Goal: Task Accomplishment & Management: Manage account settings

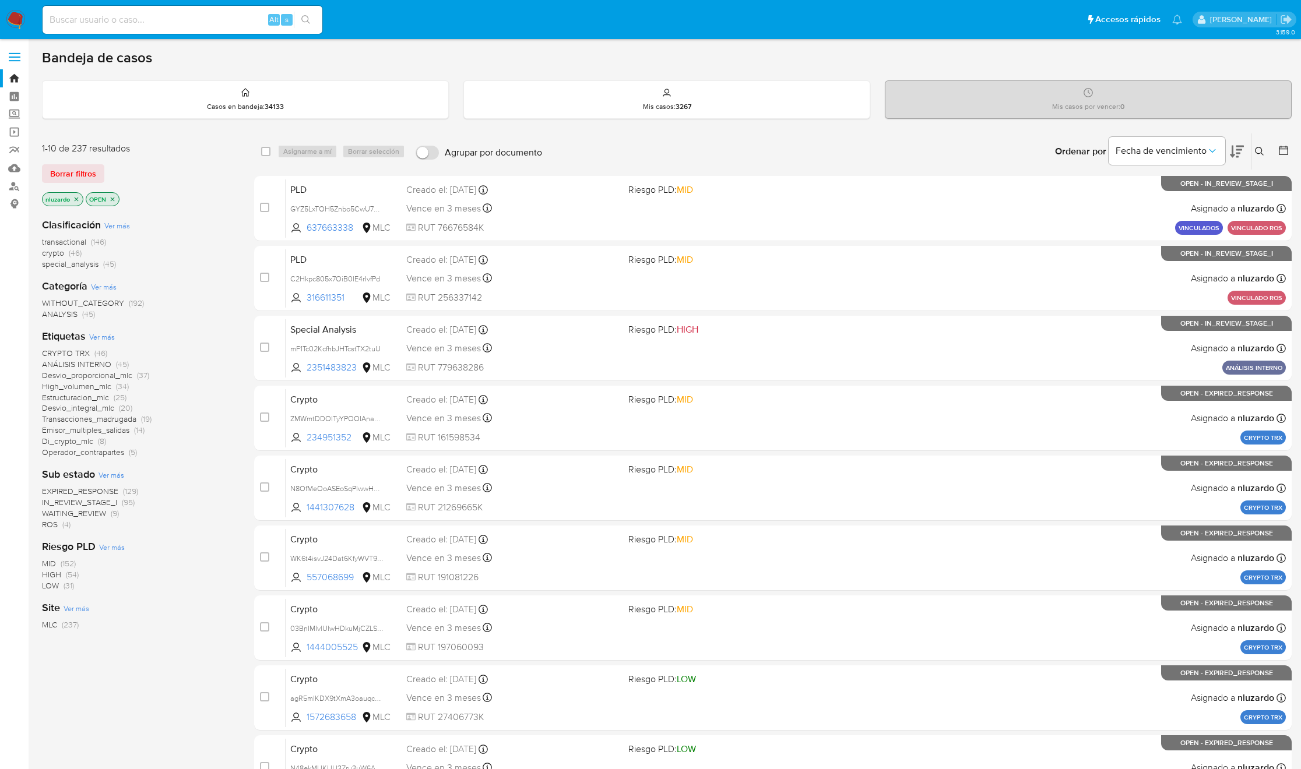
click at [1240, 156] on icon at bounding box center [1237, 152] width 14 height 14
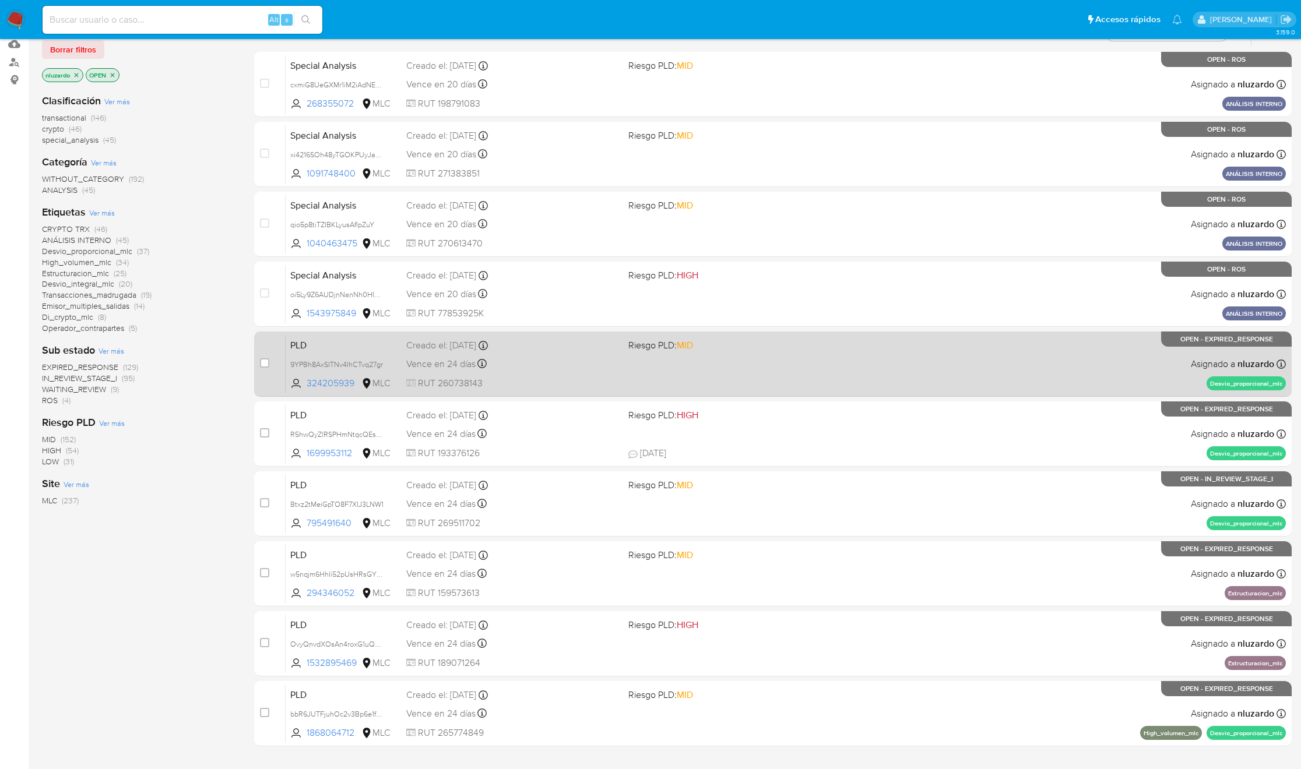
scroll to position [192, 0]
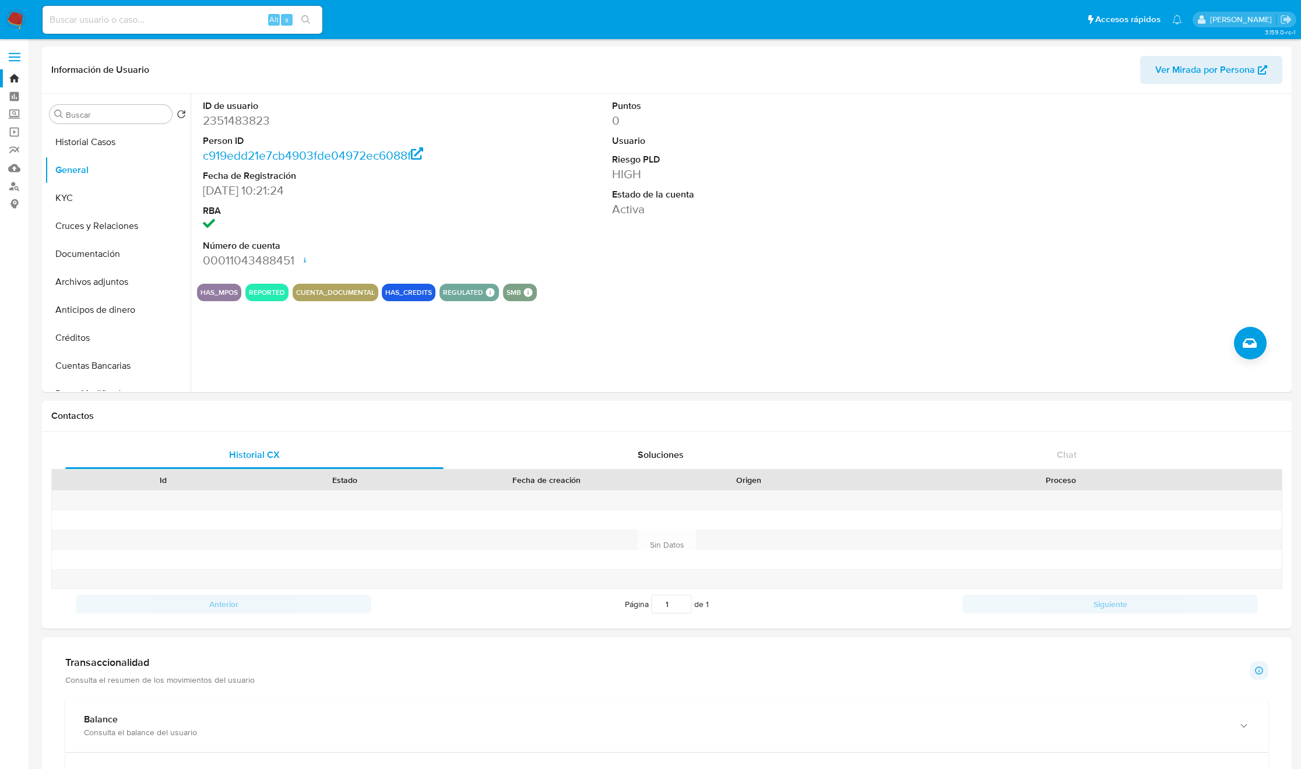
select select "10"
click at [81, 132] on button "Historial Casos" at bounding box center [113, 142] width 136 height 28
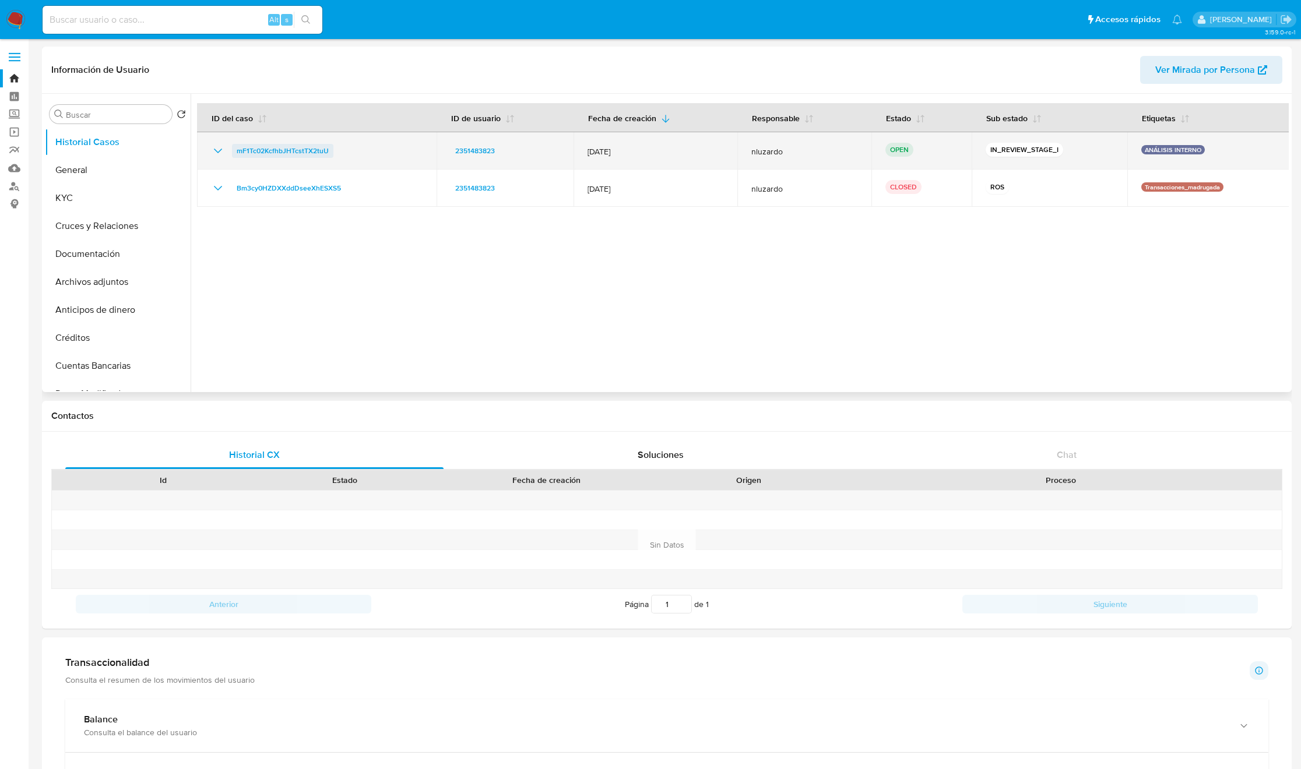
click at [296, 154] on span "mF1Tc02KcfhbJHTcstTX2tuU" at bounding box center [283, 151] width 92 height 14
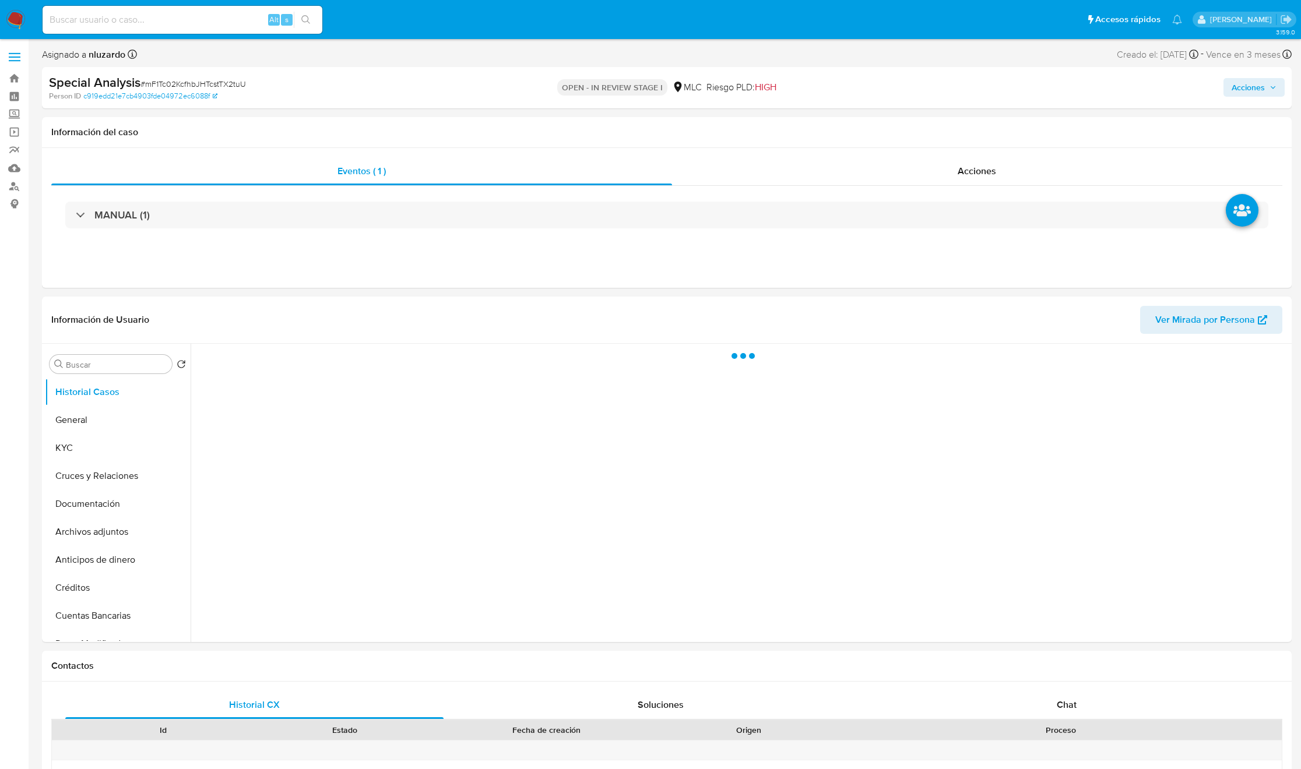
select select "10"
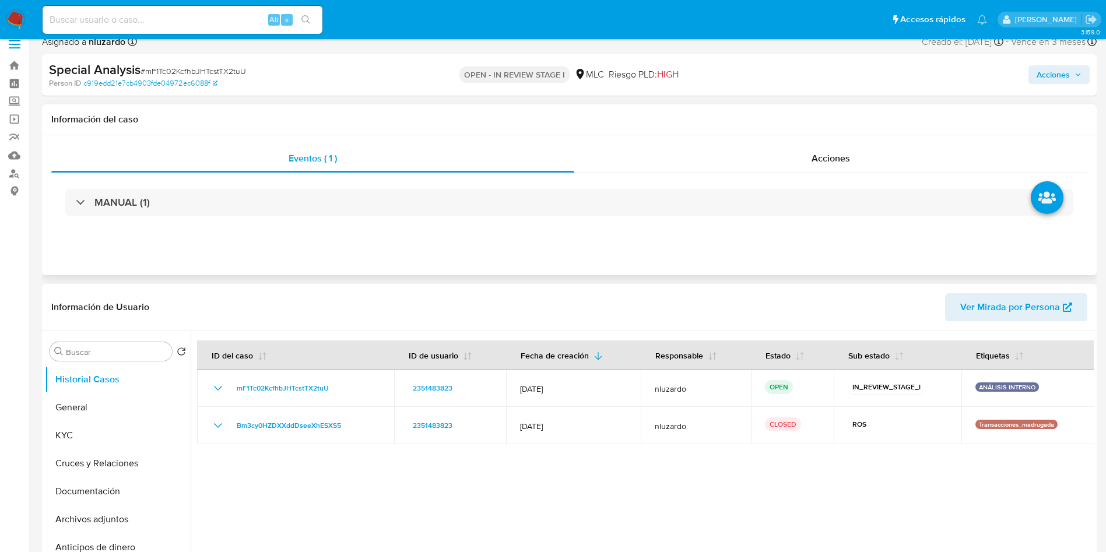
scroll to position [87, 0]
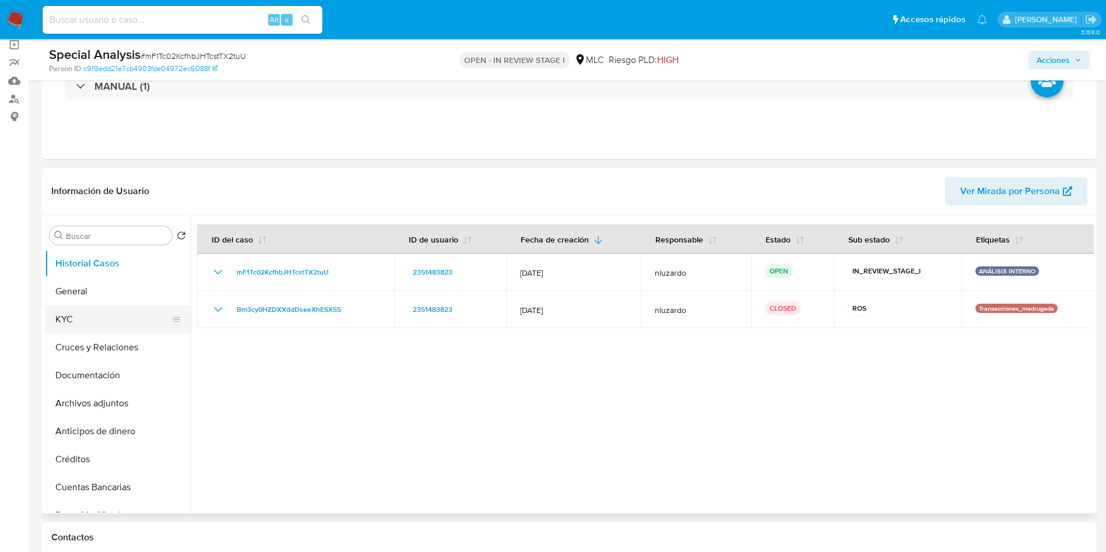
click at [114, 318] on button "KYC" at bounding box center [113, 319] width 136 height 28
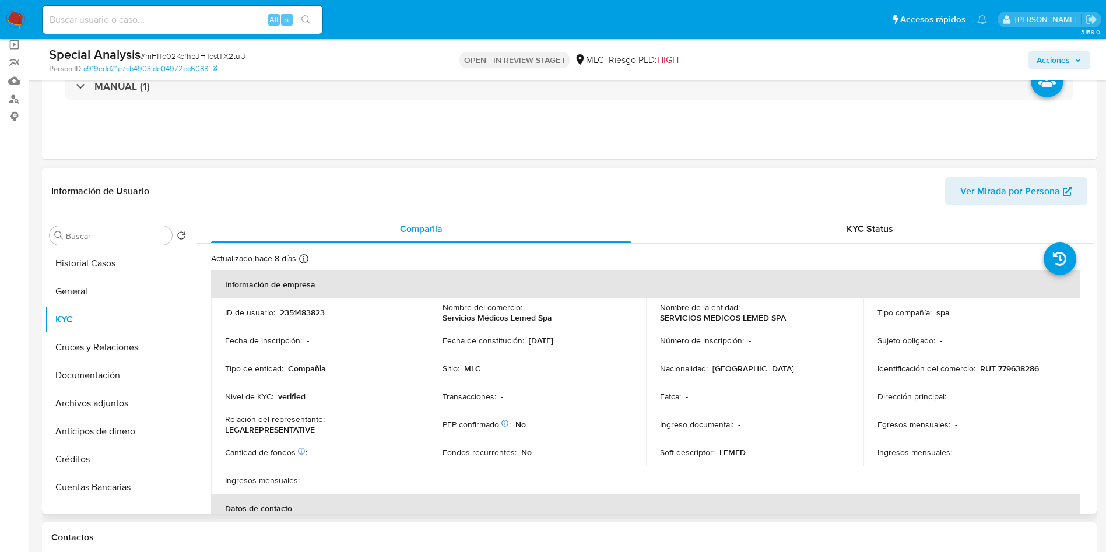
scroll to position [0, 0]
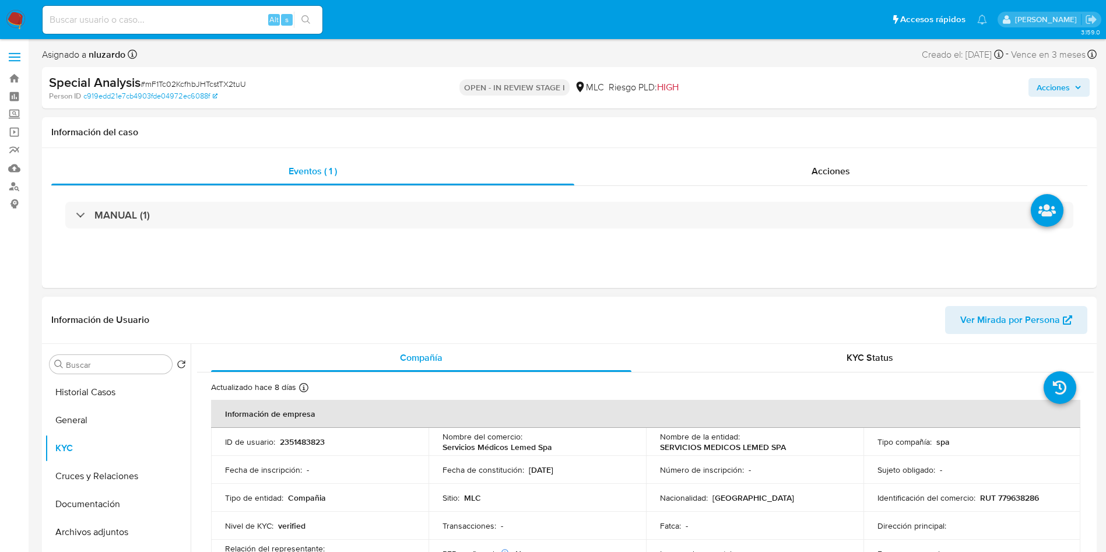
click at [683, 450] on p "SERVICIOS MEDICOS LEMED SPA" at bounding box center [723, 447] width 126 height 10
drag, startPoint x: 755, startPoint y: 451, endPoint x: 789, endPoint y: 453, distance: 34.4
click at [789, 453] on td "Nombre de la entidad : SERVICIOS MEDICOS LEMED SPA" at bounding box center [754, 442] width 217 height 28
copy p "SERVICIOS MEDICOS LEMED SPA"
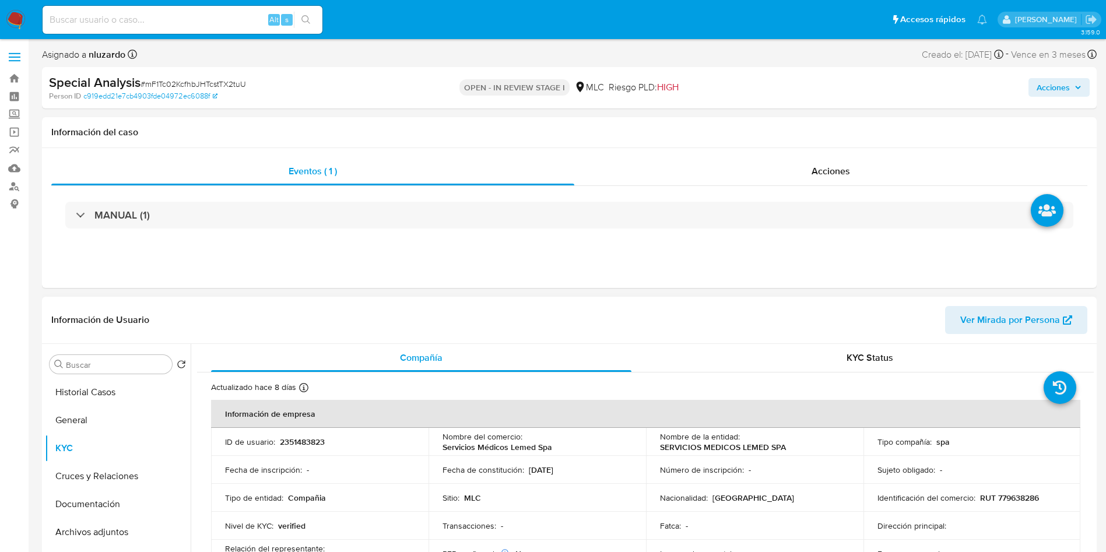
click at [1012, 493] on p "RUT 779638286" at bounding box center [1009, 498] width 59 height 10
copy p "779638286"
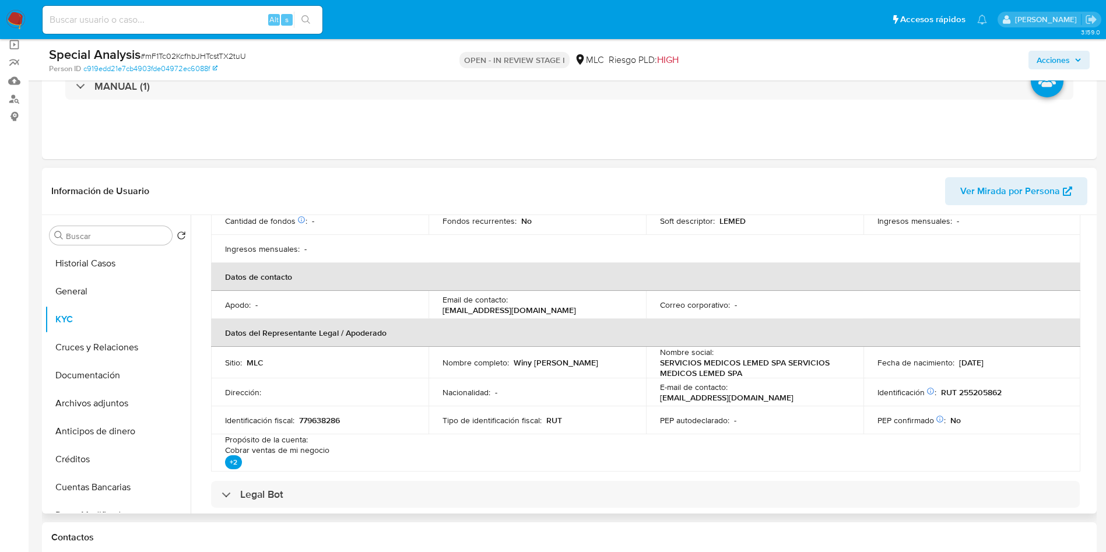
scroll to position [144, 0]
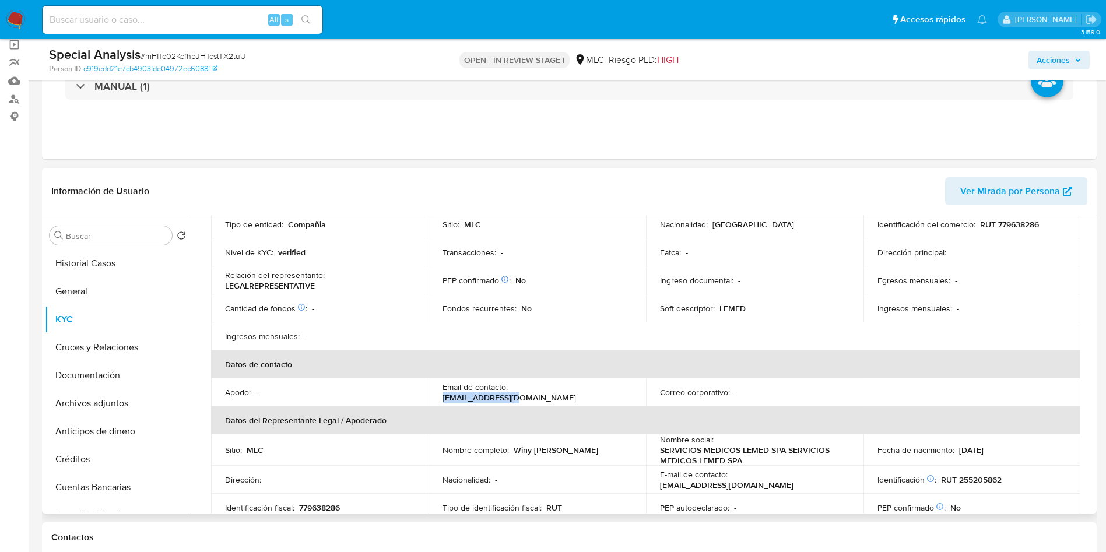
copy p "contacto@lemed.cl"
drag, startPoint x: 611, startPoint y: 400, endPoint x: 511, endPoint y: 393, distance: 101.1
click at [511, 393] on td "Email de contacto : contacto@lemed.cl" at bounding box center [536, 392] width 217 height 28
click at [1018, 224] on p "RUT 779638286" at bounding box center [1009, 224] width 59 height 10
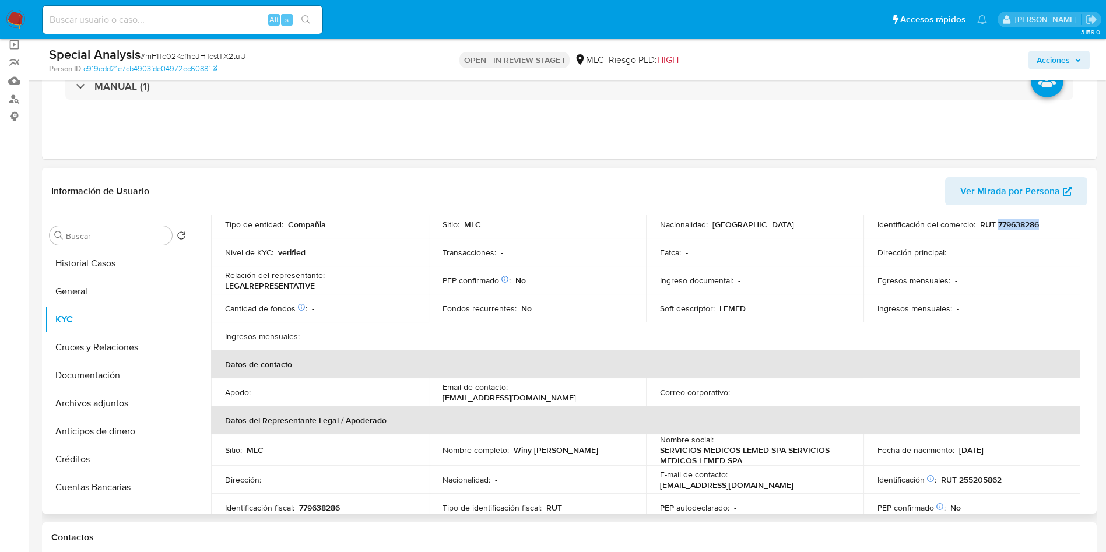
copy p "779638286"
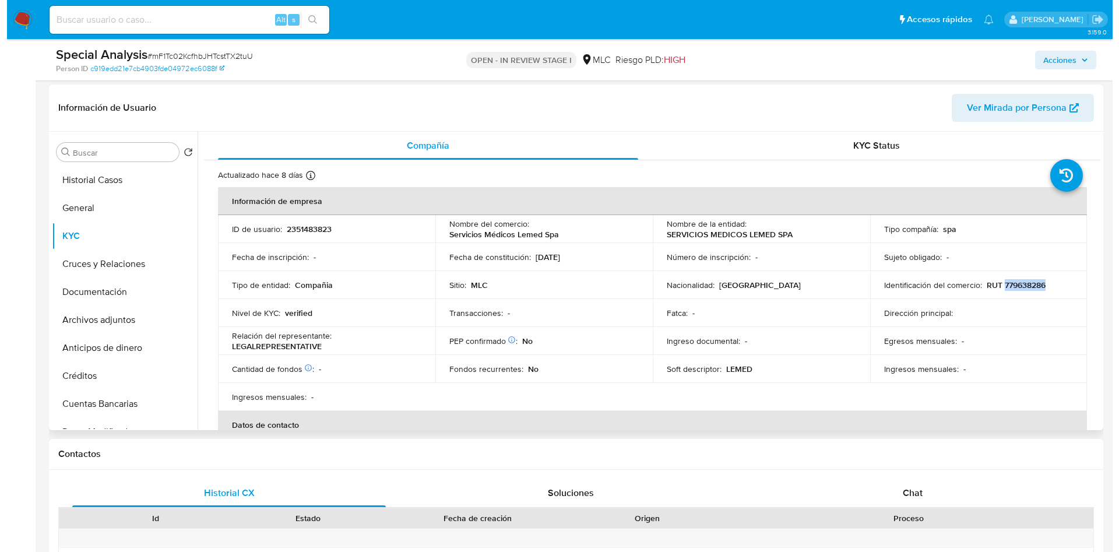
scroll to position [175, 0]
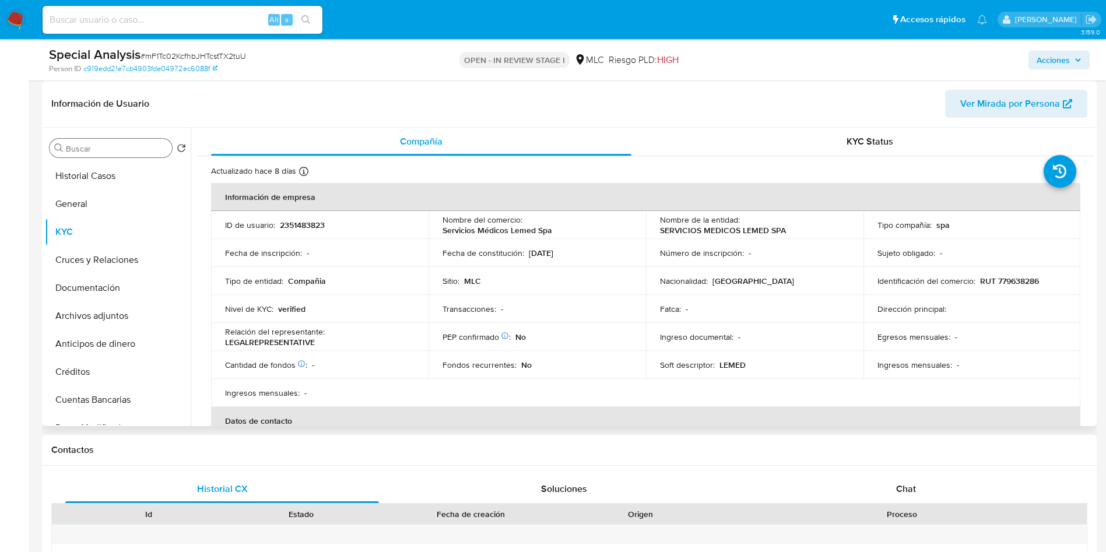
click at [110, 154] on div "Buscar" at bounding box center [111, 148] width 122 height 19
click at [112, 152] on input "Buscar" at bounding box center [116, 148] width 101 height 10
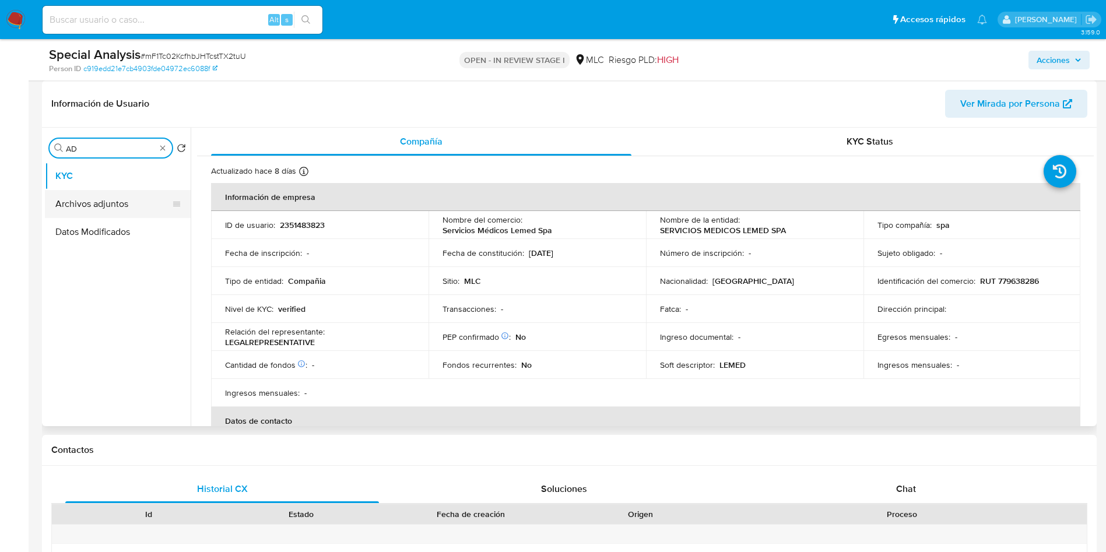
type input "AD"
click at [118, 198] on button "Archivos adjuntos" at bounding box center [113, 204] width 136 height 28
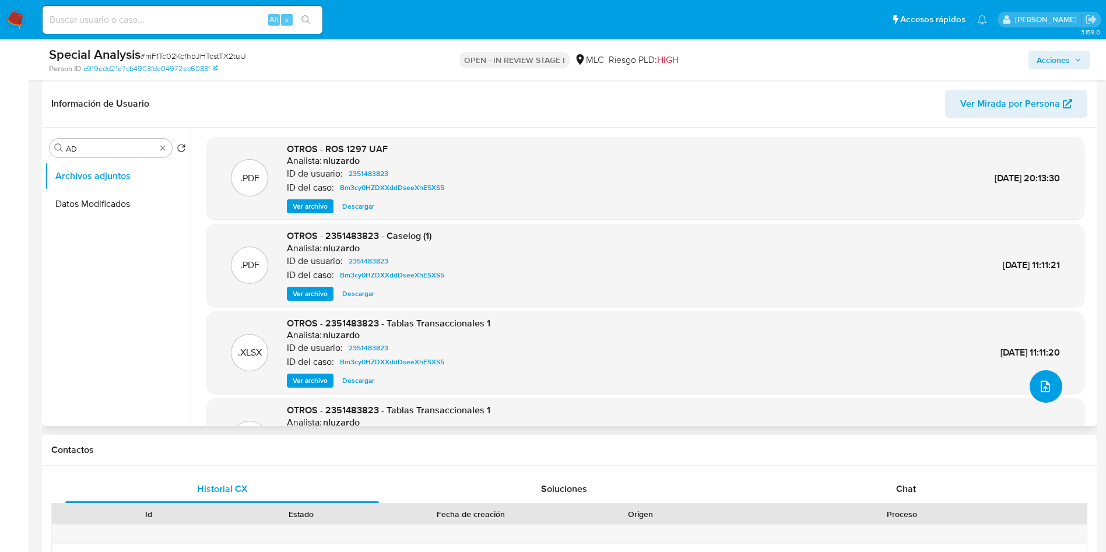
click at [1049, 388] on button "upload-file" at bounding box center [1045, 386] width 33 height 33
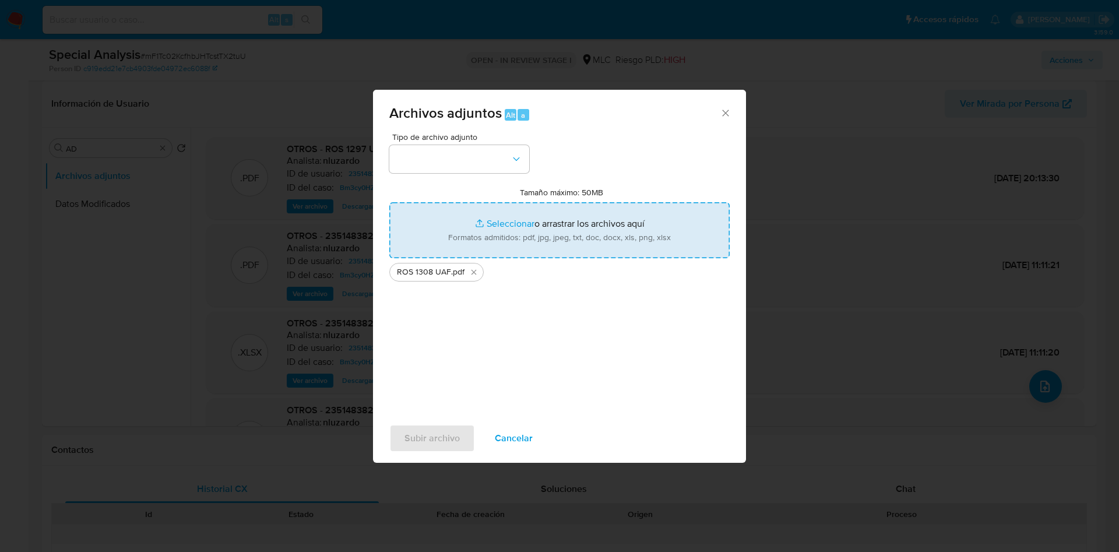
type input "C:\fakepath\2351483823 - Caselog (REPORTE EMISOR).pdf"
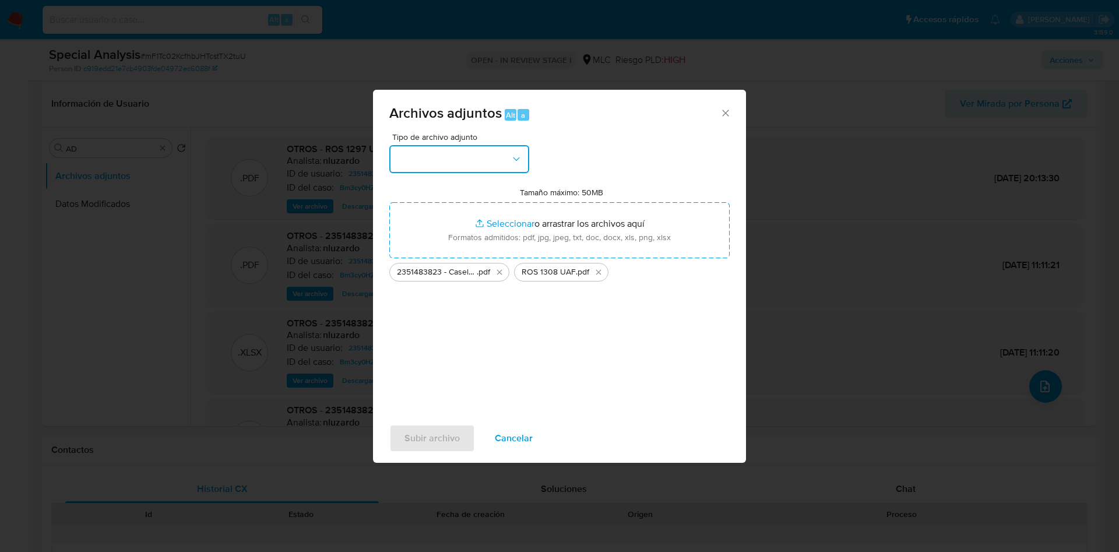
click at [512, 170] on button "button" at bounding box center [459, 159] width 140 height 28
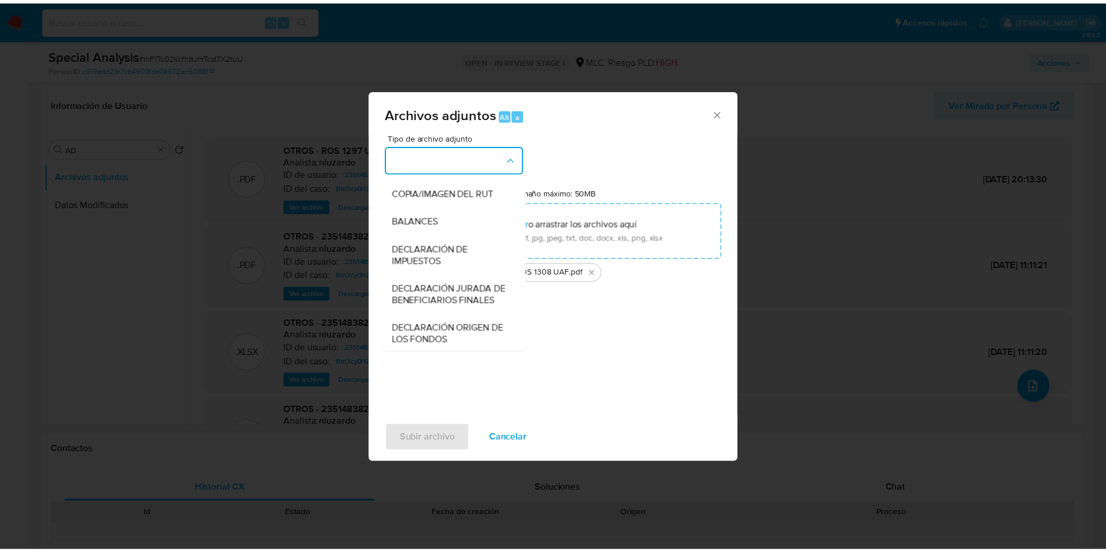
scroll to position [135, 0]
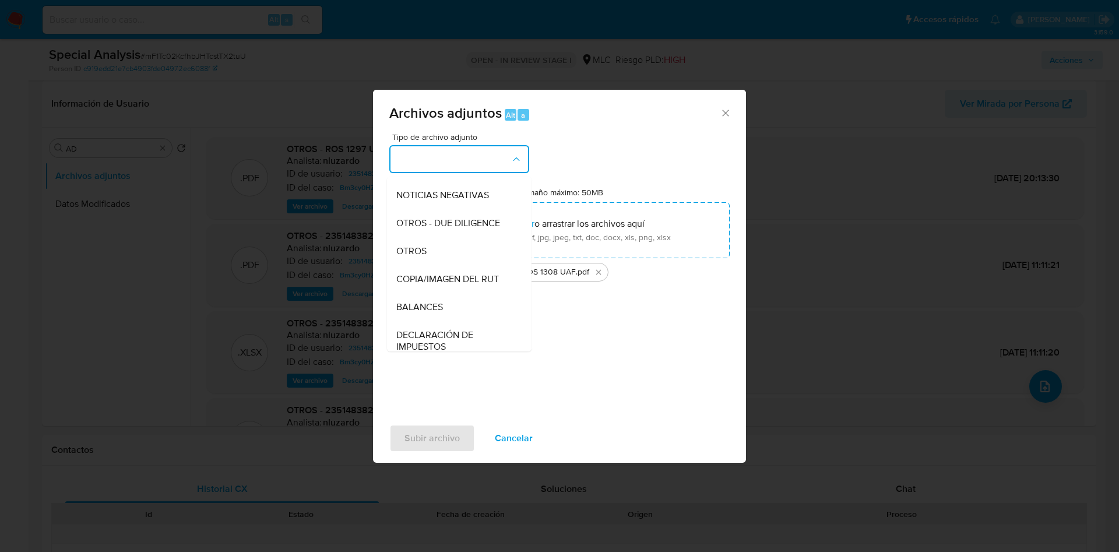
click at [413, 257] on span "OTROS" at bounding box center [411, 251] width 30 height 12
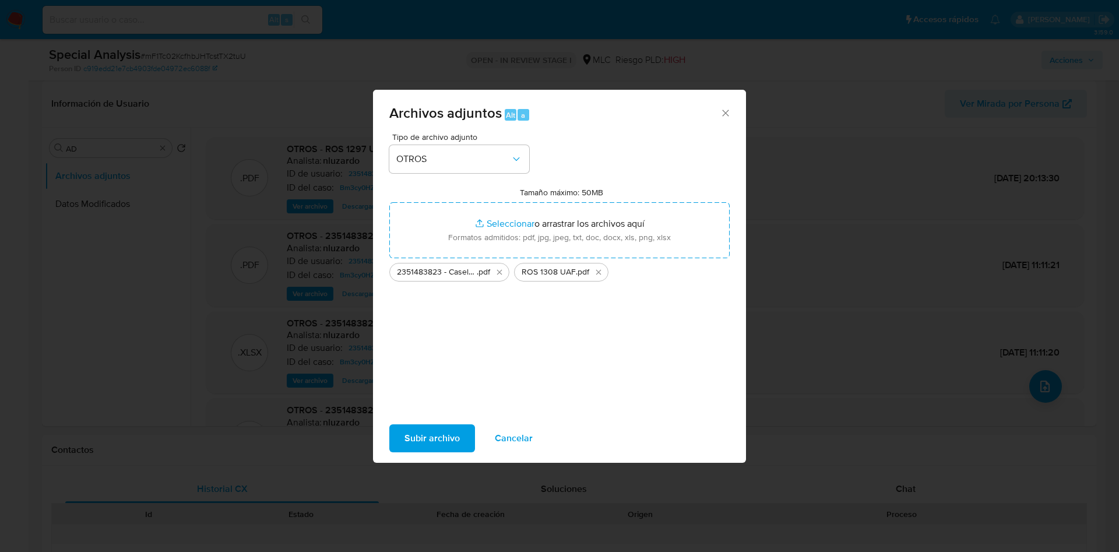
click at [432, 428] on span "Subir archivo" at bounding box center [432, 438] width 55 height 26
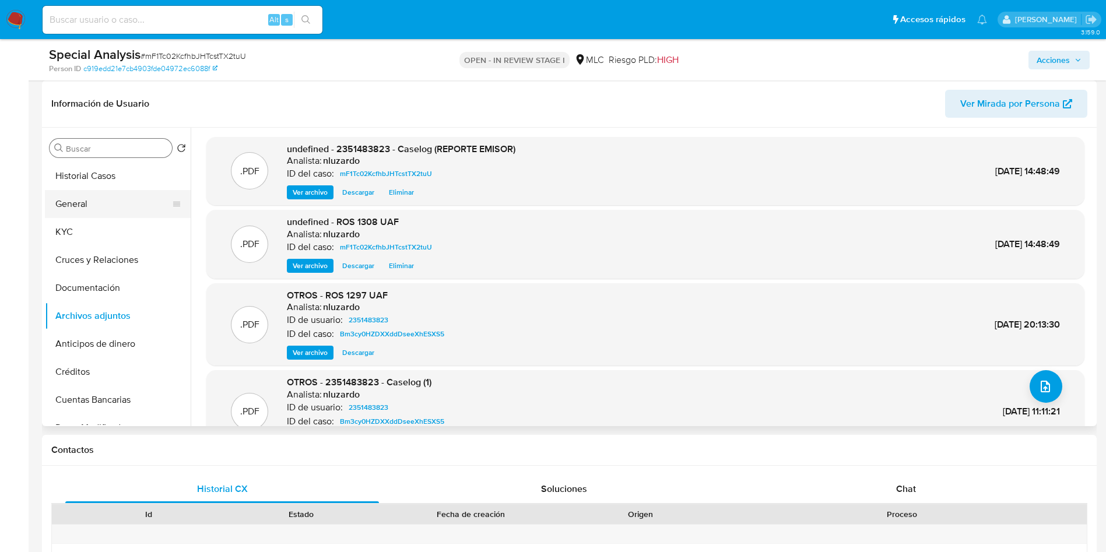
click at [117, 212] on button "General" at bounding box center [113, 204] width 136 height 28
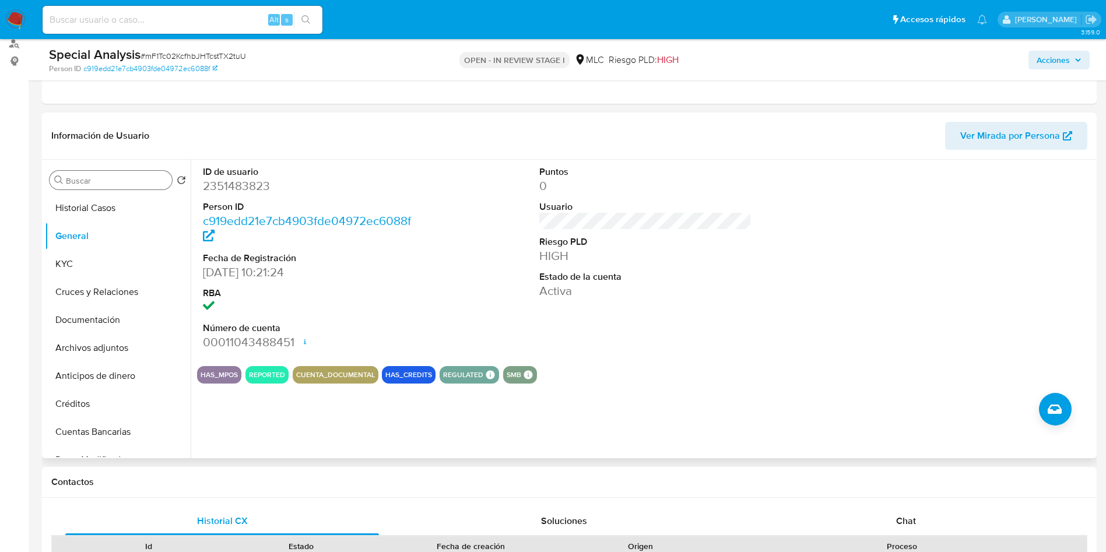
scroll to position [0, 0]
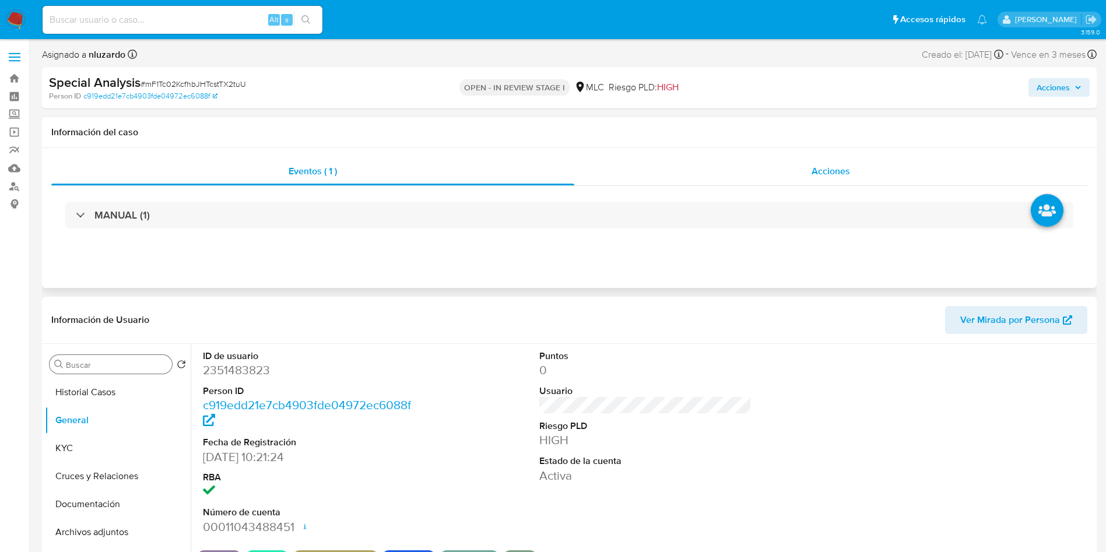
click at [827, 170] on span "Acciones" at bounding box center [830, 170] width 38 height 13
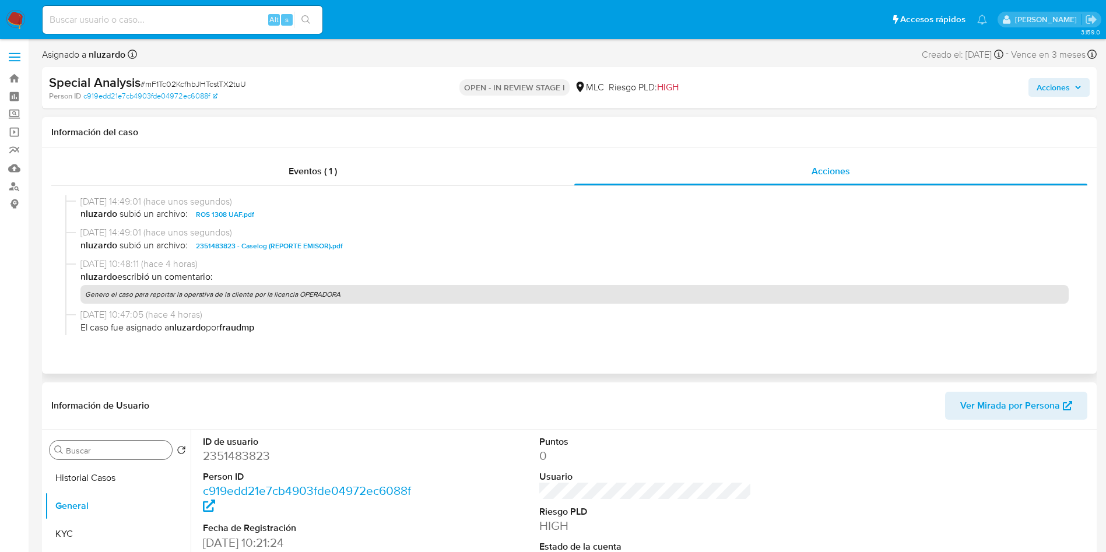
click at [310, 217] on span "nluzardo subió un archivo: ROS 1308 UAF.pdf" at bounding box center [574, 214] width 988 height 14
click at [386, 252] on span "nluzardo subió un archivo: 2351483823 - Caselog (REPORTE EMISOR).pdf" at bounding box center [574, 246] width 988 height 14
click at [1054, 90] on span "Acciones" at bounding box center [1052, 87] width 33 height 19
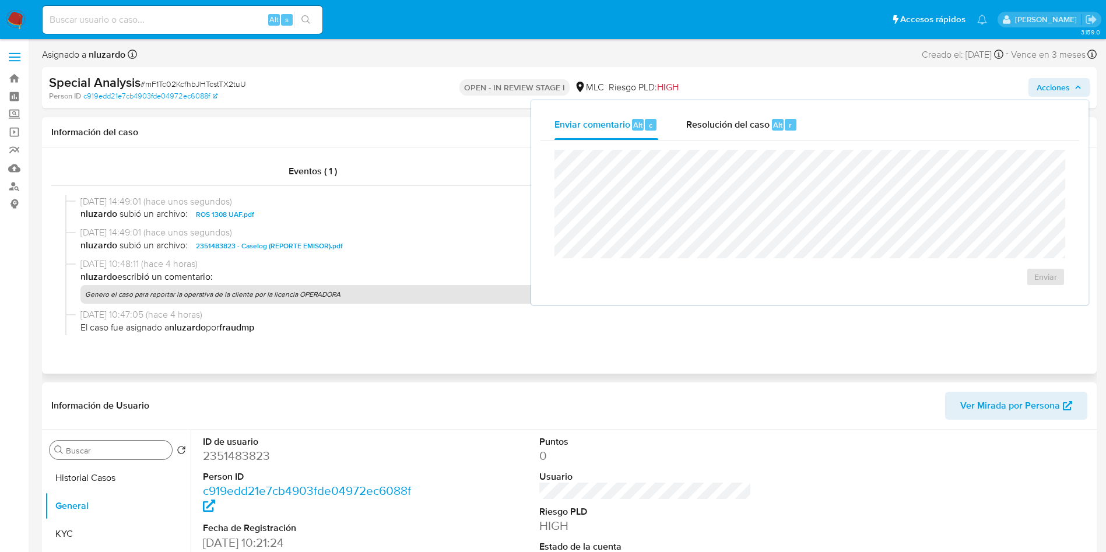
drag, startPoint x: 741, startPoint y: 120, endPoint x: 402, endPoint y: 247, distance: 362.2
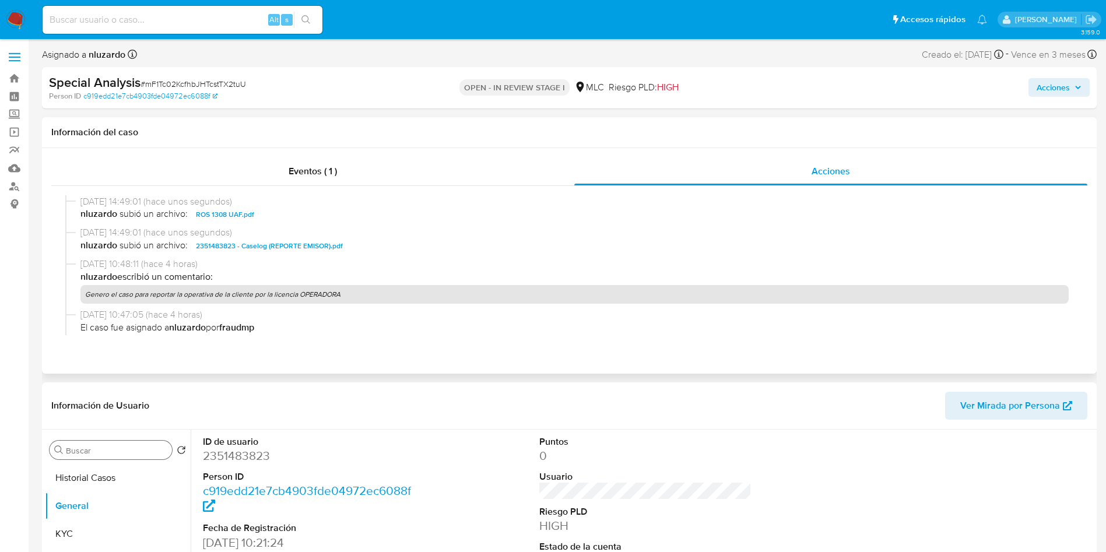
click at [379, 283] on div "16/09/2025 10:48:11 (hace 4 horas) nluzardo escribió un comentario: Genero el c…" at bounding box center [574, 281] width 988 height 46
click at [1081, 86] on icon "button" at bounding box center [1077, 87] width 7 height 7
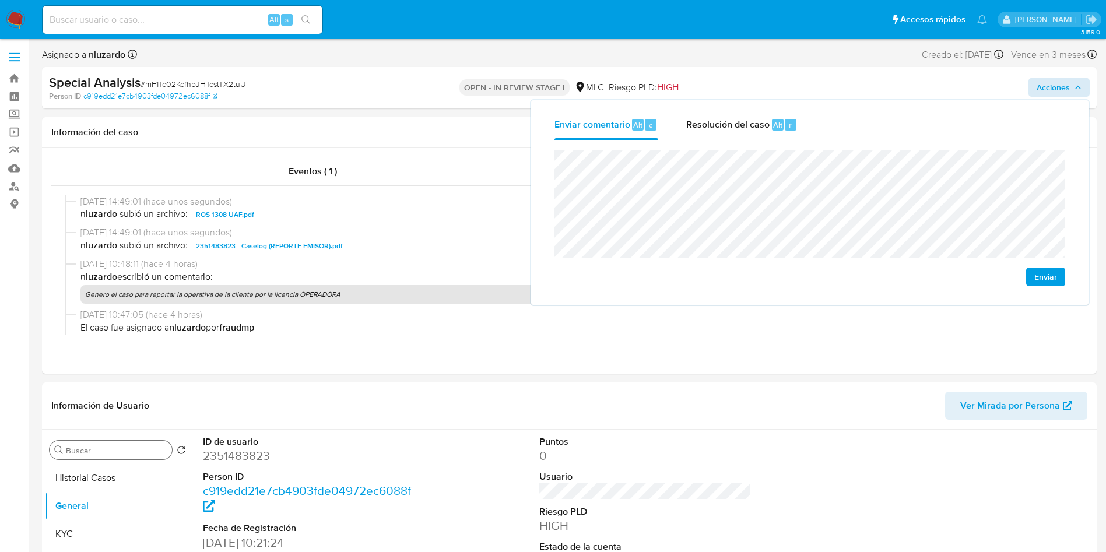
click at [1059, 276] on button "Enviar" at bounding box center [1045, 277] width 39 height 19
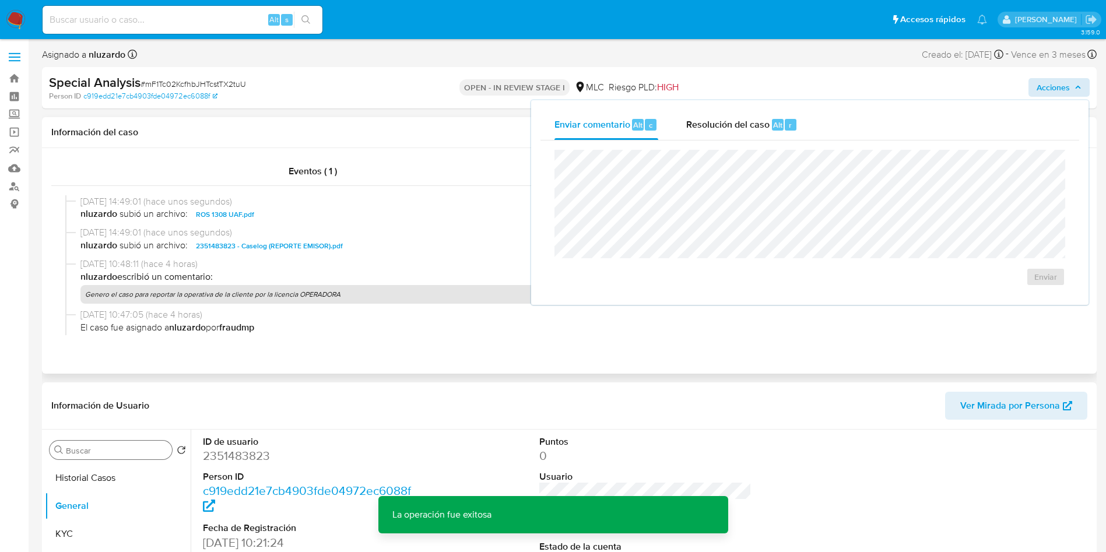
click at [390, 247] on span "nluzardo subió un archivo: 2351483823 - Caselog (REPORTE EMISOR).pdf" at bounding box center [574, 246] width 988 height 14
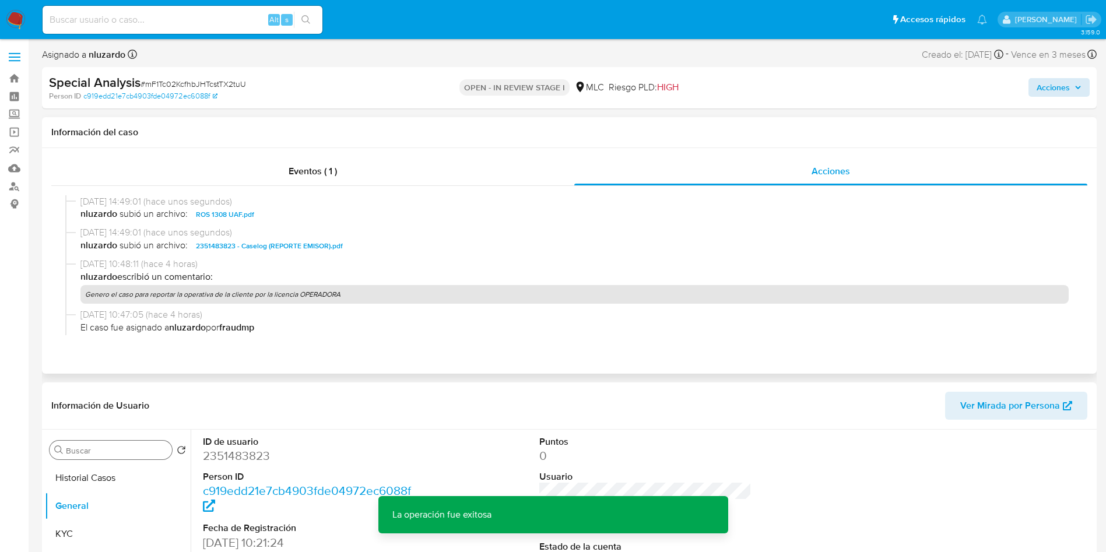
click at [390, 247] on span "nluzardo subió un archivo: 2351483823 - Caselog (REPORTE EMISOR).pdf" at bounding box center [574, 246] width 988 height 14
click at [1075, 73] on div "Special Analysis # mF1Tc02KcfhbJHTcstTX2tuU Person ID c919edd21e7cb4903fde04972…" at bounding box center [569, 87] width 1054 height 41
click at [1075, 86] on icon "button" at bounding box center [1077, 87] width 7 height 7
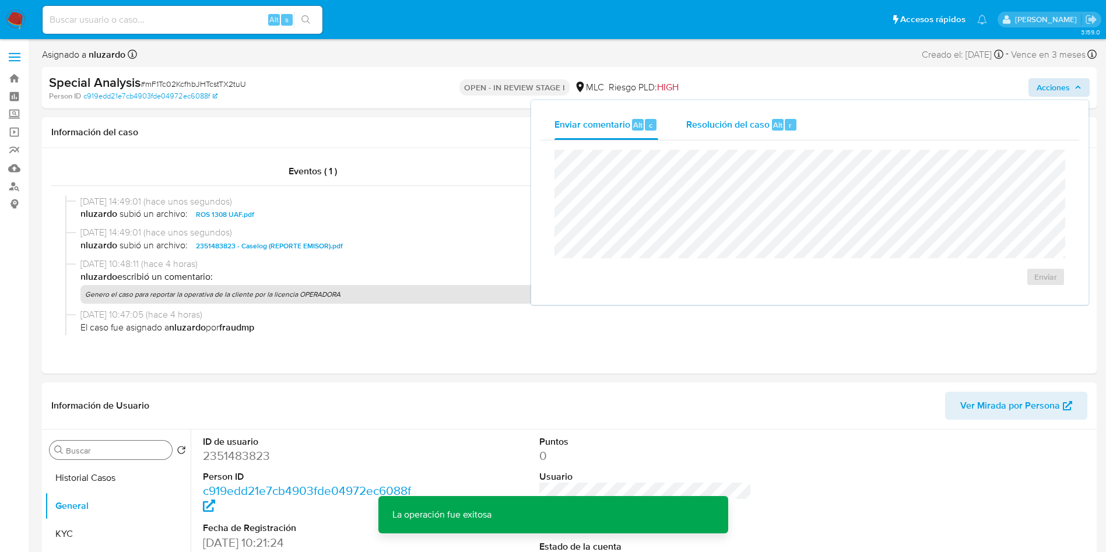
click at [768, 126] on span "Resolución del caso" at bounding box center [727, 124] width 83 height 13
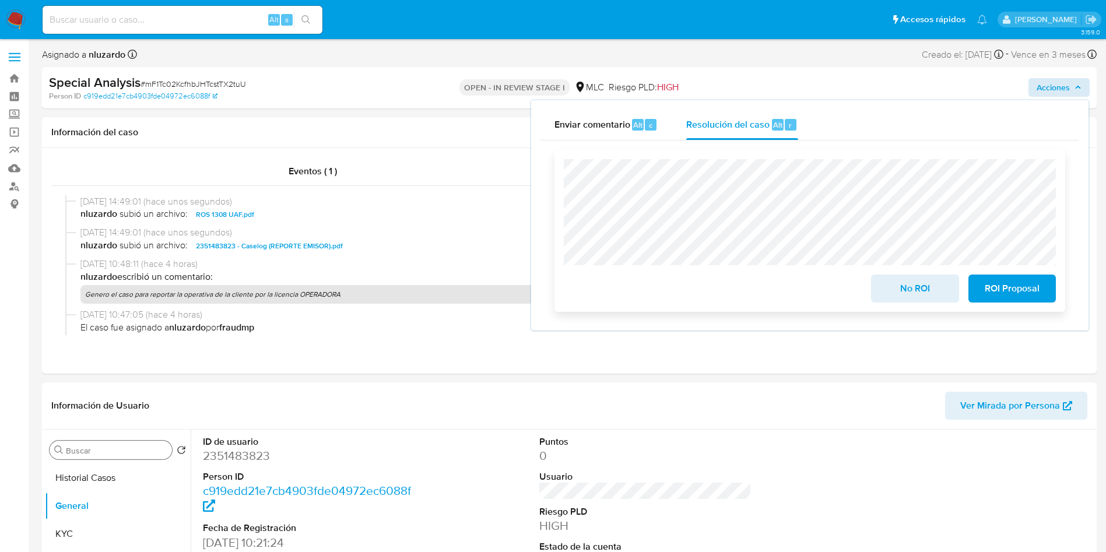
click at [918, 180] on div "No ROI ROI Proposal" at bounding box center [810, 230] width 492 height 143
click at [973, 284] on button "ROI Proposal" at bounding box center [1011, 289] width 87 height 28
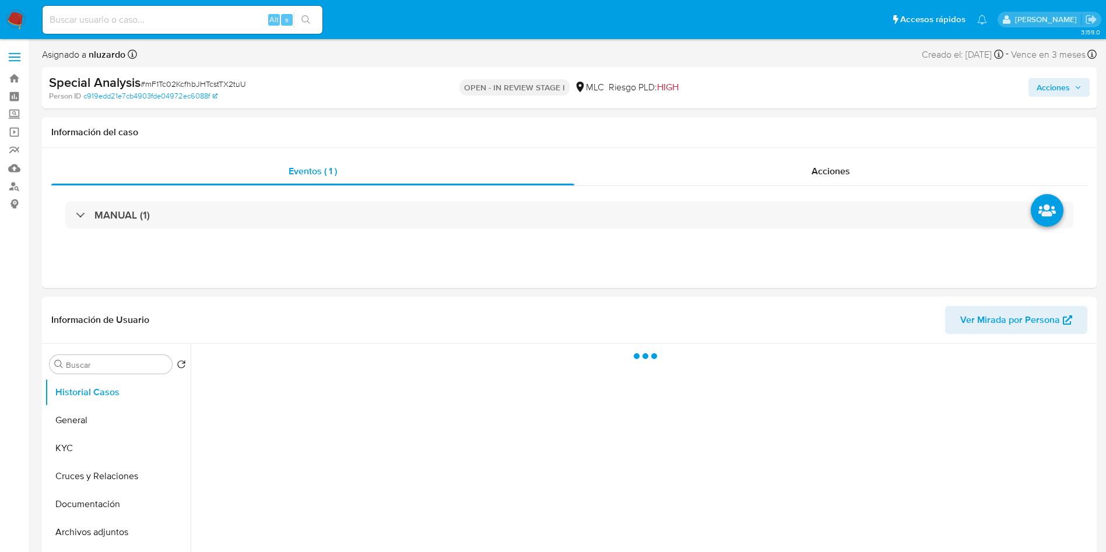
select select "10"
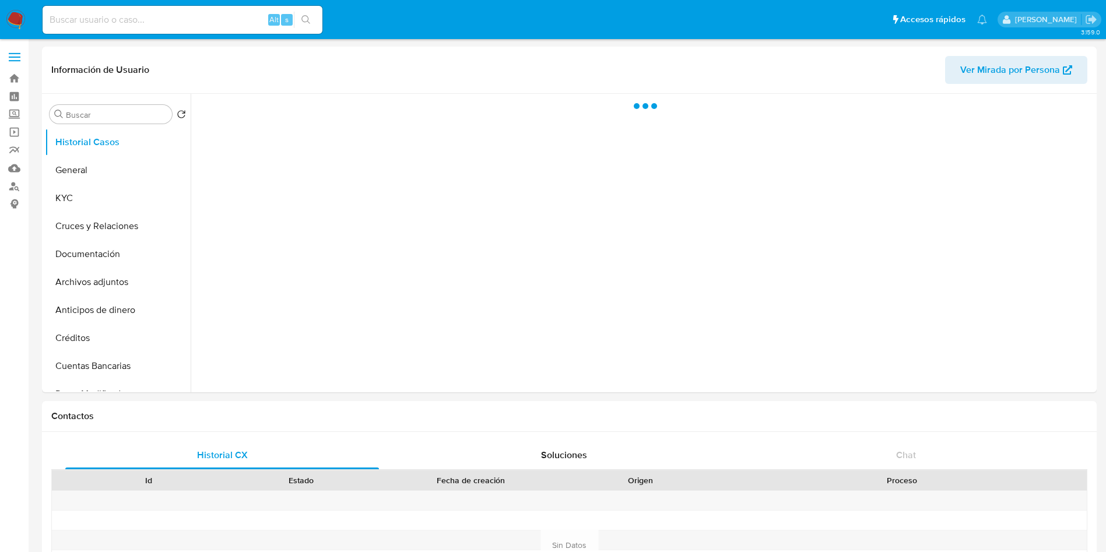
select select "10"
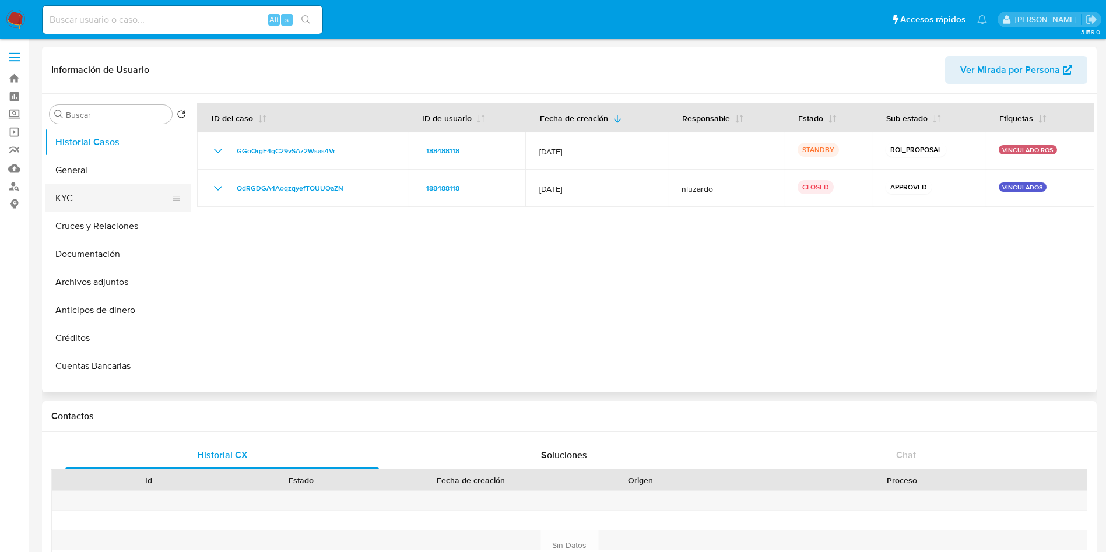
click at [75, 199] on button "KYC" at bounding box center [113, 198] width 136 height 28
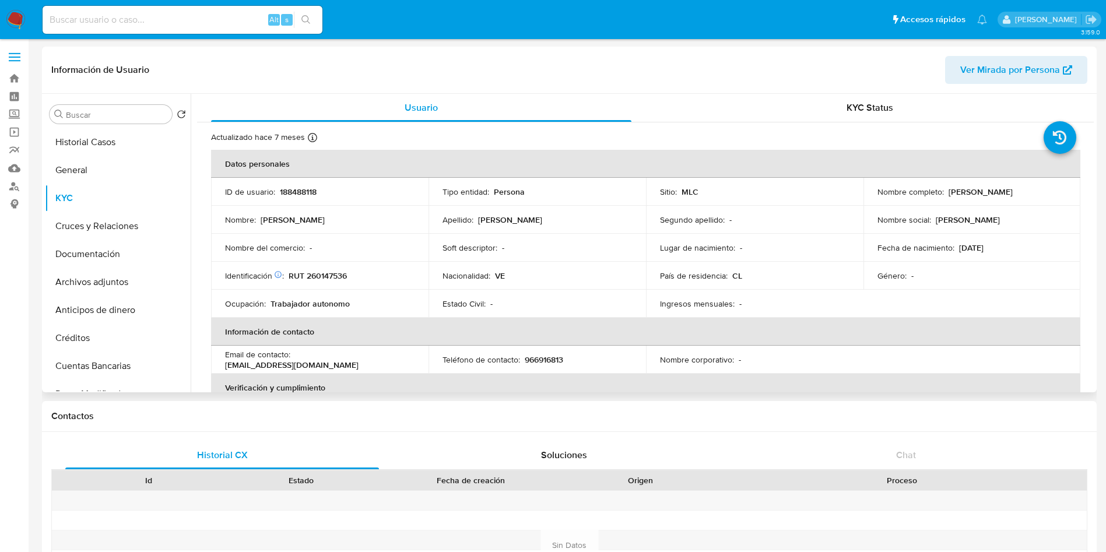
click at [322, 277] on p "RUT 260147536" at bounding box center [318, 275] width 58 height 10
copy p "260147536"
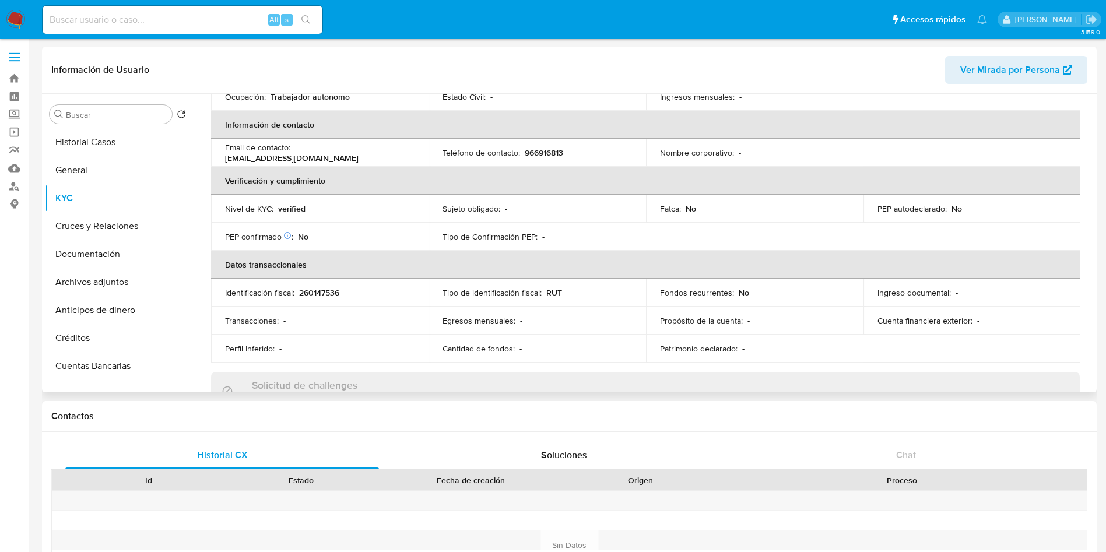
scroll to position [206, 0]
click at [555, 143] on td "Teléfono de contacto : 966916813" at bounding box center [536, 154] width 217 height 28
copy p "966916813"
click at [358, 154] on p "eduenrogue@gmail.com" at bounding box center [291, 159] width 133 height 10
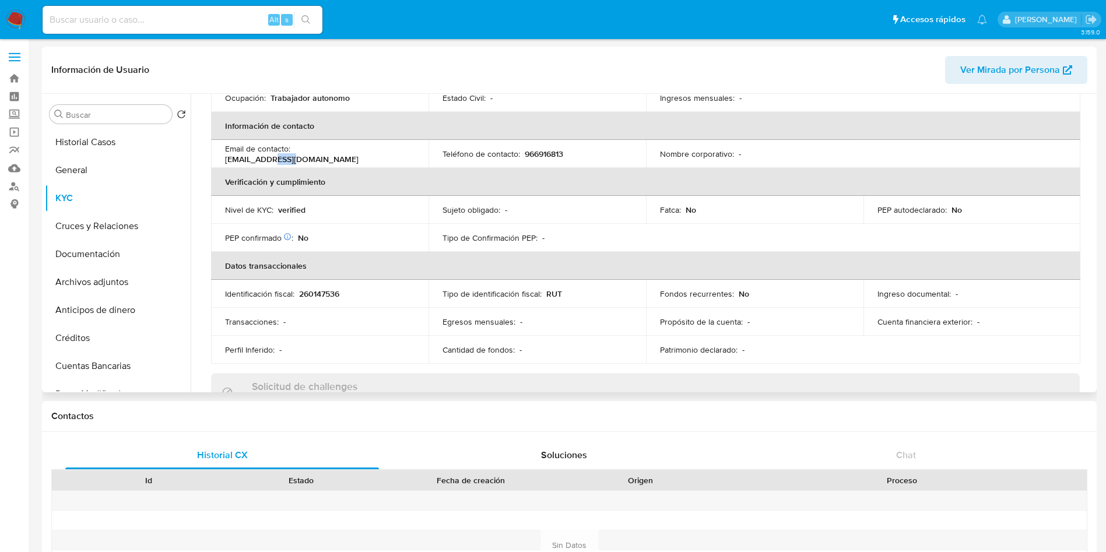
click at [358, 154] on p "eduenrogue@gmail.com" at bounding box center [291, 159] width 133 height 10
drag, startPoint x: 389, startPoint y: 154, endPoint x: 294, endPoint y: 155, distance: 95.0
click at [294, 155] on div "Email de contacto : eduenrogue@gmail.com" at bounding box center [319, 153] width 189 height 21
copy p "eduenrogue@gmail.com"
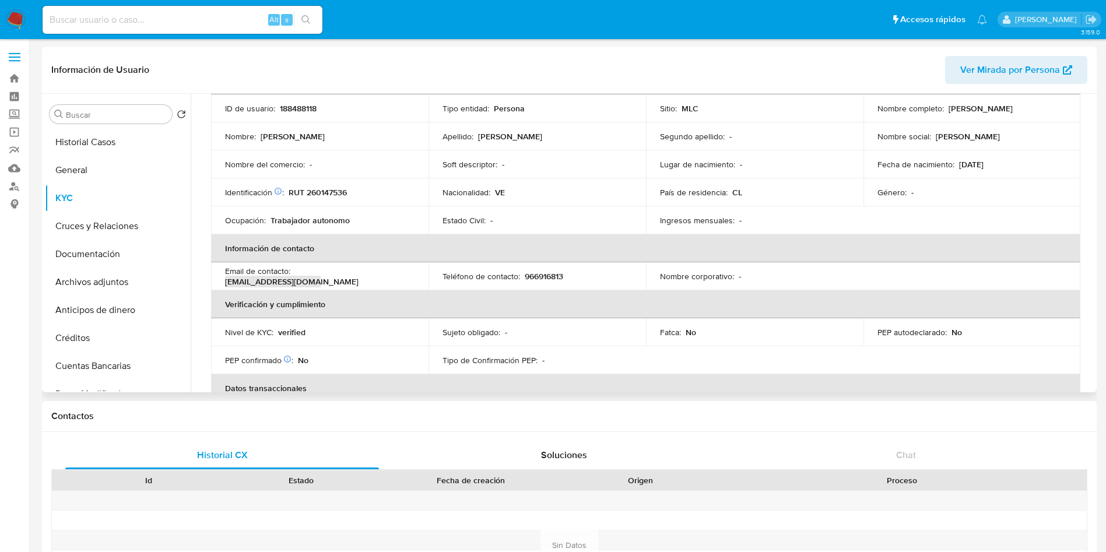
scroll to position [0, 0]
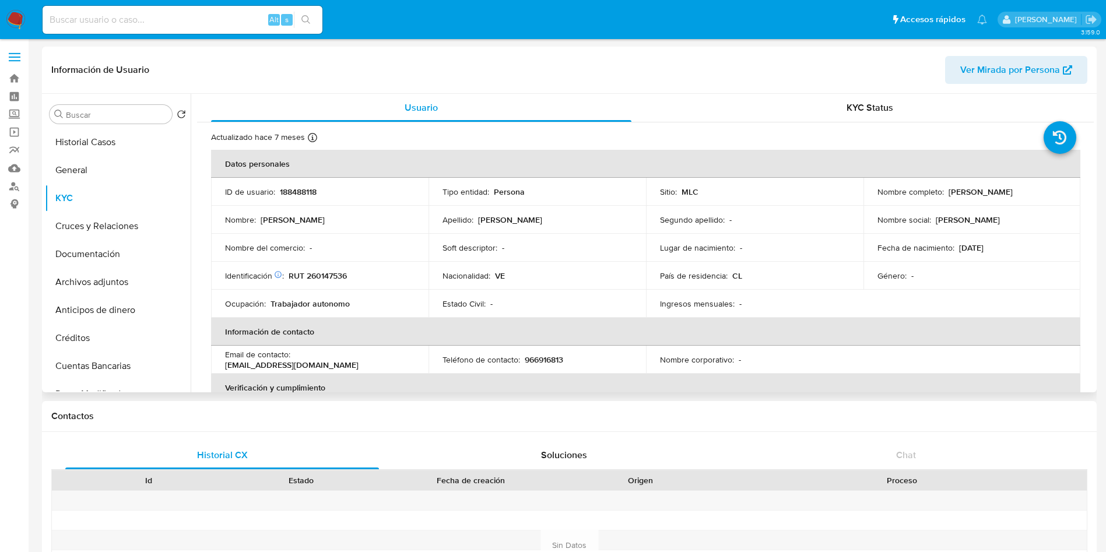
click at [327, 272] on p "RUT 260147536" at bounding box center [318, 275] width 58 height 10
copy p "260147536"
click at [115, 116] on input "Buscar" at bounding box center [116, 115] width 101 height 10
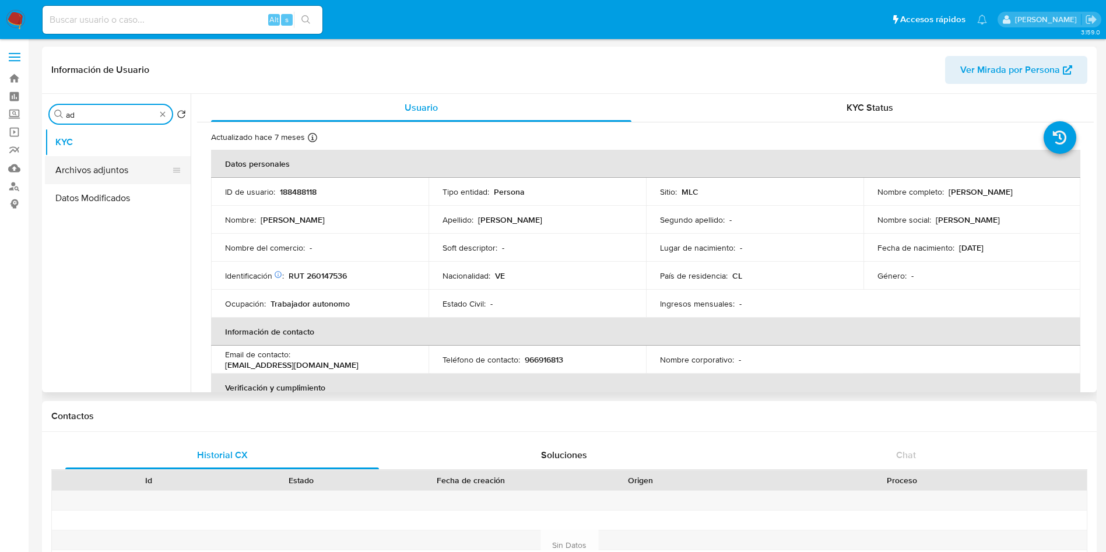
type input "ad"
click at [115, 171] on button "Archivos adjuntos" at bounding box center [113, 170] width 136 height 28
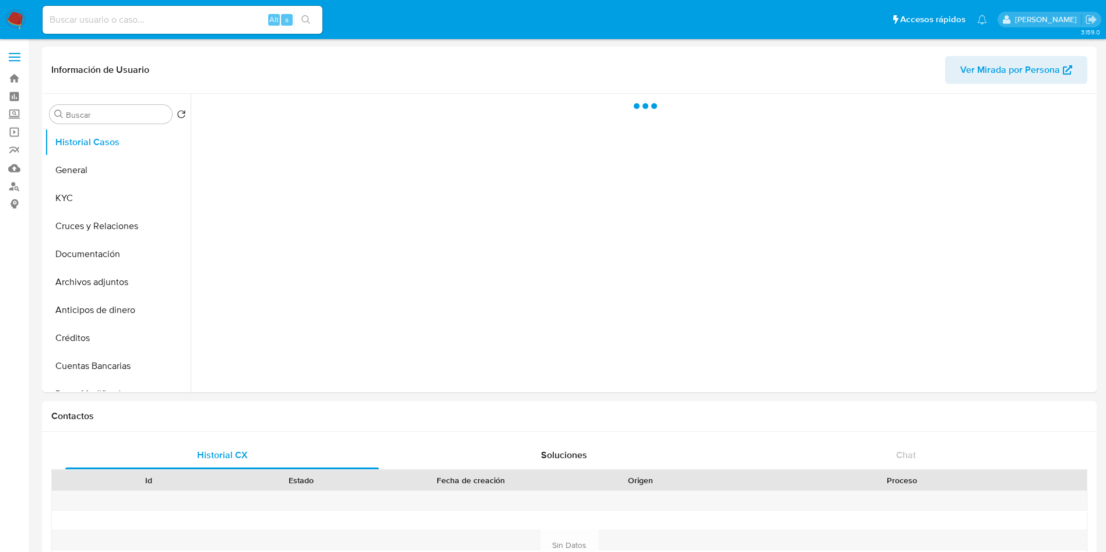
select select "10"
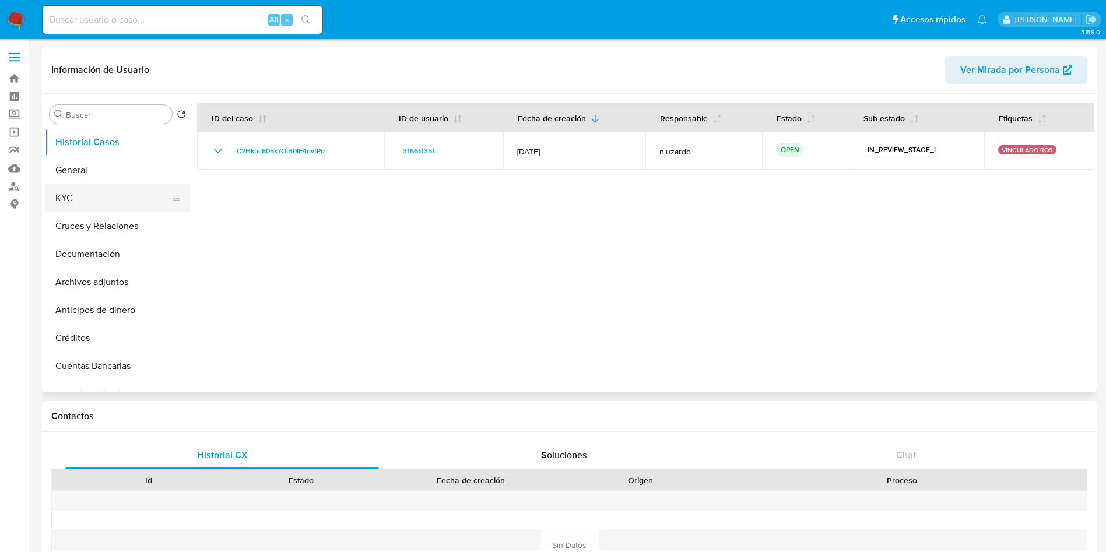
click at [108, 187] on button "KYC" at bounding box center [113, 198] width 136 height 28
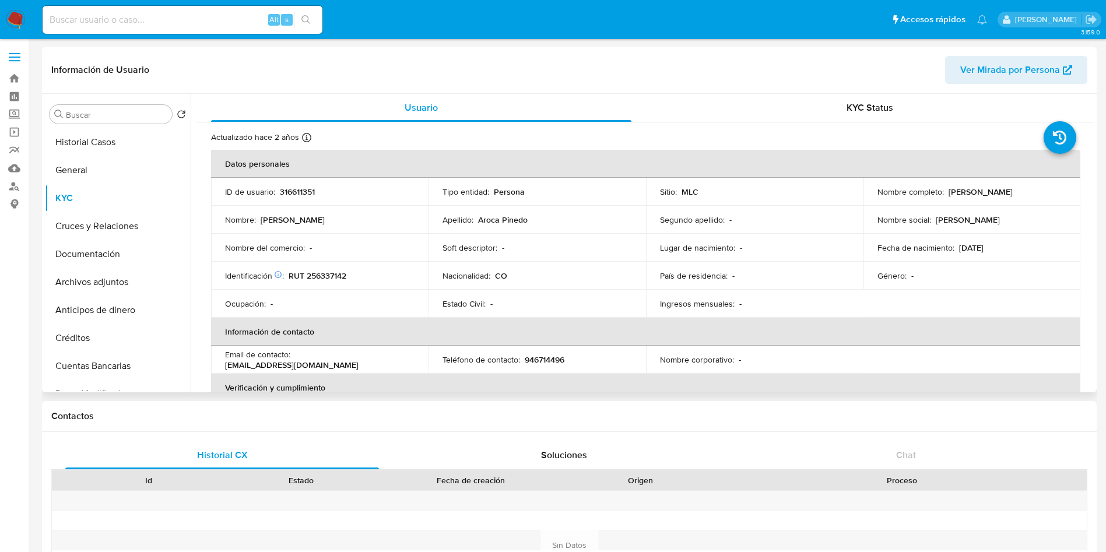
click at [329, 272] on p "RUT 256337142" at bounding box center [318, 275] width 58 height 10
copy p "256337142"
click at [321, 276] on p "RUT 256337142" at bounding box center [318, 275] width 58 height 10
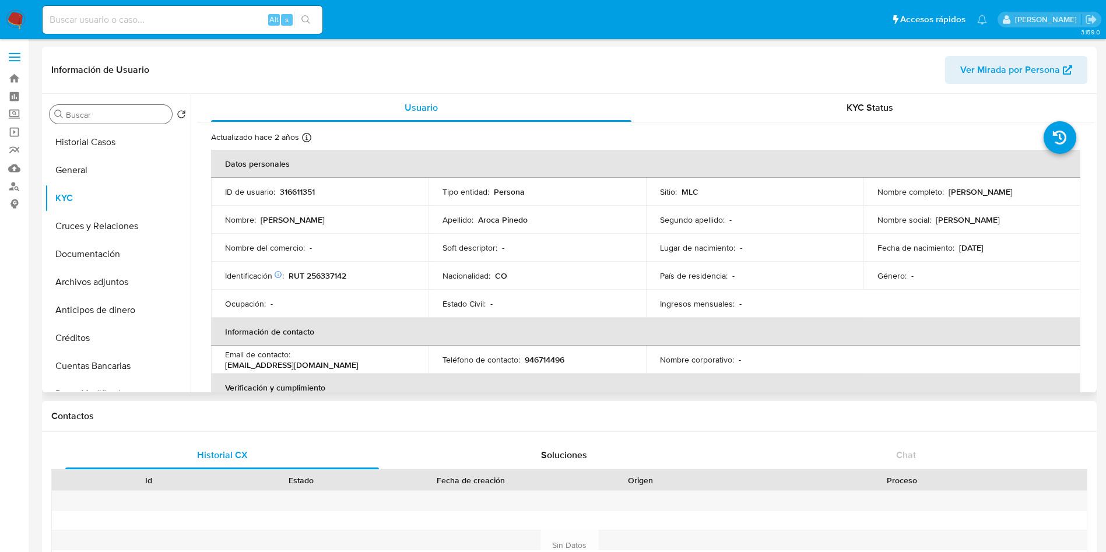
click at [91, 106] on div "Buscar" at bounding box center [111, 114] width 122 height 19
click at [92, 110] on input "Buscar" at bounding box center [116, 115] width 101 height 10
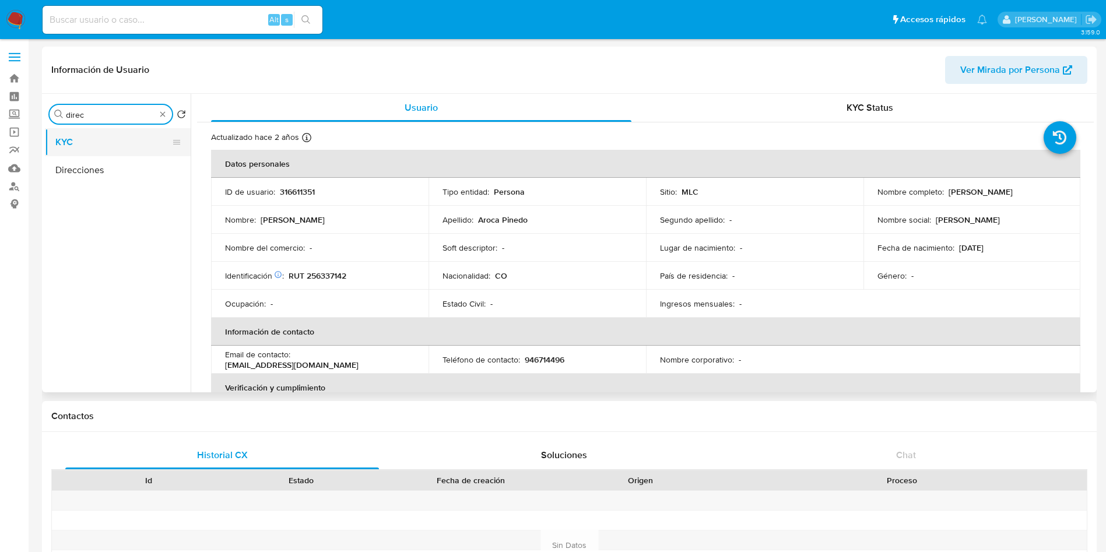
type input "direc"
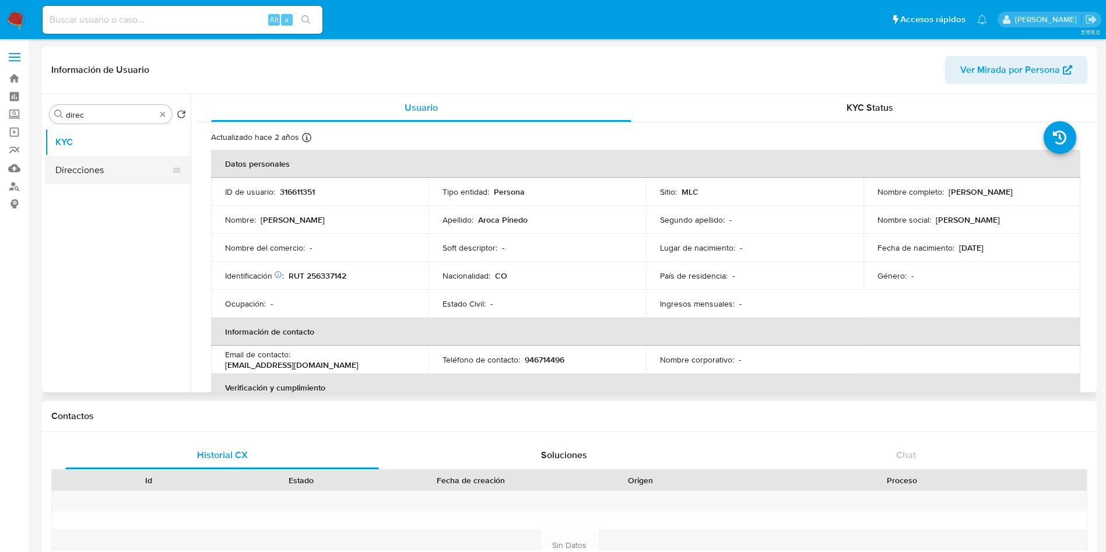
drag, startPoint x: 105, startPoint y: 154, endPoint x: 105, endPoint y: 163, distance: 8.8
click at [105, 163] on ul "KYC Direcciones" at bounding box center [118, 259] width 146 height 263
click at [105, 163] on button "Direcciones" at bounding box center [113, 170] width 136 height 28
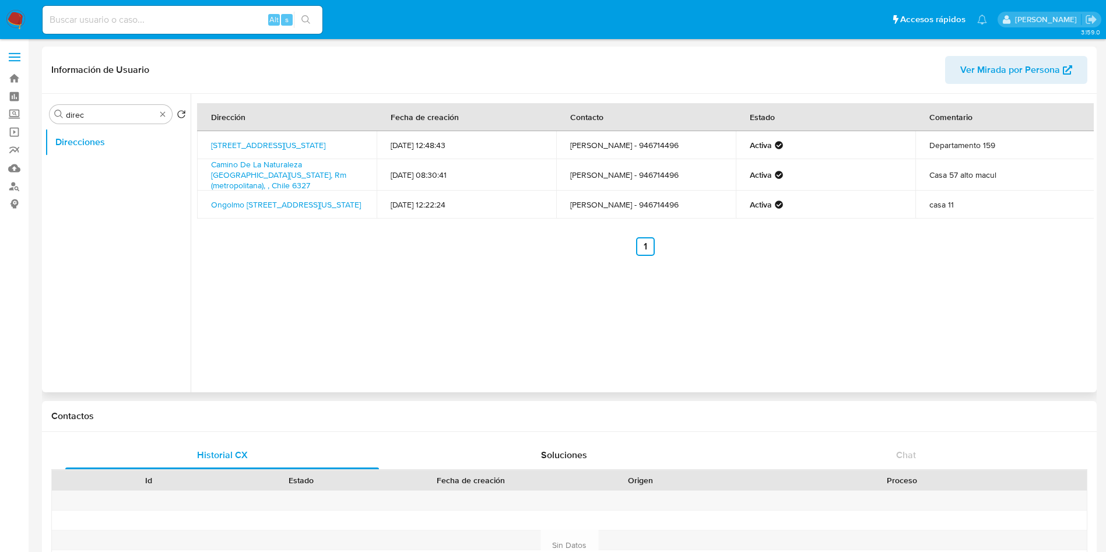
click at [365, 182] on td "Camino De La Naturaleza 6327, La Florida, Rm (metropolitana), , Chile 6327" at bounding box center [287, 174] width 180 height 31
copy td "Camino De La Naturaleza 6327, La Florida, Rm (metropolitana), , Chile 6327"
drag, startPoint x: 161, startPoint y: 114, endPoint x: 156, endPoint y: 124, distance: 11.0
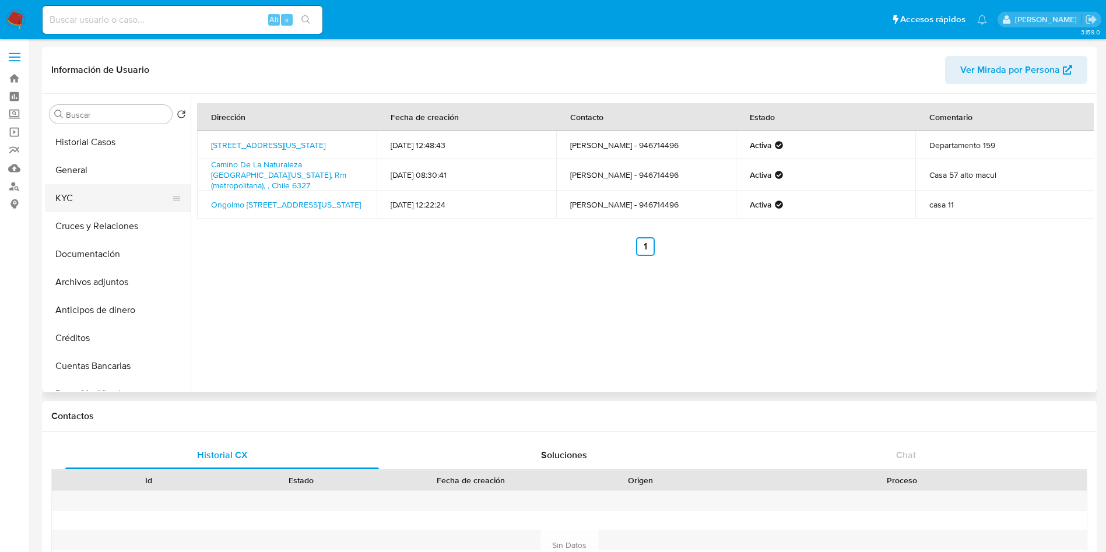
click at [86, 199] on button "KYC" at bounding box center [113, 198] width 136 height 28
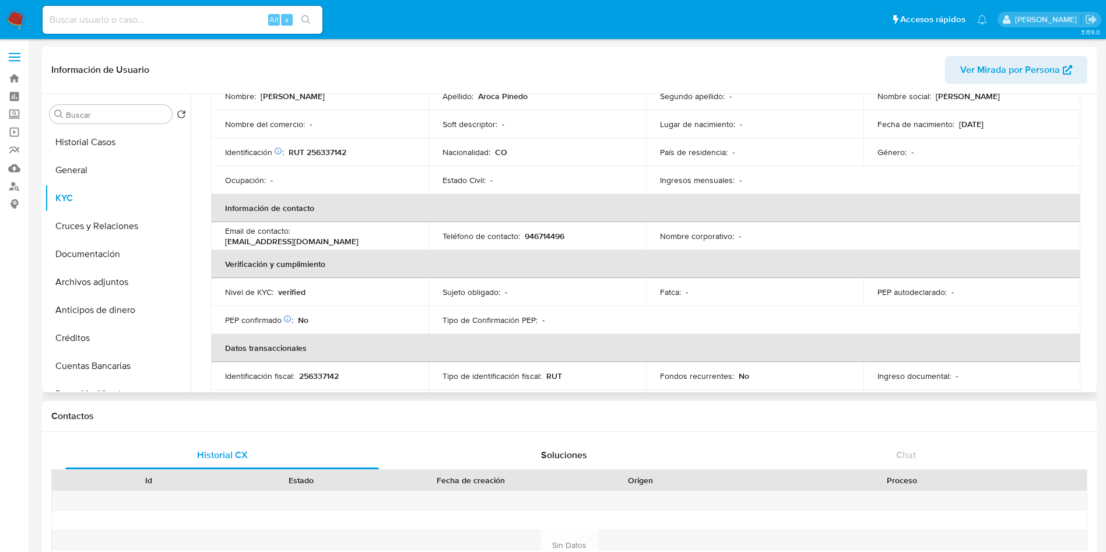
scroll to position [175, 0]
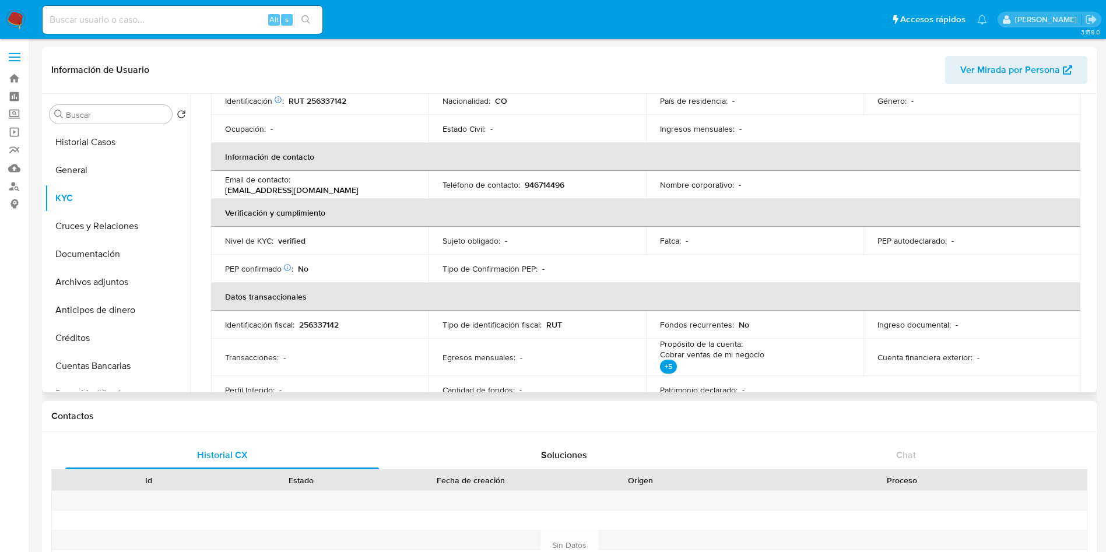
click at [522, 182] on div "Teléfono de contacto : 946714496" at bounding box center [536, 185] width 189 height 10
copy p "946714496"
click at [352, 185] on p "varoca87@hotmail.com" at bounding box center [291, 190] width 133 height 10
drag, startPoint x: 376, startPoint y: 186, endPoint x: 293, endPoint y: 184, distance: 83.4
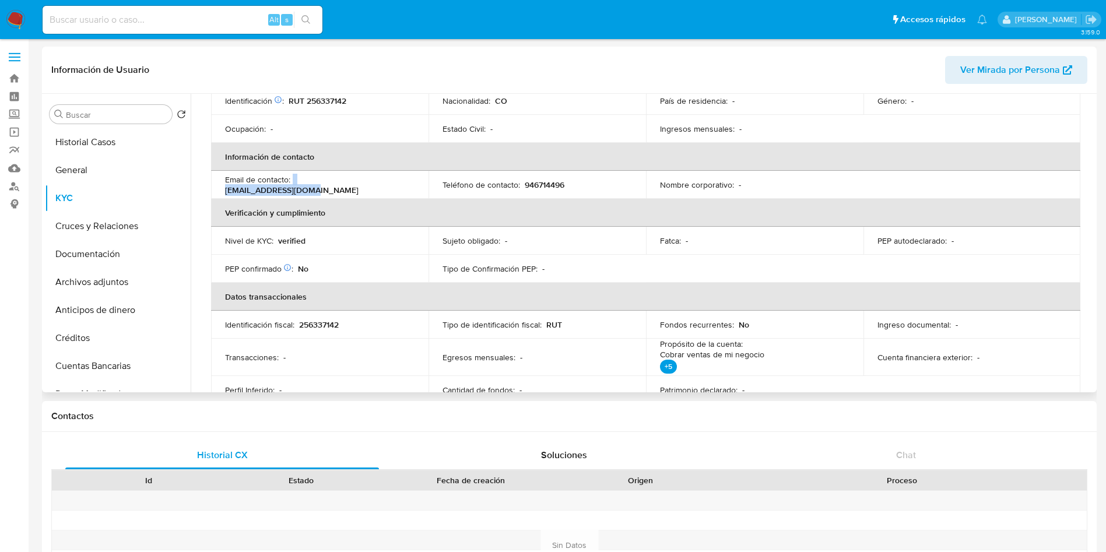
click at [293, 184] on div "Email de contacto : varoca87@hotmail.com" at bounding box center [319, 184] width 189 height 21
copy div "varoca87@hotmail.com"
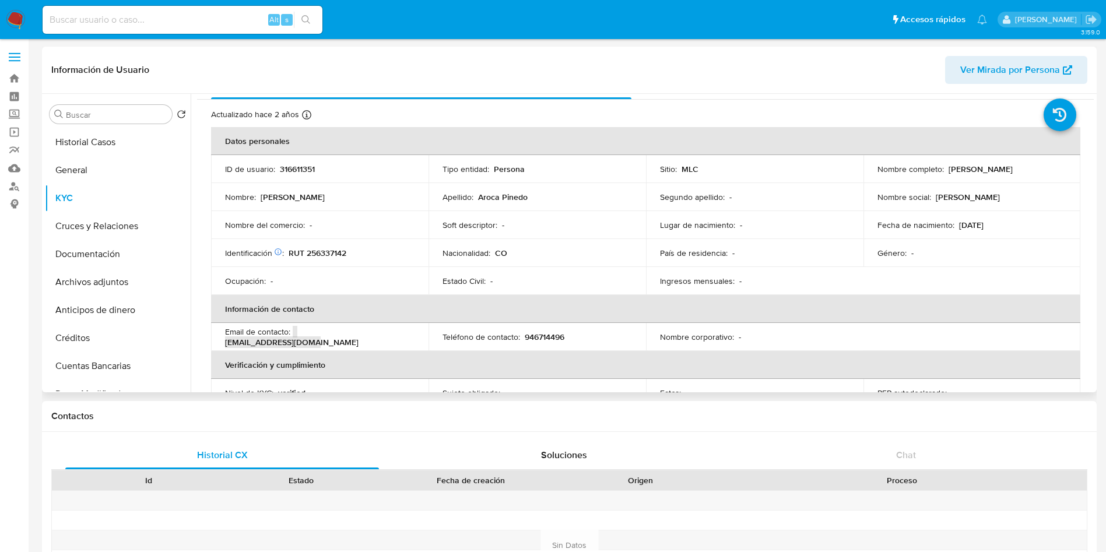
scroll to position [0, 0]
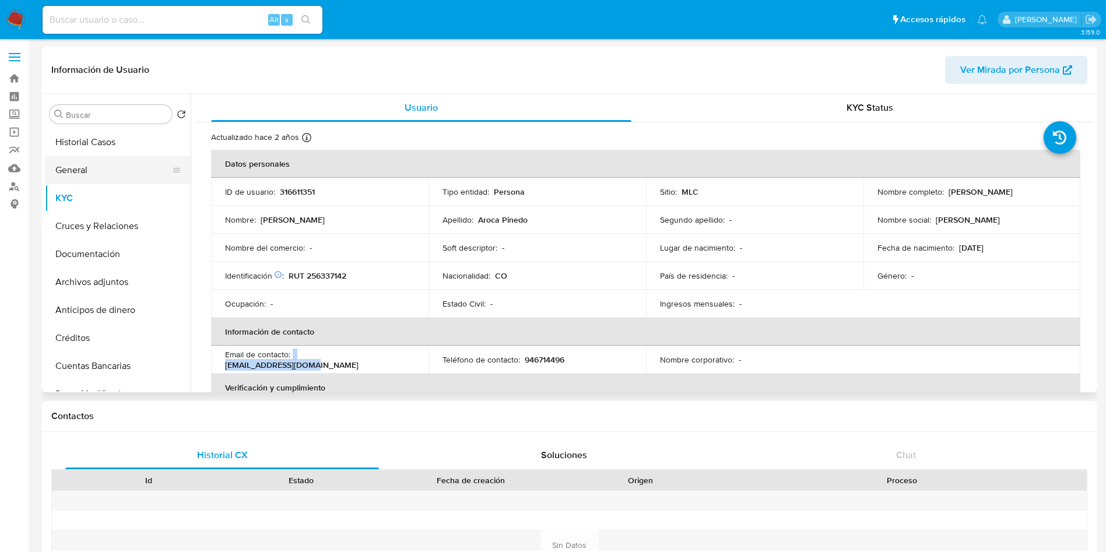
click at [100, 161] on button "General" at bounding box center [113, 170] width 136 height 28
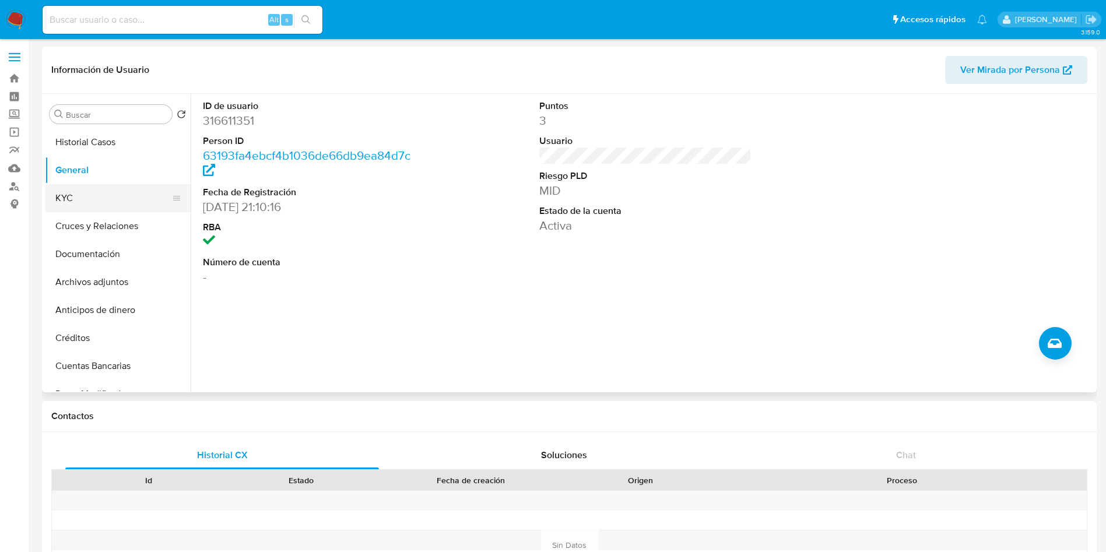
click at [97, 196] on button "KYC" at bounding box center [113, 198] width 136 height 28
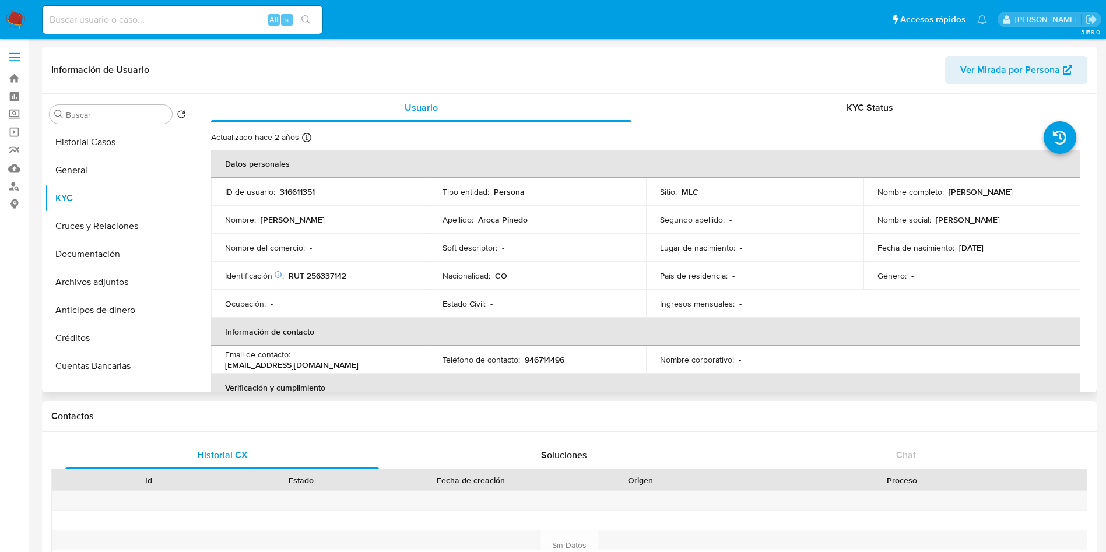
click at [331, 275] on p "RUT 256337142" at bounding box center [318, 275] width 58 height 10
copy p "256337142"
click at [873, 332] on th "Información de contacto" at bounding box center [645, 332] width 869 height 28
click at [124, 144] on button "Historial Casos" at bounding box center [113, 142] width 136 height 28
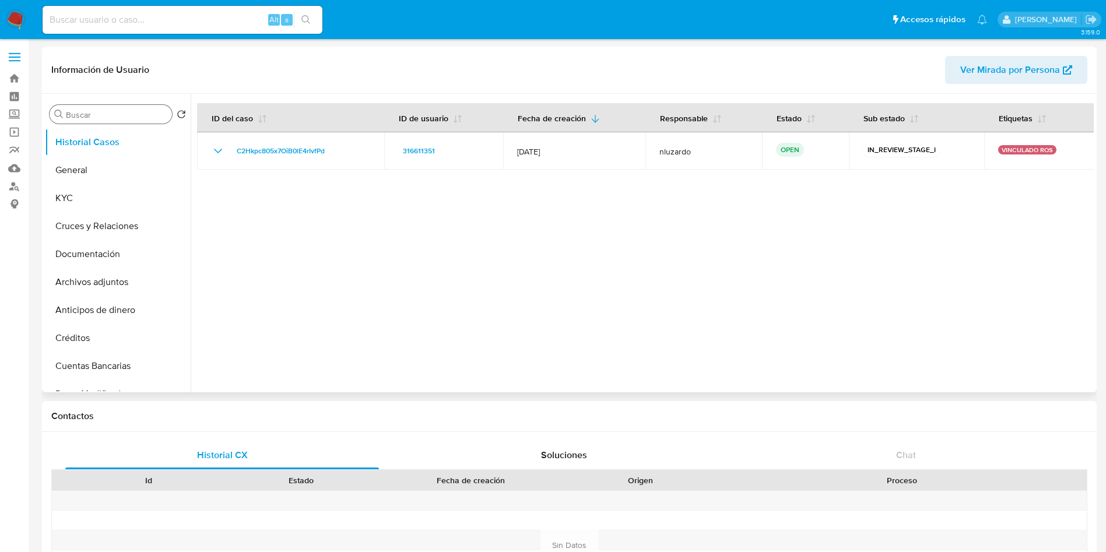
click at [119, 115] on input "Buscar" at bounding box center [116, 115] width 101 height 10
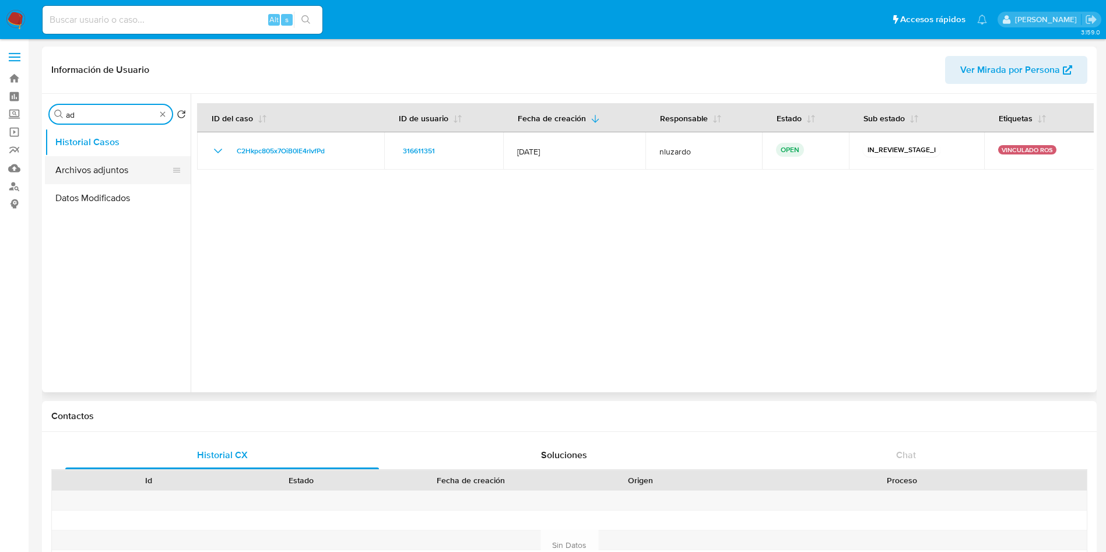
type input "ad"
click at [117, 168] on button "Archivos adjuntos" at bounding box center [113, 170] width 136 height 28
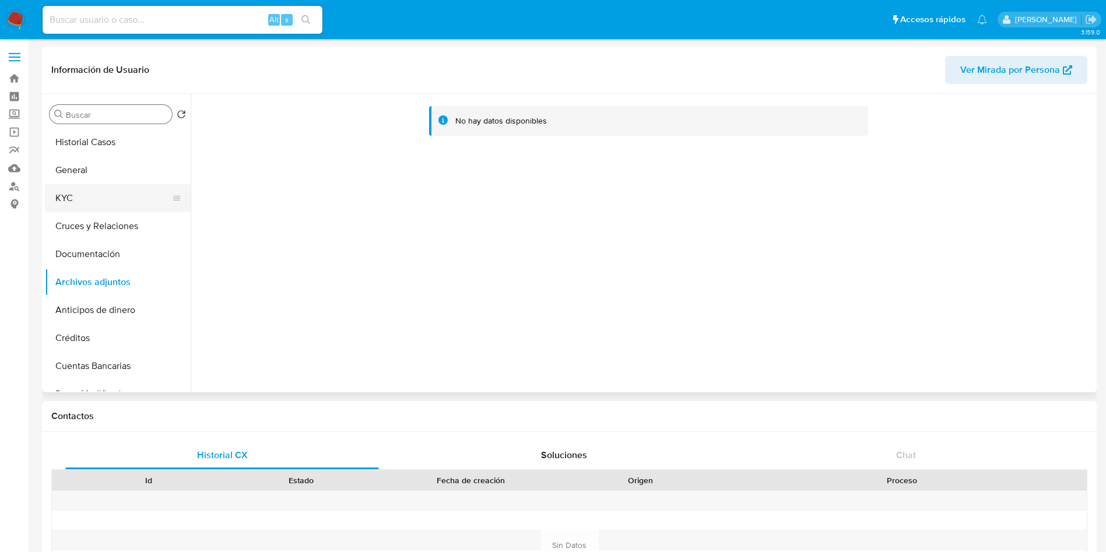
click at [122, 184] on button "KYC" at bounding box center [113, 198] width 136 height 28
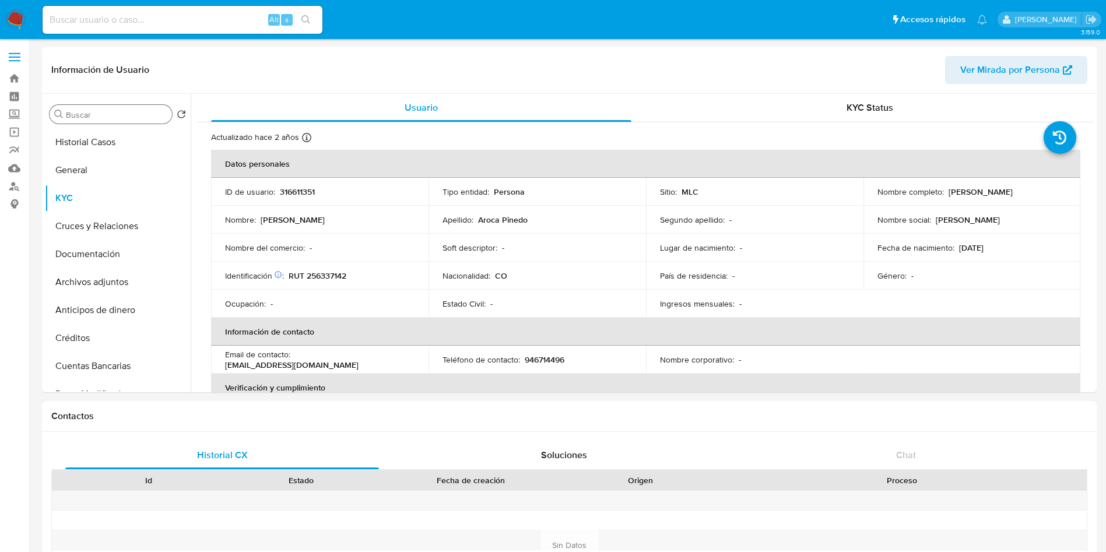
click at [117, 113] on input "Buscar" at bounding box center [116, 115] width 101 height 10
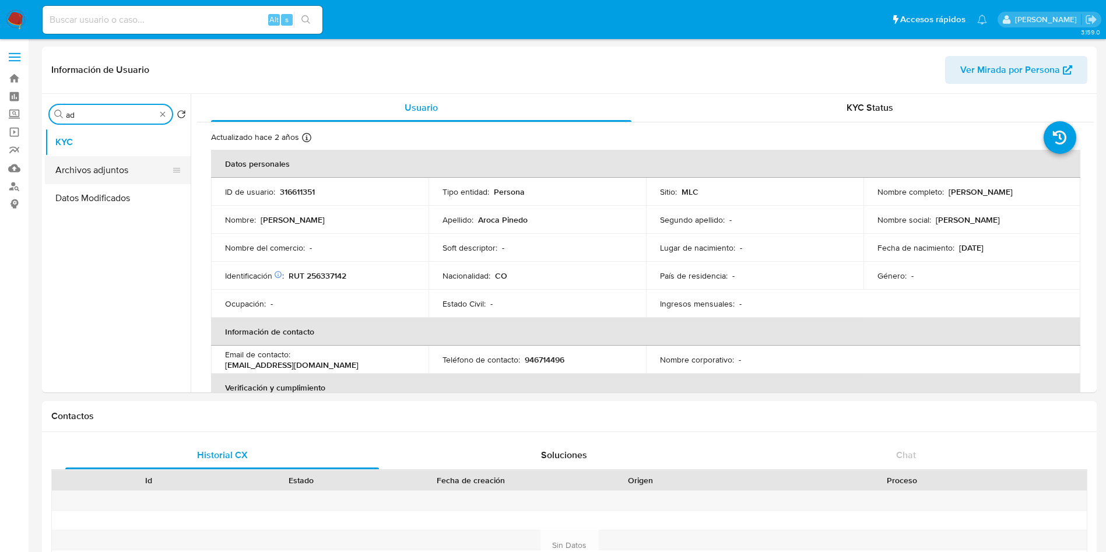
type input "ad"
click at [116, 175] on button "Archivos adjuntos" at bounding box center [113, 170] width 136 height 28
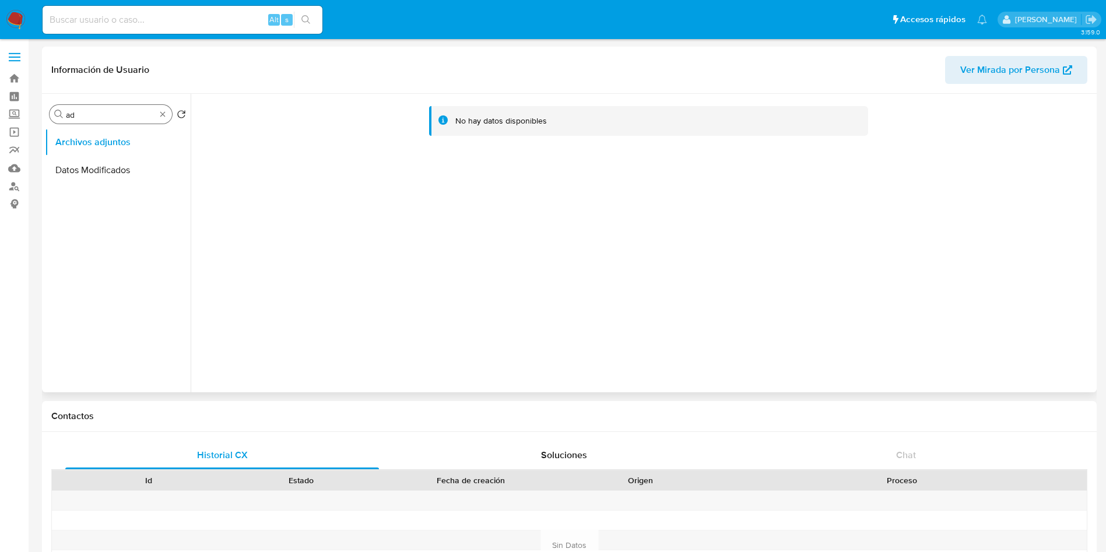
click at [167, 112] on div "Buscar ad" at bounding box center [111, 114] width 122 height 19
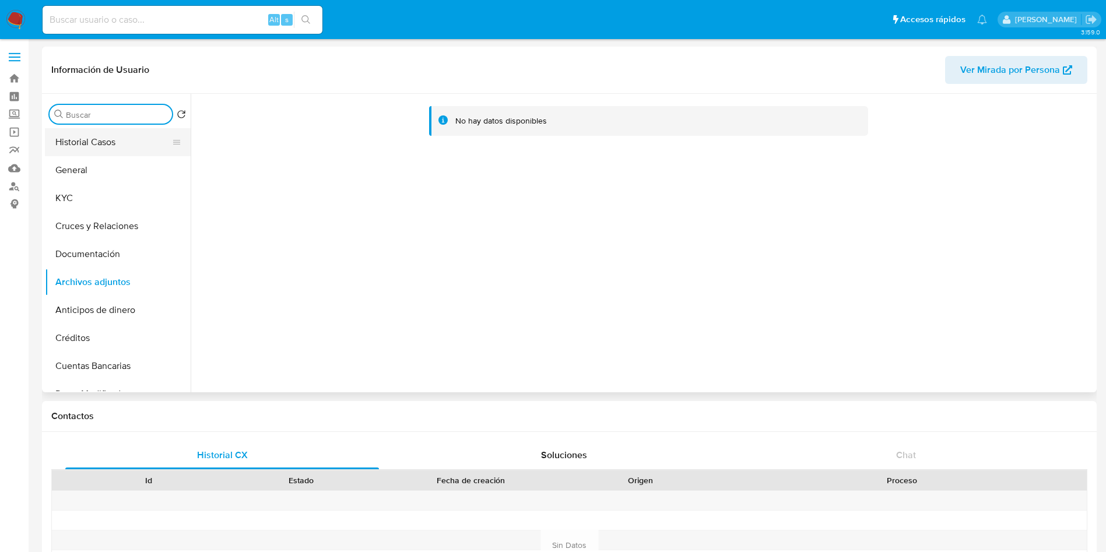
click at [147, 147] on button "Historial Casos" at bounding box center [113, 142] width 136 height 28
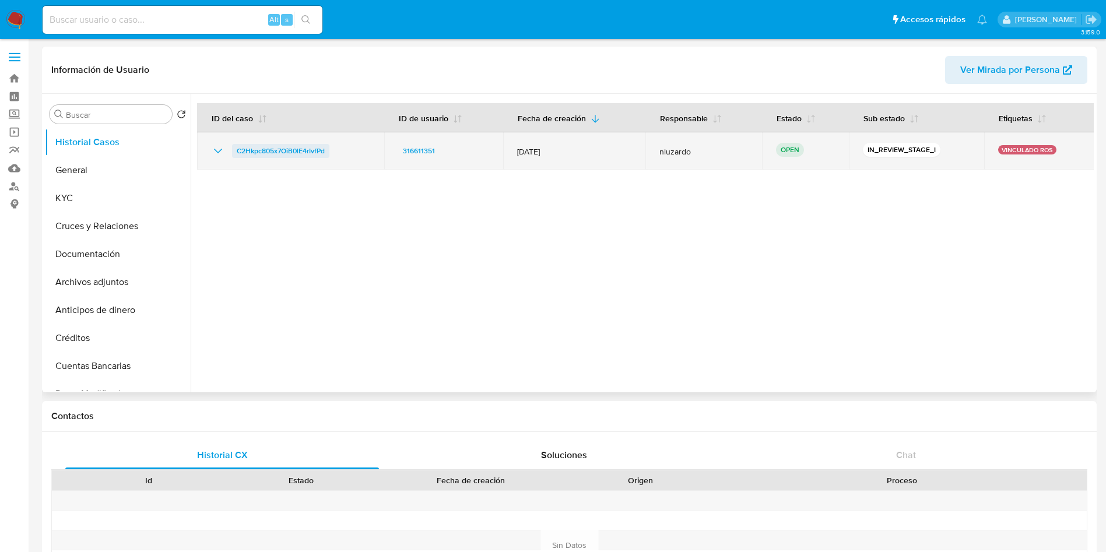
click at [255, 150] on span "C2Hkpc805x7OiB0lE4rIvfPd" at bounding box center [281, 151] width 88 height 14
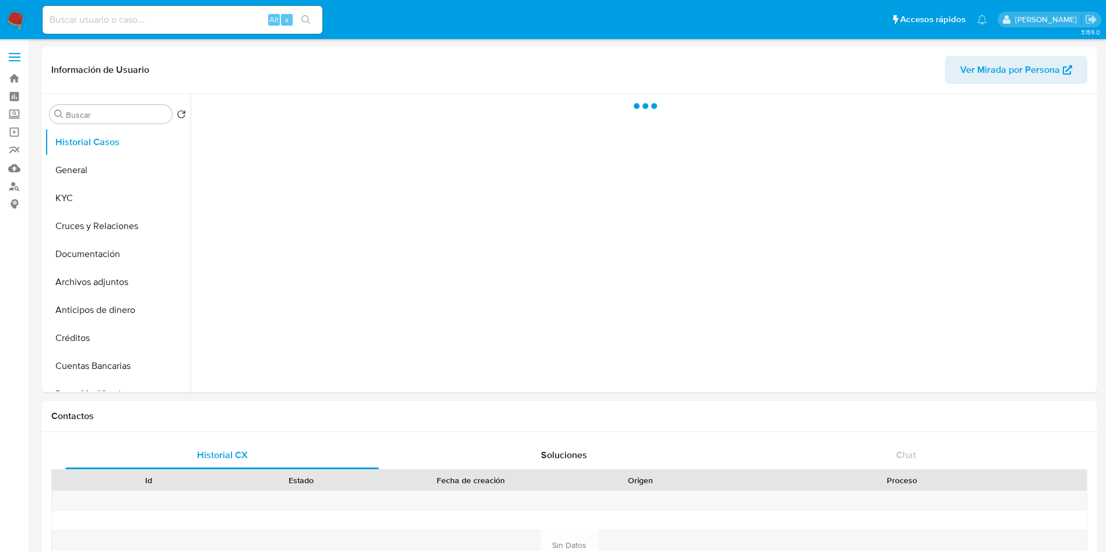
select select "10"
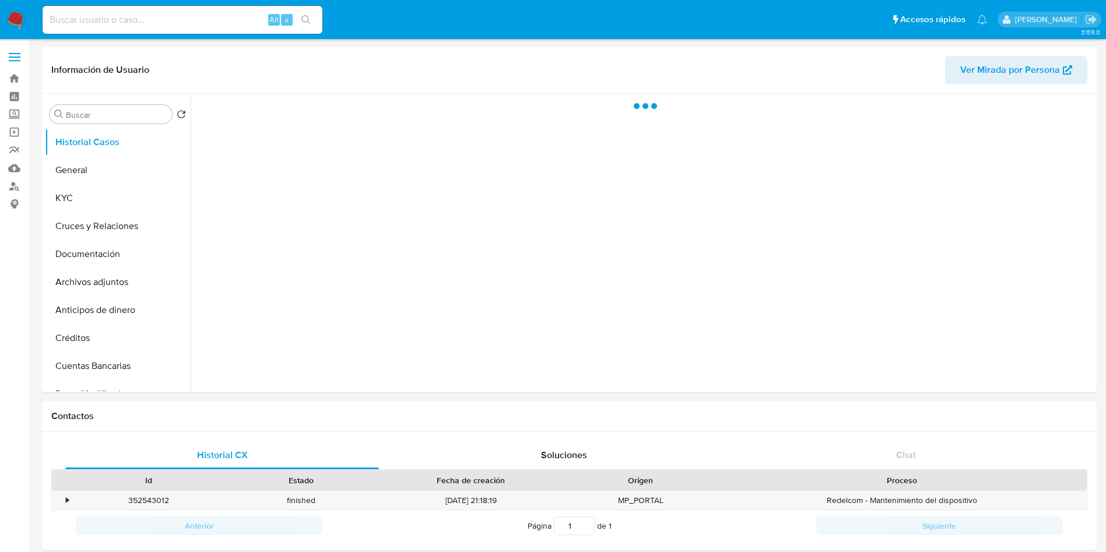
select select "10"
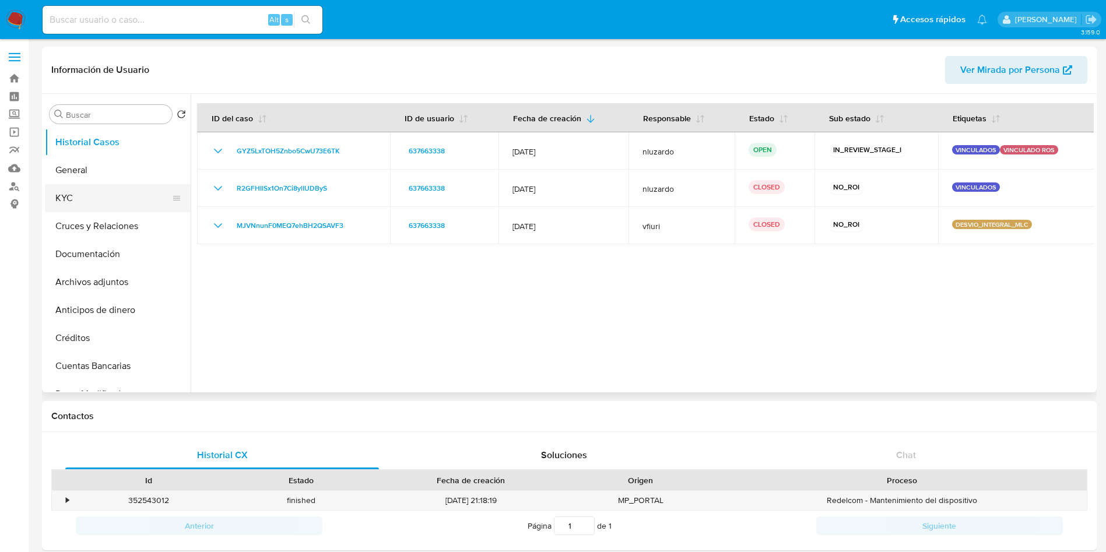
click at [96, 201] on button "KYC" at bounding box center [113, 198] width 136 height 28
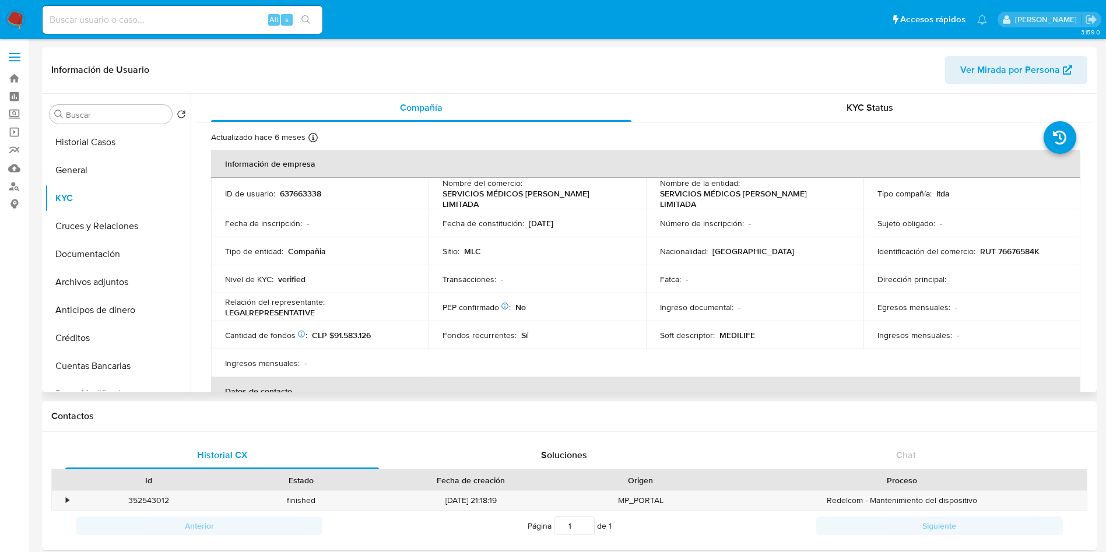
click at [1012, 255] on p "RUT 76676584K" at bounding box center [1009, 251] width 59 height 10
copy p "76676584K"
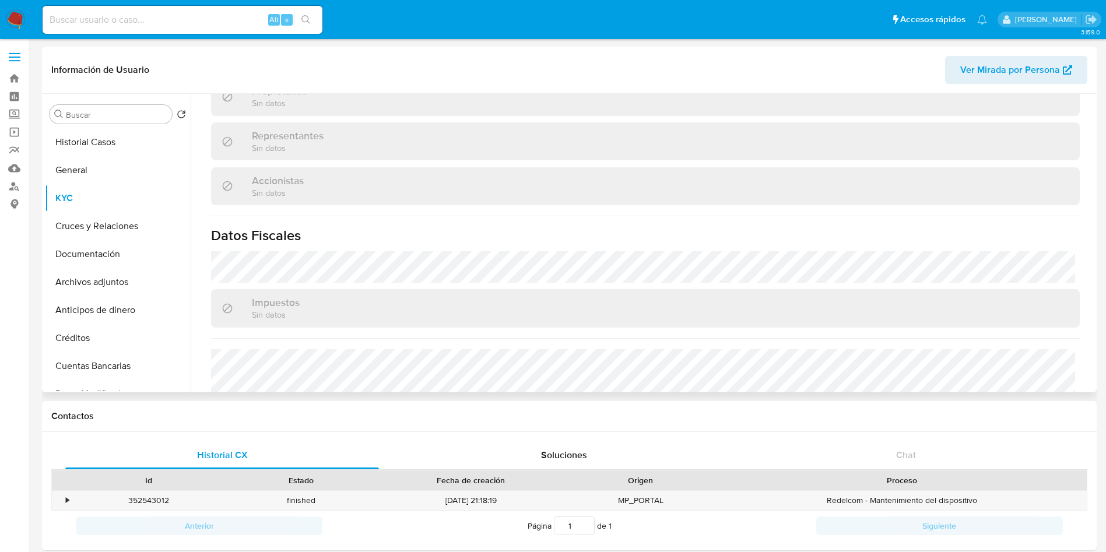
scroll to position [699, 0]
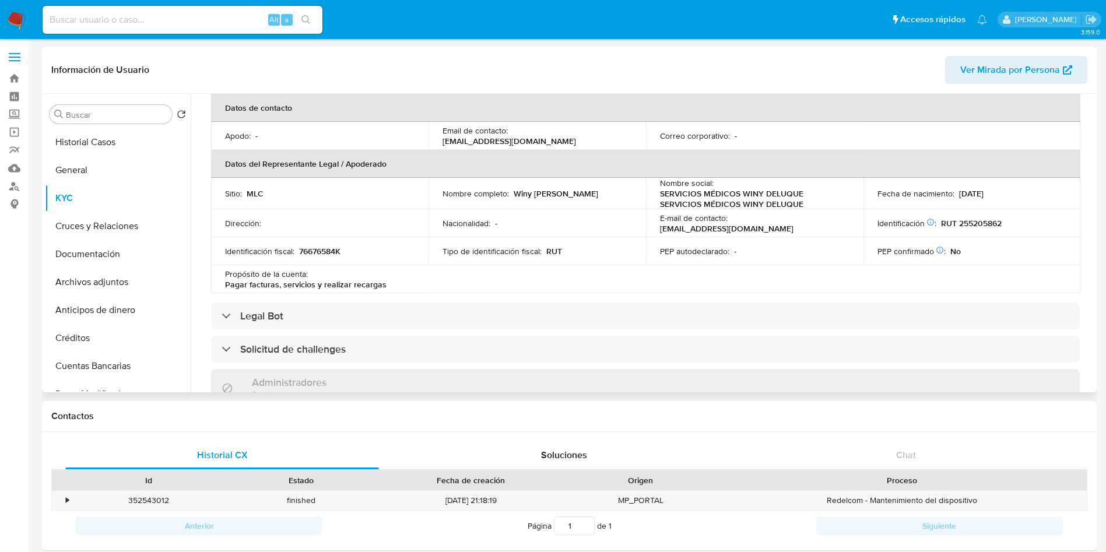
scroll to position [262, 0]
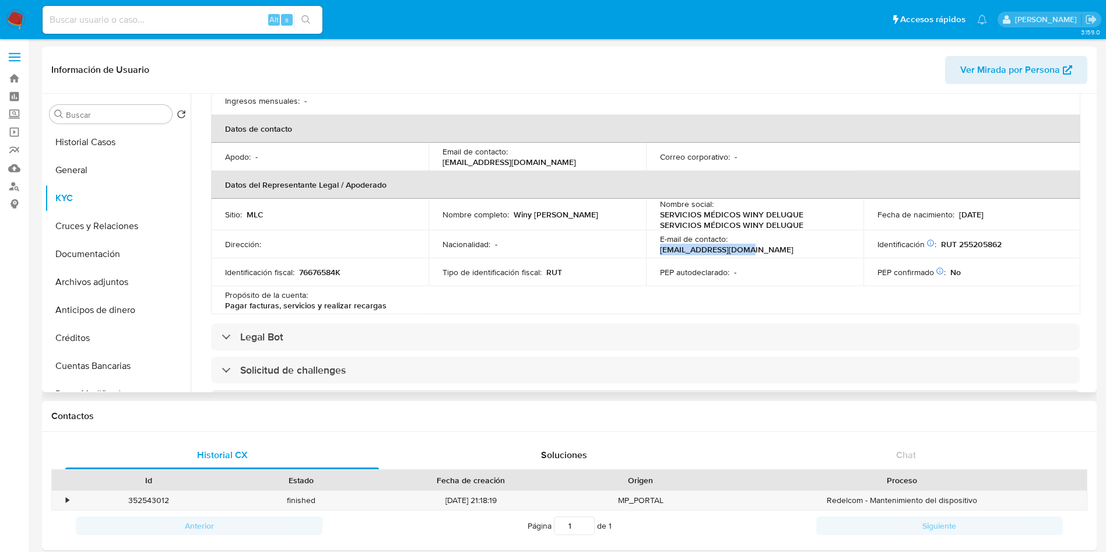
copy p "[EMAIL_ADDRESS][DOMAIN_NAME]"
drag, startPoint x: 831, startPoint y: 243, endPoint x: 731, endPoint y: 246, distance: 100.3
click at [731, 246] on div "E-mail de contacto : [EMAIL_ADDRESS][DOMAIN_NAME]" at bounding box center [754, 244] width 189 height 21
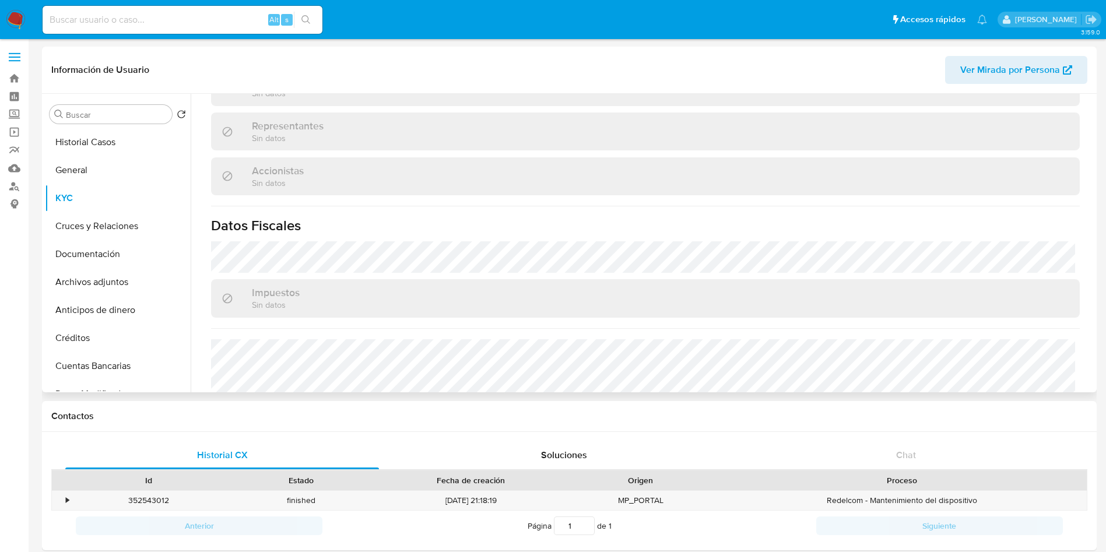
scroll to position [761, 0]
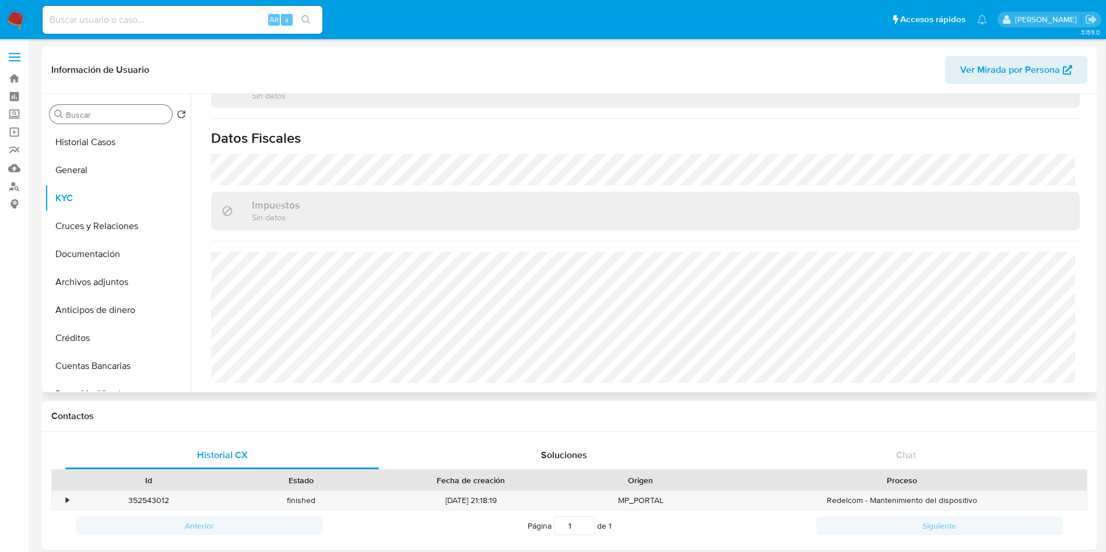
click at [105, 111] on input "Buscar" at bounding box center [116, 115] width 101 height 10
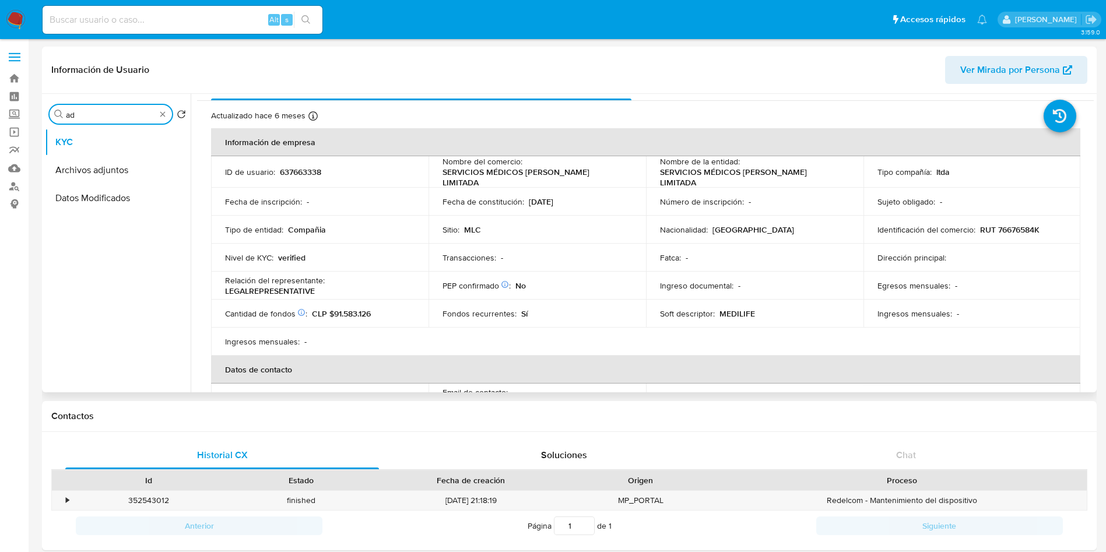
scroll to position [0, 0]
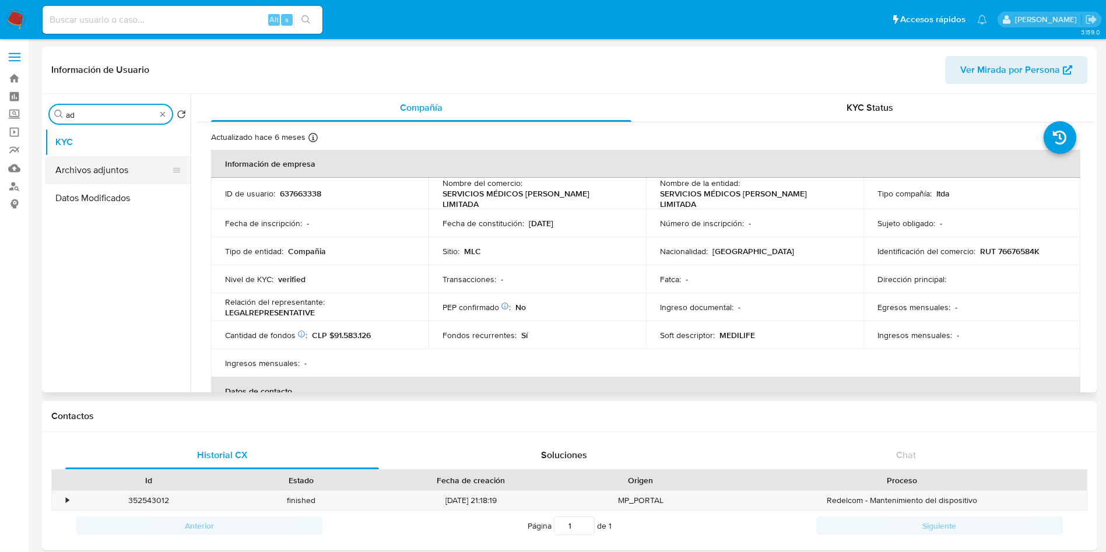
type input "ad"
click at [115, 161] on button "Archivos adjuntos" at bounding box center [113, 170] width 136 height 28
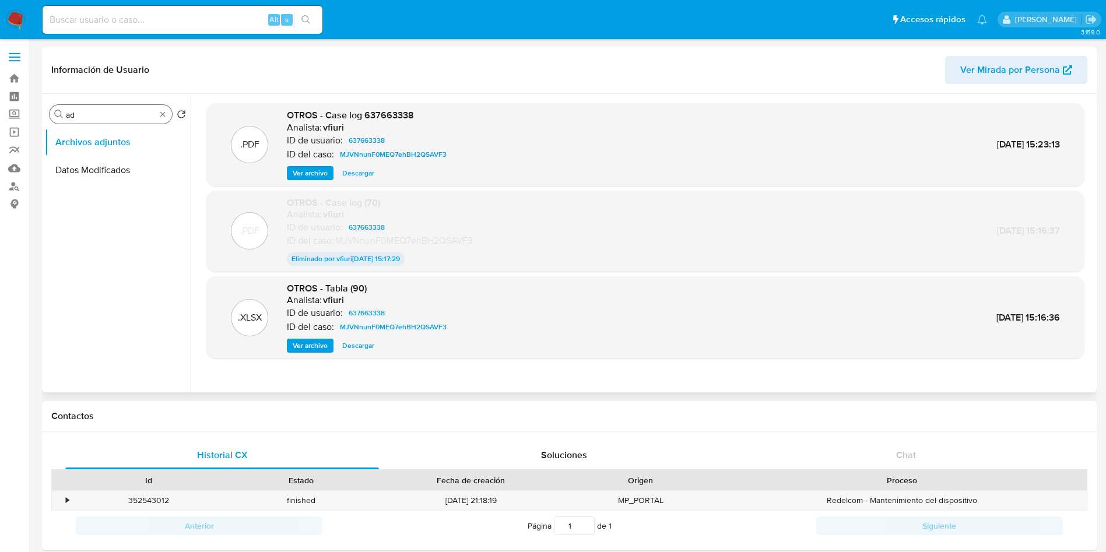
click at [157, 113] on div "Buscar ad" at bounding box center [111, 114] width 122 height 19
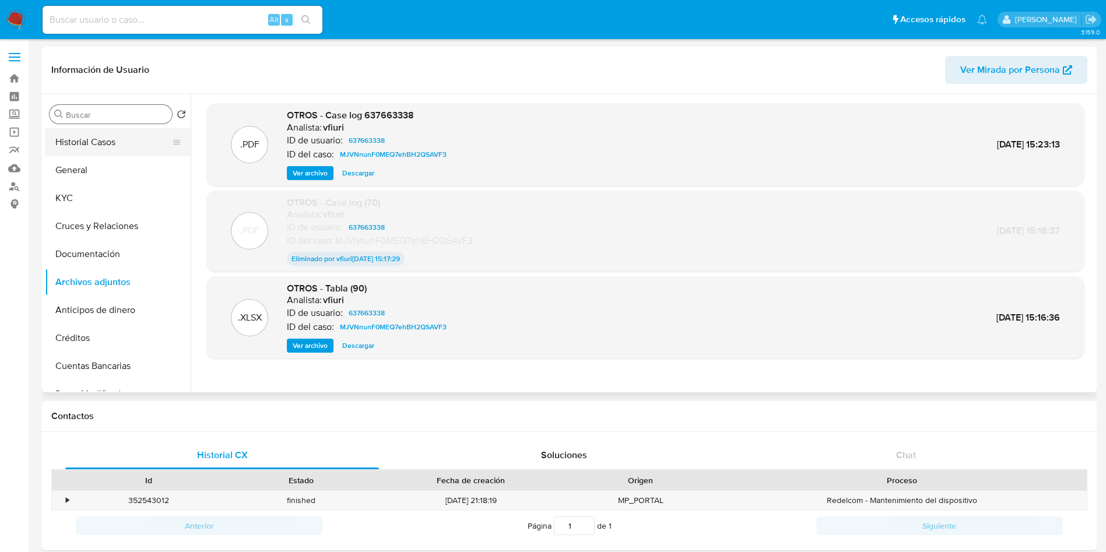
click at [105, 147] on button "Historial Casos" at bounding box center [113, 142] width 136 height 28
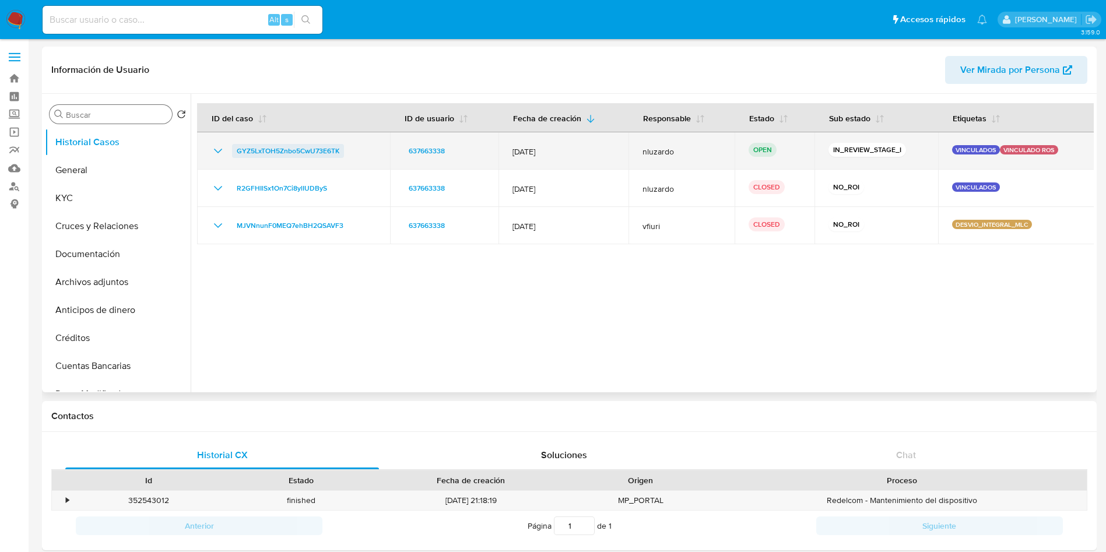
click at [291, 147] on span "GYZ5LxTOH5Znbo5CwU73E6TK" at bounding box center [288, 151] width 103 height 14
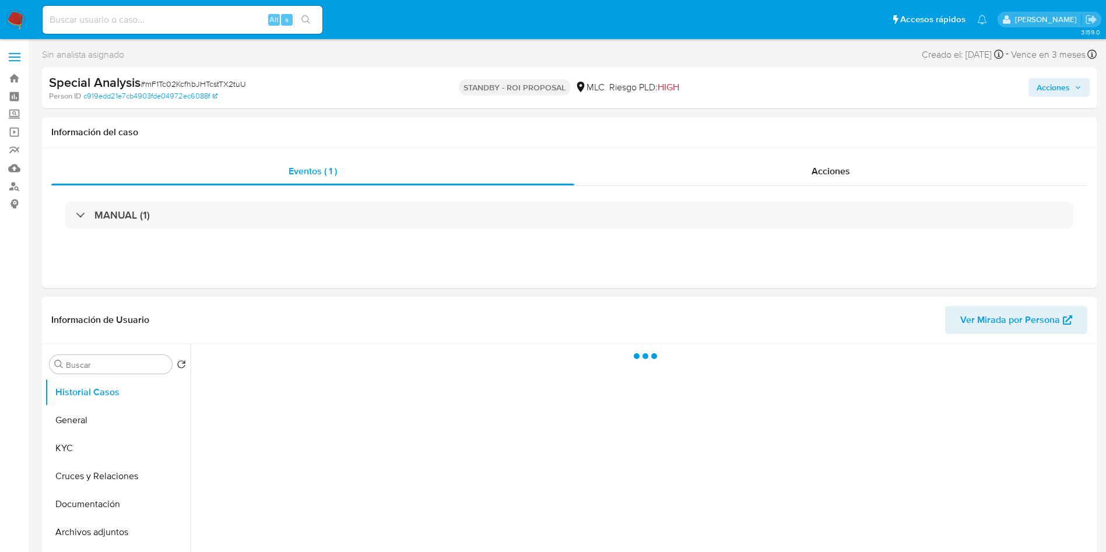
select select "10"
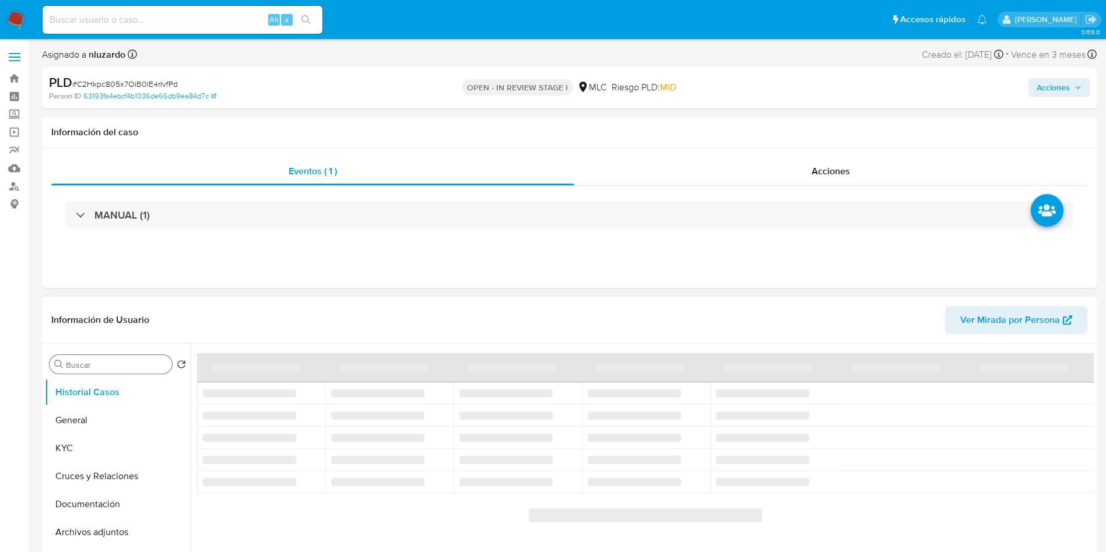
select select "10"
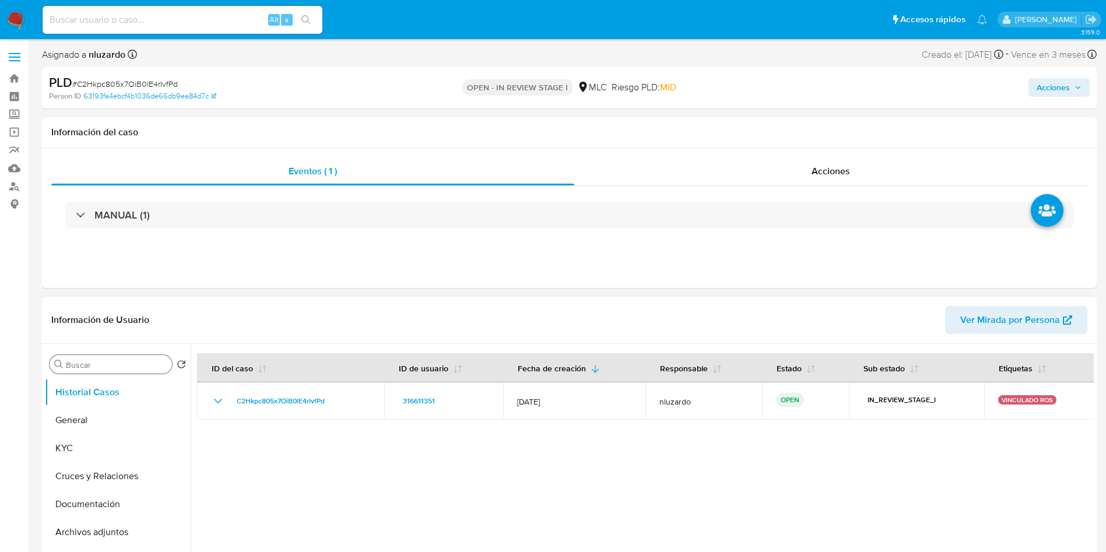
click at [96, 356] on div "Buscar" at bounding box center [111, 364] width 122 height 19
click at [96, 360] on input "Buscar" at bounding box center [116, 365] width 101 height 10
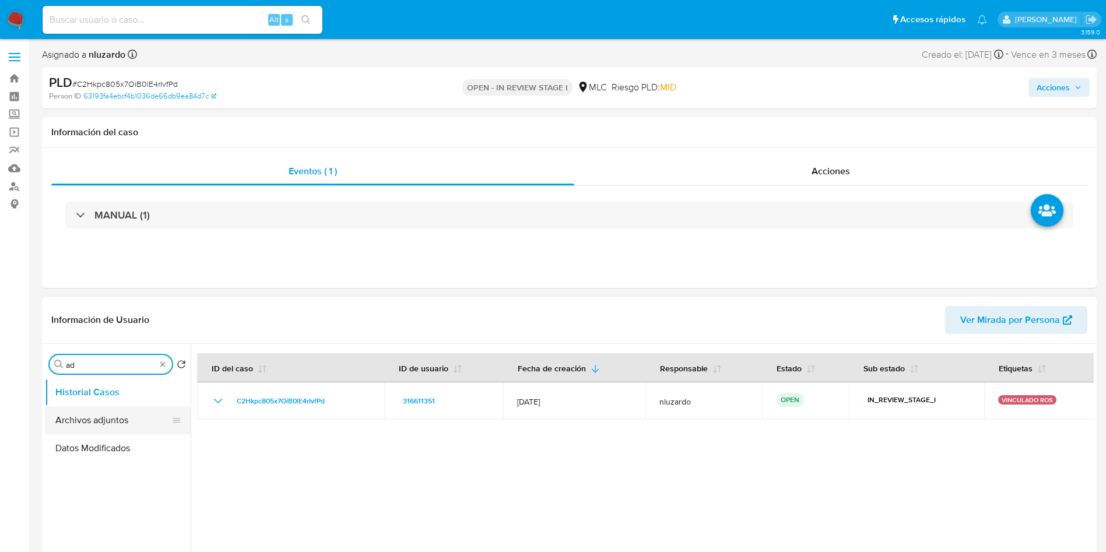
type input "ad"
click at [93, 408] on button "Archivos adjuntos" at bounding box center [113, 420] width 136 height 28
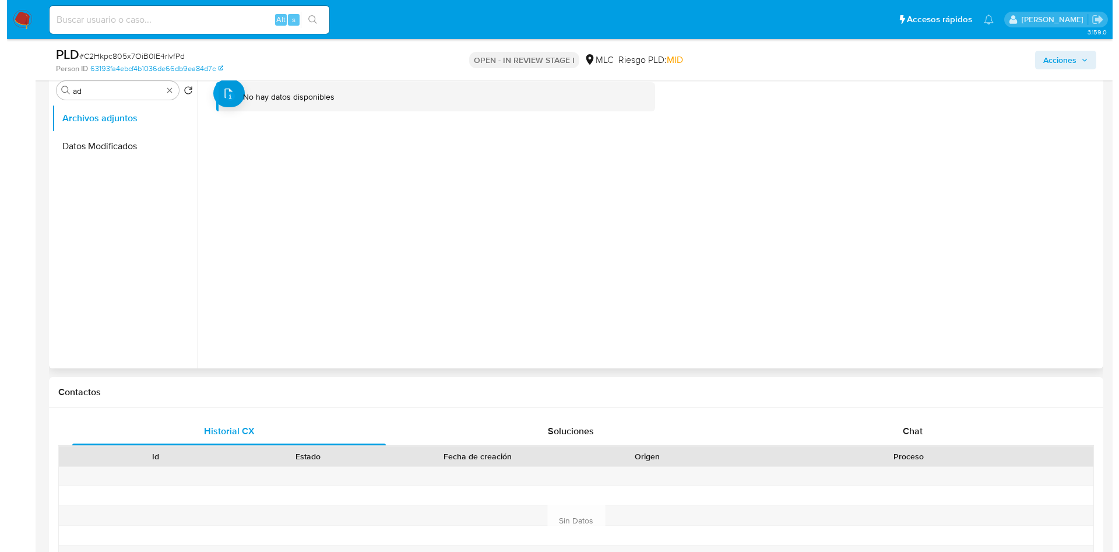
scroll to position [175, 0]
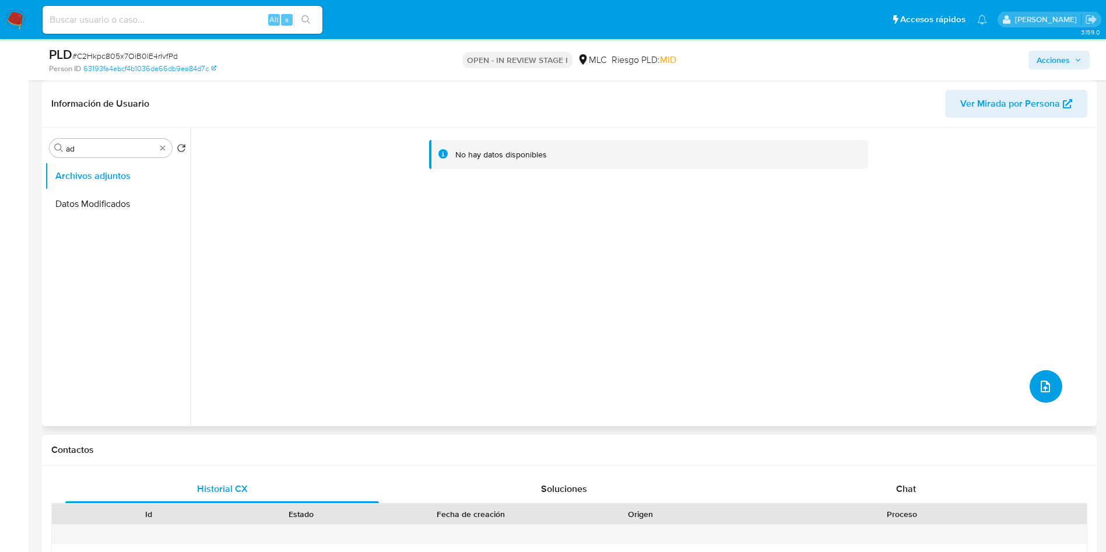
click at [1032, 398] on button "upload-file" at bounding box center [1045, 386] width 33 height 33
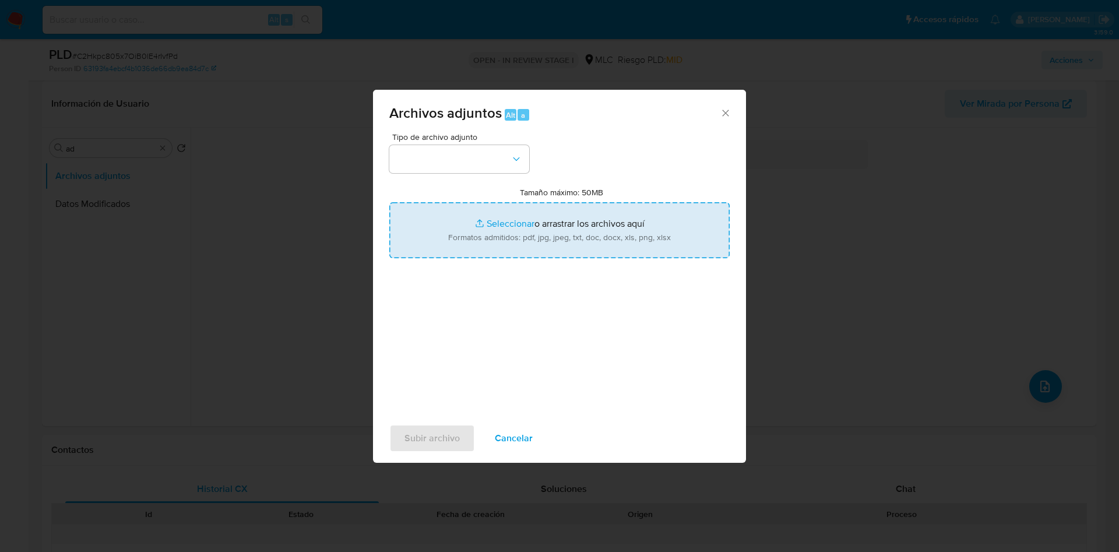
type input "C:\fakepath\ROS 1308 UAF.pdf"
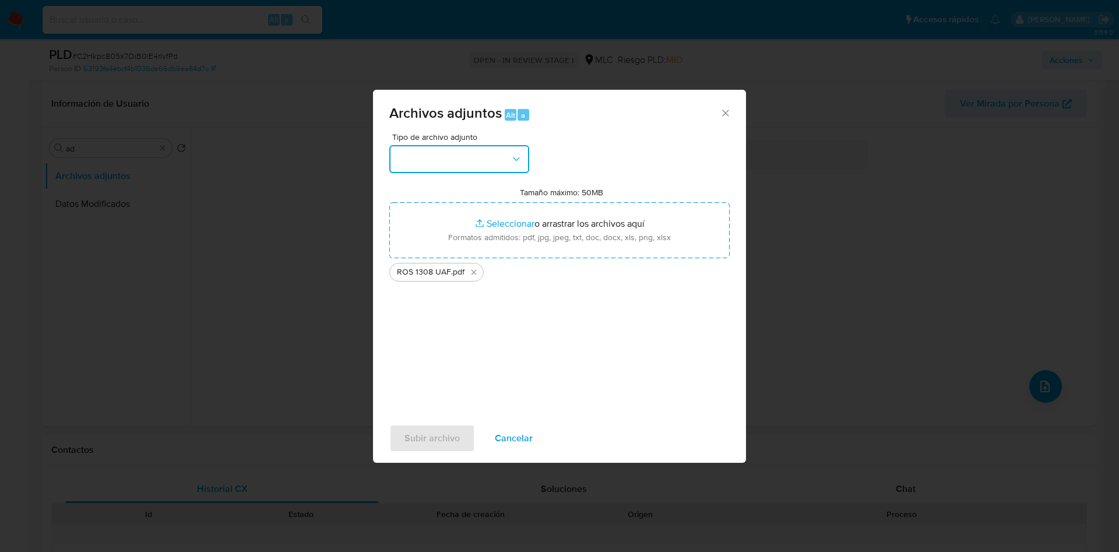
click at [511, 162] on icon "button" at bounding box center [517, 159] width 12 height 12
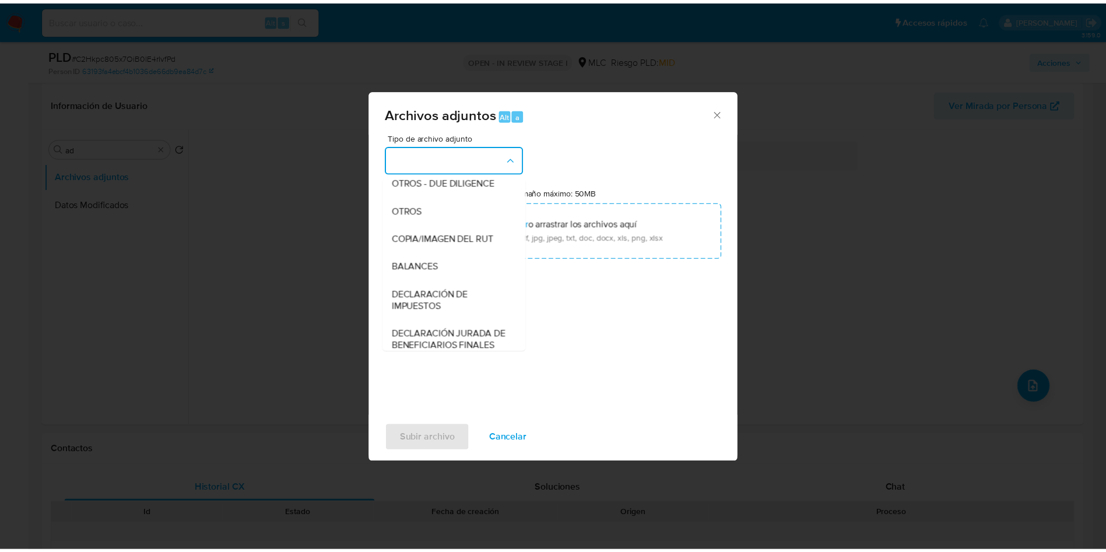
scroll to position [135, 0]
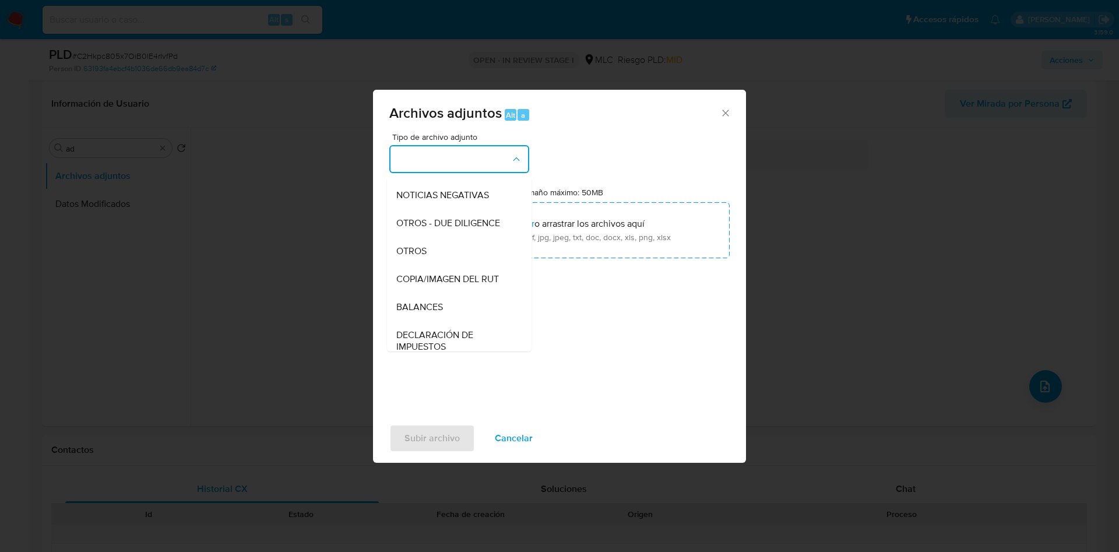
click at [433, 265] on div "OTROS" at bounding box center [455, 251] width 119 height 28
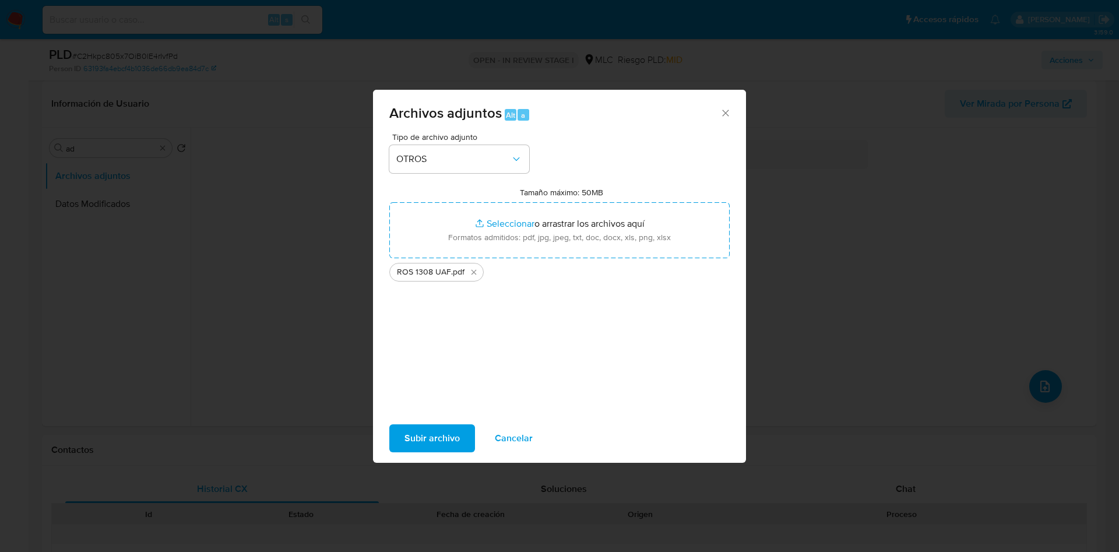
click at [433, 445] on span "Subir archivo" at bounding box center [432, 438] width 55 height 26
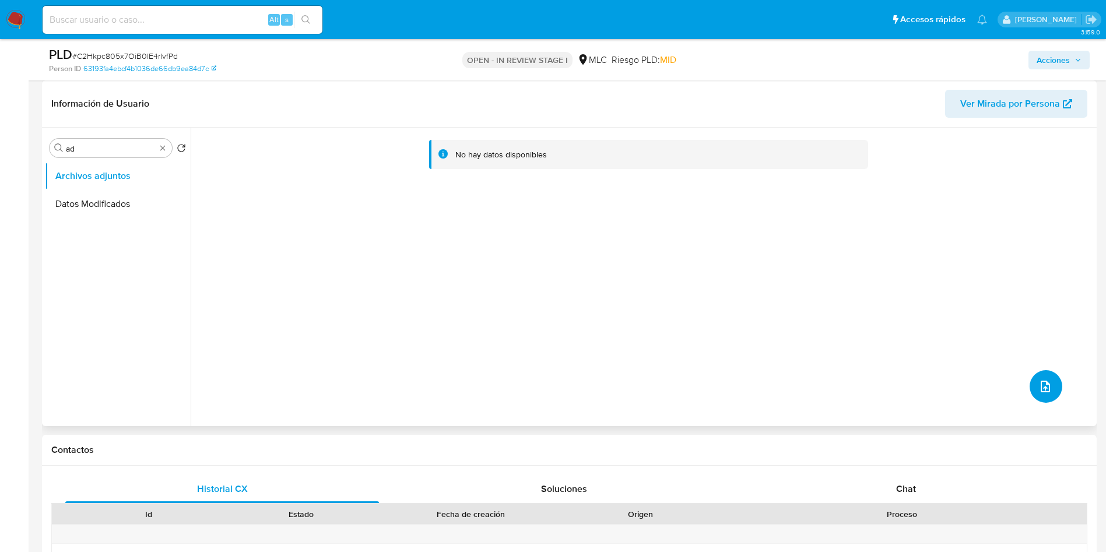
scroll to position [0, 0]
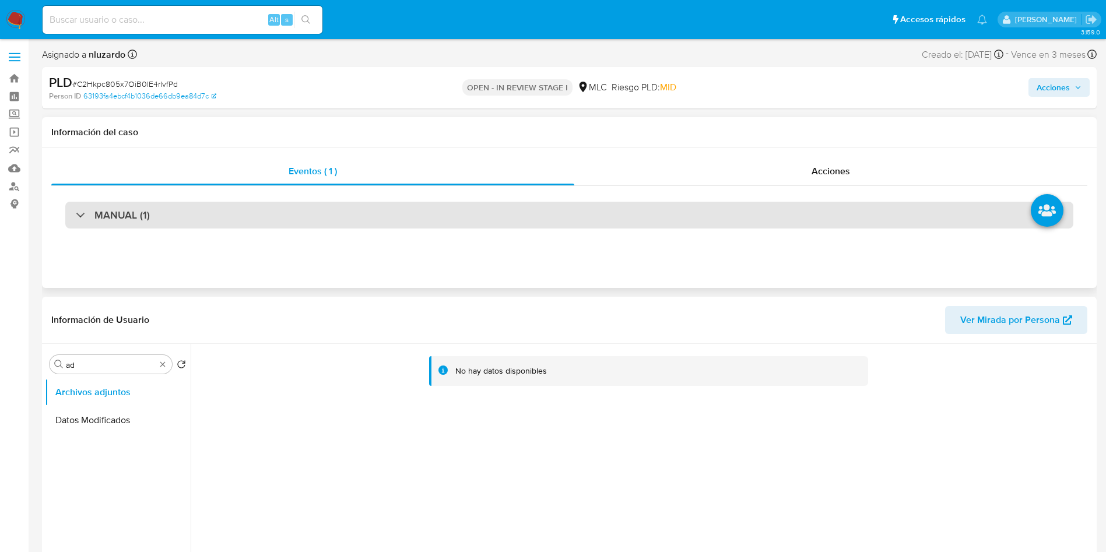
click at [813, 211] on div "MANUAL (1)" at bounding box center [569, 215] width 1036 height 58
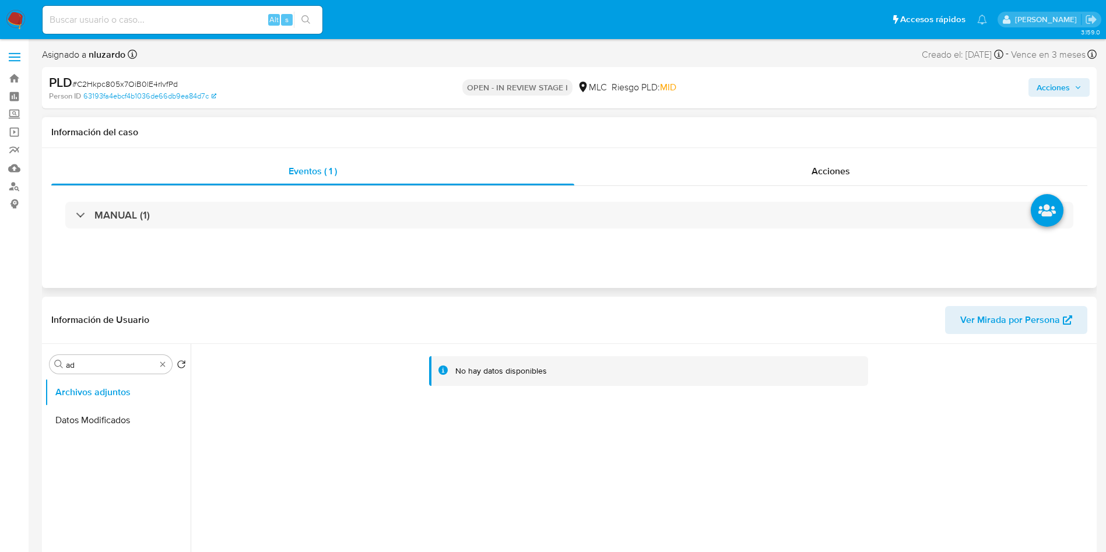
drag, startPoint x: 808, startPoint y: 154, endPoint x: 806, endPoint y: 148, distance: 7.0
click at [807, 152] on div "Eventos ( 1 ) Acciones MANUAL (1)" at bounding box center [569, 218] width 1054 height 140
click at [799, 166] on div "Acciones" at bounding box center [830, 171] width 513 height 28
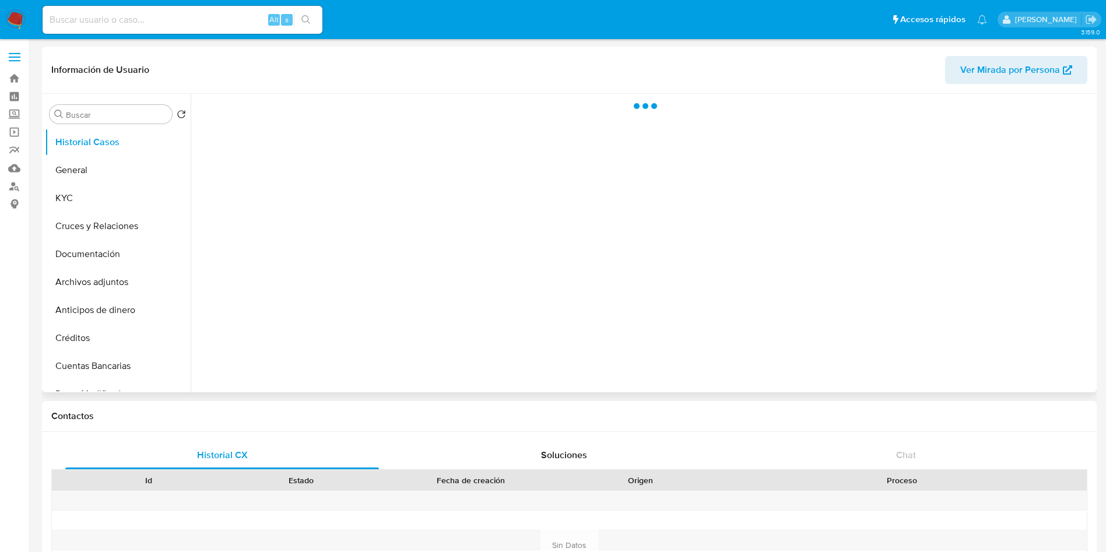
select select "10"
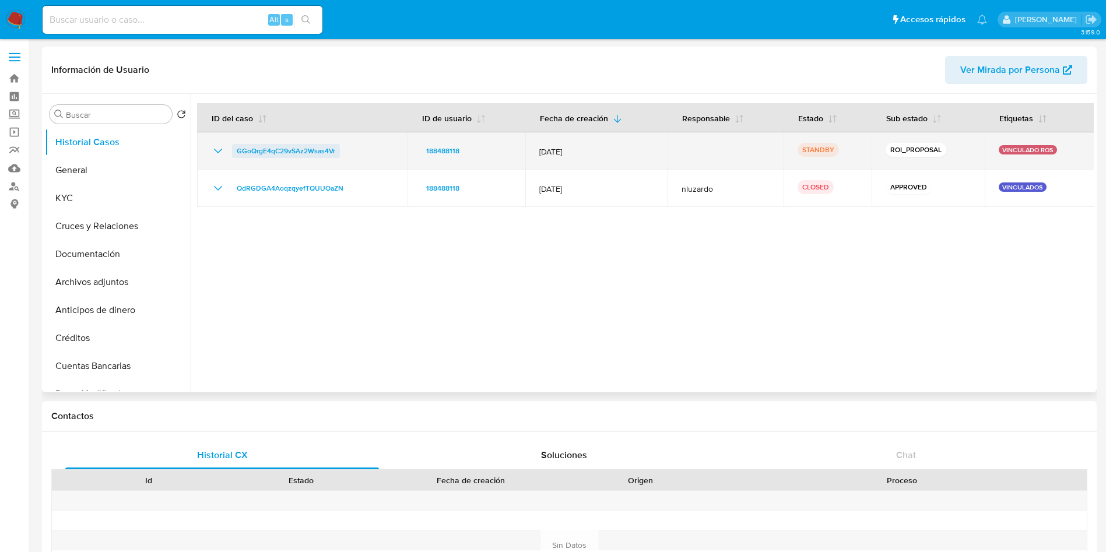
click at [297, 149] on span "GGoQrgE4qC29vSAz2Wsas4Vr" at bounding box center [286, 151] width 99 height 14
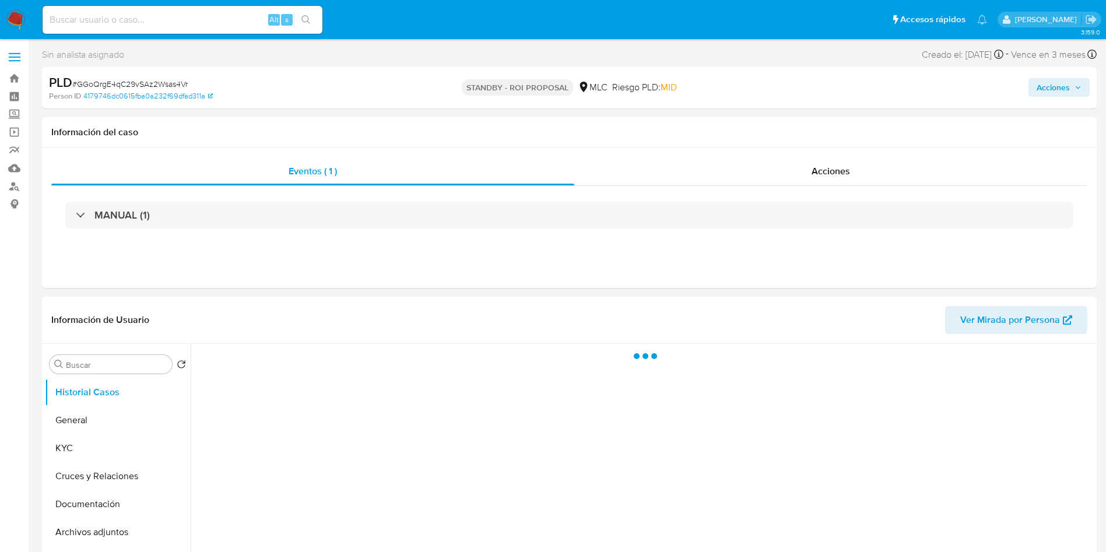
select select "10"
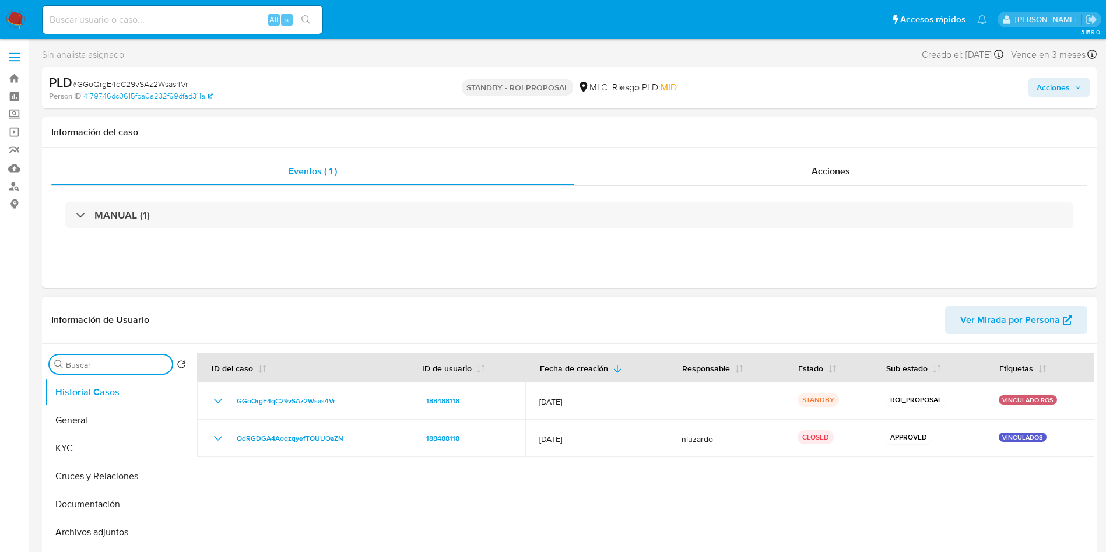
click at [105, 366] on input "Buscar" at bounding box center [116, 365] width 101 height 10
type input "ad"
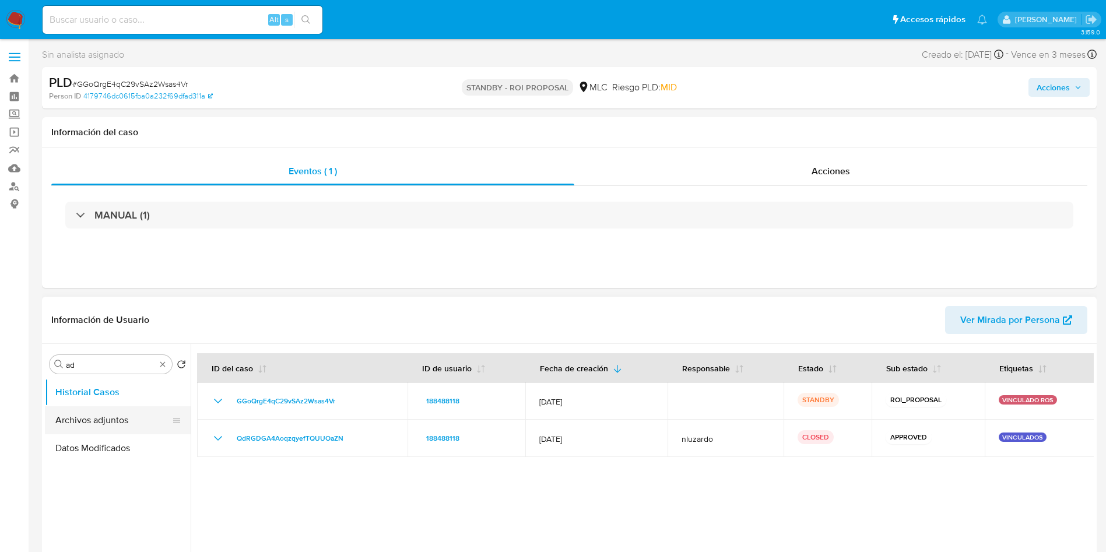
click at [107, 410] on button "Archivos adjuntos" at bounding box center [113, 420] width 136 height 28
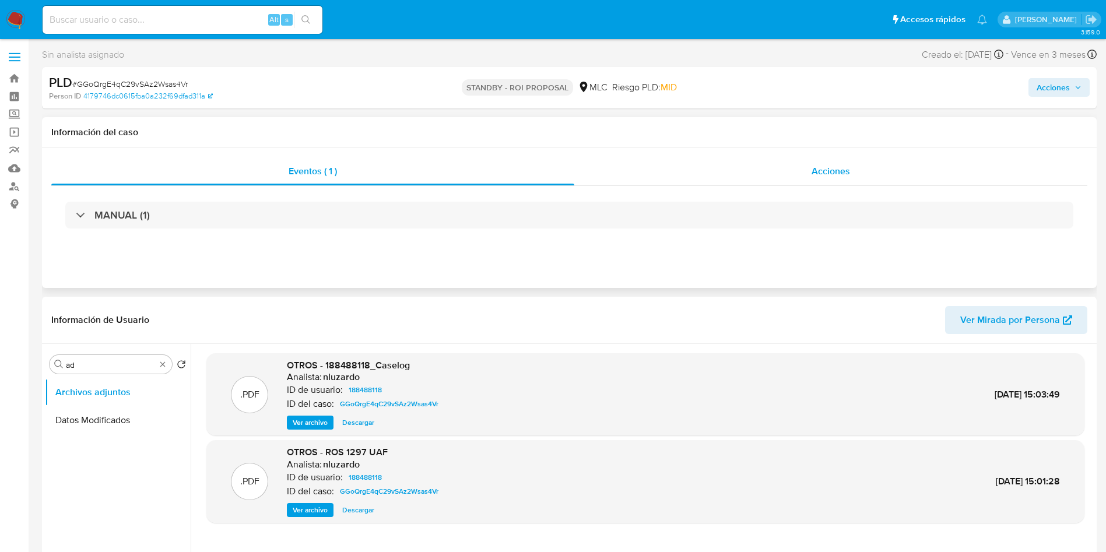
click at [794, 168] on div "Acciones" at bounding box center [830, 171] width 513 height 28
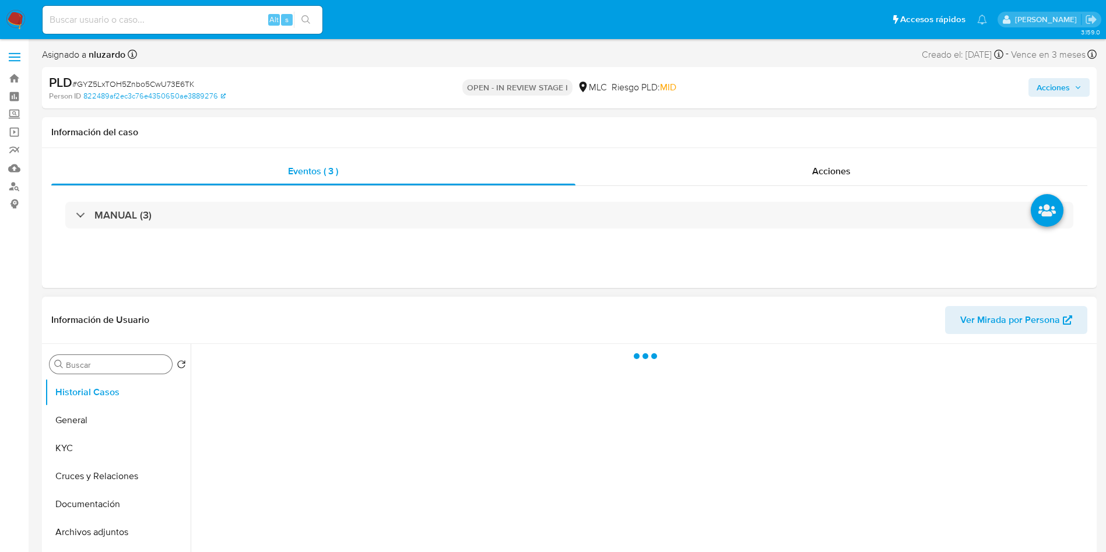
click at [112, 362] on input "Buscar" at bounding box center [116, 365] width 101 height 10
select select "10"
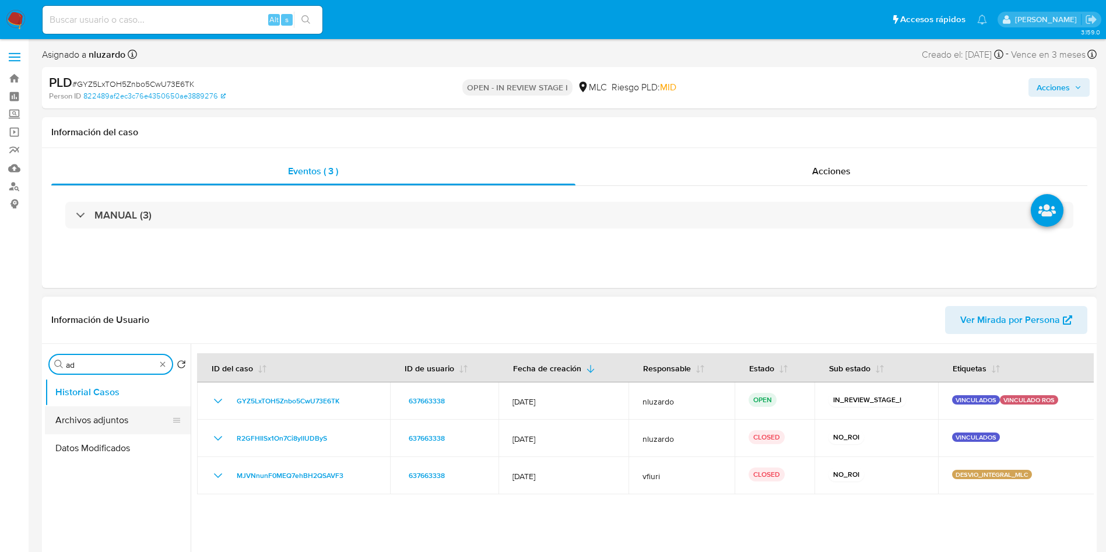
type input "ad"
click at [136, 418] on button "Archivos adjuntos" at bounding box center [113, 420] width 136 height 28
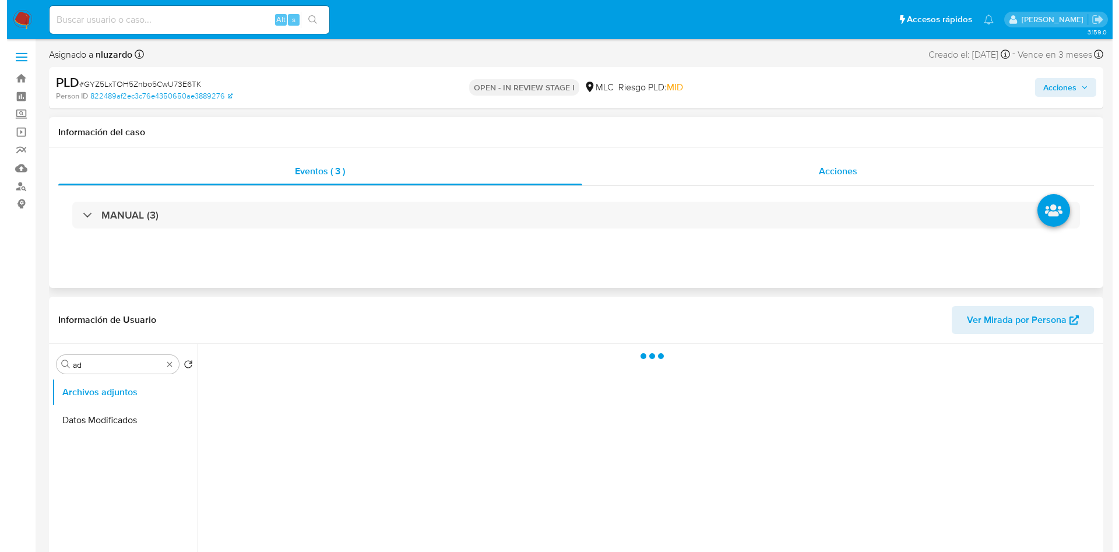
scroll to position [87, 0]
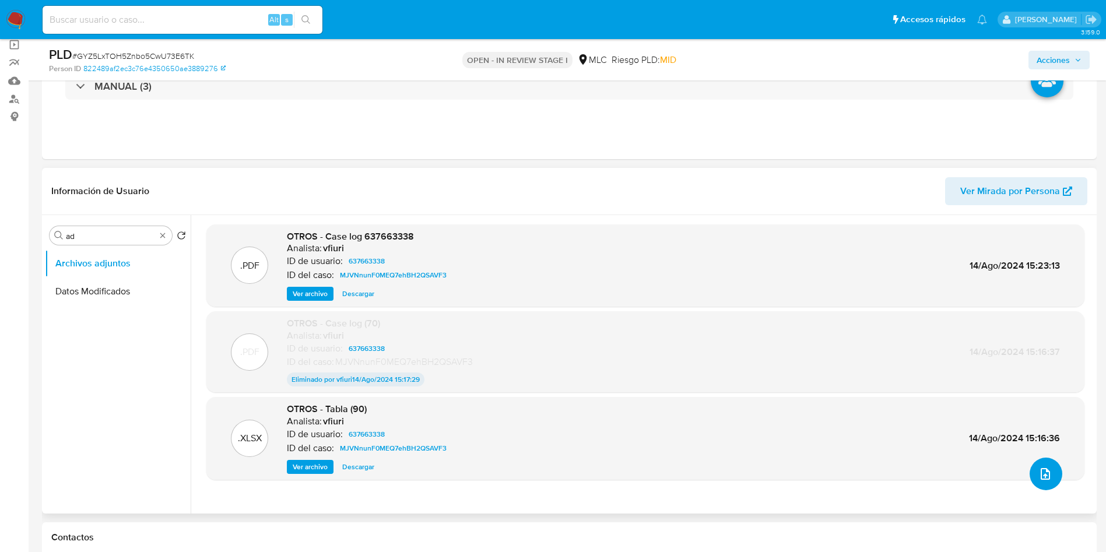
click at [1038, 470] on icon "upload-file" at bounding box center [1045, 474] width 14 height 14
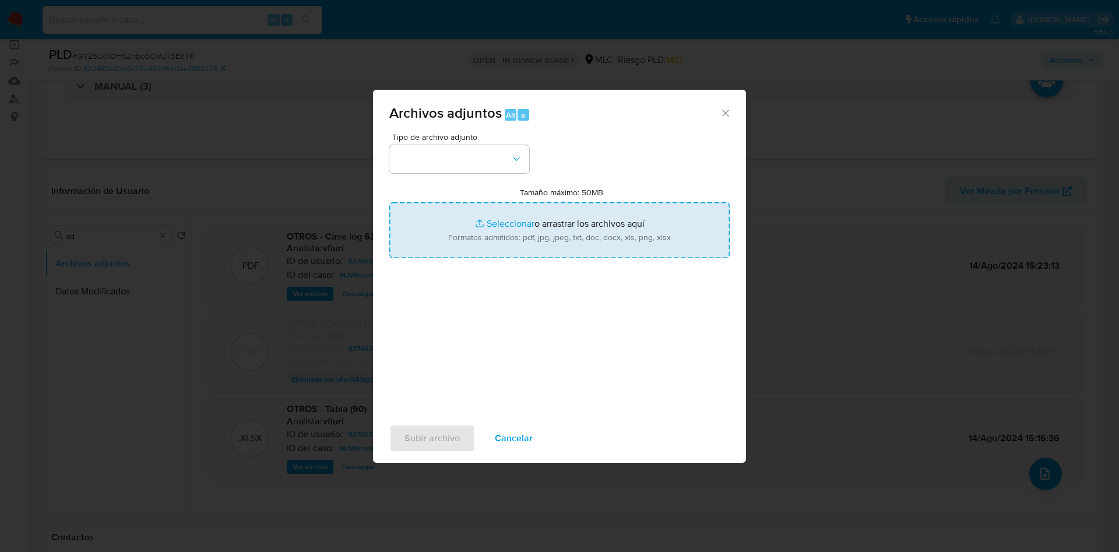
type input "C:\fakepath\ROS 1308 UAF.pdf"
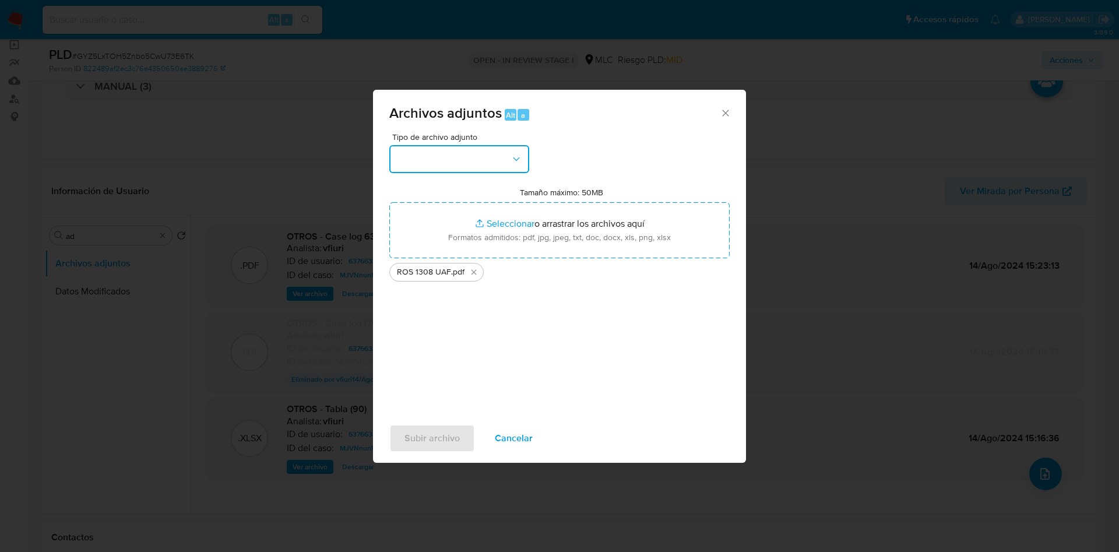
click at [523, 164] on button "button" at bounding box center [459, 159] width 140 height 28
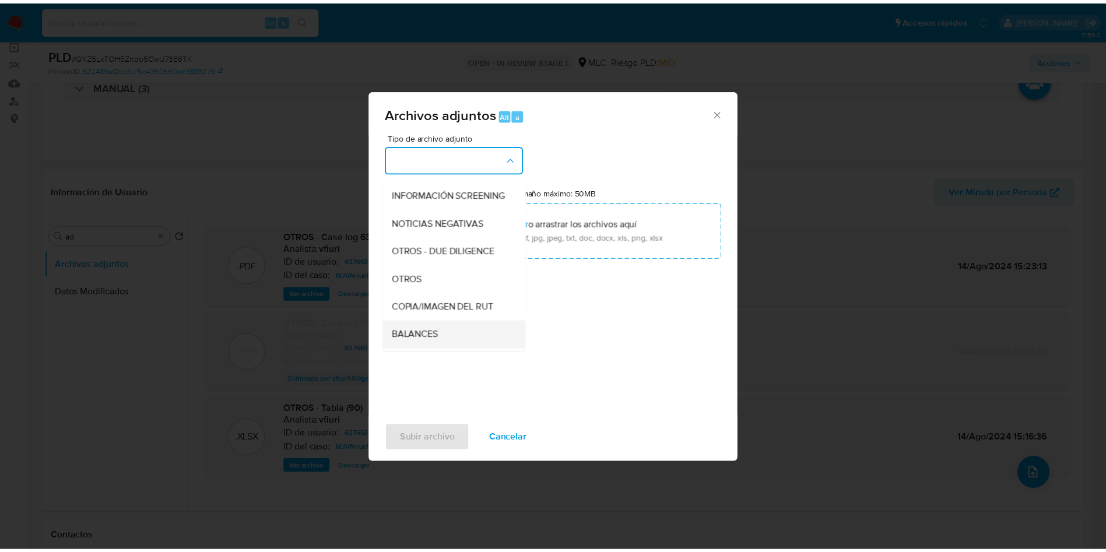
scroll to position [135, 0]
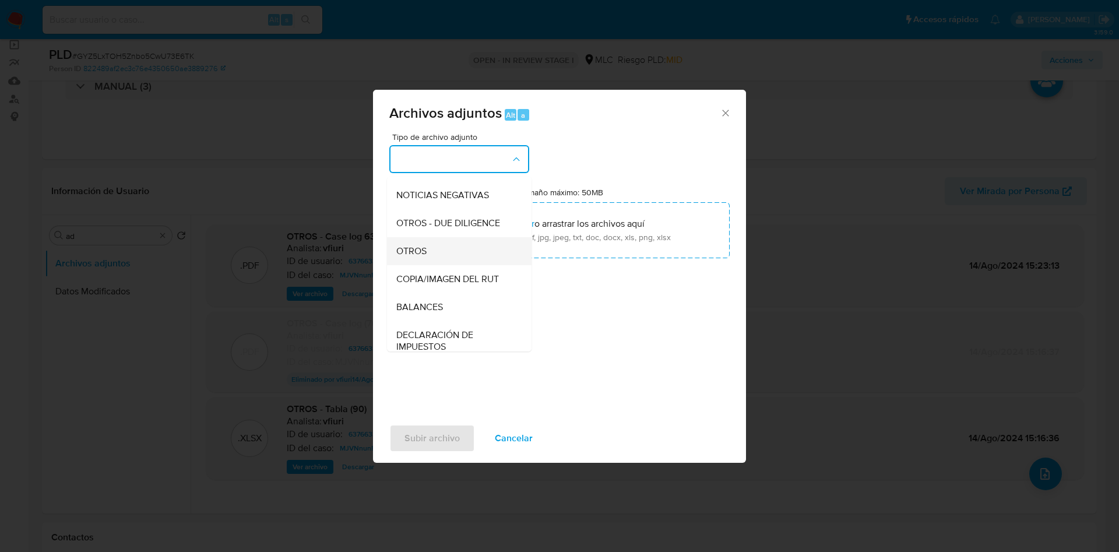
click at [430, 263] on div "OTROS" at bounding box center [455, 251] width 119 height 28
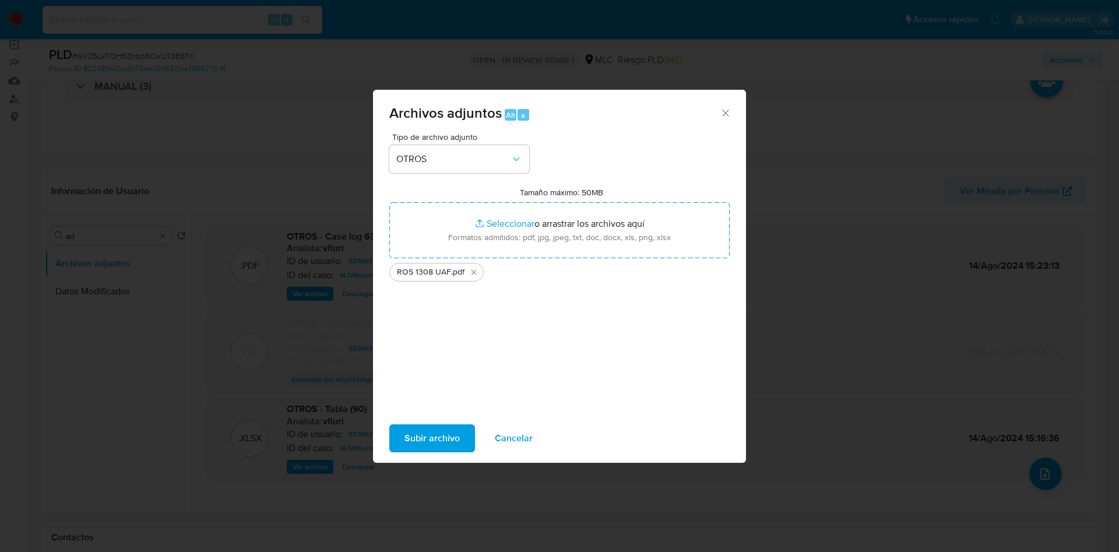
click at [429, 432] on span "Subir archivo" at bounding box center [432, 438] width 55 height 26
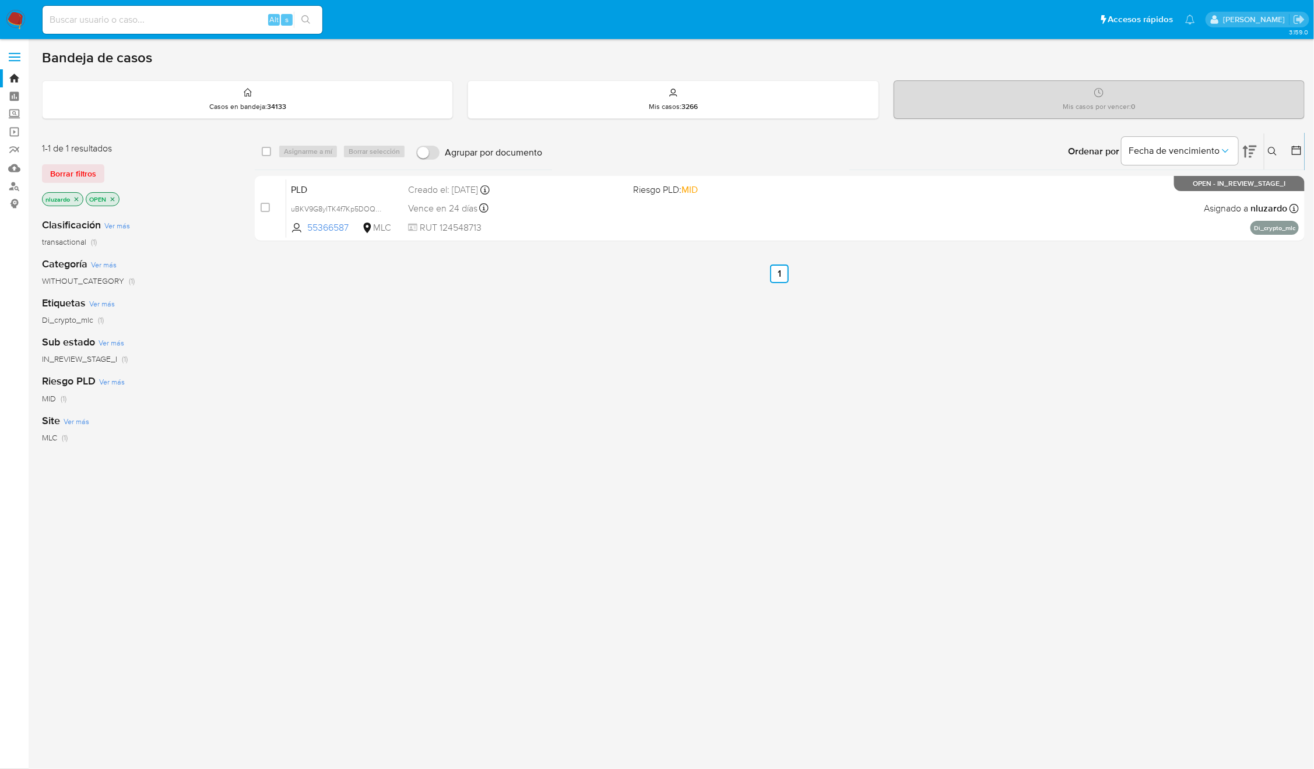
click at [1124, 484] on div "select-all-cases-checkbox Asignarme a mí Borrar selección Agrupar por documento…" at bounding box center [780, 397] width 1050 height 528
click at [1271, 139] on div "Ingrese ID de usuario o caso Buscar Borrar filtros" at bounding box center [1274, 151] width 20 height 36
click at [1274, 152] on icon at bounding box center [1272, 151] width 9 height 9
click at [1137, 208] on div at bounding box center [1175, 196] width 197 height 28
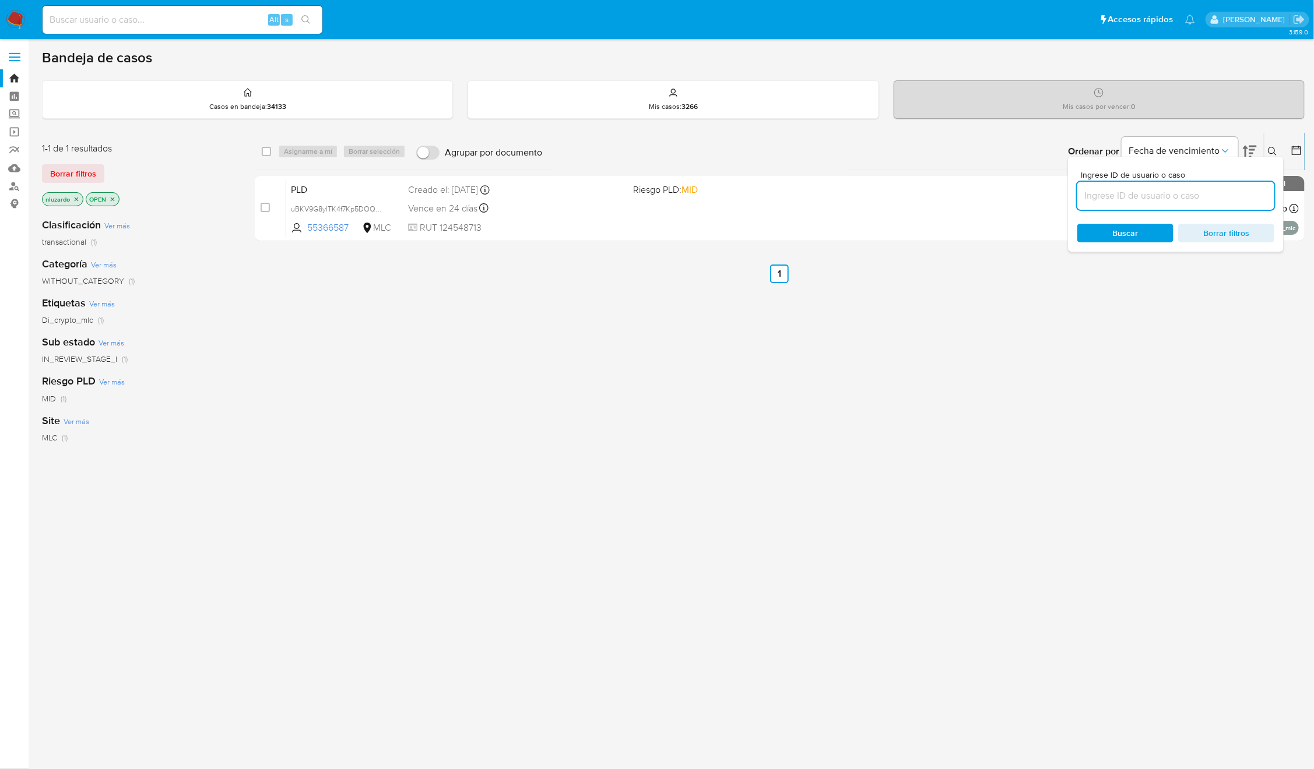
click at [1137, 199] on input at bounding box center [1175, 195] width 197 height 15
paste input "1173512842"
click at [1114, 235] on span "Buscar" at bounding box center [1126, 233] width 26 height 19
click at [1268, 147] on icon at bounding box center [1272, 151] width 9 height 9
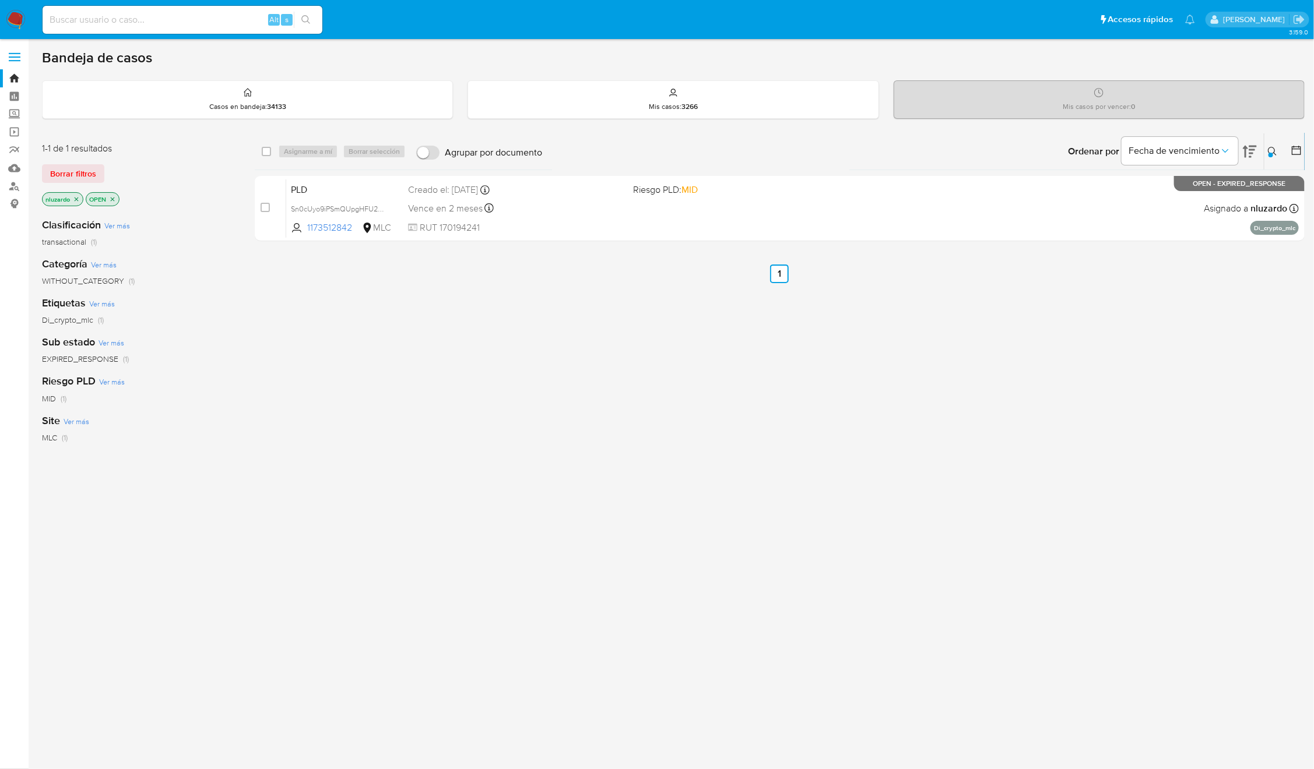
click at [1089, 386] on div "select-all-cases-checkbox Asignarme a mí Borrar selección Agrupar por documento…" at bounding box center [780, 397] width 1050 height 528
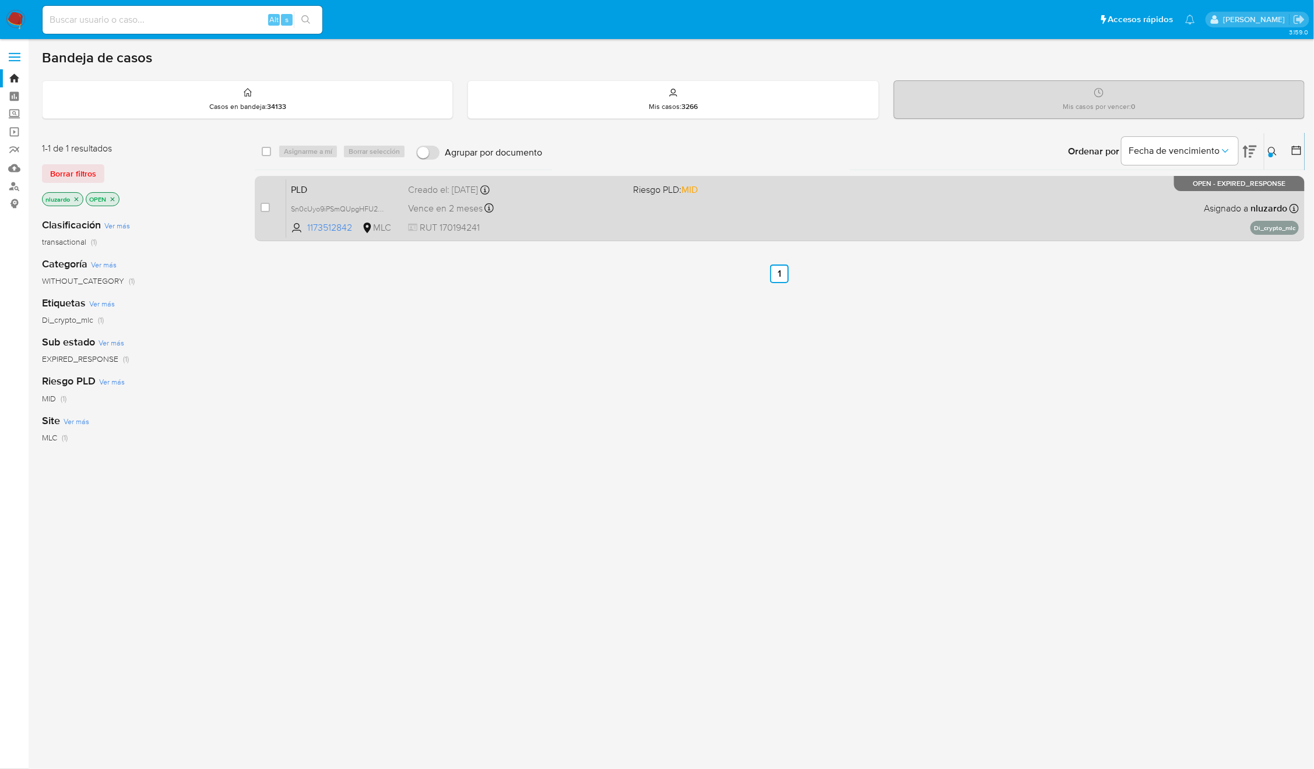
click at [1067, 233] on div "PLD Sn0cUyo9iPSmQUpgHFU2MJy8 1173512842 MLC Riesgo PLD: MID Creado el: [DATE] C…" at bounding box center [792, 208] width 1012 height 59
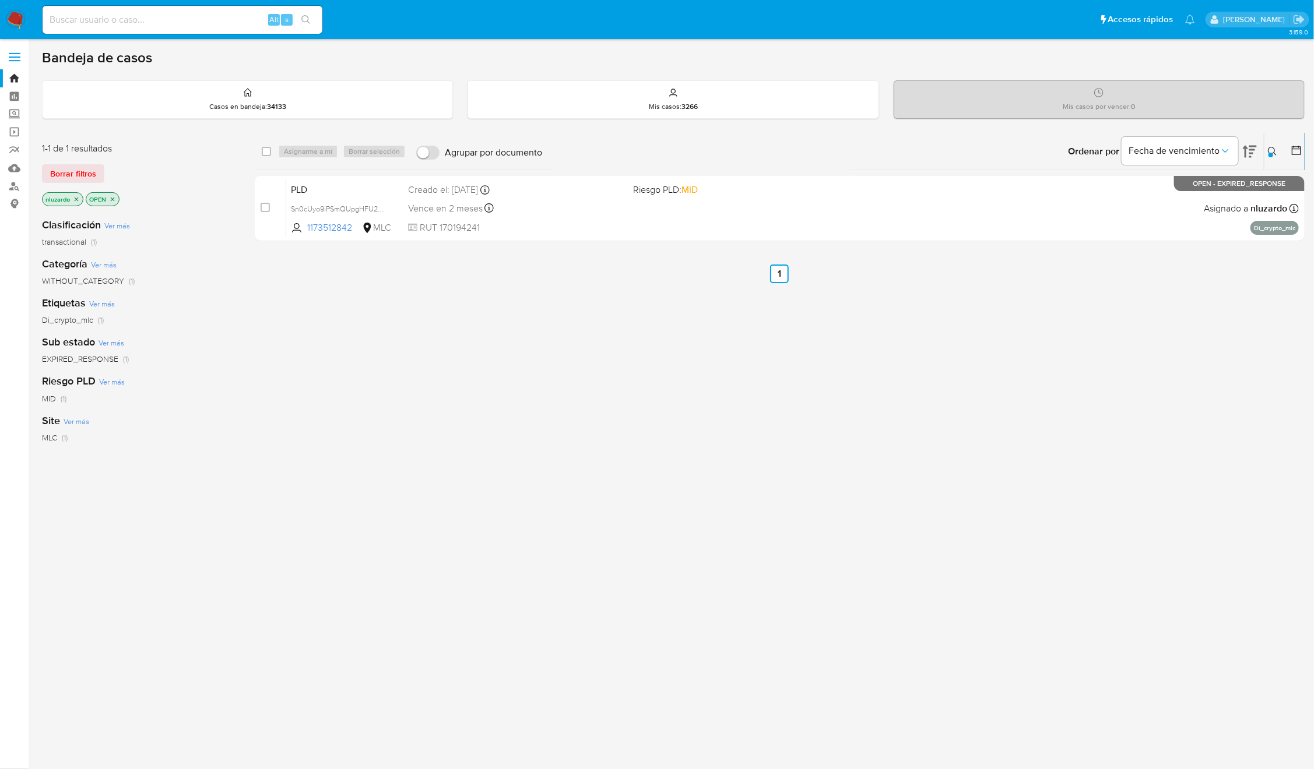
click at [1281, 151] on button at bounding box center [1273, 152] width 19 height 14
click at [1166, 203] on div "1173512842" at bounding box center [1175, 196] width 197 height 28
click at [1163, 196] on input "1173512842" at bounding box center [1175, 195] width 197 height 15
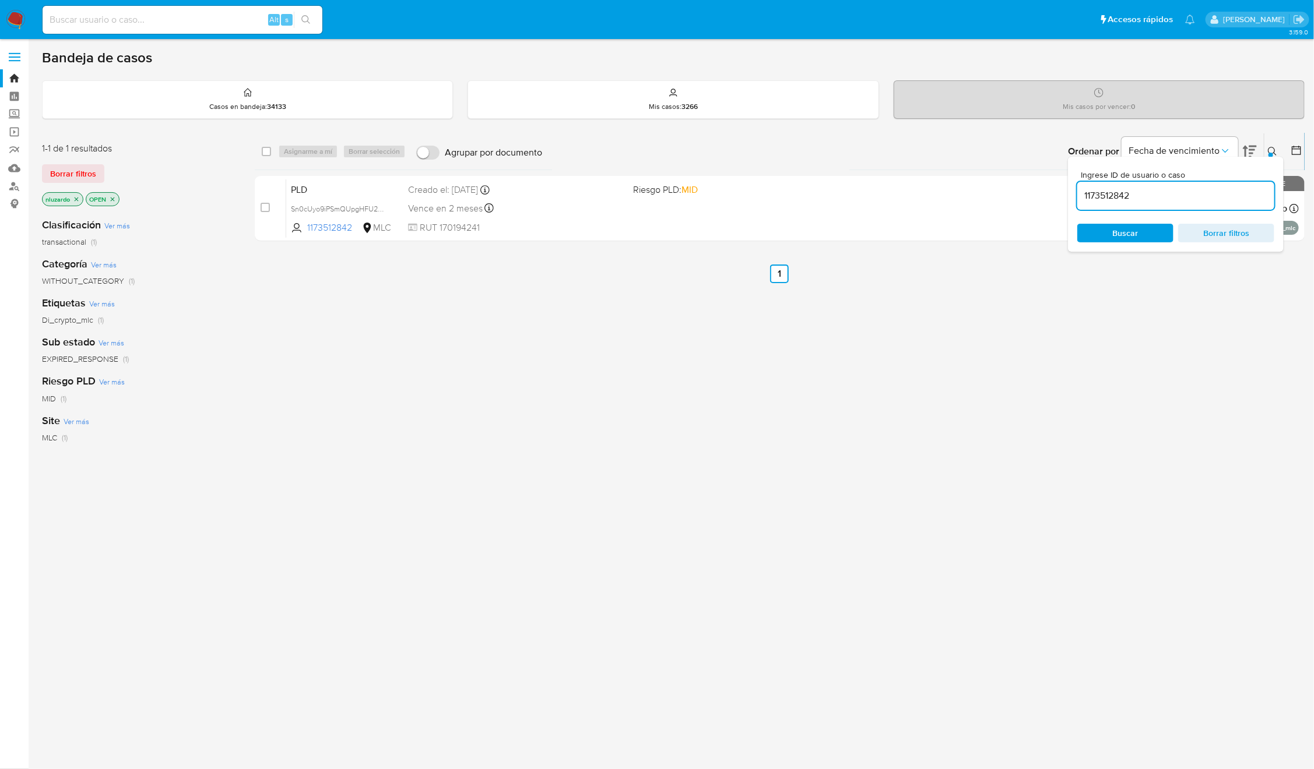
click at [1163, 196] on input "1173512842" at bounding box center [1175, 195] width 197 height 15
paste input "41328221"
click at [1135, 227] on span "Buscar" at bounding box center [1126, 233] width 26 height 19
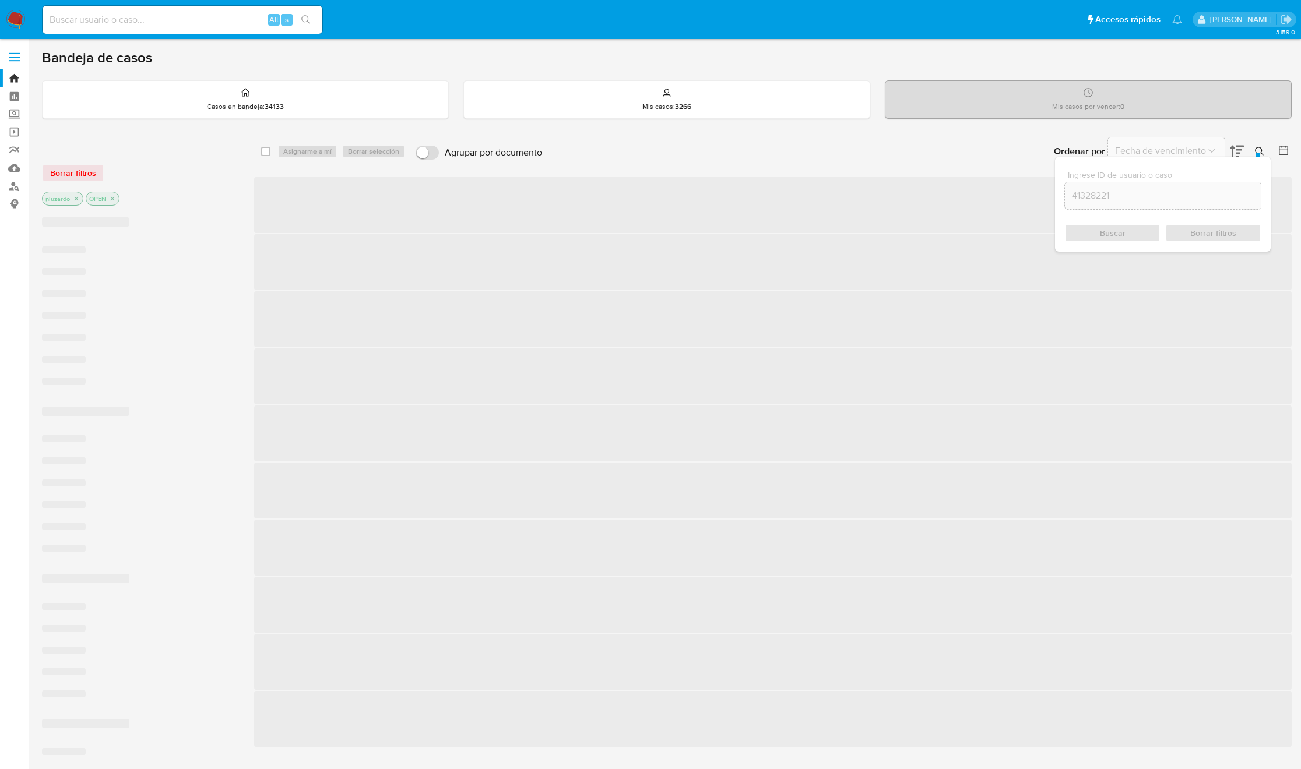
click at [1278, 147] on icon at bounding box center [1284, 151] width 12 height 12
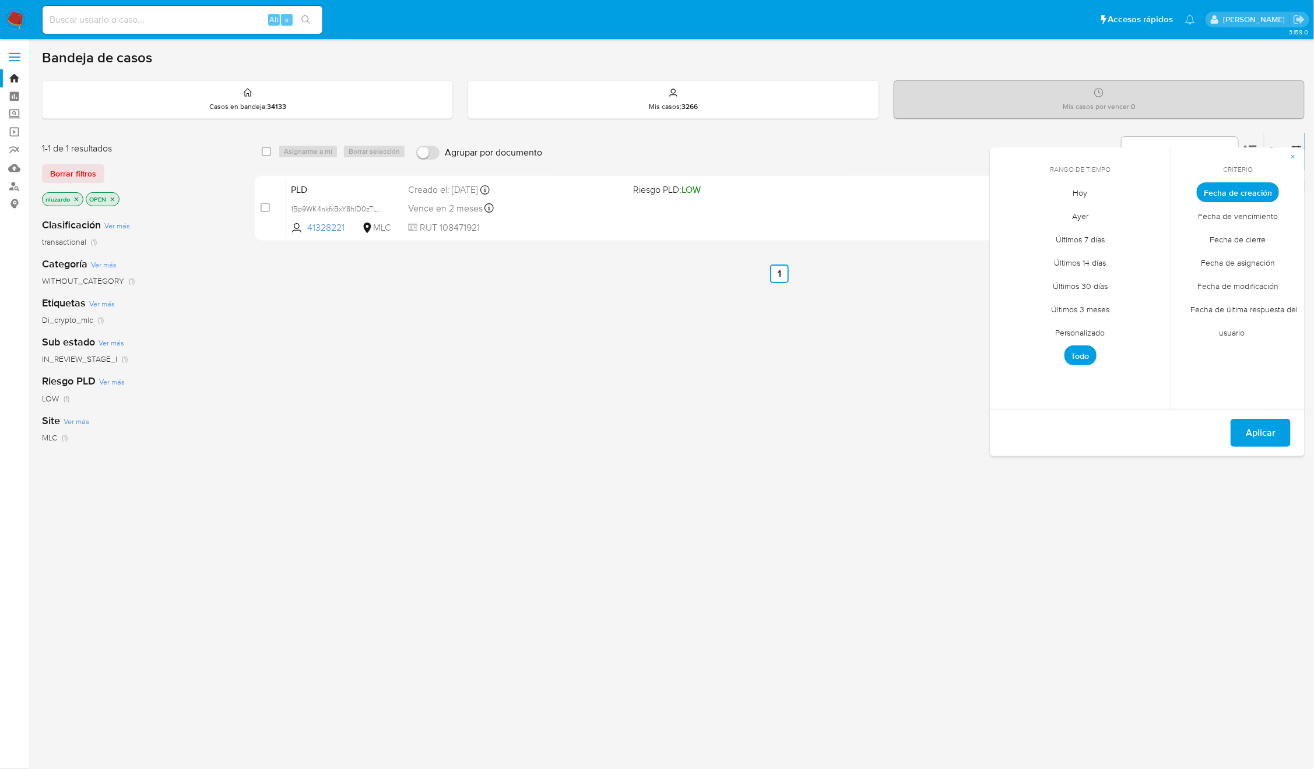
click at [1269, 143] on div "Ingrese ID de usuario o caso 41328221 Buscar Borrar filtros" at bounding box center [1274, 151] width 20 height 36
click at [1269, 147] on div "Criterio Fecha de creación Fecha de vencimiento Fecha de cierre Fecha de asigna…" at bounding box center [1237, 278] width 134 height 262
click at [680, 421] on div "select-all-cases-checkbox Asignarme a mí Borrar selección Agrupar por documento…" at bounding box center [780, 397] width 1050 height 528
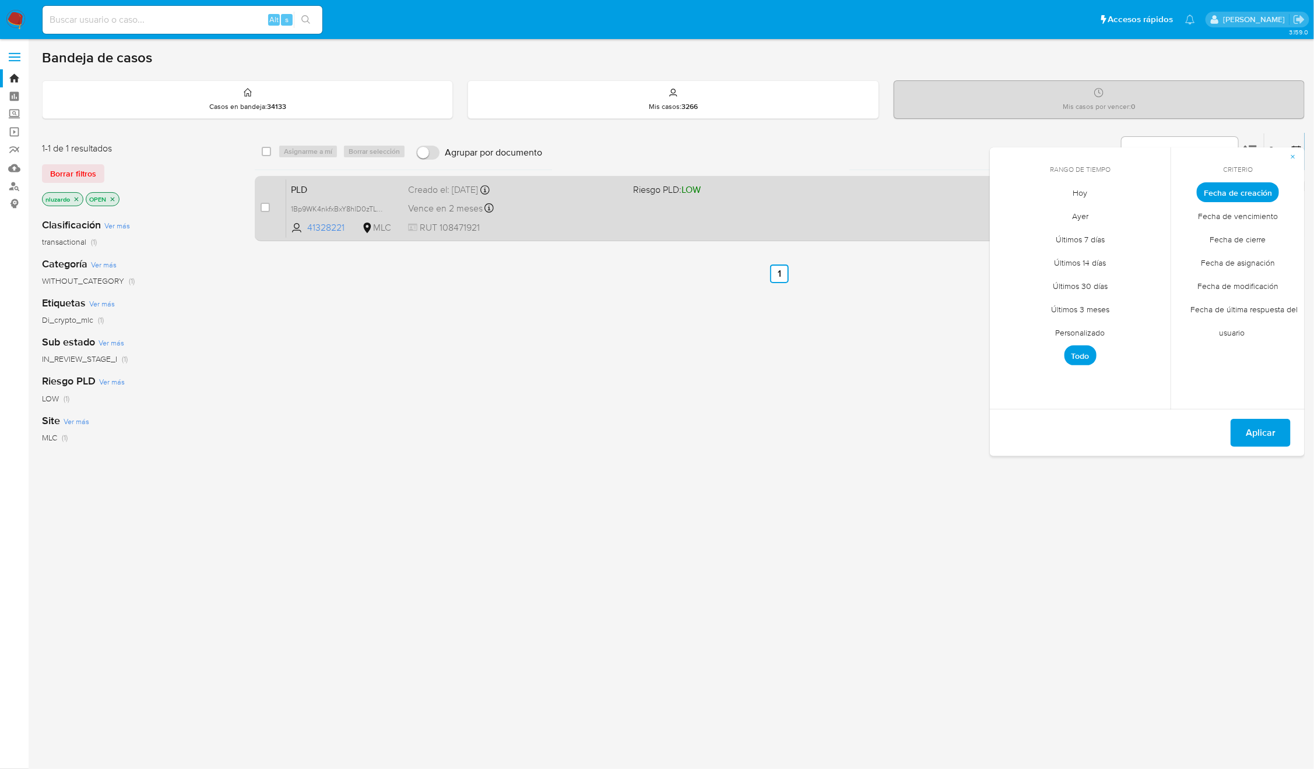
click at [915, 212] on div "PLD 1Bp9WK4nkfxBxY8hlD0zTL8N 41328221 MLC Riesgo PLD: LOW Creado el: [DATE] Cre…" at bounding box center [792, 208] width 1012 height 59
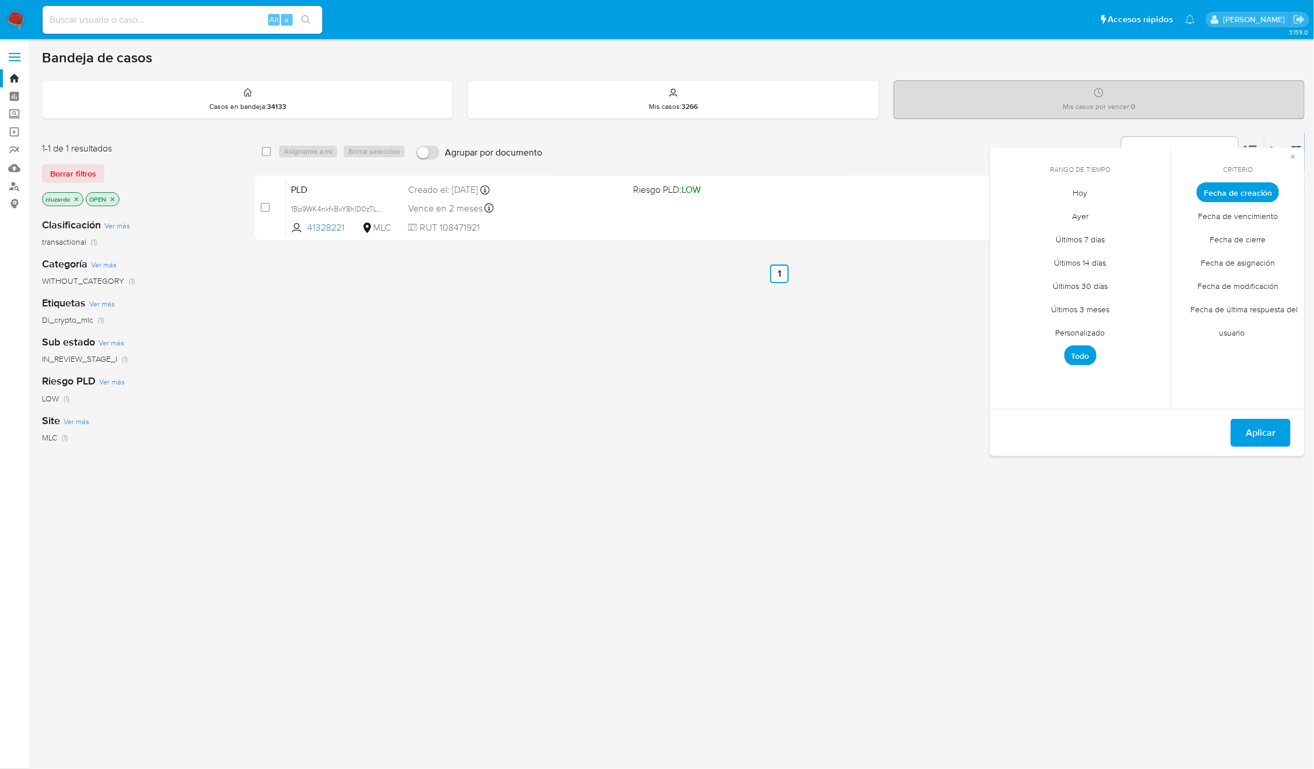
click at [1293, 157] on icon "button" at bounding box center [1293, 157] width 4 height 4
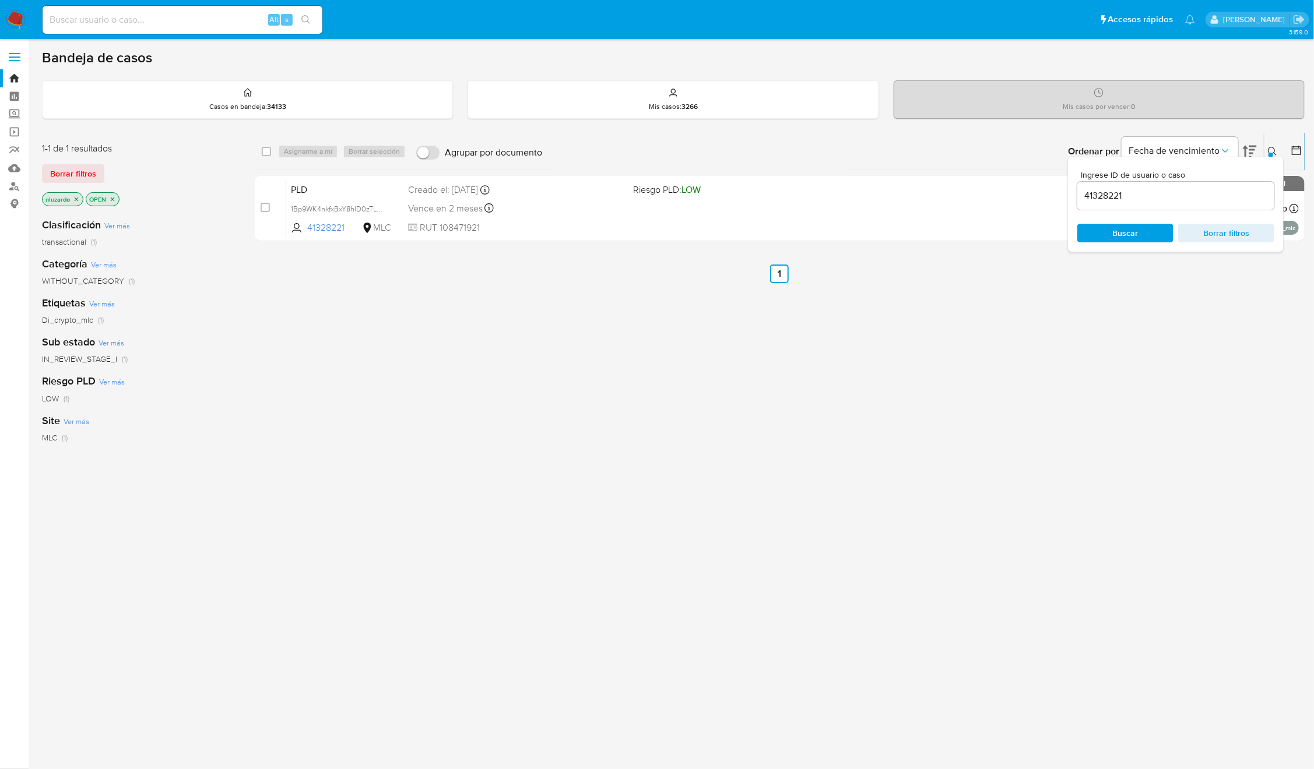
click at [1271, 152] on icon at bounding box center [1272, 151] width 9 height 9
click at [1264, 150] on button at bounding box center [1273, 152] width 19 height 14
click at [1182, 187] on div "41328221" at bounding box center [1175, 196] width 197 height 28
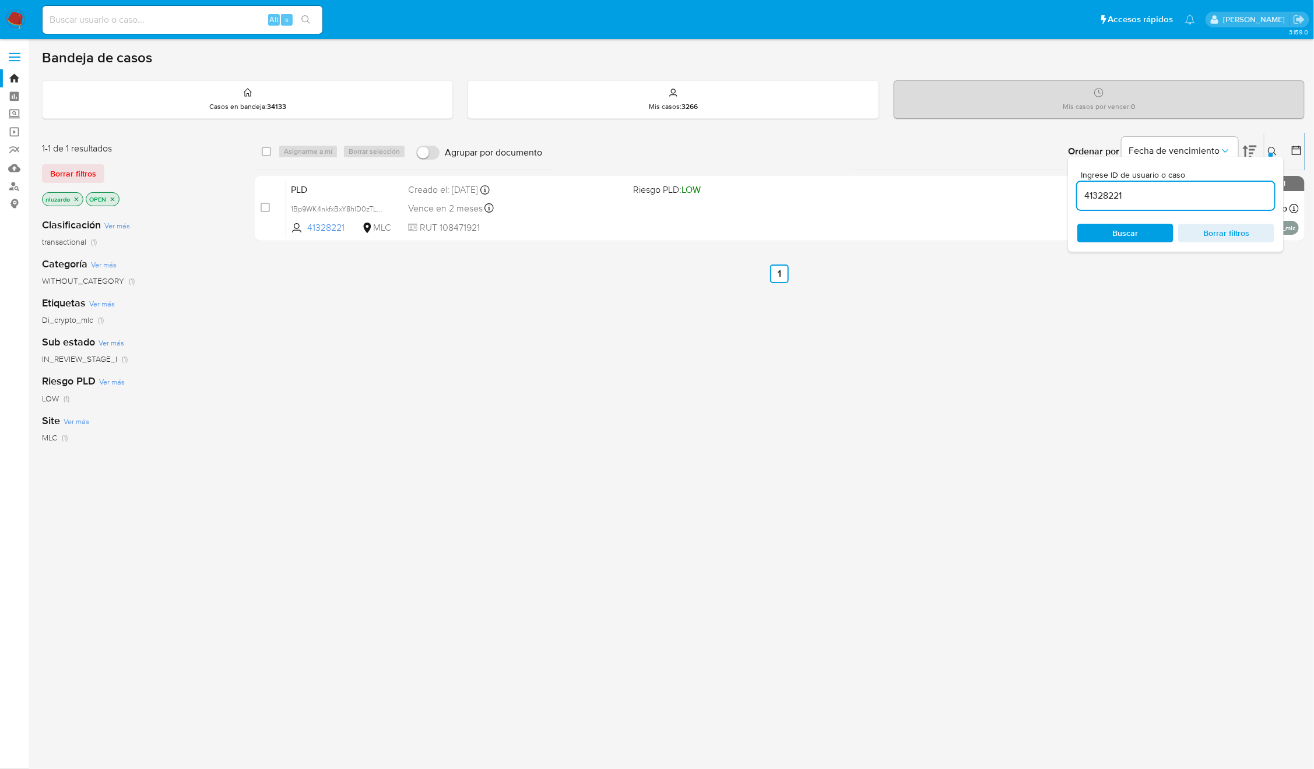
click at [1116, 196] on input "41328221" at bounding box center [1175, 195] width 197 height 15
paste input "245865246"
type input "245865246"
click at [1123, 237] on span "Buscar" at bounding box center [1126, 233] width 26 height 19
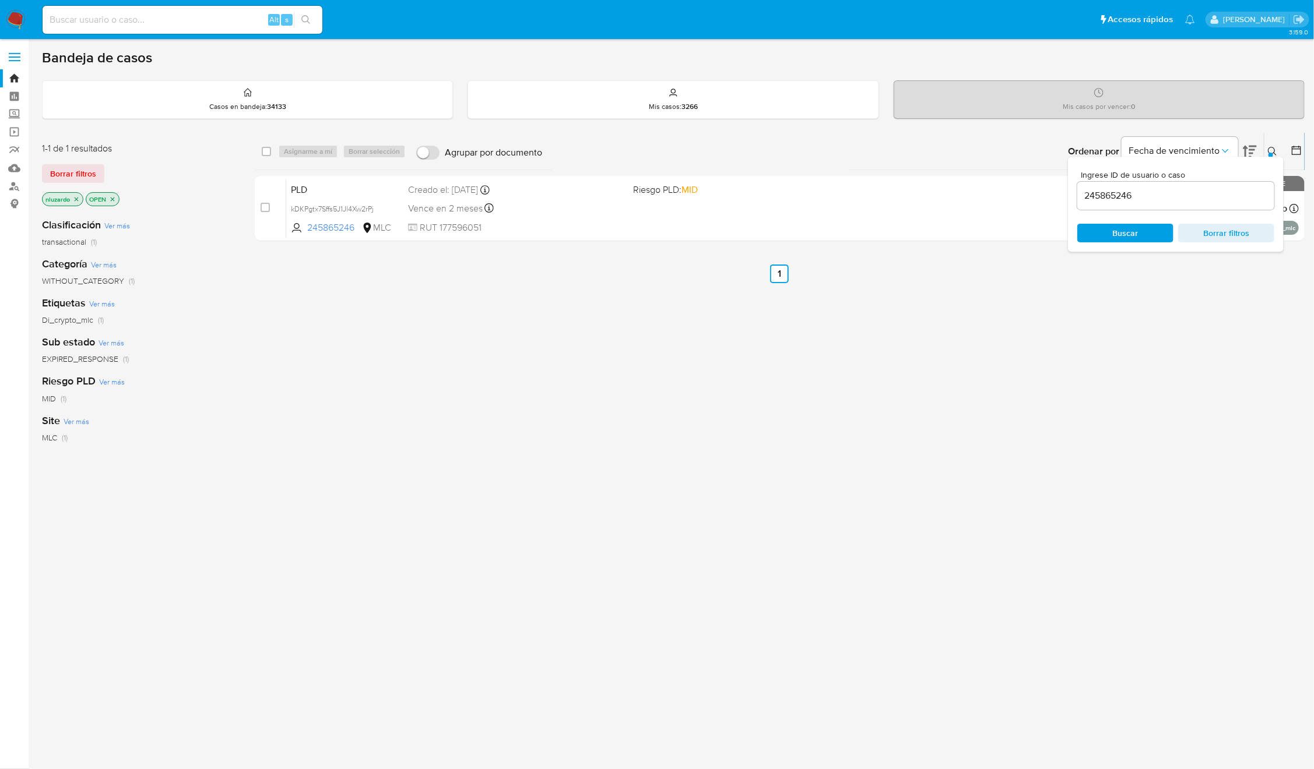
click at [1270, 149] on icon at bounding box center [1272, 151] width 9 height 9
click at [1091, 333] on div "select-all-cases-checkbox Asignarme a mí Borrar selección Agrupar por documento…" at bounding box center [780, 397] width 1050 height 528
click at [115, 198] on icon "close-filter" at bounding box center [112, 199] width 7 height 7
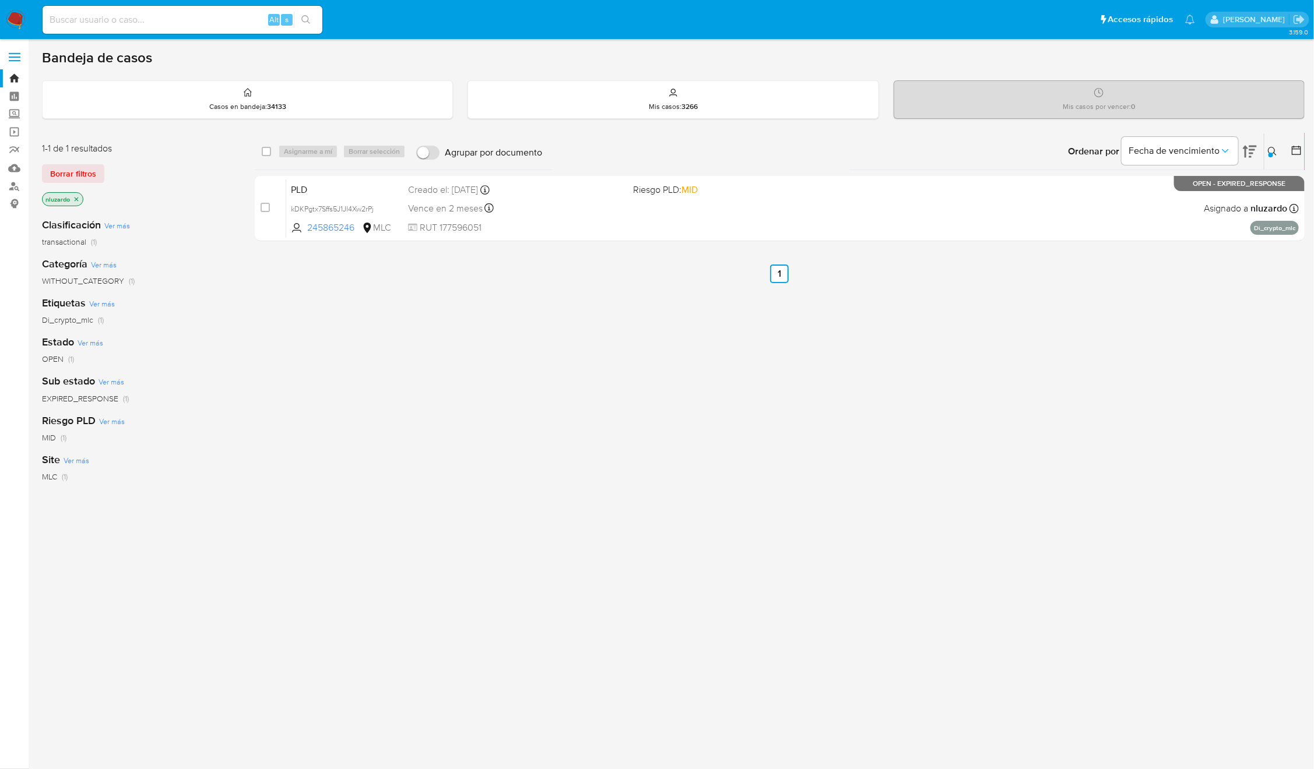
click at [1267, 147] on button at bounding box center [1273, 152] width 19 height 14
click at [1215, 236] on span "Borrar filtros" at bounding box center [1226, 233] width 80 height 16
click at [1118, 233] on span "Buscar" at bounding box center [1126, 233] width 26 height 19
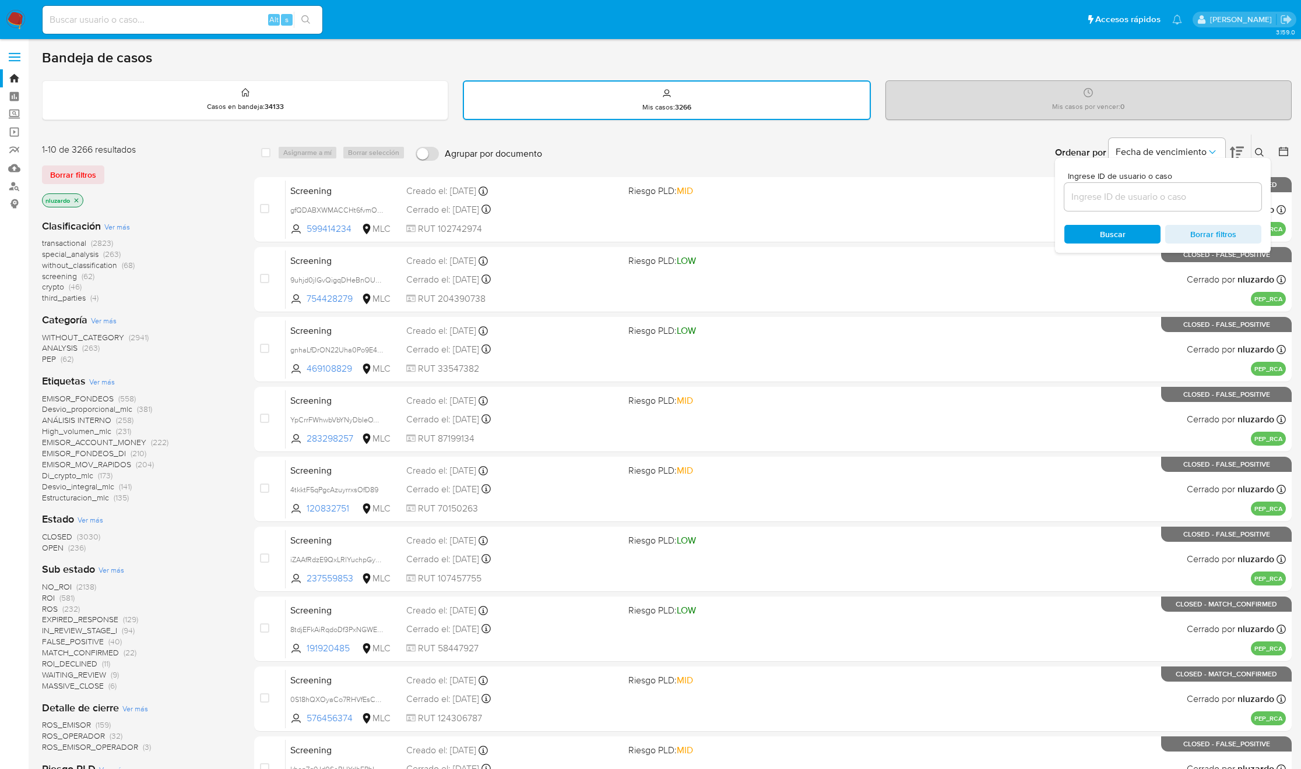
click at [12, 16] on img at bounding box center [16, 20] width 20 height 20
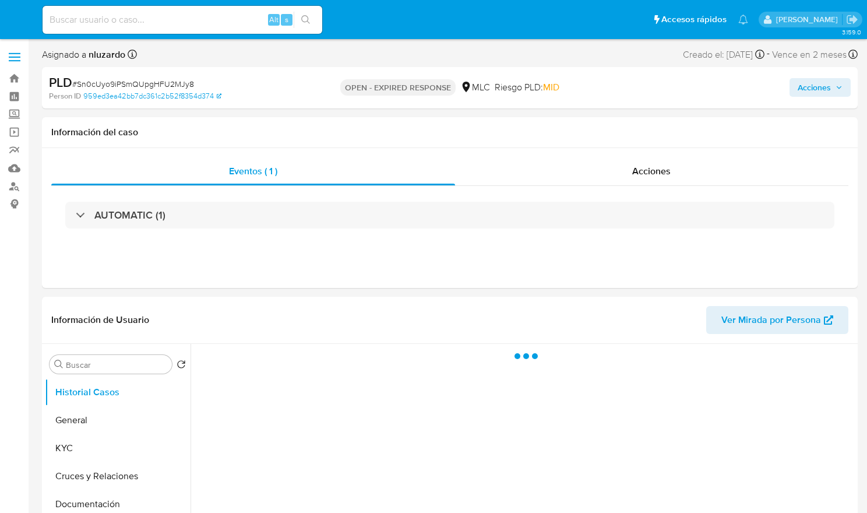
select select "10"
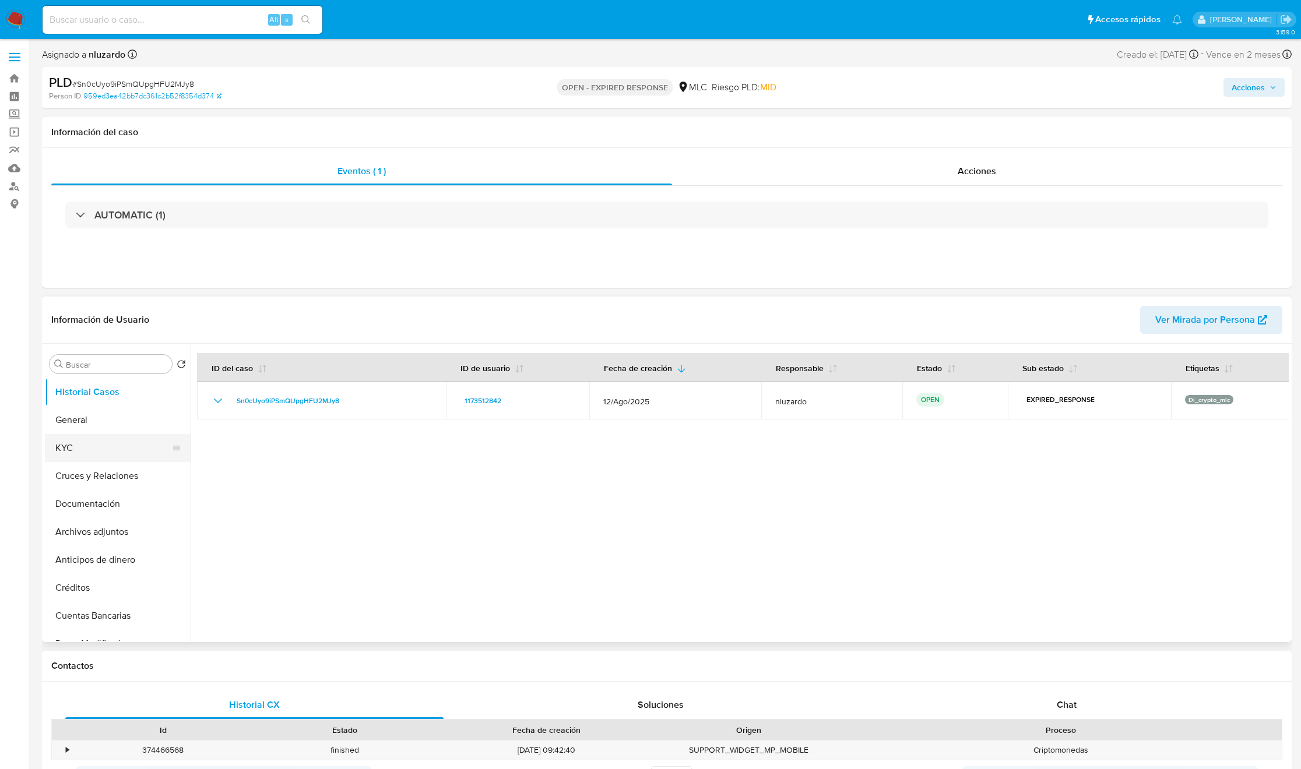
click at [107, 441] on button "KYC" at bounding box center [113, 448] width 136 height 28
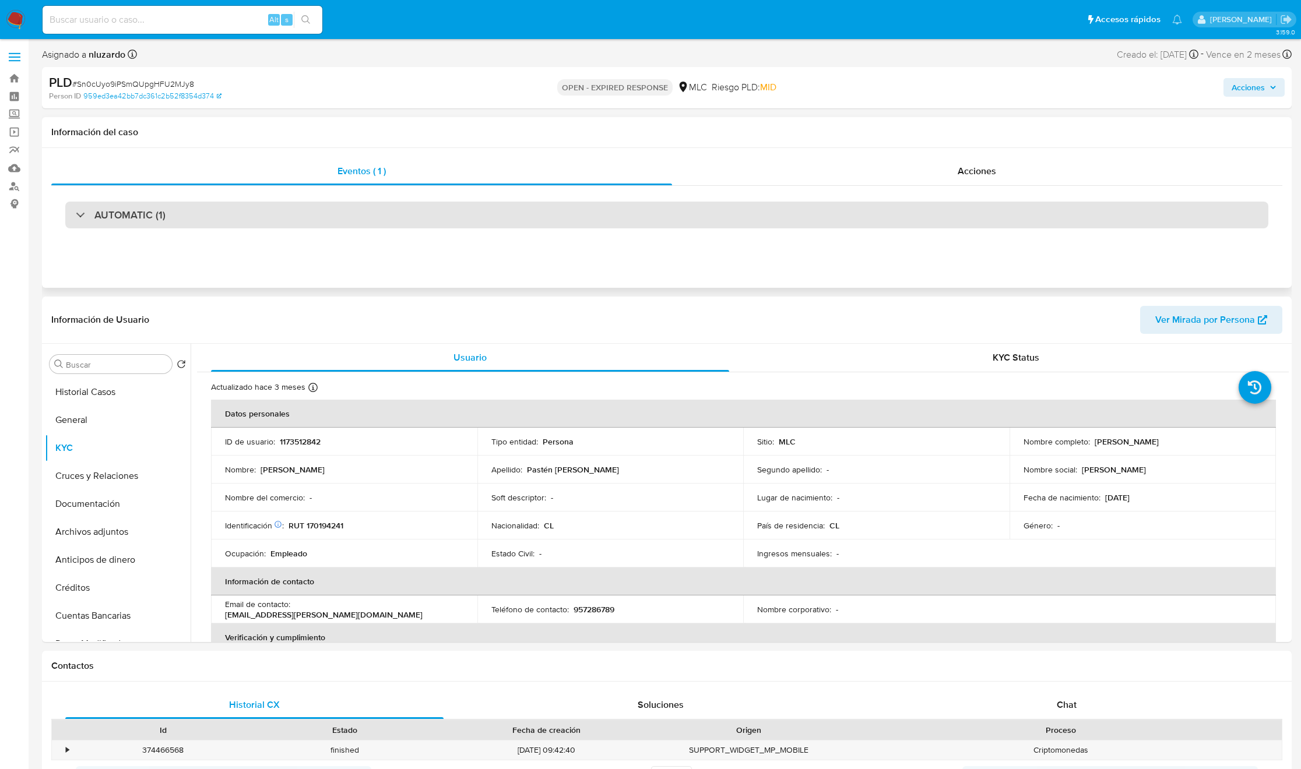
click at [123, 219] on h3 "AUTOMATIC (1)" at bounding box center [129, 215] width 71 height 13
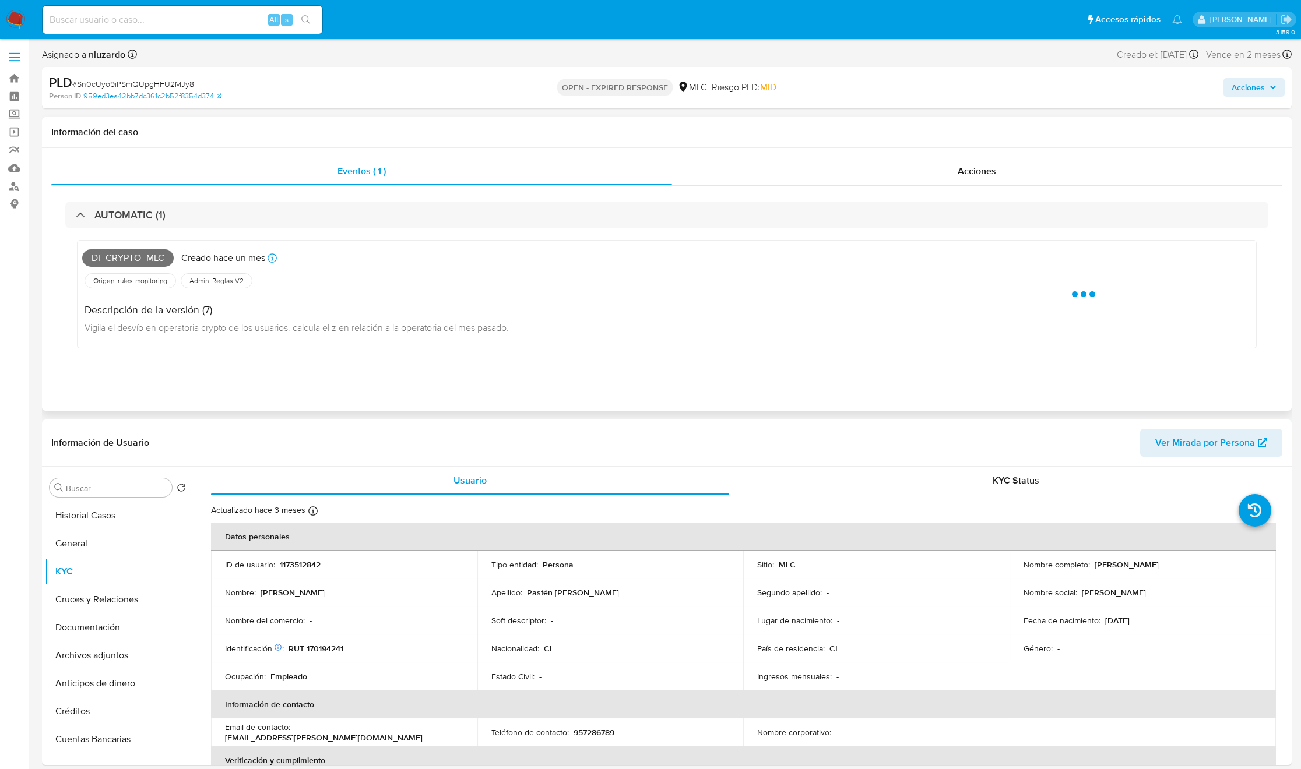
click at [150, 262] on span "Di_crypto_mlc" at bounding box center [128, 257] width 92 height 17
copy span "Di_crypto_mlc"
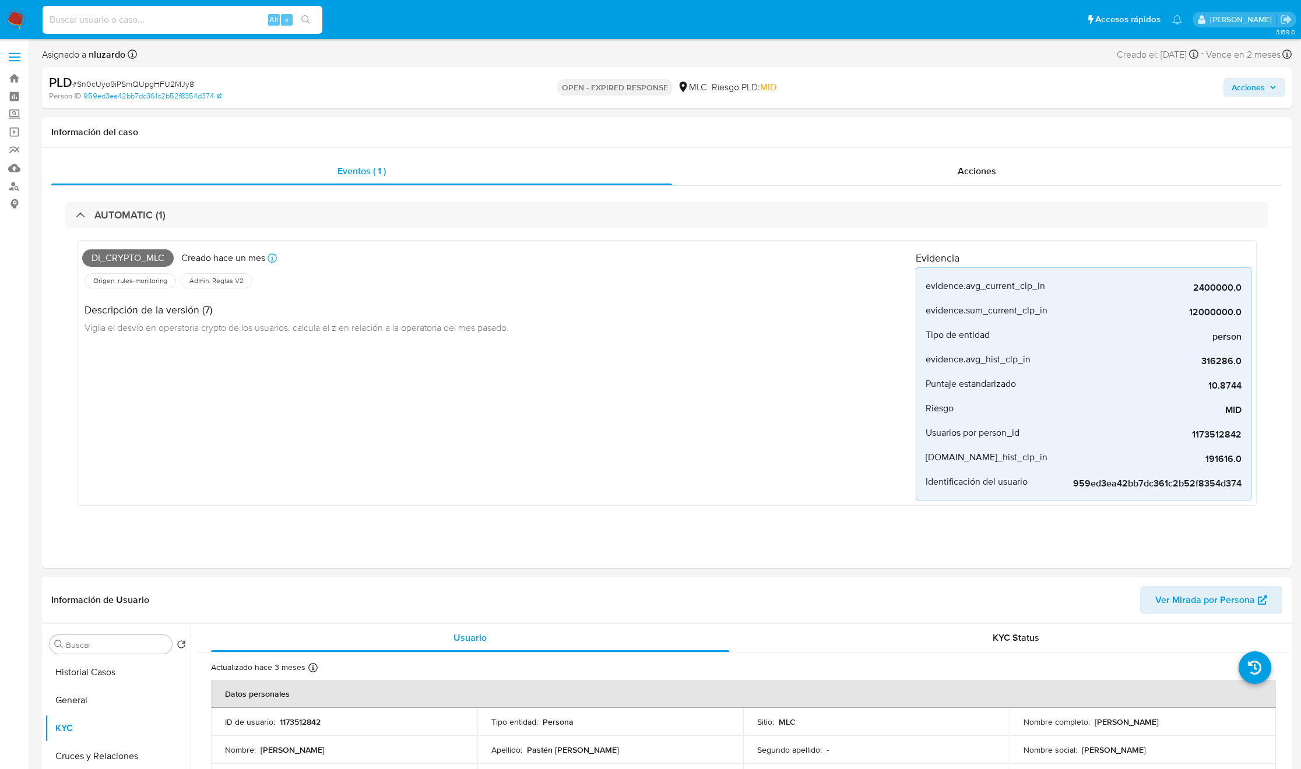
click at [201, 20] on input at bounding box center [183, 19] width 280 height 15
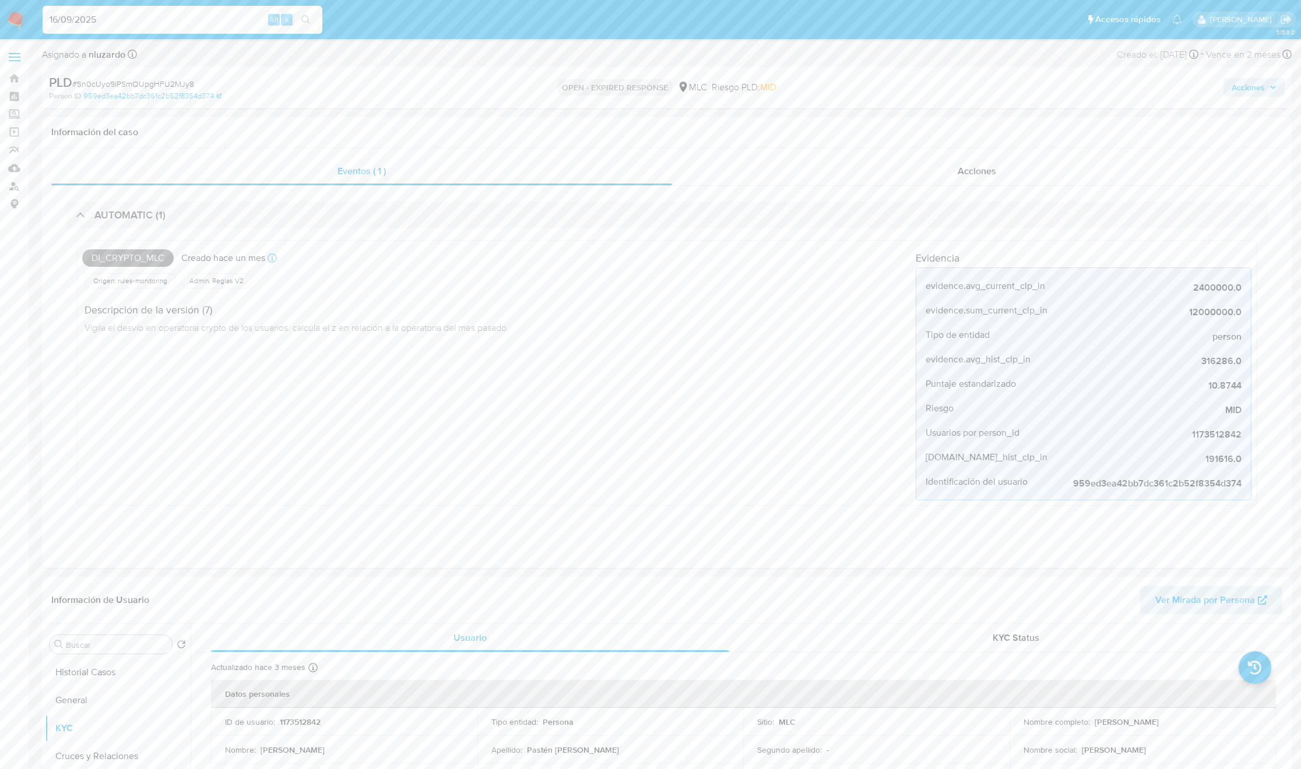
type input "16/09/2025"
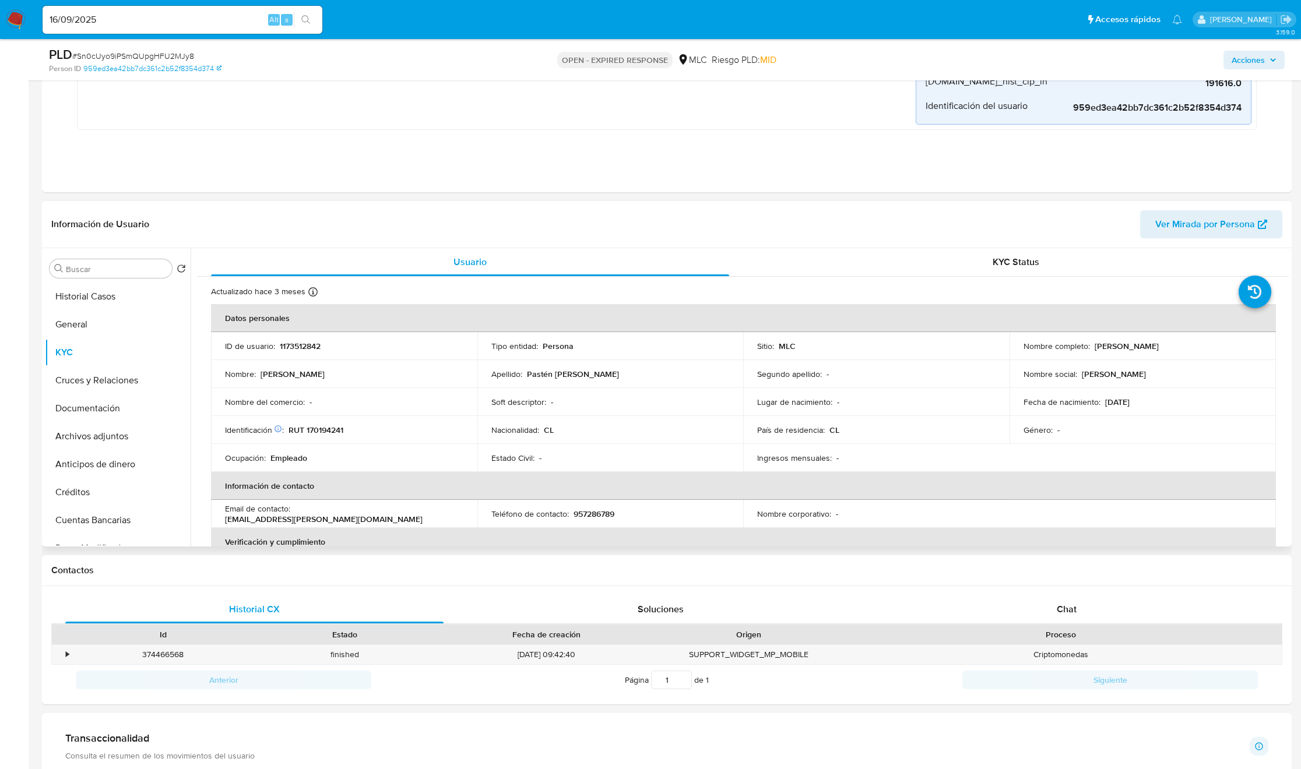
scroll to position [350, 0]
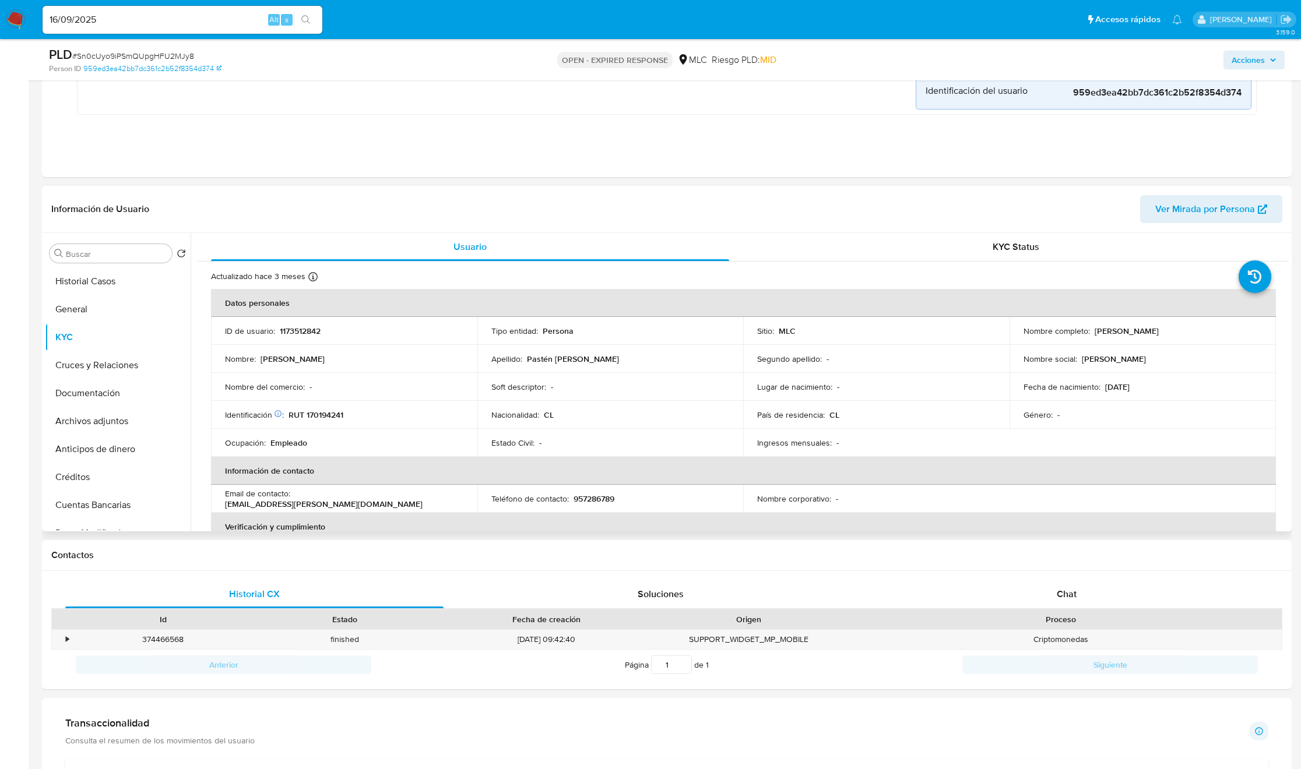
click at [867, 332] on p "Sebastián Andrés Pastén Albanez" at bounding box center [1127, 331] width 64 height 10
click at [867, 331] on p "Sebastián Andrés Pastén Albanez" at bounding box center [1127, 331] width 64 height 10
drag, startPoint x: 1233, startPoint y: 332, endPoint x: 1243, endPoint y: 332, distance: 9.9
click at [867, 332] on div "Nombre completo : Sebastián Andrés Pastén Albanez" at bounding box center [1142, 331] width 238 height 10
copy p "Sebastián Andrés Pastén Albanez"
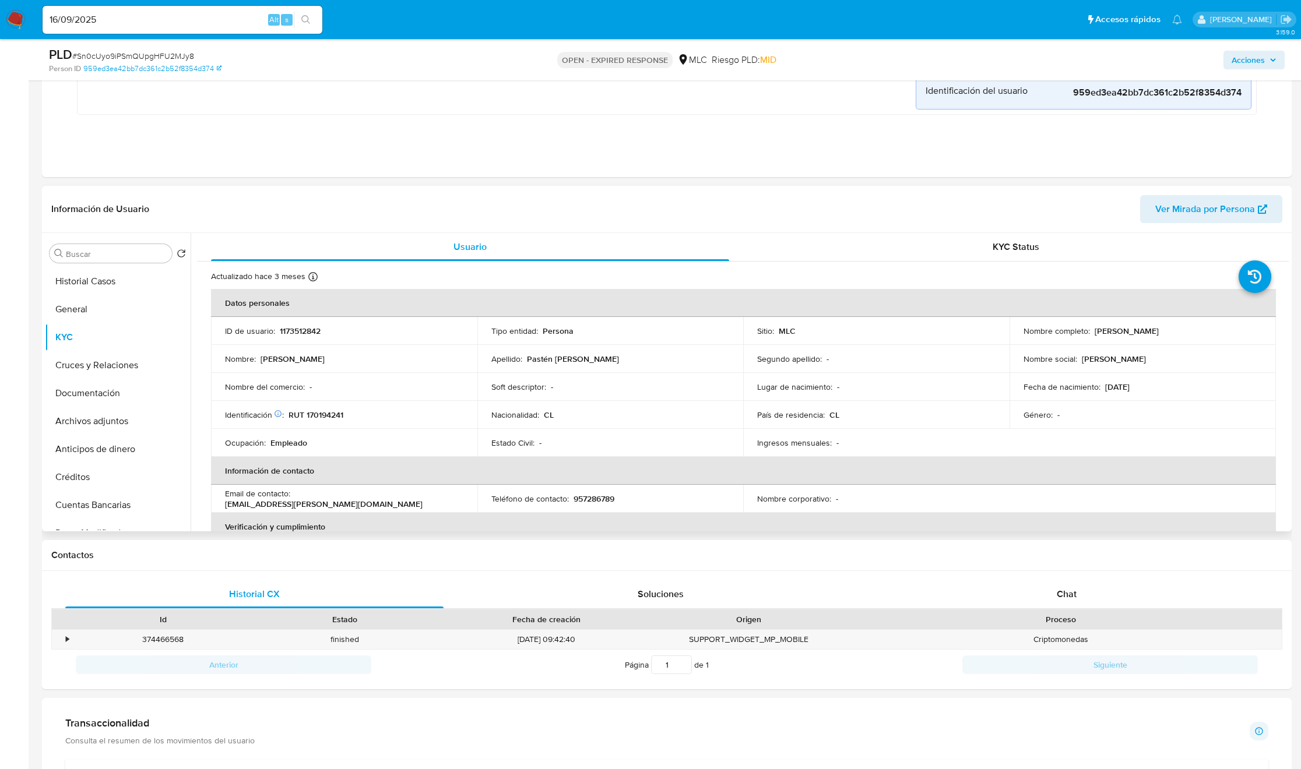
click at [298, 428] on td "Identificación Nº de serie: 532890487 : RUT 170194241" at bounding box center [344, 415] width 266 height 28
click at [327, 406] on td "Identificación Nº de serie: 532890487 : RUT 170194241" at bounding box center [344, 415] width 266 height 28
click at [333, 411] on p "RUT 170194241" at bounding box center [316, 415] width 55 height 10
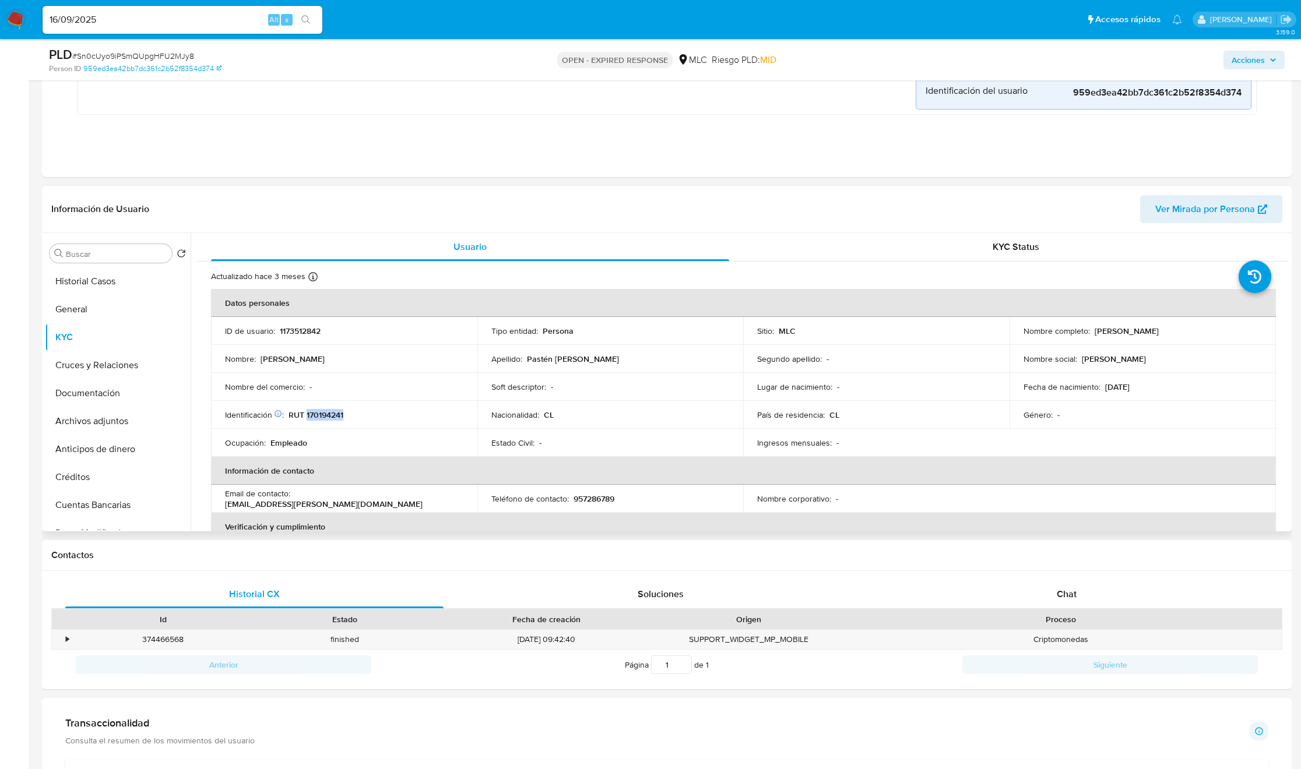
copy p "170194241"
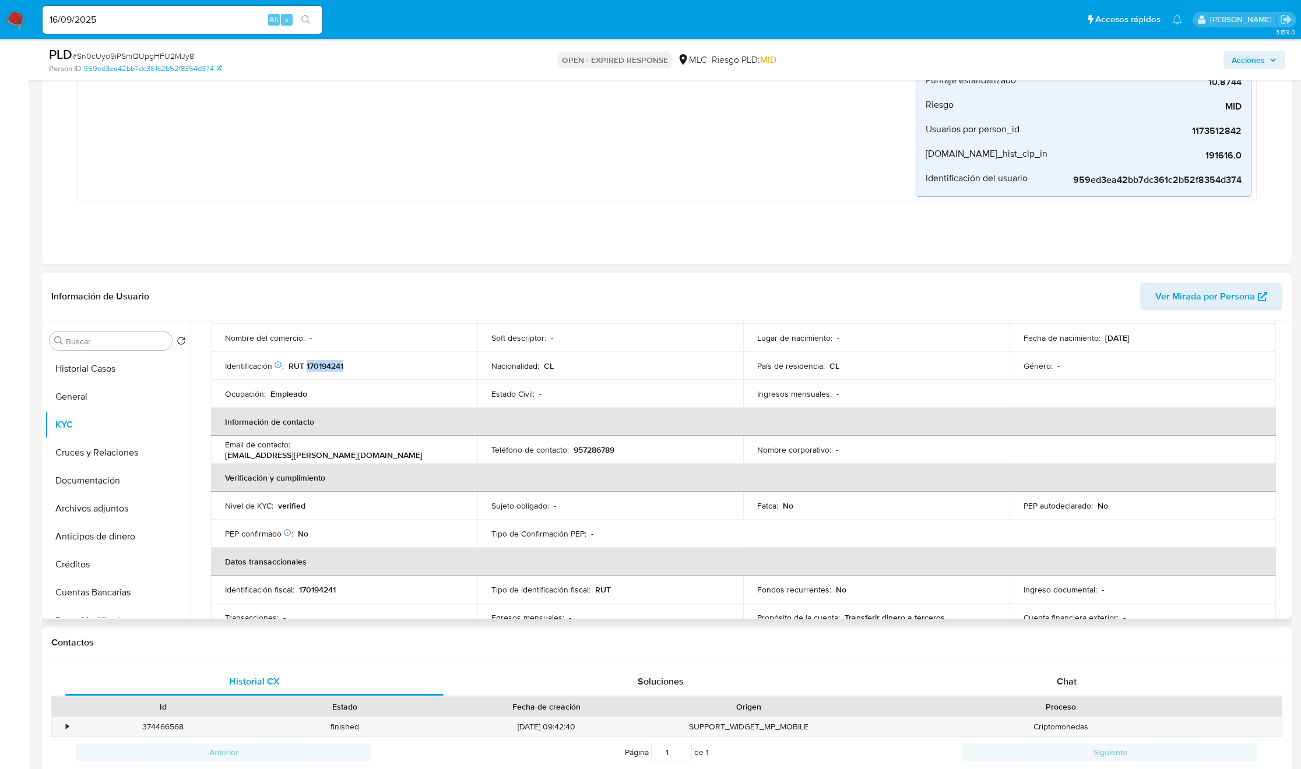
scroll to position [0, 0]
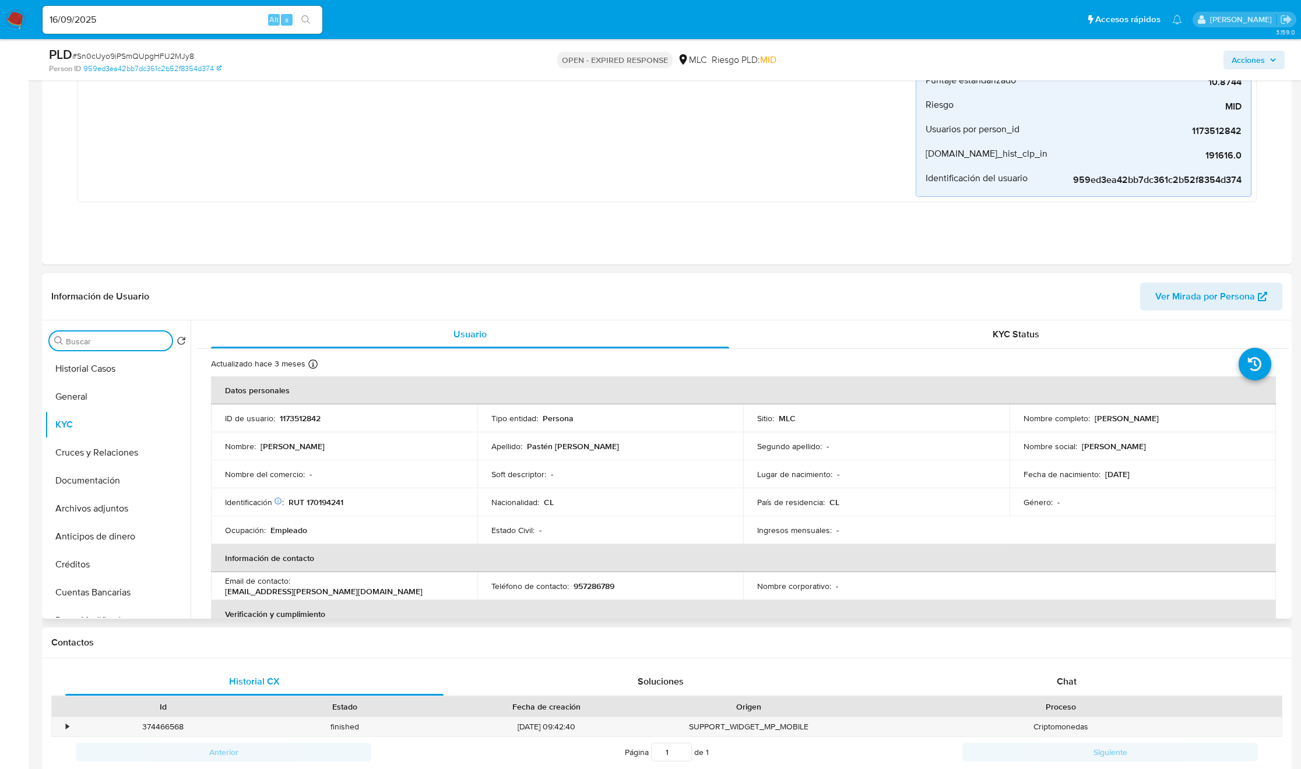
click at [85, 343] on input "Buscar" at bounding box center [116, 341] width 101 height 10
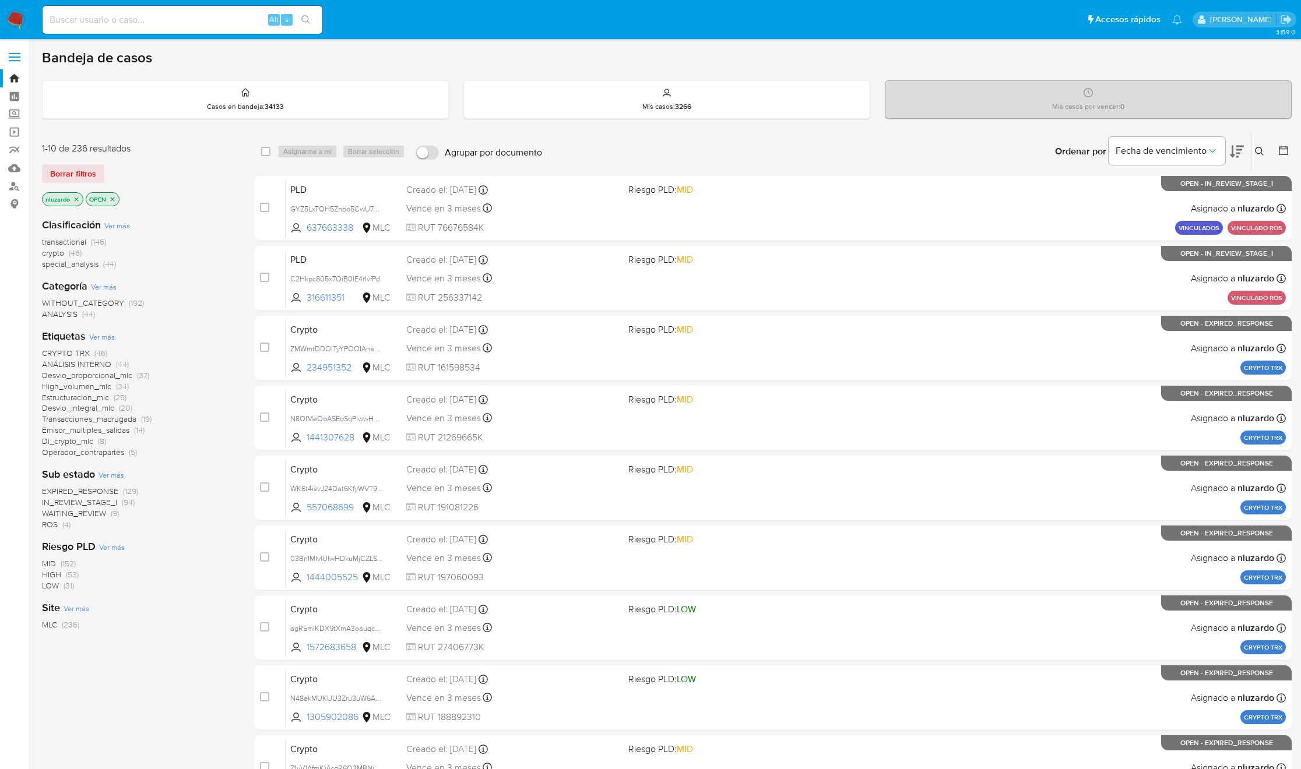
click at [1238, 149] on icon at bounding box center [1237, 152] width 14 height 12
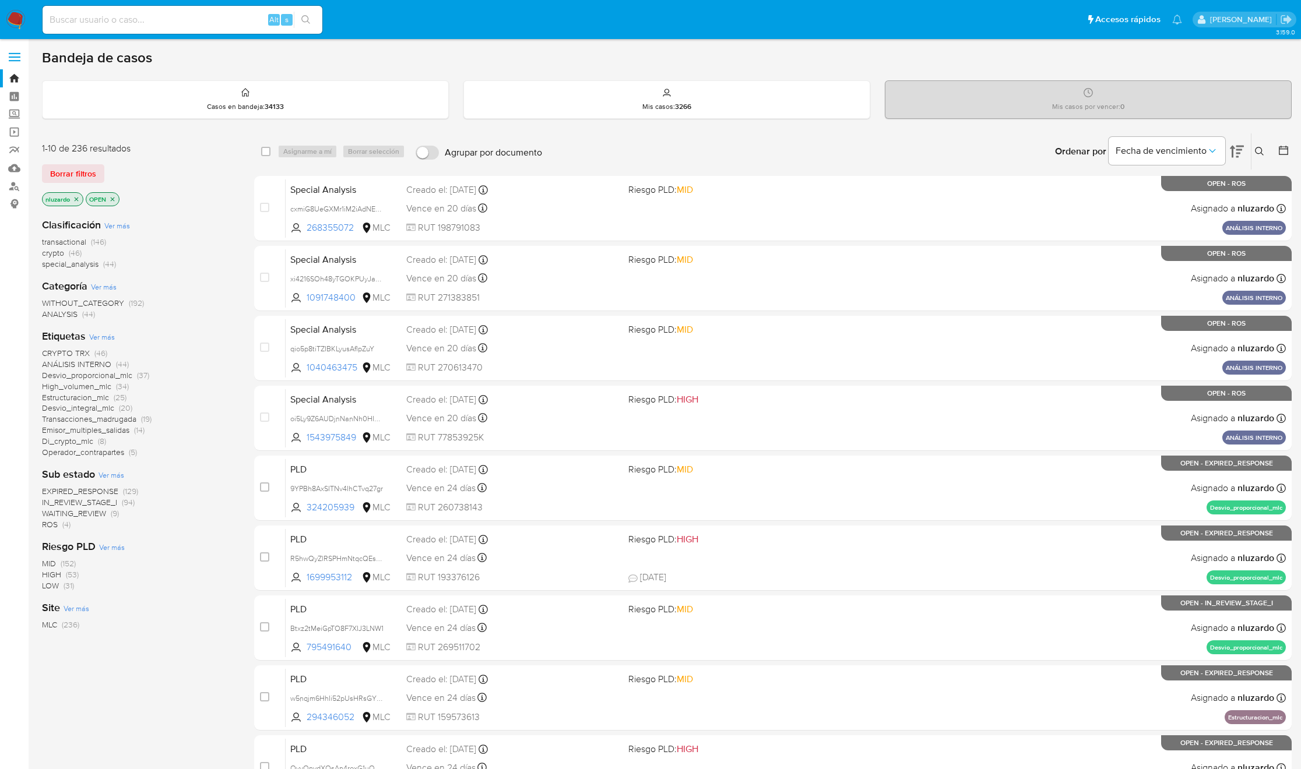
click at [95, 509] on span "WAITING_REVIEW" at bounding box center [74, 514] width 64 height 12
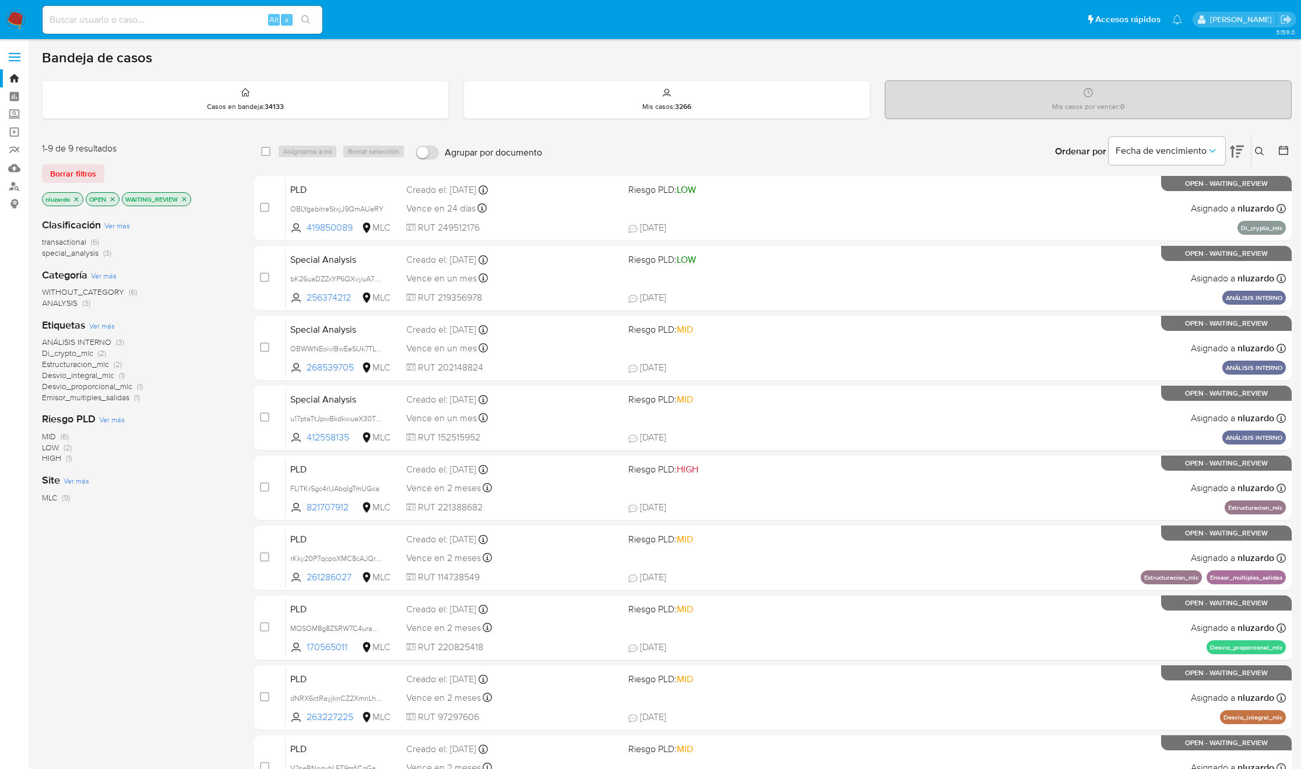
drag, startPoint x: 371, startPoint y: 222, endPoint x: 219, endPoint y: 346, distance: 195.9
click at [219, 344] on div "1-9 de 9 resultados Borrar filtros nluzardo OPEN WAITING_REVIEW Clasificación V…" at bounding box center [667, 488] width 1250 height 710
click at [219, 346] on div "ANÁLISIS INTERNO (3) Di_crypto_mlc (2) Estructuracion_mlc (2) Desvio_integral_m…" at bounding box center [139, 370] width 194 height 66
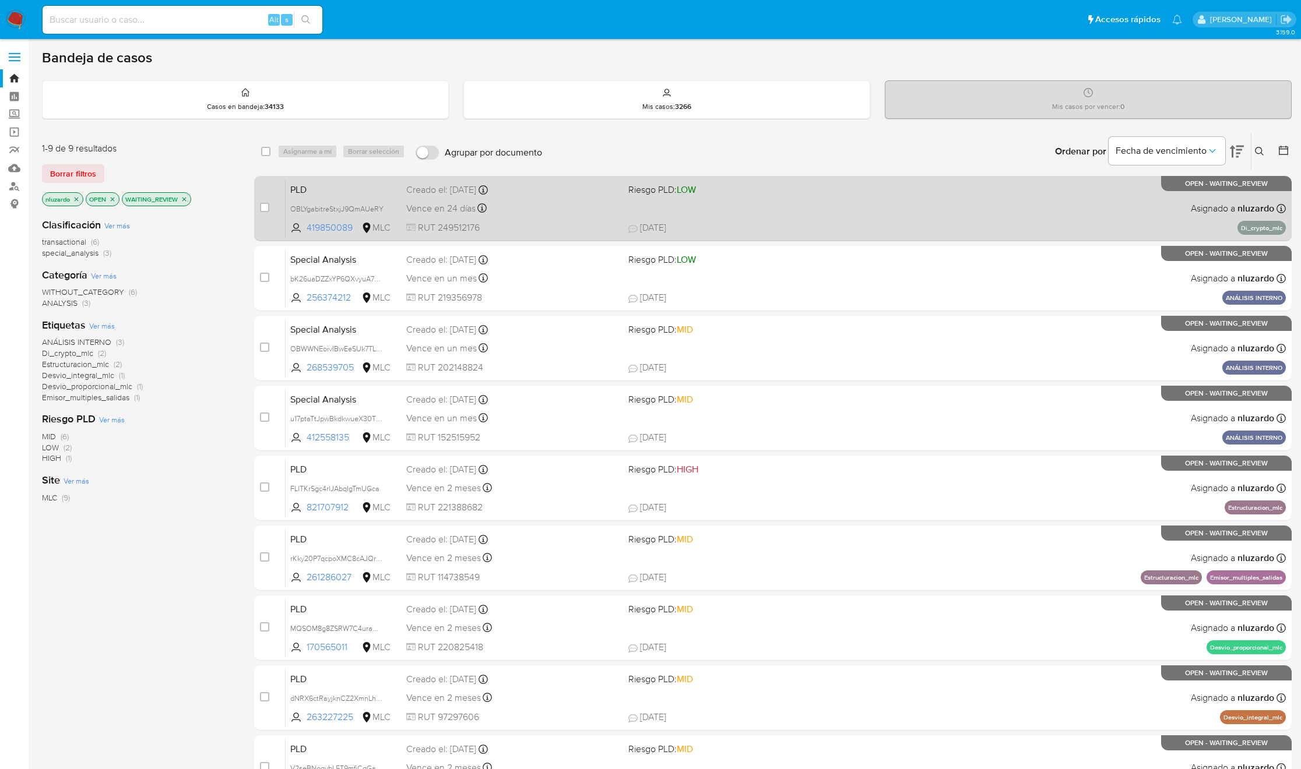
click at [873, 201] on div "PLD OBLYgabitreStxjJ9QmAUeRY 419850089 MLC Riesgo PLD: LOW Creado el: 12/07/202…" at bounding box center [786, 208] width 1000 height 59
click at [262, 205] on input "checkbox" at bounding box center [264, 207] width 9 height 9
checkbox input "true"
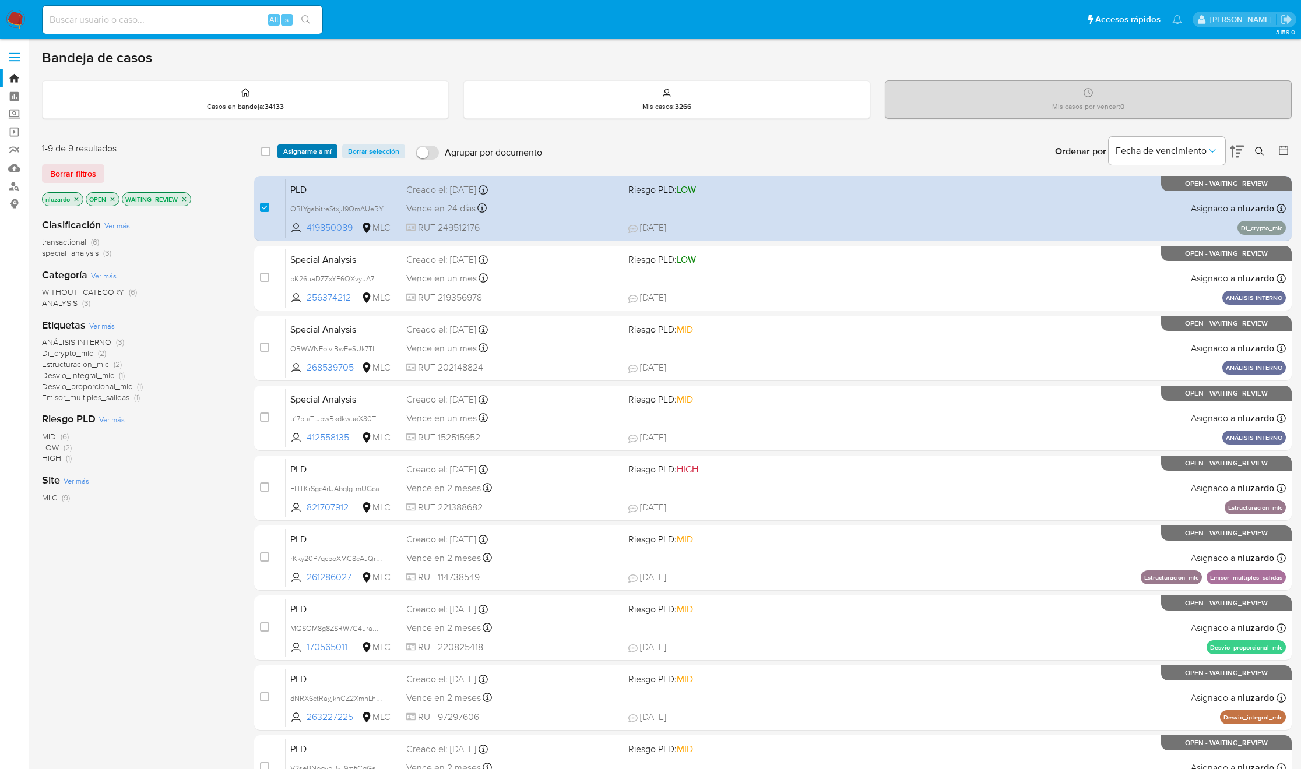
click at [296, 156] on span "Asignarme a mí" at bounding box center [307, 152] width 48 height 12
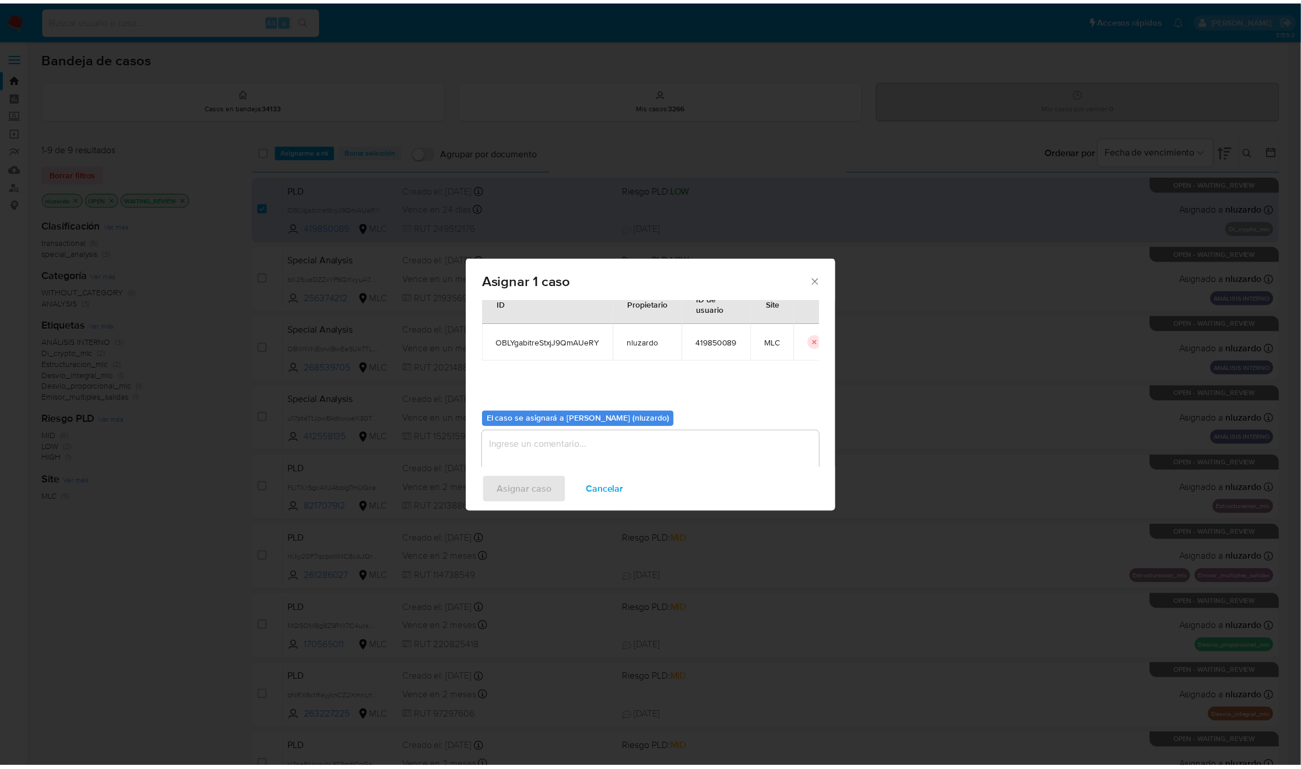
scroll to position [59, 0]
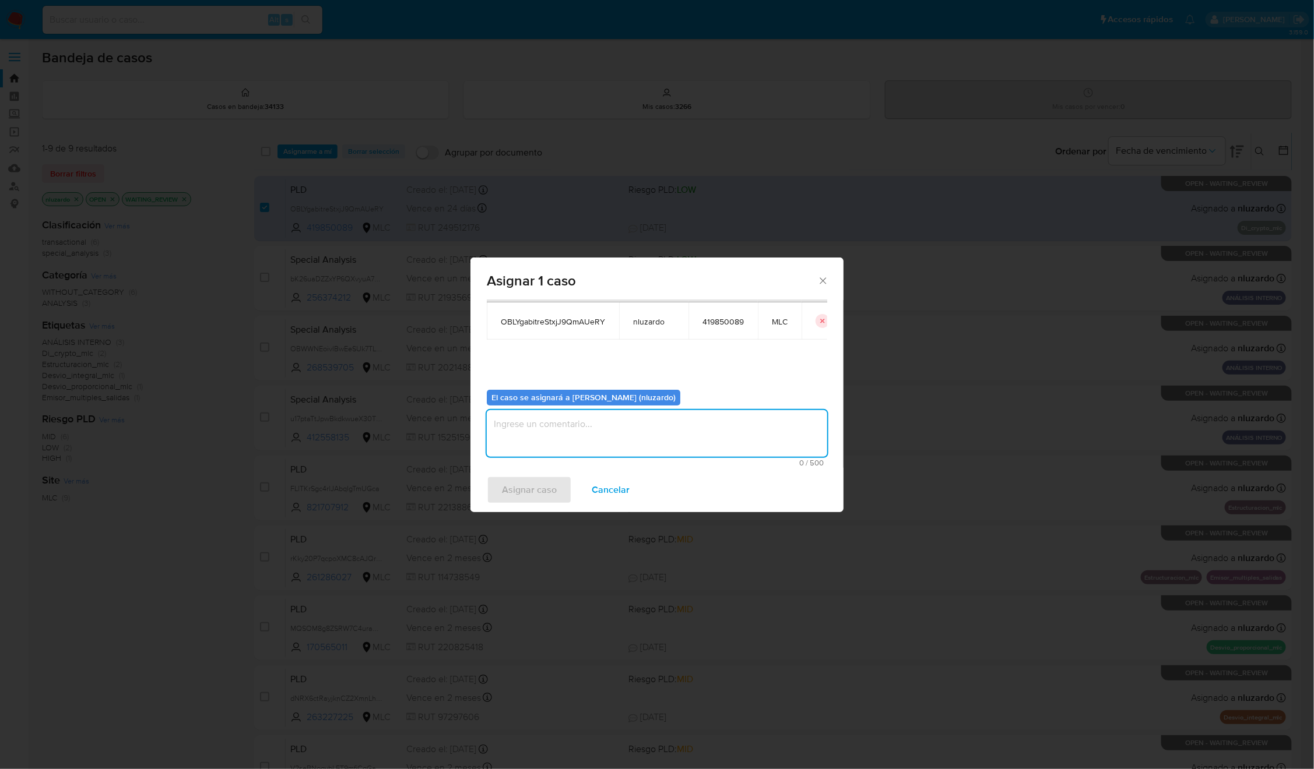
click at [654, 443] on textarea "assign-modal" at bounding box center [657, 433] width 340 height 47
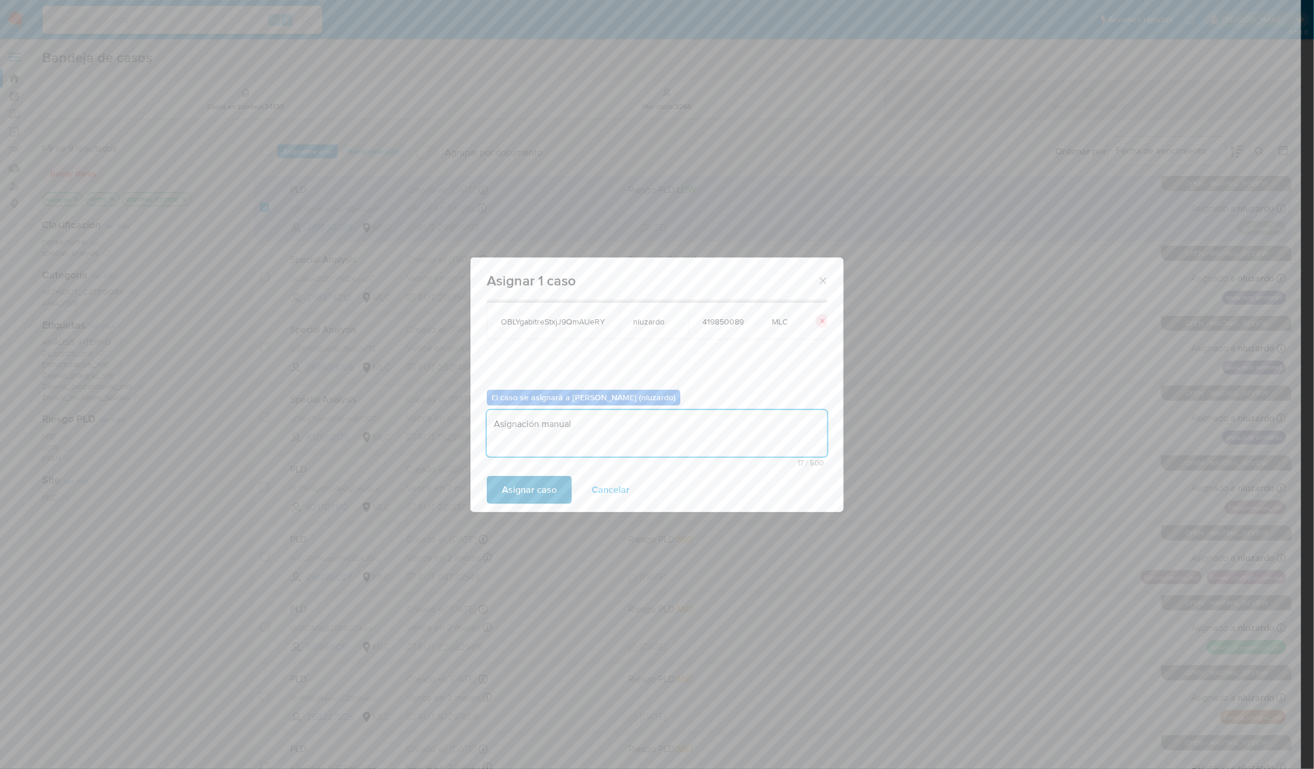
type textarea "Asignación manual"
click at [513, 490] on span "Asignar caso" at bounding box center [529, 490] width 55 height 26
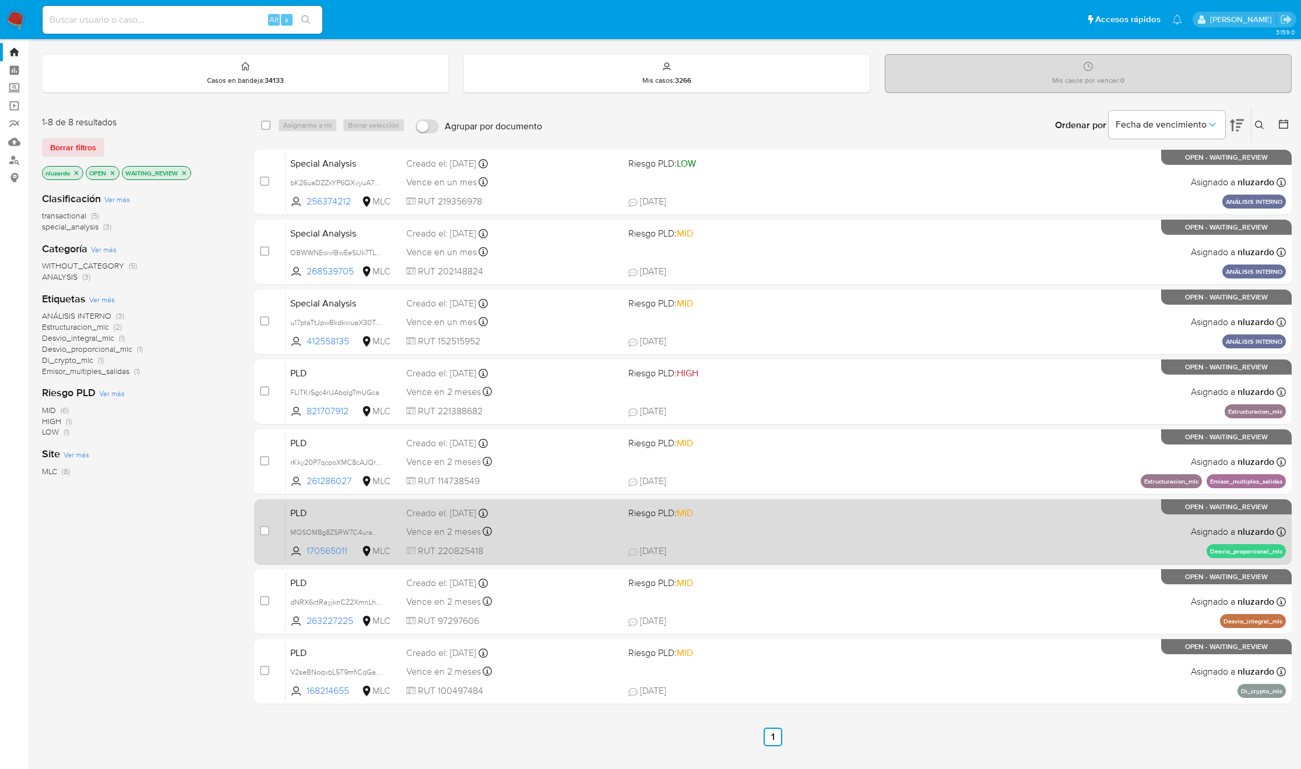
scroll to position [0, 0]
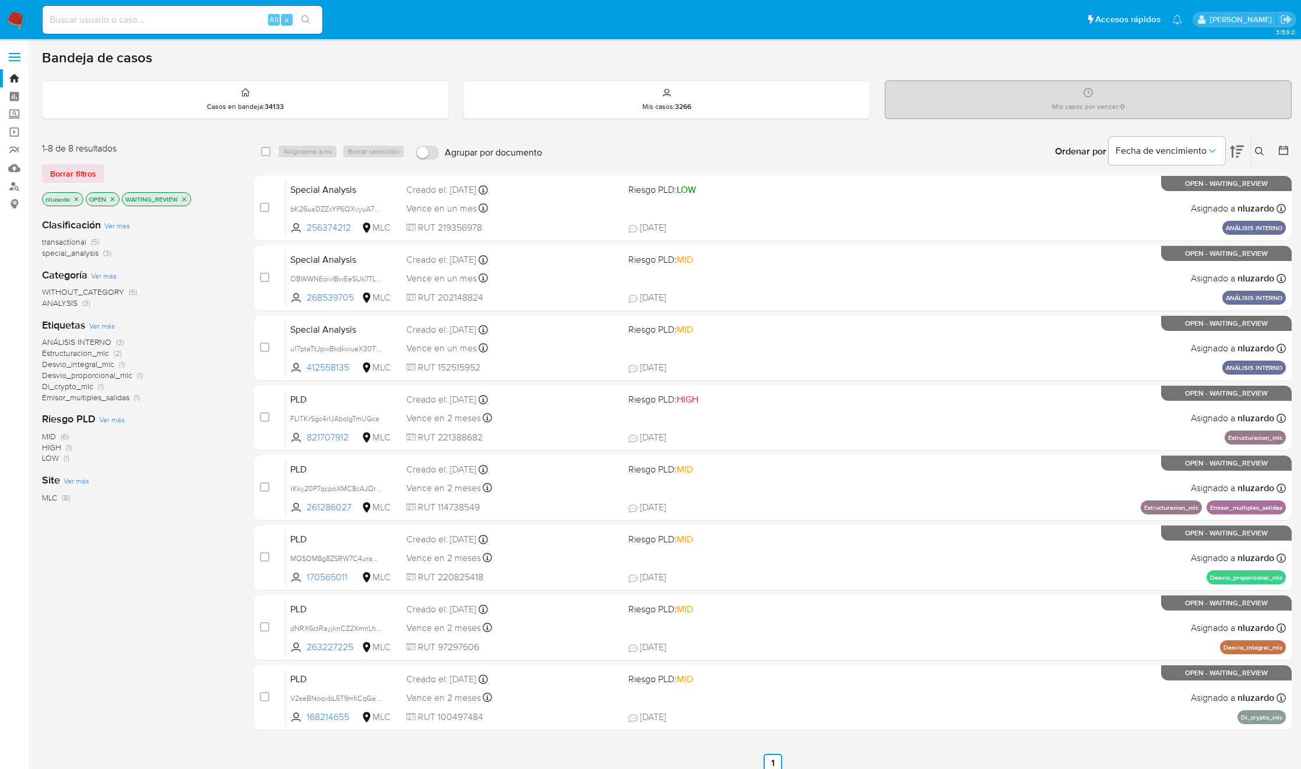
click at [1260, 152] on icon at bounding box center [1259, 151] width 9 height 9
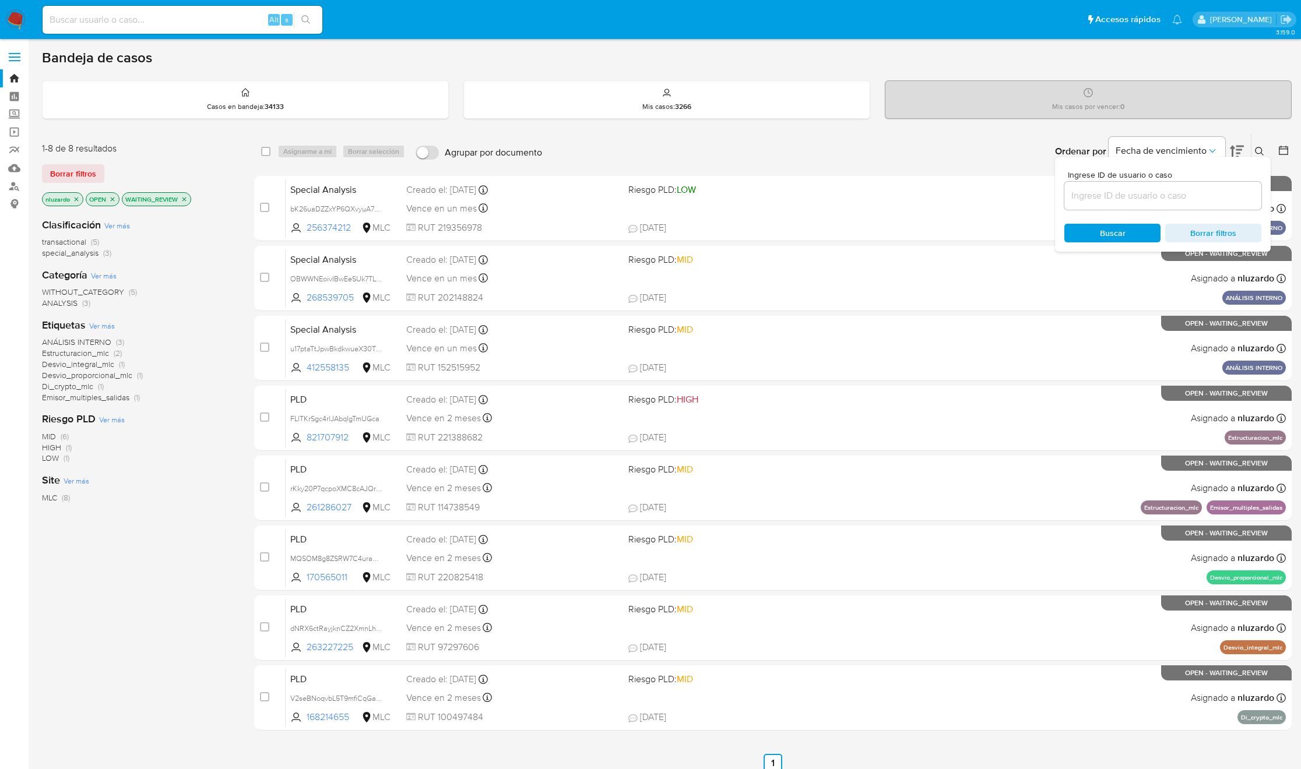
click at [1260, 152] on icon at bounding box center [1259, 151] width 9 height 9
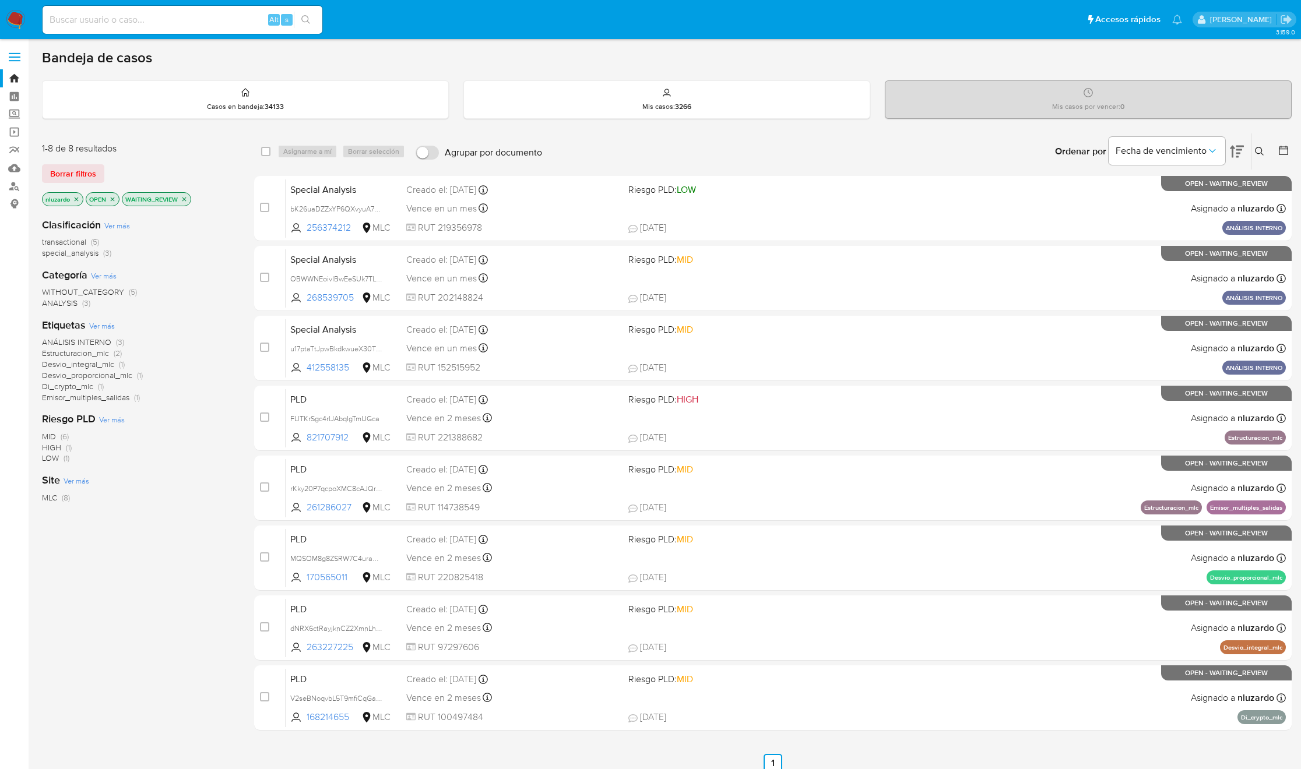
click at [1293, 142] on main "3.159.0" at bounding box center [650, 411] width 1301 height 822
click at [1285, 149] on icon at bounding box center [1283, 150] width 9 height 9
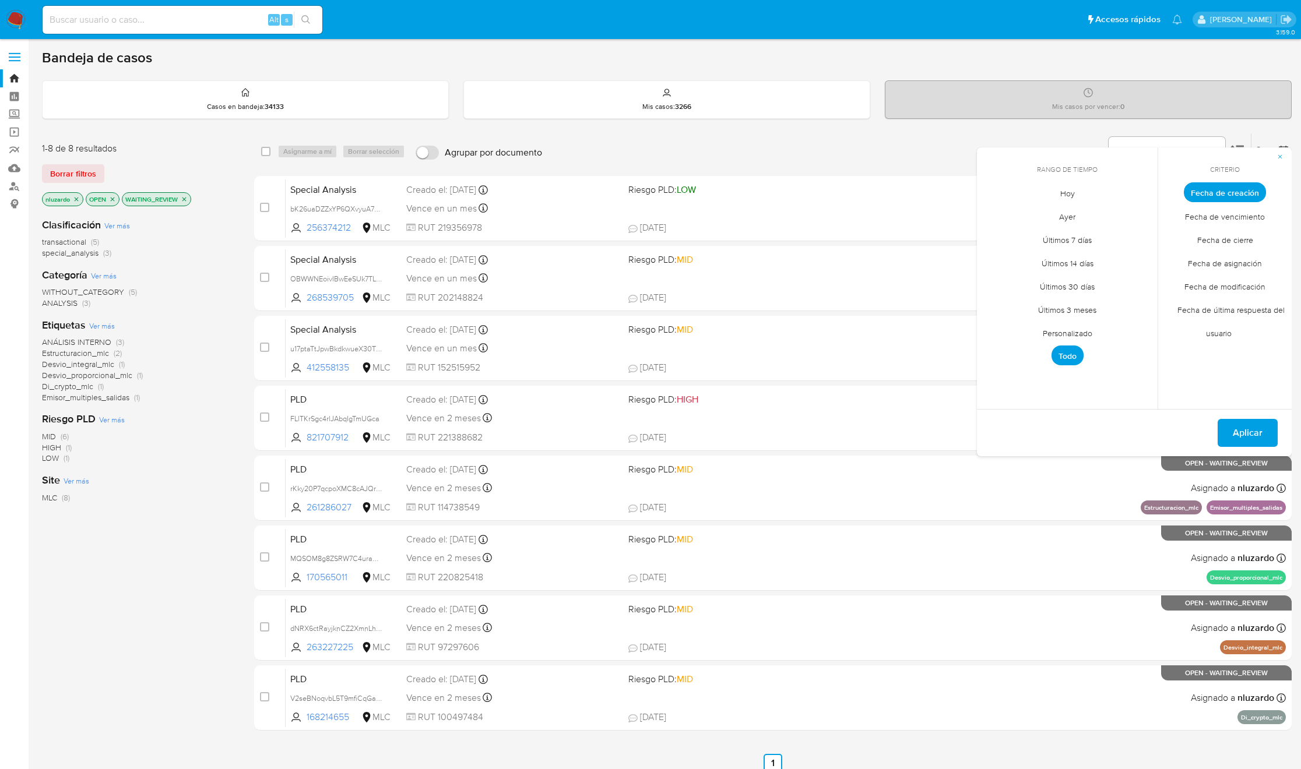
click at [1074, 334] on span "Personalizado" at bounding box center [1067, 333] width 74 height 24
click at [991, 212] on icon "Mes anterior" at bounding box center [995, 214] width 14 height 14
click at [1025, 254] on button "1" at bounding box center [1020, 257] width 19 height 19
click at [1107, 280] on button "12" at bounding box center [1114, 280] width 19 height 19
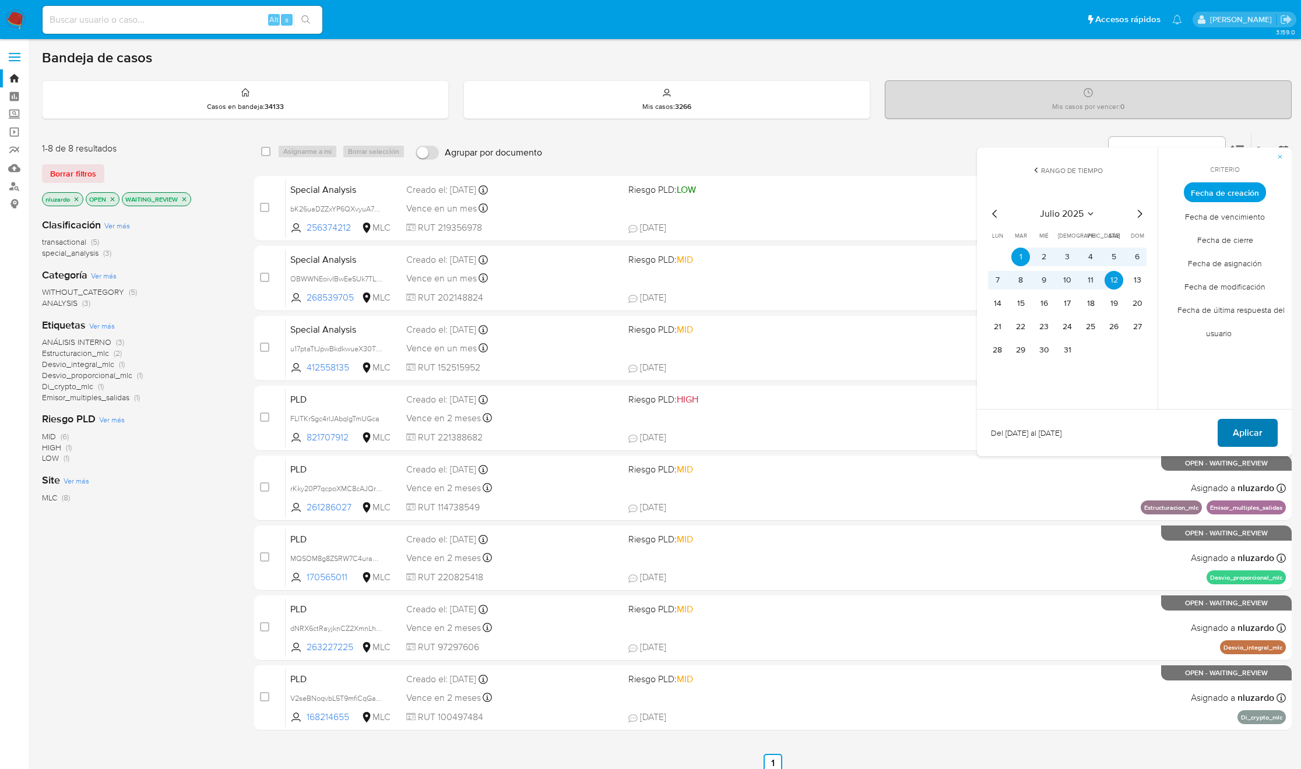
click at [1233, 437] on button "Aplicar" at bounding box center [1248, 433] width 60 height 28
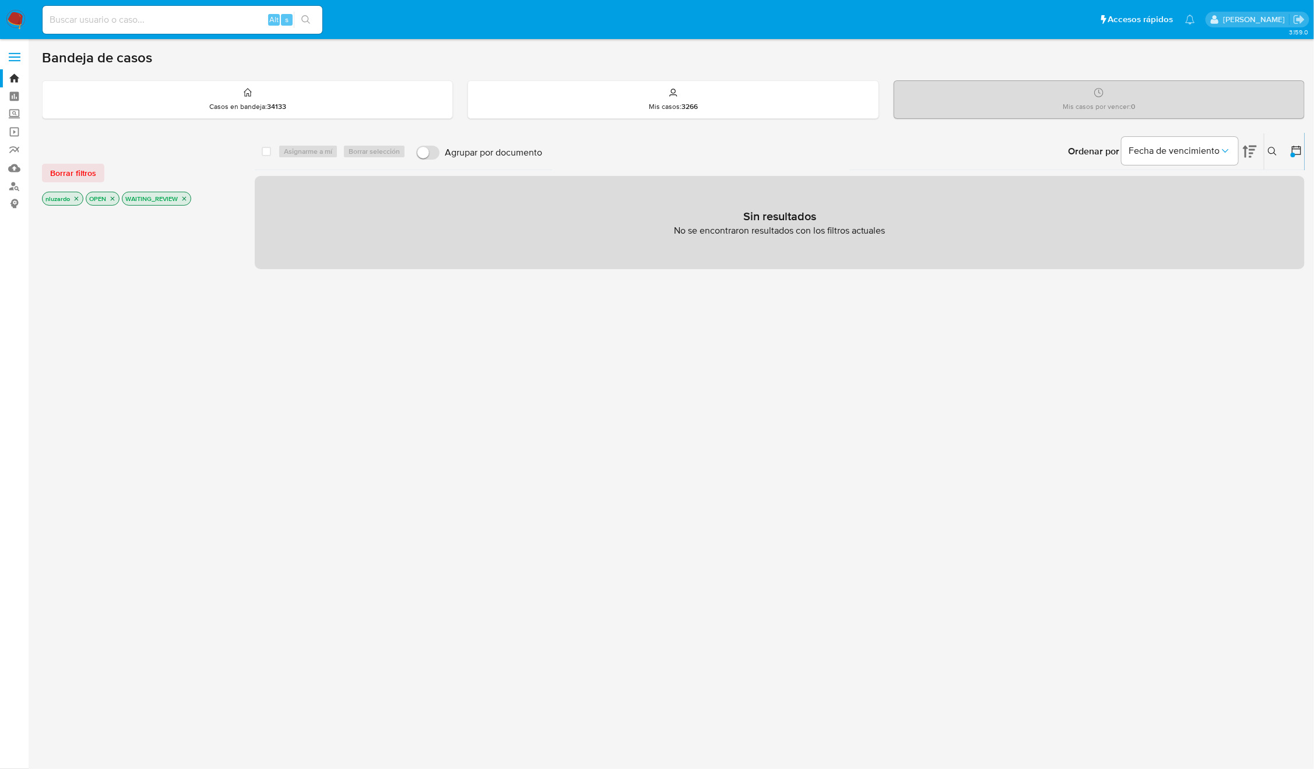
click at [184, 199] on icon "close-filter" at bounding box center [184, 198] width 7 height 7
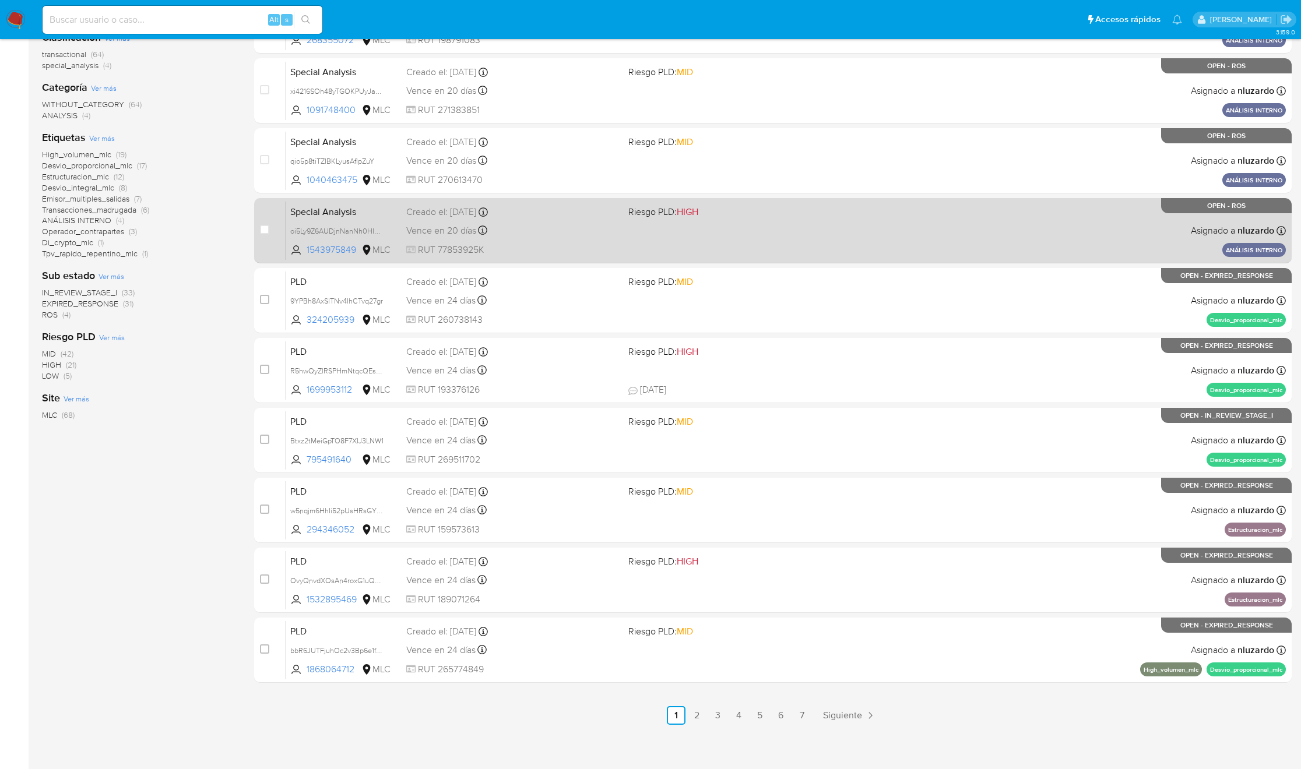
scroll to position [192, 0]
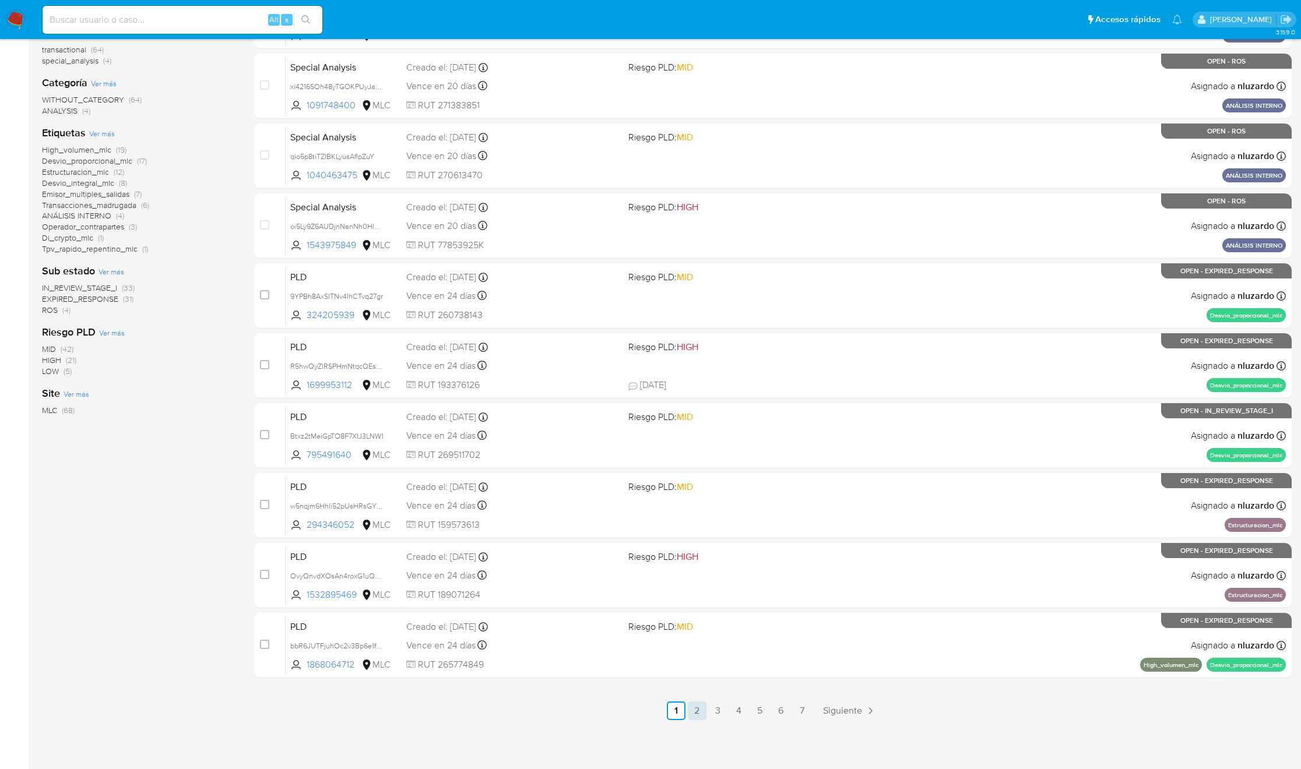
click at [699, 710] on link "2" at bounding box center [697, 711] width 19 height 19
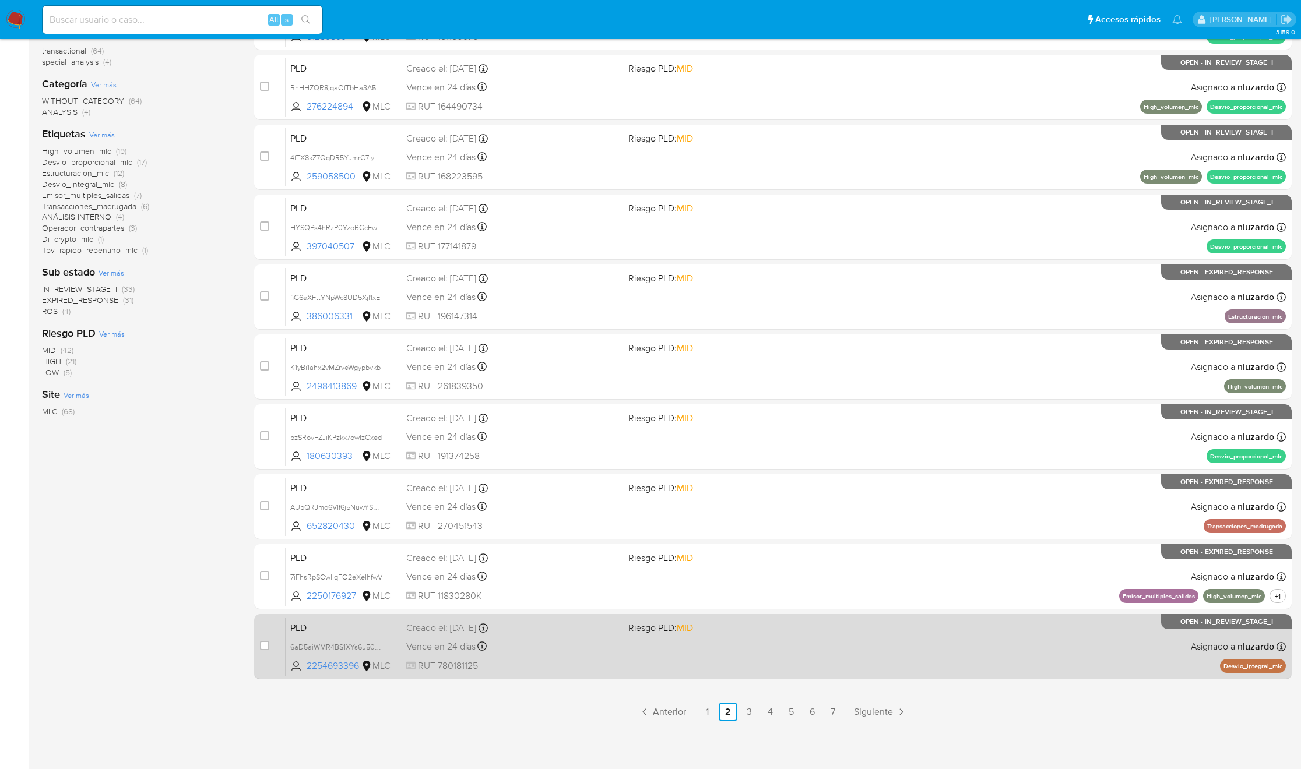
scroll to position [192, 0]
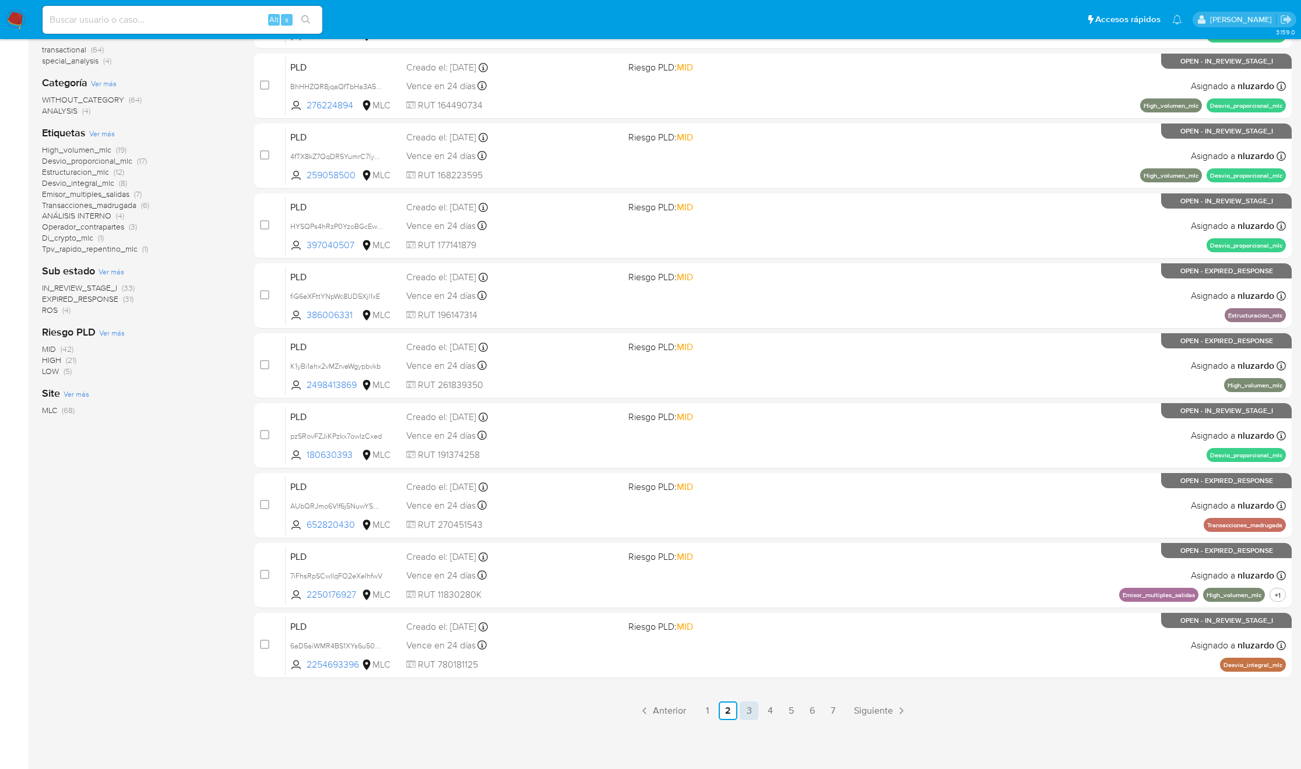
click at [754, 713] on link "3" at bounding box center [749, 711] width 19 height 19
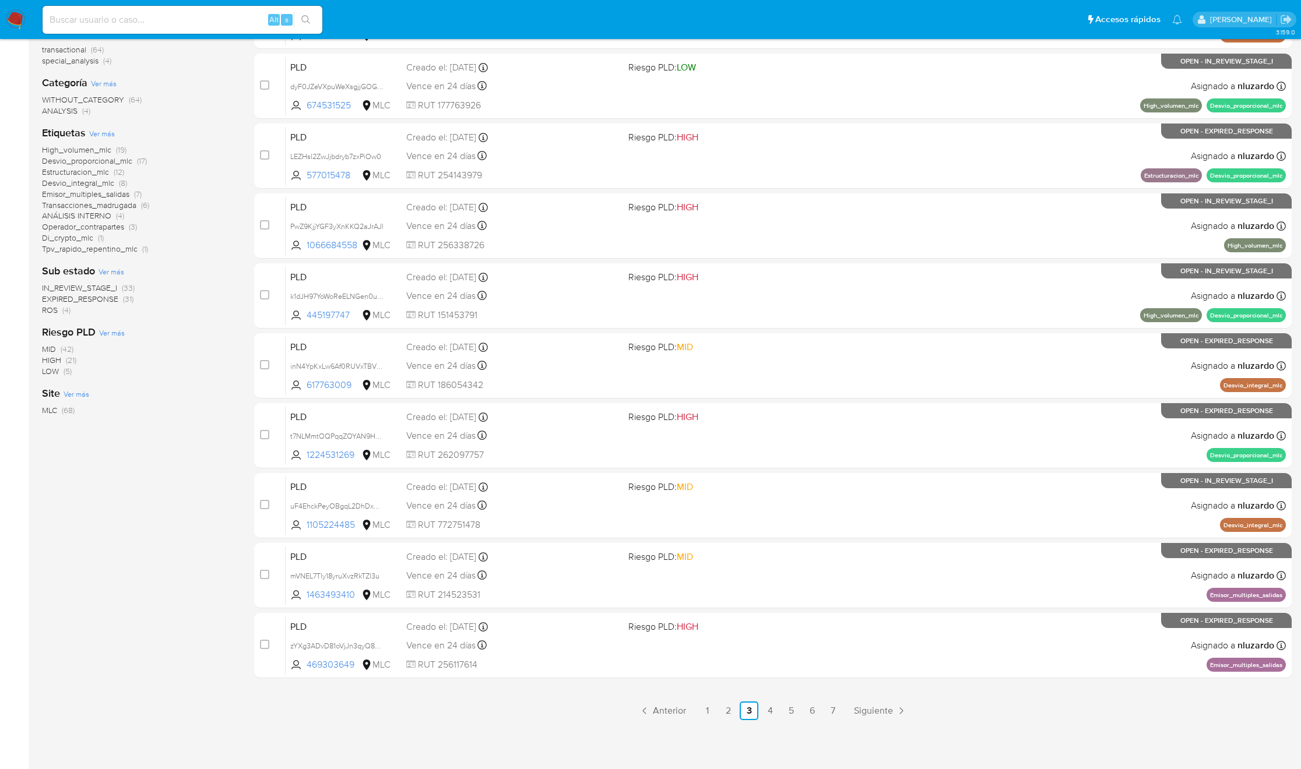
scroll to position [105, 0]
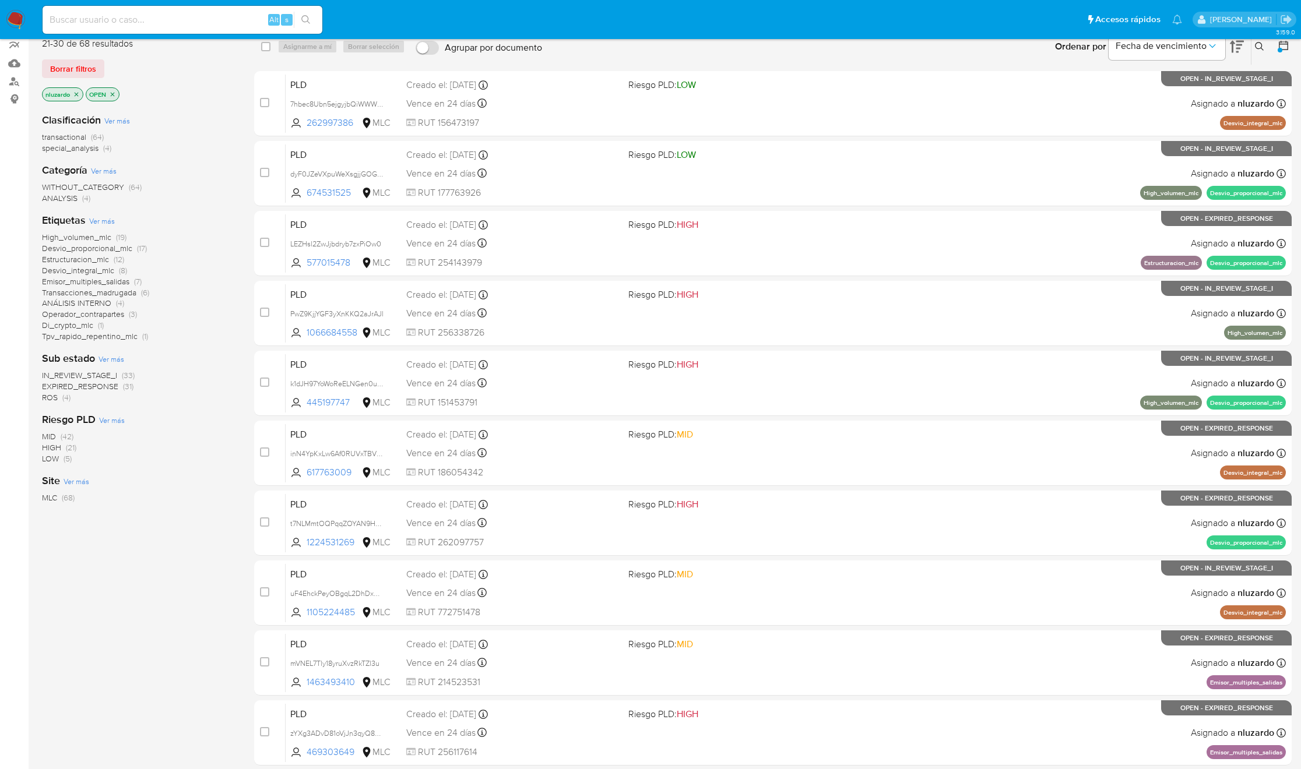
click at [73, 327] on span "Di_crypto_mlc" at bounding box center [67, 325] width 51 height 12
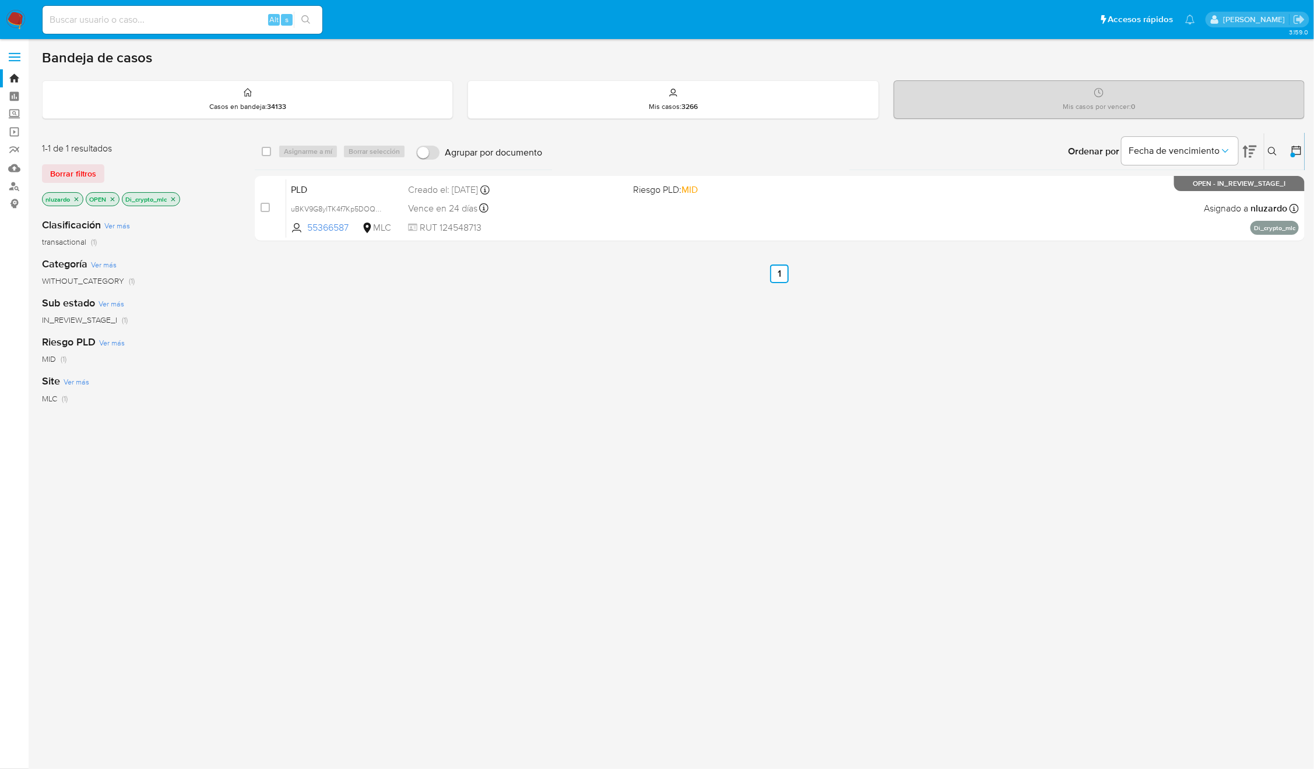
click at [173, 195] on p "Di_crypto_mlc" at bounding box center [150, 199] width 57 height 13
click at [177, 196] on icon "close-filter" at bounding box center [173, 199] width 7 height 7
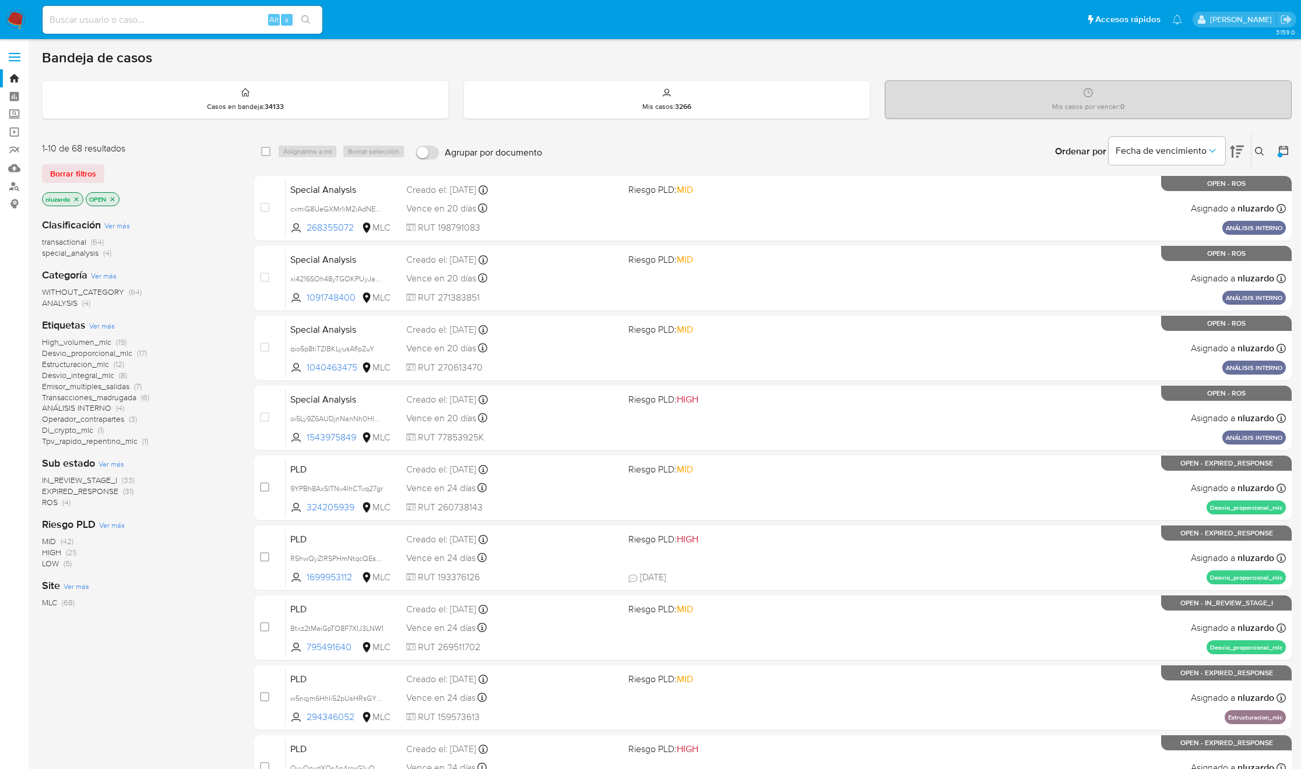
click at [67, 398] on span "Transacciones_madrugada" at bounding box center [89, 398] width 94 height 12
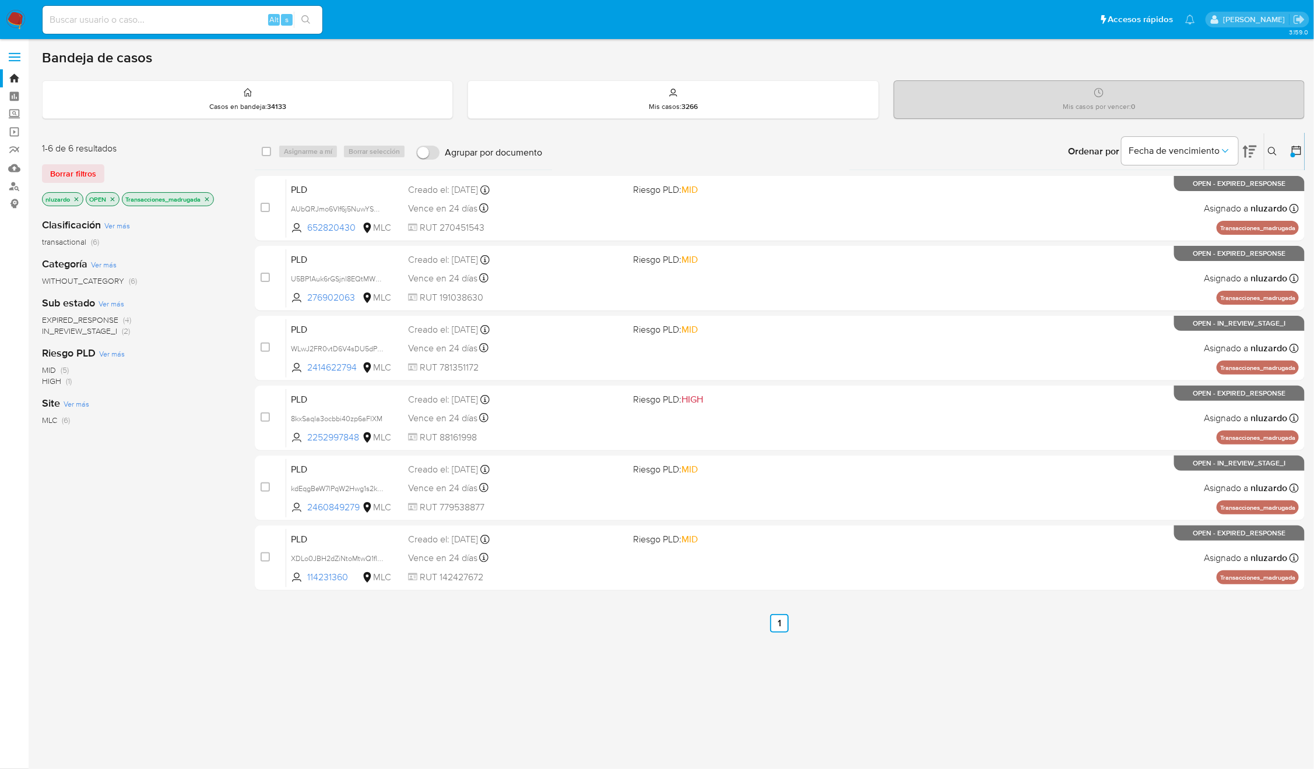
drag, startPoint x: 382, startPoint y: 233, endPoint x: 219, endPoint y: 329, distance: 188.6
click at [219, 329] on div "1-6 de 6 resultados Borrar filtros nluzardo OPEN Transacciones_madrugada Clasif…" at bounding box center [673, 397] width 1262 height 528
click at [224, 271] on div "Categoría Ver más WITHOUT_CATEGORY (6)" at bounding box center [139, 272] width 194 height 30
drag, startPoint x: 365, startPoint y: 229, endPoint x: 168, endPoint y: 323, distance: 218.5
click at [168, 323] on div "1-6 de 6 resultados Borrar filtros nluzardo OPEN Transacciones_madrugada Clasif…" at bounding box center [673, 397] width 1262 height 528
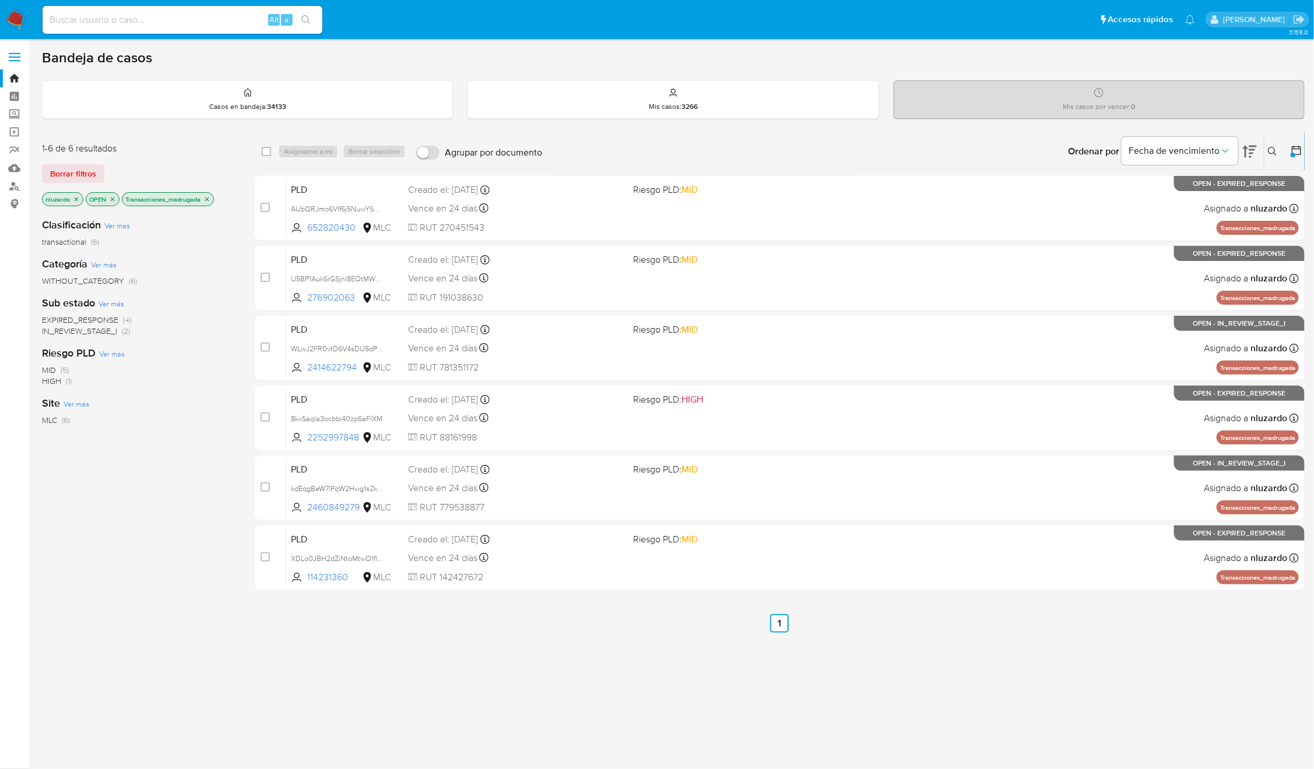
click at [168, 323] on div "EXPIRED_RESPONSE (4) IN_REVIEW_STAGE_I (2)" at bounding box center [139, 326] width 194 height 22
click at [266, 149] on input "checkbox" at bounding box center [266, 151] width 9 height 9
checkbox input "true"
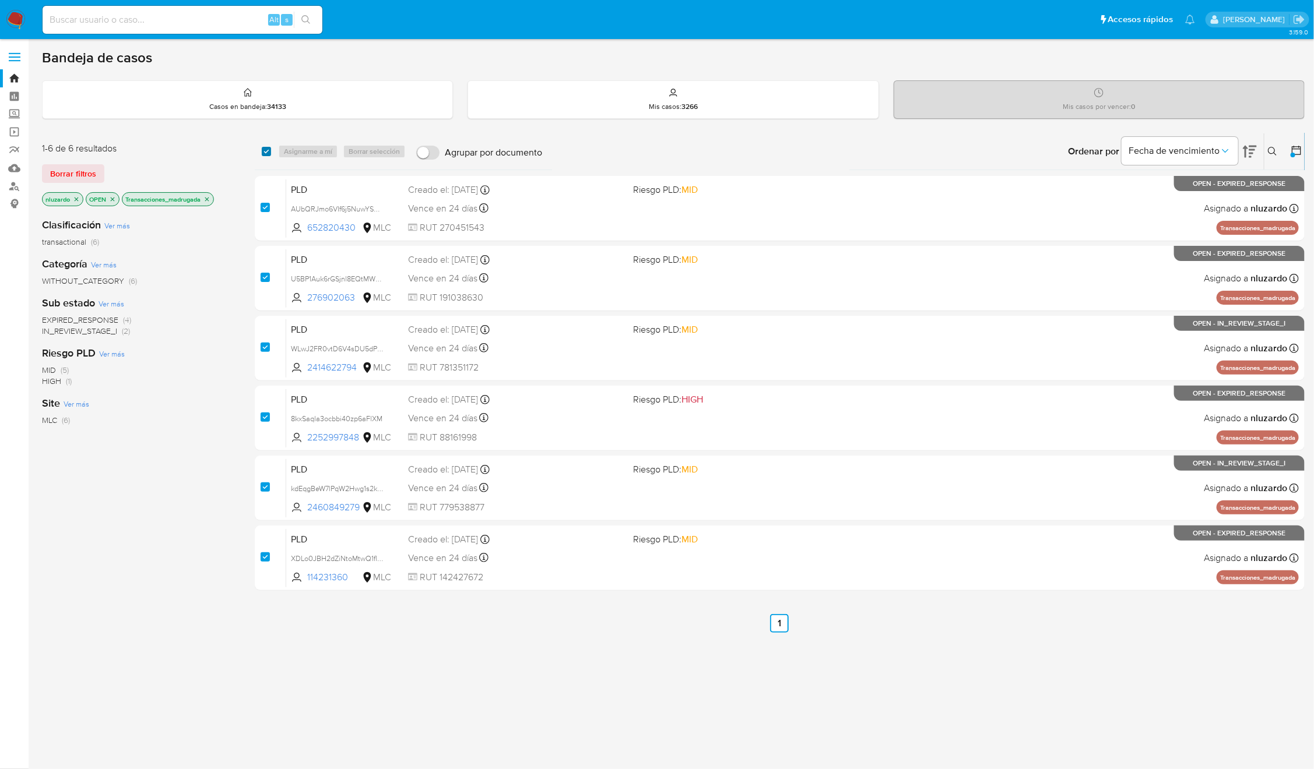
checkbox input "true"
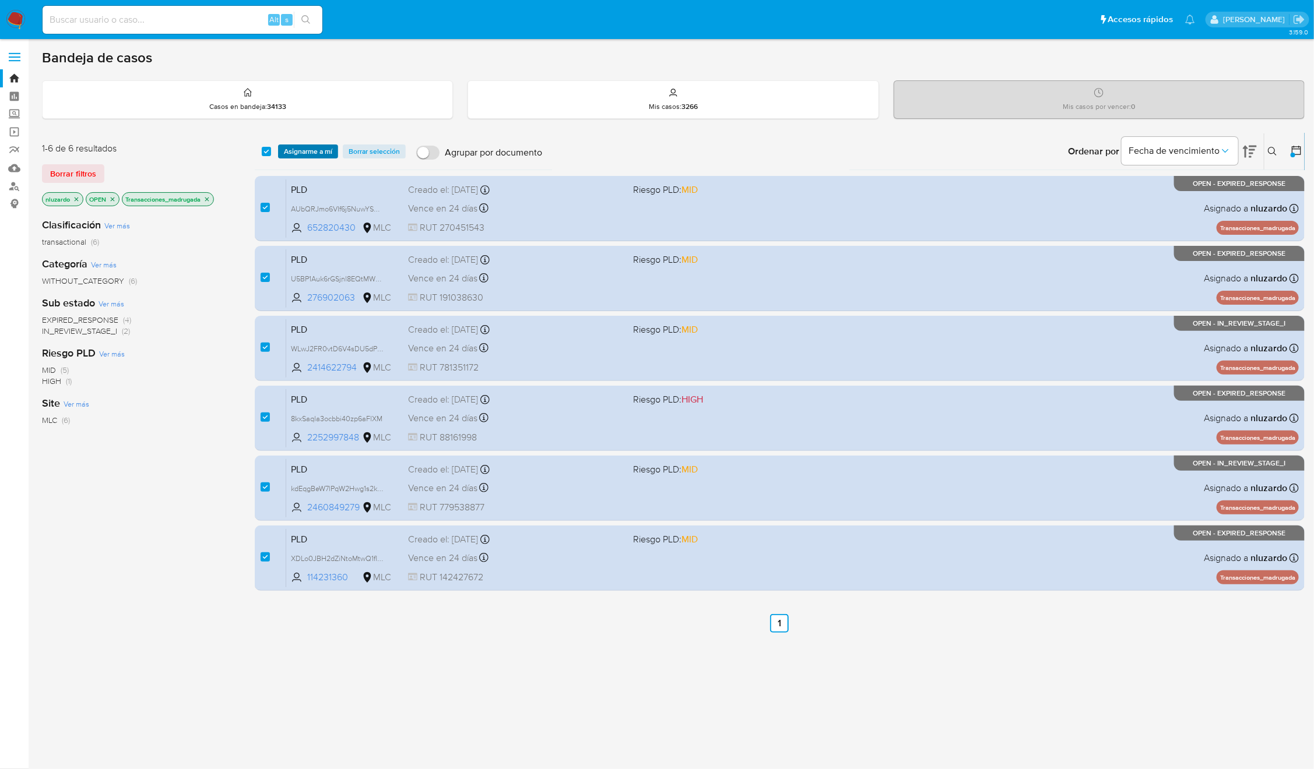
click at [299, 153] on span "Asignarme a mí" at bounding box center [308, 152] width 48 height 12
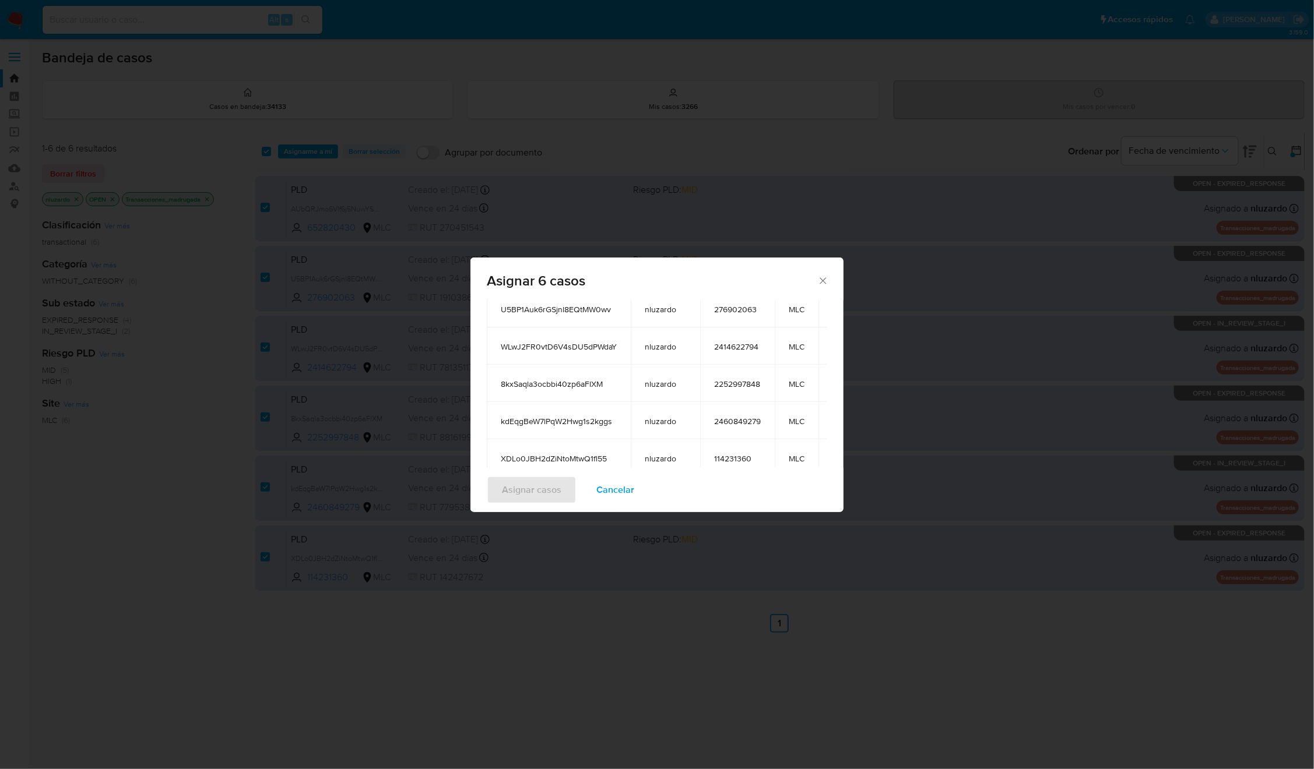
scroll to position [219, 0]
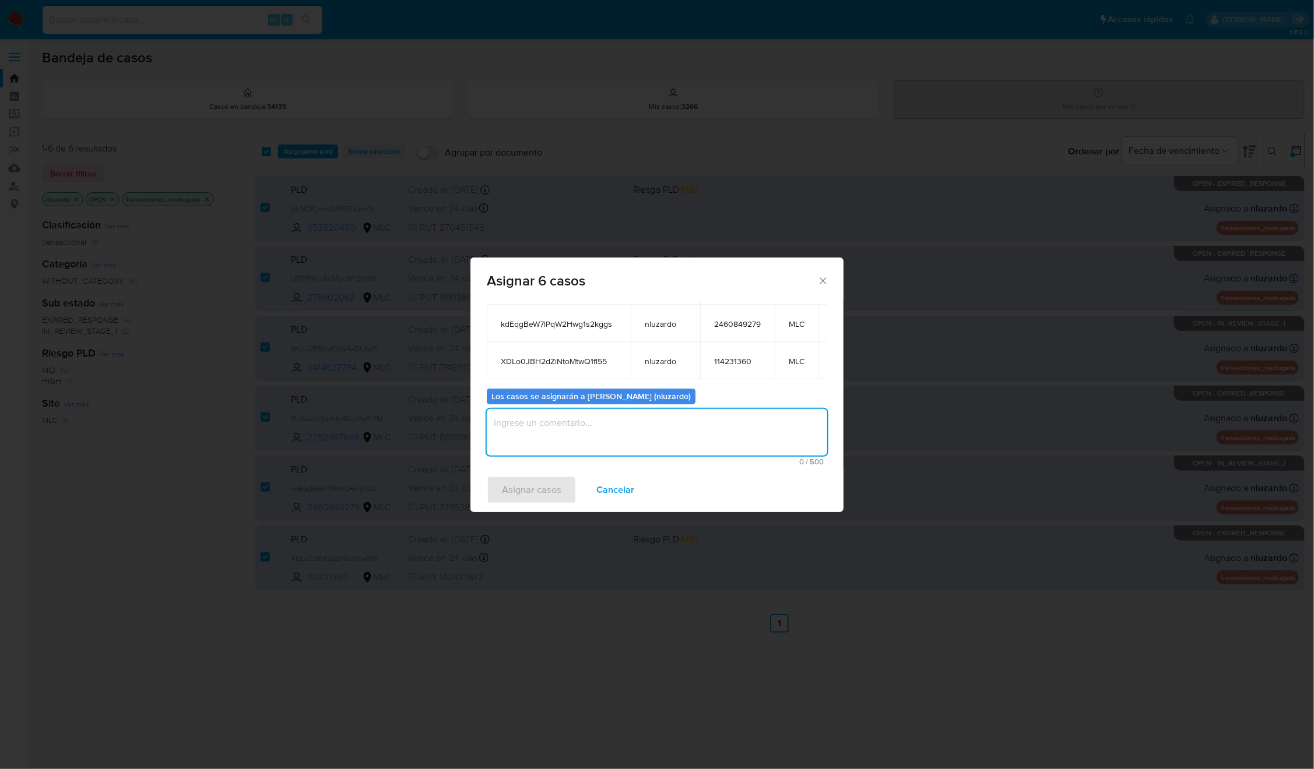
click at [643, 409] on textarea "assign-modal" at bounding box center [657, 432] width 340 height 47
type textarea "Asignación manual"
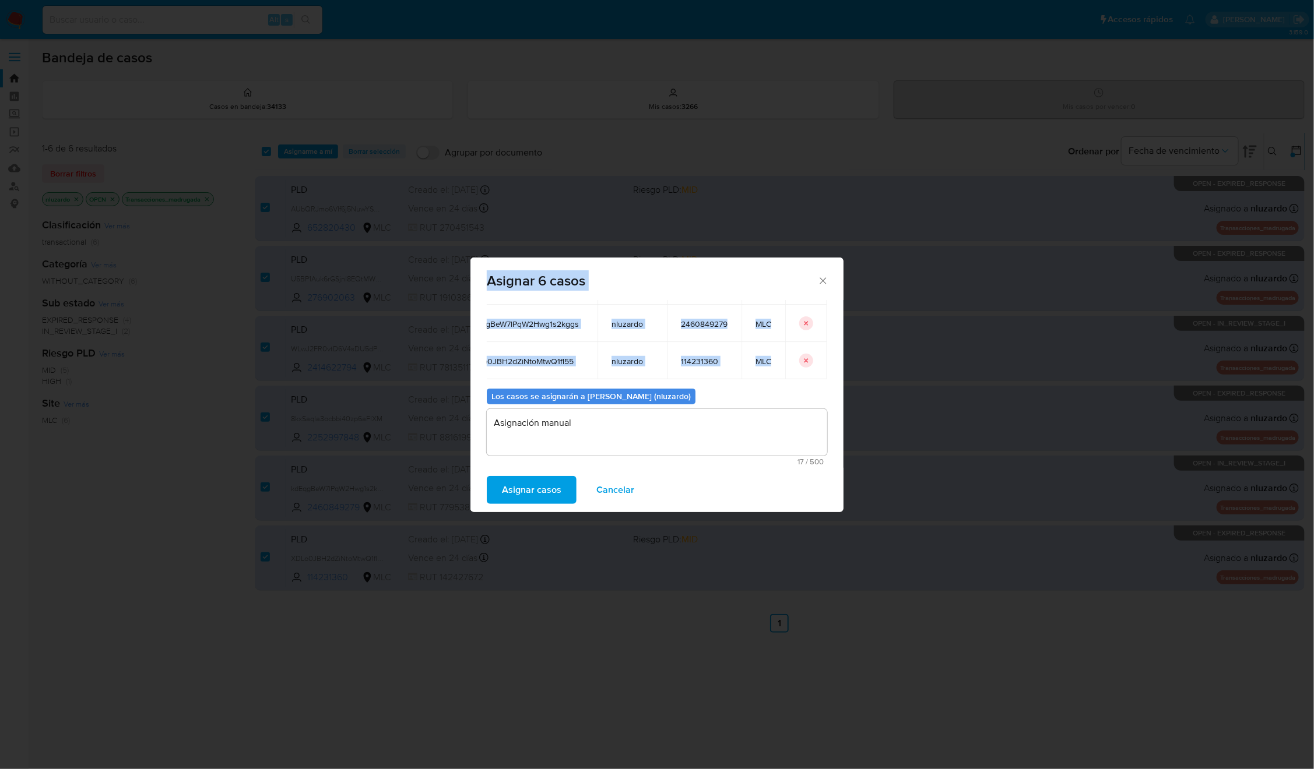
scroll to position [0, 0]
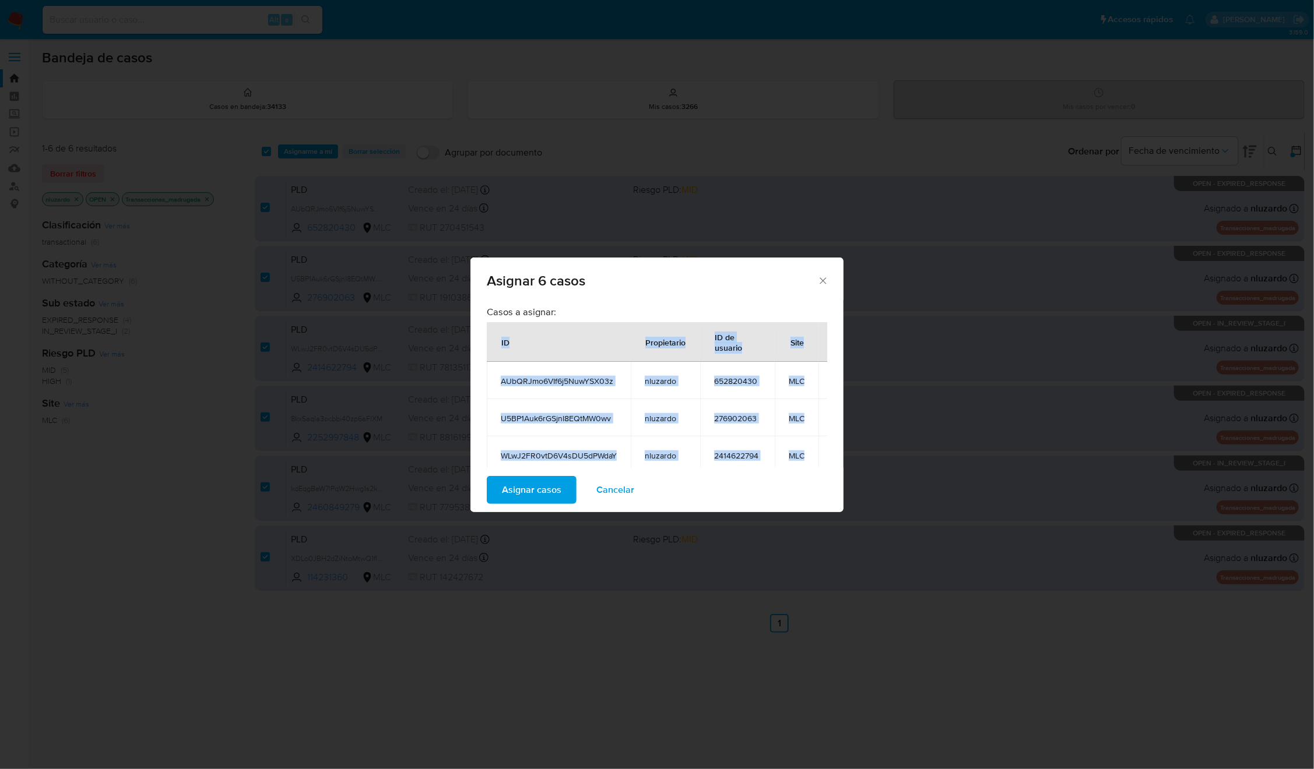
drag, startPoint x: 773, startPoint y: 345, endPoint x: 495, endPoint y: 349, distance: 278.0
click at [495, 349] on table "ID Propietario ID de usuario Site AUbQRJmo6VIf6j5NuwYSX03z nluzardo 652820430 M…" at bounding box center [674, 453] width 374 height 263
copy table "ID Propietario ID de usuario Site AUbQRJmo6VIf6j5NuwYSX03z nluzardo 652820430 M…"
click at [602, 493] on span "Cancelar" at bounding box center [615, 490] width 38 height 26
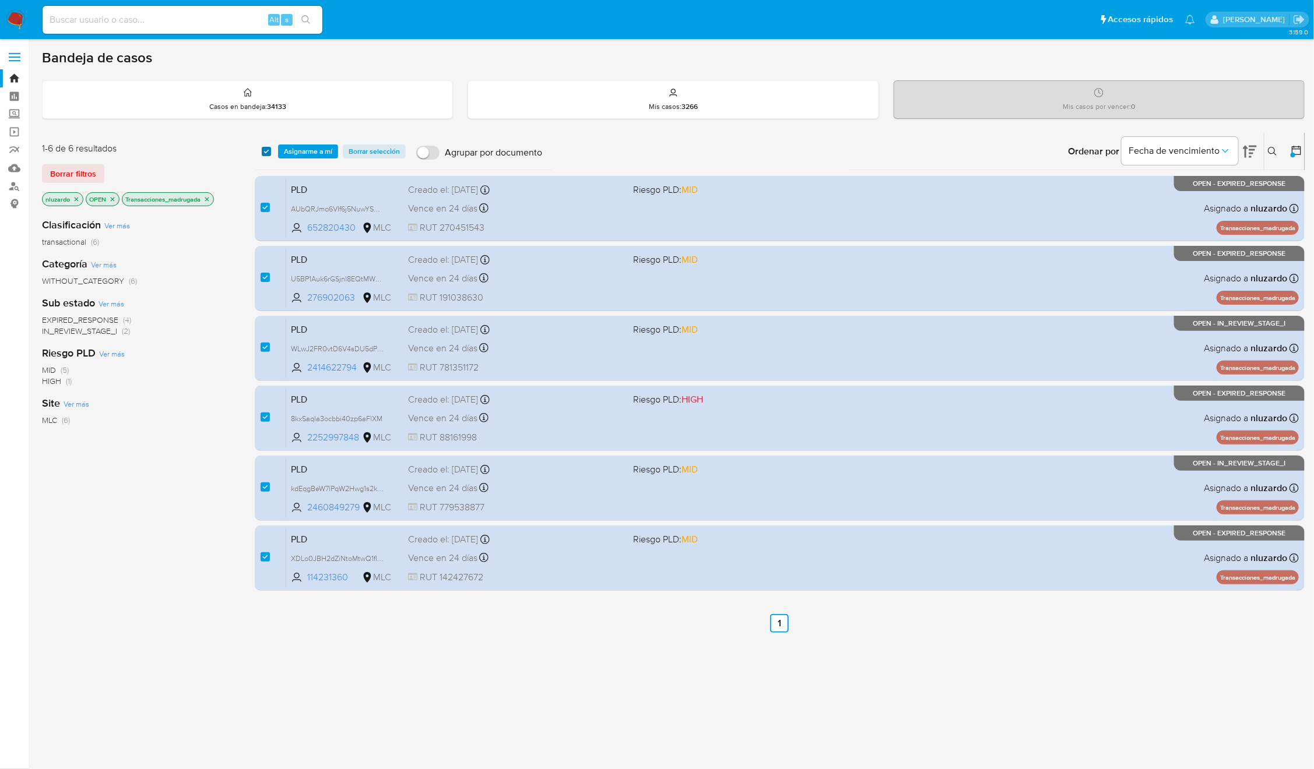
click at [269, 147] on input "checkbox" at bounding box center [266, 151] width 9 height 9
checkbox input "false"
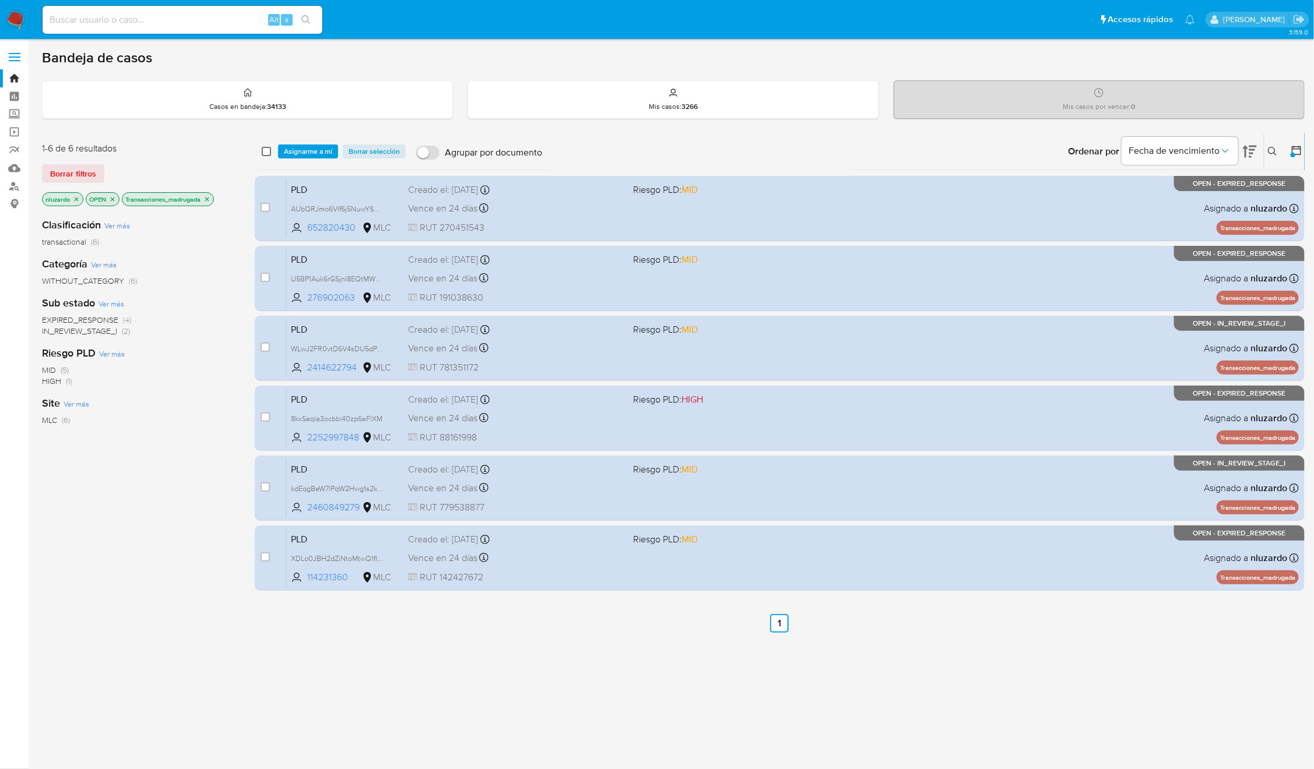
checkbox input "false"
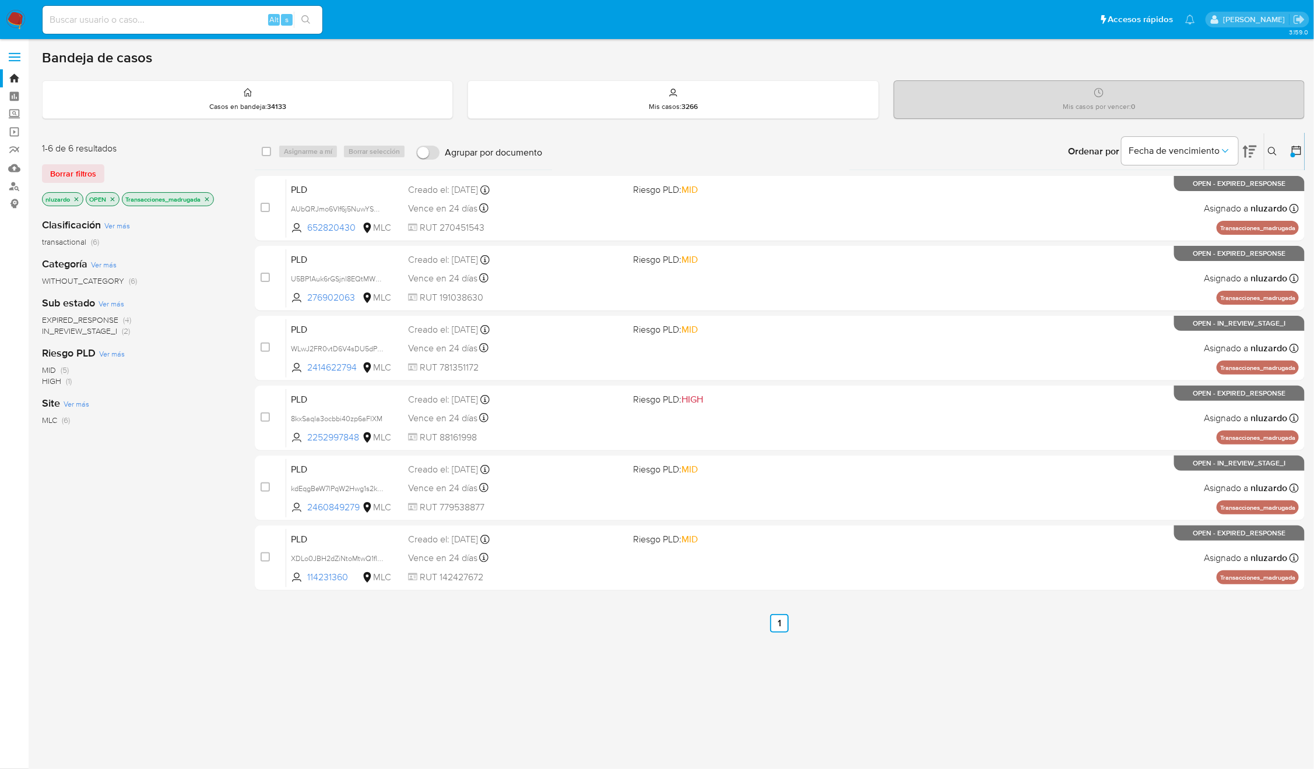
click at [245, 268] on div "1-6 de 6 resultados Borrar filtros nluzardo OPEN Transacciones_madrugada Clasif…" at bounding box center [673, 397] width 1262 height 528
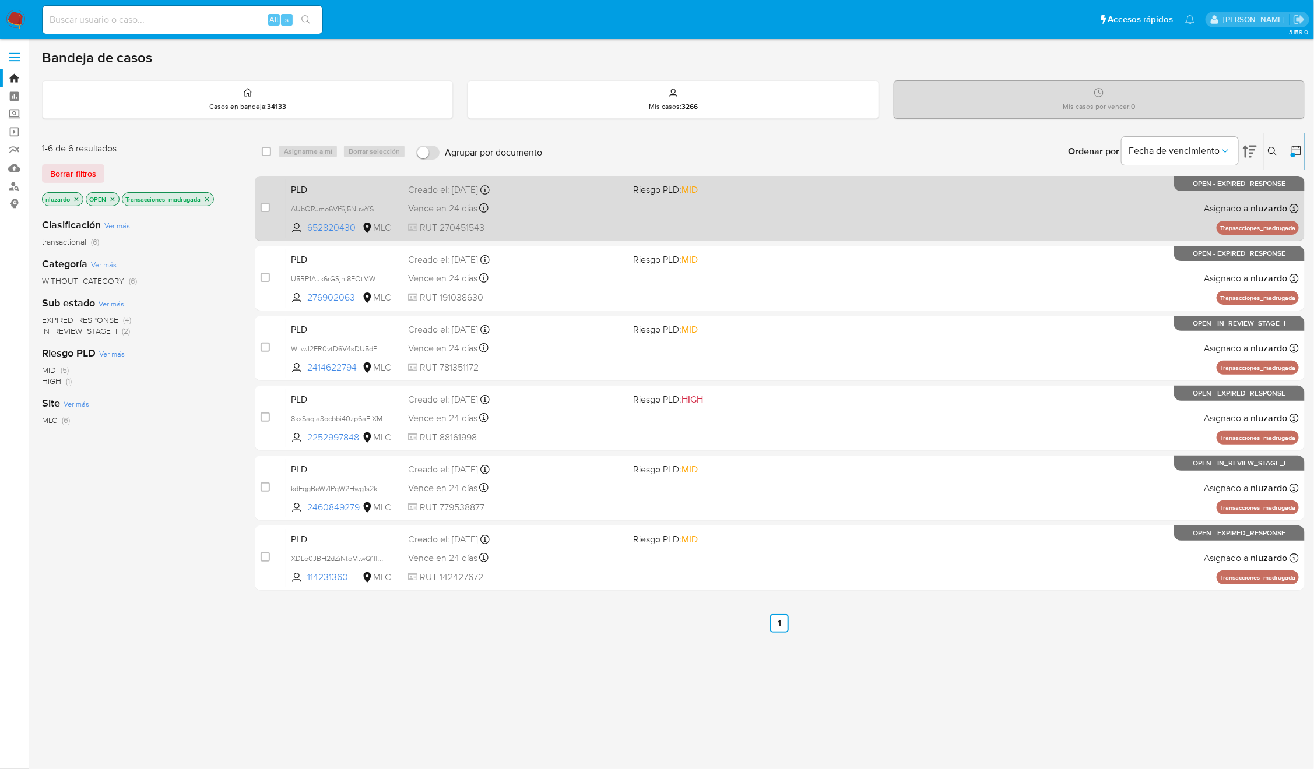
click at [709, 212] on div "PLD AUbQRJmo6VIf6j5NuwYSX03z 652820430 MLC Riesgo PLD: MID Creado el: 12/07/202…" at bounding box center [792, 208] width 1012 height 59
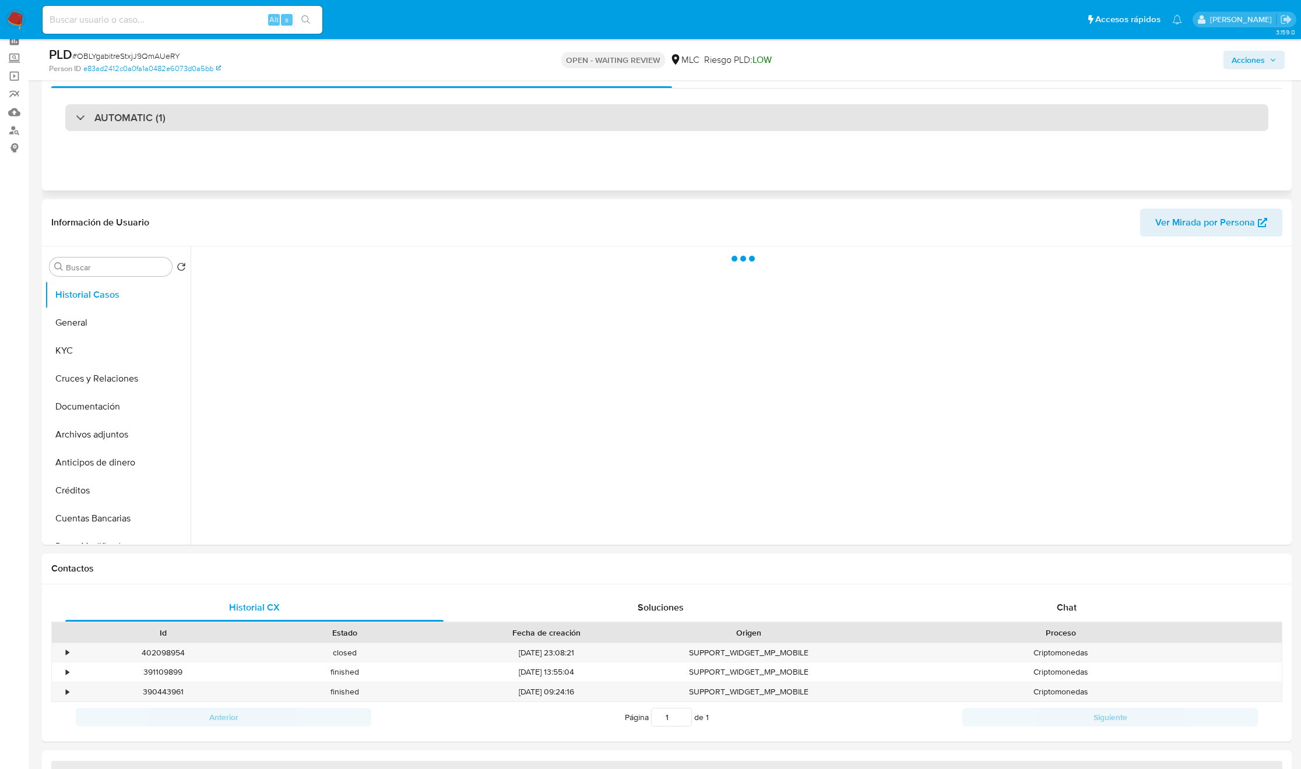
scroll to position [87, 0]
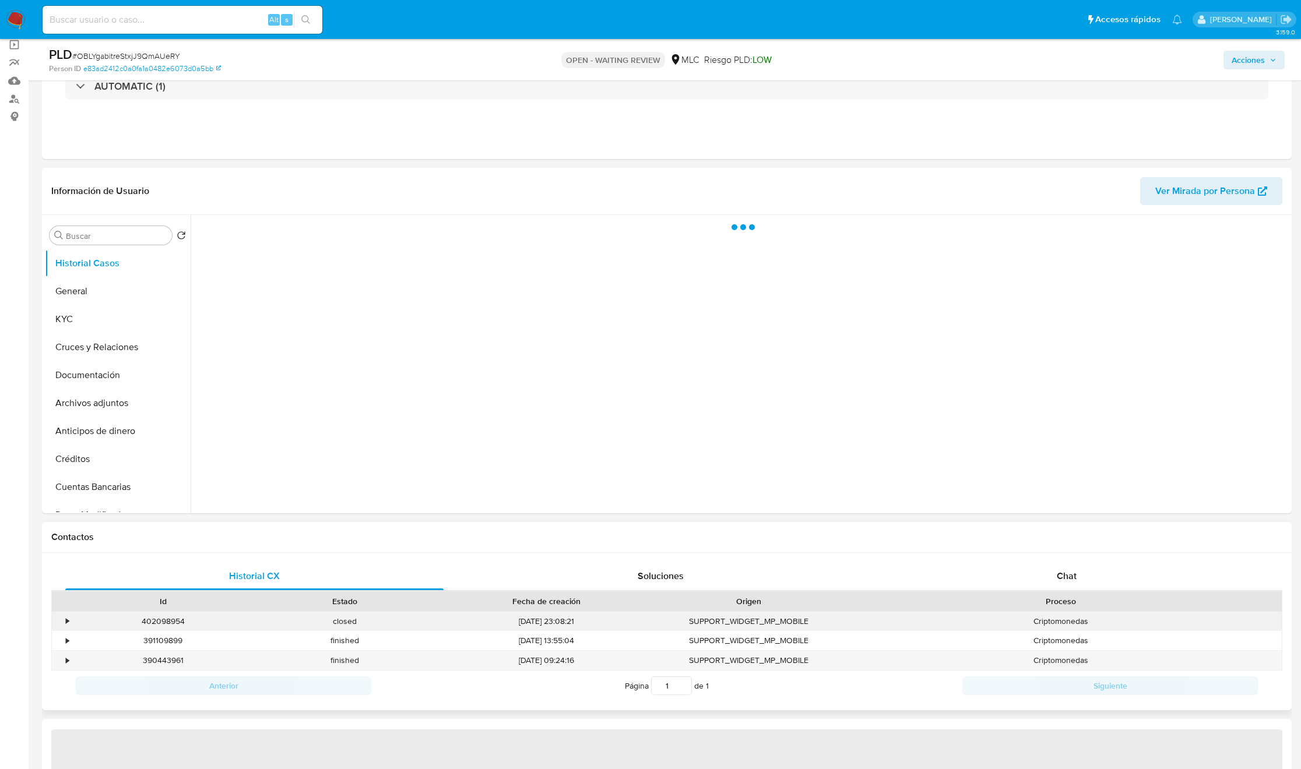
select select "10"
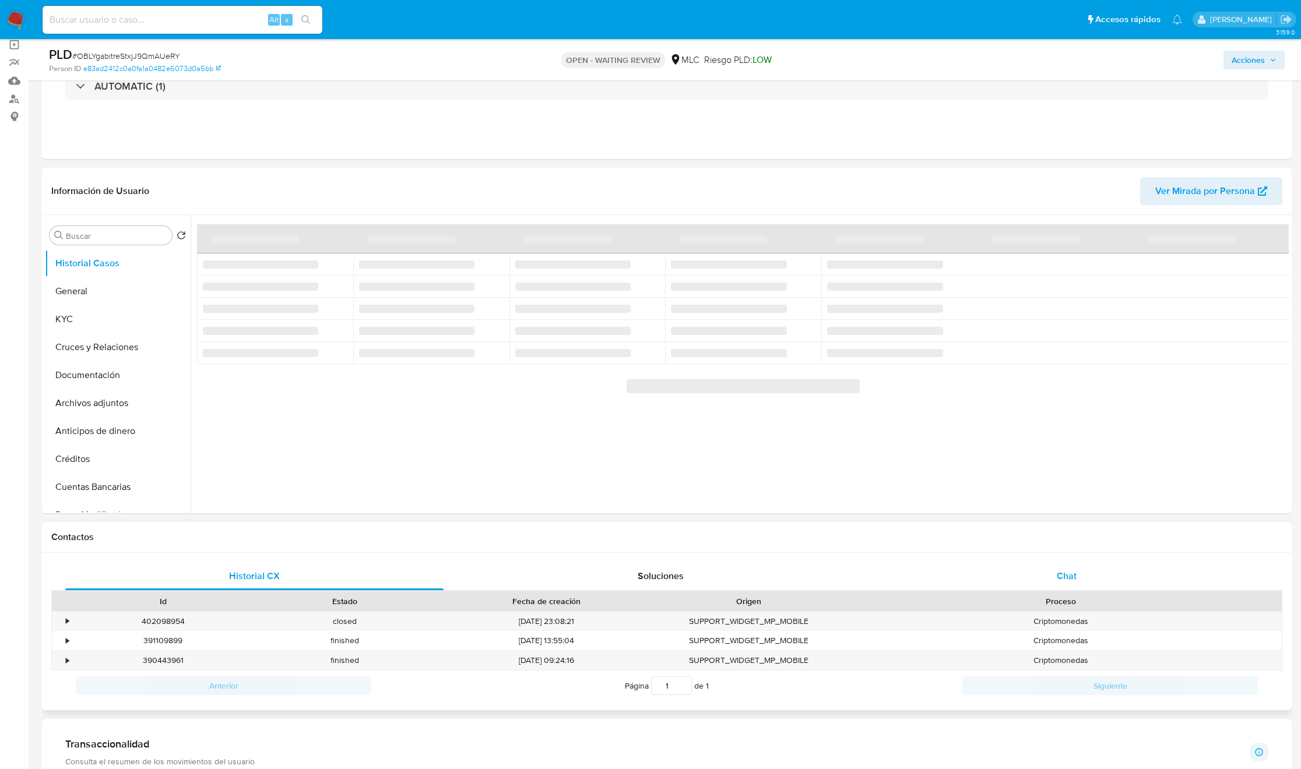
click at [867, 512] on div "Chat" at bounding box center [1067, 576] width 378 height 28
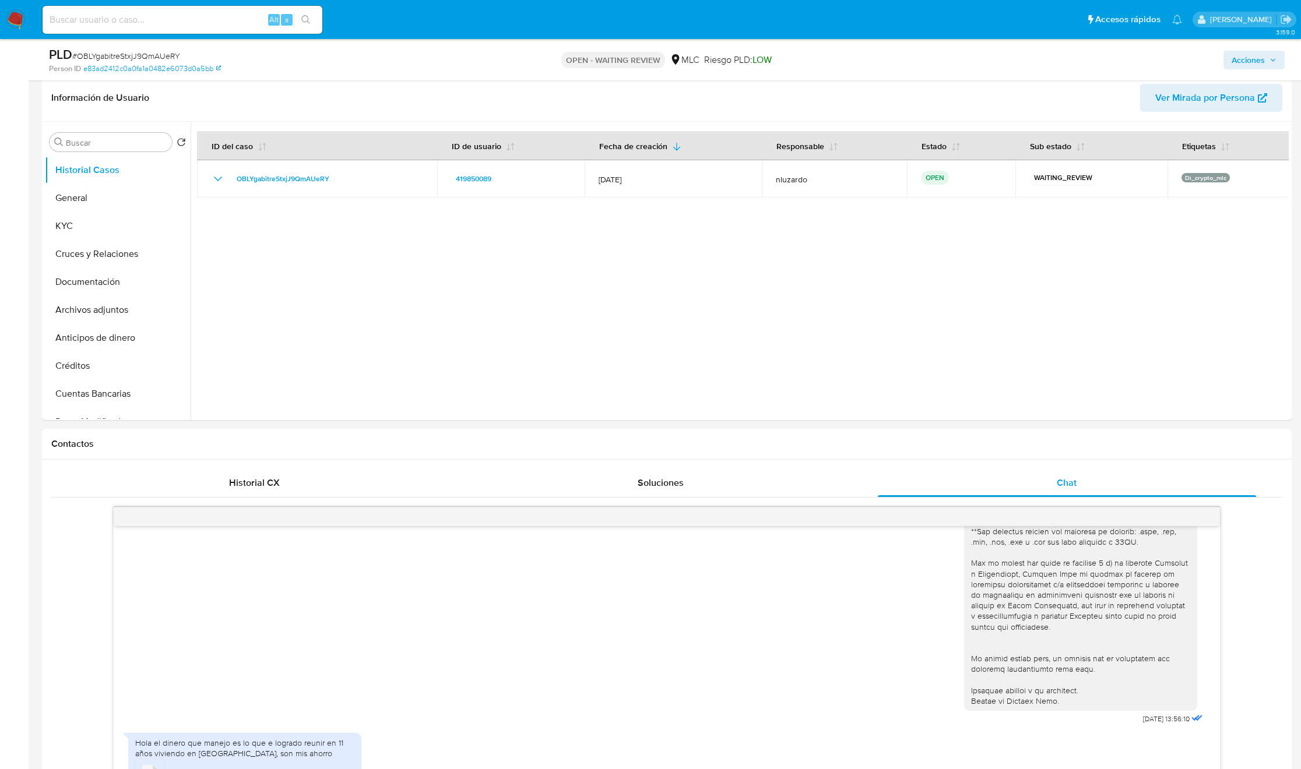
scroll to position [175, 0]
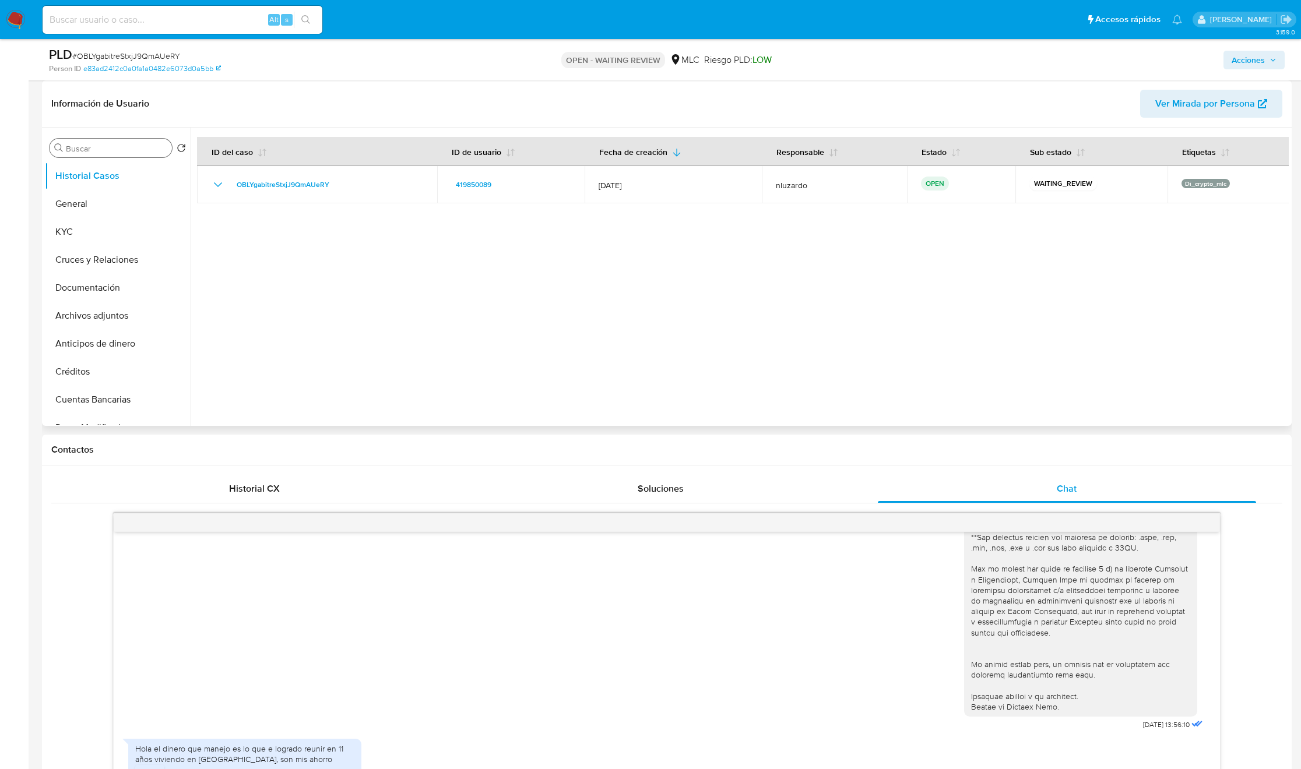
click at [86, 151] on input "Buscar" at bounding box center [116, 148] width 101 height 10
type input "RES"
click at [114, 209] on button "Restricciones Nuevo Mundo" at bounding box center [113, 204] width 136 height 28
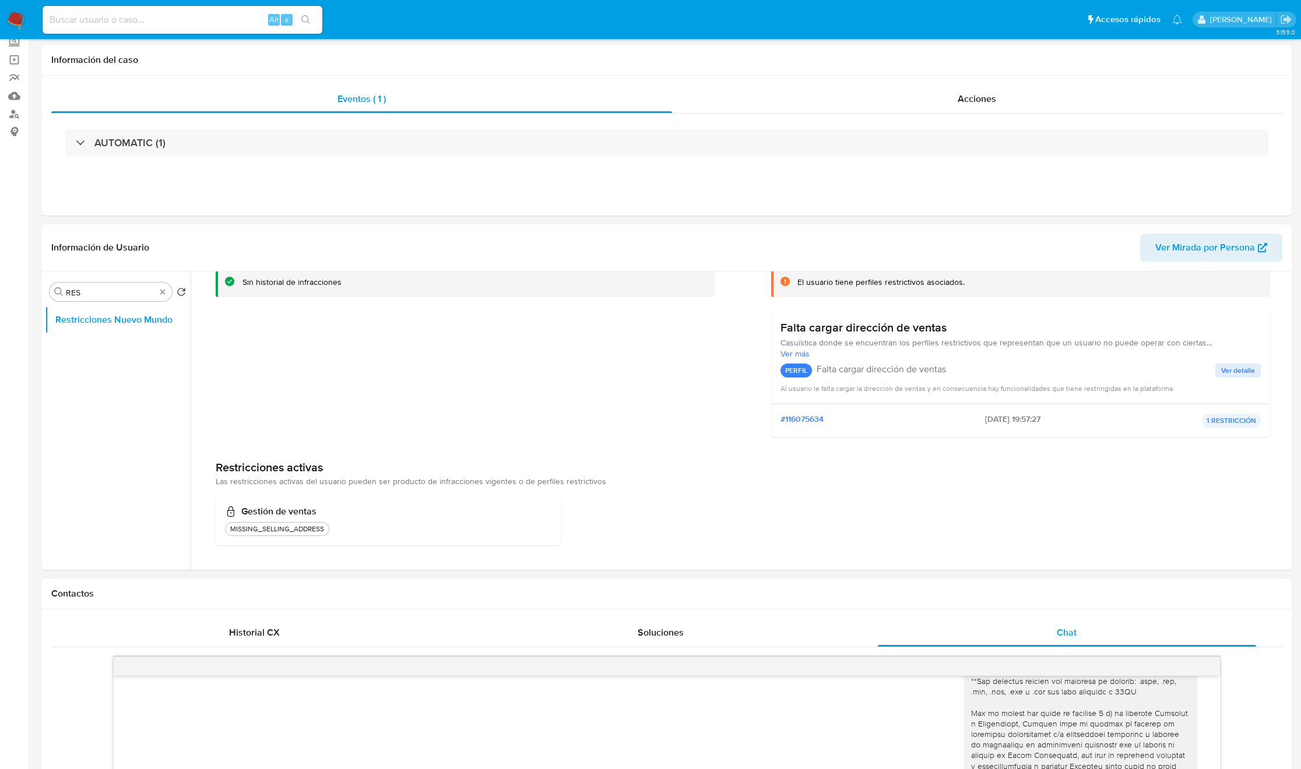
scroll to position [0, 0]
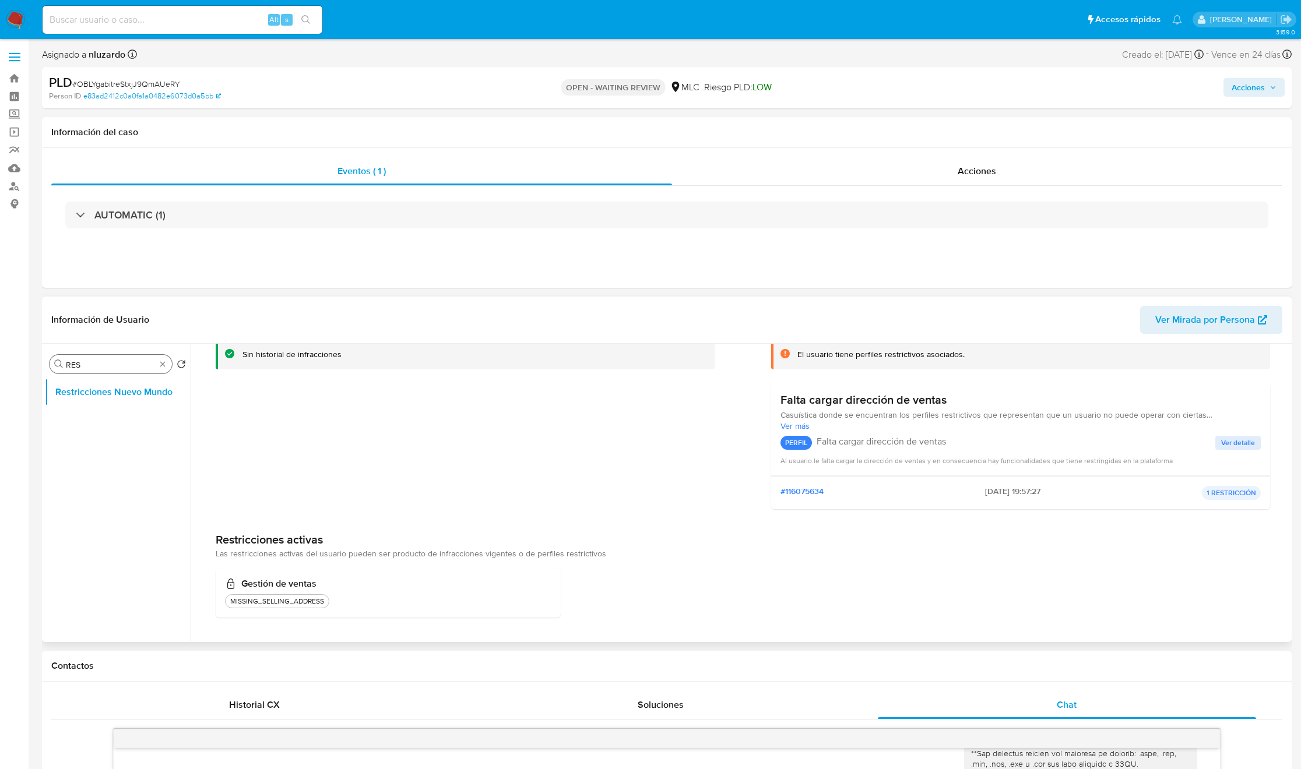
click at [161, 358] on div "Buscar RES" at bounding box center [111, 364] width 122 height 19
click at [92, 415] on button "General" at bounding box center [113, 420] width 136 height 28
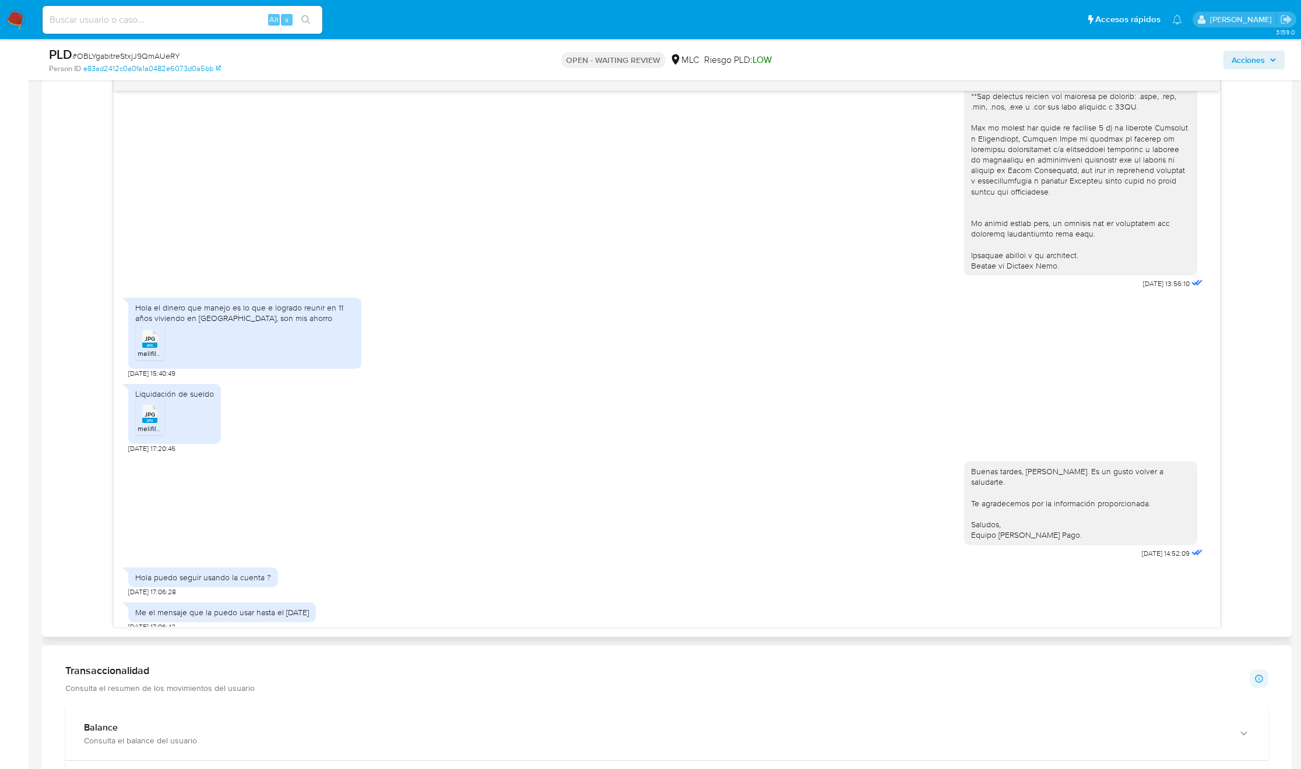
scroll to position [699, 0]
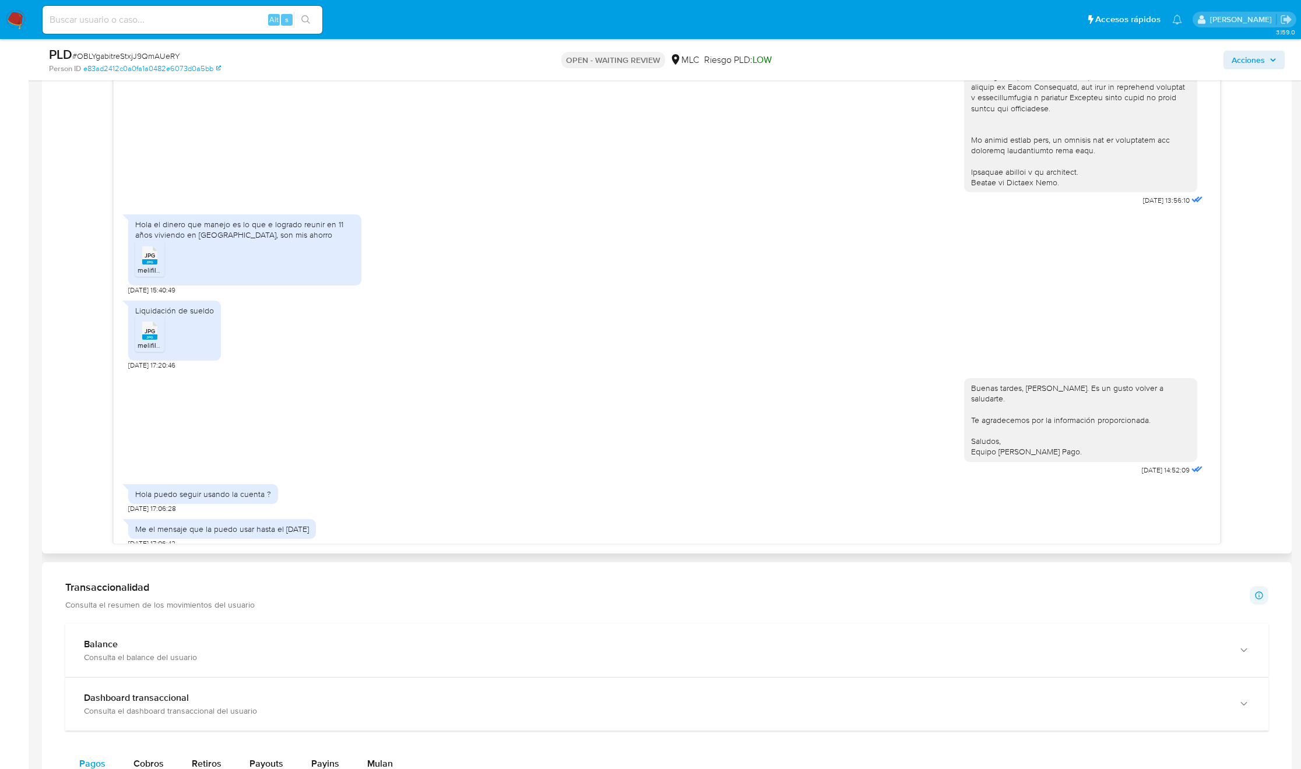
drag, startPoint x: 139, startPoint y: 488, endPoint x: 369, endPoint y: 542, distance: 236.4
click at [357, 512] on div "Historial CX Soluciones Chat Id Estado Fecha de creación Origen Proceso • 40209…" at bounding box center [667, 247] width 1250 height 613
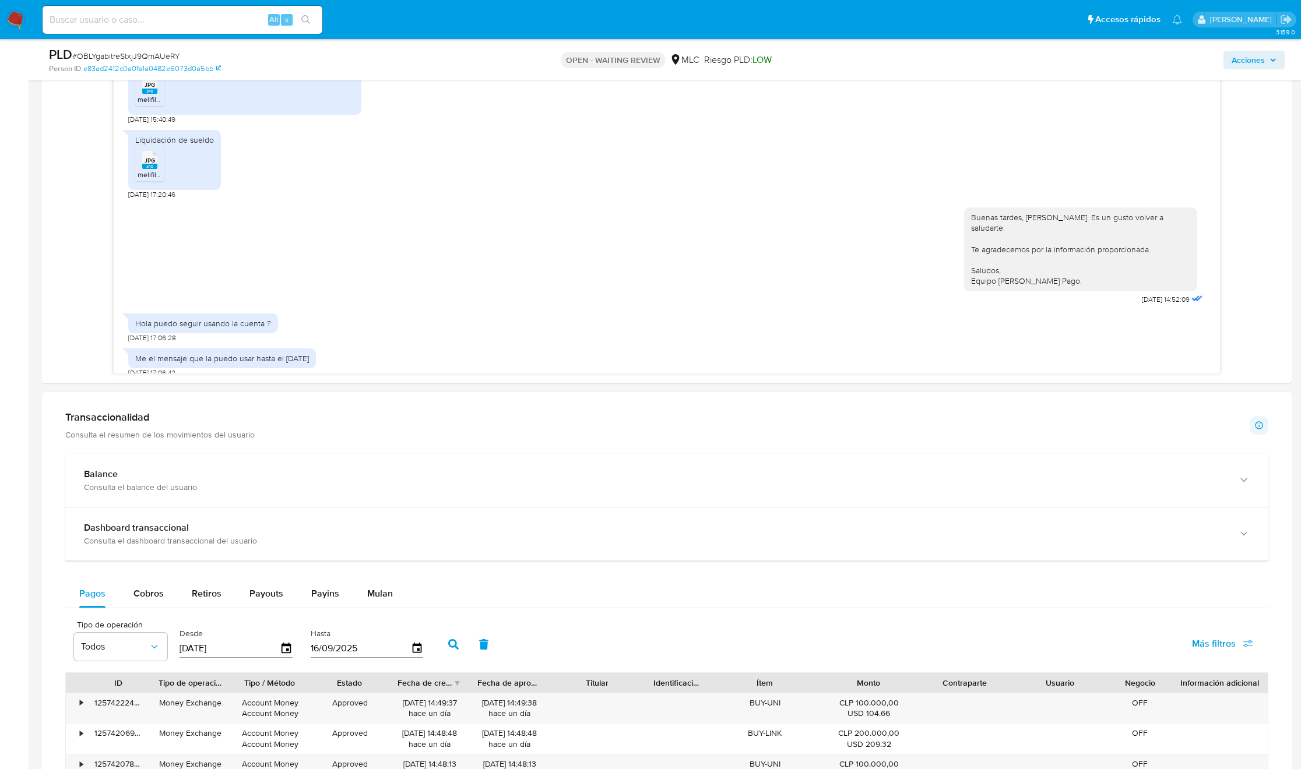
scroll to position [874, 0]
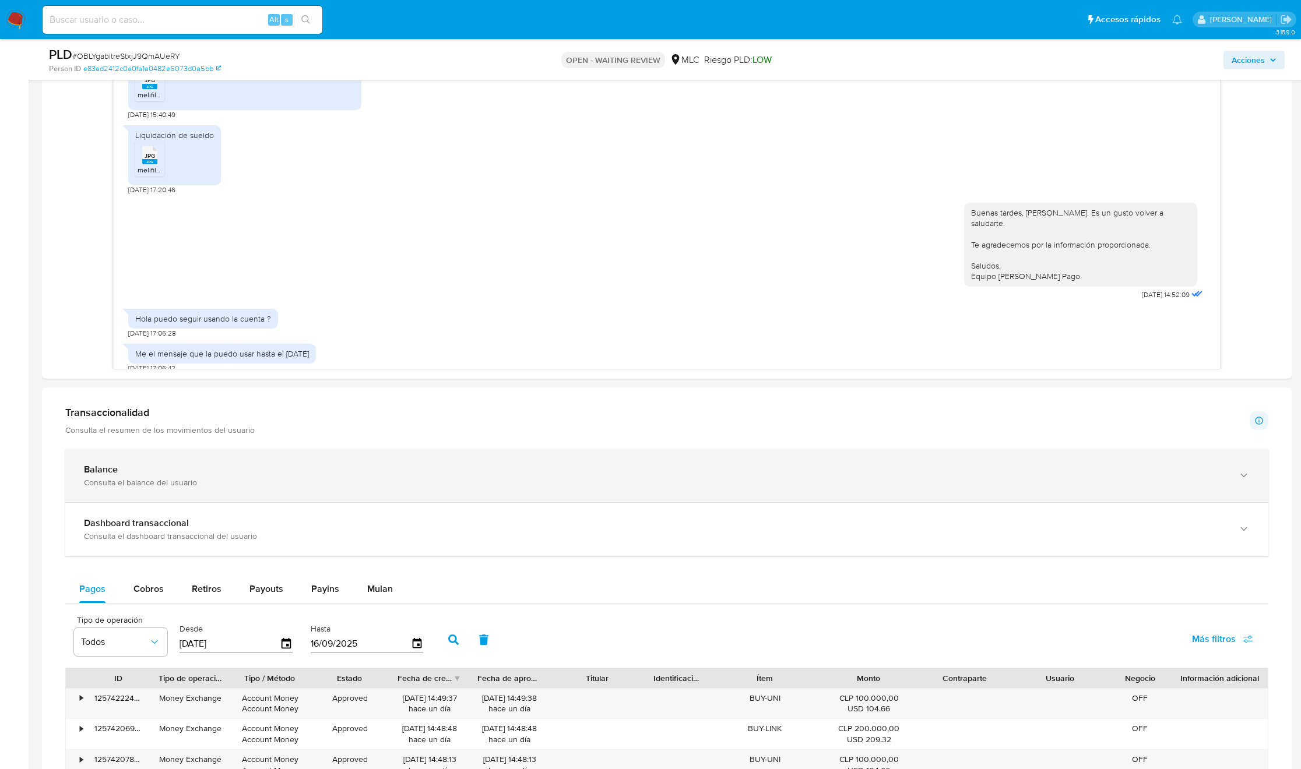
click at [129, 481] on div "Consulta el balance del usuario" at bounding box center [655, 482] width 1142 height 10
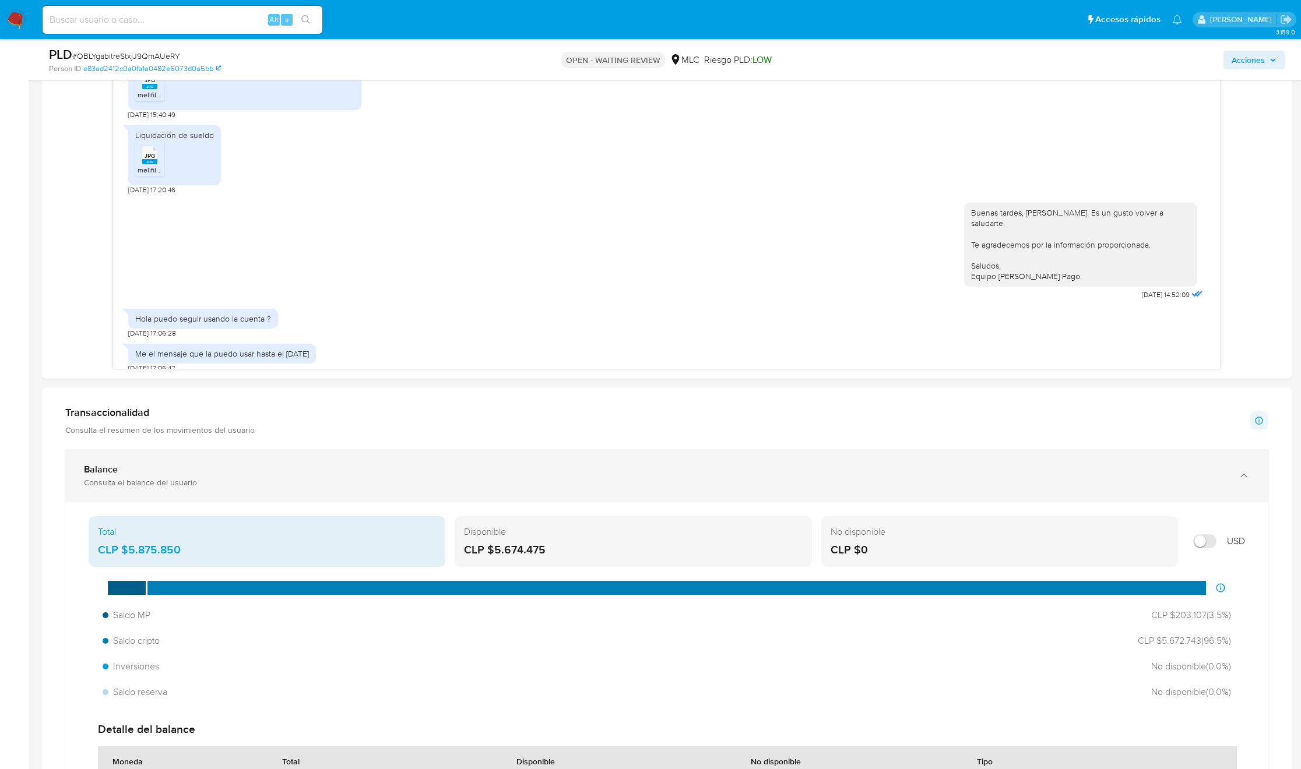
click at [129, 481] on div "Consulta el balance del usuario" at bounding box center [655, 482] width 1142 height 10
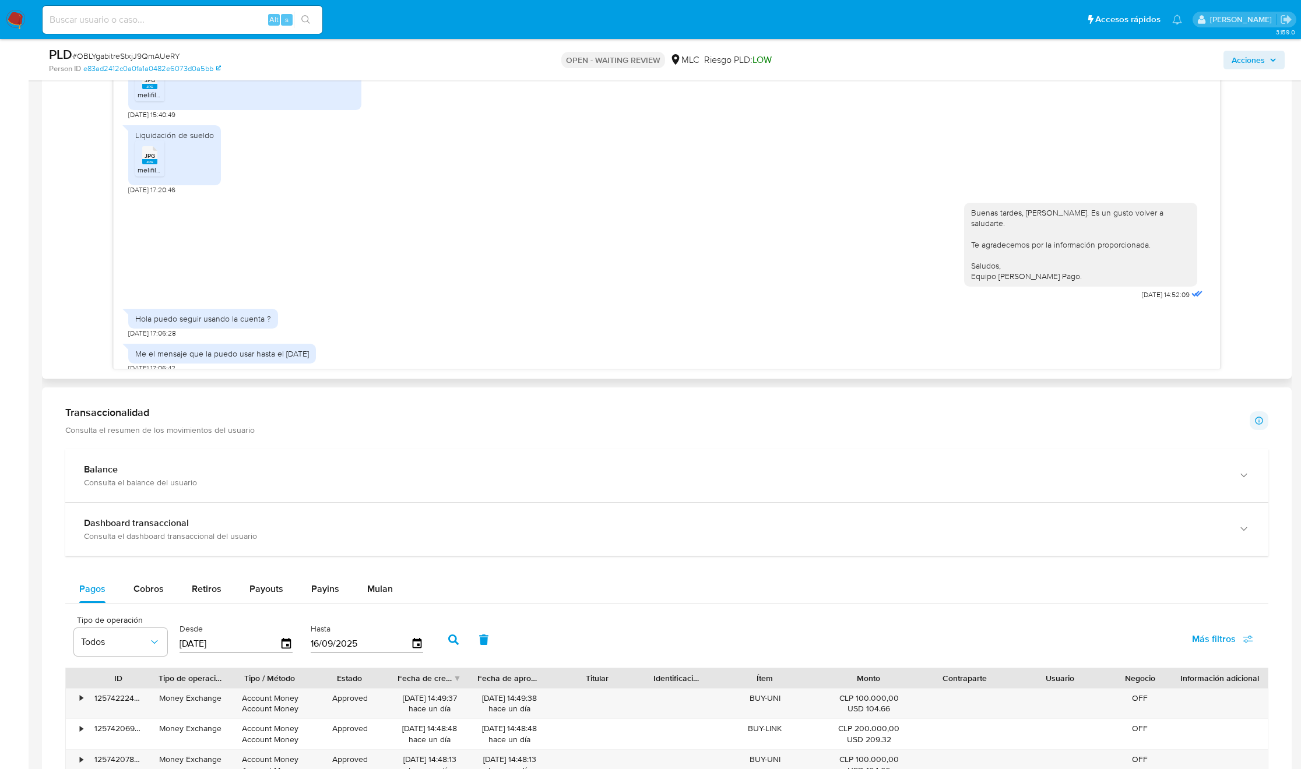
scroll to position [262, 0]
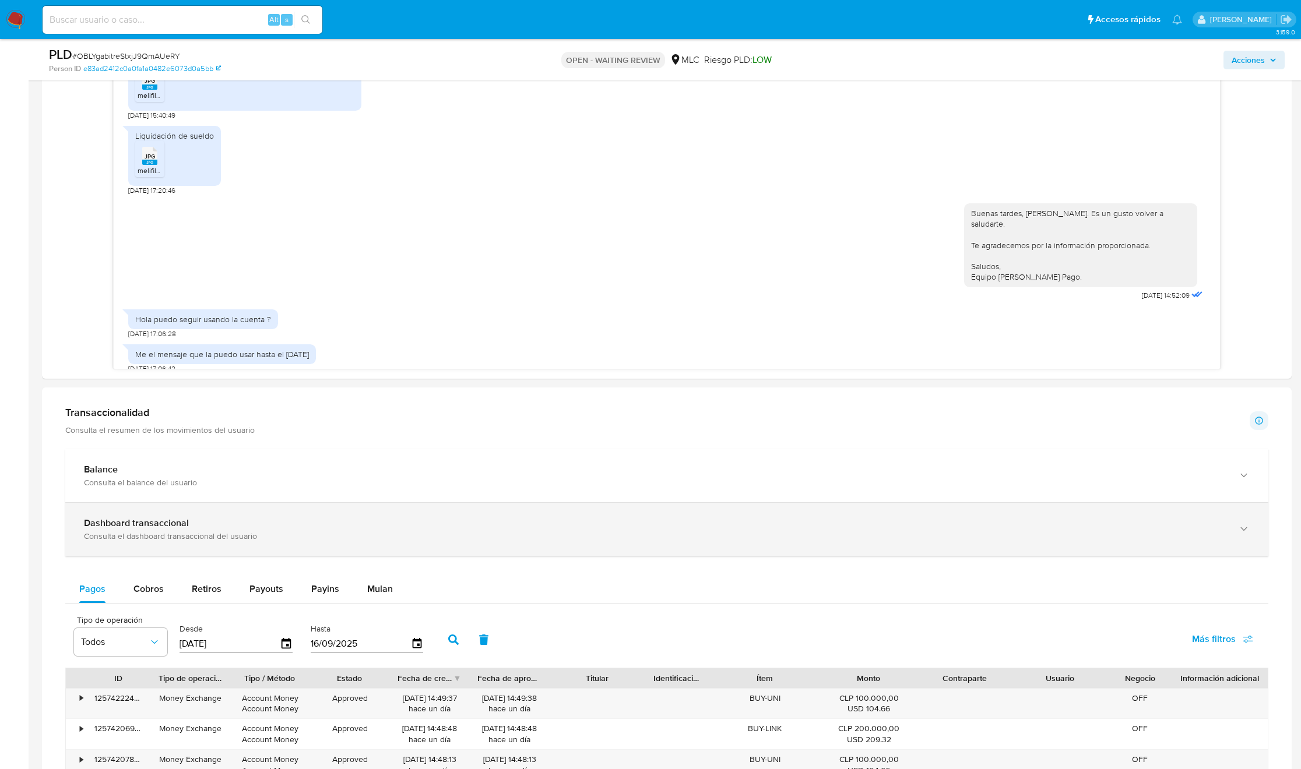
click at [189, 512] on div "Dashboard transaccional" at bounding box center [655, 524] width 1142 height 12
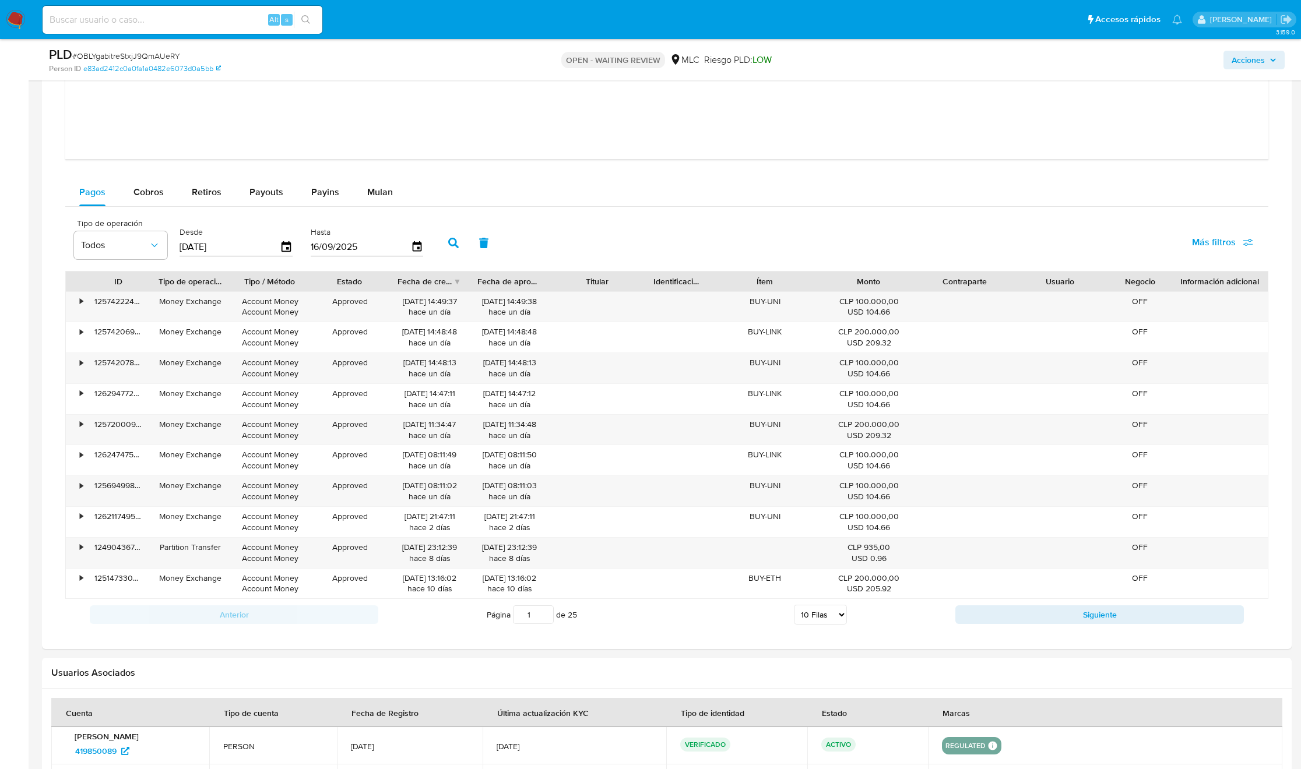
scroll to position [1961, 0]
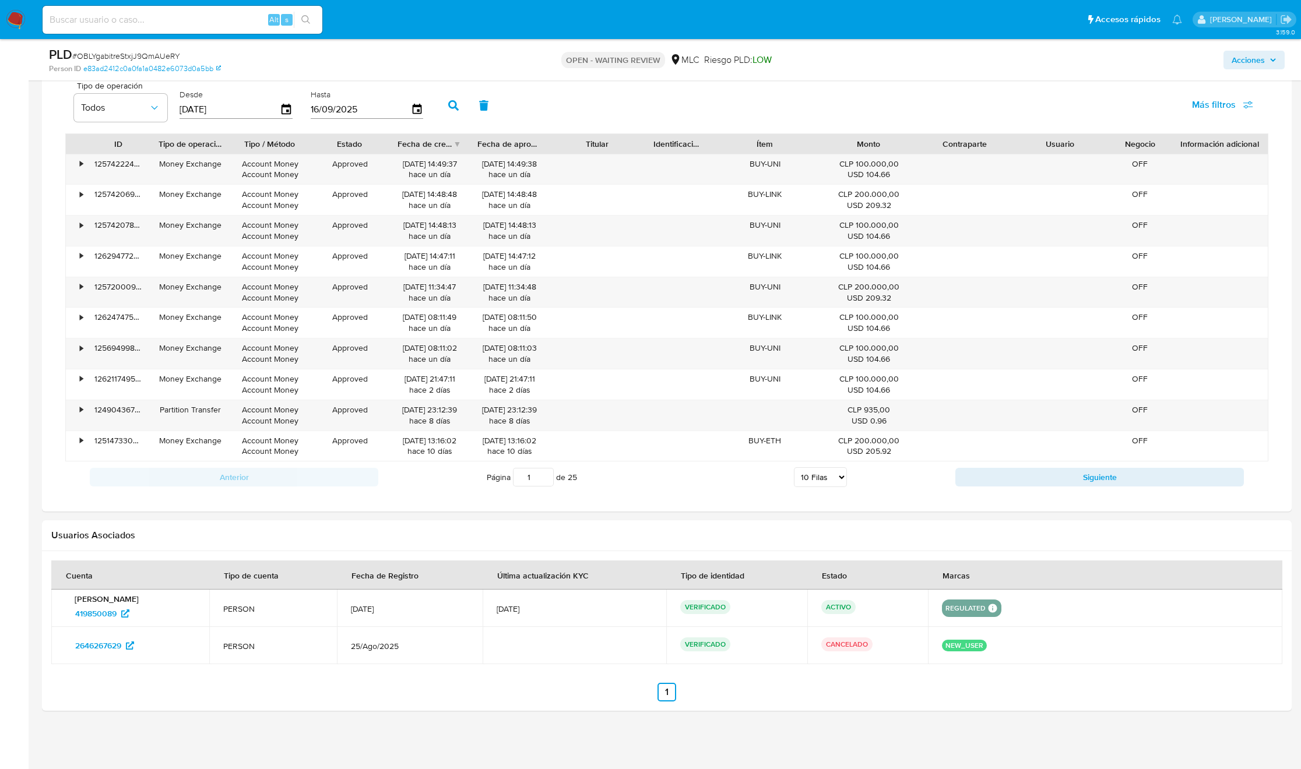
drag, startPoint x: 458, startPoint y: 677, endPoint x: 998, endPoint y: 649, distance: 541.1
click at [867, 512] on section at bounding box center [666, 631] width 1231 height 141
click at [867, 512] on div "NEW_USER" at bounding box center [1105, 646] width 326 height 12
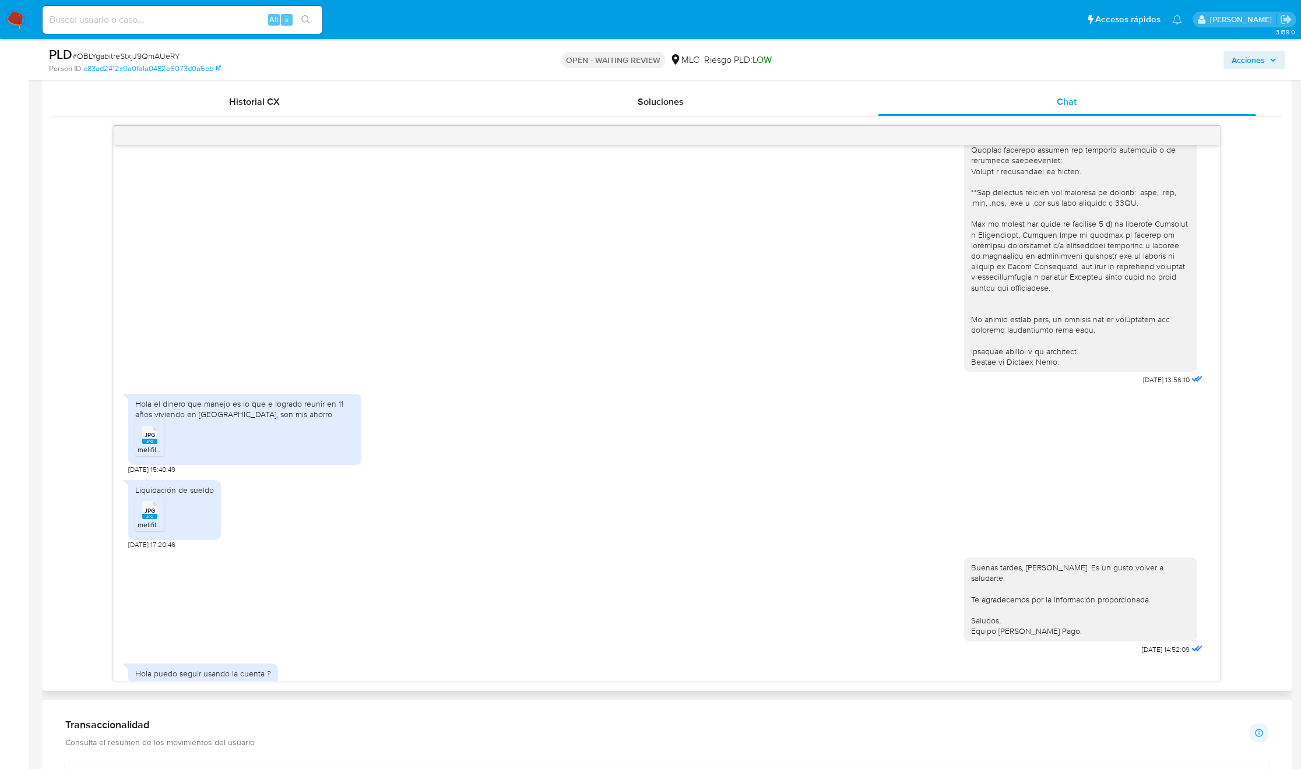
scroll to position [262, 0]
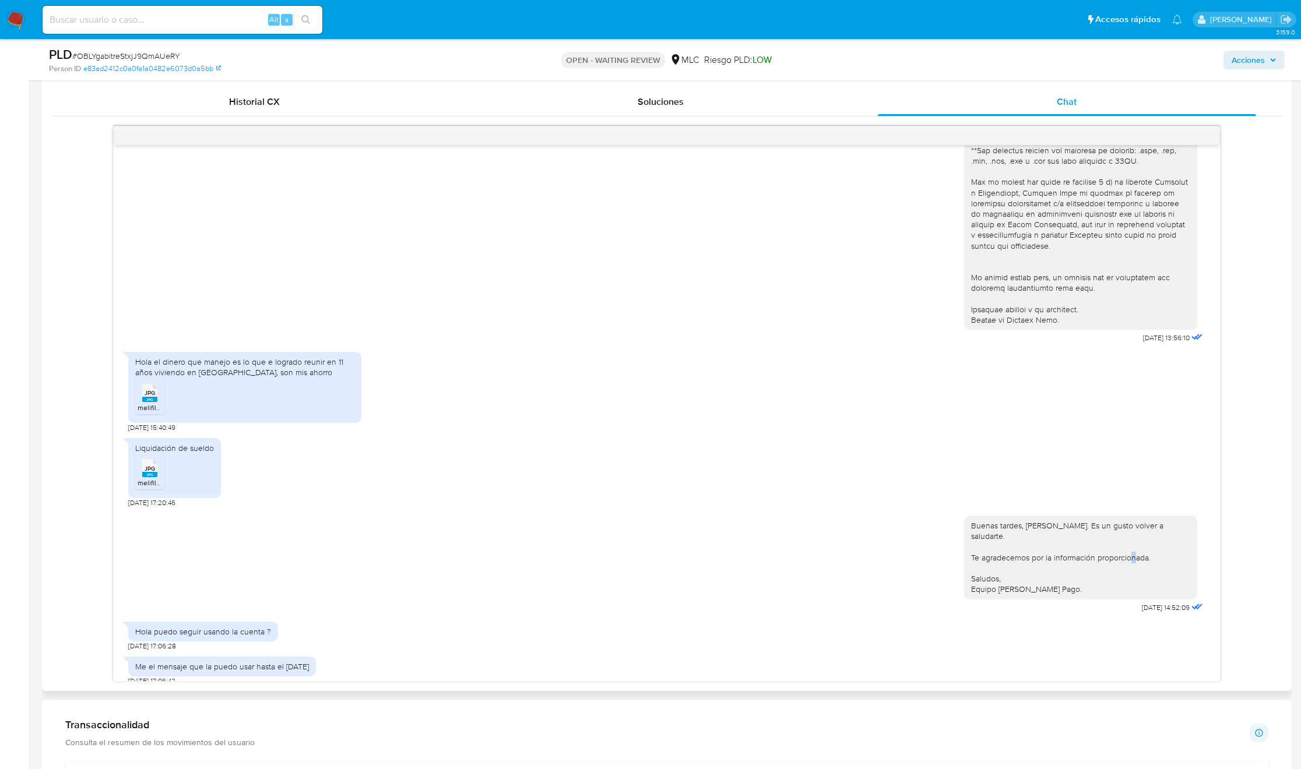
drag, startPoint x: 1221, startPoint y: 558, endPoint x: 1219, endPoint y: 548, distance: 10.6
click at [867, 512] on div "[DATE] 13:56:10 Hola el dinero que manejo es lo que e logrado reunir en 11 años…" at bounding box center [667, 404] width 1108 height 556
click at [867, 512] on span "[DATE] 14:52:09" at bounding box center [1166, 607] width 48 height 9
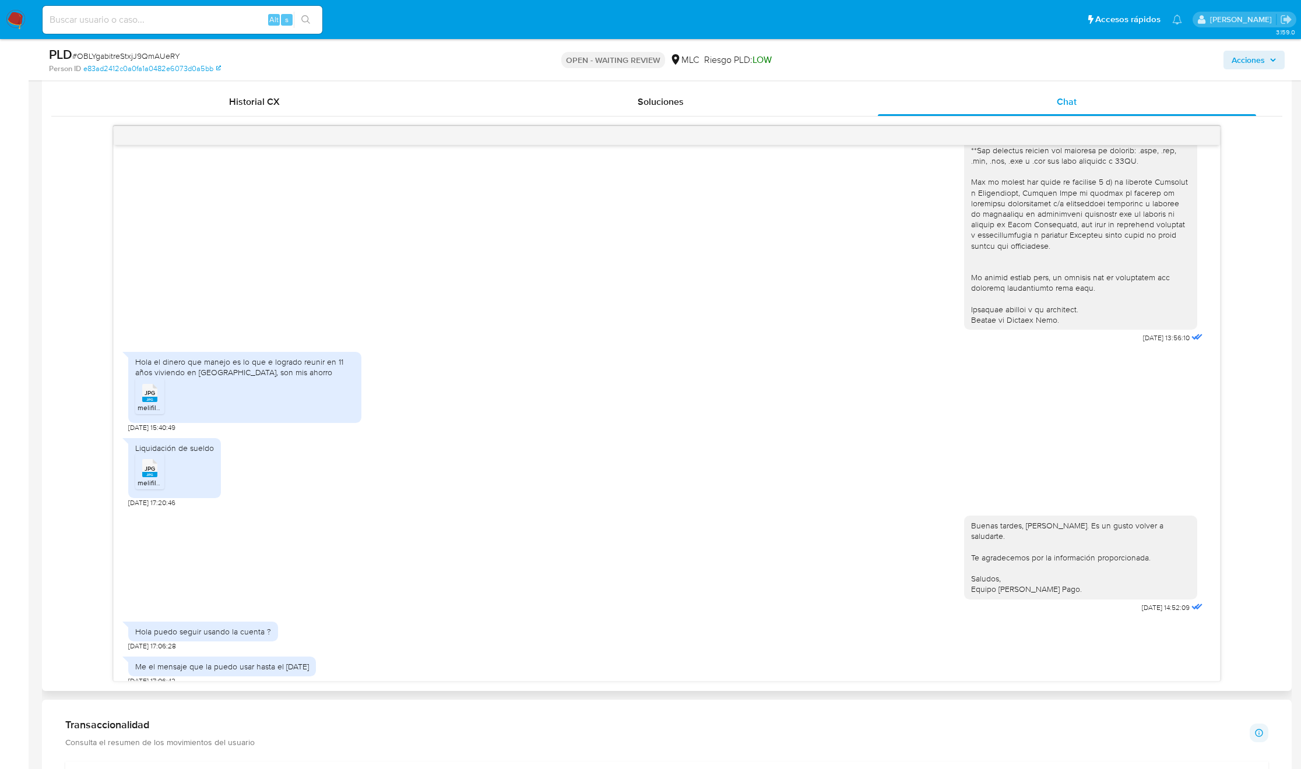
click at [822, 512] on div "Hola puedo seguir usando la cuenta ? [DATE] 17:06:28" at bounding box center [667, 633] width 1078 height 35
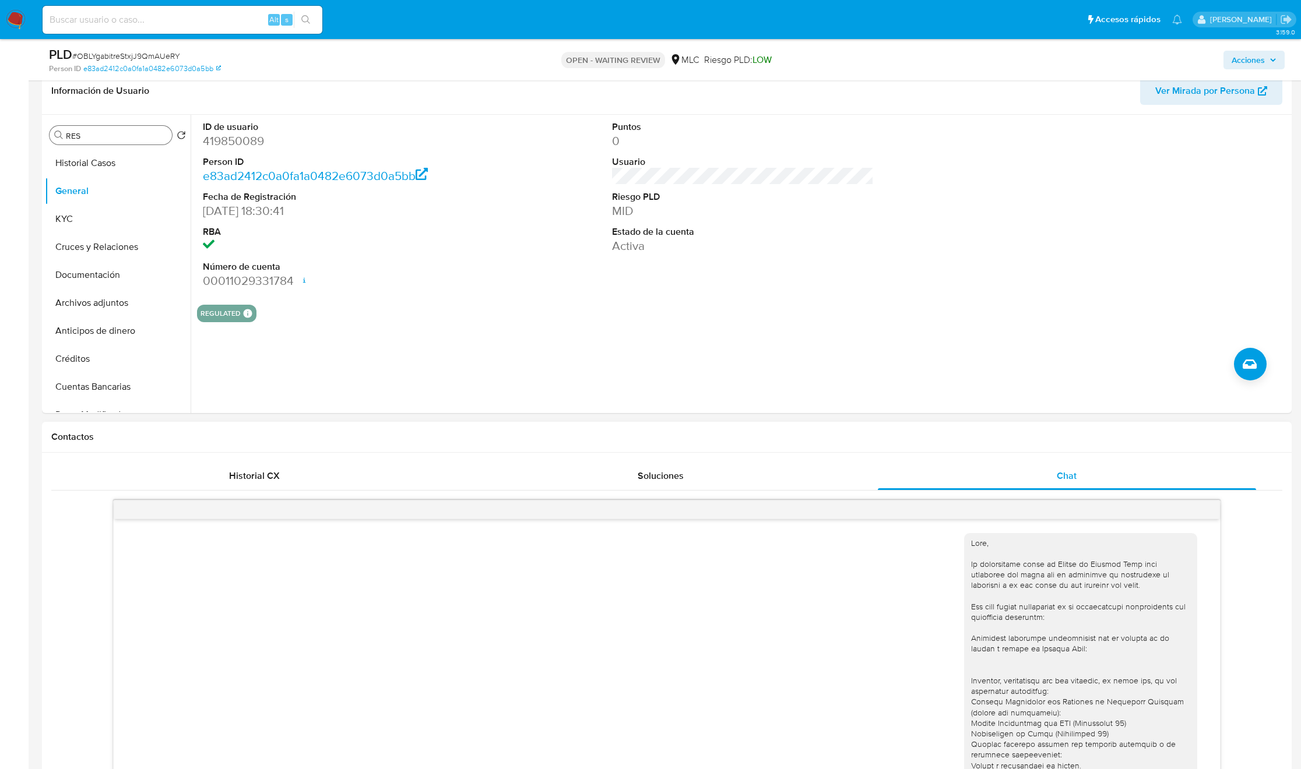
scroll to position [175, 0]
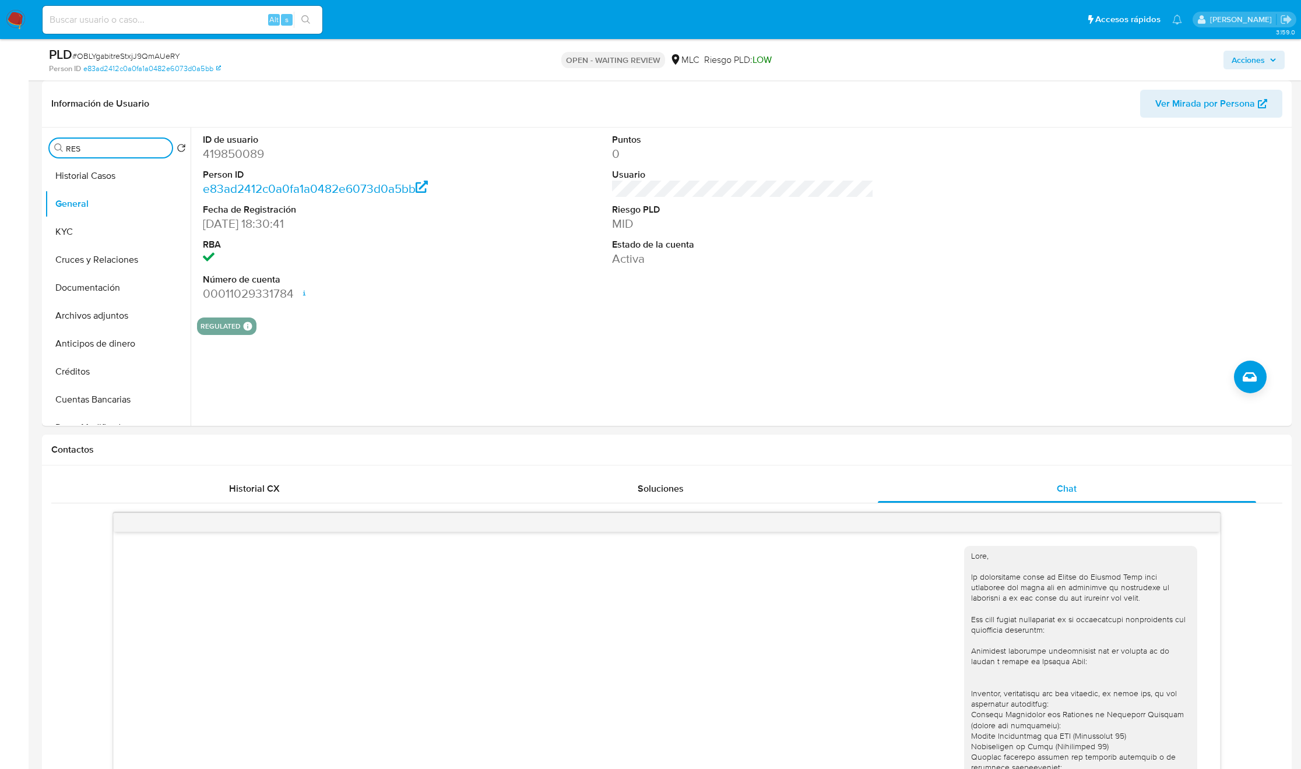
click at [107, 147] on input "RES" at bounding box center [116, 148] width 101 height 10
type input "AD"
click at [107, 196] on button "Archivos adjuntos" at bounding box center [113, 204] width 136 height 28
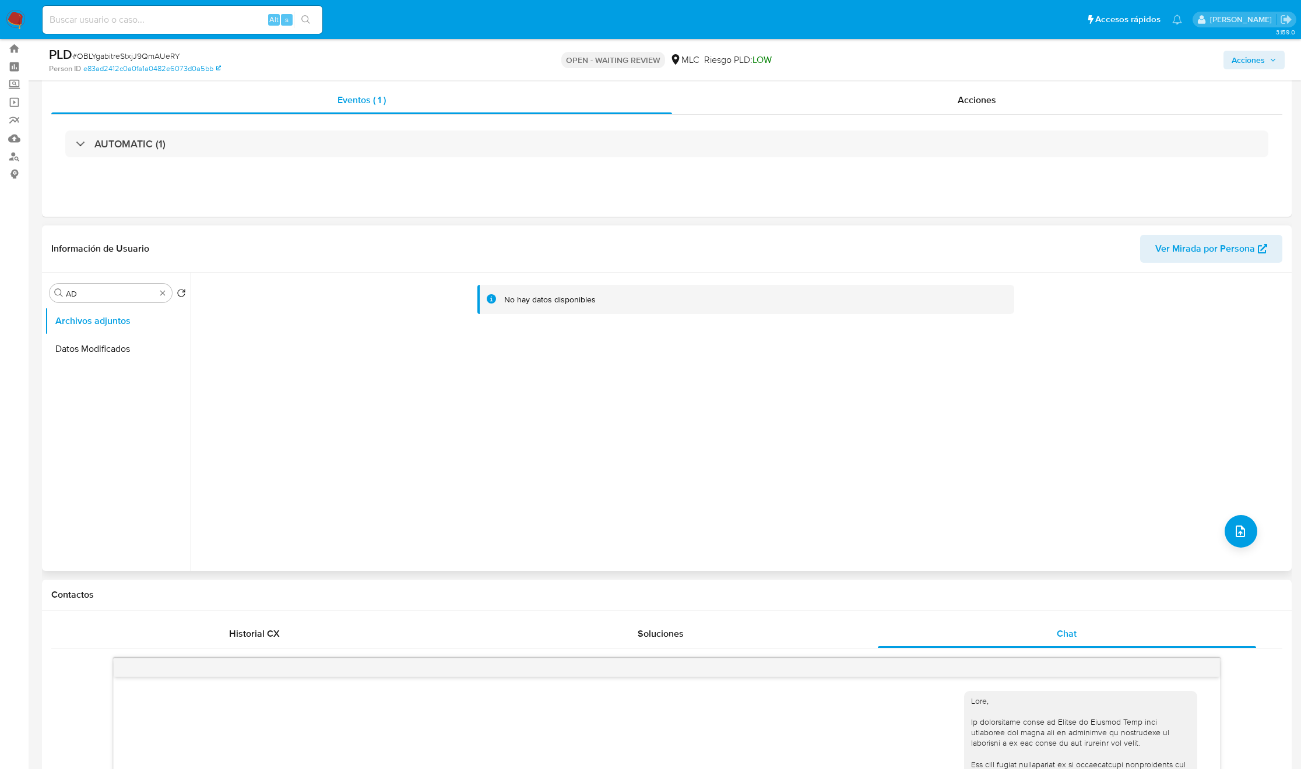
scroll to position [0, 0]
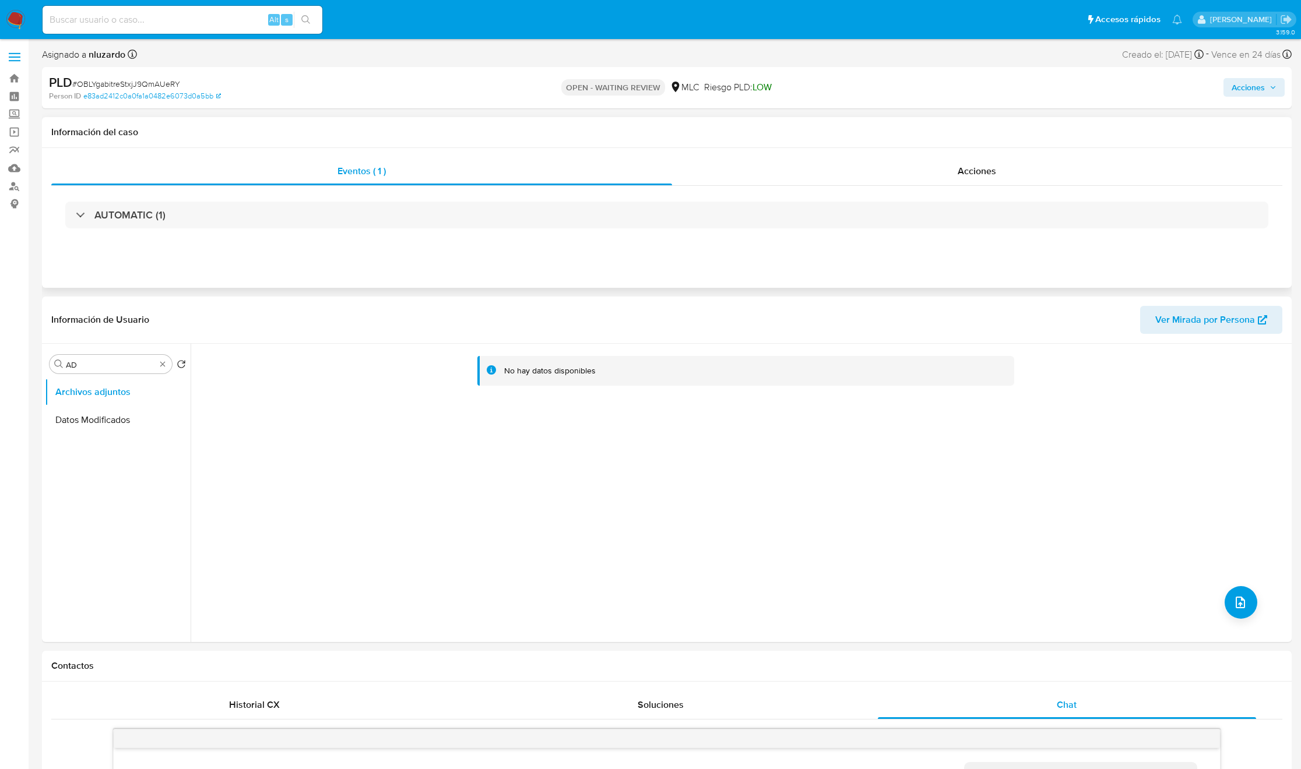
click at [867, 186] on div "AUTOMATIC (1)" at bounding box center [666, 215] width 1231 height 58
click at [867, 175] on div "Acciones" at bounding box center [977, 171] width 611 height 28
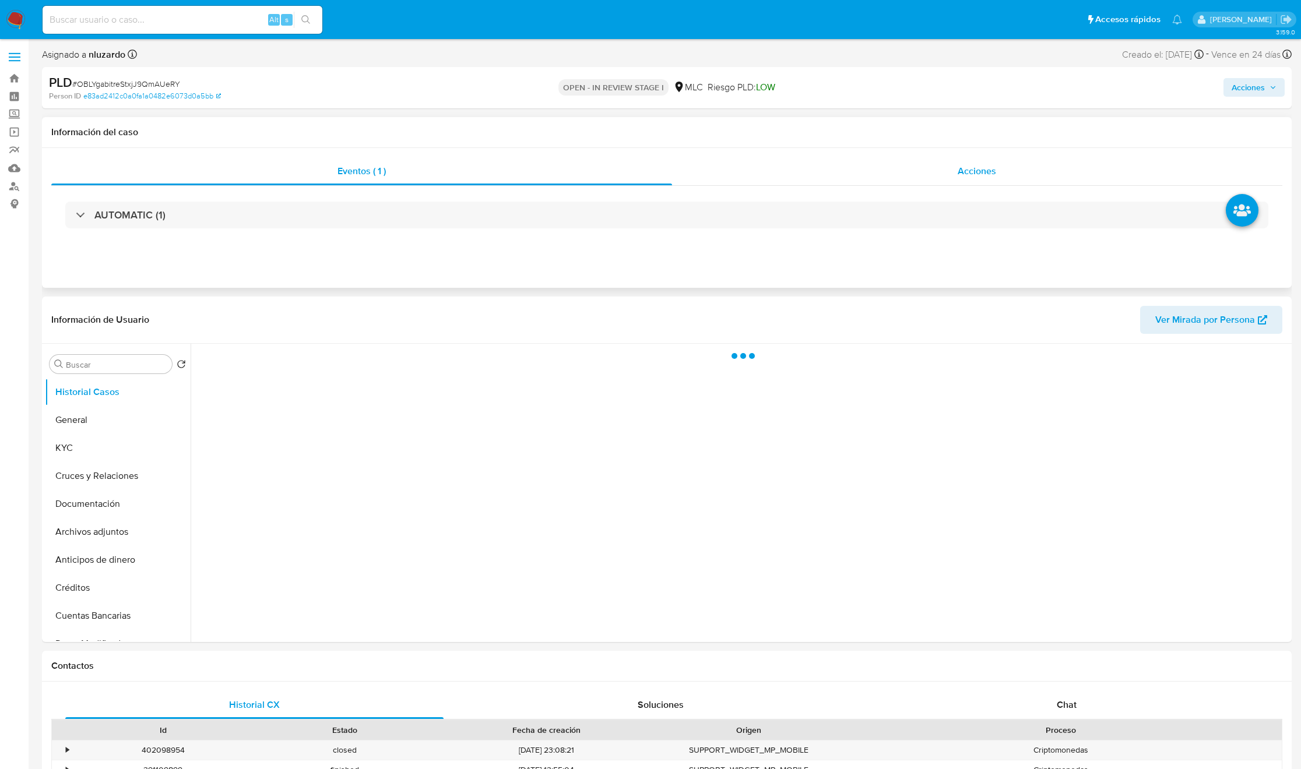
click at [946, 177] on div "Acciones" at bounding box center [977, 171] width 611 height 28
select select "10"
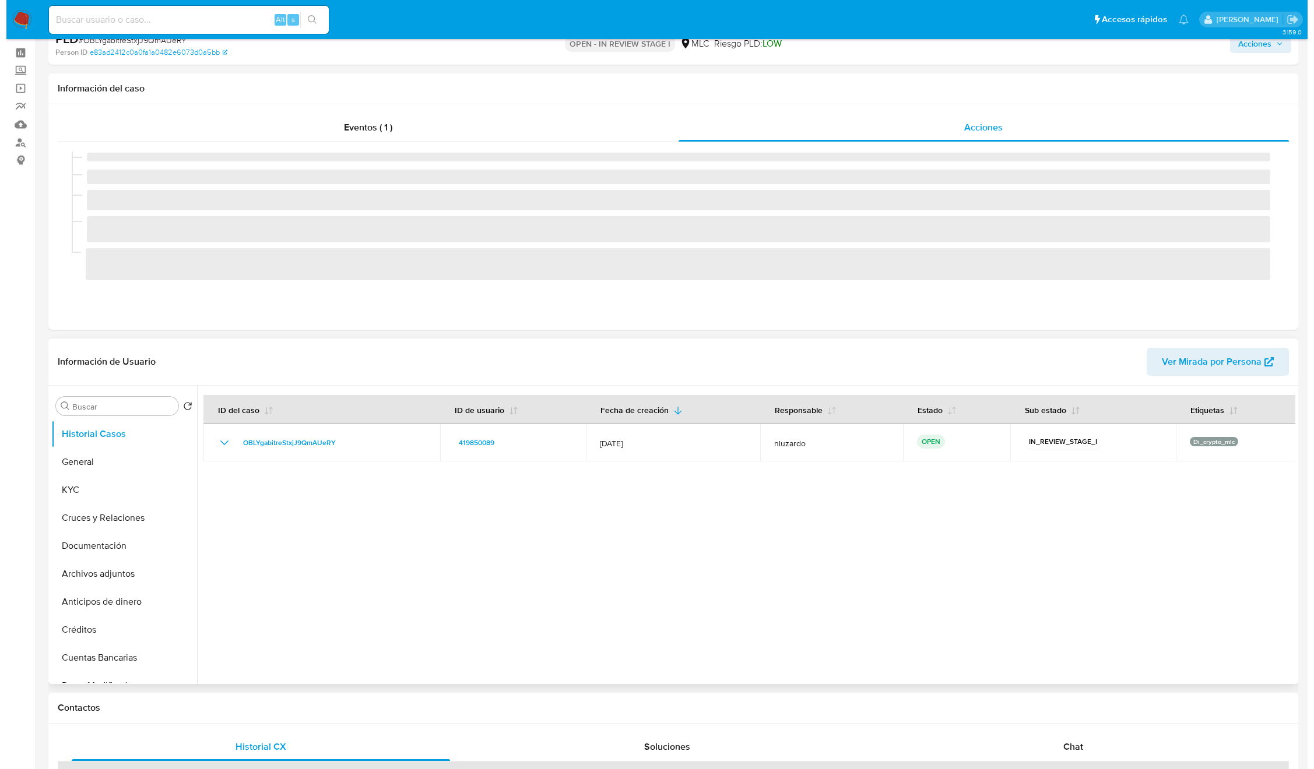
scroll to position [87, 0]
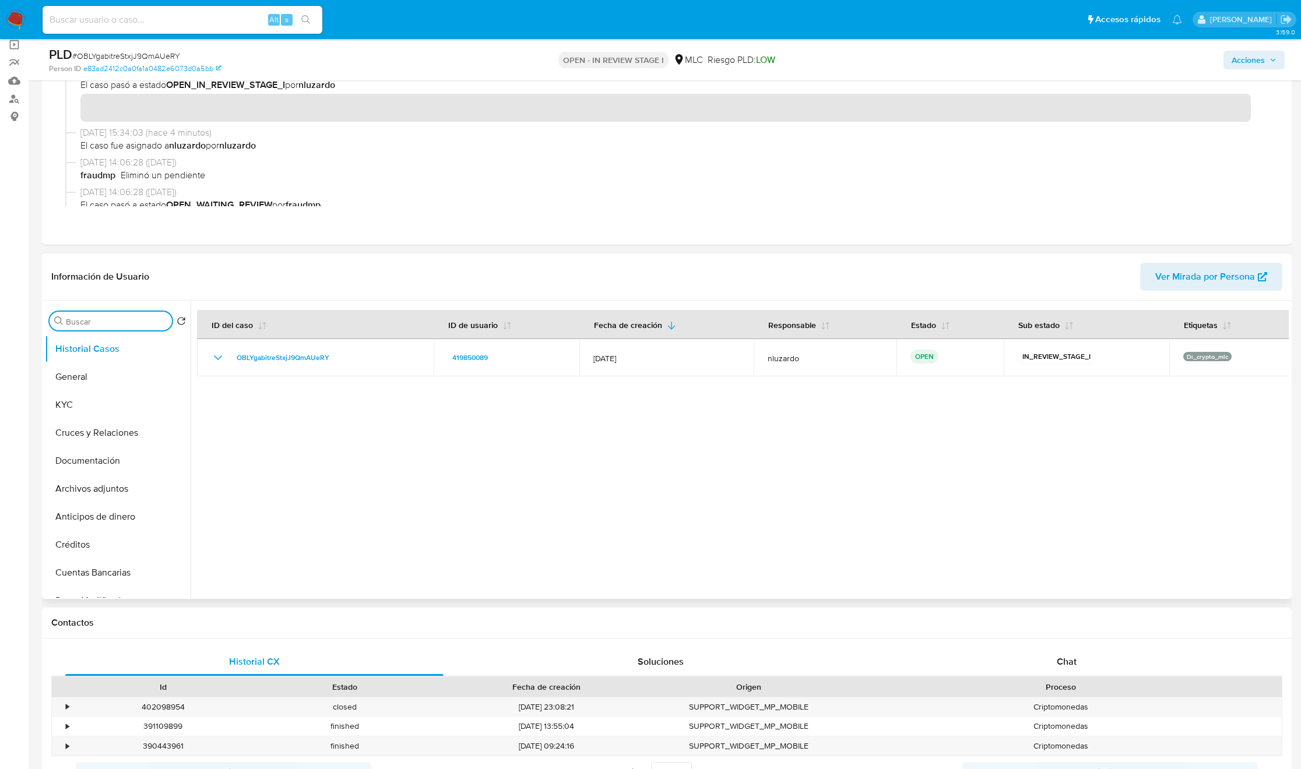
click at [105, 325] on input "Buscar" at bounding box center [116, 321] width 101 height 10
type input "AD"
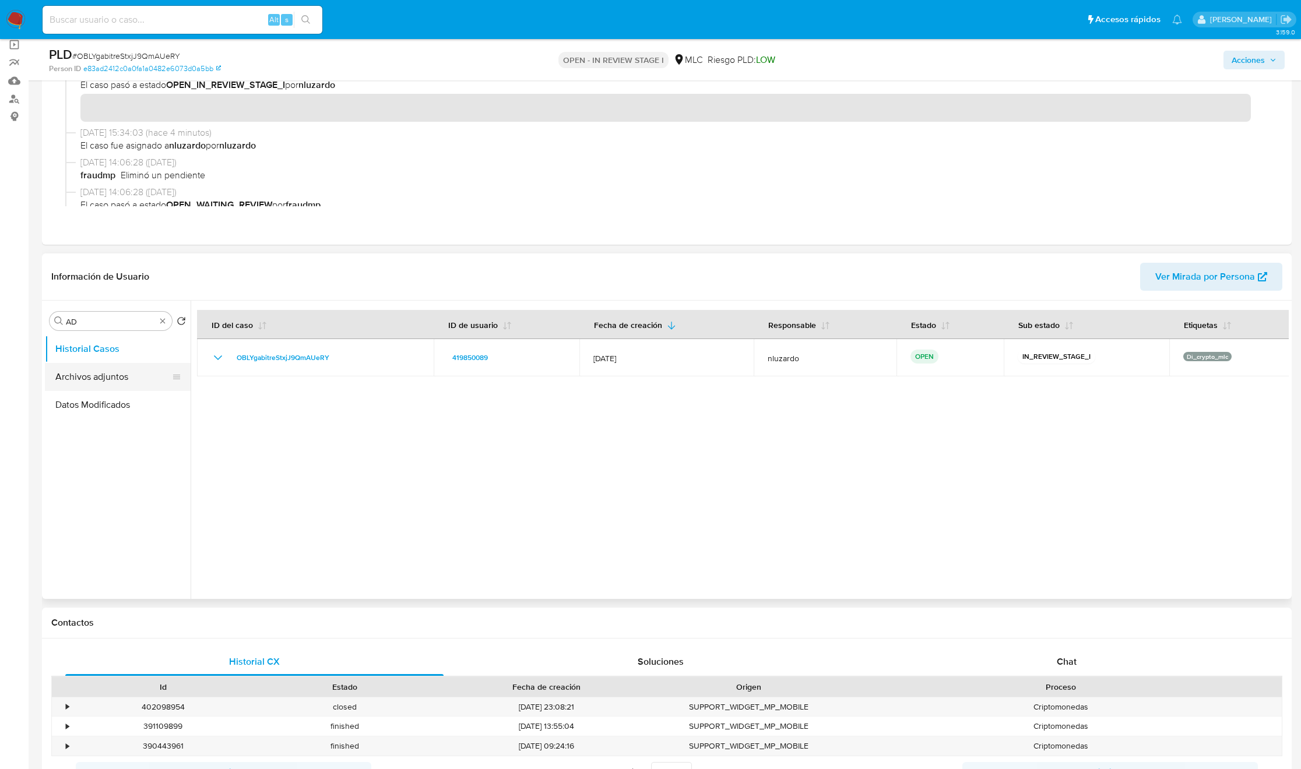
click at [104, 373] on button "Archivos adjuntos" at bounding box center [113, 377] width 136 height 28
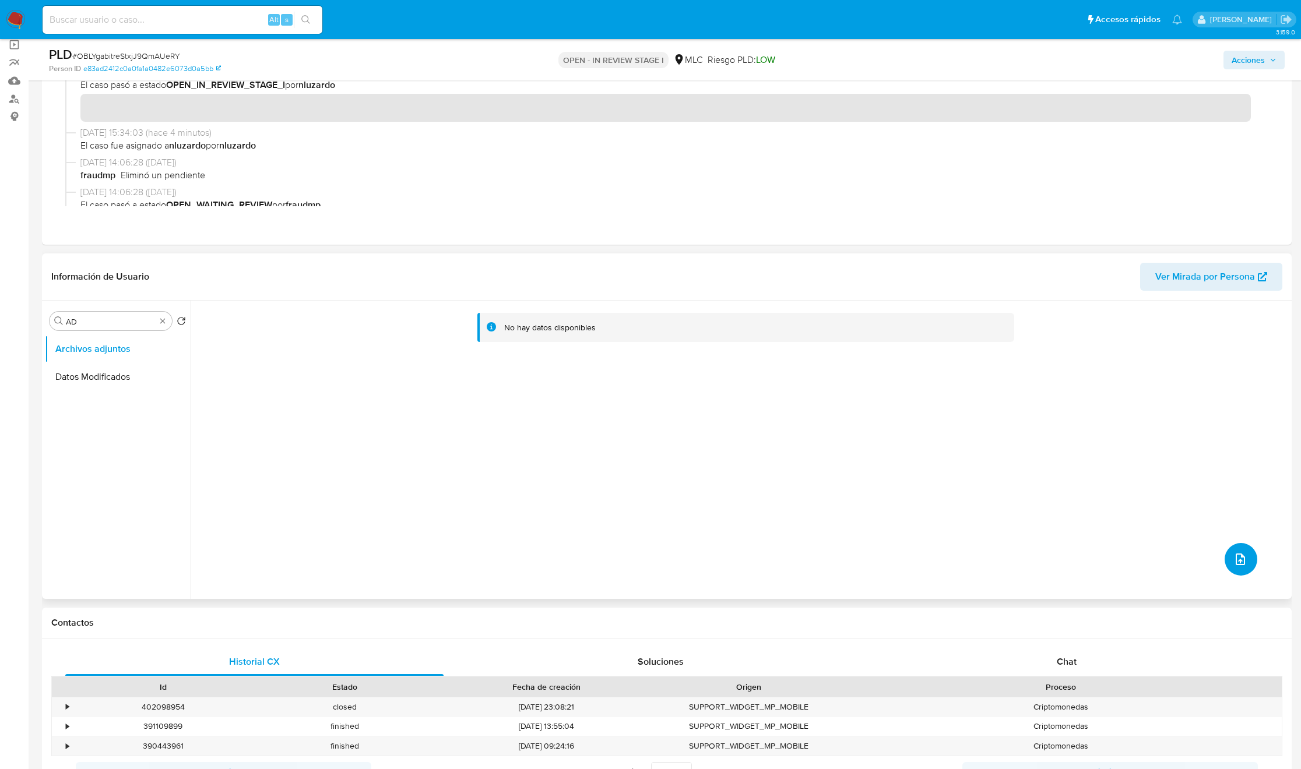
click at [1245, 557] on button "upload-file" at bounding box center [1241, 559] width 33 height 33
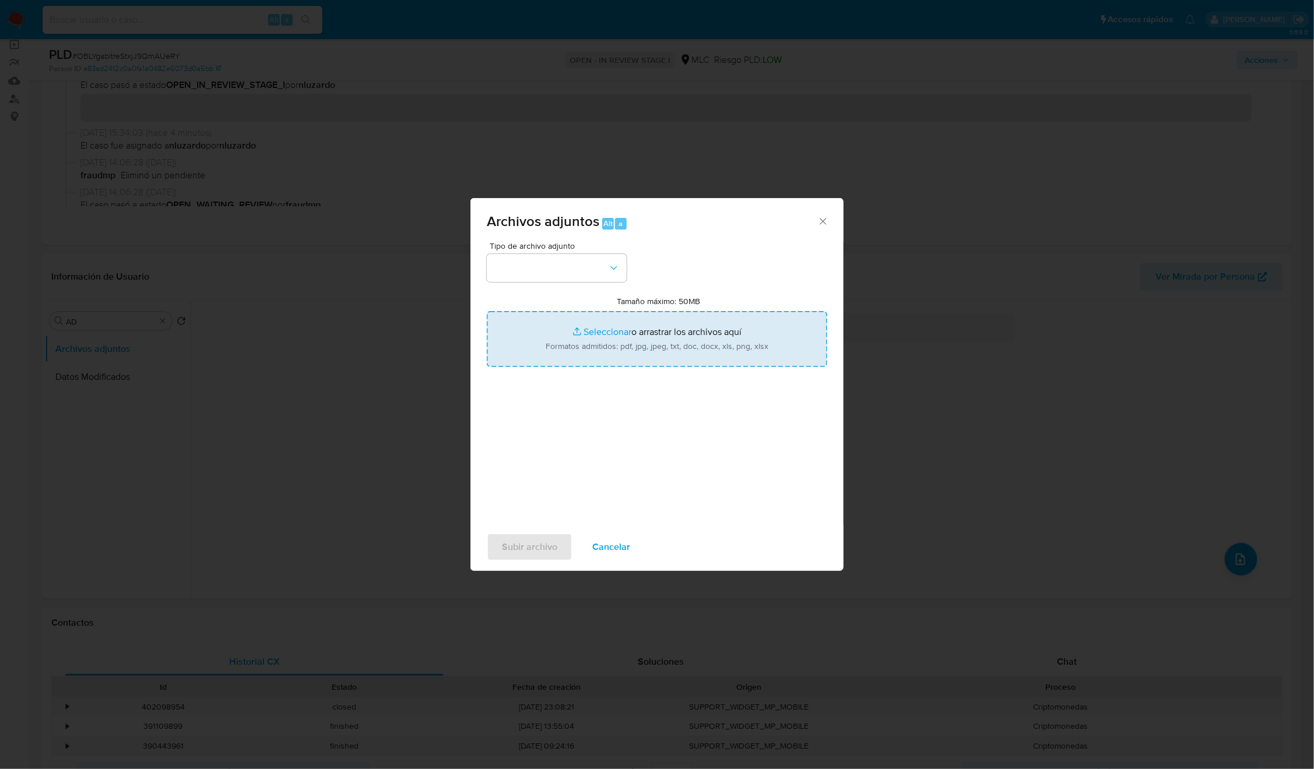
type input "C:\fakepath\419850089_Caselog.pdf"
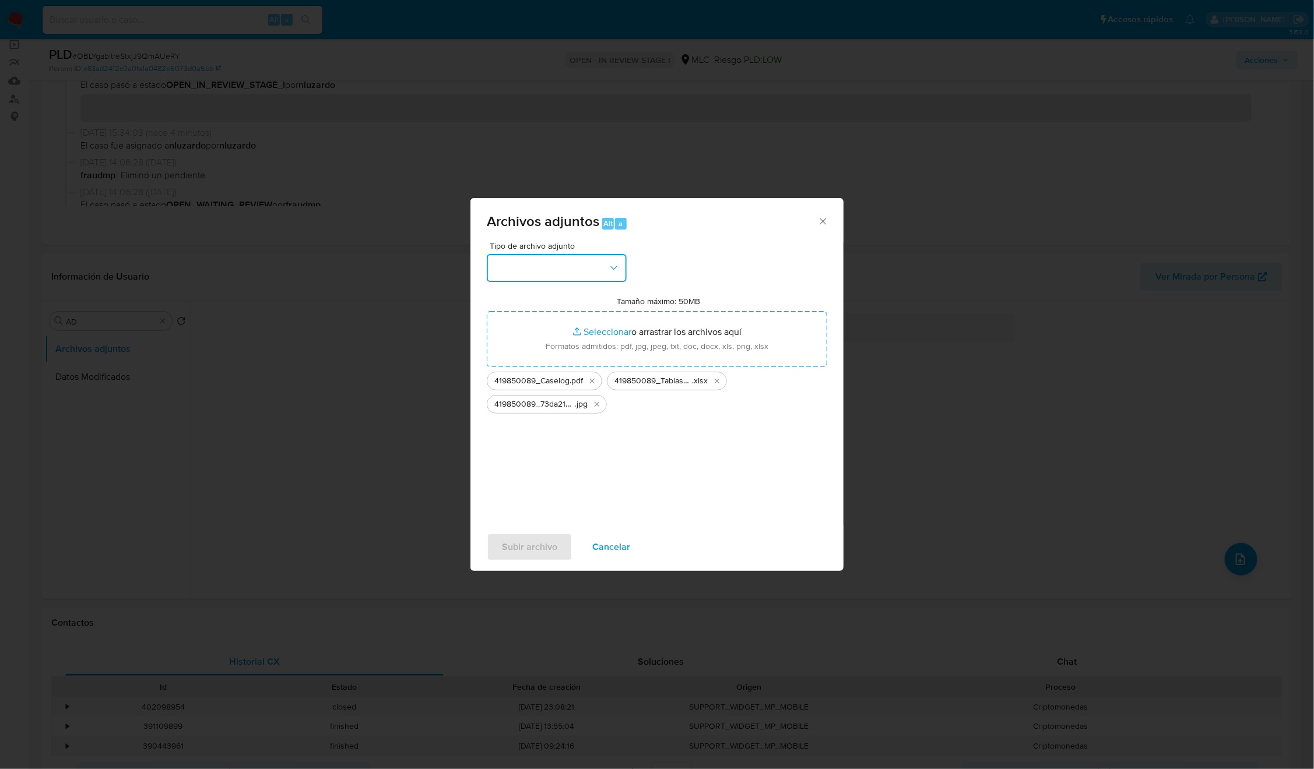
click at [606, 275] on button "button" at bounding box center [557, 268] width 140 height 28
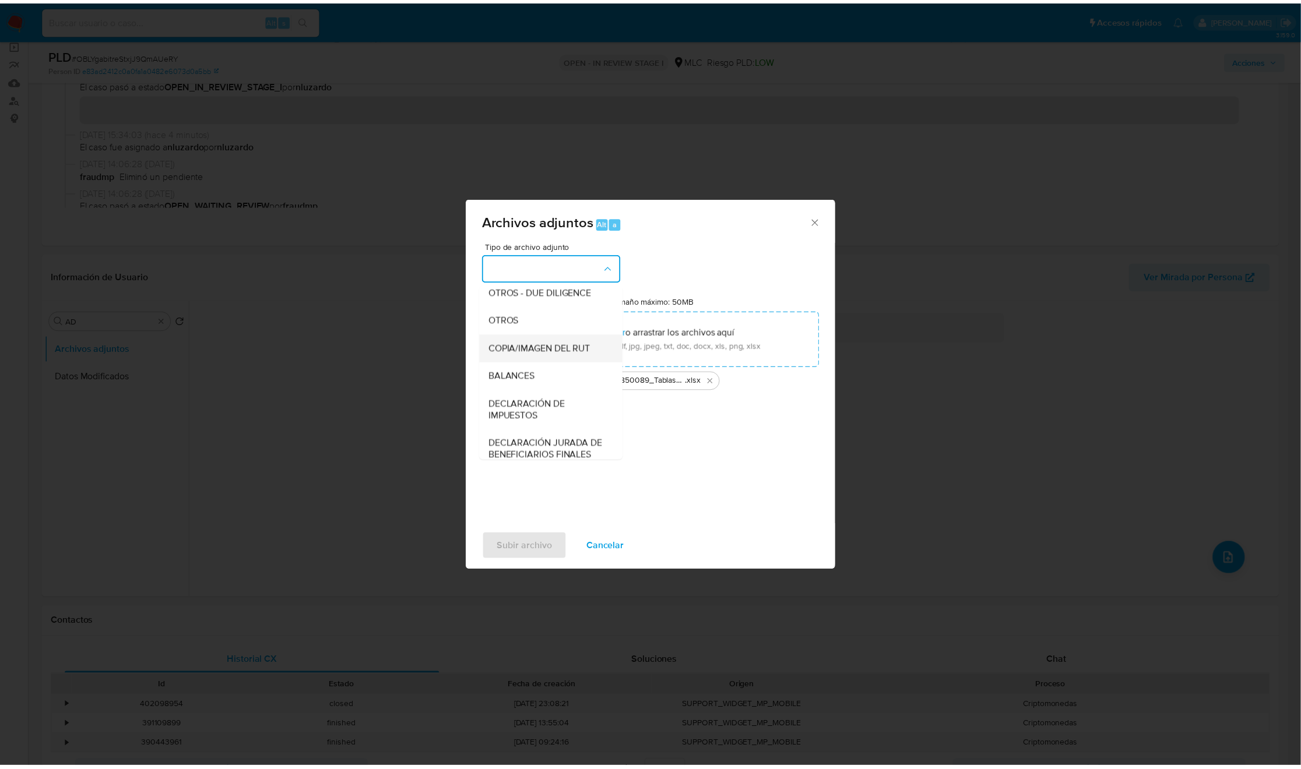
scroll to position [135, 0]
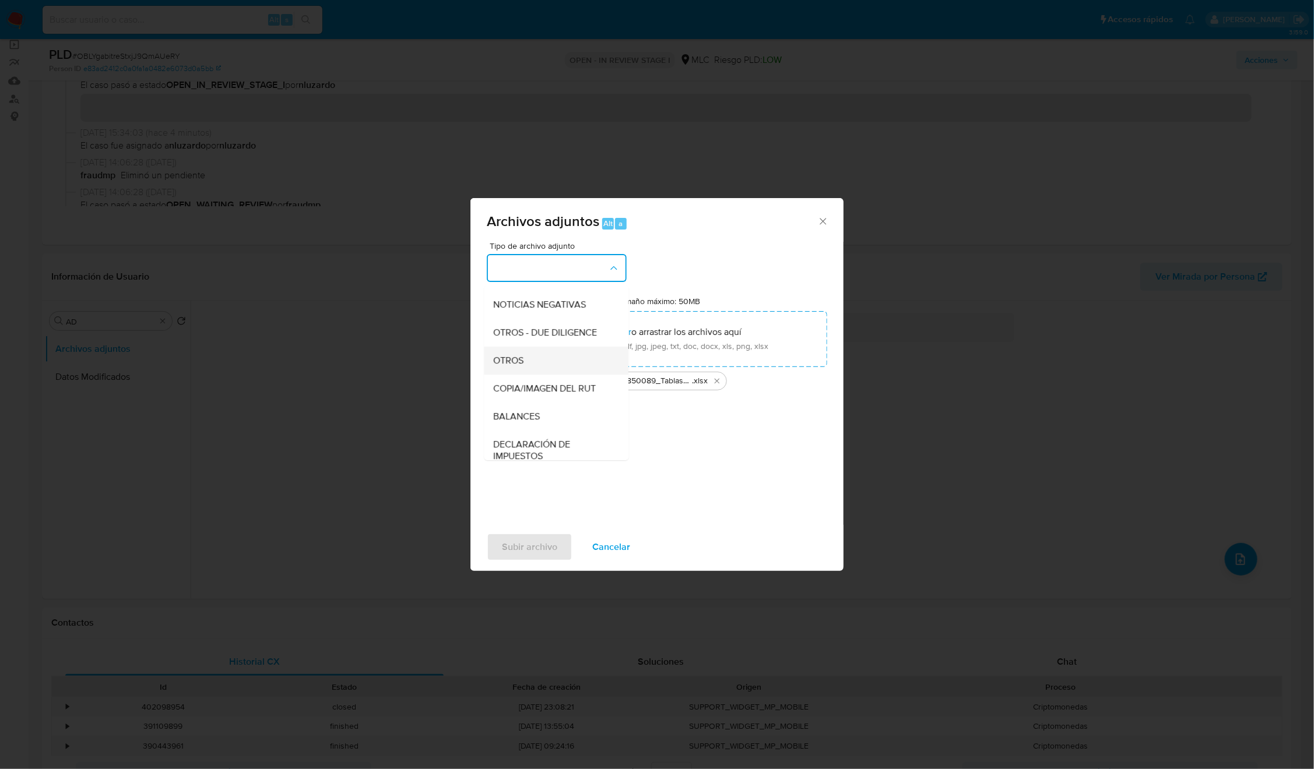
click at [495, 367] on span "OTROS" at bounding box center [509, 361] width 30 height 12
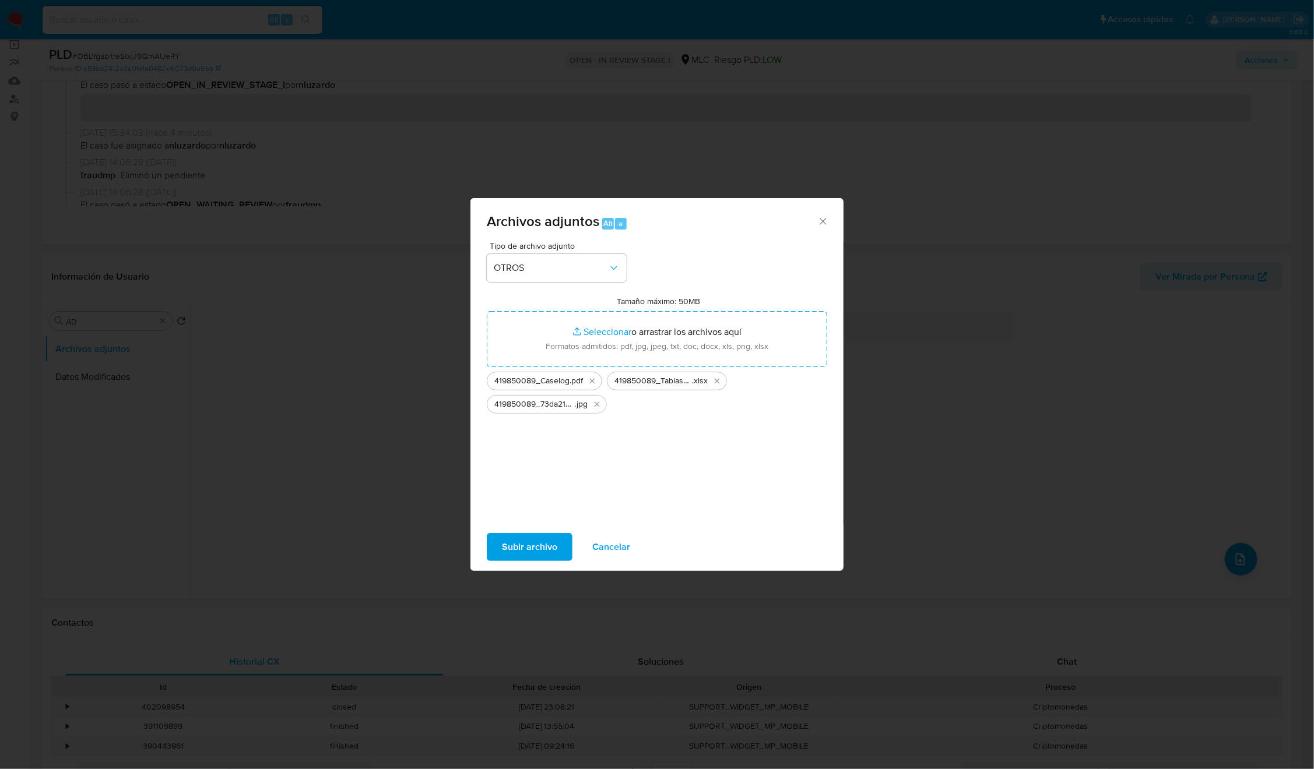
drag, startPoint x: 513, startPoint y: 541, endPoint x: 511, endPoint y: 557, distance: 15.9
click at [511, 557] on span "Subir archivo" at bounding box center [529, 547] width 55 height 26
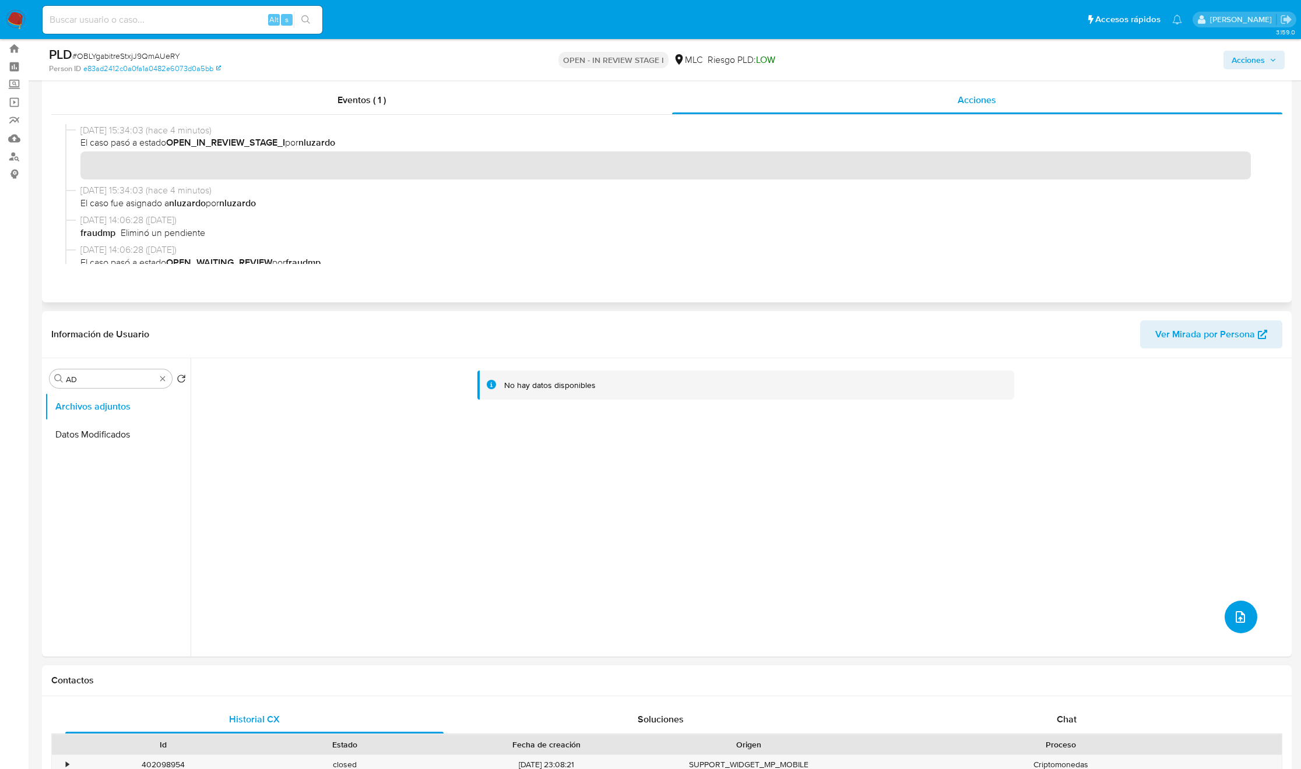
scroll to position [0, 0]
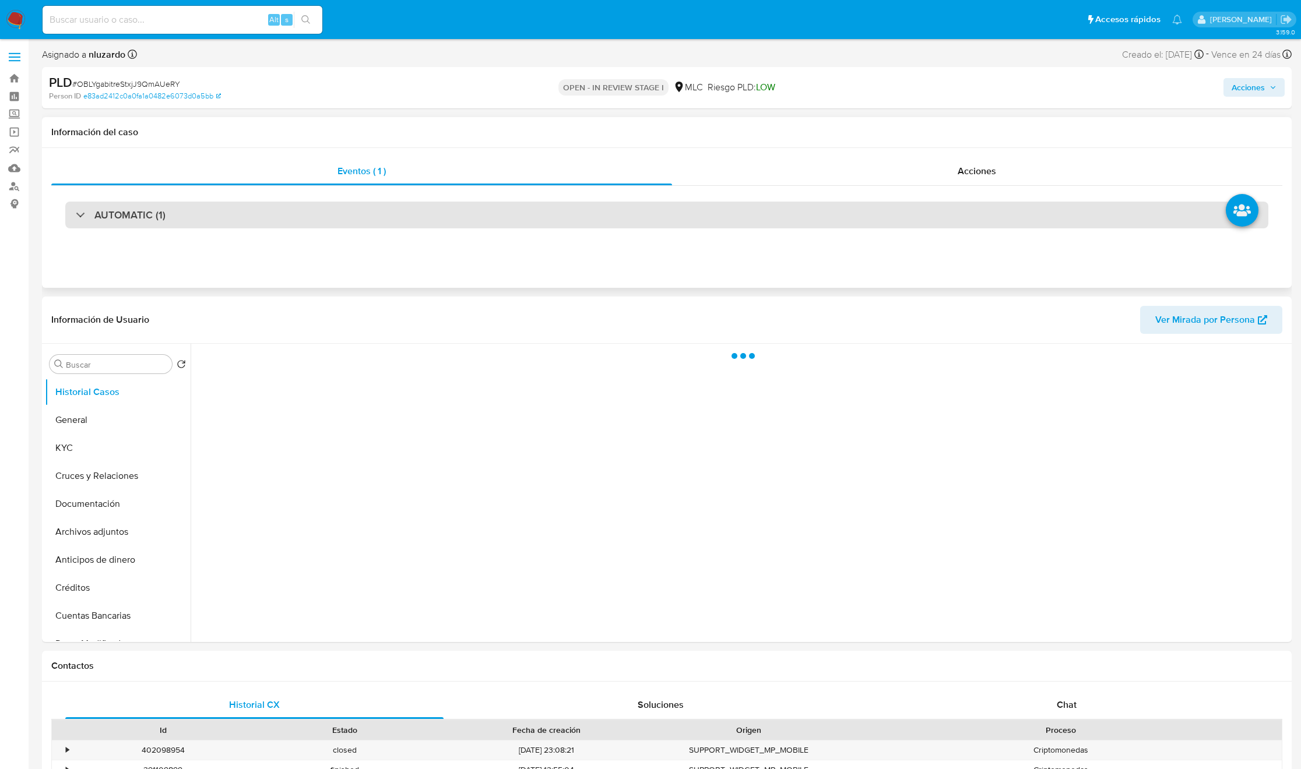
select select "10"
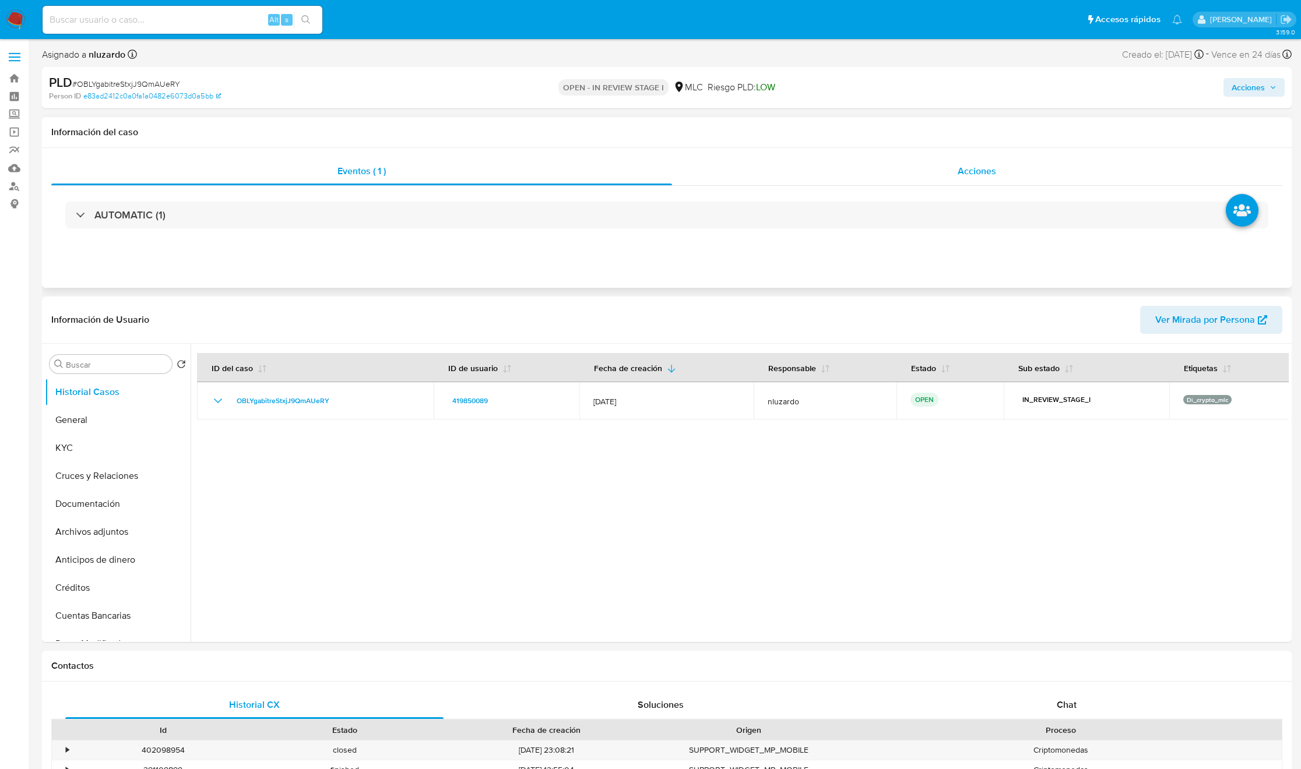
click at [953, 172] on div "Acciones" at bounding box center [977, 171] width 611 height 28
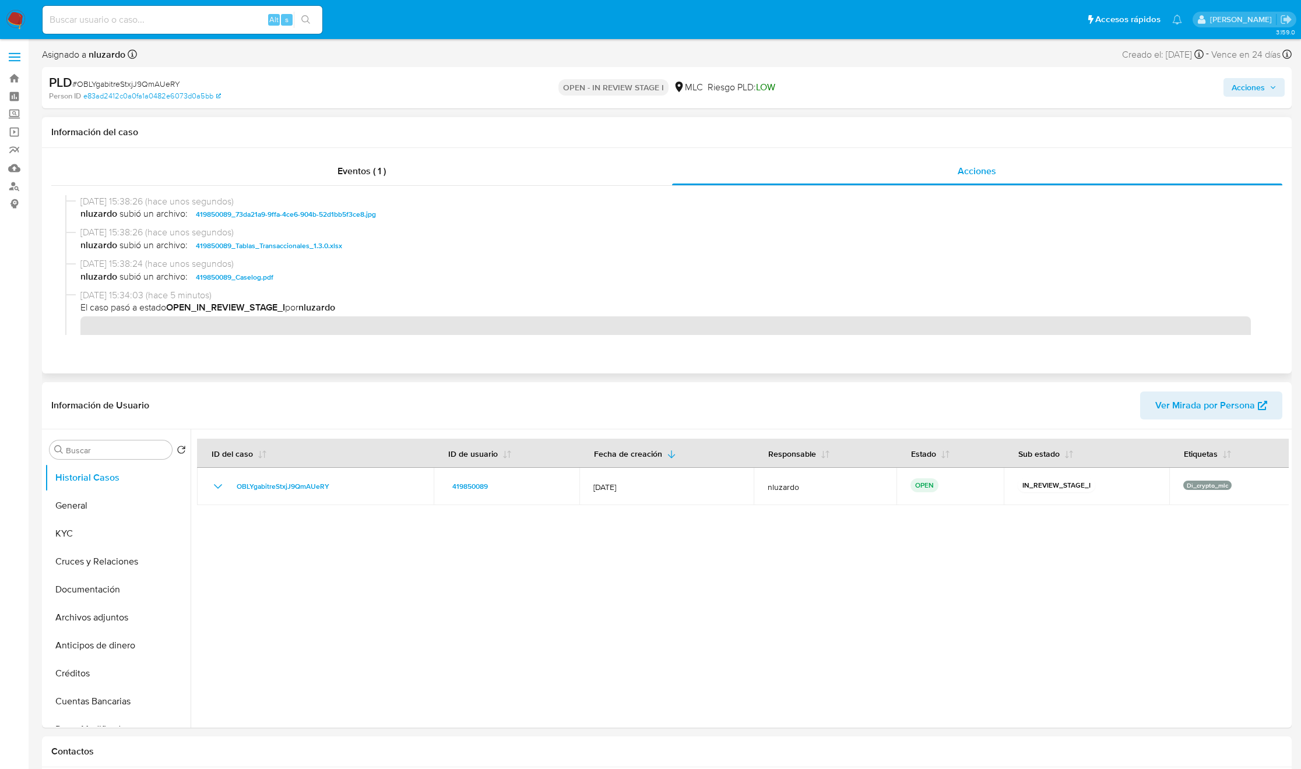
click at [352, 284] on span "nluzardo subió un archivo: 419850089_Caselog.pdf" at bounding box center [671, 277] width 1183 height 14
click at [1272, 90] on icon "button" at bounding box center [1272, 87] width 7 height 7
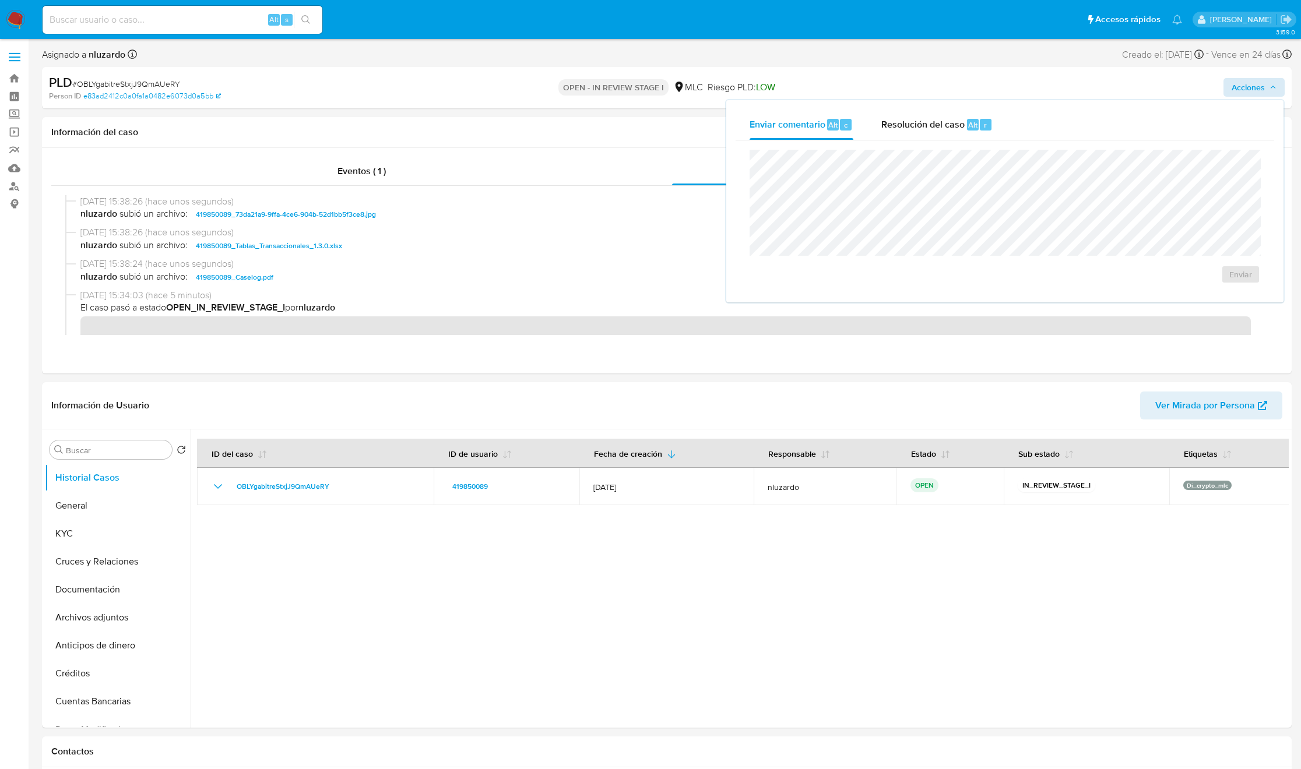
click at [985, 140] on div "Enviar" at bounding box center [1005, 216] width 539 height 153
click at [968, 130] on div "Alt" at bounding box center [973, 125] width 12 height 12
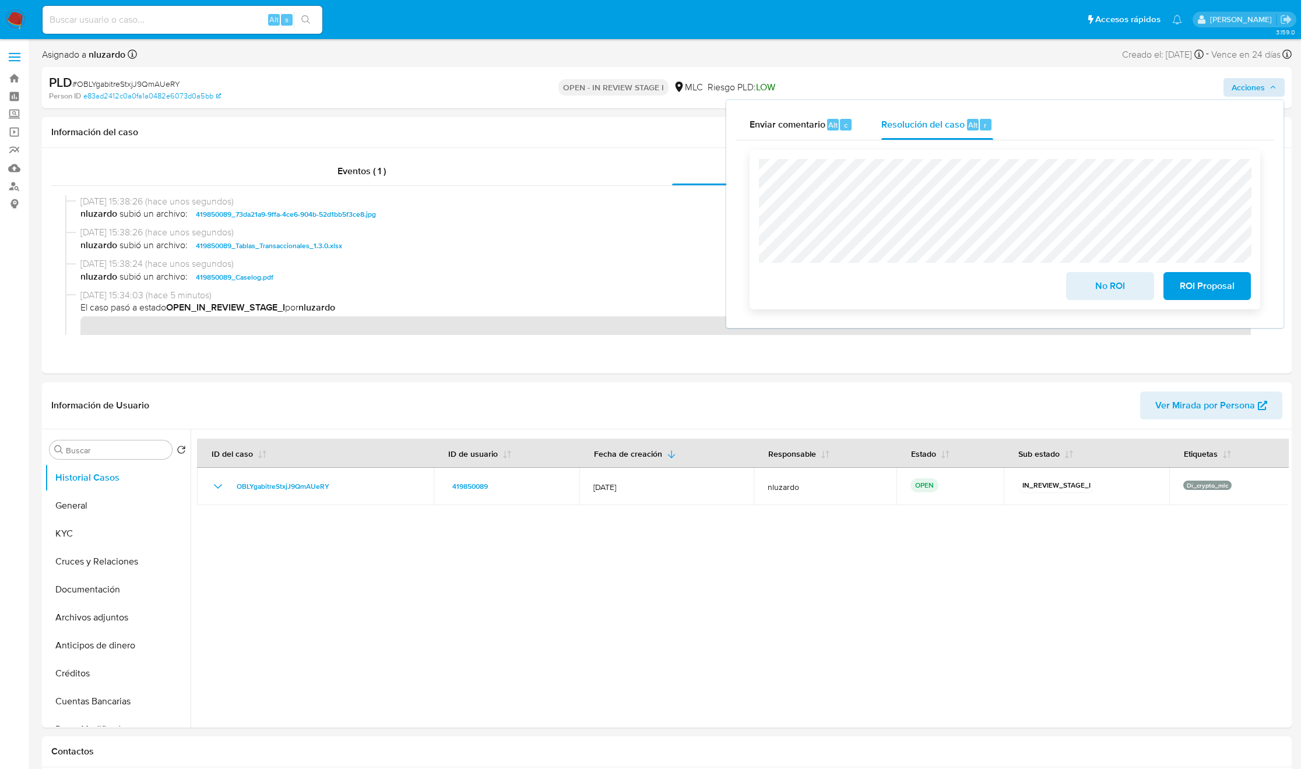
click at [1204, 296] on span "ROI Proposal" at bounding box center [1207, 286] width 57 height 26
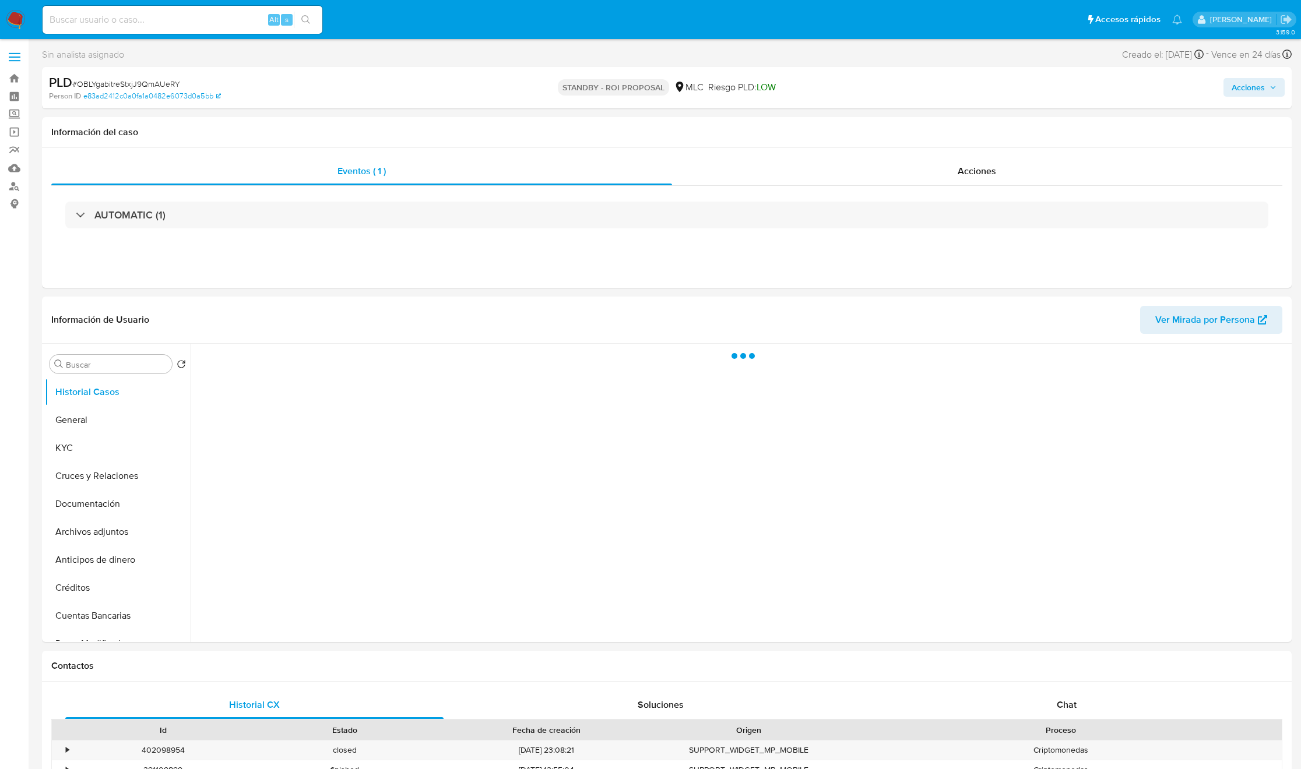
select select "10"
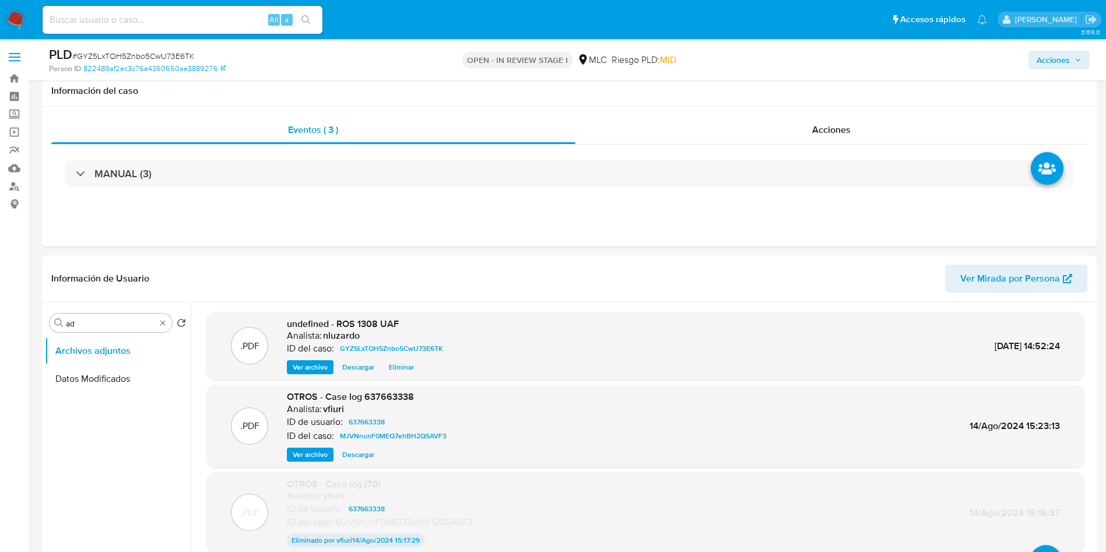
select select "10"
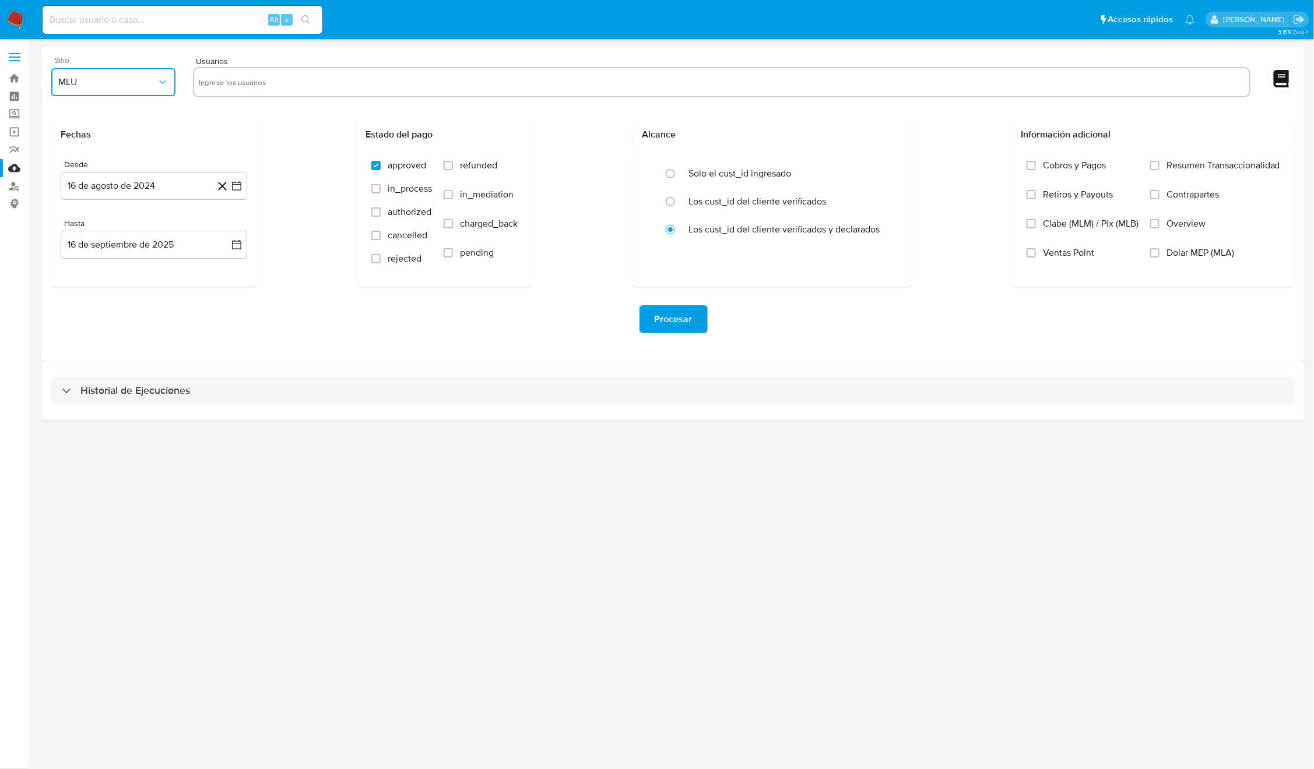
click at [81, 86] on span "MLU" at bounding box center [107, 82] width 99 height 12
click at [67, 280] on span "MLC" at bounding box center [67, 282] width 18 height 12
click at [257, 77] on input "text" at bounding box center [722, 82] width 1046 height 19
type input "652820430, 276902063, 2414622794, 2252997848, 2460849279, 114231360,"
click at [294, 142] on div "Fechas Desde [DATE][PERSON_NAME] [DATE] Hasta [DATE] [DATE] Estado del pago app…" at bounding box center [673, 202] width 1244 height 167
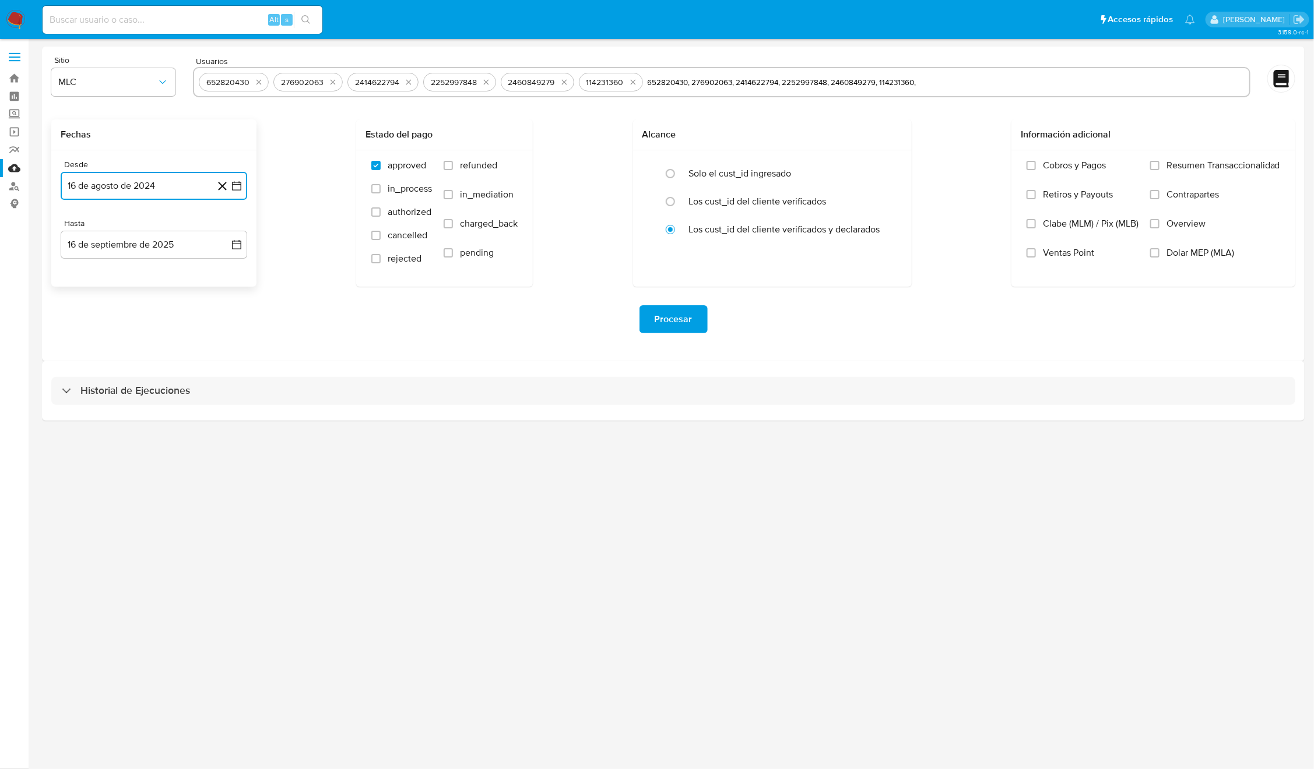
click at [168, 182] on button "16 de agosto de 2024" at bounding box center [154, 186] width 187 height 28
click at [229, 231] on icon "Mes siguiente" at bounding box center [226, 228] width 14 height 14
click at [102, 315] on button "10" at bounding box center [107, 317] width 19 height 19
click at [136, 247] on button "16 de septiembre de 2025" at bounding box center [154, 245] width 187 height 28
click at [105, 356] on button "9" at bounding box center [107, 353] width 19 height 19
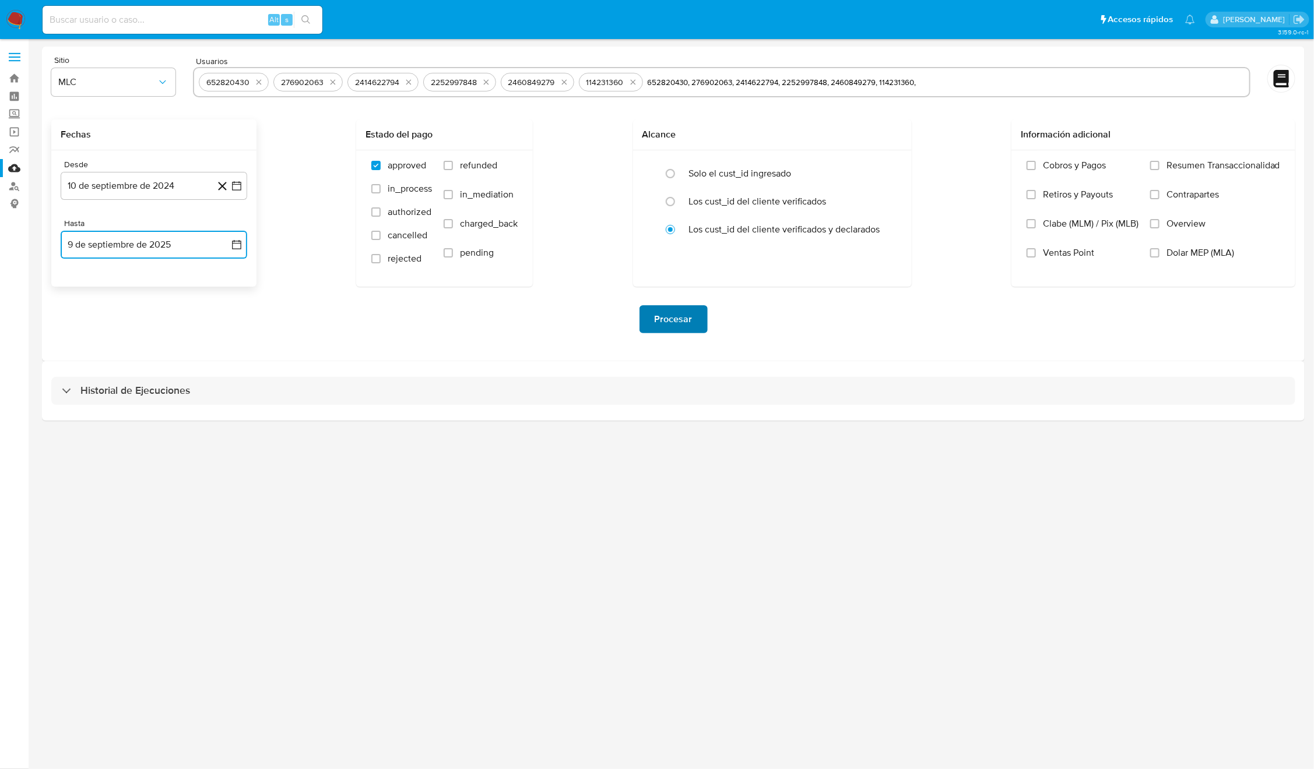
click at [687, 321] on span "Procesar" at bounding box center [674, 320] width 38 height 26
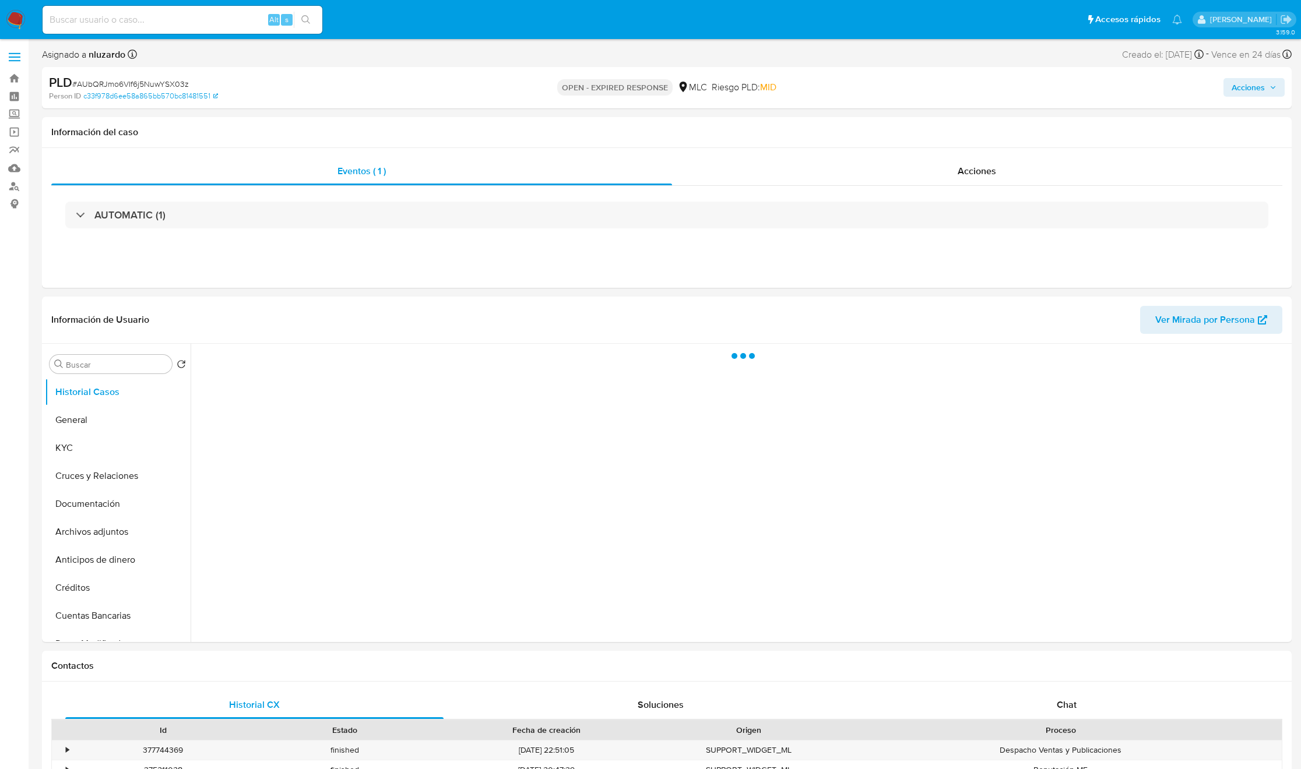
select select "10"
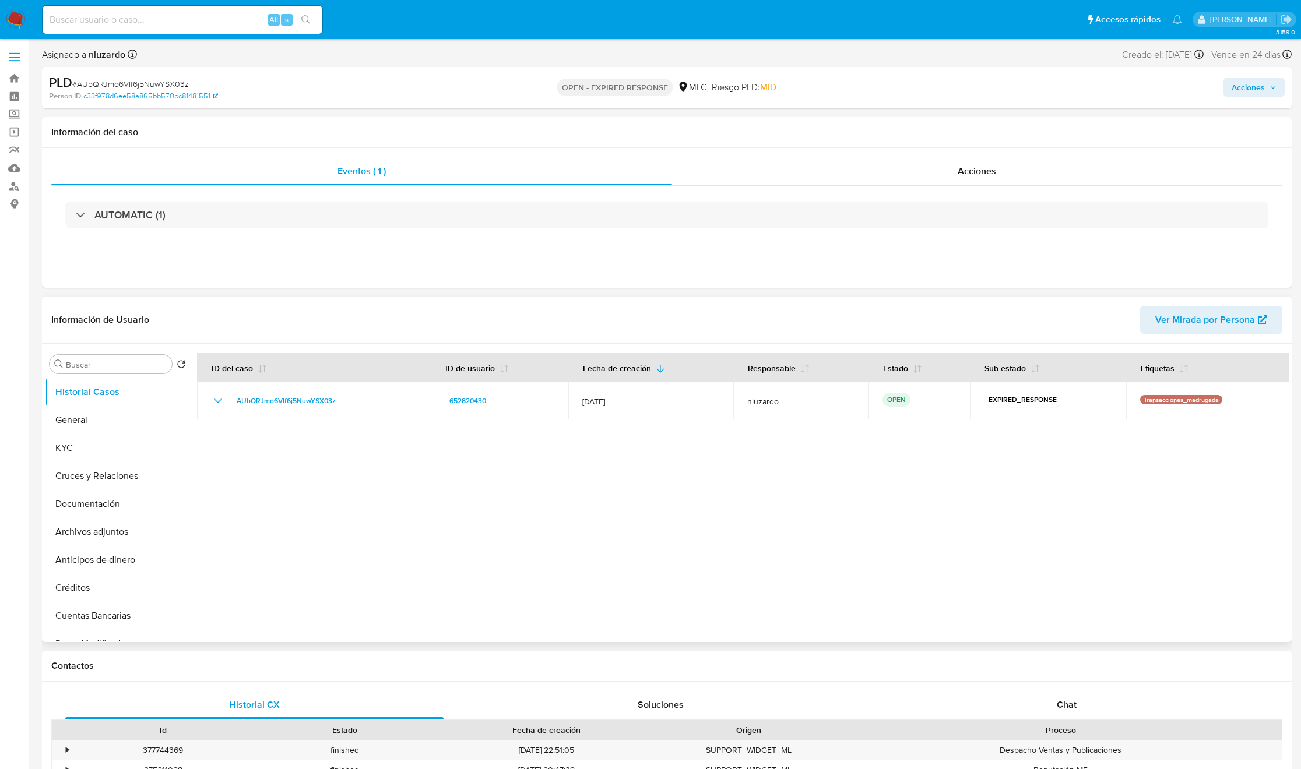
click at [908, 534] on div at bounding box center [740, 493] width 1098 height 298
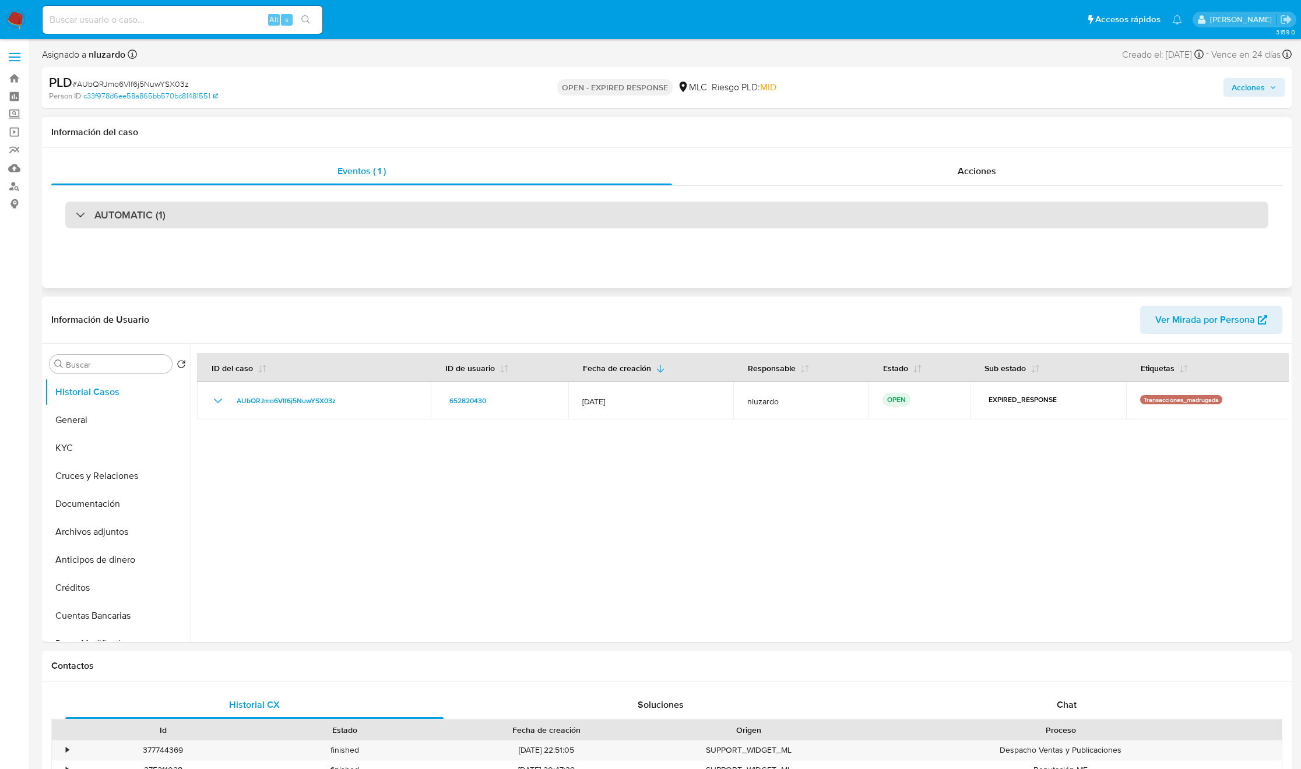
click at [194, 221] on div "AUTOMATIC (1)" at bounding box center [666, 215] width 1203 height 27
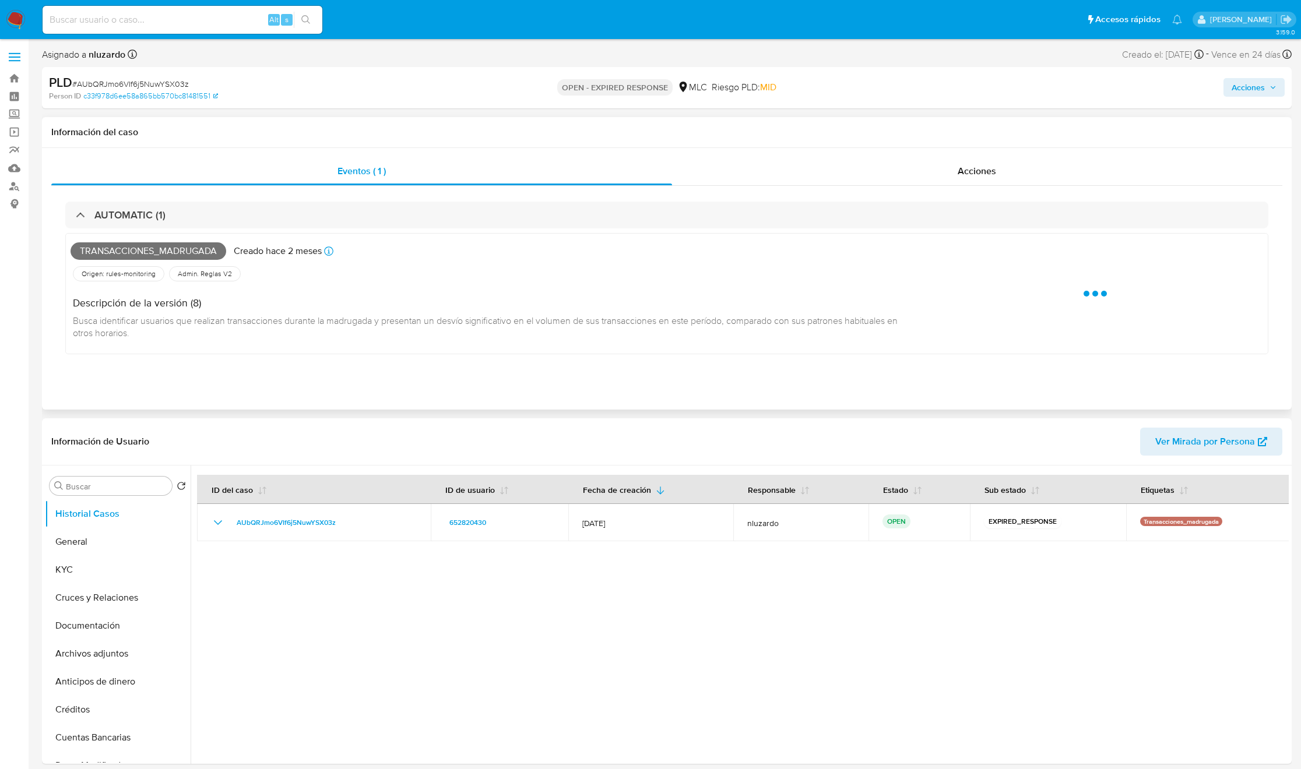
click at [171, 245] on span "Transacciones_madrugada" at bounding box center [149, 250] width 156 height 17
copy span "Transacciones_madrugada"
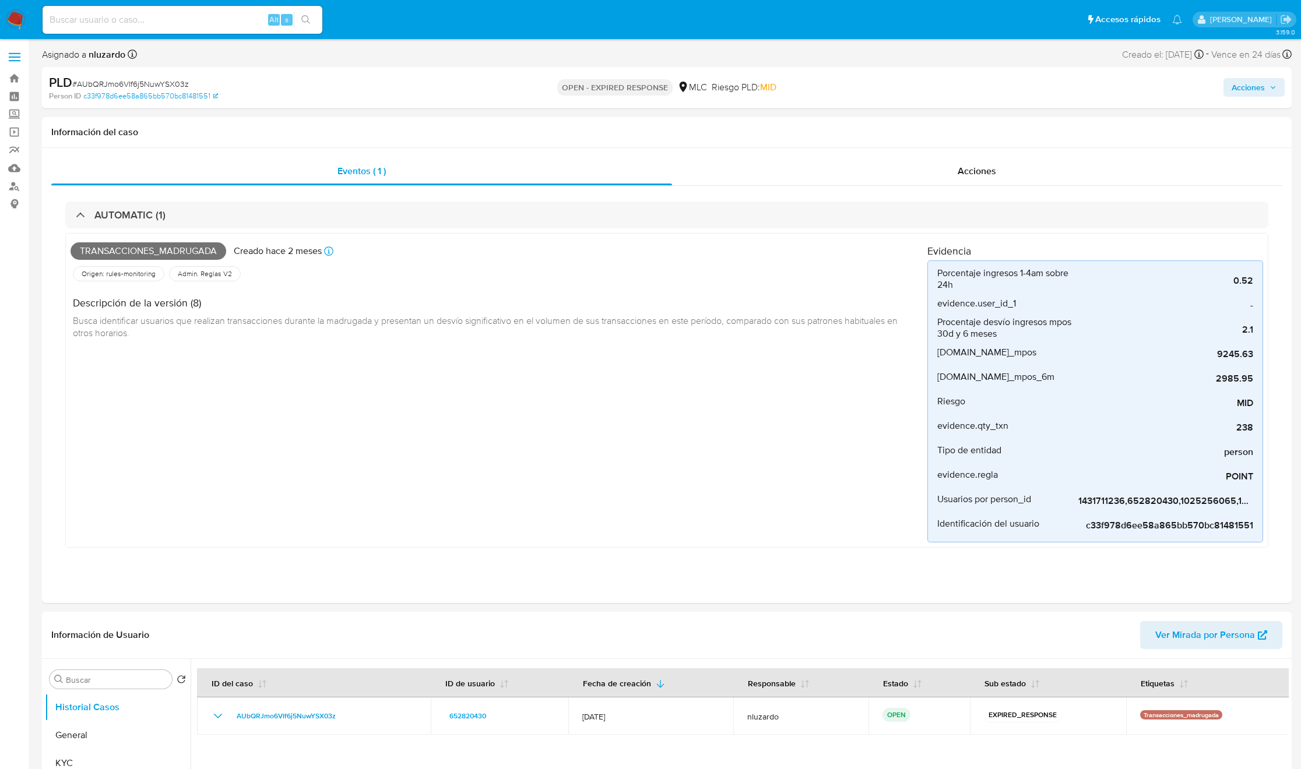
click at [238, 12] on input at bounding box center [183, 19] width 280 height 15
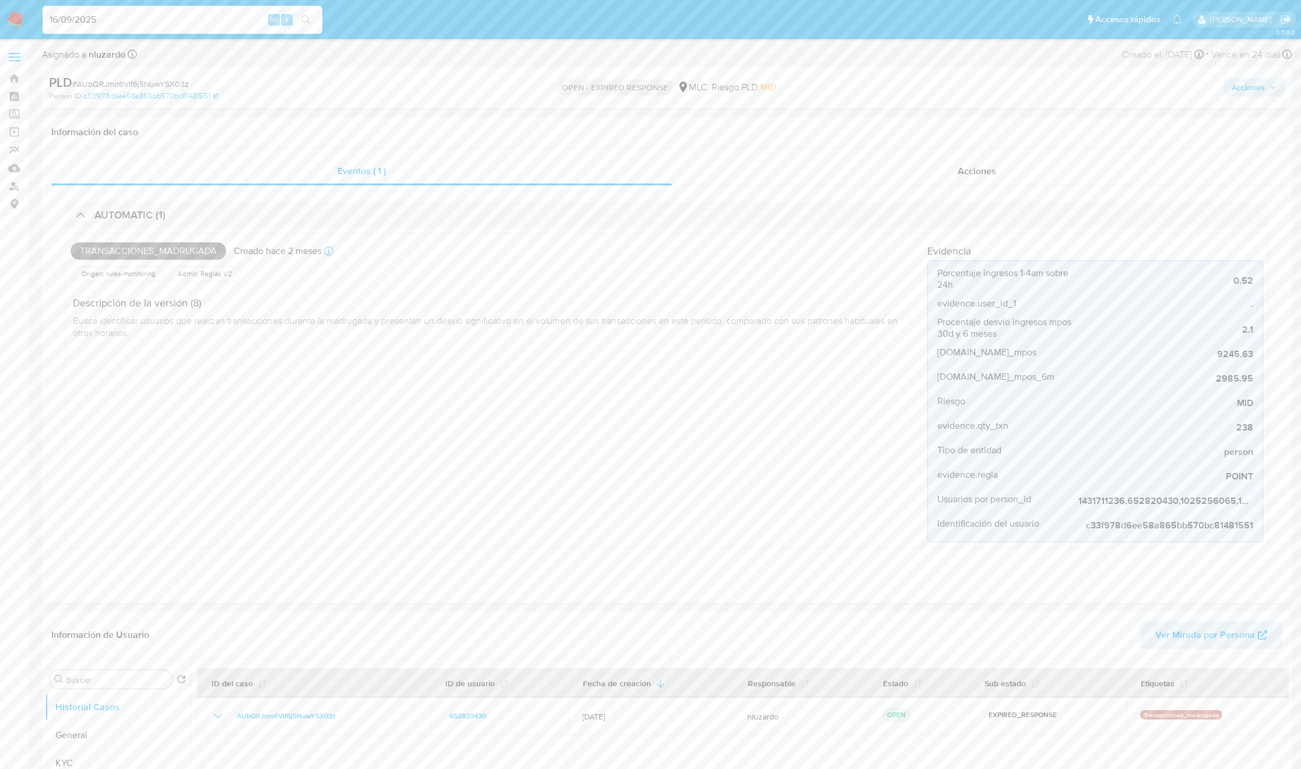
type input "16/09/2025"
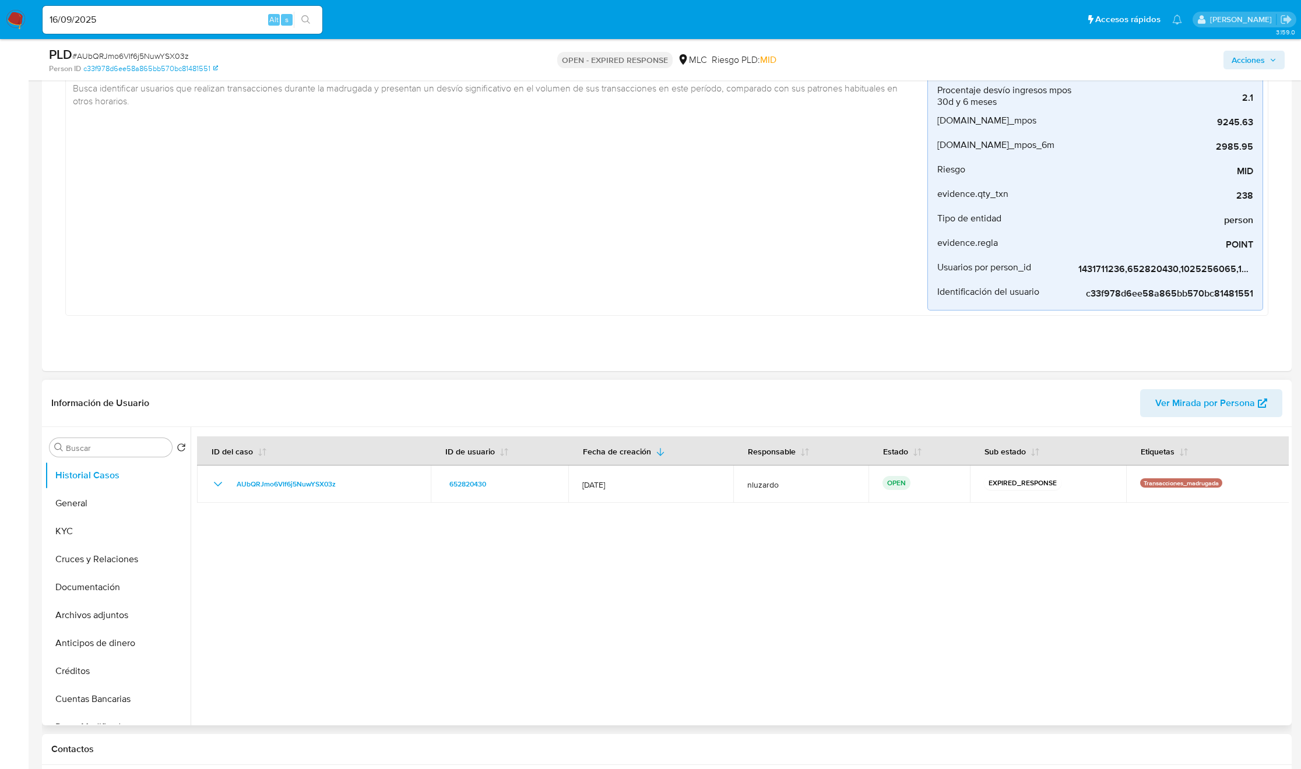
scroll to position [350, 0]
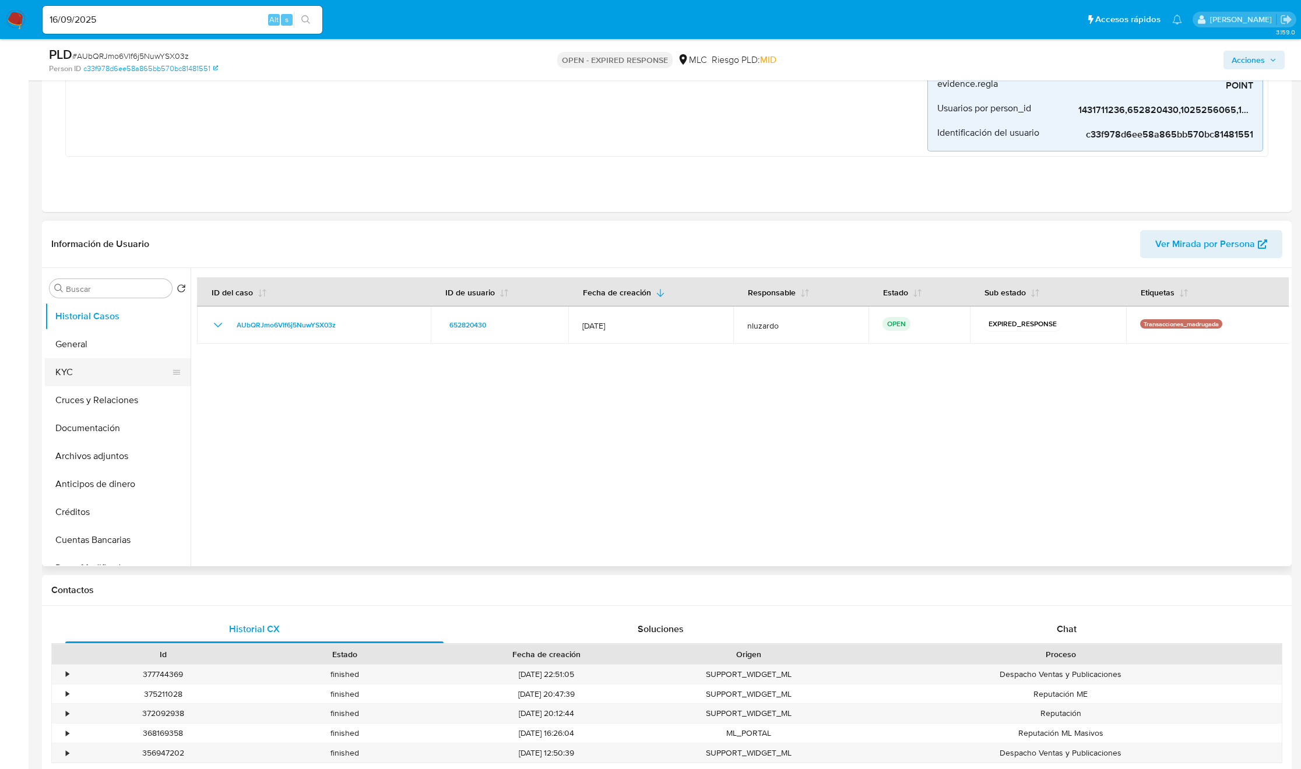
click at [121, 372] on button "KYC" at bounding box center [113, 372] width 136 height 28
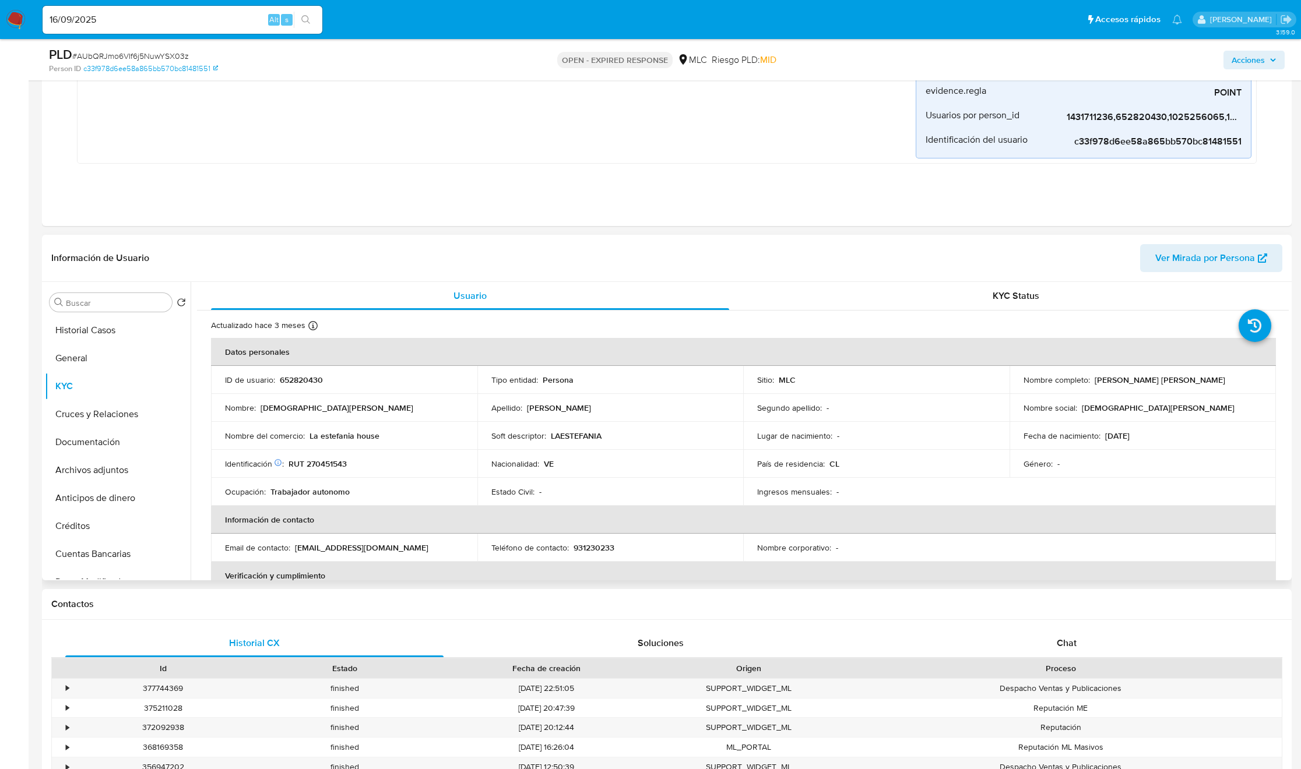
click at [1088, 383] on div "Nombre completo : [PERSON_NAME] [PERSON_NAME]" at bounding box center [1142, 380] width 238 height 10
drag, startPoint x: 1180, startPoint y: 392, endPoint x: 1214, endPoint y: 384, distance: 34.2
click at [1214, 384] on td "Nombre completo : [PERSON_NAME] [PERSON_NAME]" at bounding box center [1143, 380] width 266 height 28
copy div "[PERSON_NAME] [PERSON_NAME]"
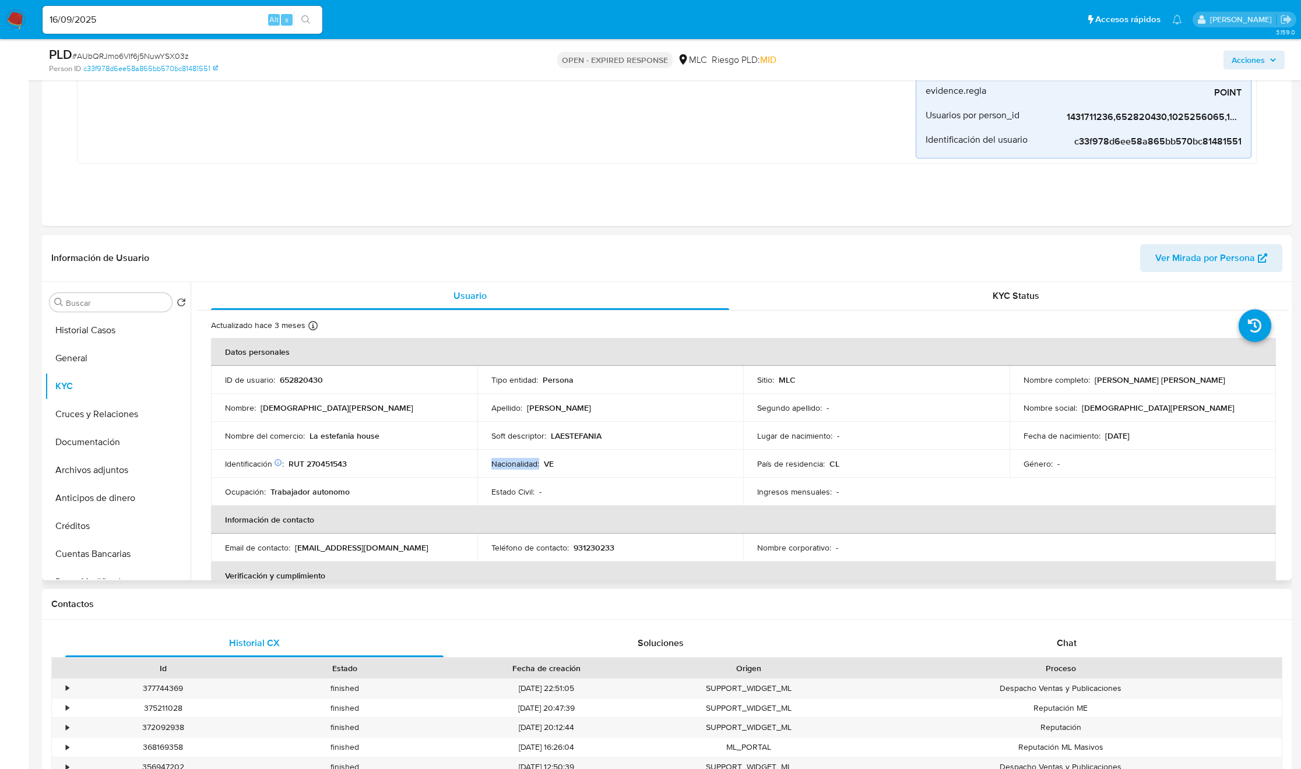
drag, startPoint x: 504, startPoint y: 469, endPoint x: 471, endPoint y: 480, distance: 34.8
click at [484, 478] on td "Nacionalidad : VE" at bounding box center [610, 464] width 266 height 28
click at [336, 467] on p "RUT 270451543" at bounding box center [318, 464] width 58 height 10
copy p "270451543"
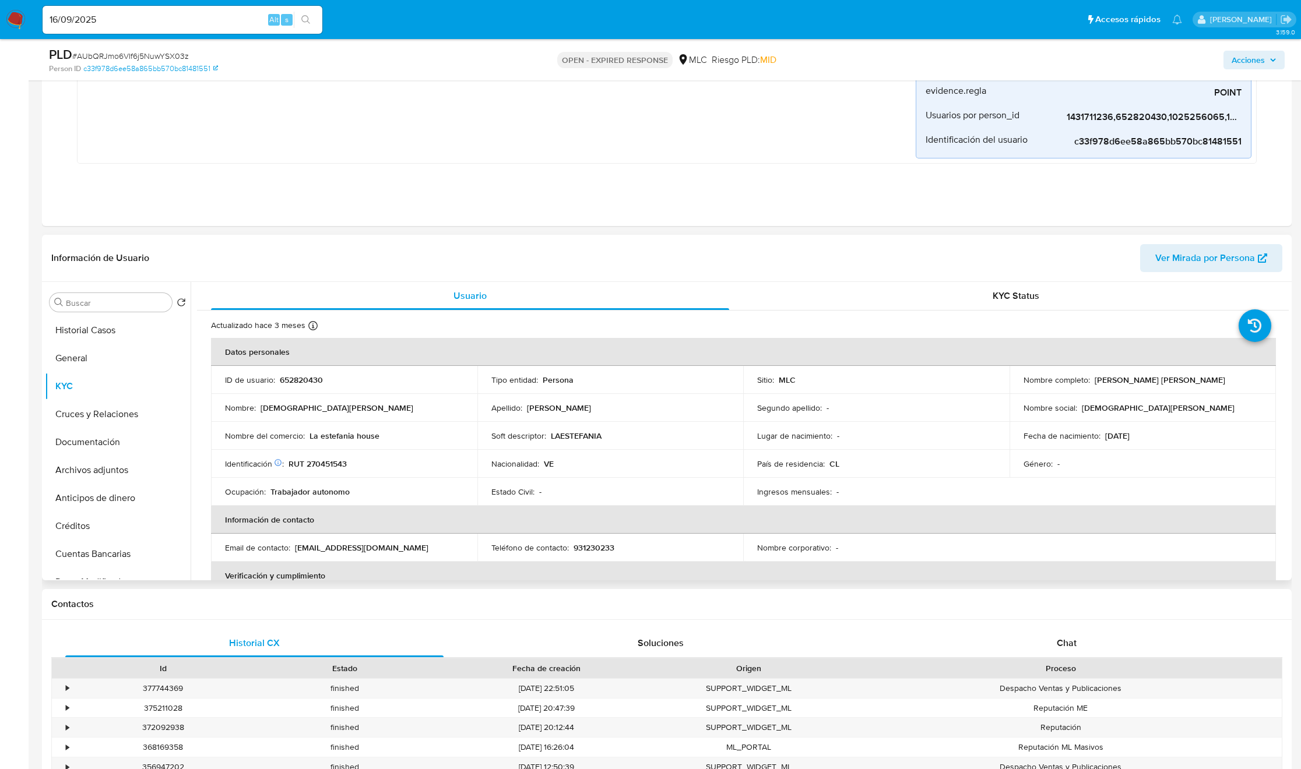
click at [596, 432] on p "LAESTEFANIA" at bounding box center [576, 436] width 51 height 10
copy div "Soft descriptor : LAESTEFANIA"
drag, startPoint x: 630, startPoint y: 431, endPoint x: 488, endPoint y: 434, distance: 142.2
click at [488, 434] on td "Soft descriptor : LAESTEFANIA" at bounding box center [610, 436] width 266 height 28
click at [546, 458] on td "Nacionalidad : VE" at bounding box center [610, 464] width 266 height 28
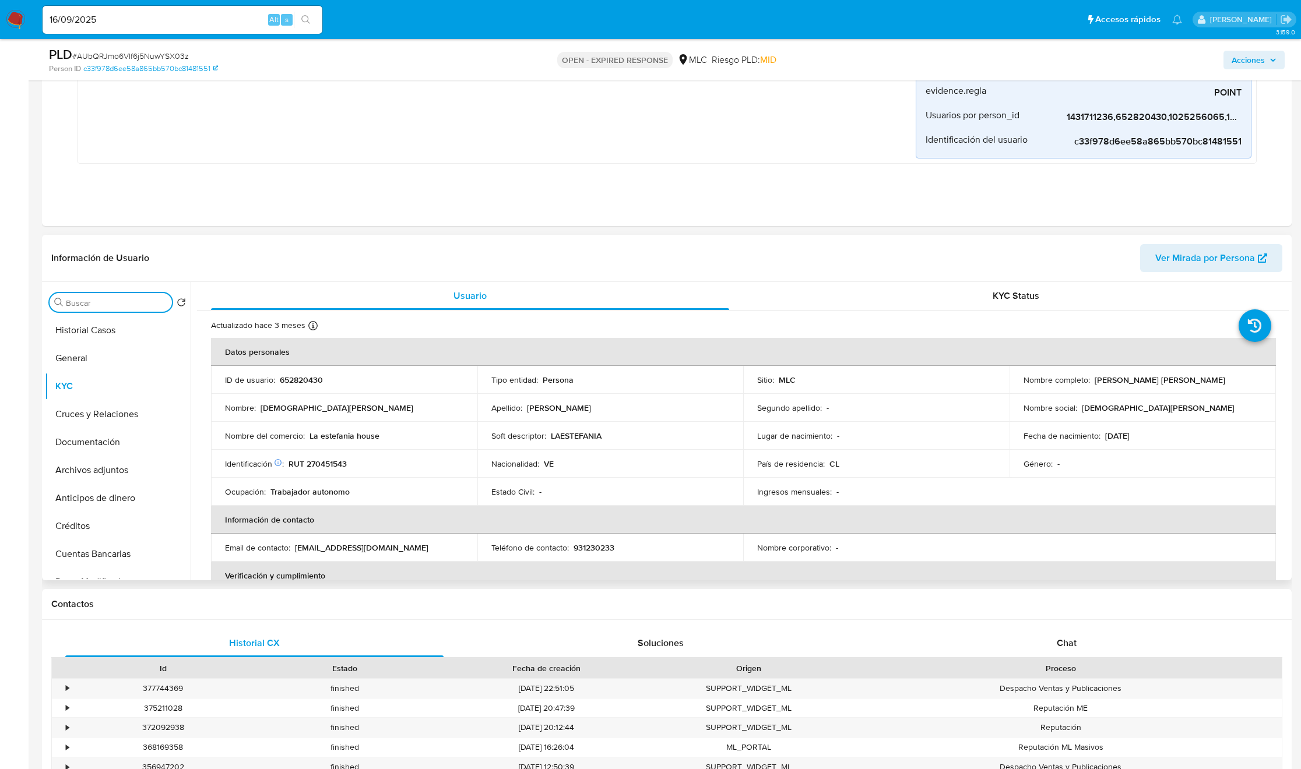
click at [125, 307] on input "Buscar" at bounding box center [116, 303] width 101 height 10
type input "cruc"
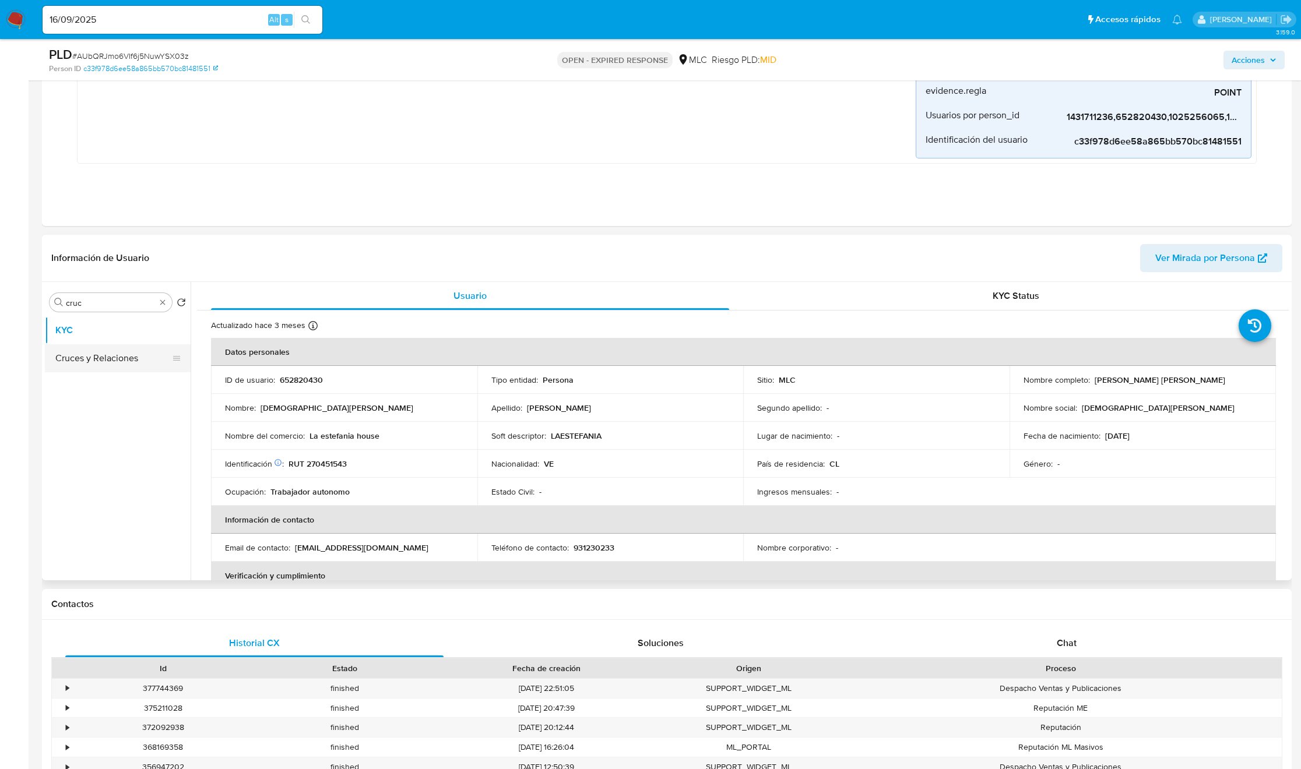
click at [118, 364] on button "Cruces y Relaciones" at bounding box center [113, 358] width 136 height 28
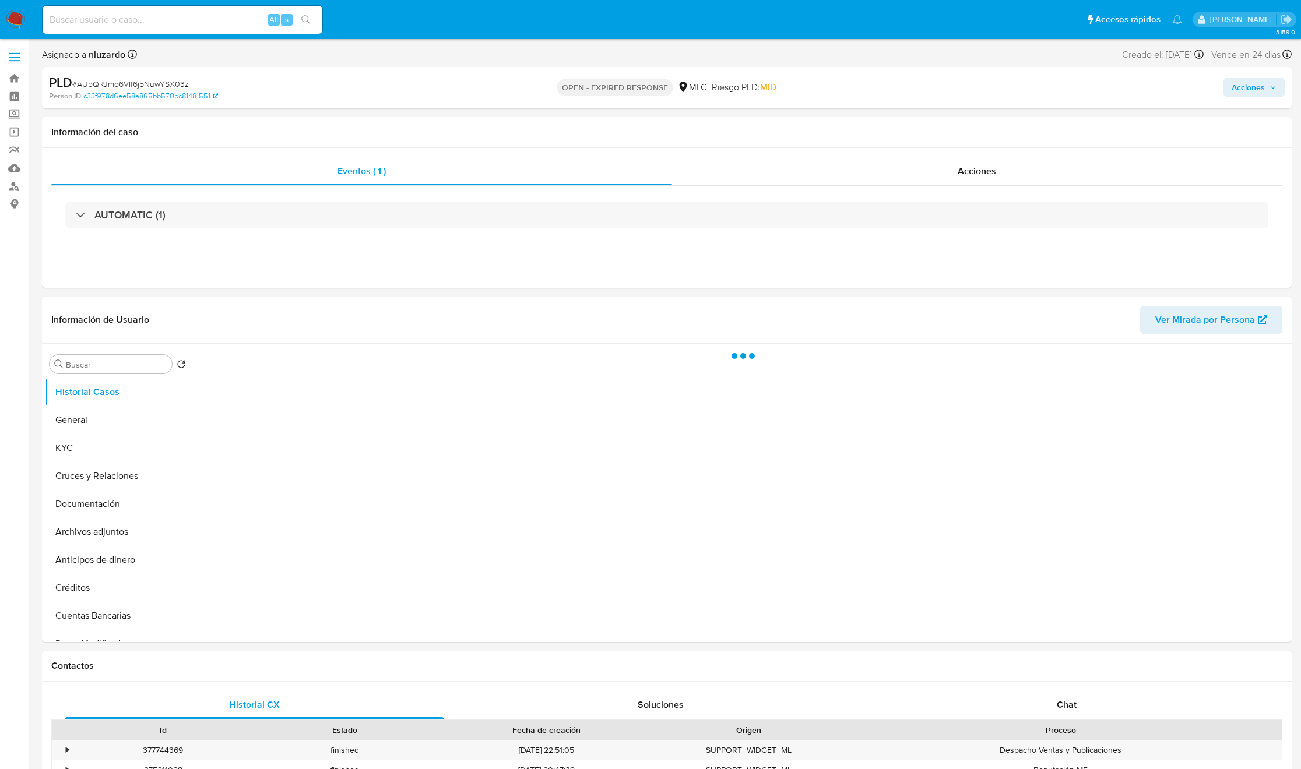
select select "10"
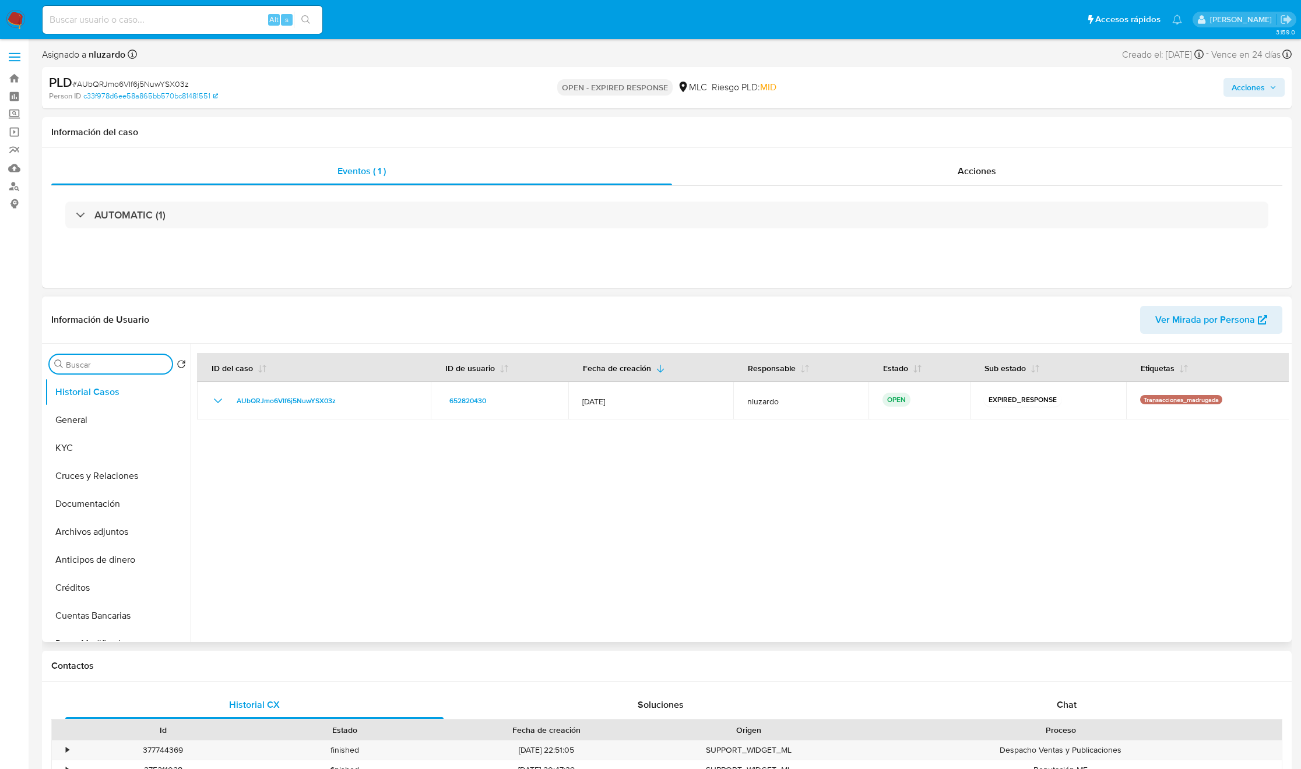
click at [107, 364] on input "Buscar" at bounding box center [116, 365] width 101 height 10
type input "cruc"
click at [110, 421] on button "Cruces y Relaciones" at bounding box center [113, 420] width 136 height 28
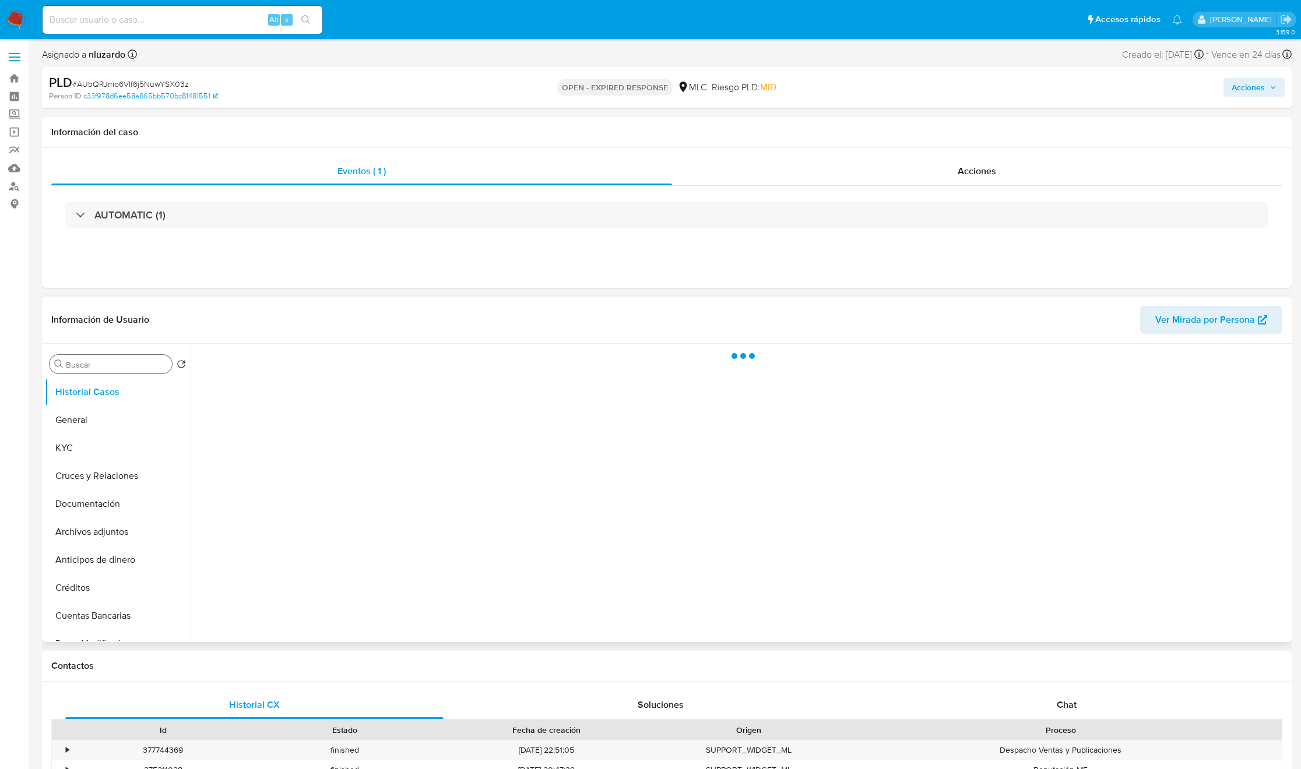
select select "10"
click at [126, 370] on input "Buscar" at bounding box center [116, 365] width 101 height 10
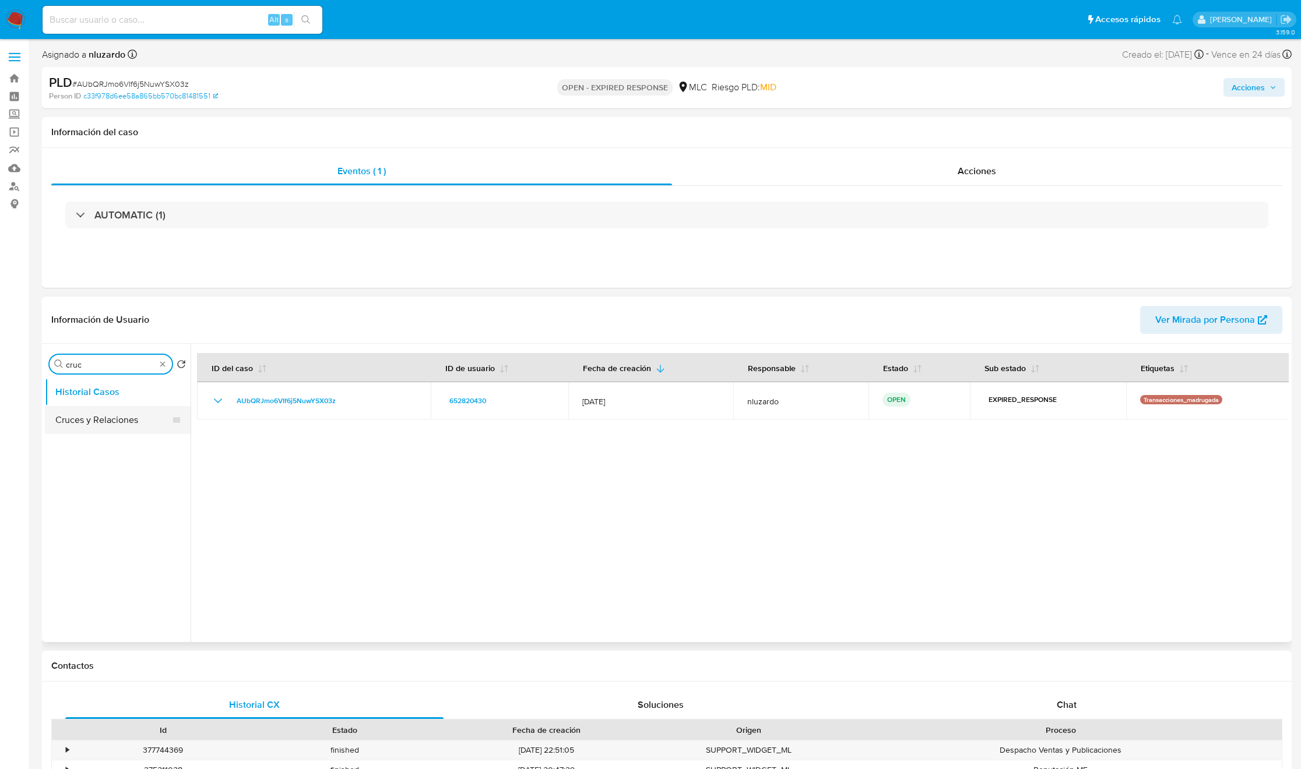
type input "cruc"
click at [119, 424] on button "Cruces y Relaciones" at bounding box center [113, 420] width 136 height 28
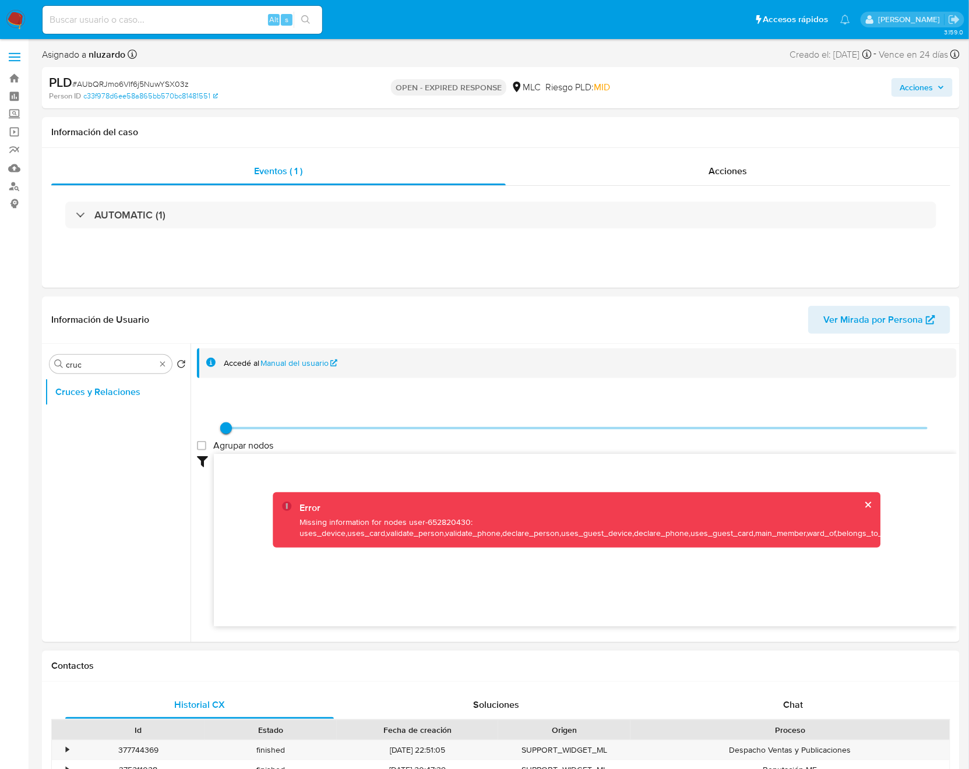
scroll to position [87, 0]
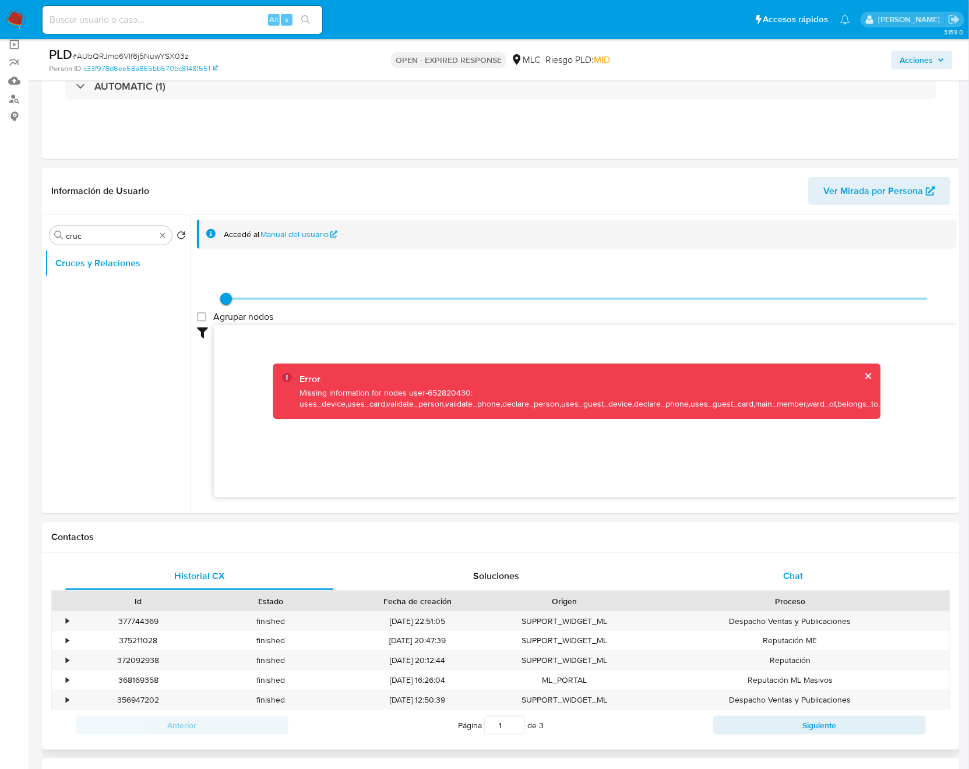
click at [811, 576] on div "Chat" at bounding box center [793, 576] width 269 height 28
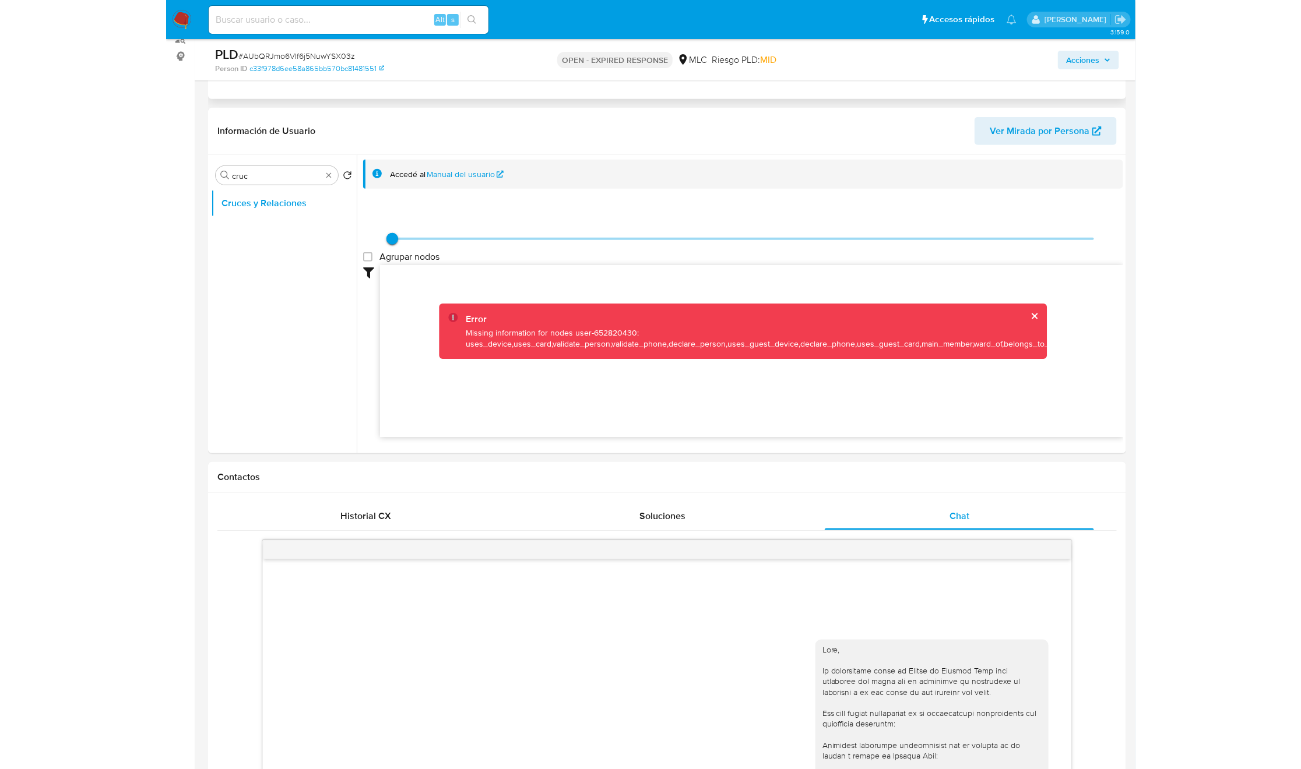
scroll to position [0, 0]
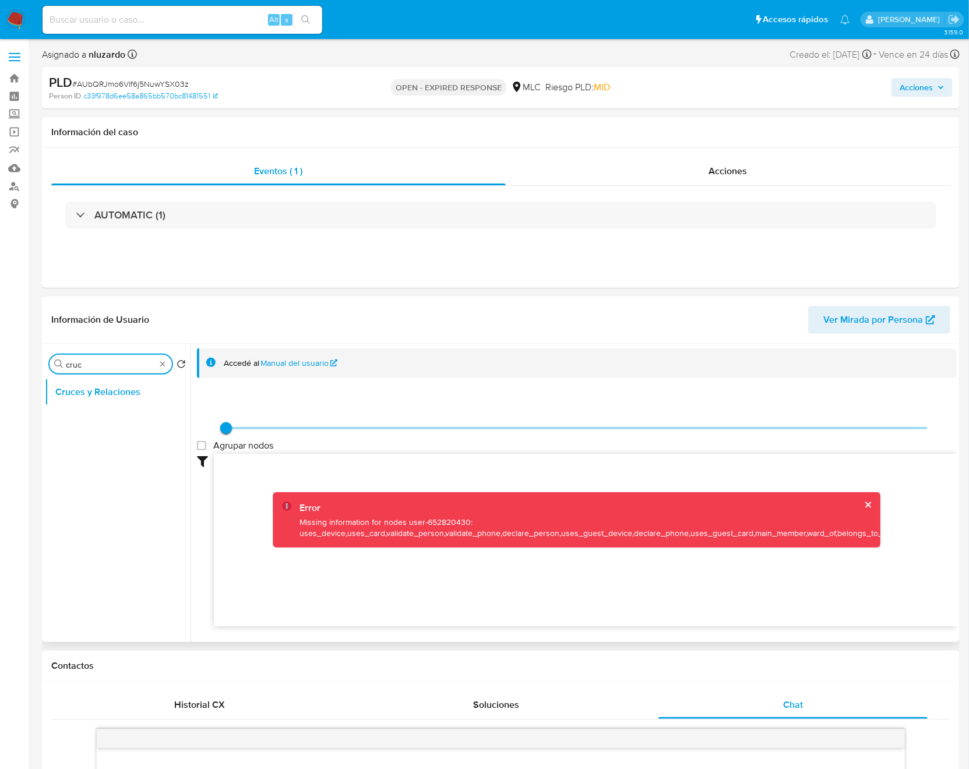
click at [104, 360] on input "cruc" at bounding box center [111, 365] width 90 height 10
click at [93, 421] on button "Documentación" at bounding box center [113, 420] width 136 height 28
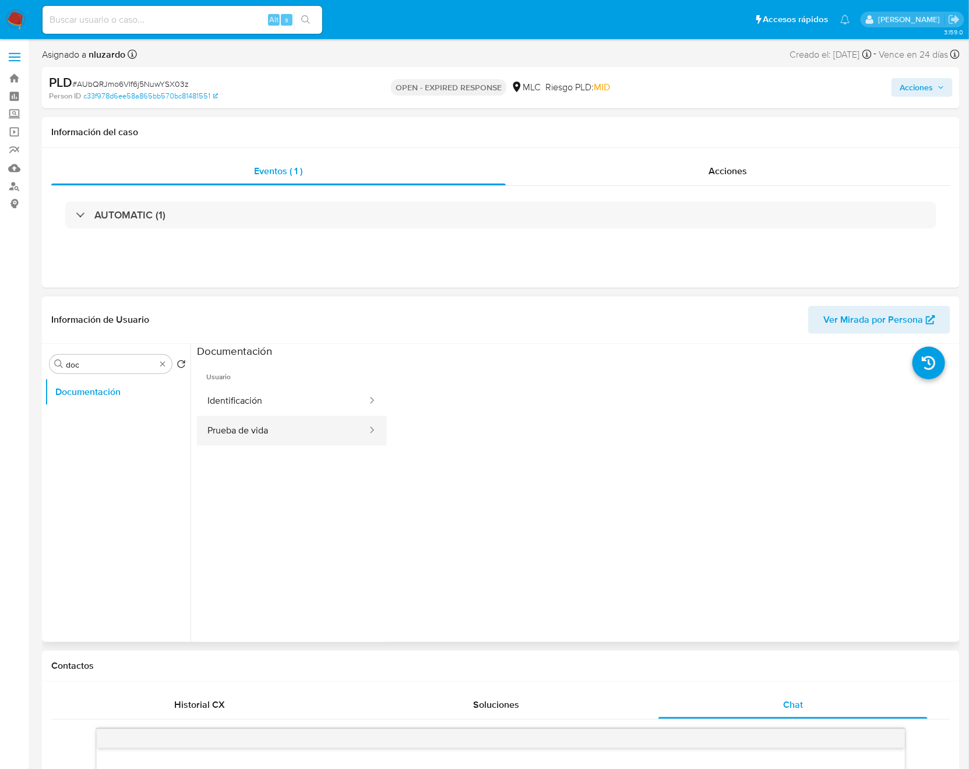
click at [244, 424] on button "Prueba de vida" at bounding box center [282, 431] width 171 height 30
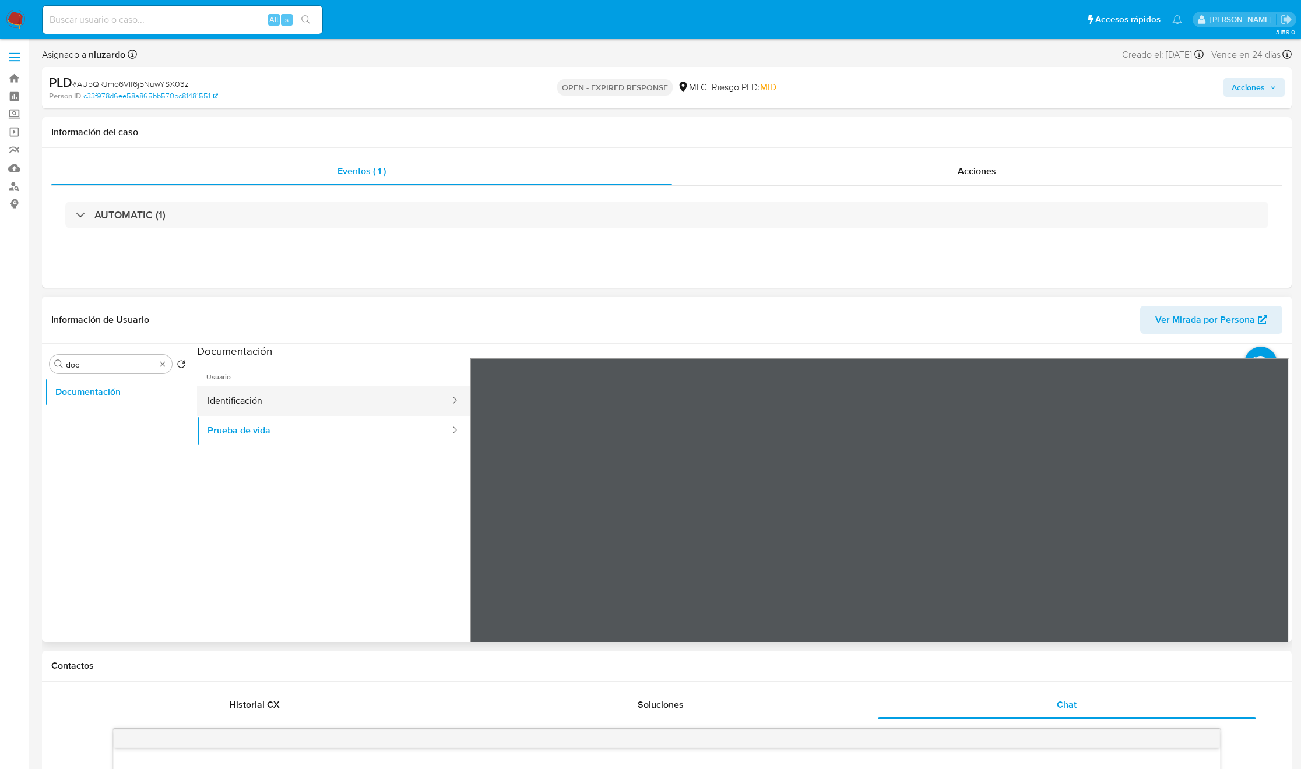
click at [320, 399] on button "Identificación" at bounding box center [324, 401] width 254 height 30
click at [212, 441] on button "Prueba de vida" at bounding box center [324, 431] width 254 height 30
click at [128, 371] on div "Buscar doc" at bounding box center [111, 364] width 122 height 19
click at [128, 370] on input "doc" at bounding box center [111, 365] width 90 height 10
click at [128, 364] on input "doc" at bounding box center [111, 365] width 90 height 10
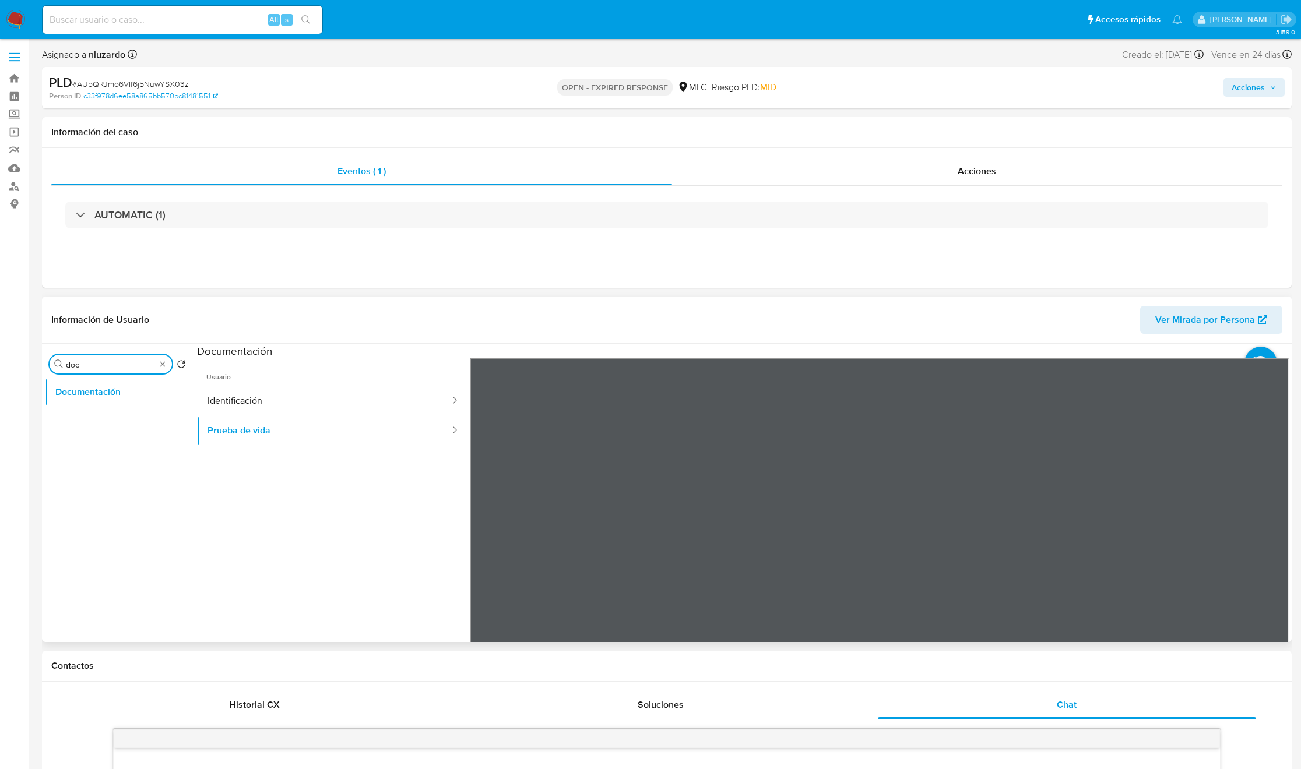
click at [128, 364] on input "doc" at bounding box center [111, 365] width 90 height 10
type input "DIREC"
click at [128, 409] on button "Direcciones" at bounding box center [113, 420] width 136 height 28
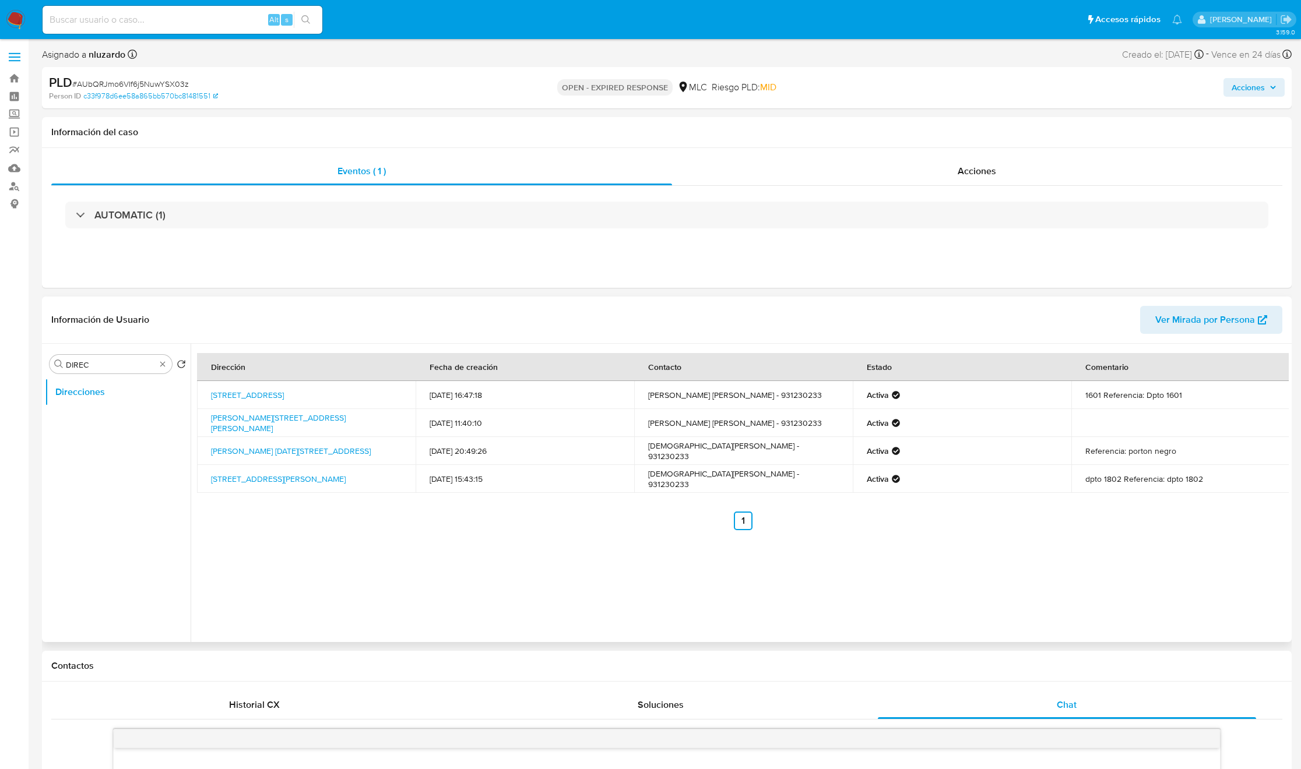
click at [948, 579] on div "Dirección Fecha de creación Contacto Estado Comentario Brown Sur 48, Ñuñoa, Rm …" at bounding box center [740, 493] width 1098 height 298
click at [97, 430] on button "General" at bounding box center [113, 420] width 136 height 28
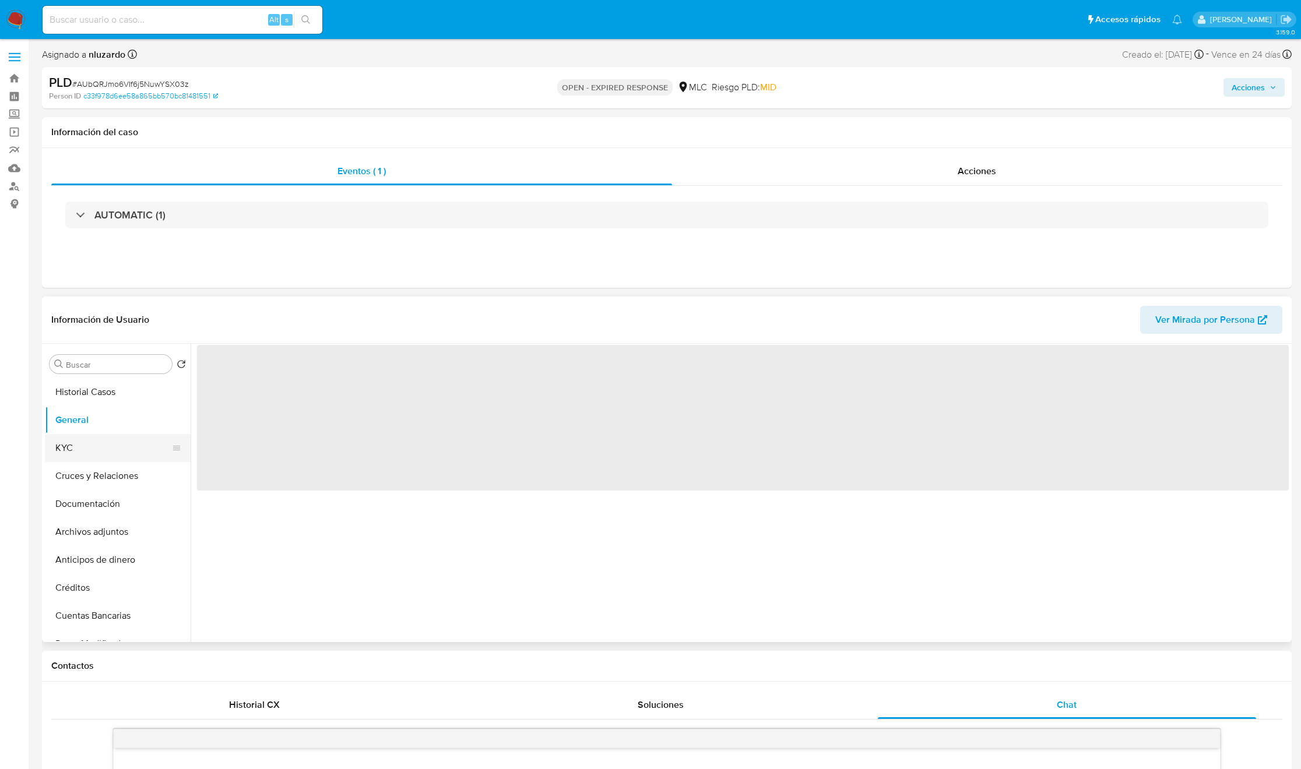
click at [98, 445] on button "KYC" at bounding box center [113, 448] width 136 height 28
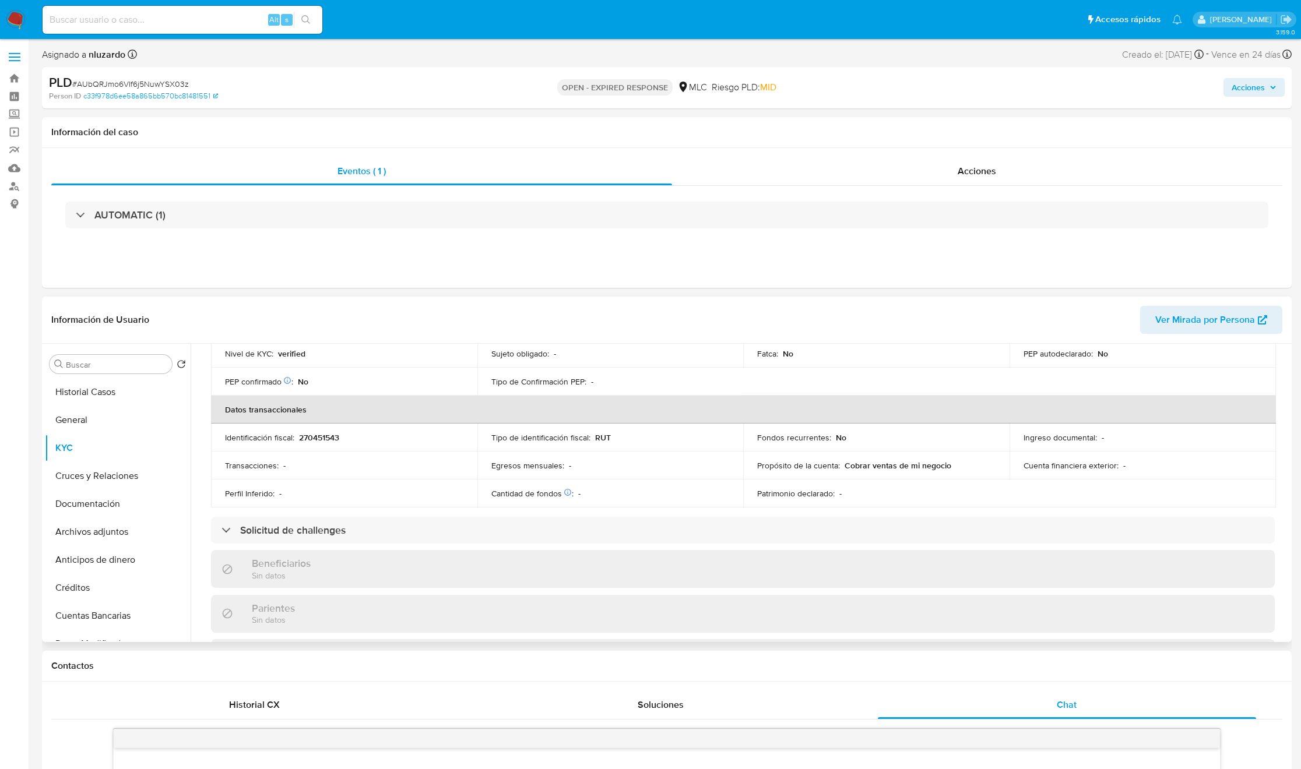
scroll to position [107, 0]
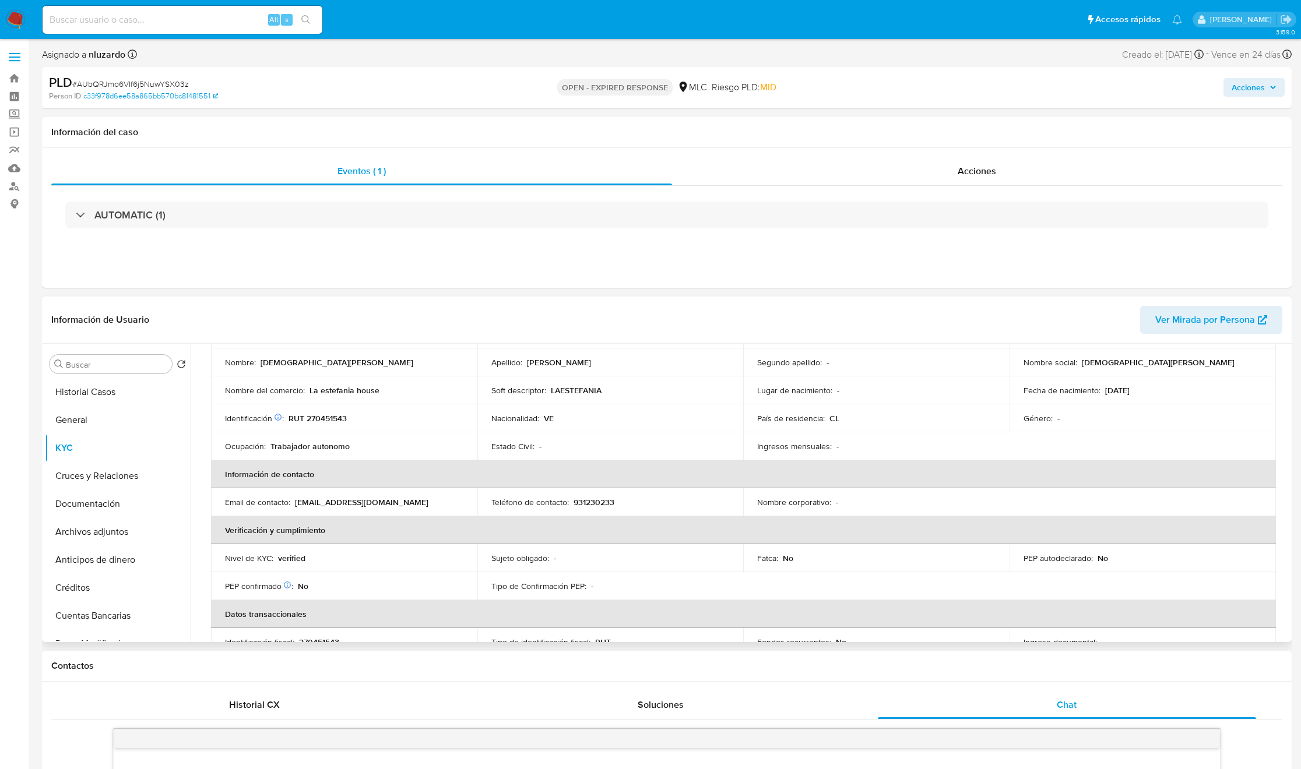
click at [325, 391] on p "La estefania house" at bounding box center [344, 390] width 70 height 10
click at [361, 392] on p "La estefania house" at bounding box center [344, 390] width 70 height 10
drag, startPoint x: 386, startPoint y: 396, endPoint x: 310, endPoint y: 397, distance: 76.4
click at [310, 397] on td "Nombre del comercio : La estefania house" at bounding box center [344, 391] width 266 height 28
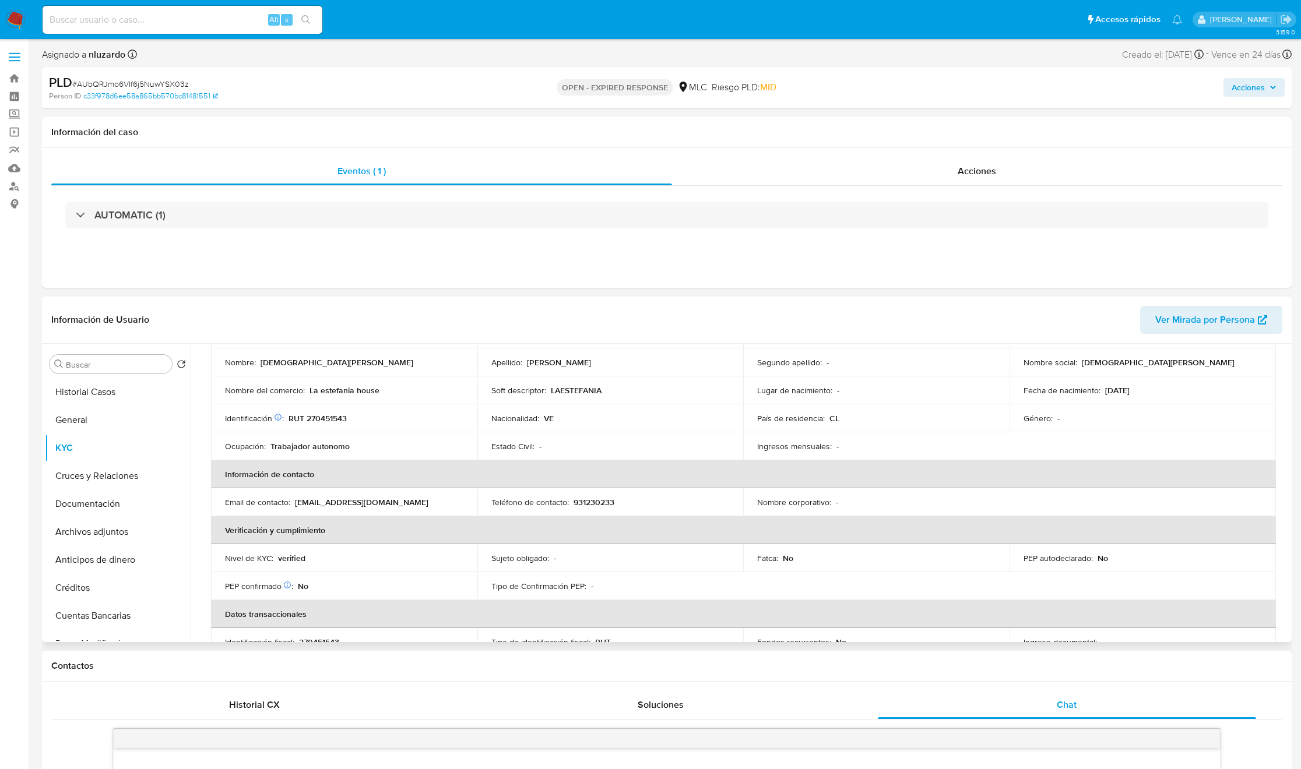
click at [351, 407] on td "Identificación Nº de serie: 602913497 : RUT 270451543" at bounding box center [344, 419] width 266 height 28
drag, startPoint x: 385, startPoint y: 393, endPoint x: 371, endPoint y: 420, distance: 30.2
click at [311, 387] on div "Nombre del comercio : La estefania house" at bounding box center [344, 390] width 238 height 10
copy p "a estefania house"
copy p "La estefania house"
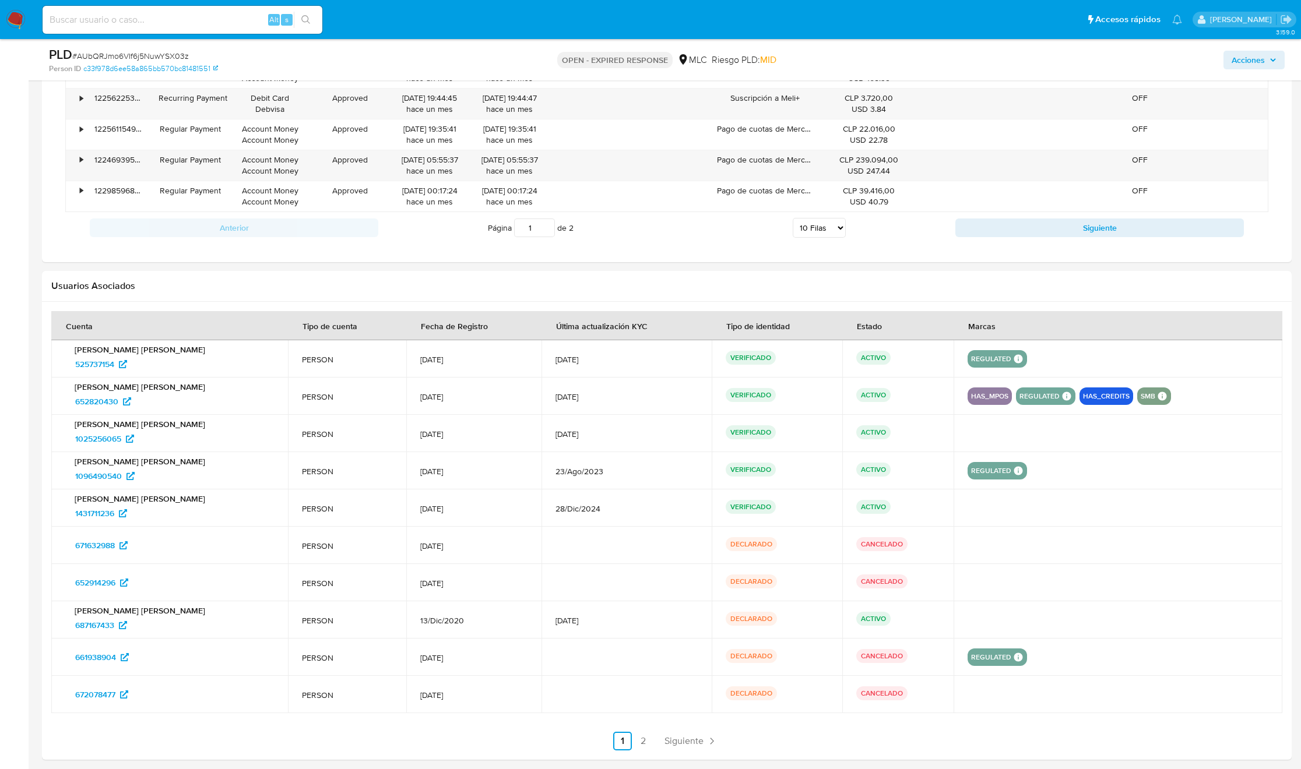
scroll to position [1712, 0]
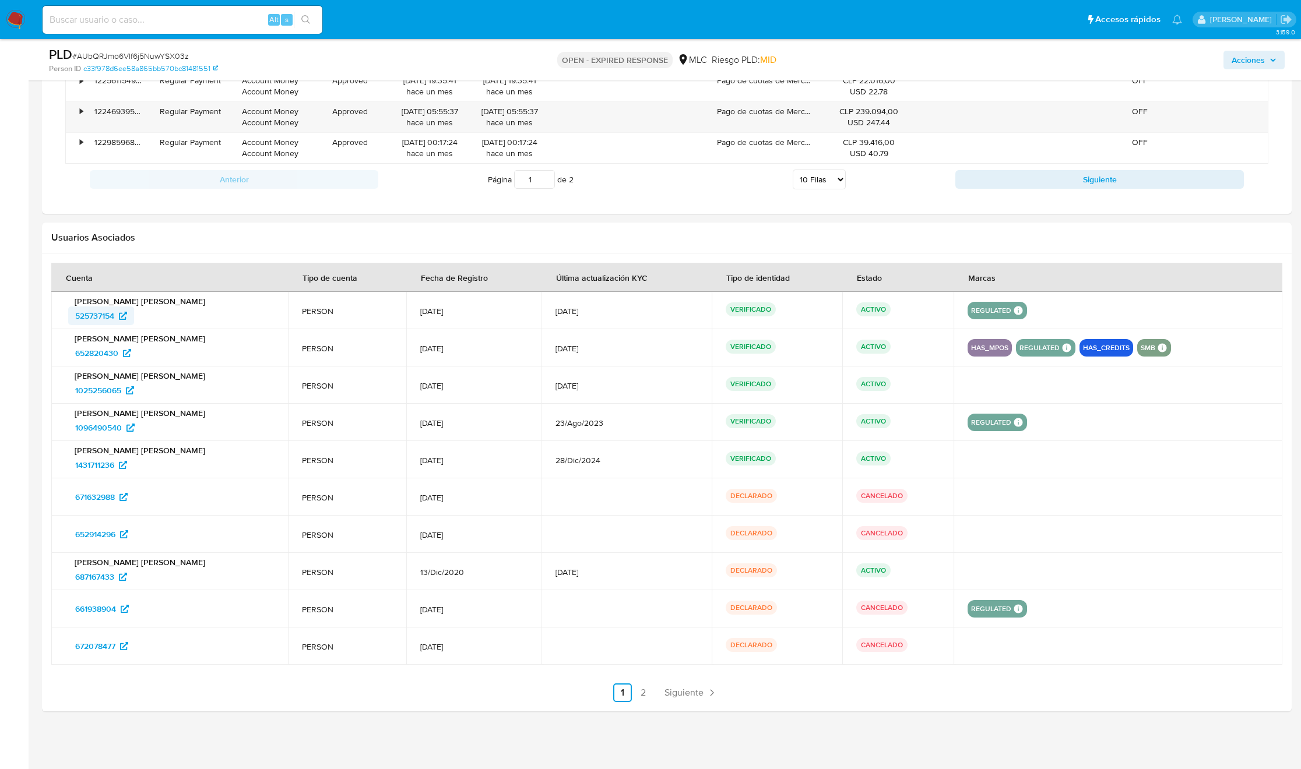
click at [104, 317] on span "525737154" at bounding box center [94, 316] width 39 height 19
click at [104, 385] on span "1025256065" at bounding box center [98, 390] width 46 height 19
click at [104, 427] on span "1096490540" at bounding box center [98, 427] width 47 height 19
click at [105, 465] on span "1431711236" at bounding box center [94, 465] width 39 height 19
click at [105, 499] on span "671632988" at bounding box center [95, 497] width 40 height 19
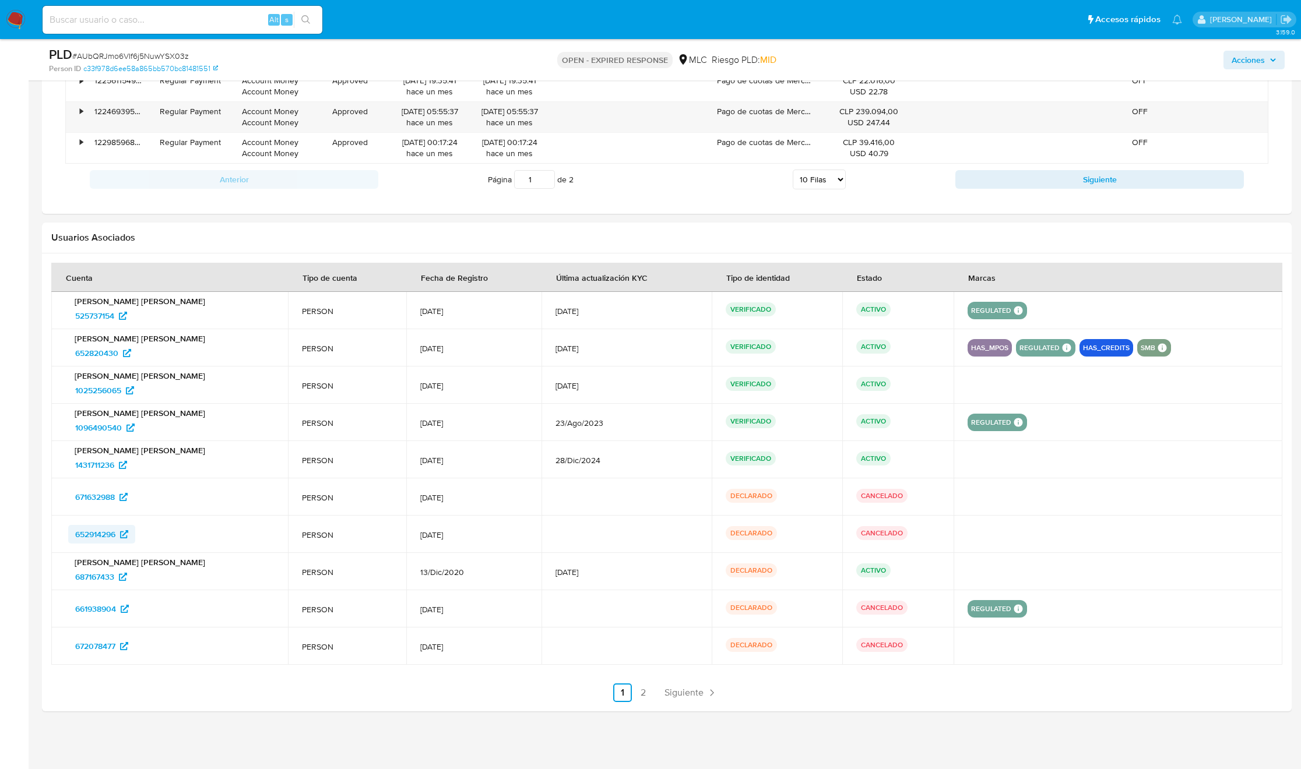
click at [96, 537] on span "652914296" at bounding box center [95, 534] width 40 height 19
click at [98, 582] on span "687167433" at bounding box center [94, 577] width 39 height 19
click at [99, 600] on span "661938904" at bounding box center [95, 609] width 41 height 19
click at [97, 647] on span "672078477" at bounding box center [95, 646] width 40 height 19
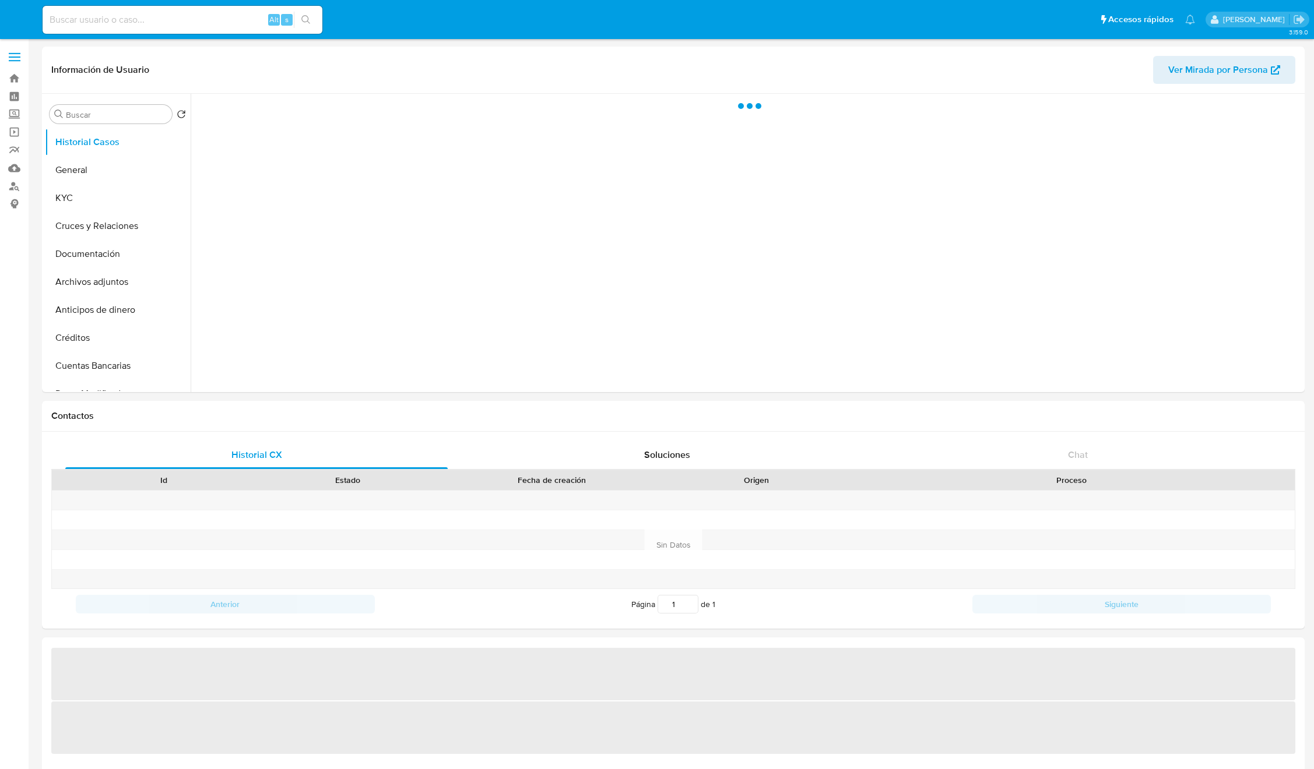
select select "10"
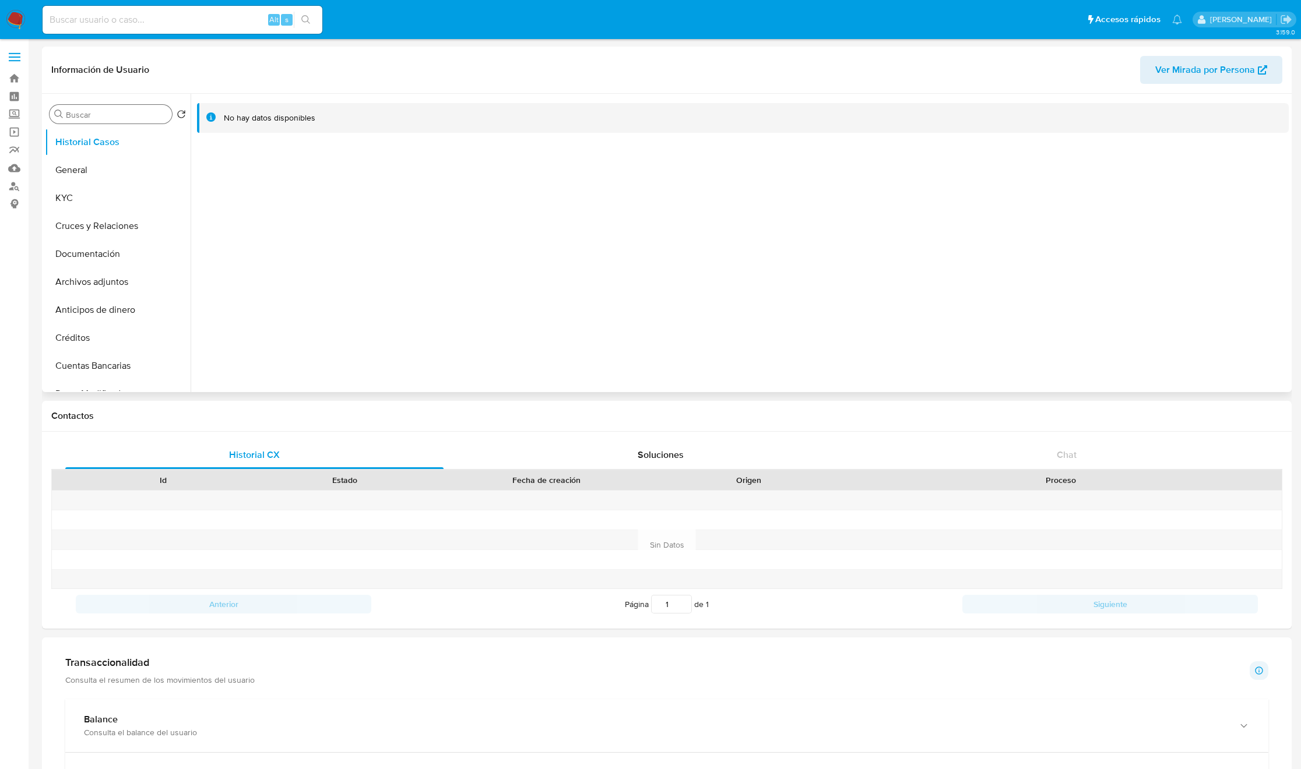
click at [76, 114] on input "Buscar" at bounding box center [116, 115] width 101 height 10
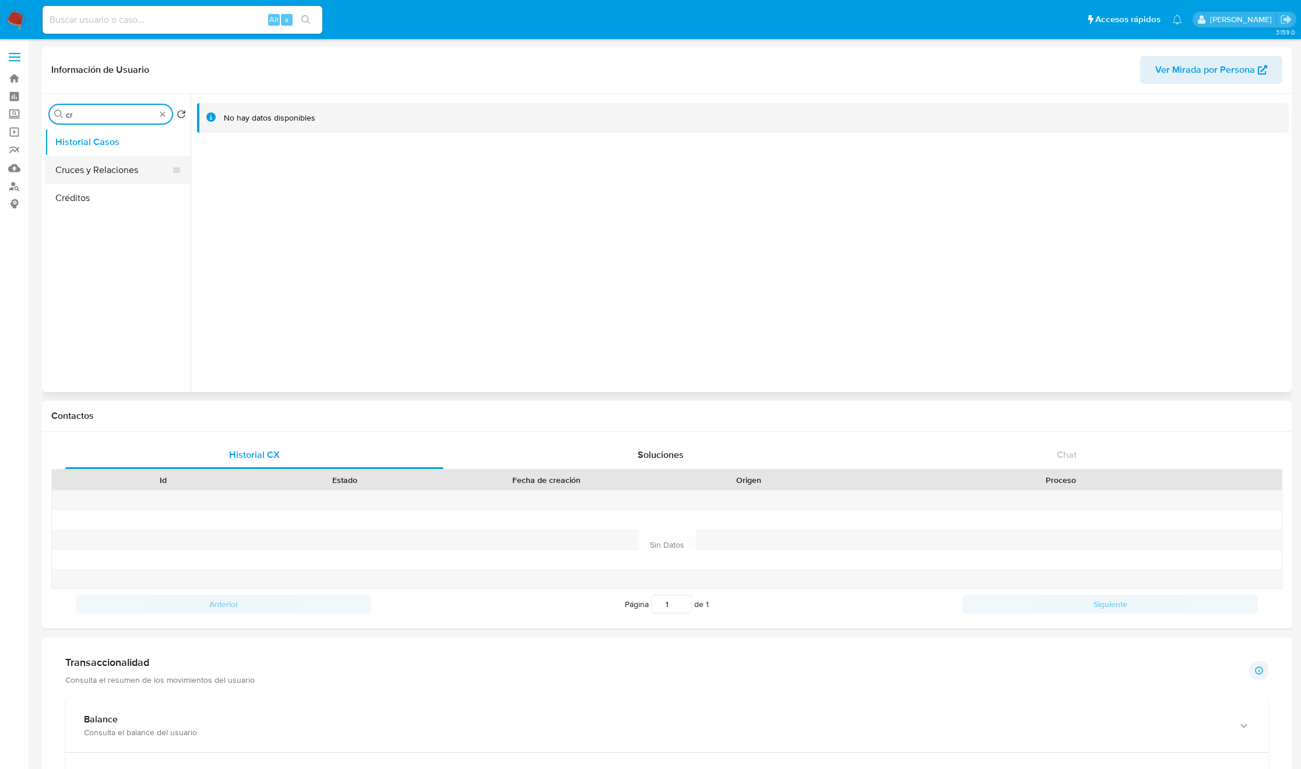
click at [89, 175] on button "Cruces y Relaciones" at bounding box center [113, 170] width 136 height 28
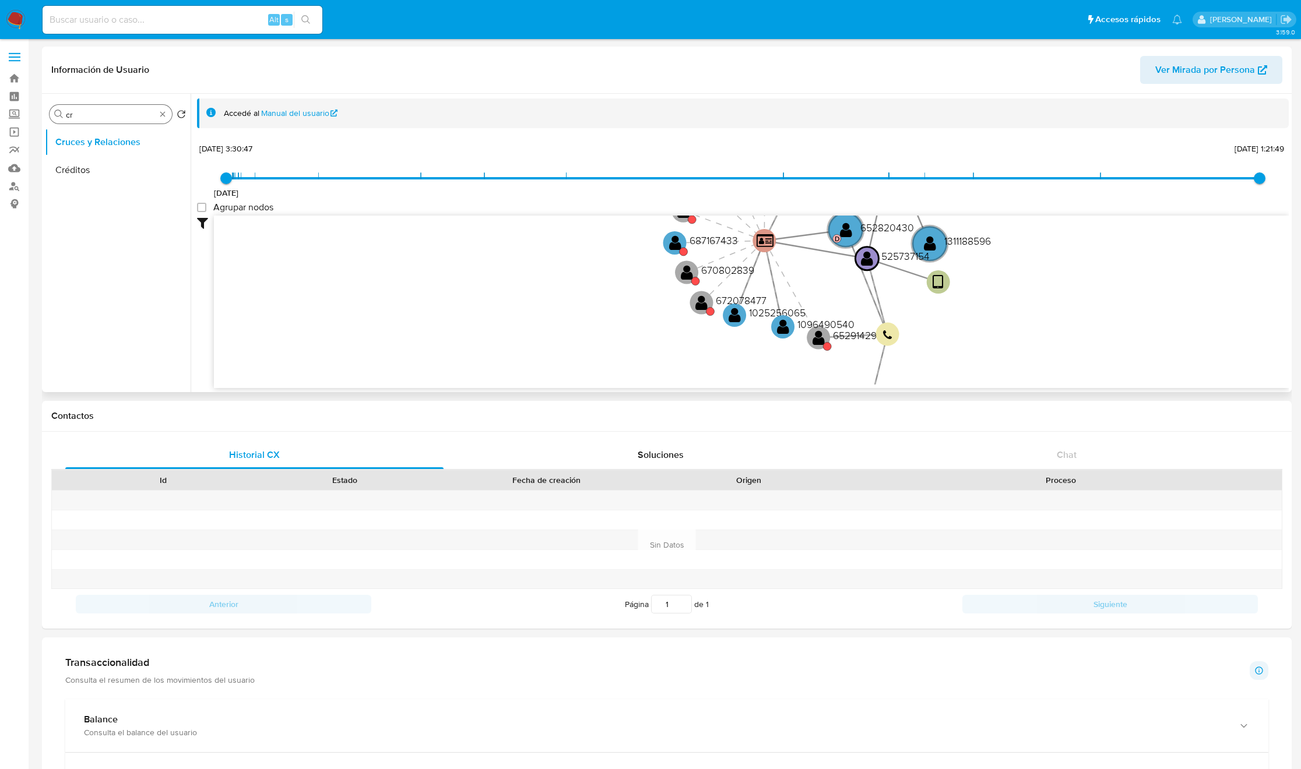
click at [90, 114] on input "cr" at bounding box center [111, 115] width 90 height 10
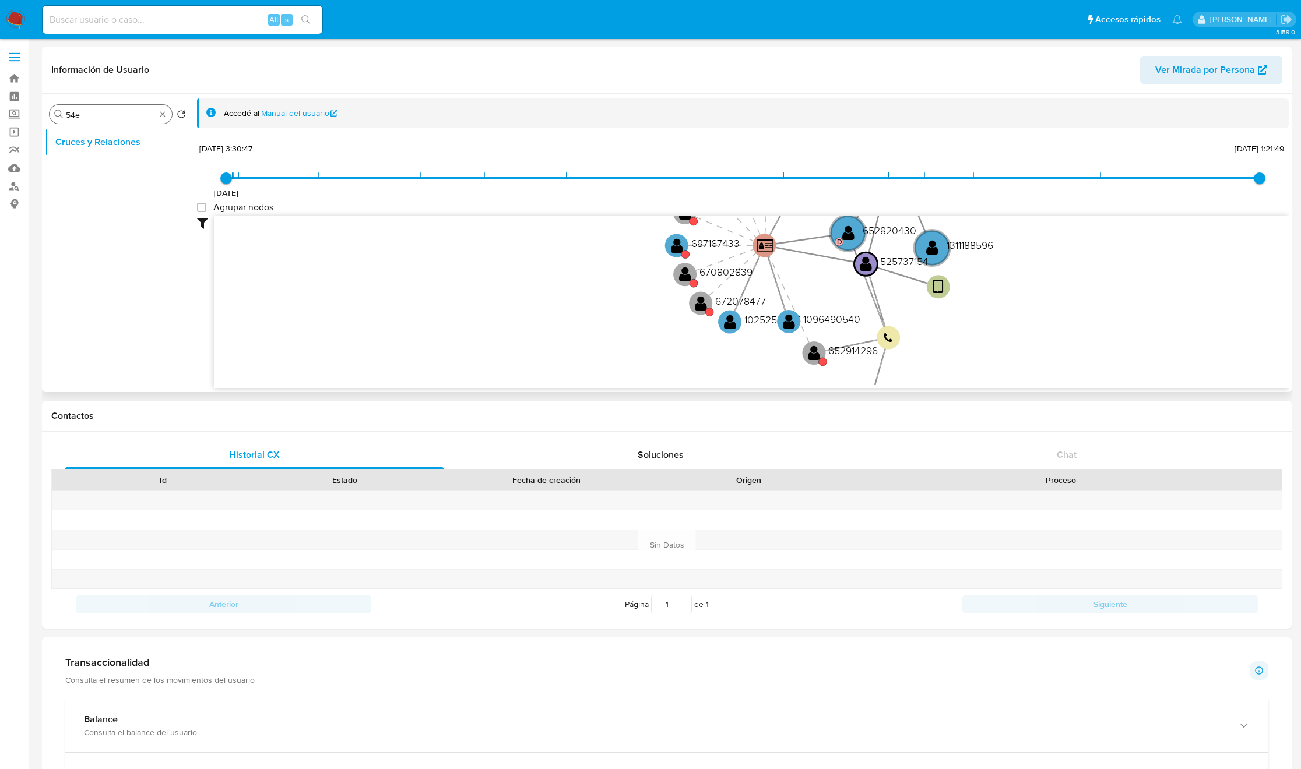
click at [99, 123] on div "Buscar 54e" at bounding box center [111, 114] width 122 height 19
click at [105, 112] on input "54e" at bounding box center [111, 115] width 90 height 10
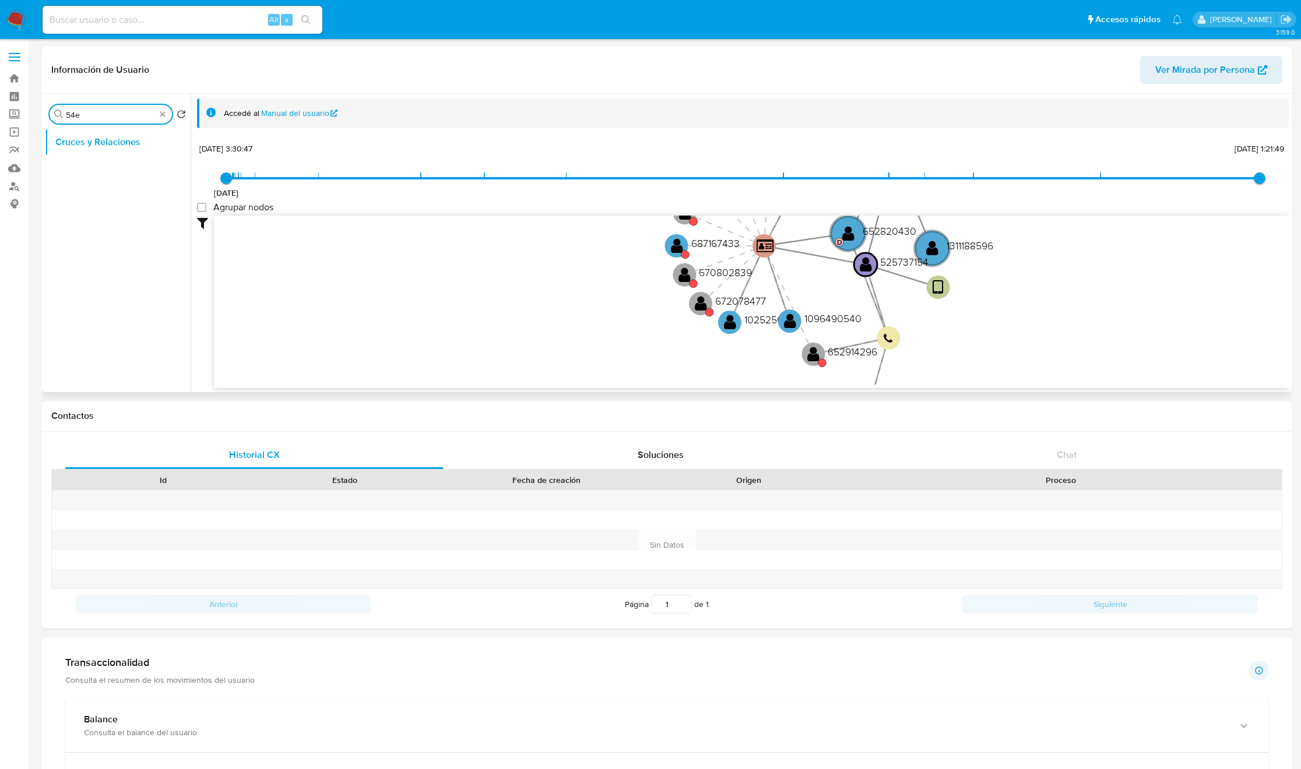
click at [105, 112] on input "54e" at bounding box center [111, 115] width 90 height 10
click at [105, 112] on input "r" at bounding box center [111, 115] width 90 height 10
type input "res"
click at [110, 154] on button "Cruces y Relaciones" at bounding box center [113, 142] width 136 height 28
click at [111, 166] on button "Restricciones Nuevo Mundo" at bounding box center [113, 170] width 136 height 28
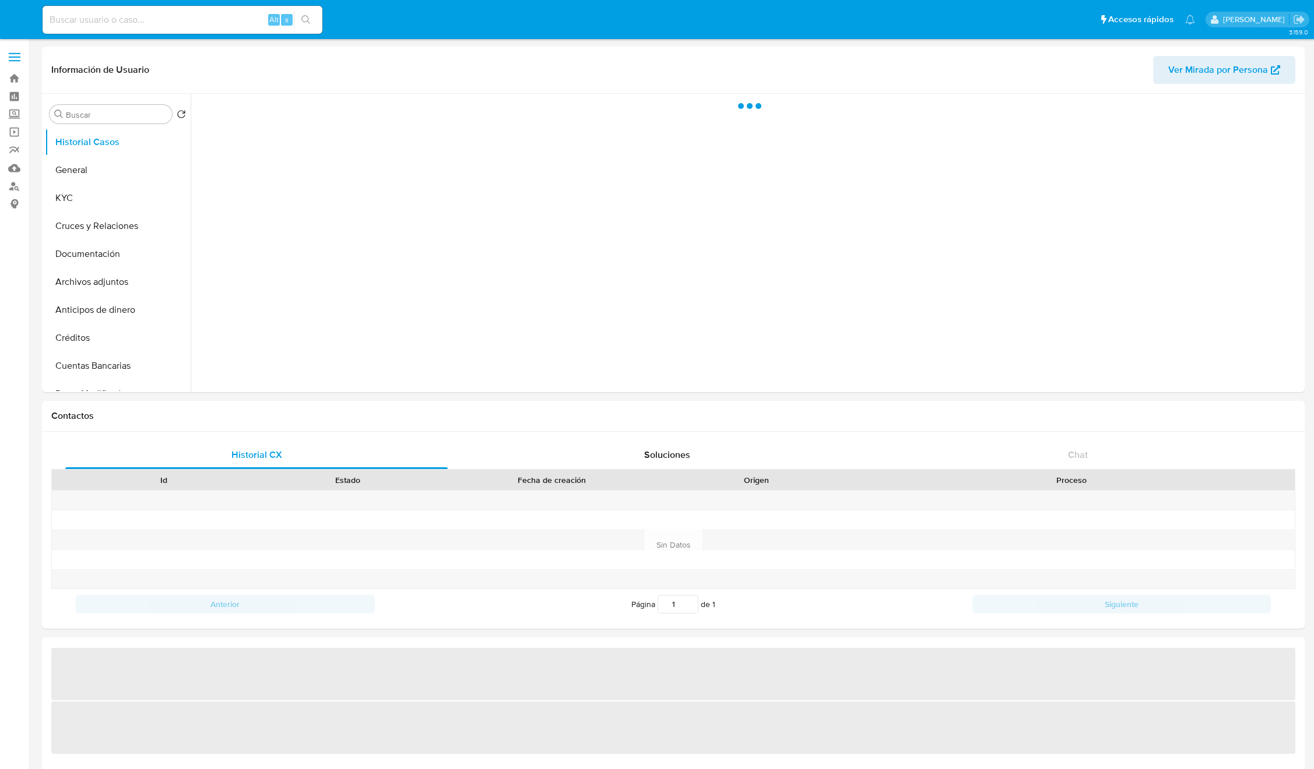
select select "10"
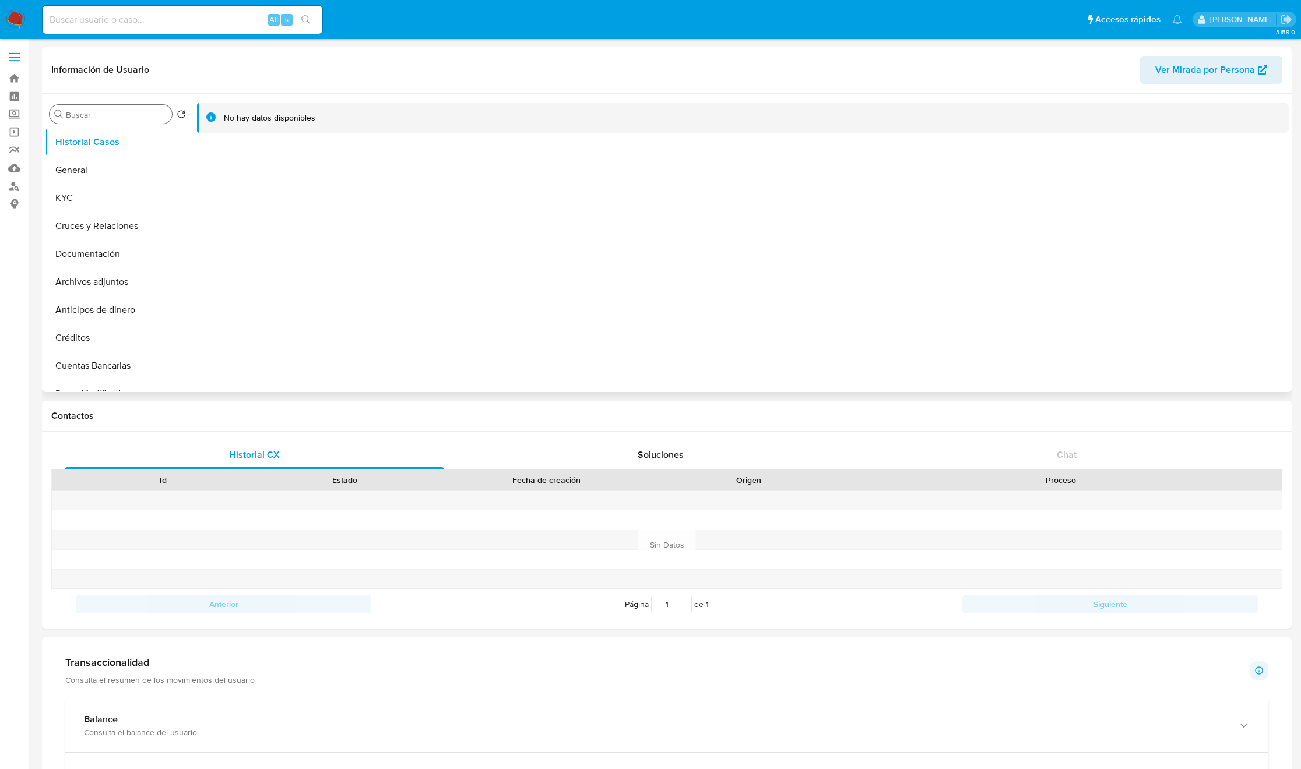
drag, startPoint x: 102, startPoint y: 115, endPoint x: 105, endPoint y: 122, distance: 7.8
click at [105, 122] on div "Buscar" at bounding box center [111, 114] width 122 height 19
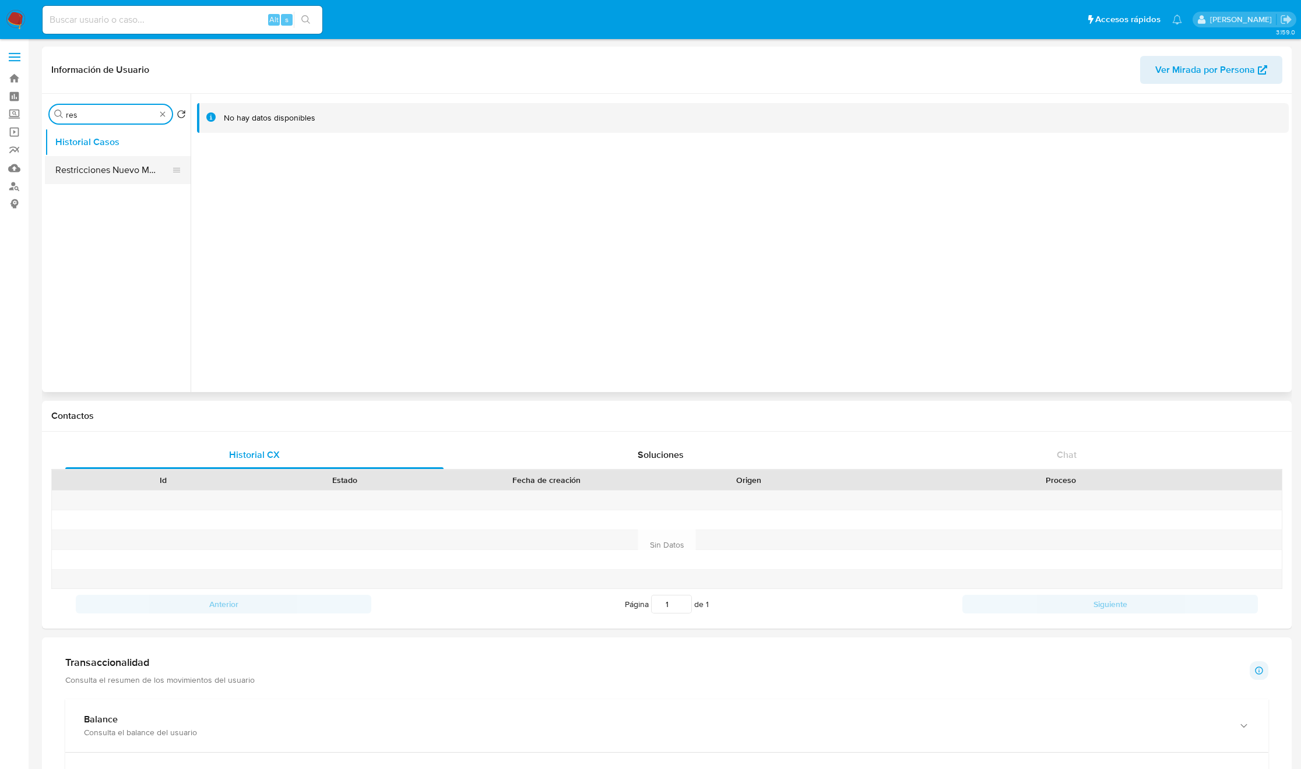
type input "res"
click at [122, 172] on button "Restricciones Nuevo Mundo" at bounding box center [113, 170] width 136 height 28
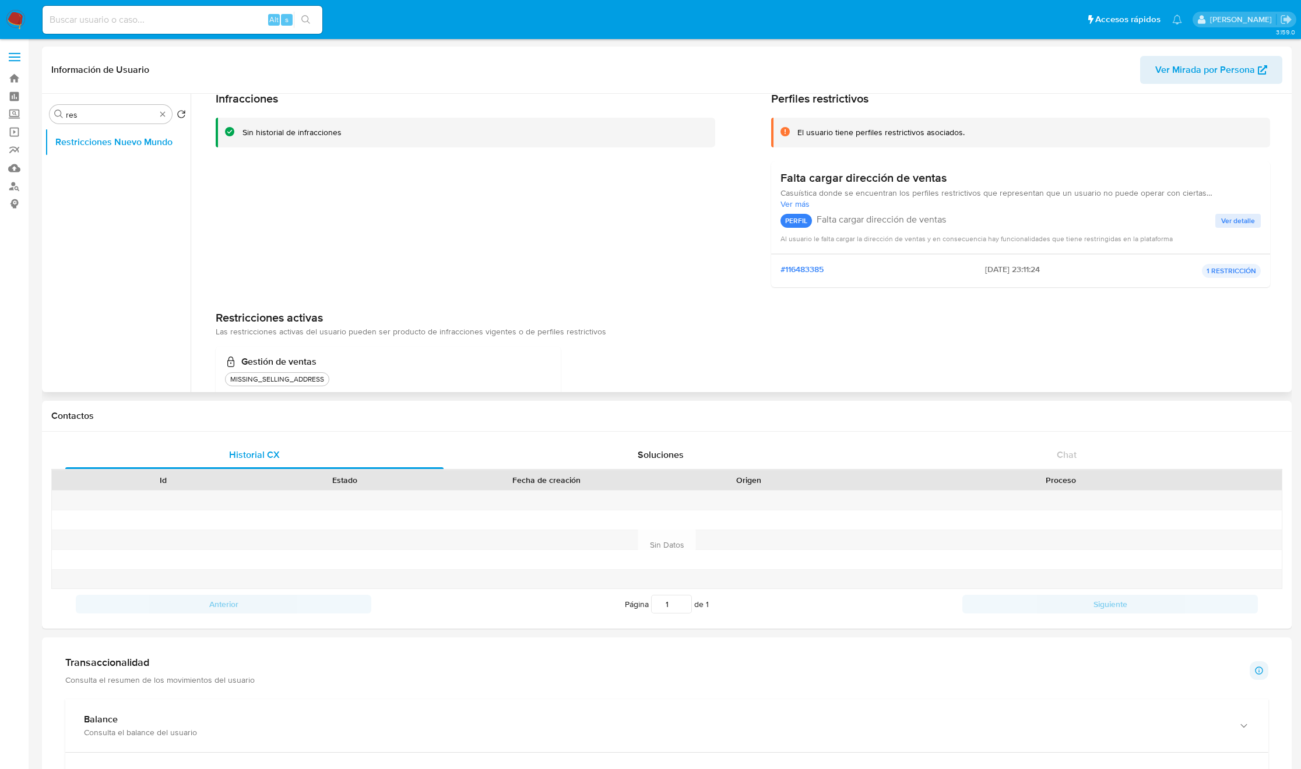
scroll to position [81, 0]
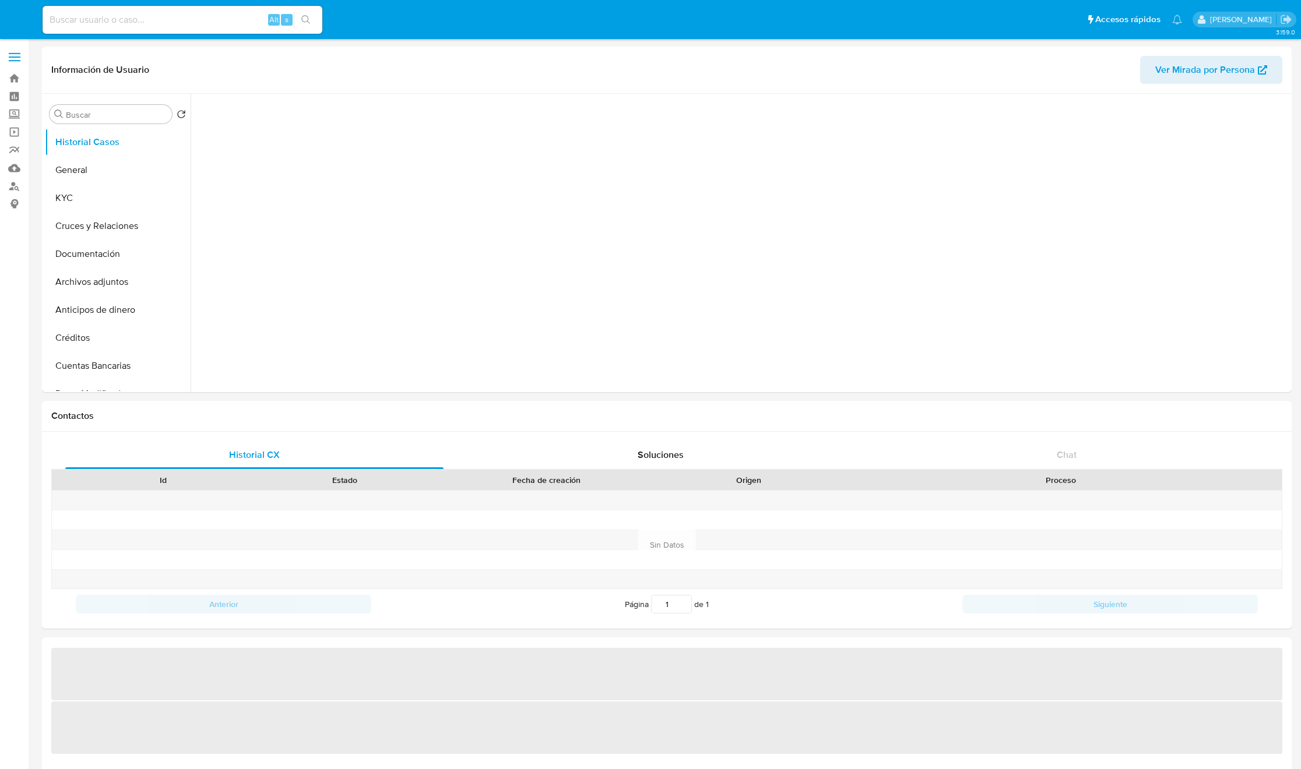
select select "10"
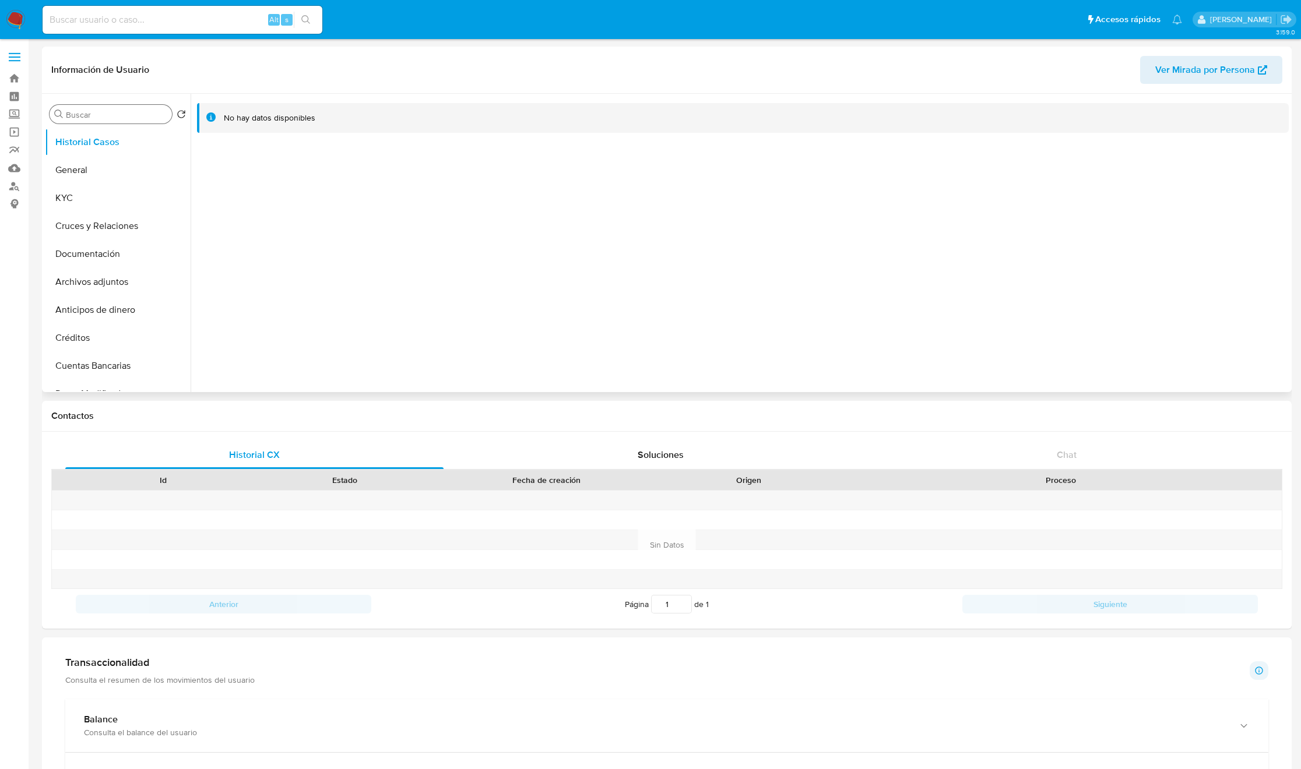
click at [126, 115] on input "Buscar" at bounding box center [116, 115] width 101 height 10
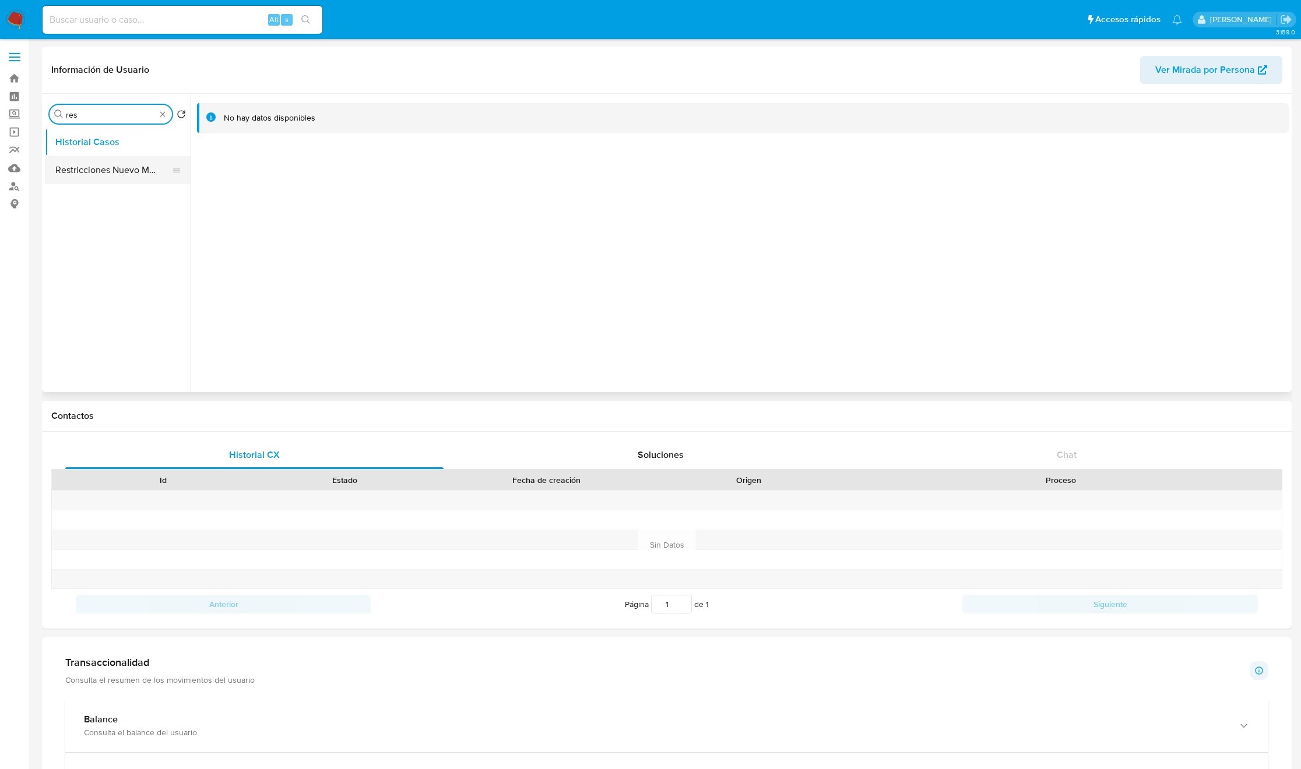
type input "res"
click at [119, 173] on button "Restricciones Nuevo Mundo" at bounding box center [113, 170] width 136 height 28
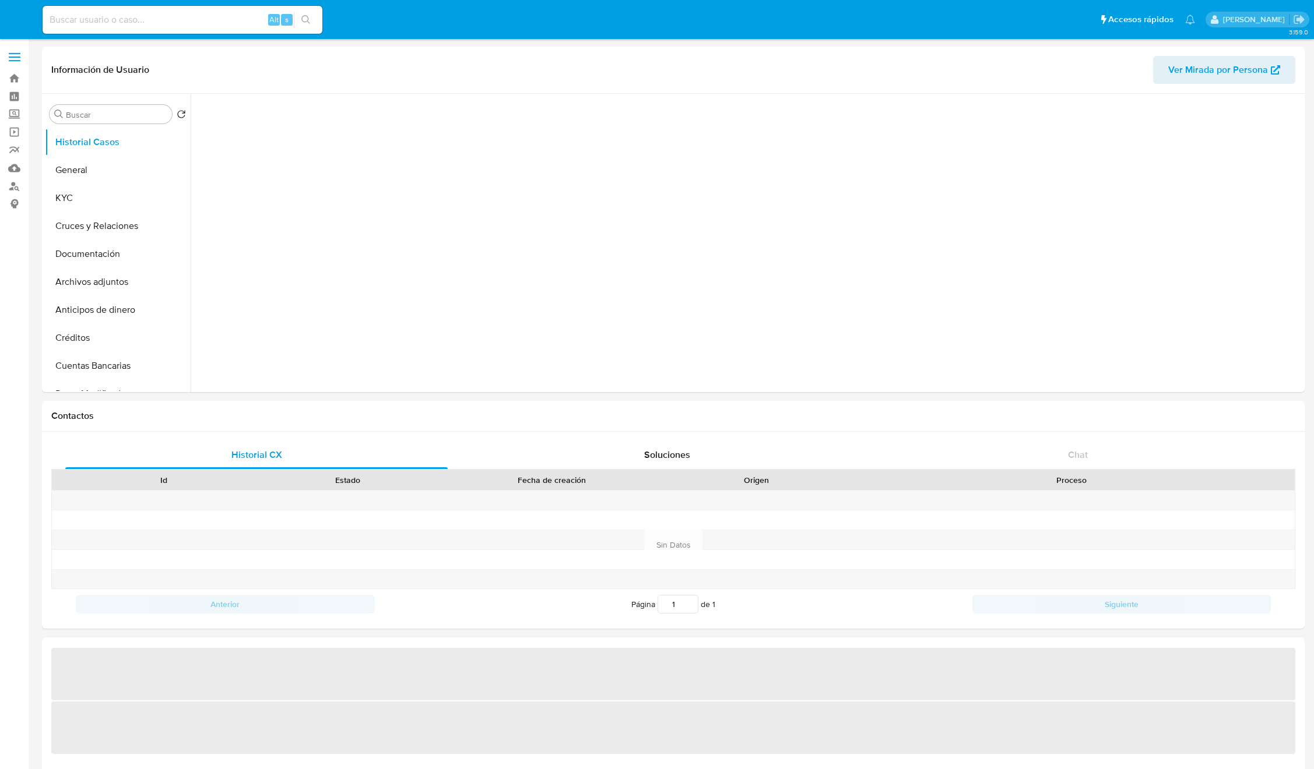
select select "10"
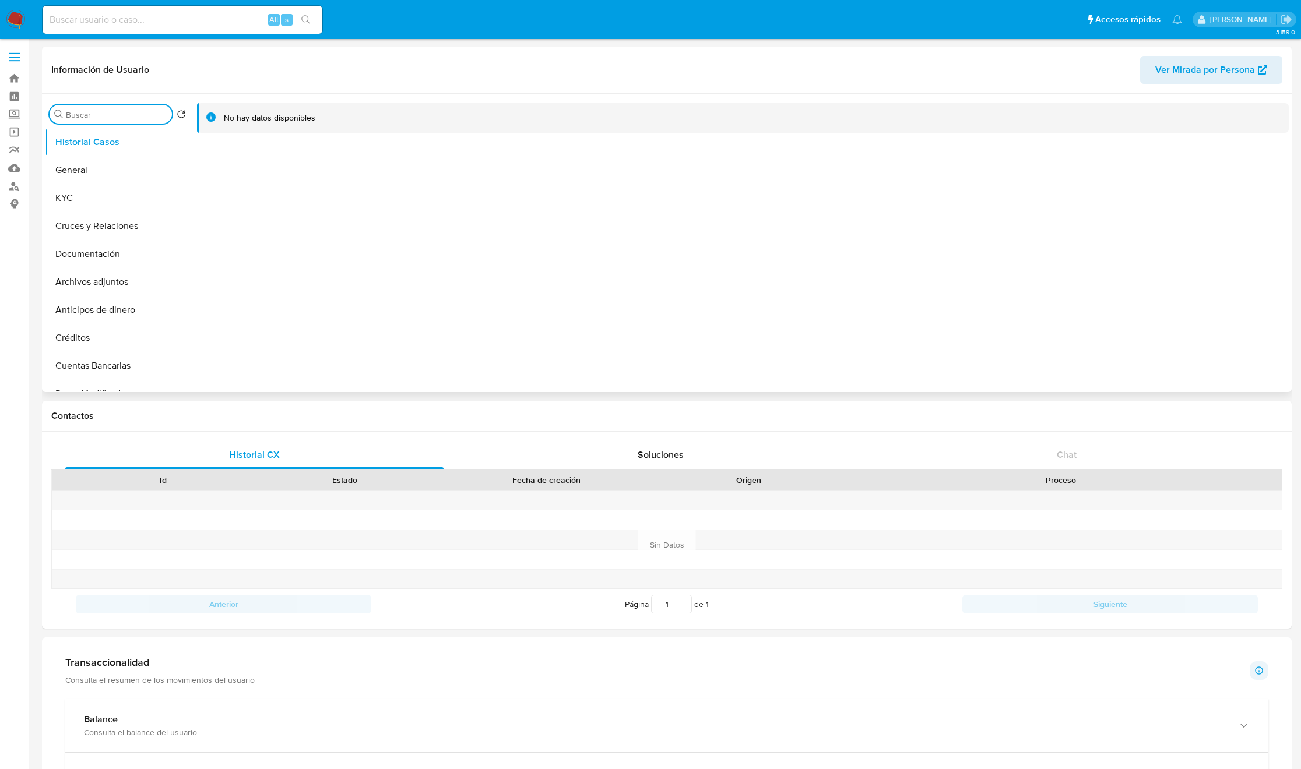
click at [152, 116] on input "Buscar" at bounding box center [116, 115] width 101 height 10
type input "res"
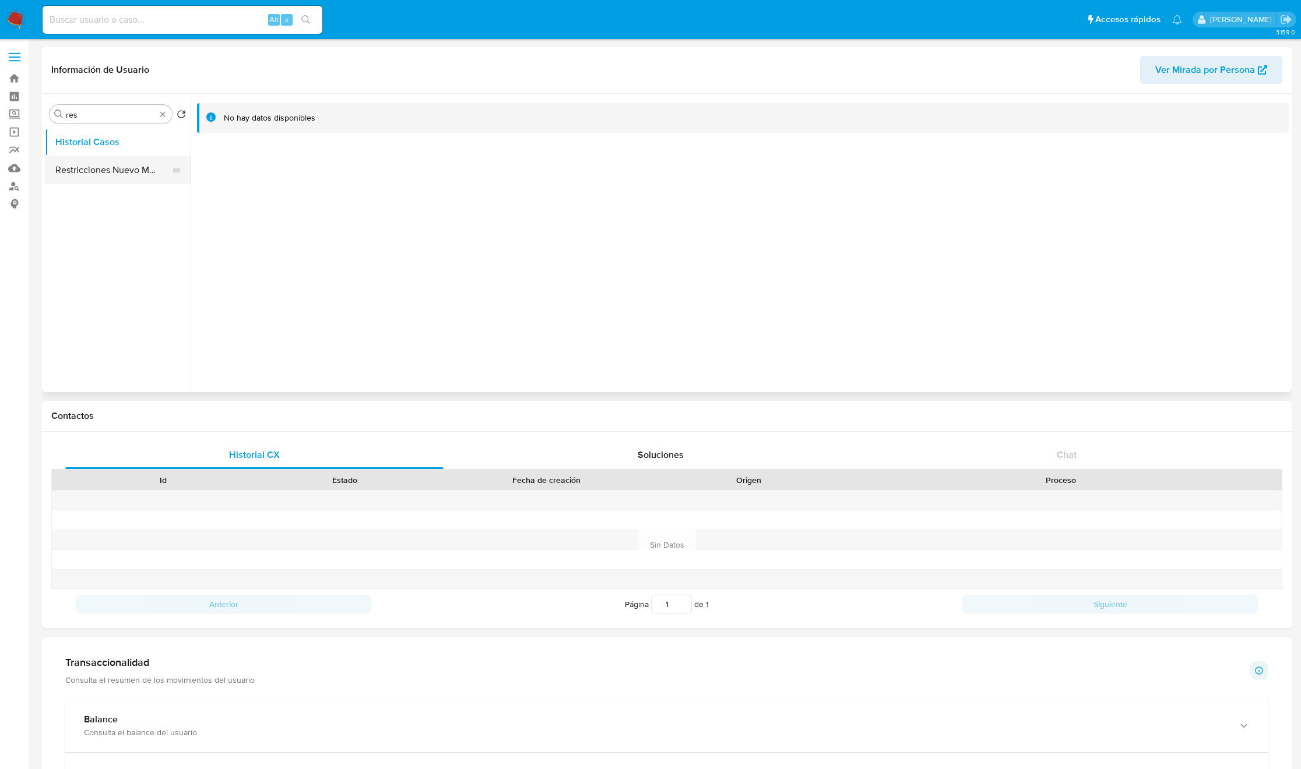
click at [128, 184] on button "Restricciones Nuevo Mundo" at bounding box center [113, 170] width 136 height 28
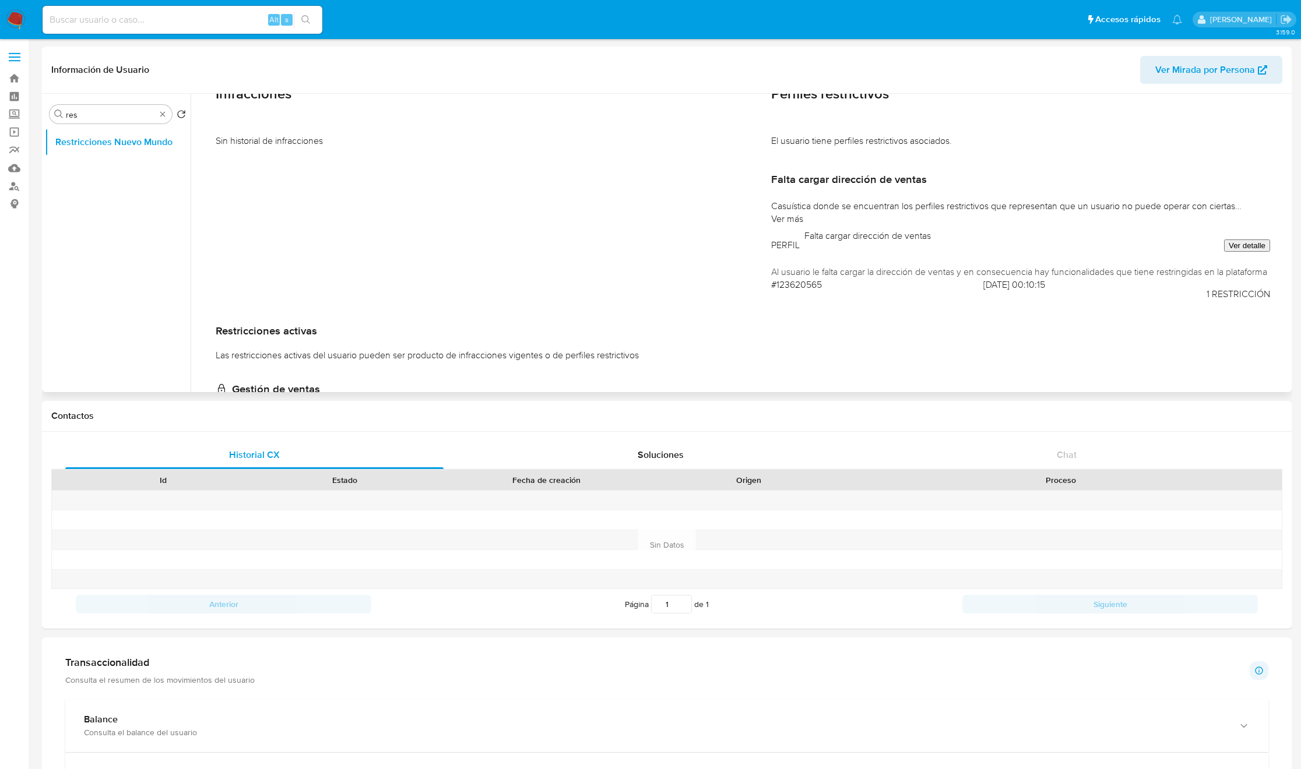
scroll to position [81, 0]
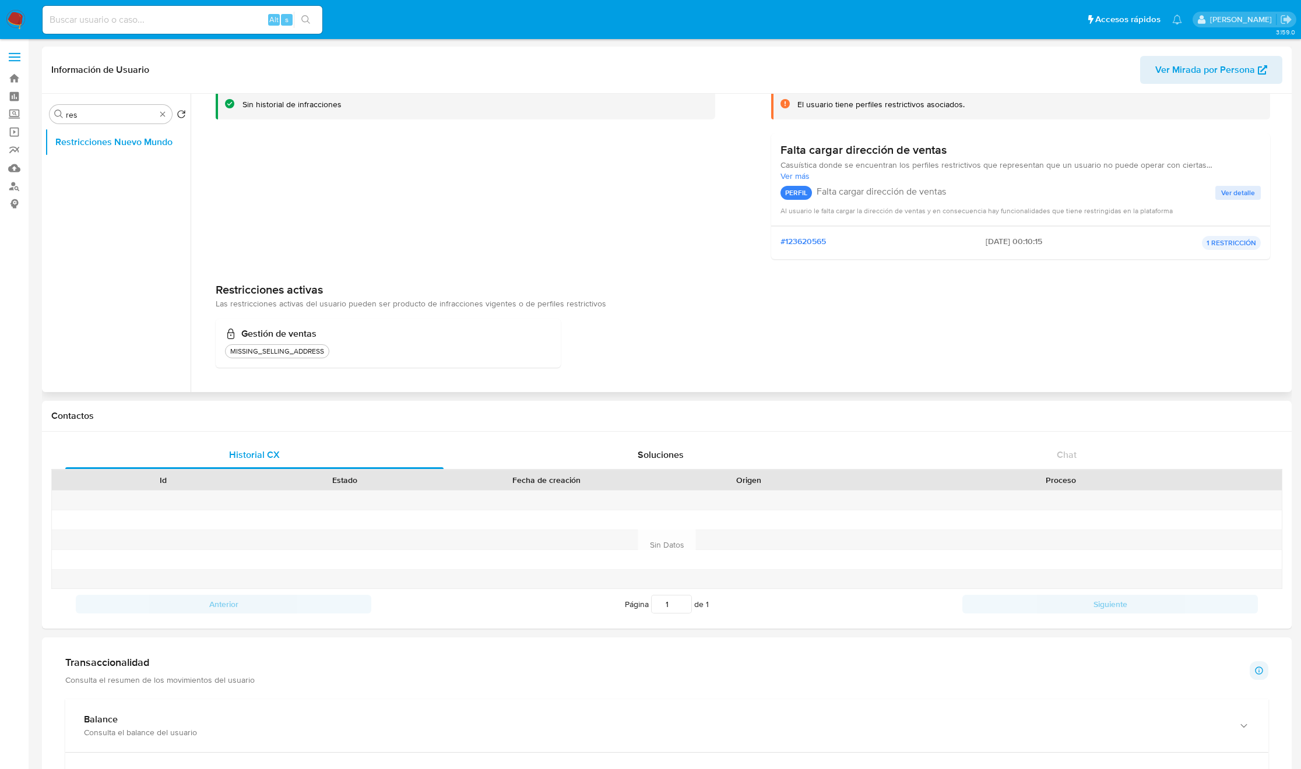
click at [801, 311] on div "Restricciones activas Las restricciones activas del usuario pueden ser producto…" at bounding box center [743, 326] width 1054 height 86
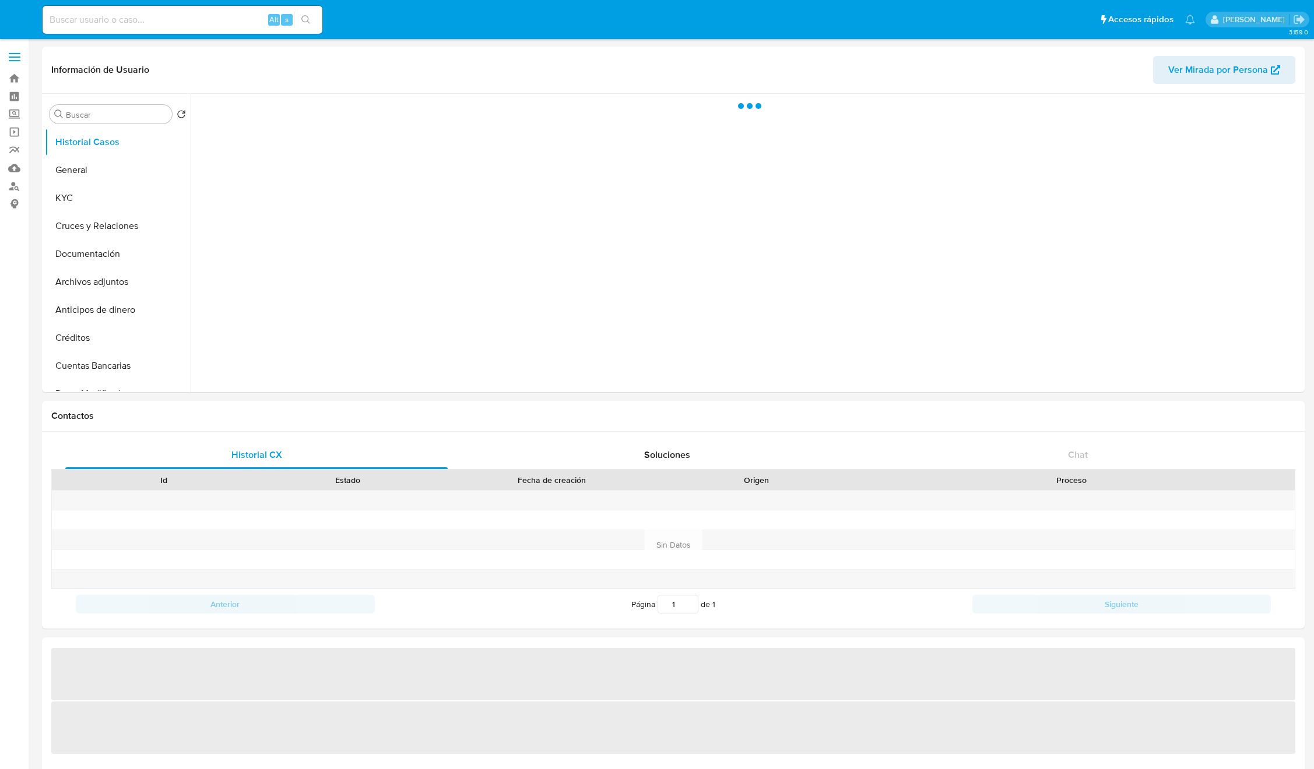
select select "10"
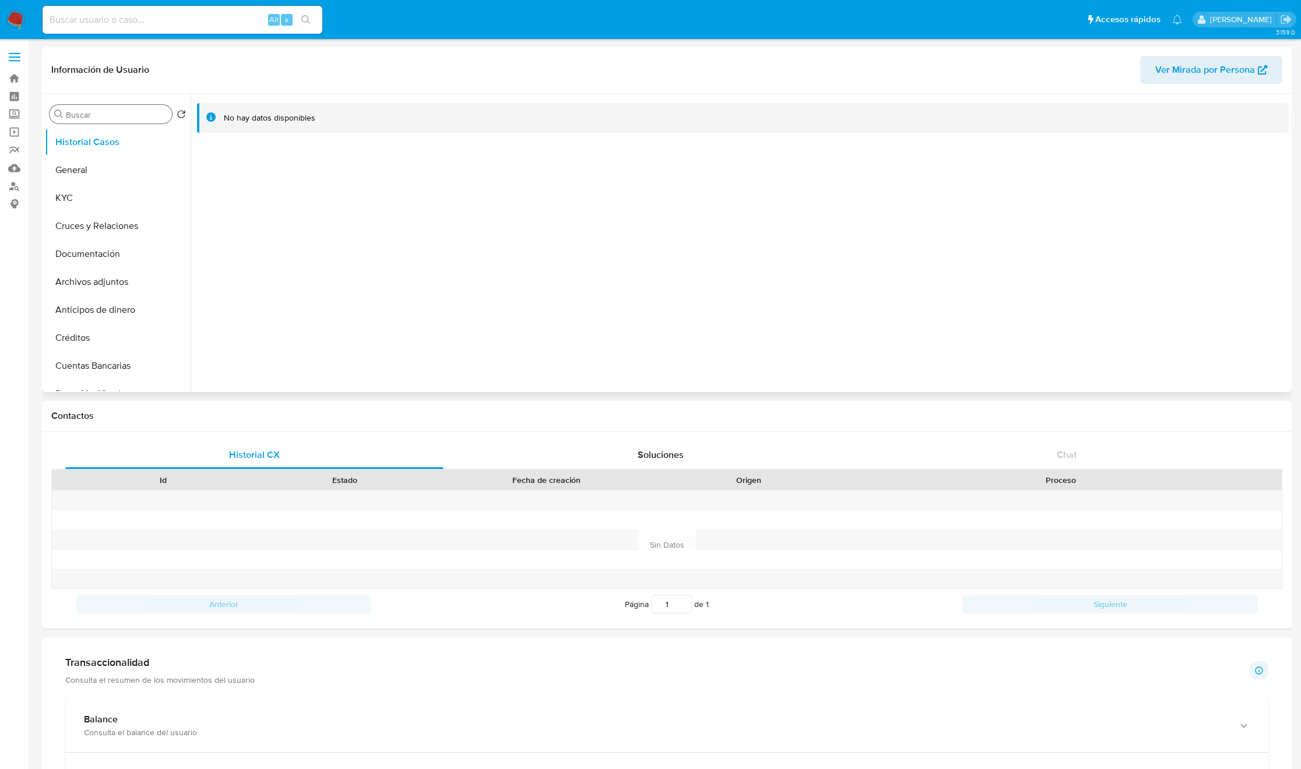
click at [112, 116] on input "Buscar" at bounding box center [116, 115] width 101 height 10
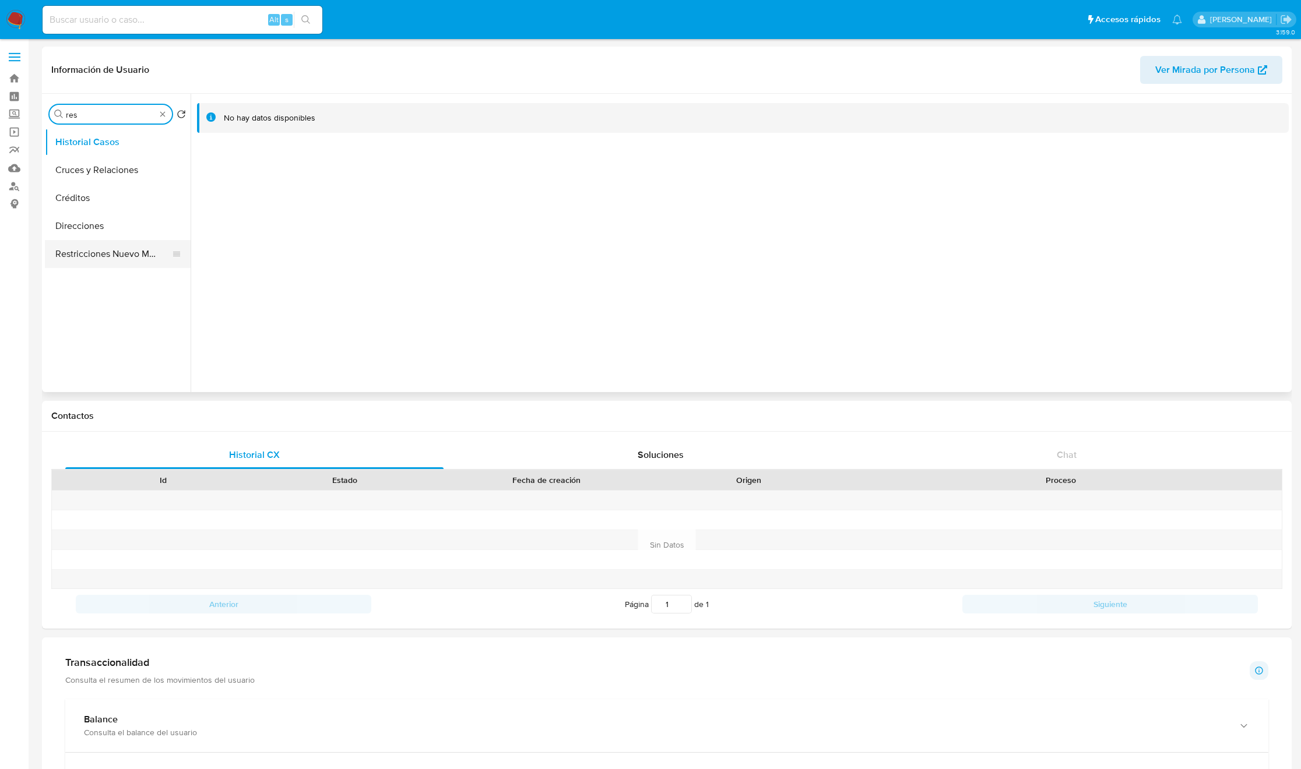
type input "res"
click at [125, 167] on button "Restricciones Nuevo Mundo" at bounding box center [113, 170] width 136 height 28
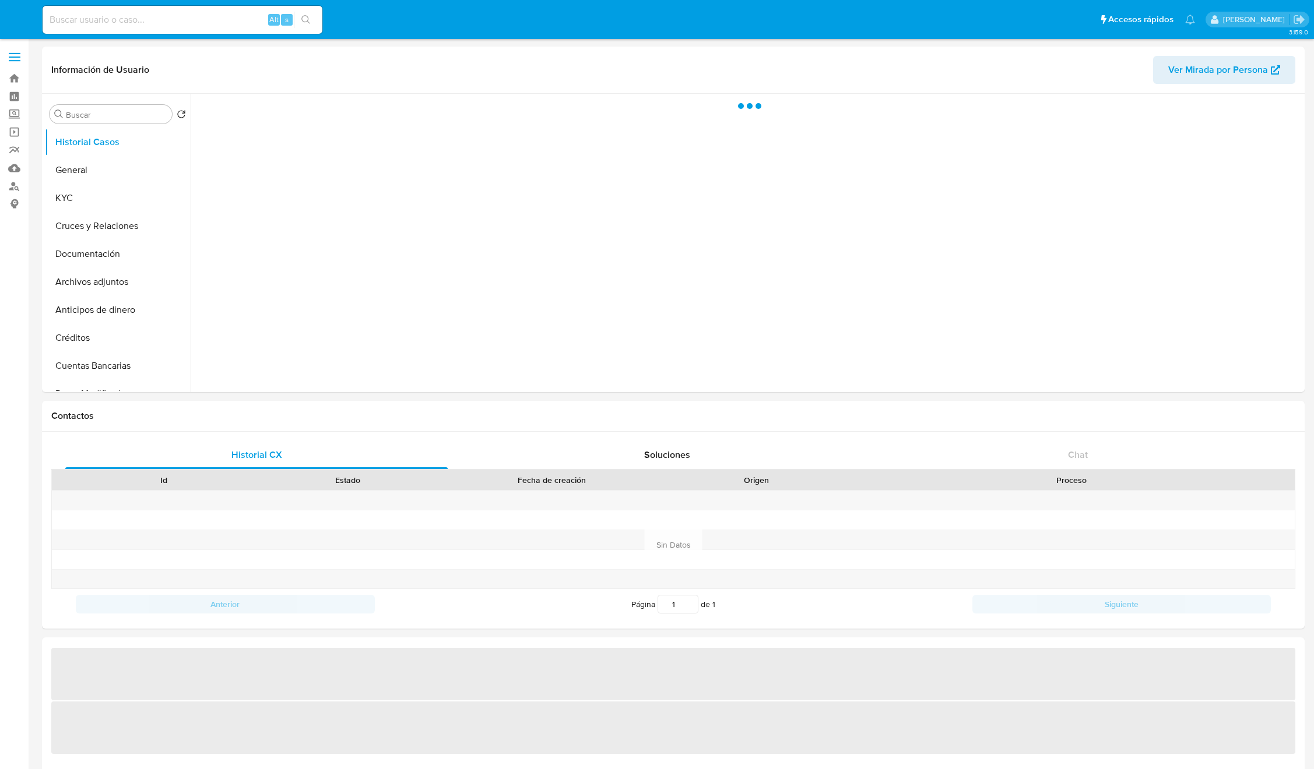
select select "10"
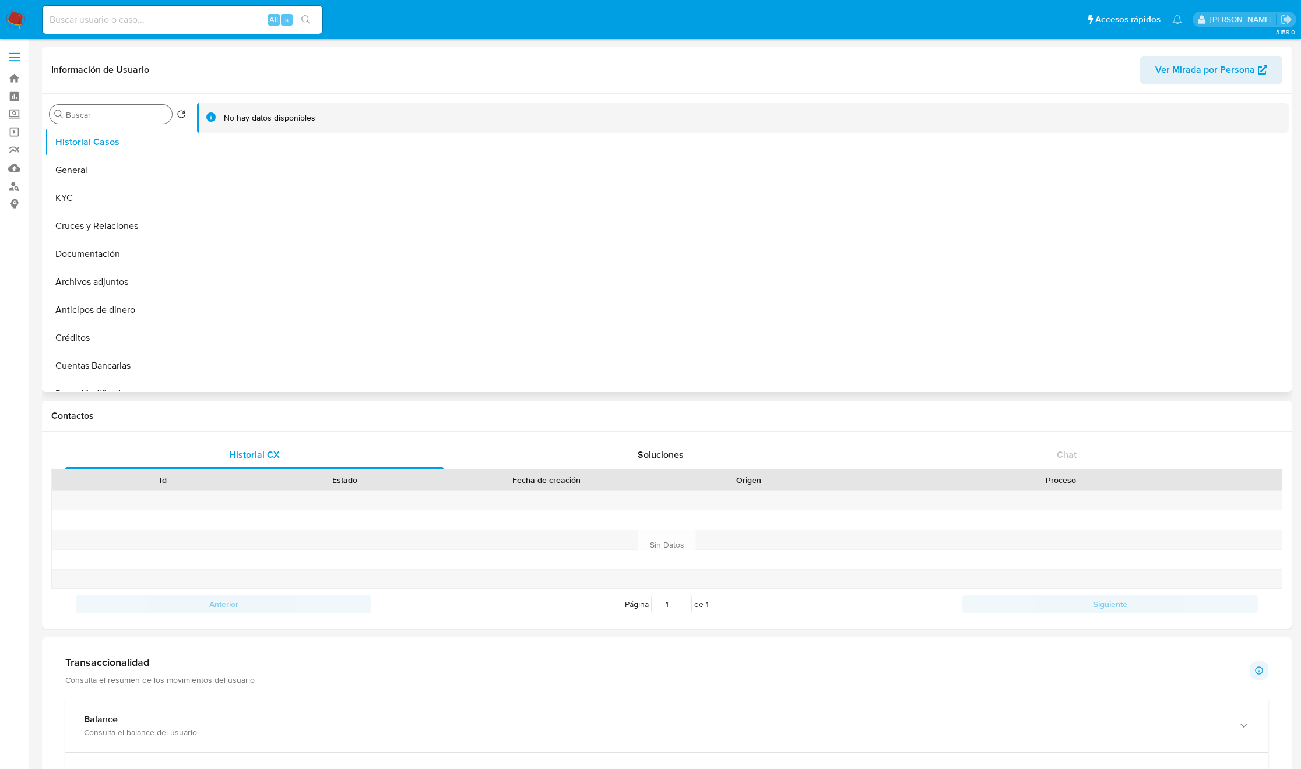
click at [128, 119] on input "Buscar" at bounding box center [116, 115] width 101 height 10
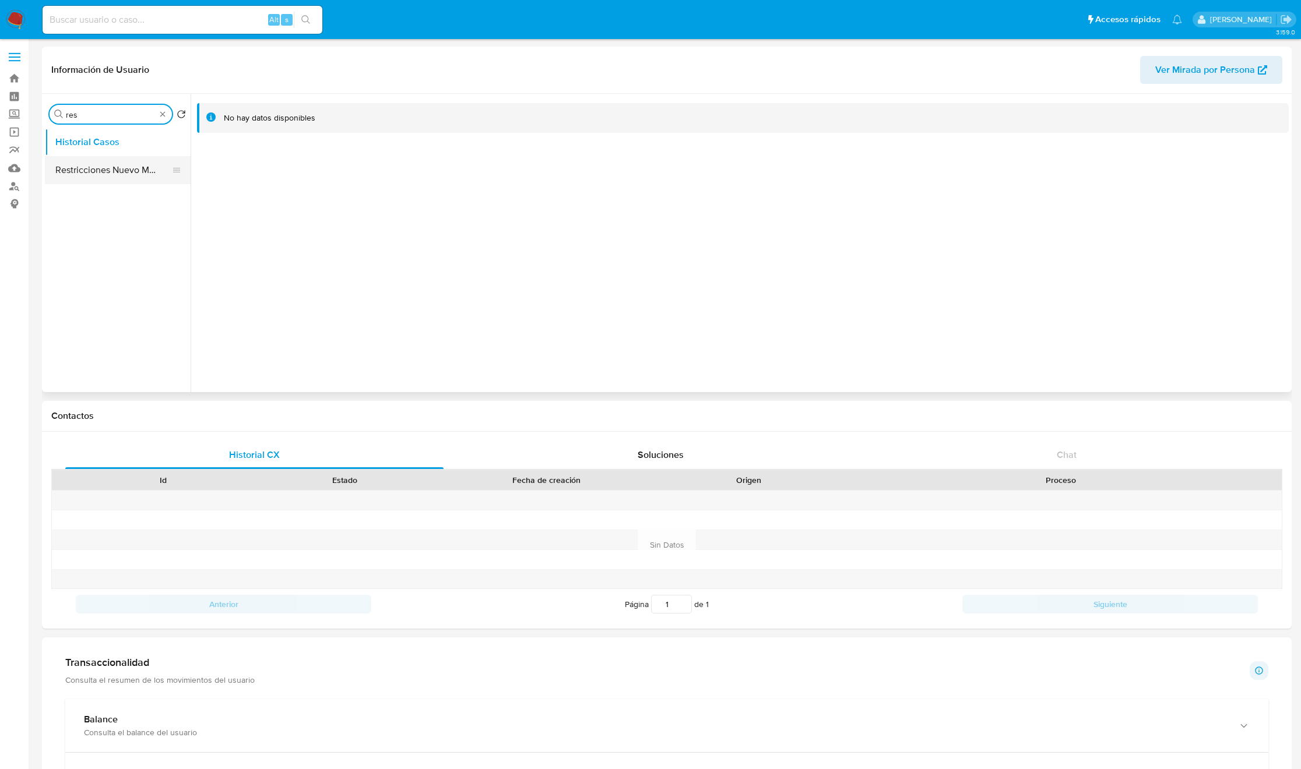
type input "res"
click at [129, 170] on button "Restricciones Nuevo Mundo" at bounding box center [113, 170] width 136 height 28
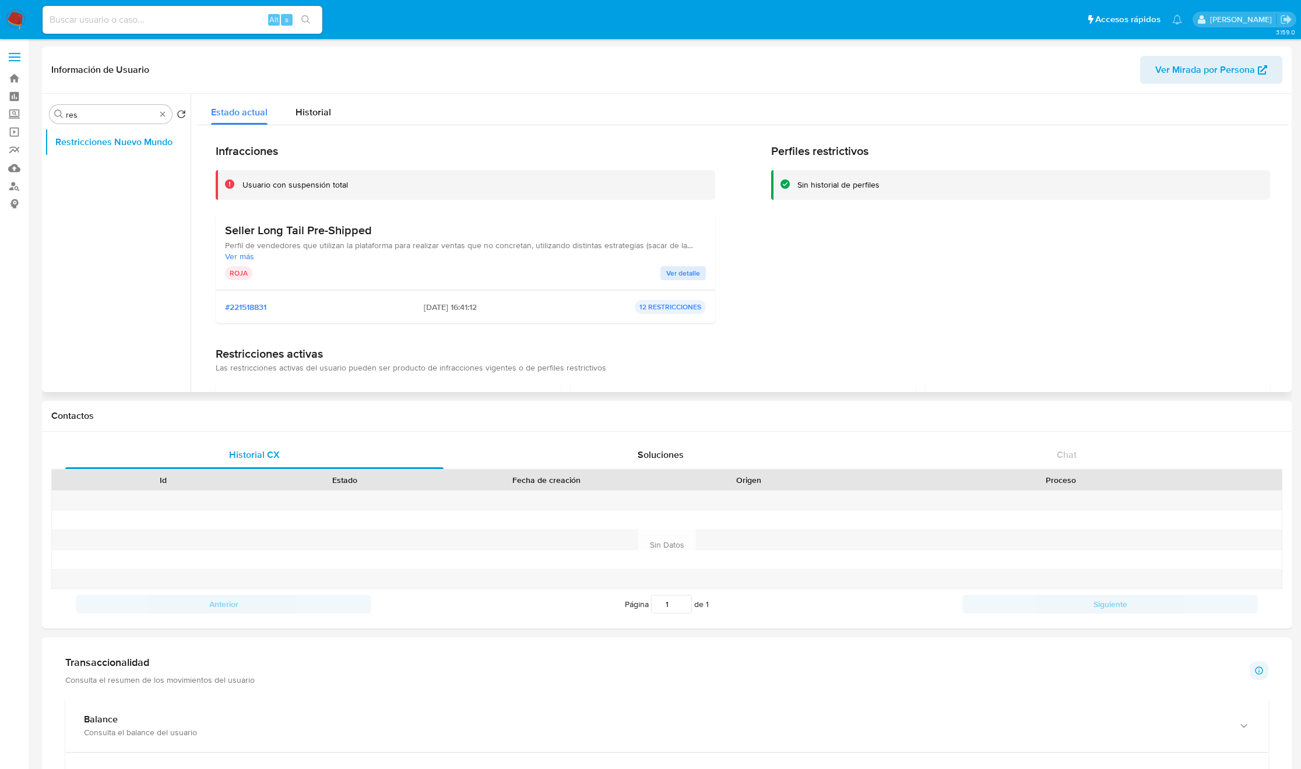
click at [367, 235] on h3 "Seller Long Tail Pre-Shipped" at bounding box center [465, 230] width 481 height 15
click at [1034, 294] on div "Perfiles restrictivos Sin historial de perfiles" at bounding box center [1021, 238] width 500 height 189
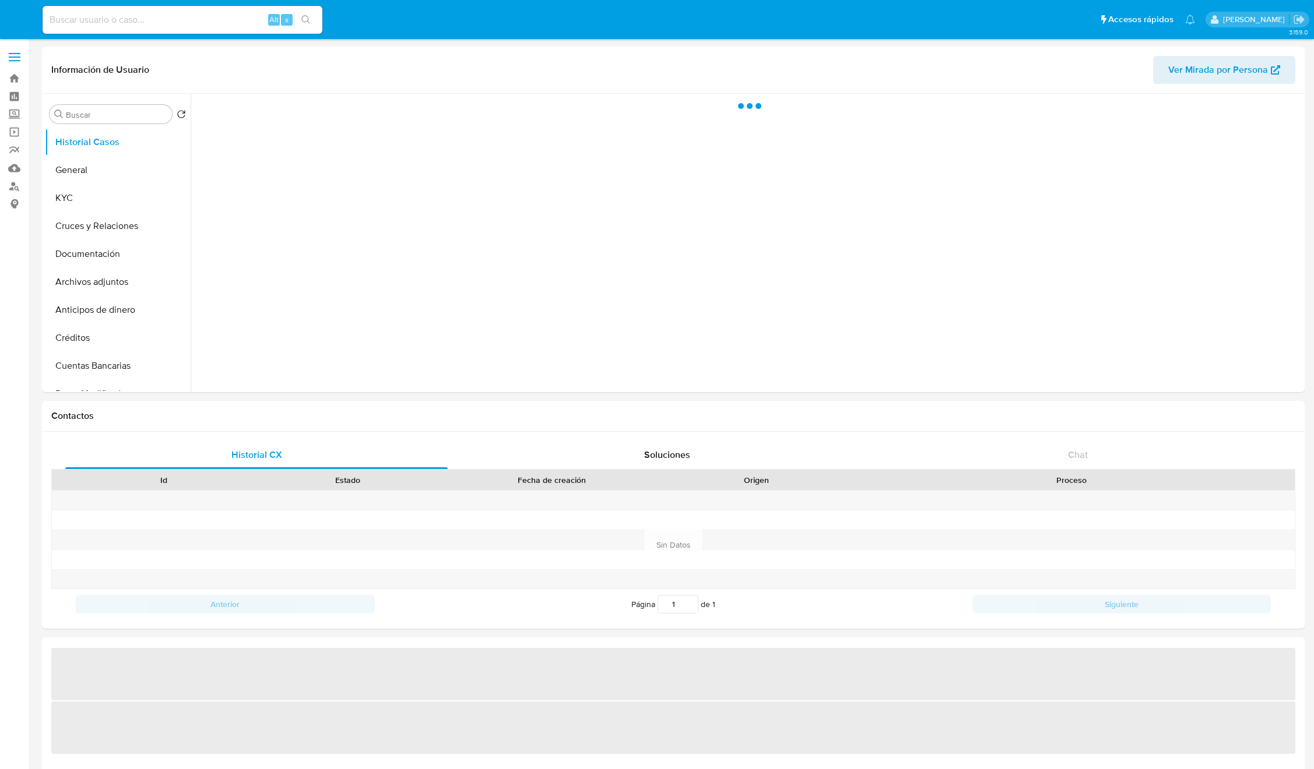
select select "10"
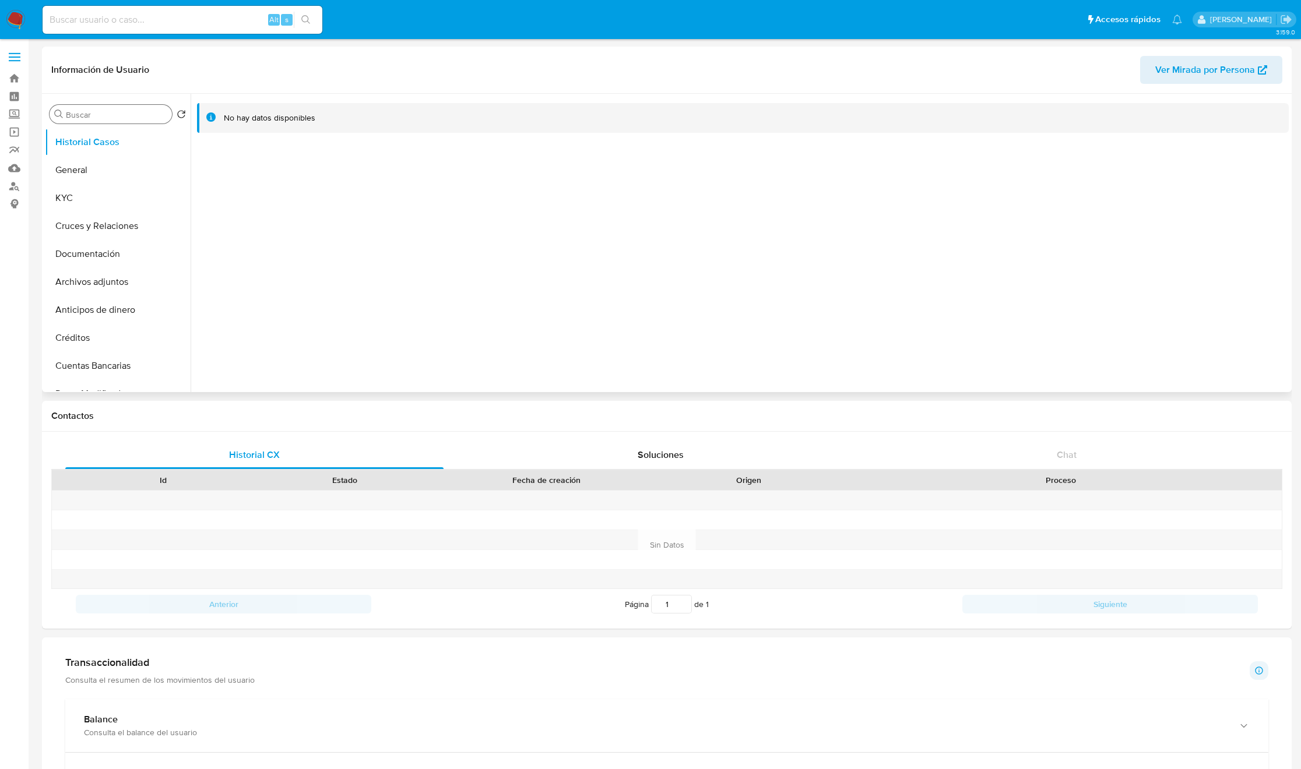
click at [137, 121] on div "Buscar" at bounding box center [111, 114] width 122 height 19
click at [138, 118] on input "Buscar" at bounding box center [116, 115] width 101 height 10
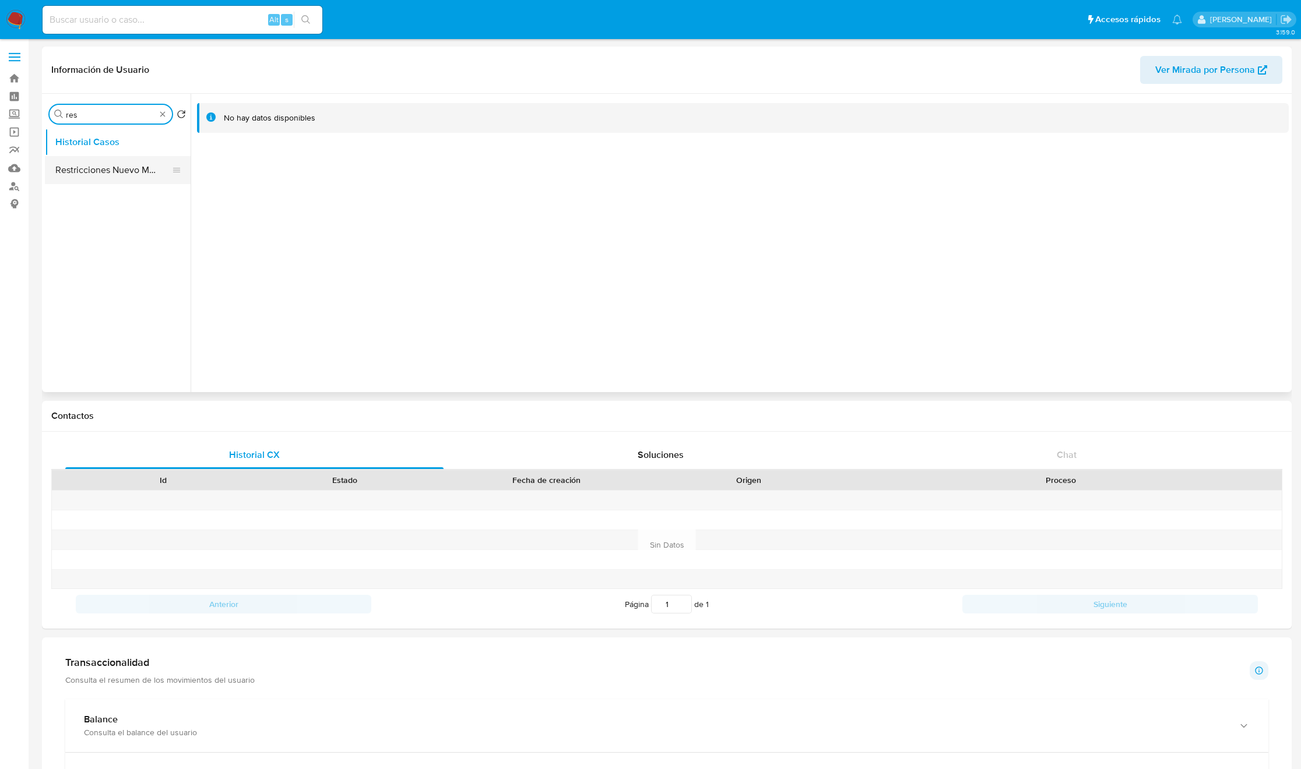
type input "res"
click at [126, 182] on button "Restricciones Nuevo Mundo" at bounding box center [113, 170] width 136 height 28
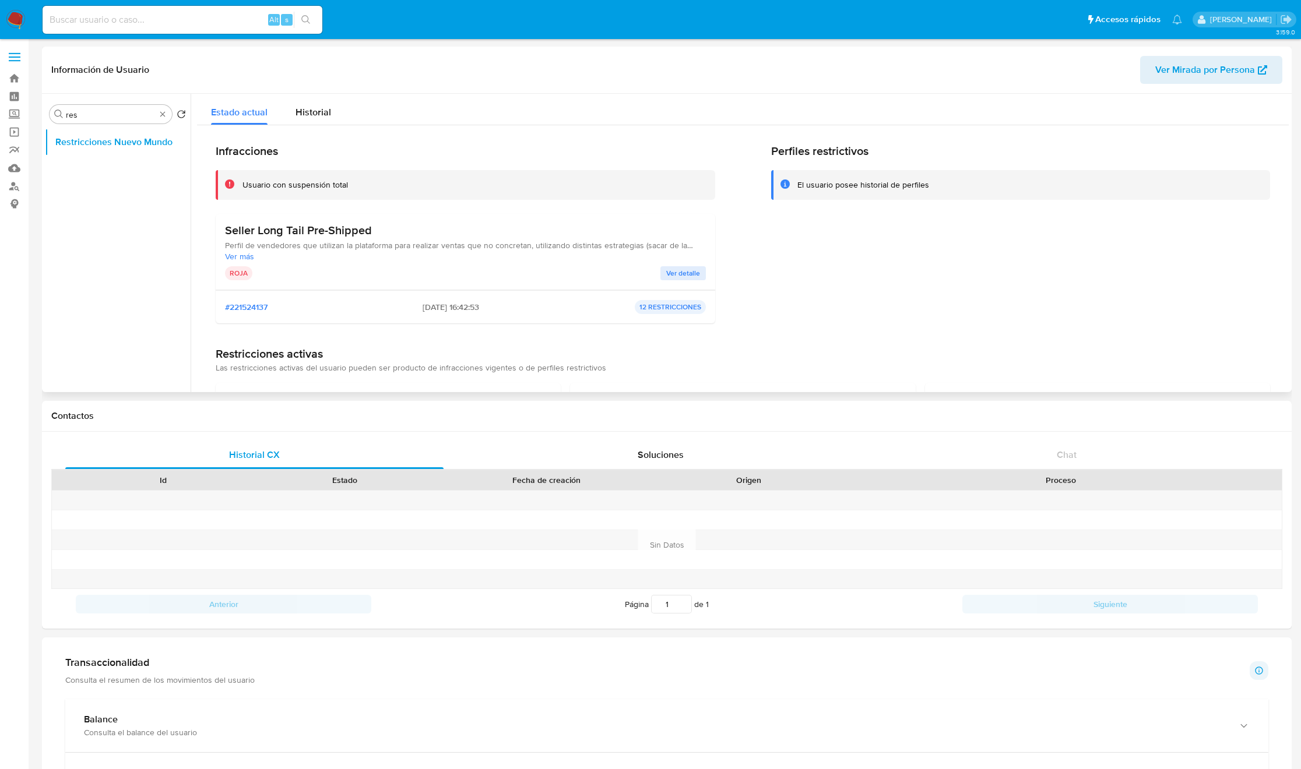
click at [986, 241] on div "Perfiles restrictivos El usuario posee historial de perfiles" at bounding box center [1021, 238] width 500 height 189
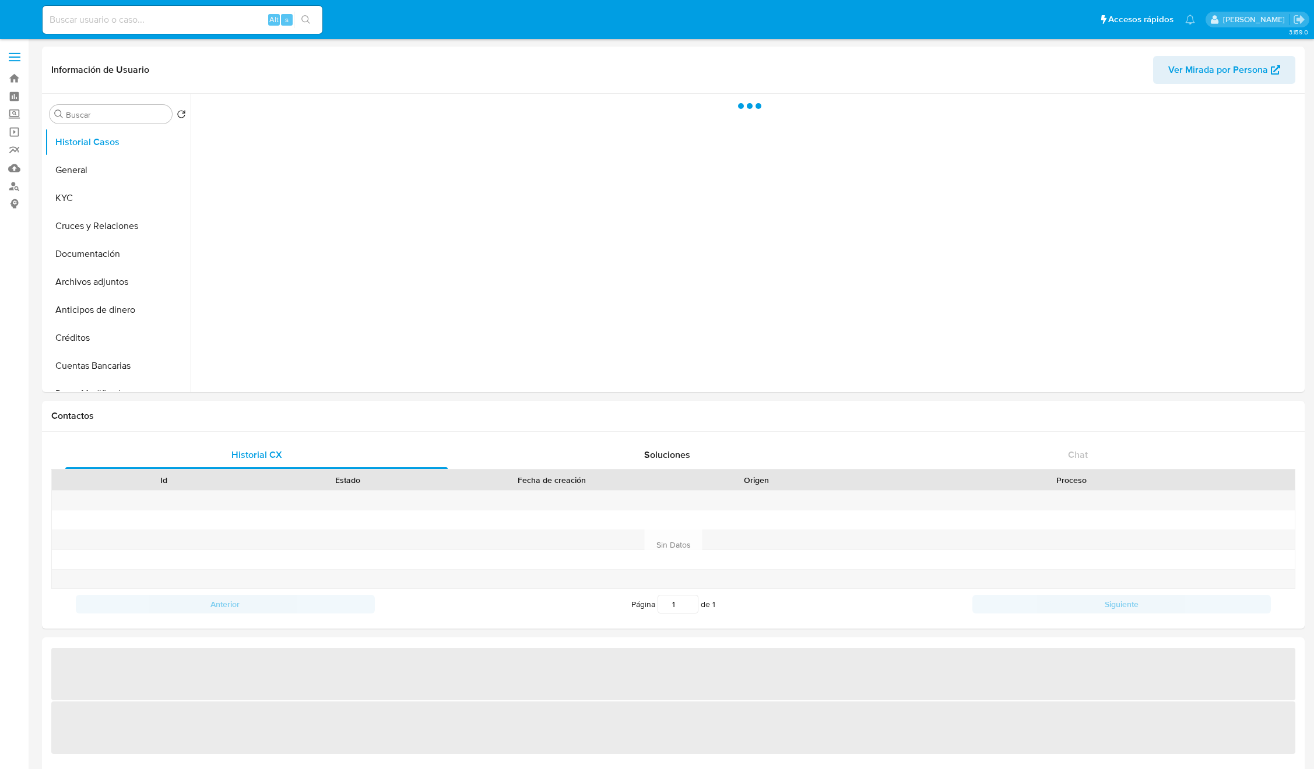
select select "10"
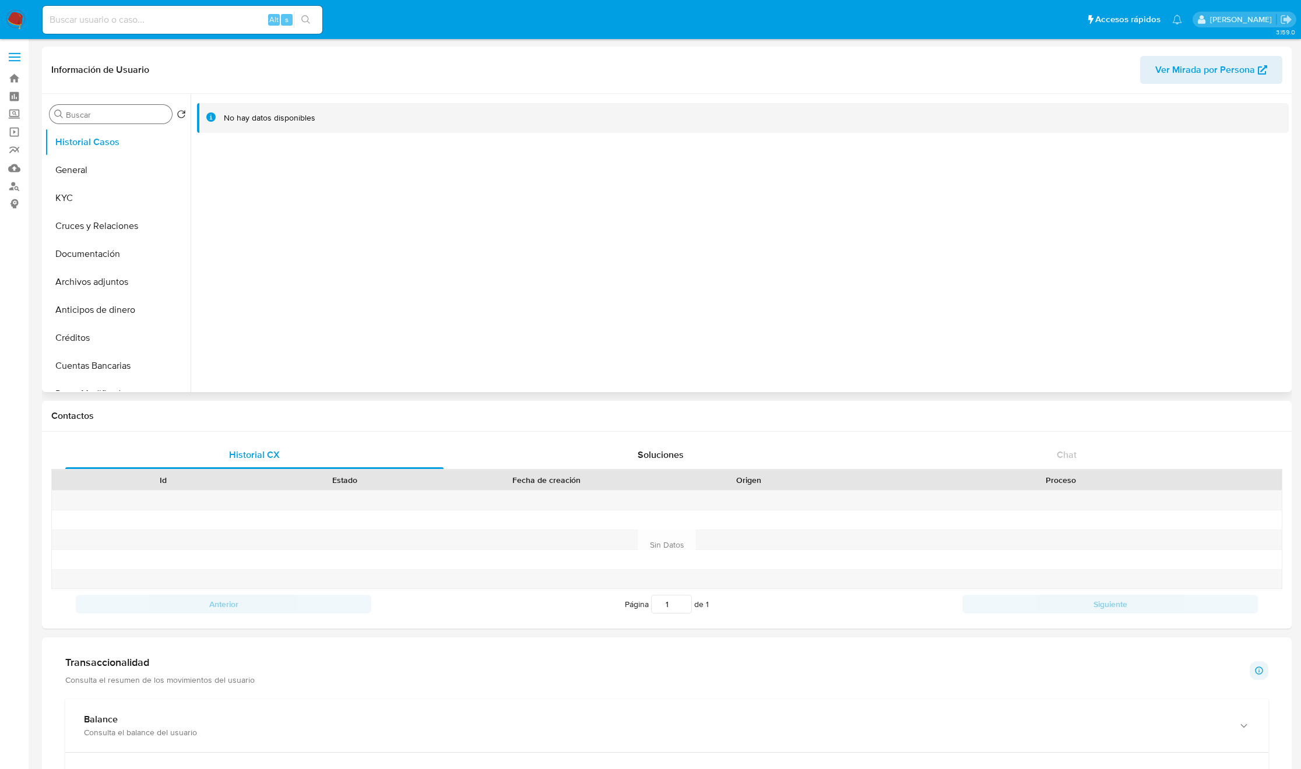
click at [104, 115] on input "Buscar" at bounding box center [116, 115] width 101 height 10
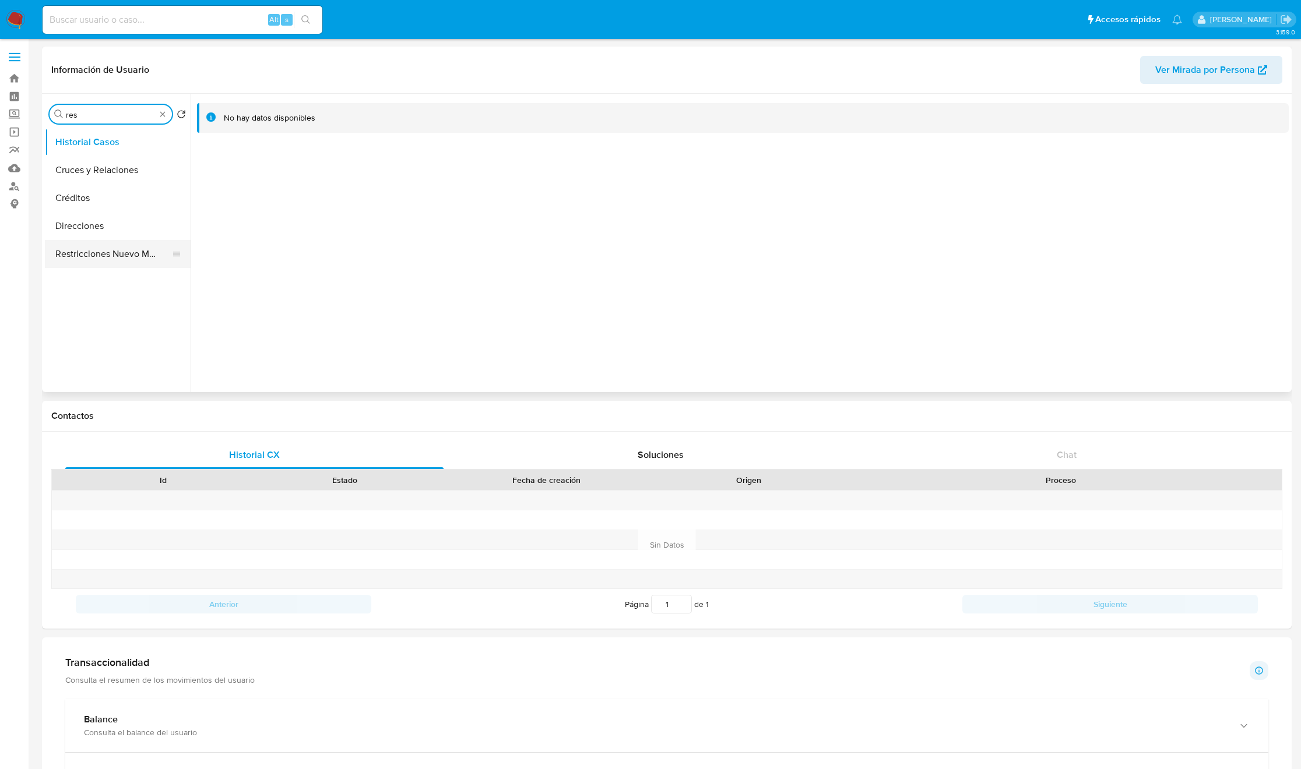
type input "res"
click at [105, 167] on button "Restricciones Nuevo Mundo" at bounding box center [113, 170] width 136 height 28
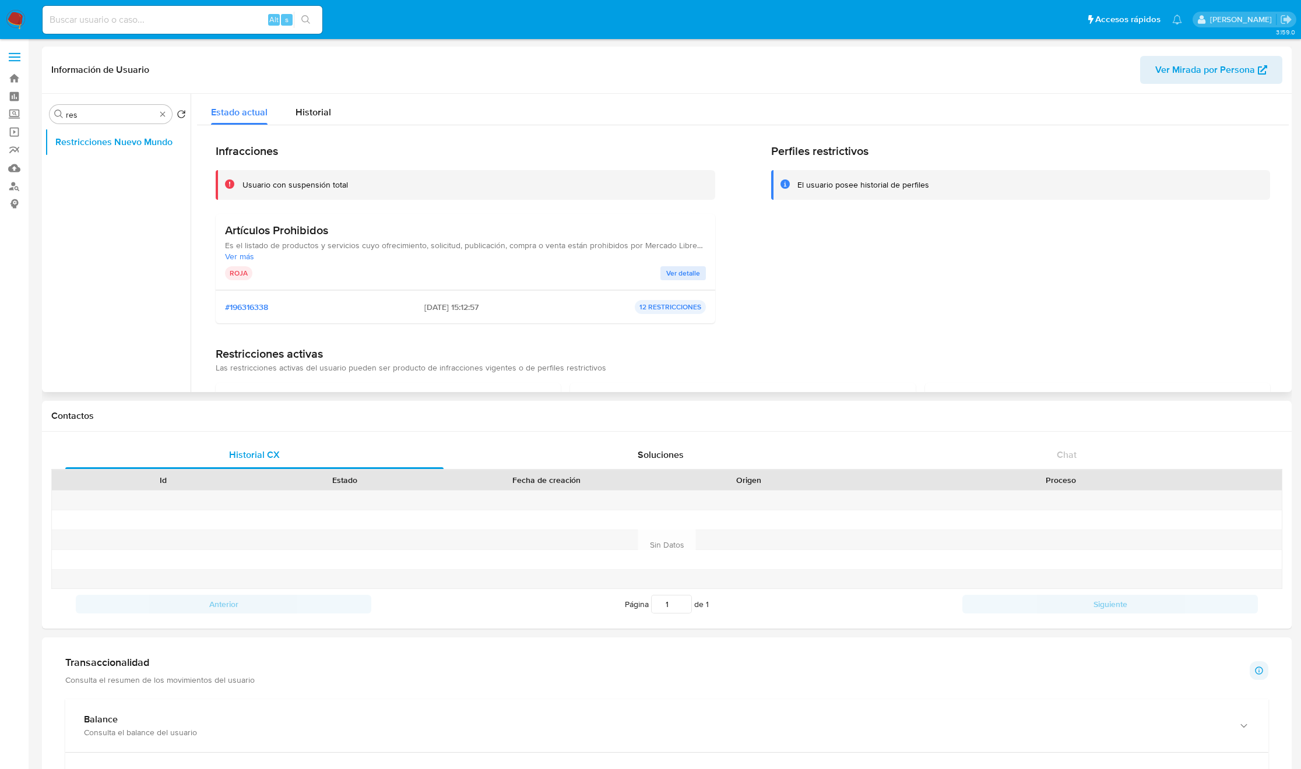
click at [952, 289] on div "Perfiles restrictivos El usuario posee historial de perfiles" at bounding box center [1021, 238] width 500 height 189
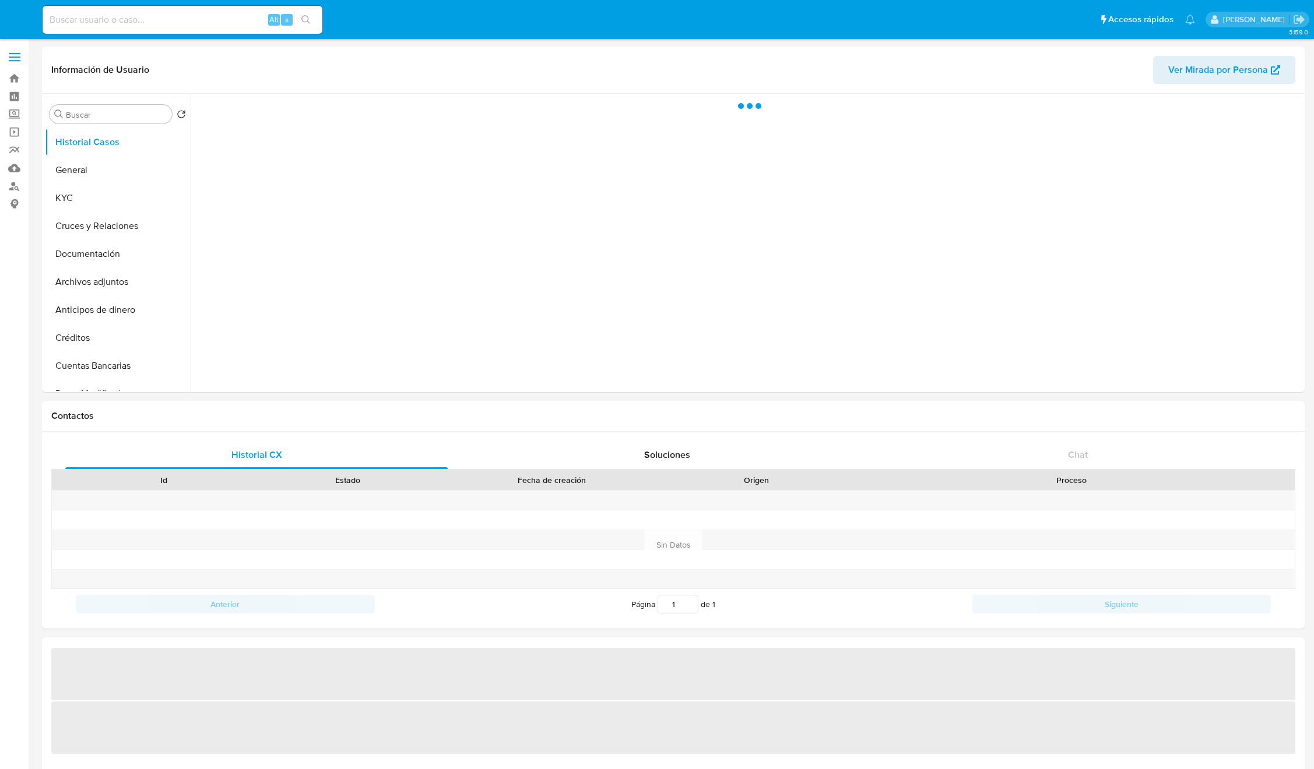
select select "10"
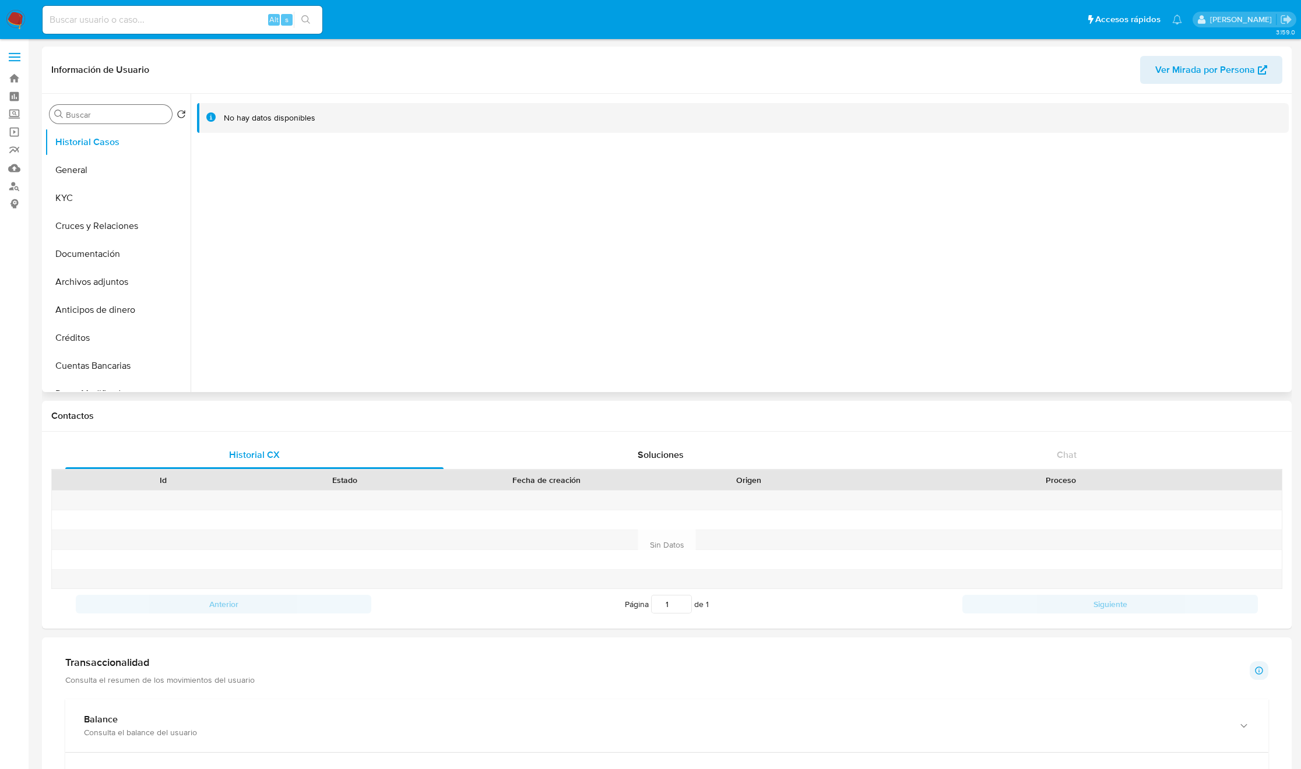
click at [107, 117] on input "Buscar" at bounding box center [116, 115] width 101 height 10
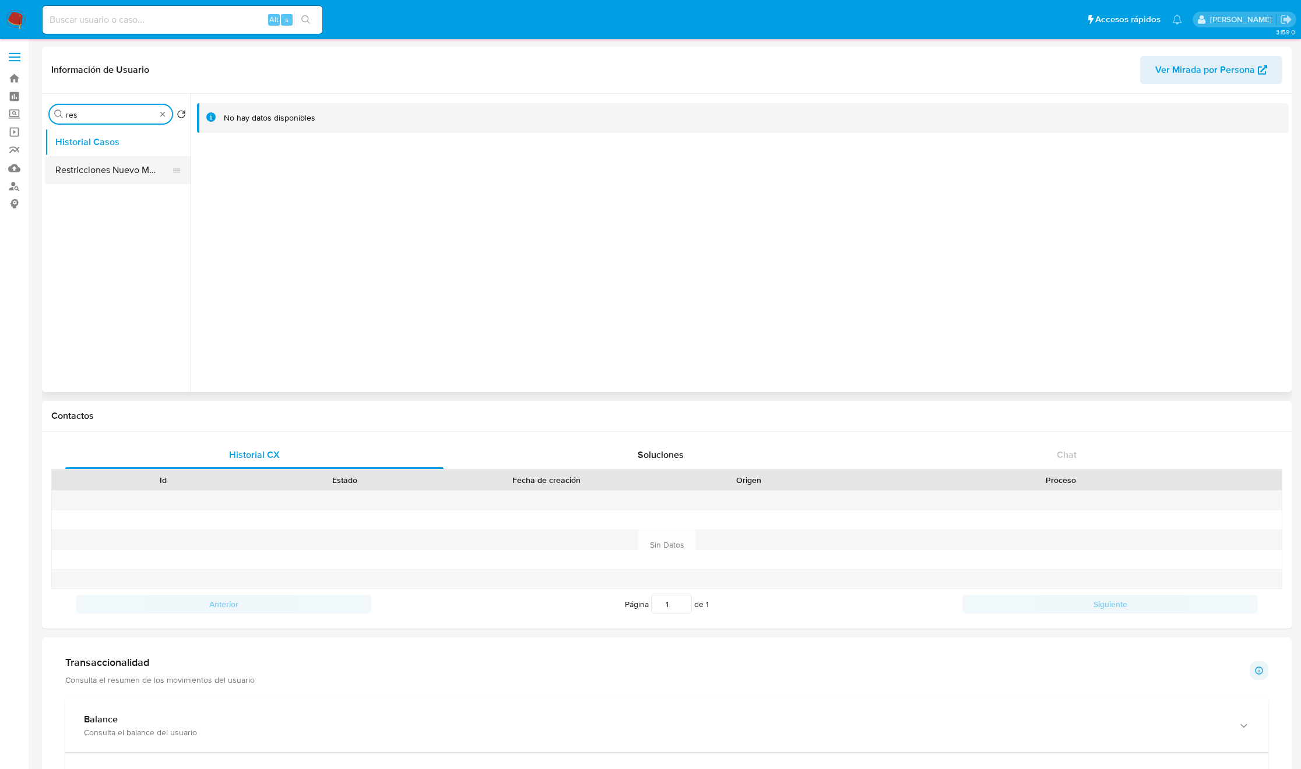
type input "res"
click at [121, 165] on button "Restricciones Nuevo Mundo" at bounding box center [113, 170] width 136 height 28
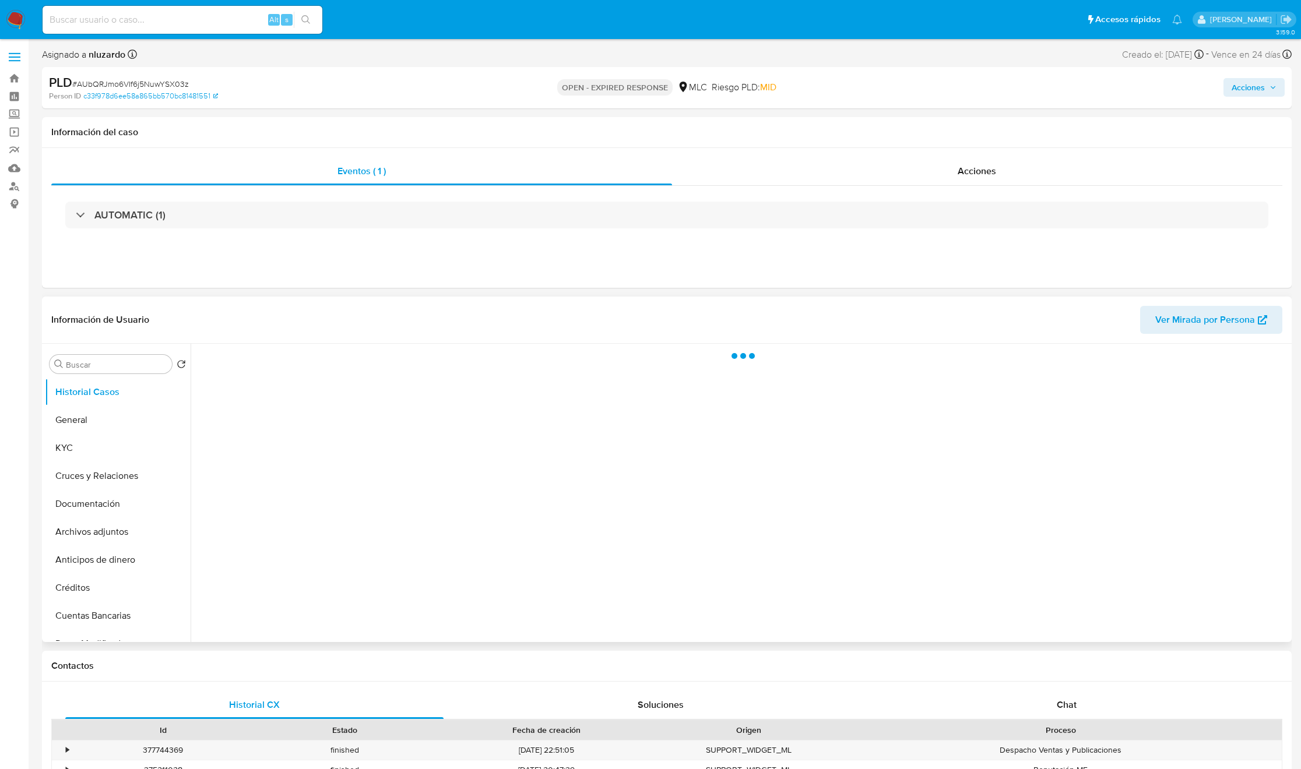
select select "10"
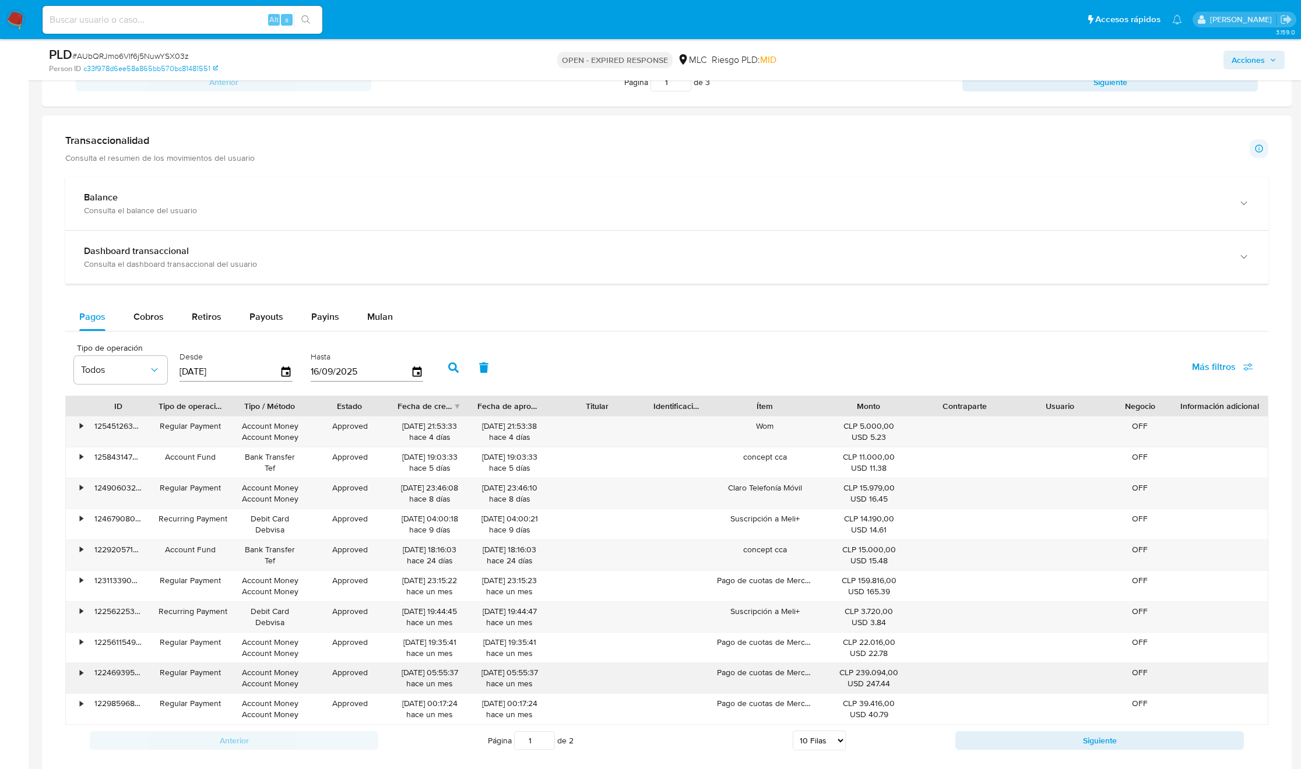
scroll to position [773, 0]
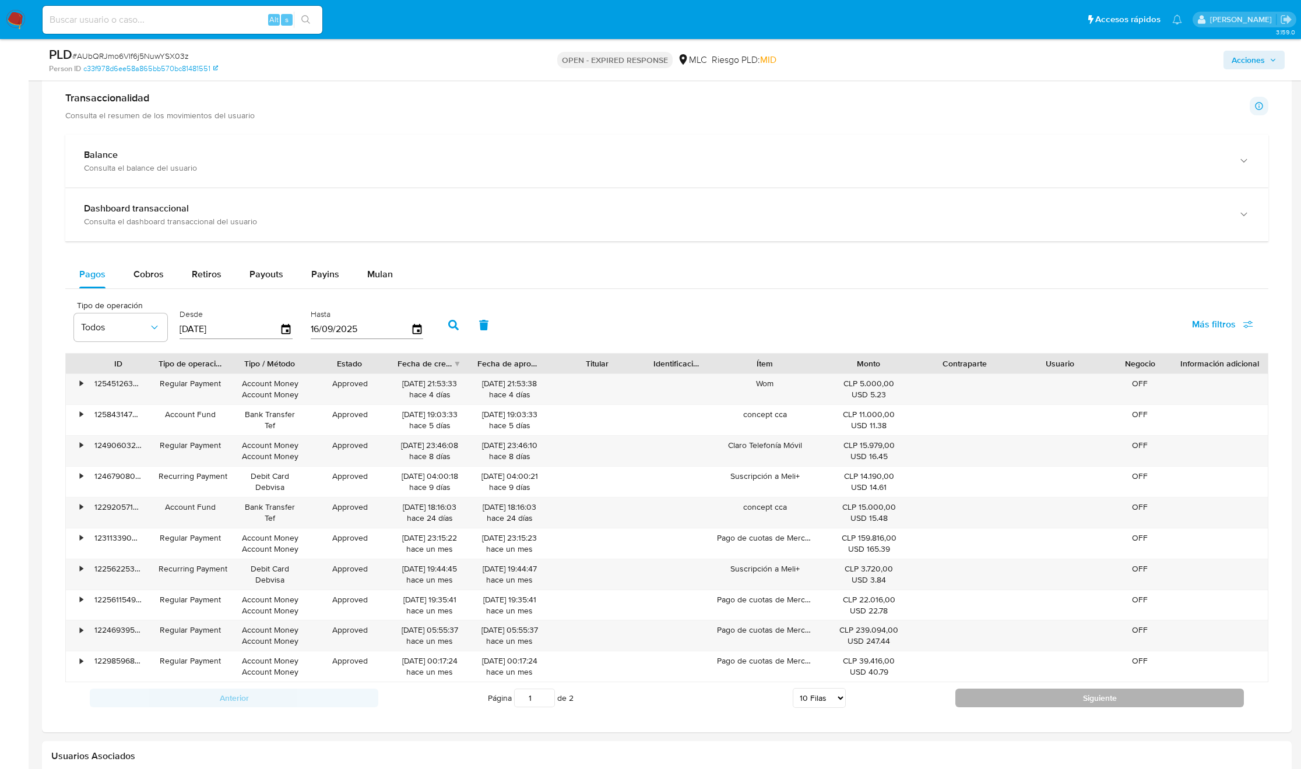
click at [1109, 708] on button "Siguiente" at bounding box center [1099, 698] width 289 height 19
type input "2"
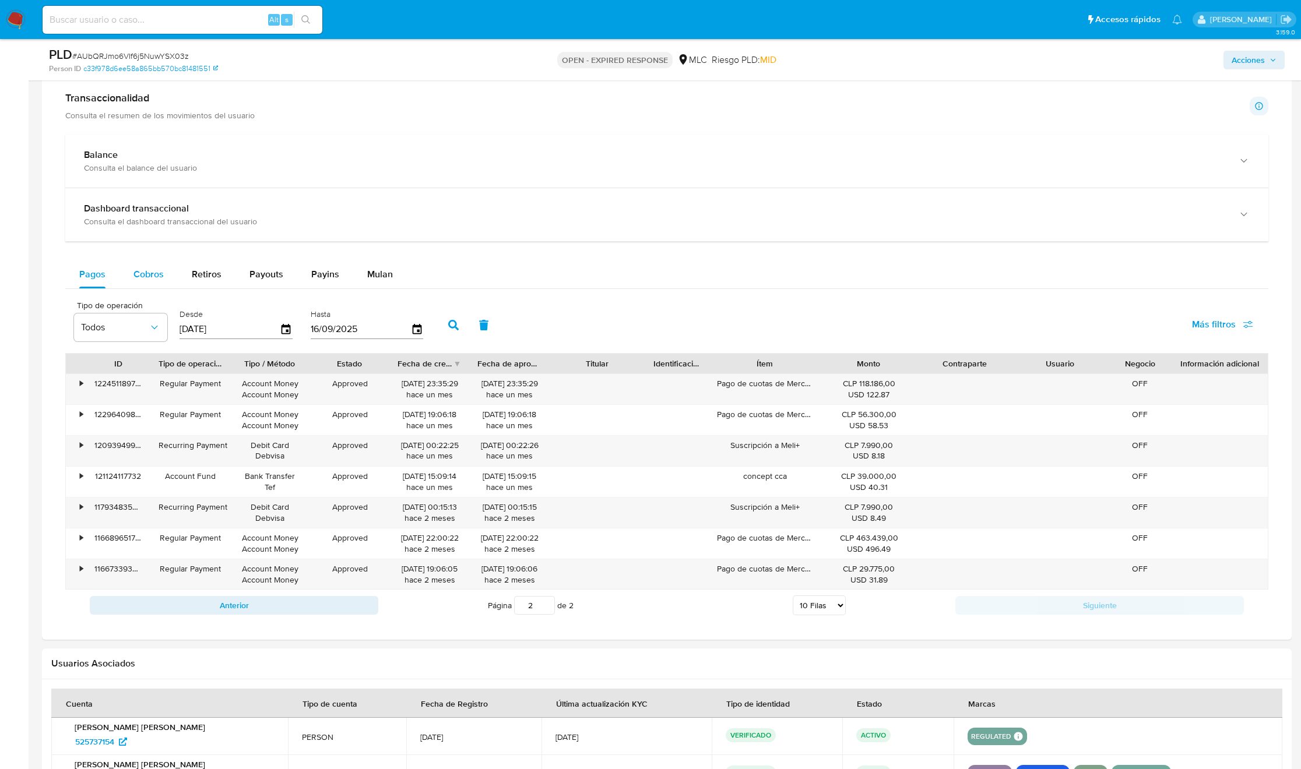
click at [147, 278] on span "Cobros" at bounding box center [148, 274] width 30 height 13
select select "10"
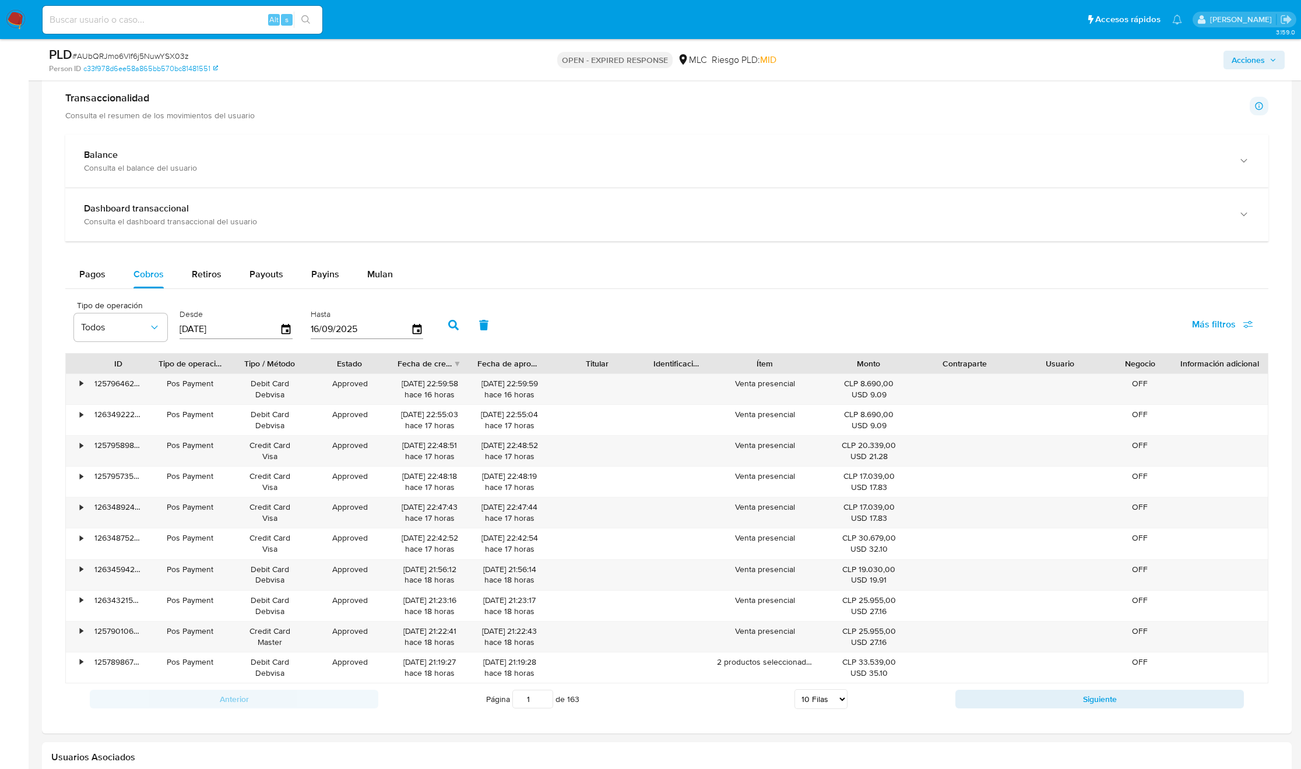
click at [1008, 715] on div "Anterior Página 1 de 163 5 [PERSON_NAME] 10 [PERSON_NAME] 20 [PERSON_NAME] 25 […" at bounding box center [666, 699] width 1203 height 31
click at [1008, 707] on button "Siguiente" at bounding box center [1099, 699] width 289 height 19
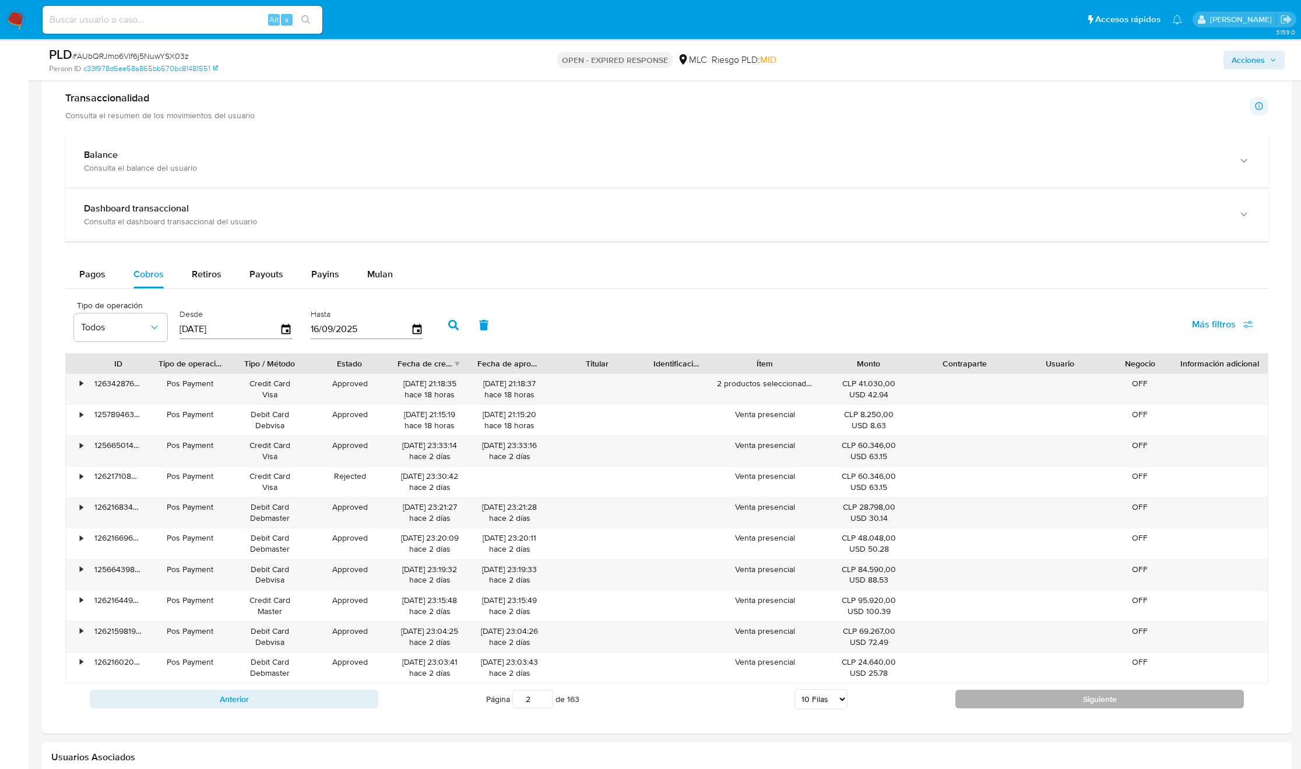
click at [1010, 700] on button "Siguiente" at bounding box center [1099, 699] width 289 height 19
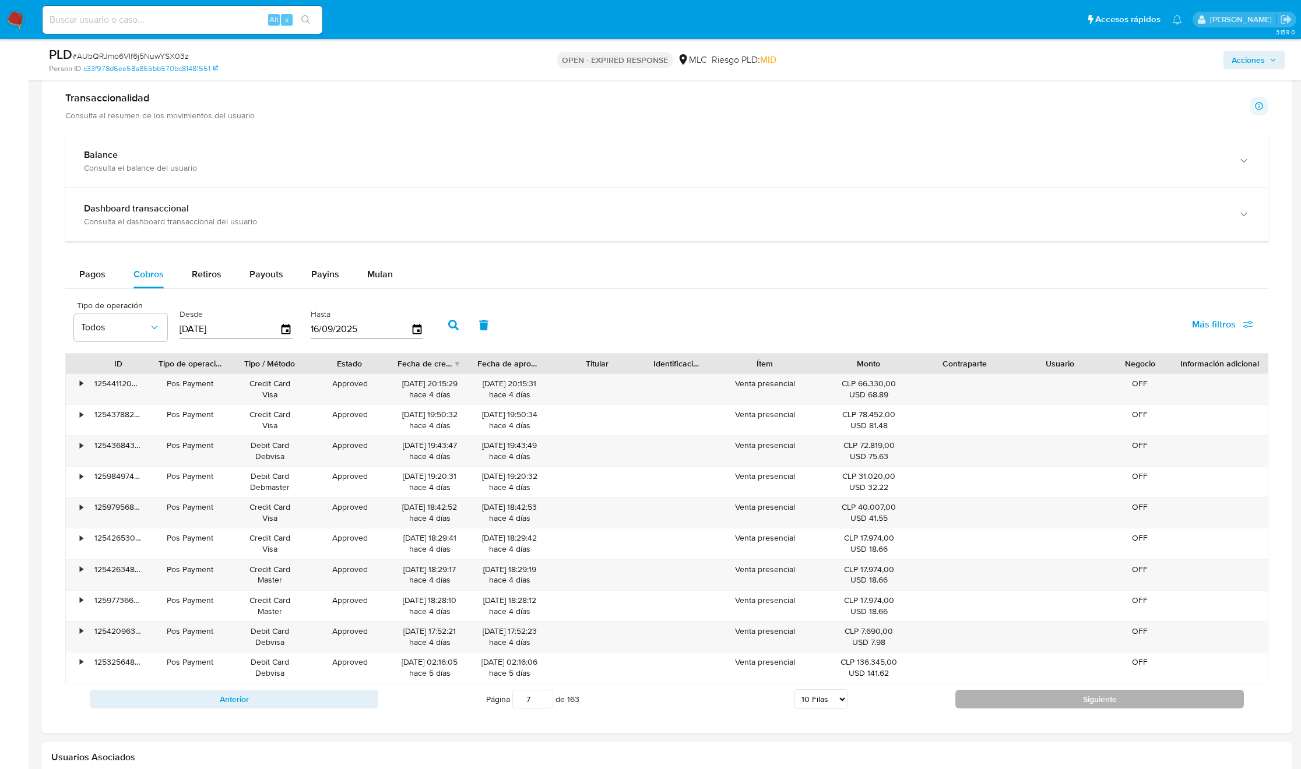
click at [1010, 700] on button "Siguiente" at bounding box center [1099, 699] width 289 height 19
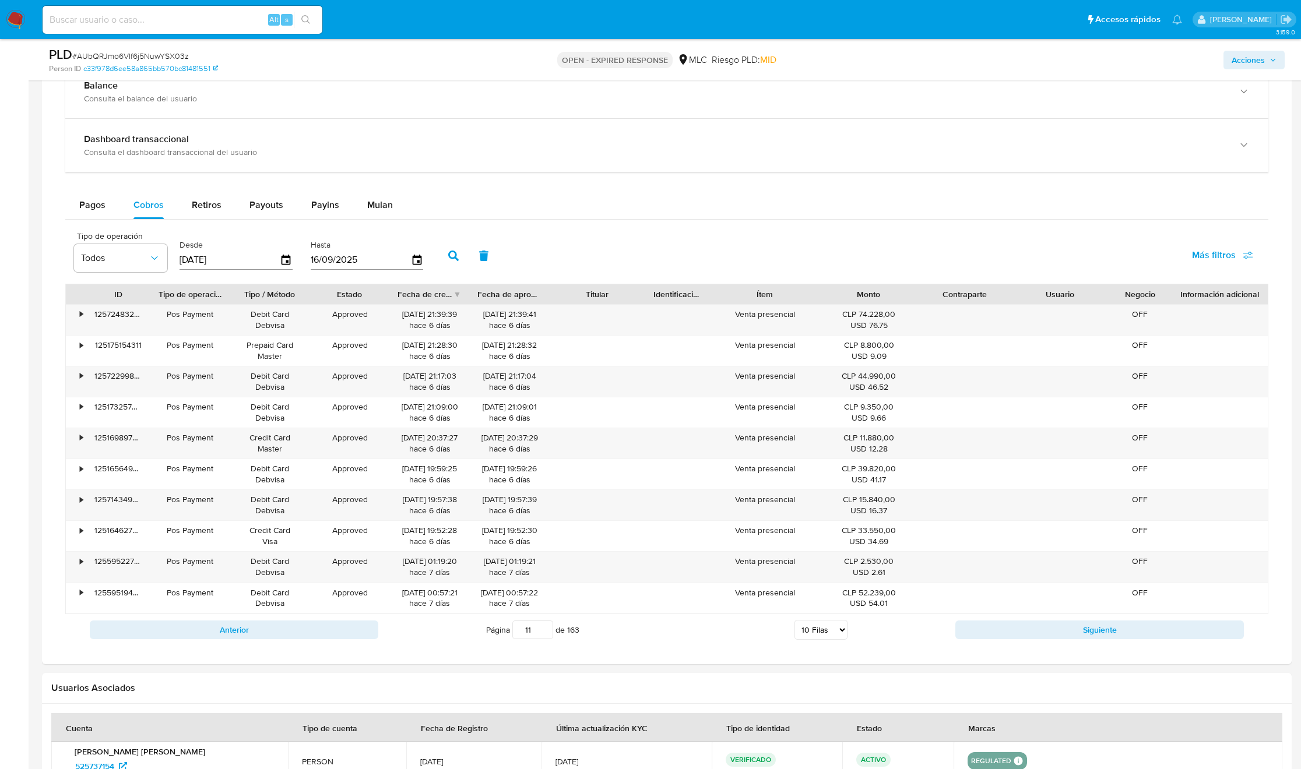
scroll to position [948, 0]
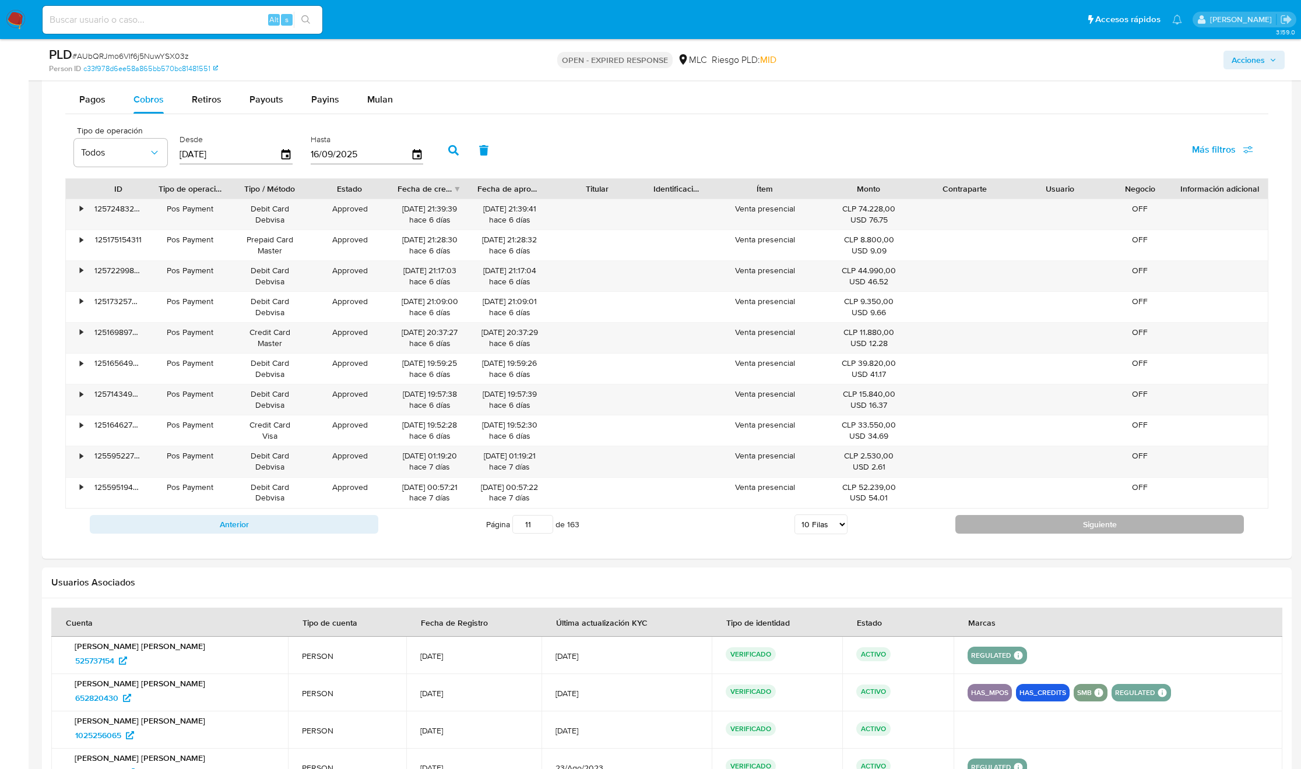
click at [989, 526] on button "Siguiente" at bounding box center [1099, 524] width 289 height 19
click at [989, 527] on button "Siguiente" at bounding box center [1099, 524] width 289 height 19
type input "13"
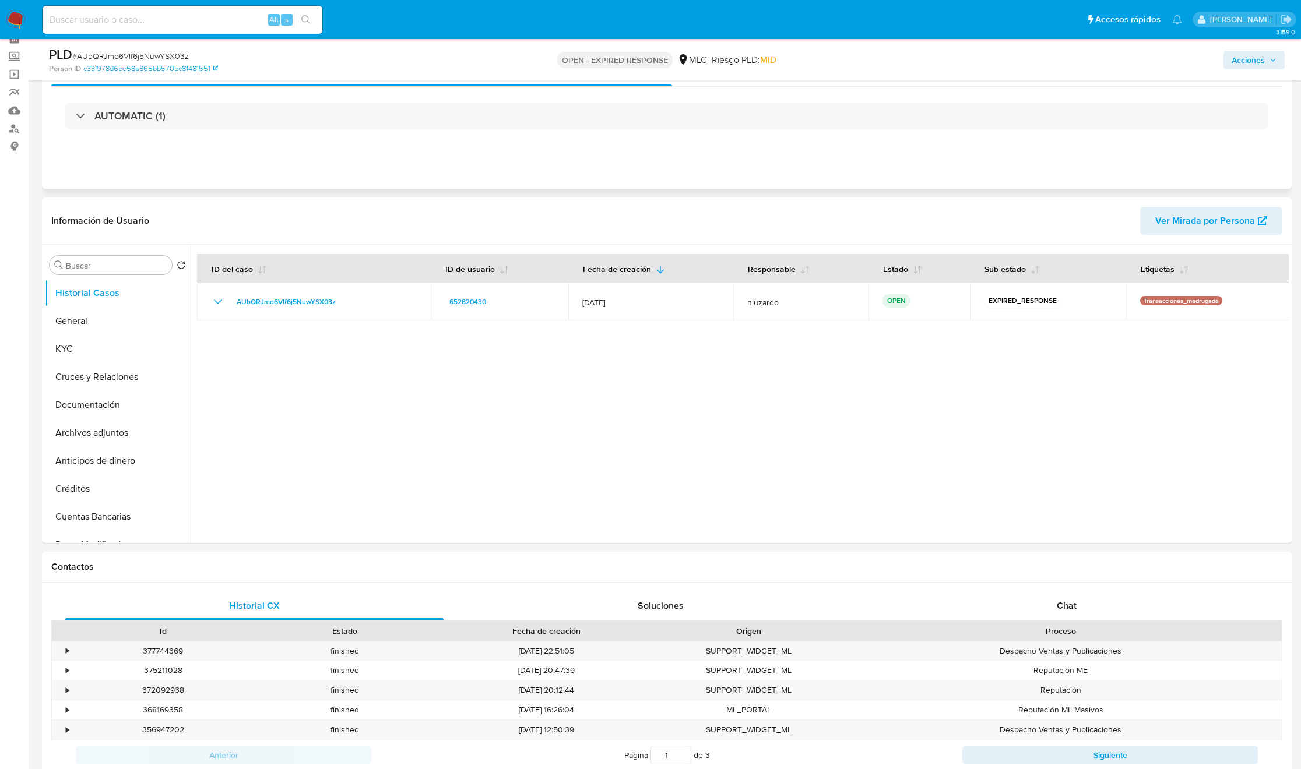
scroll to position [0, 0]
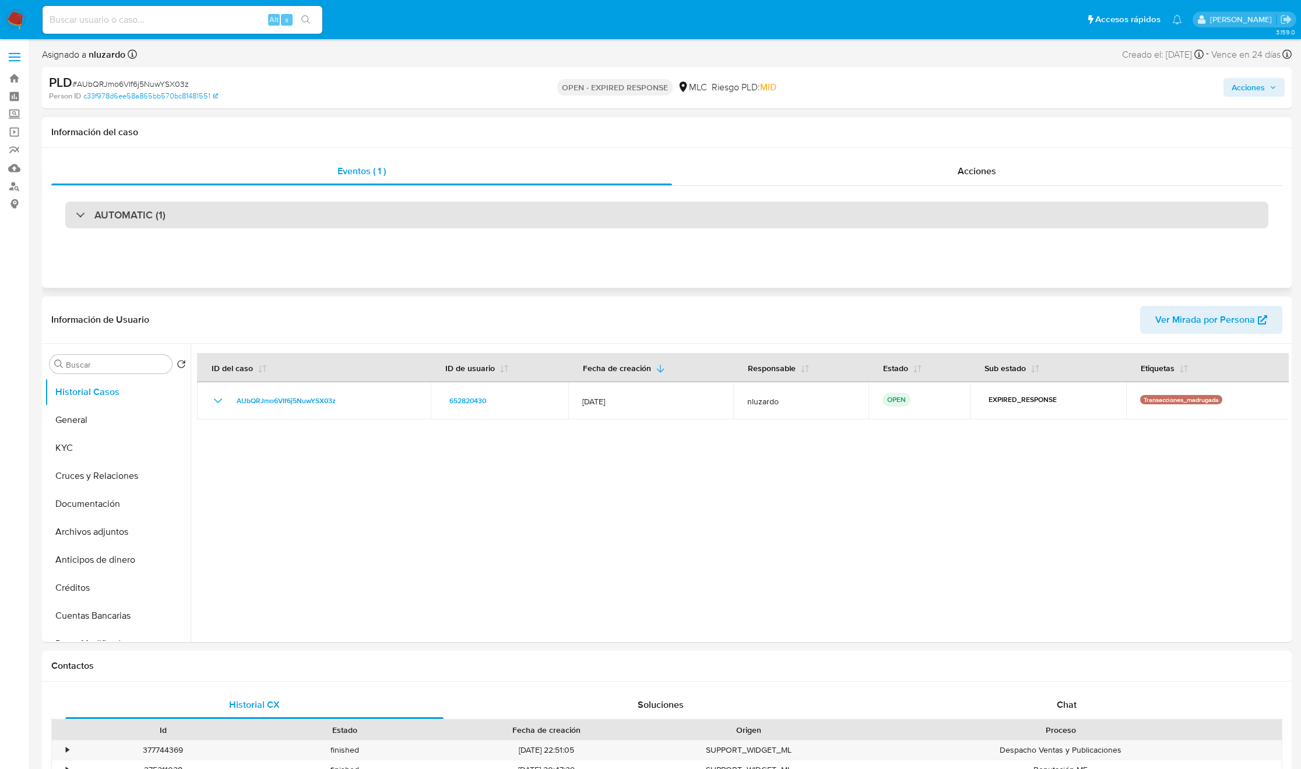
click at [226, 221] on div "AUTOMATIC (1)" at bounding box center [666, 215] width 1203 height 27
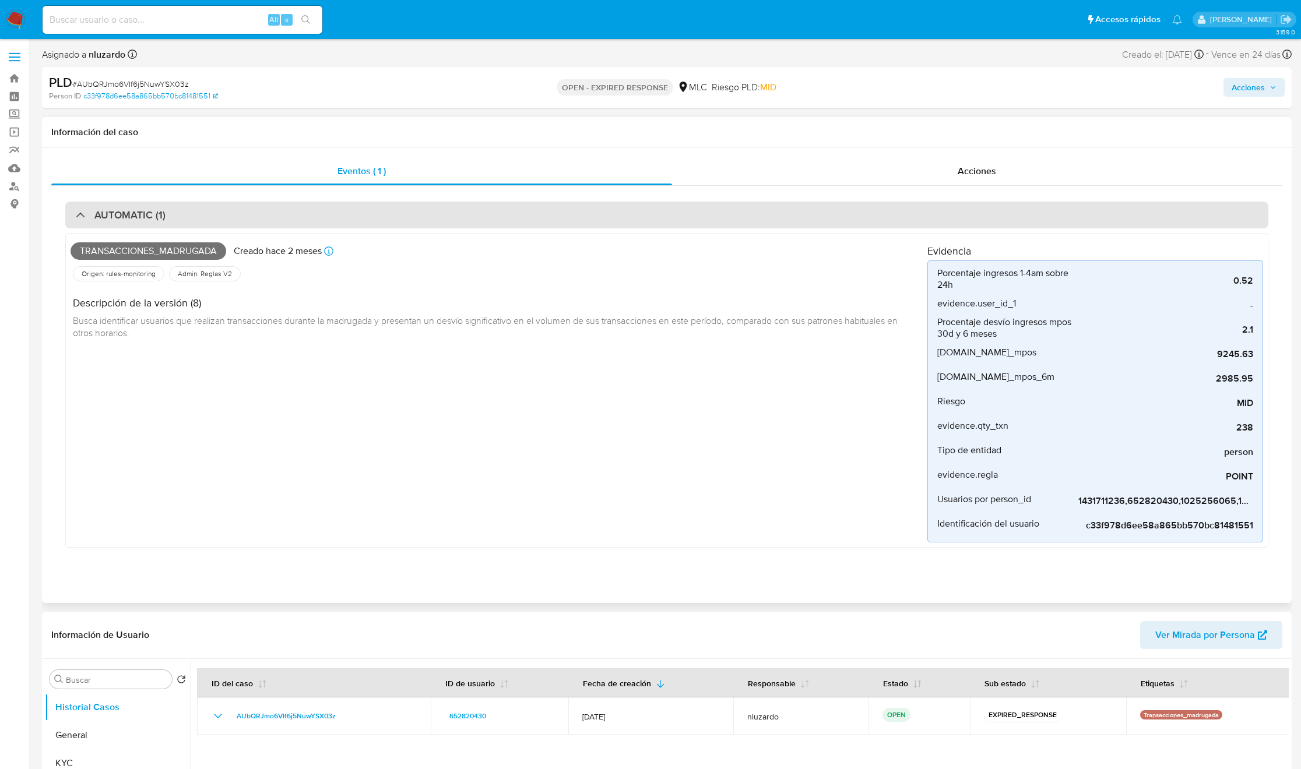
click at [226, 221] on div "AUTOMATIC (1)" at bounding box center [666, 215] width 1203 height 27
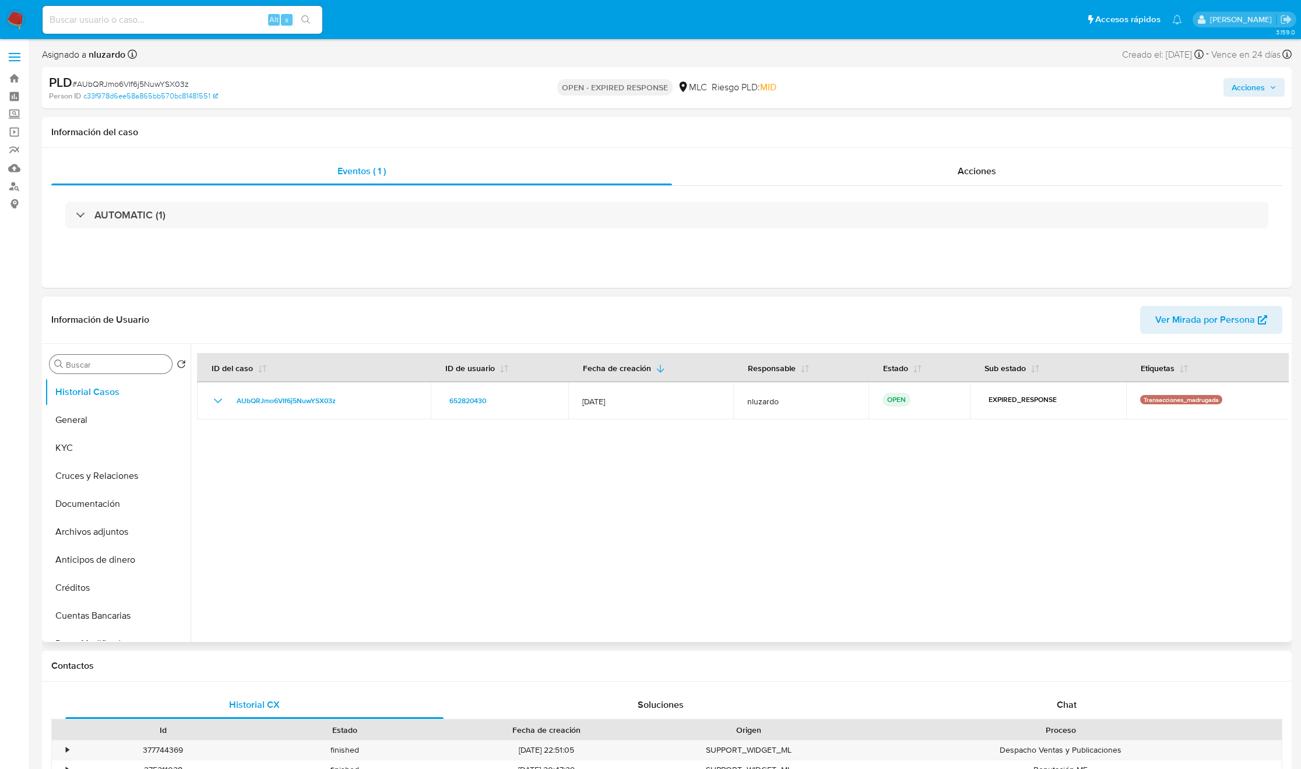
click at [86, 358] on div "Buscar" at bounding box center [111, 364] width 122 height 19
click at [85, 364] on input "Buscar" at bounding box center [116, 365] width 101 height 10
type input "ad"
click at [108, 417] on button "Archivos adjuntos" at bounding box center [113, 420] width 136 height 28
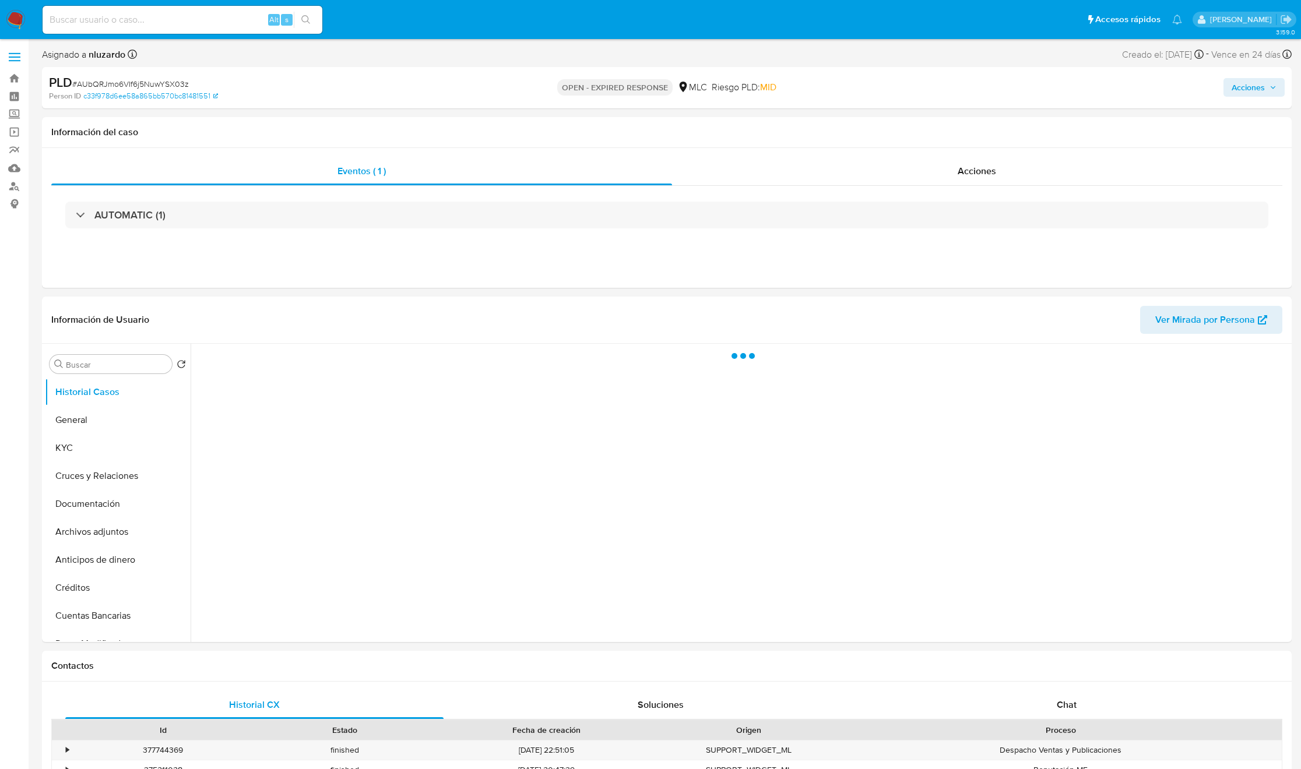
select select "10"
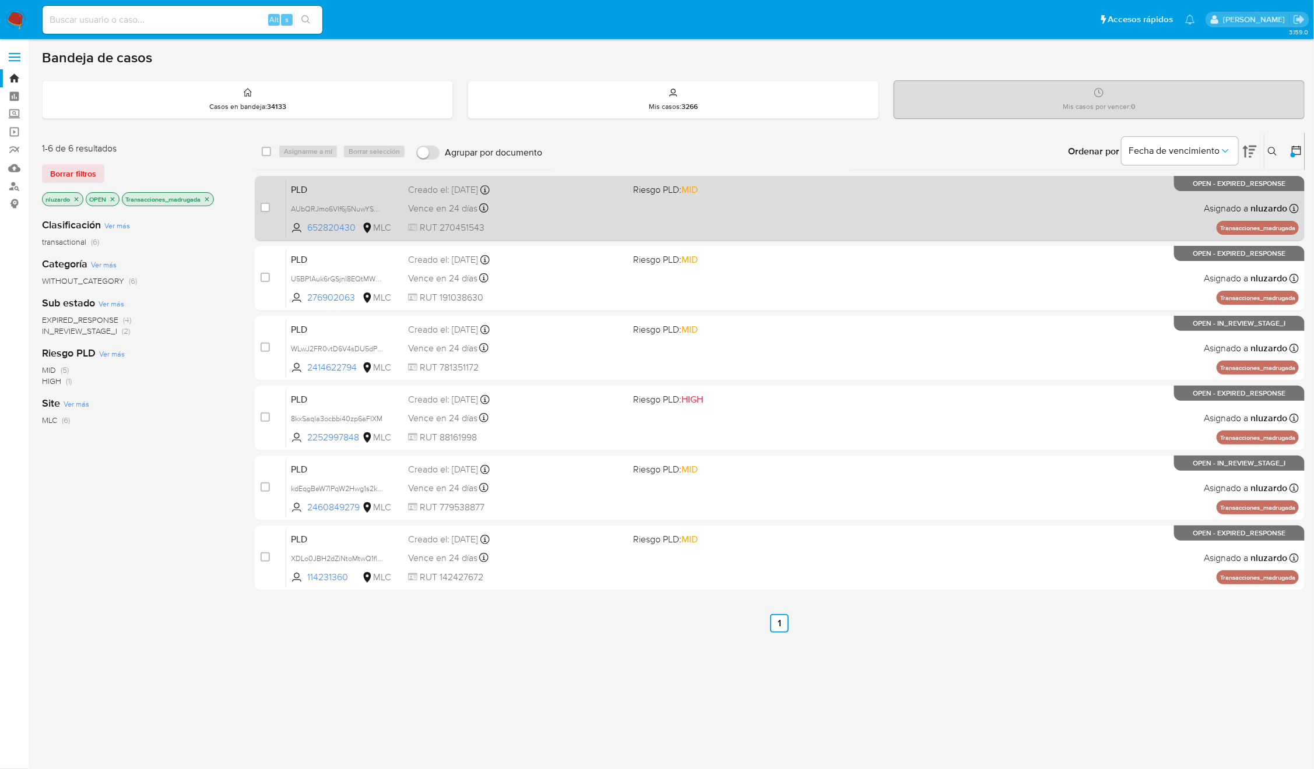
click at [272, 208] on div "case-item-checkbox No es posible asignar el caso" at bounding box center [274, 208] width 26 height 59
click at [270, 206] on div "case-item-checkbox No es posible asignar el caso" at bounding box center [274, 208] width 26 height 59
click at [256, 207] on div "case-item-checkbox No es posible asignar el caso PLD AUbQRJmo6VIf6j5NuwYSX03z 6…" at bounding box center [780, 208] width 1050 height 65
click at [265, 208] on input "checkbox" at bounding box center [265, 207] width 9 height 9
checkbox input "true"
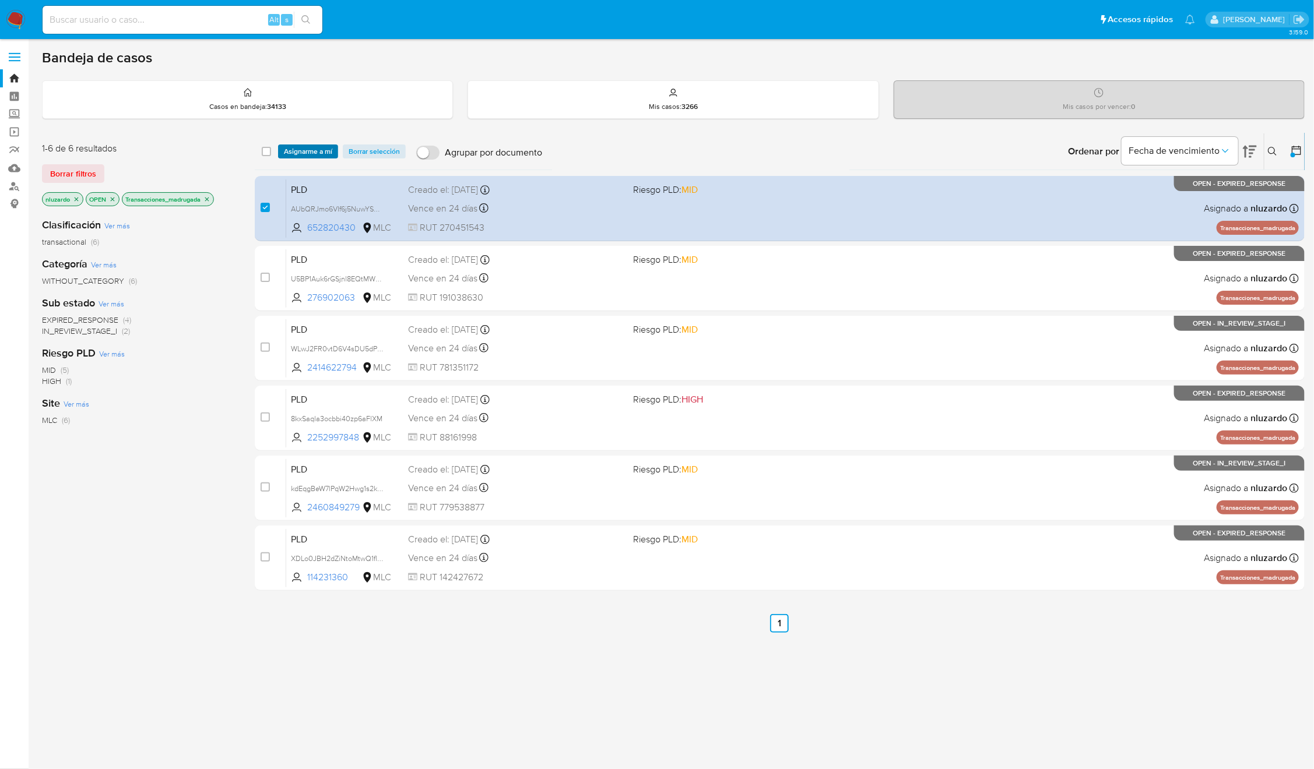
click at [308, 154] on span "Asignarme a mí" at bounding box center [308, 152] width 48 height 12
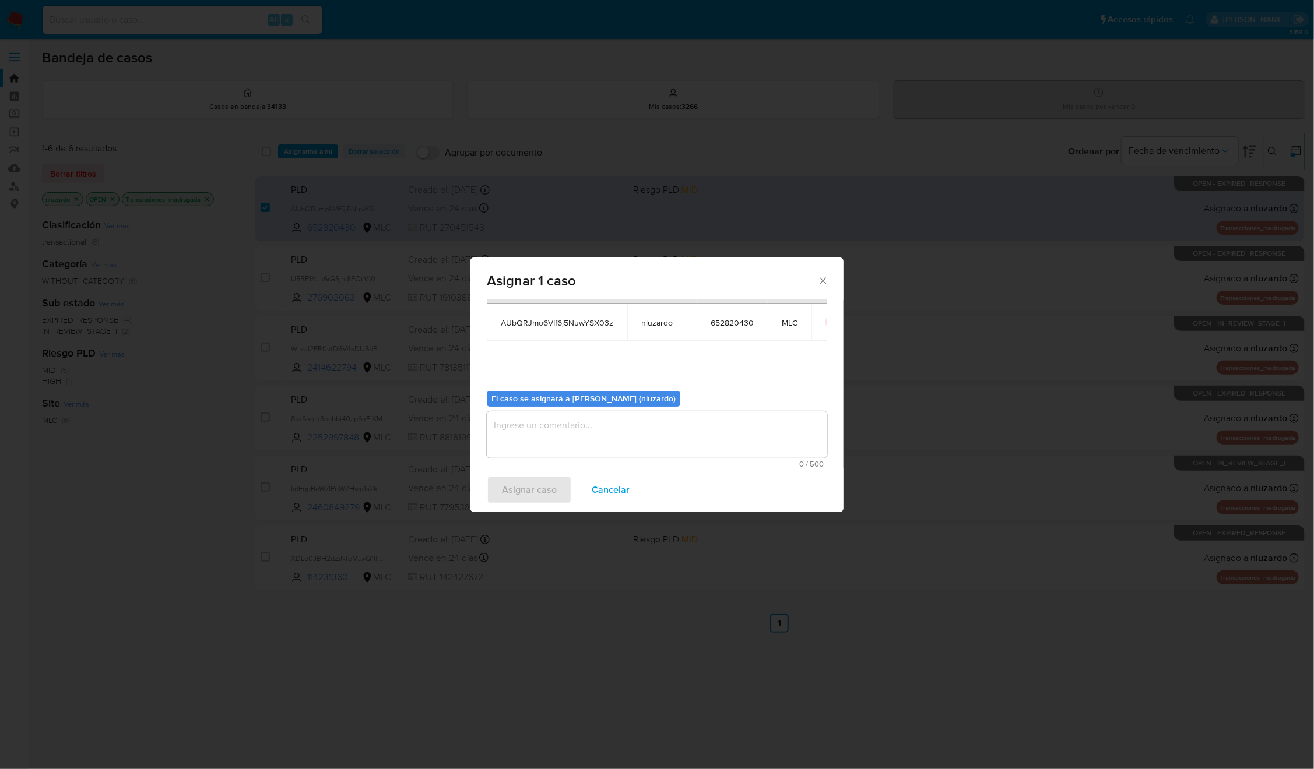
scroll to position [59, 0]
click at [593, 432] on textarea "assign-modal" at bounding box center [657, 433] width 340 height 47
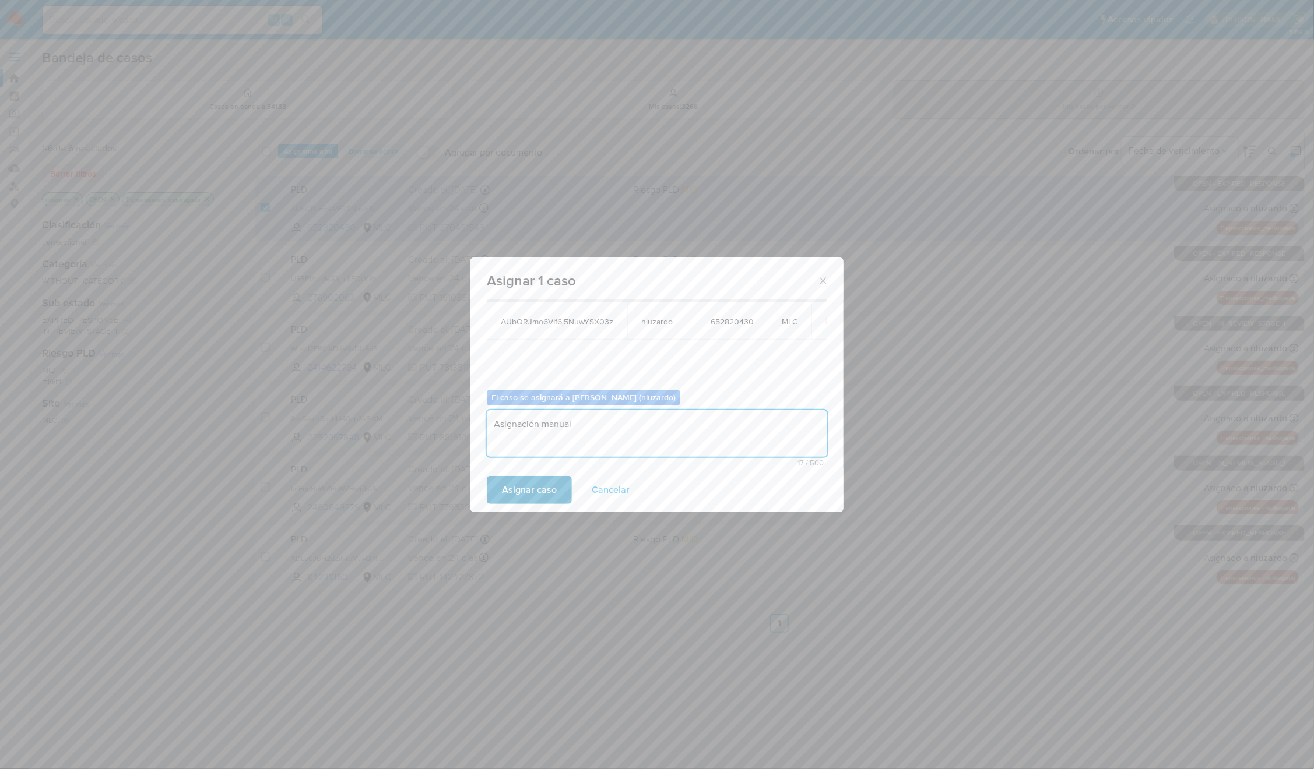
type textarea "Asignación manual"
click at [532, 479] on span "Asignar caso" at bounding box center [529, 490] width 55 height 26
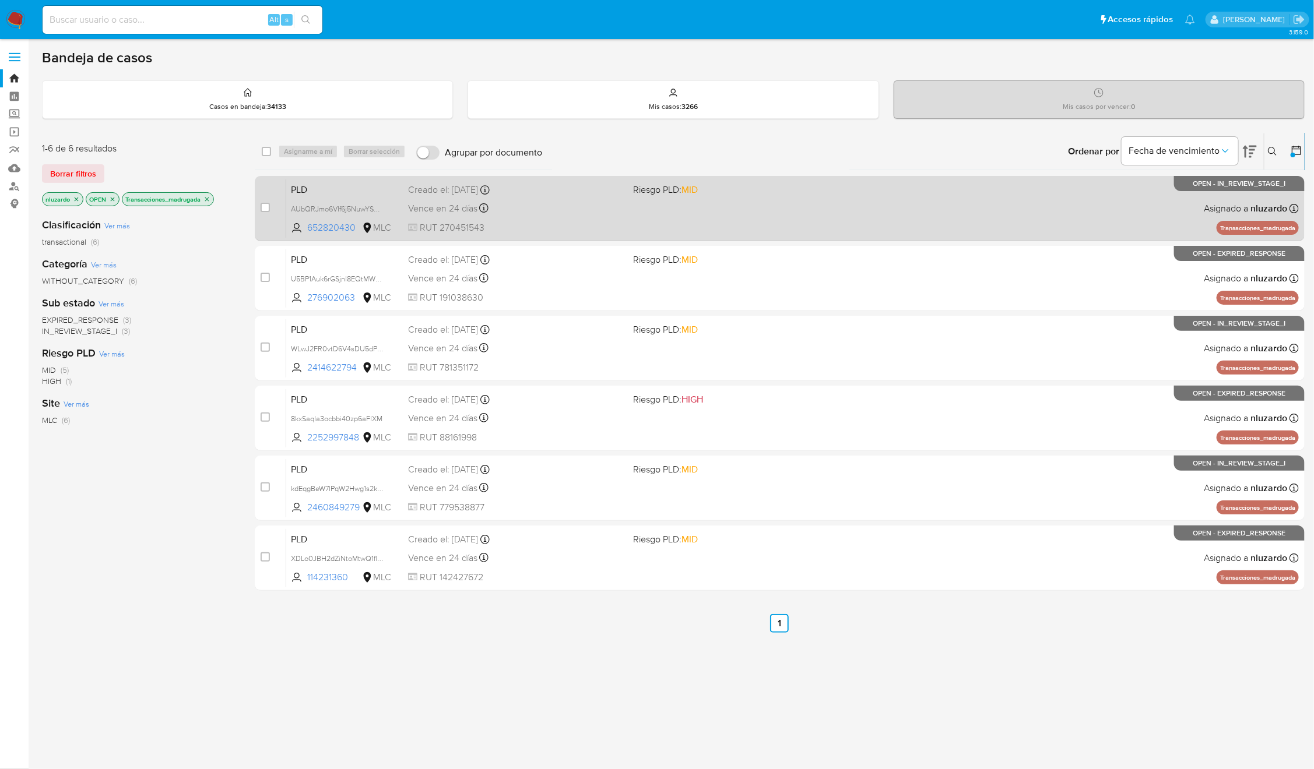
click at [603, 209] on div "Vence en 24 días Vence el 10/10/2025 16:06:06" at bounding box center [516, 209] width 216 height 16
click at [268, 235] on div "case-item-checkbox No es posible asignar el caso" at bounding box center [274, 208] width 26 height 59
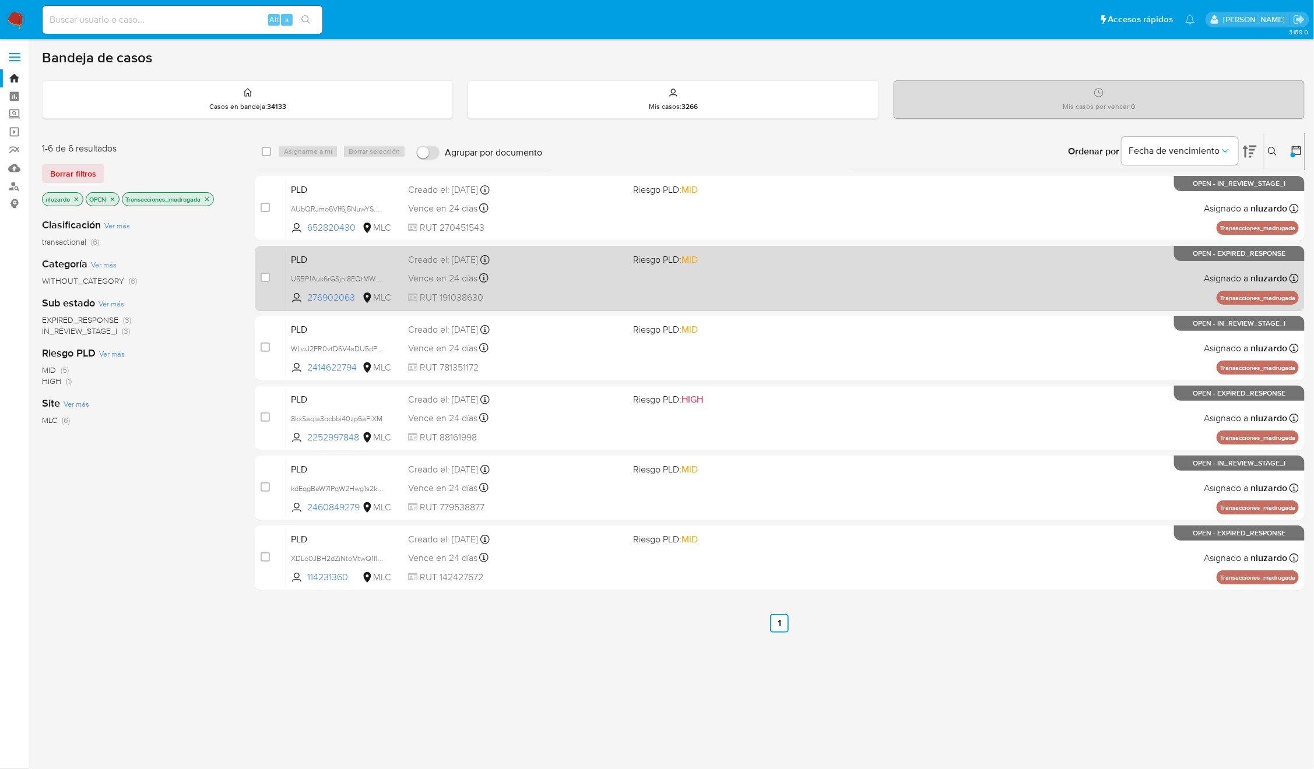
click at [530, 308] on div "case-item-checkbox No es posible asignar el caso PLD U5BP1Auk6rGSjnl8EQtMW0wv 2…" at bounding box center [780, 278] width 1050 height 65
click at [550, 292] on span "RUT 191038630" at bounding box center [516, 297] width 216 height 13
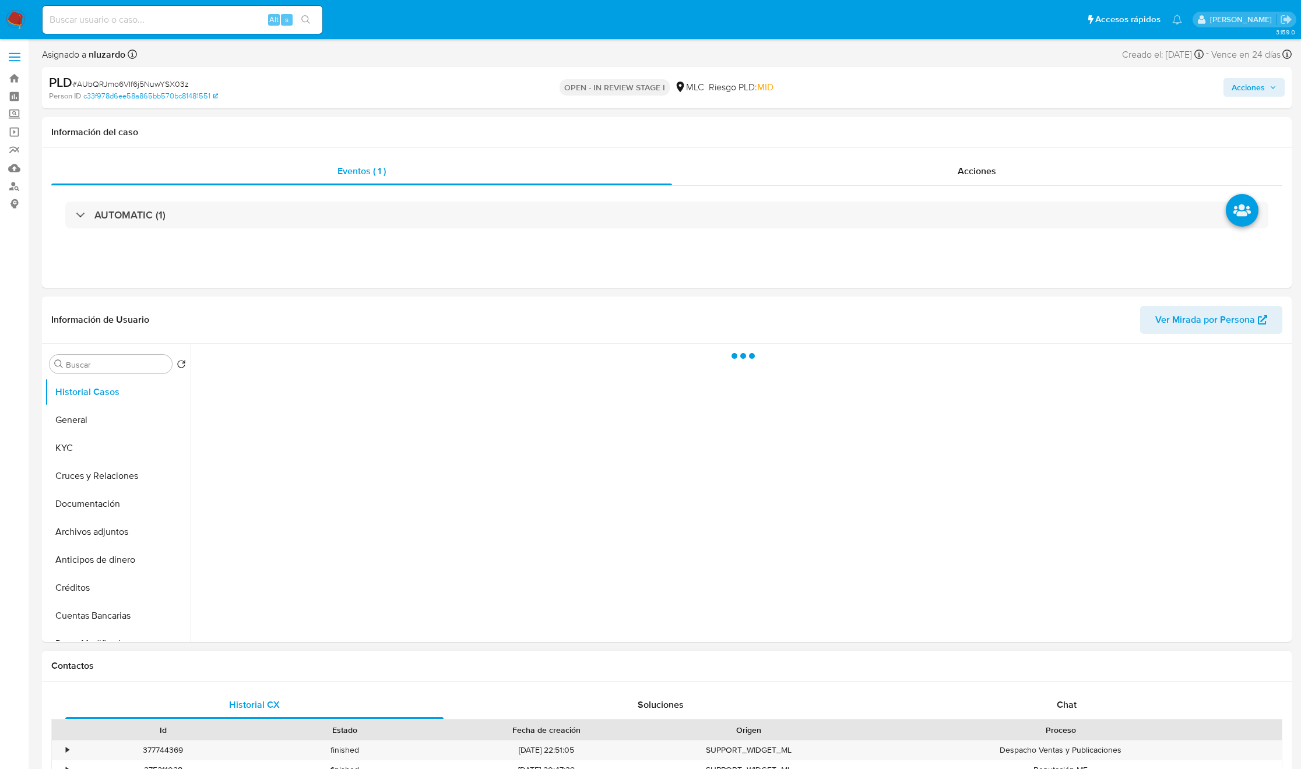
select select "10"
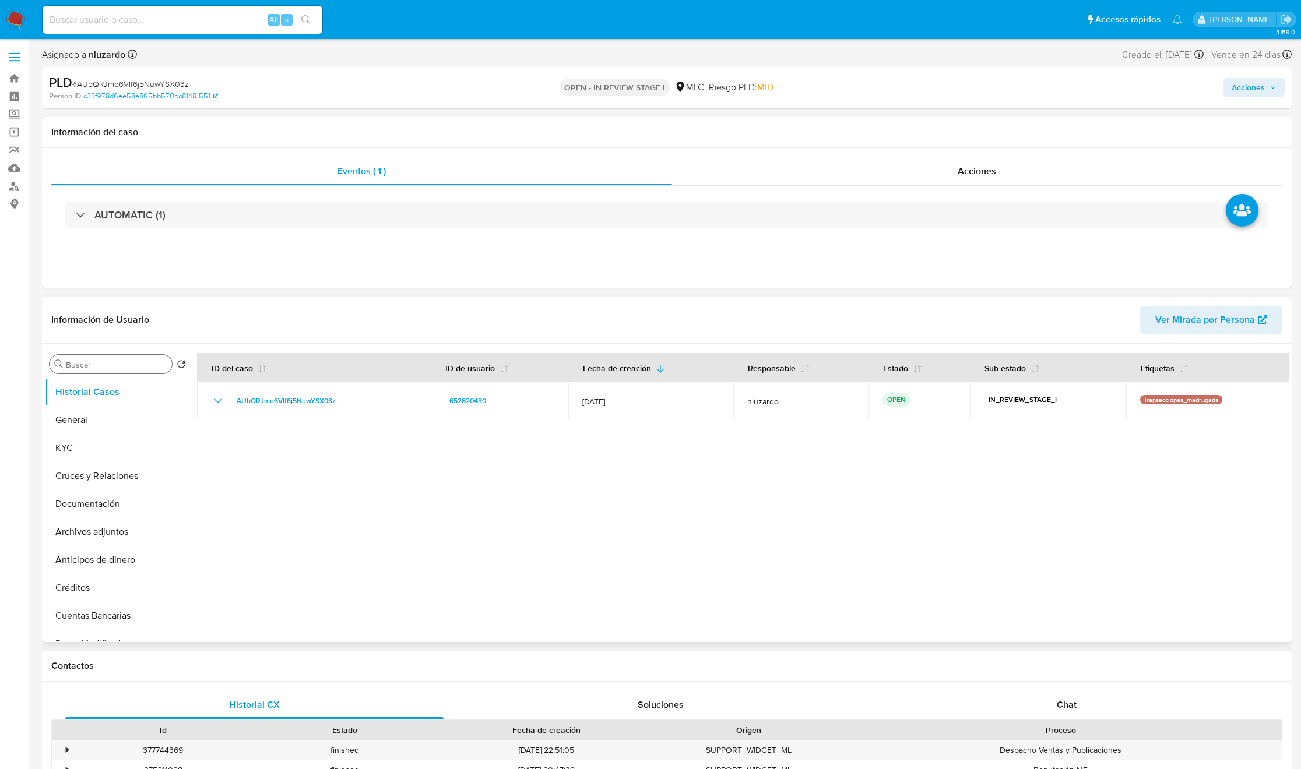
click at [79, 372] on div "Buscar" at bounding box center [111, 364] width 122 height 19
click at [80, 368] on input "Buscar" at bounding box center [116, 365] width 101 height 10
type input "ad"
click at [130, 418] on button "Archivos adjuntos" at bounding box center [113, 420] width 136 height 28
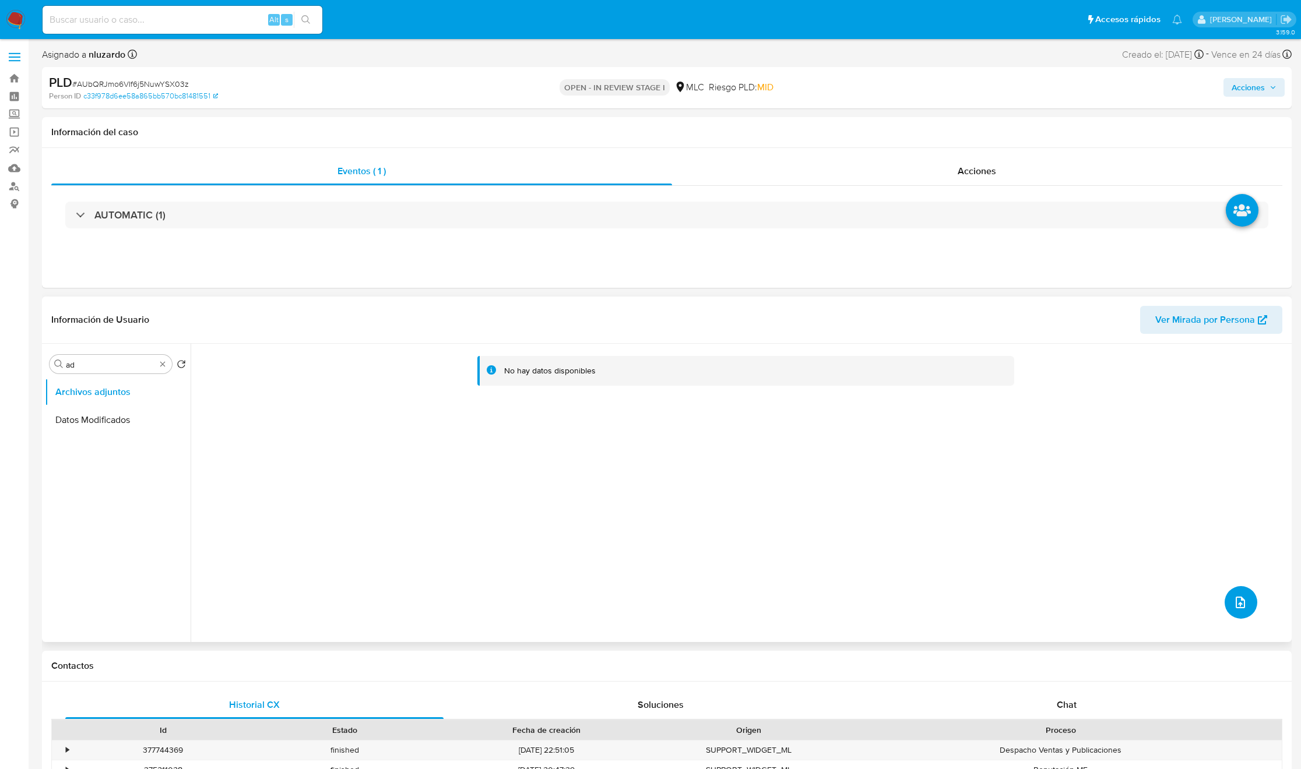
click at [875, 512] on button "upload-file" at bounding box center [1241, 602] width 33 height 33
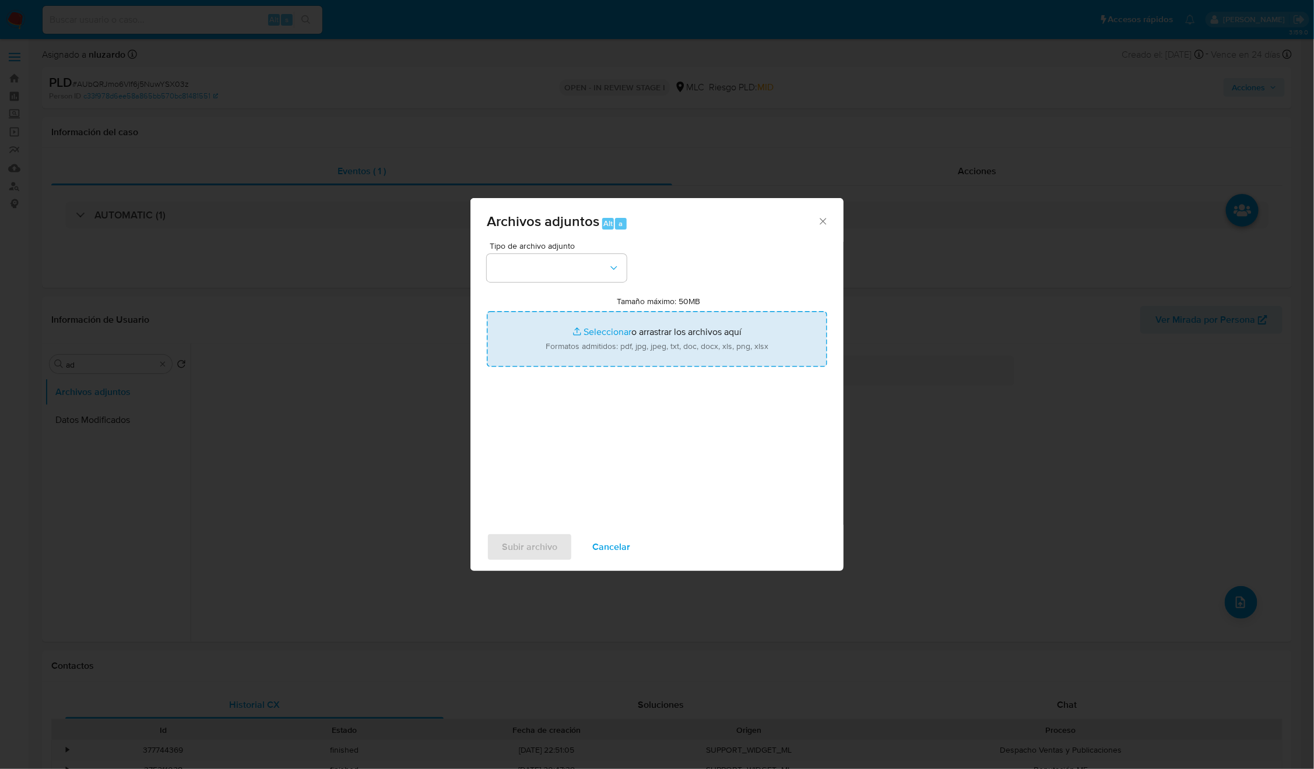
type input "C:\fakepath\652820430_Tablas_Transaccionales_1.3.0.xlsx"
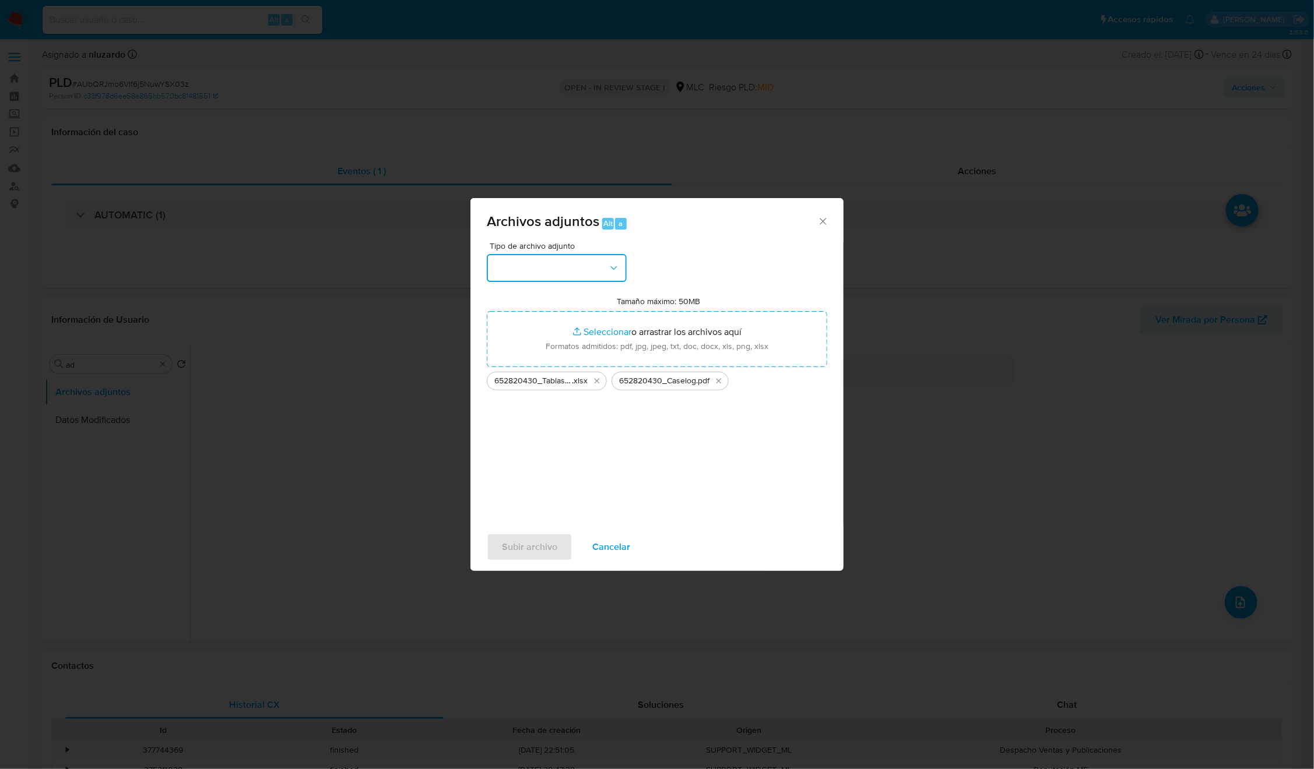
click at [613, 272] on icon "button" at bounding box center [614, 268] width 12 height 12
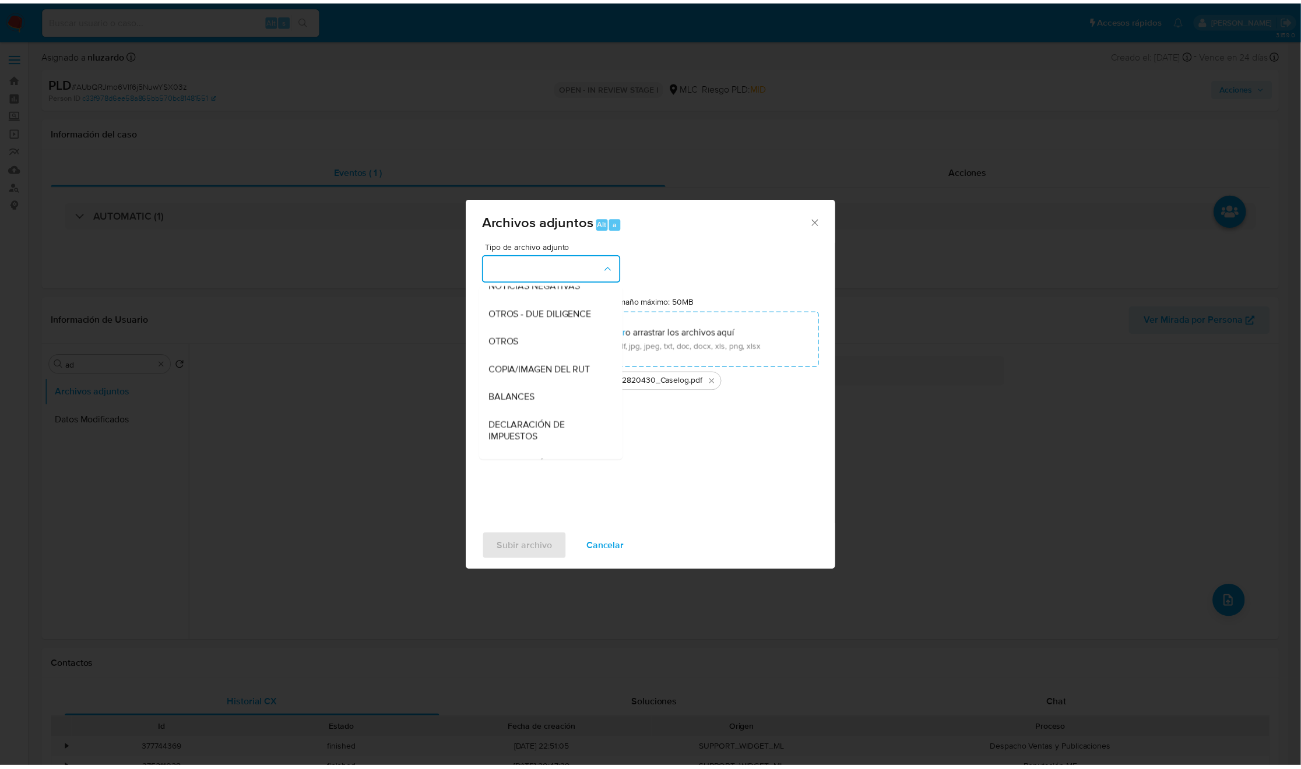
scroll to position [135, 0]
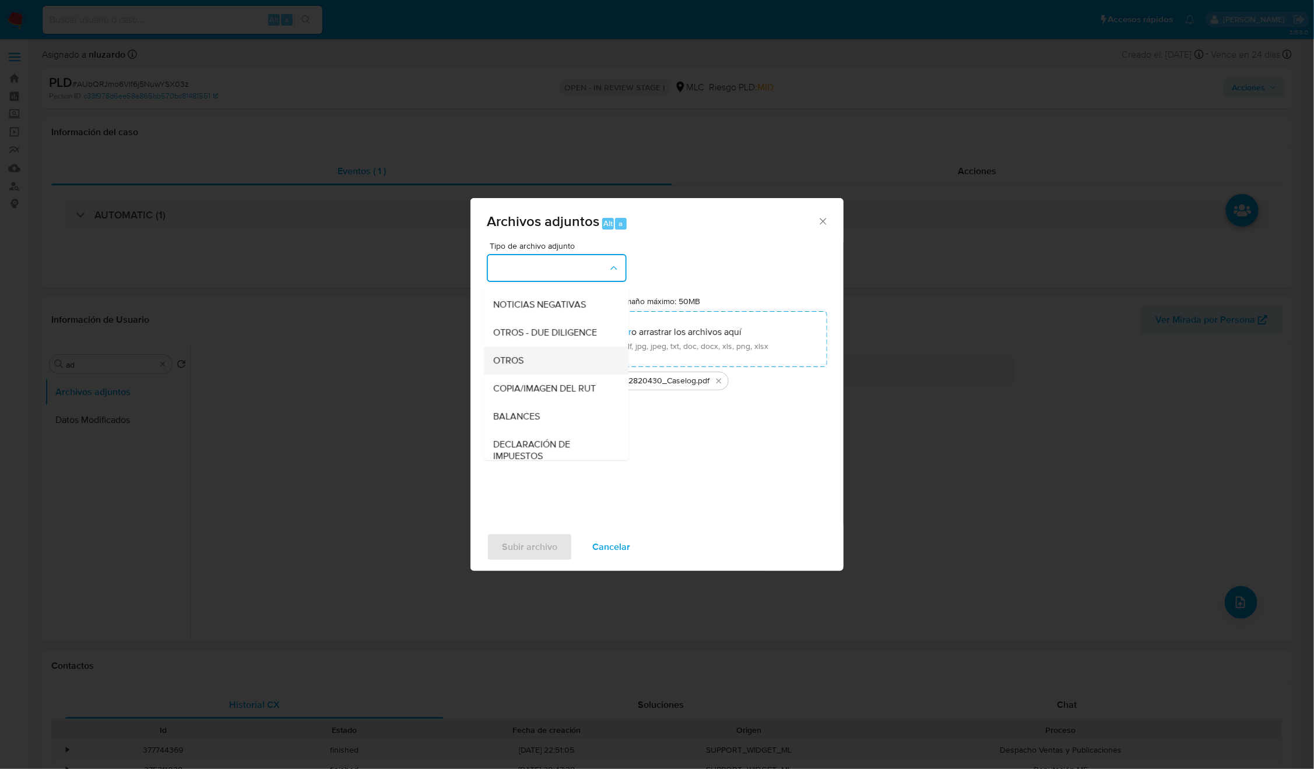
click at [518, 375] on div "OTROS" at bounding box center [553, 361] width 119 height 28
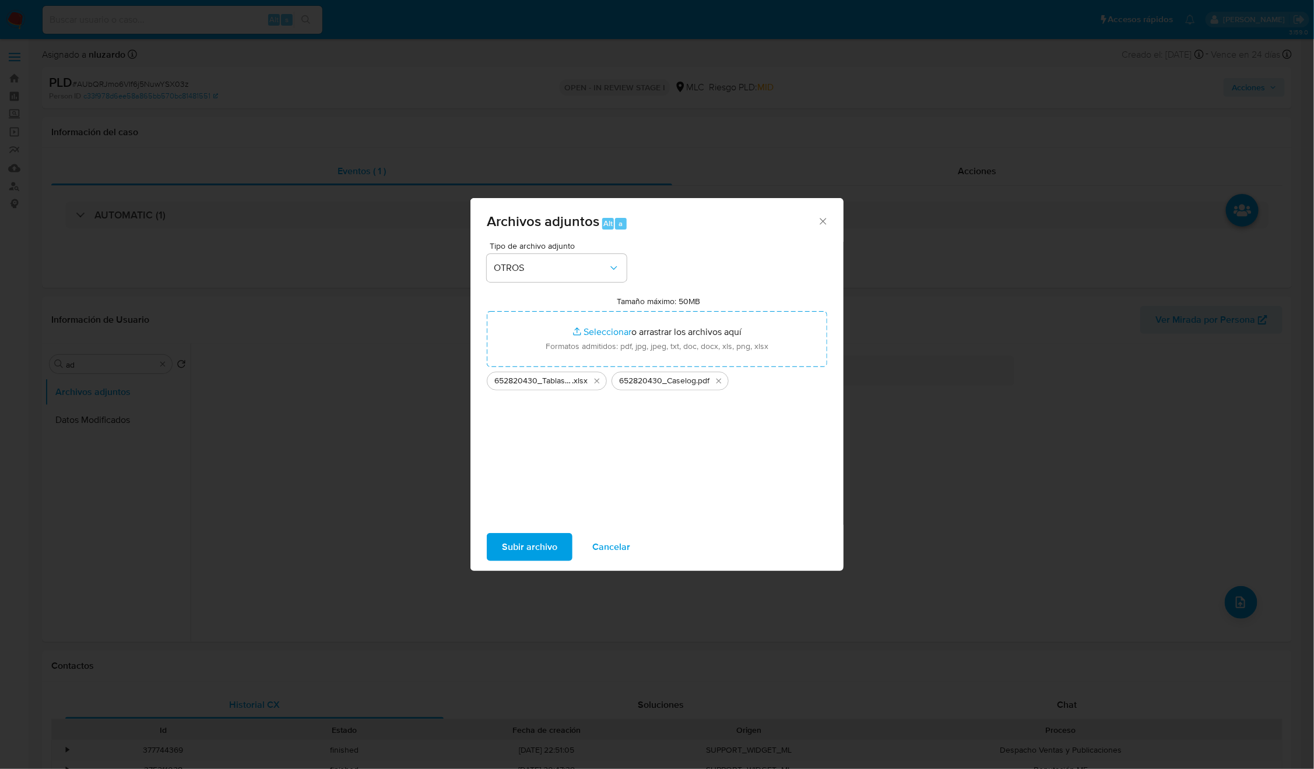
click at [551, 512] on span "Subir archivo" at bounding box center [529, 547] width 55 height 26
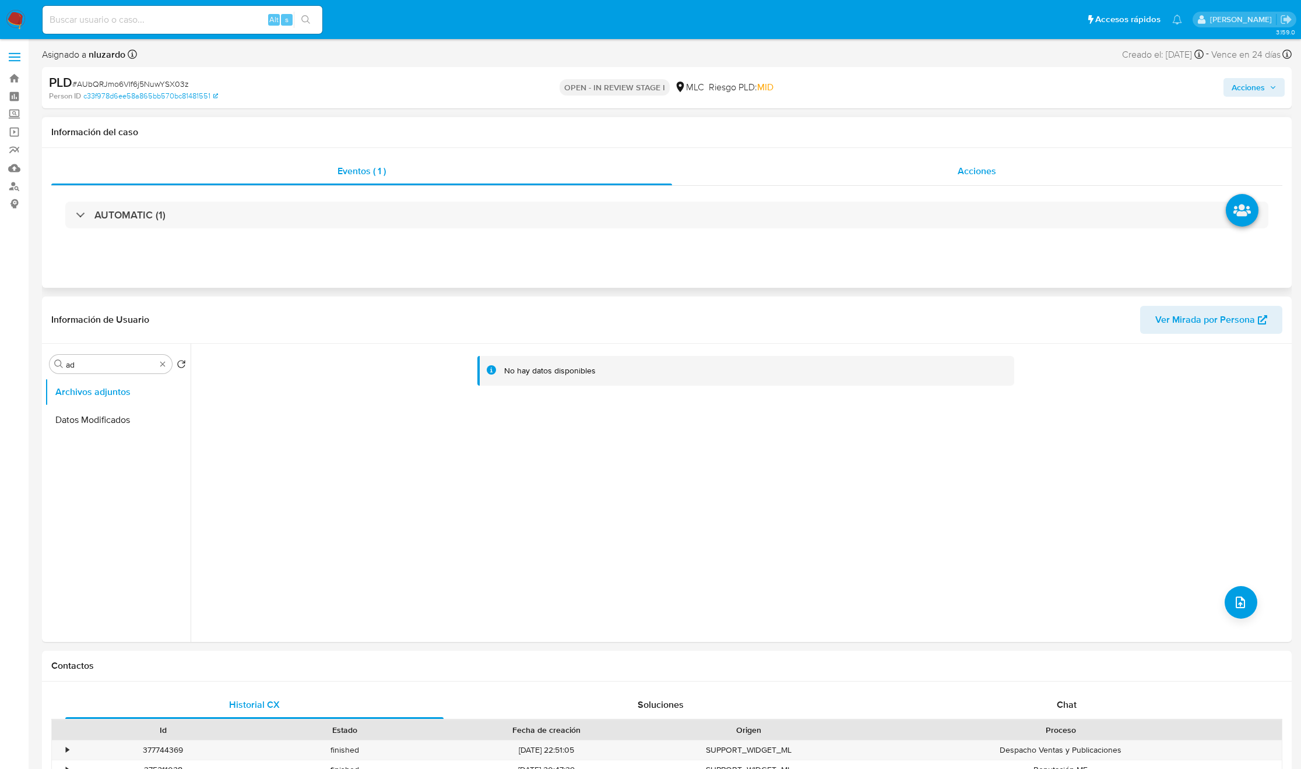
click at [875, 177] on span "Acciones" at bounding box center [977, 170] width 38 height 13
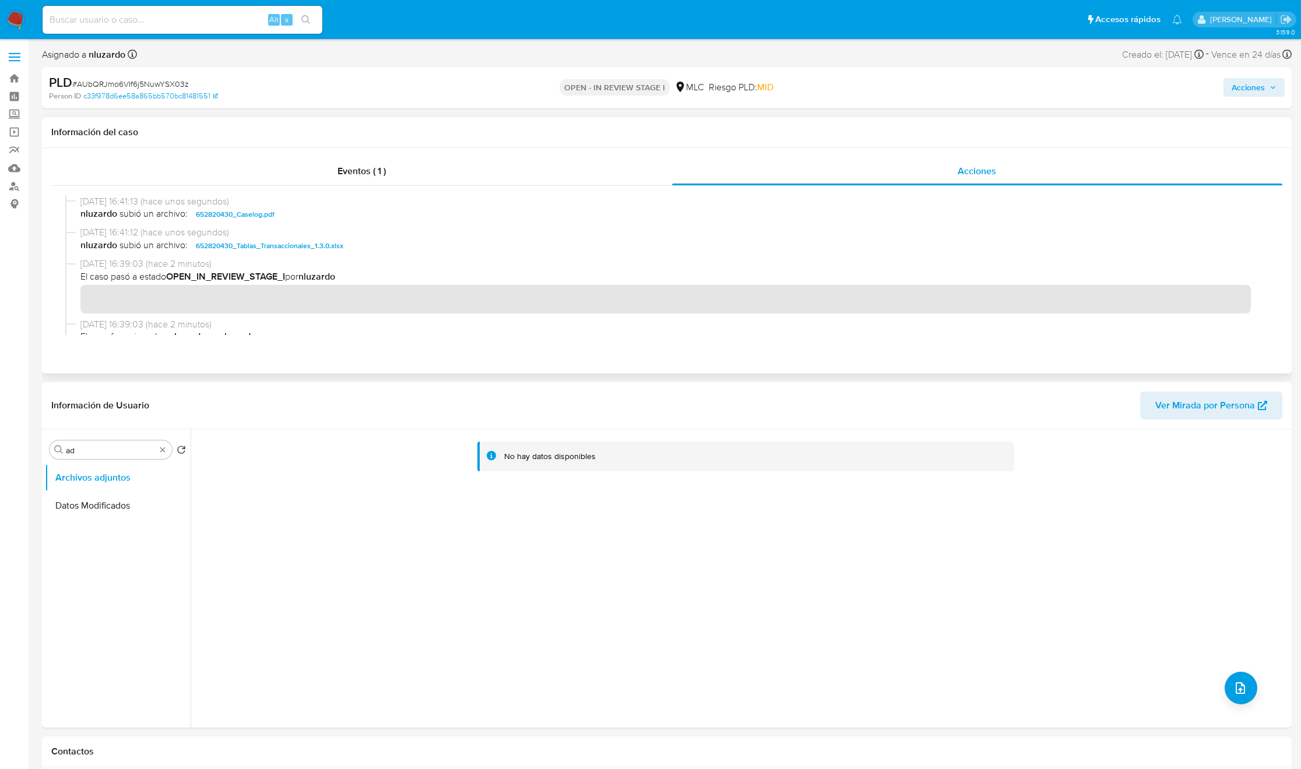
click at [314, 215] on span "nluzardo subió un archivo: 652820430_Caselog.pdf" at bounding box center [671, 214] width 1183 height 14
click at [875, 92] on span "Acciones" at bounding box center [1248, 87] width 33 height 19
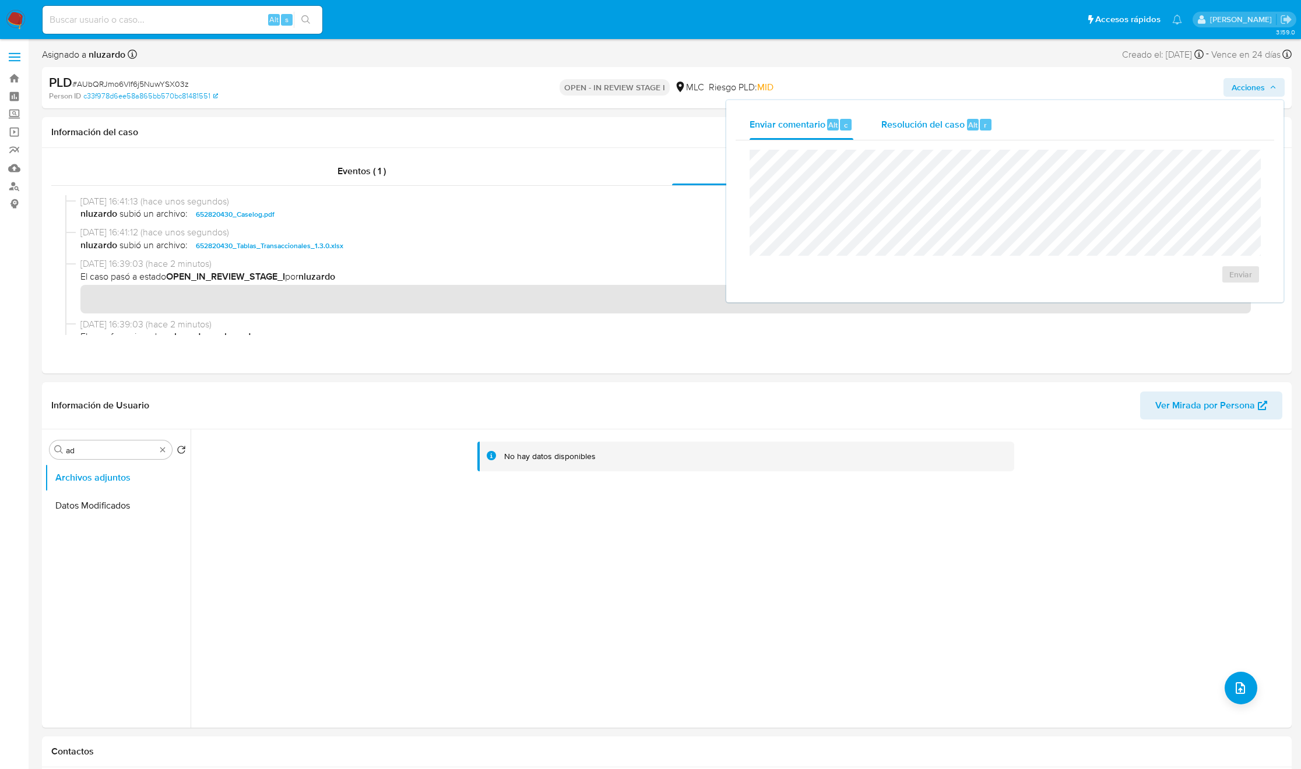
click at [875, 118] on span "Resolución del caso" at bounding box center [922, 124] width 83 height 13
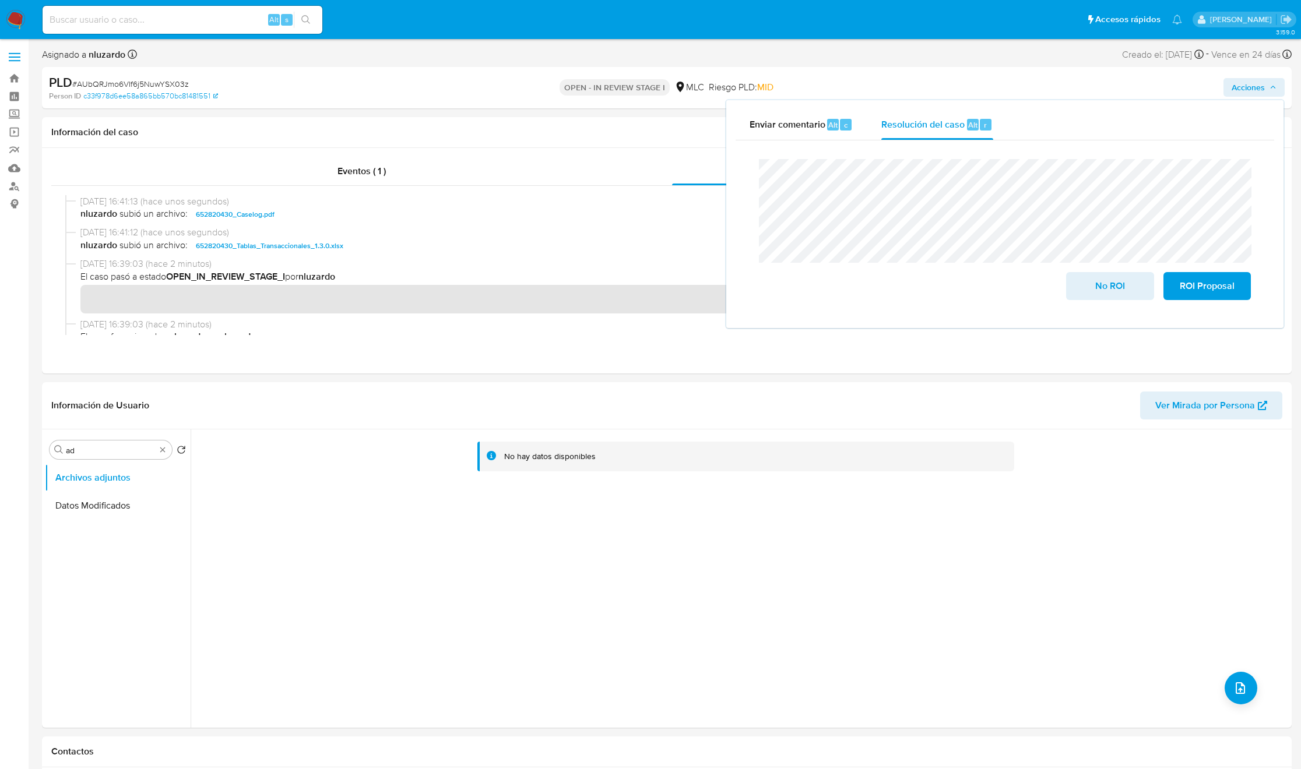
click at [875, 257] on div "Enviar comentario Alt c Resolución del caso Alt r Cierre de caso No ROI ROI Pro…" at bounding box center [1004, 214] width 557 height 228
click at [875, 240] on div "No ROI ROI Proposal" at bounding box center [1005, 229] width 492 height 141
click at [875, 289] on span "No ROI" at bounding box center [1109, 286] width 57 height 26
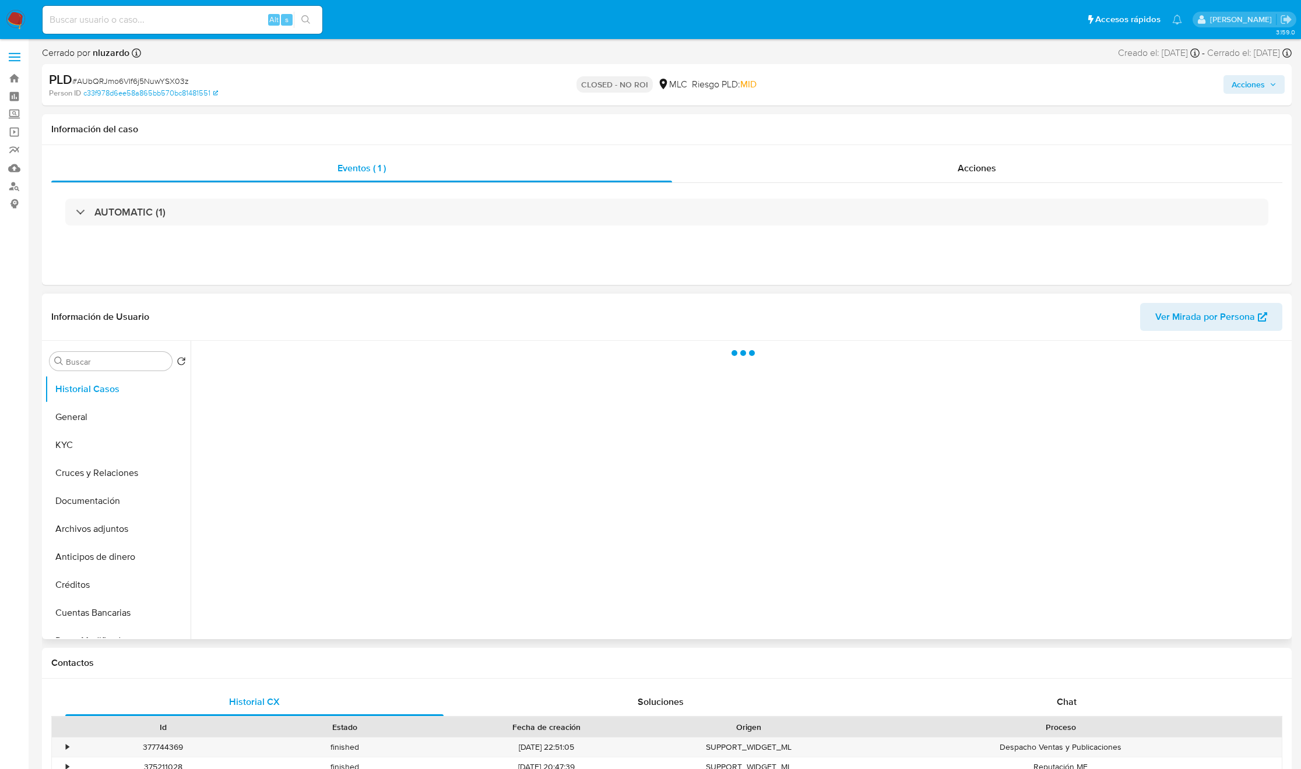
select select "10"
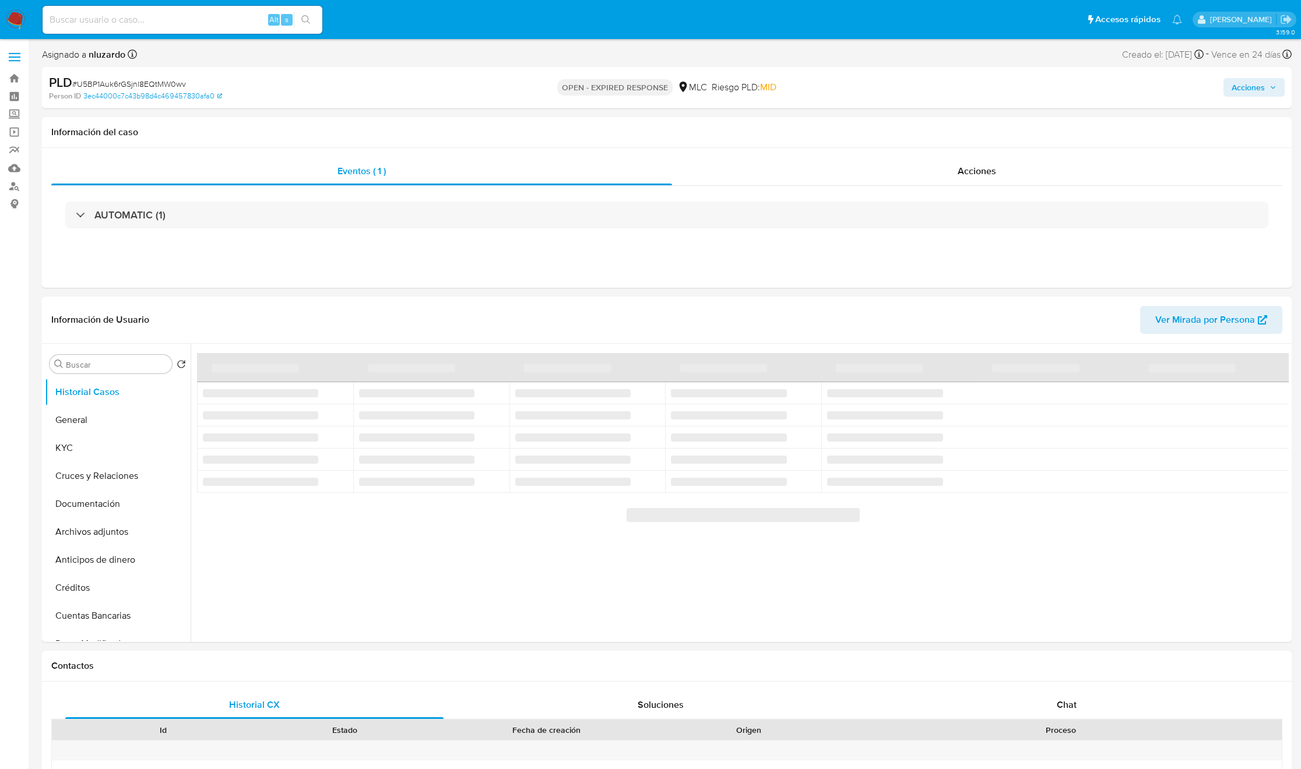
select select "10"
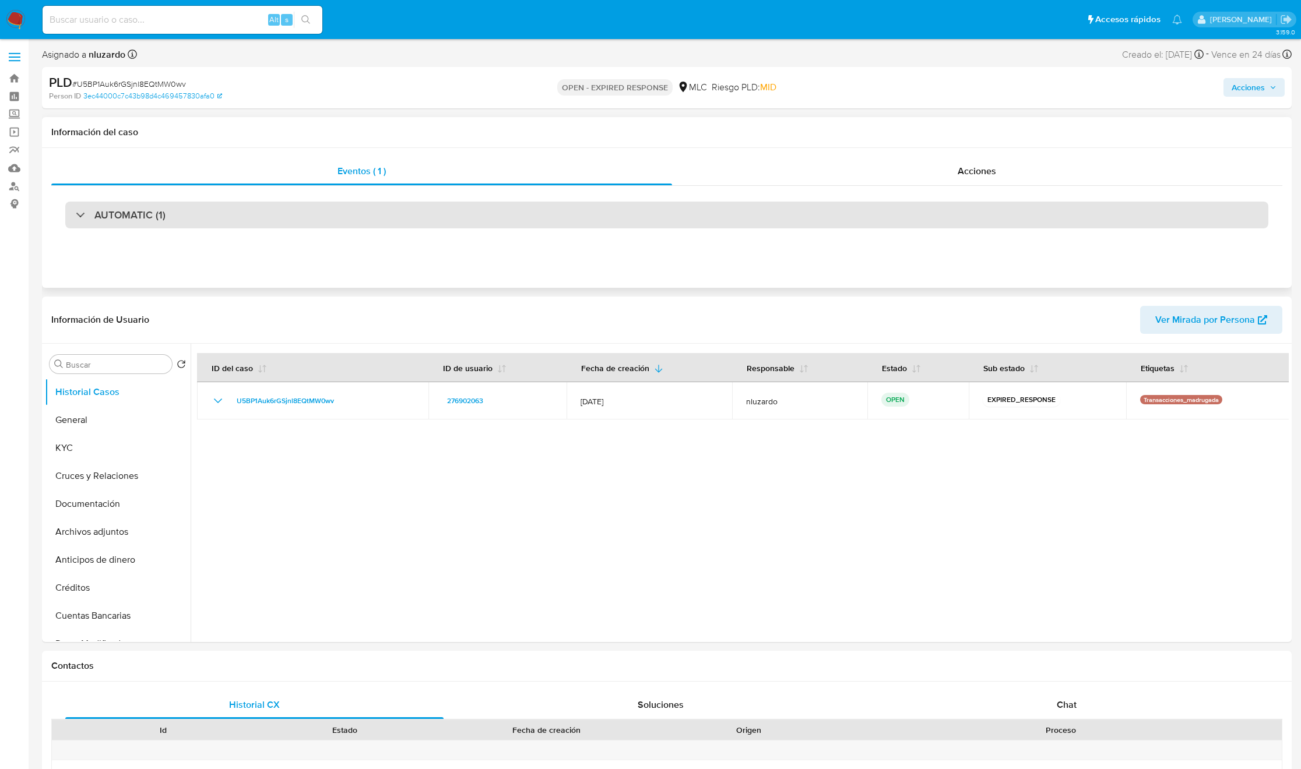
click at [234, 203] on div "AUTOMATIC (1)" at bounding box center [666, 215] width 1203 height 27
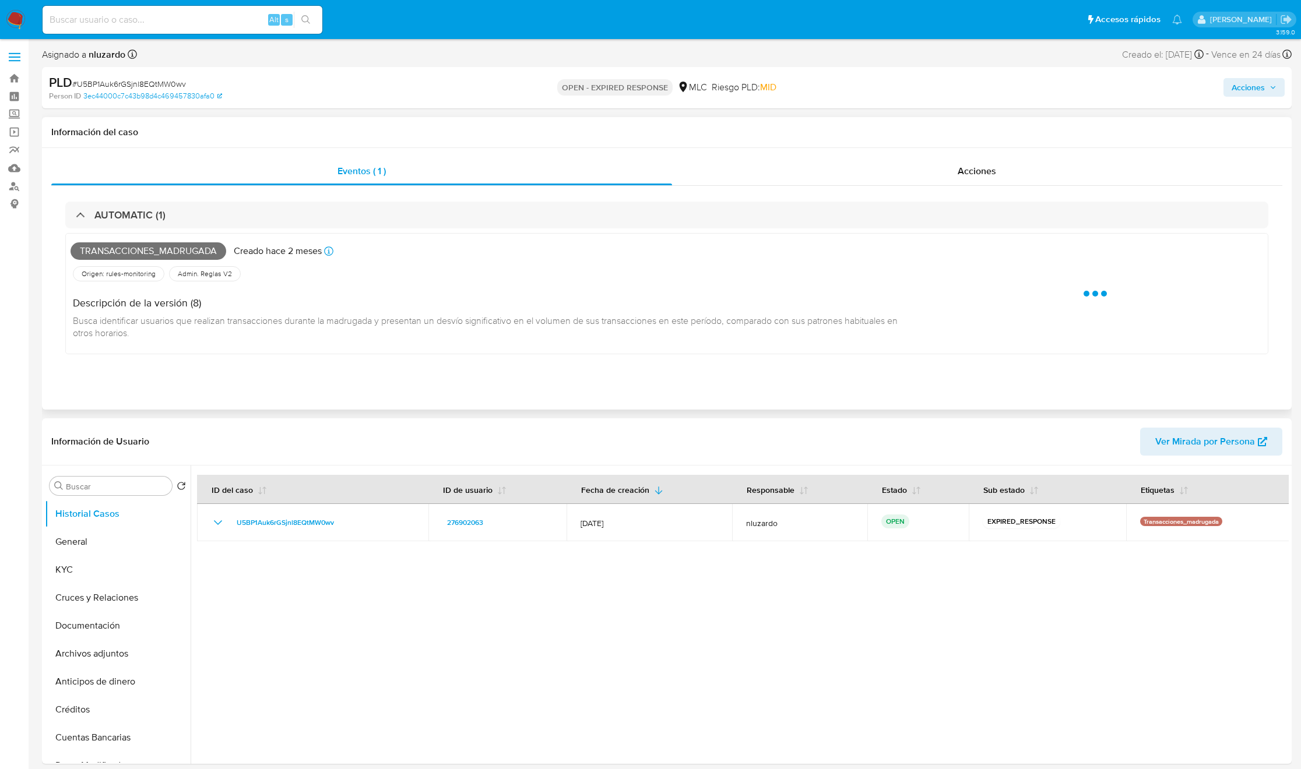
click at [160, 228] on div "Transacciones_madrugada Creado [DATE] Creado: [DATE] 16:07:24 Origen: rules-mon…" at bounding box center [666, 296] width 1203 height 136
click at [146, 249] on span "Transacciones_madrugada" at bounding box center [149, 250] width 156 height 17
copy span "Transacciones_madrugada"
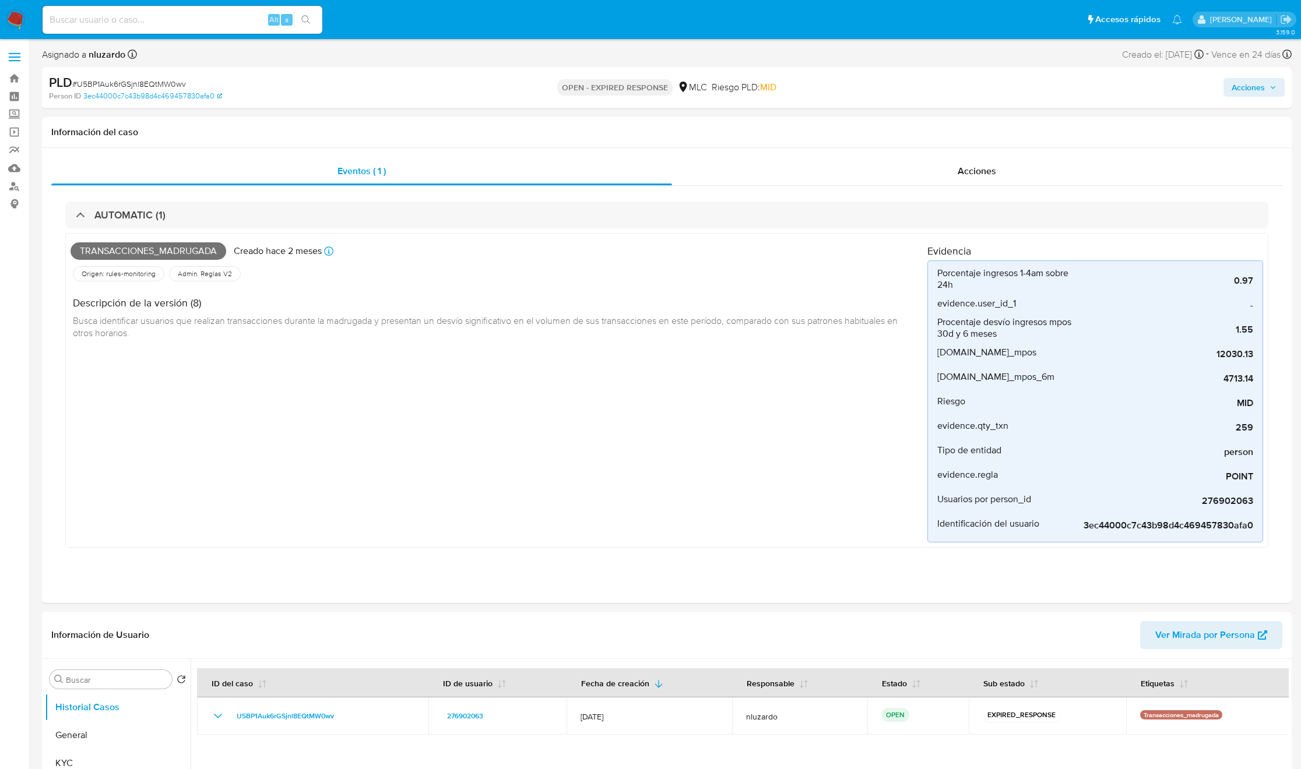
drag, startPoint x: 171, startPoint y: 0, endPoint x: 177, endPoint y: 17, distance: 18.3
click at [173, 5] on nav "Pausado Ver notificaciones Alt s Accesos rápidos Presiona las siguientes teclas…" at bounding box center [650, 19] width 1301 height 39
click at [182, 30] on div "Alt s" at bounding box center [183, 20] width 280 height 28
click at [180, 26] on input at bounding box center [183, 19] width 280 height 15
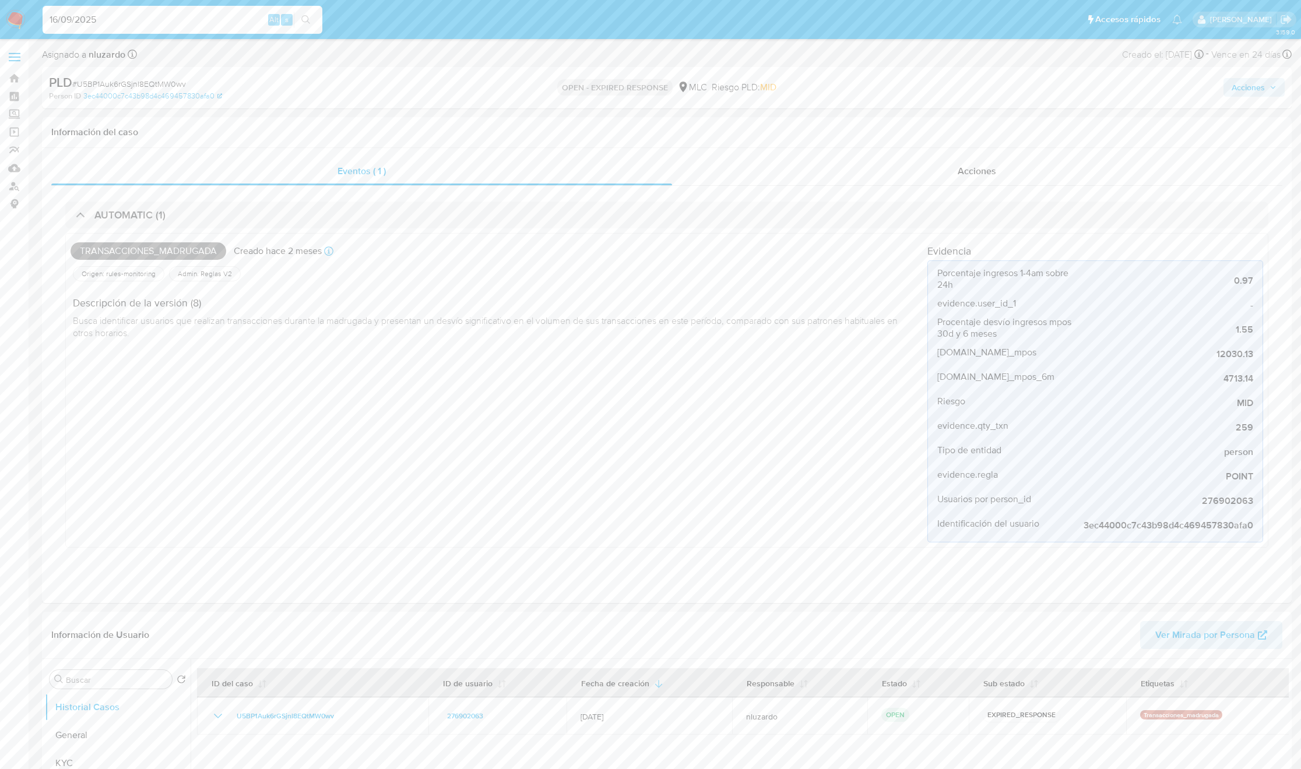
type input "16/09/2025"
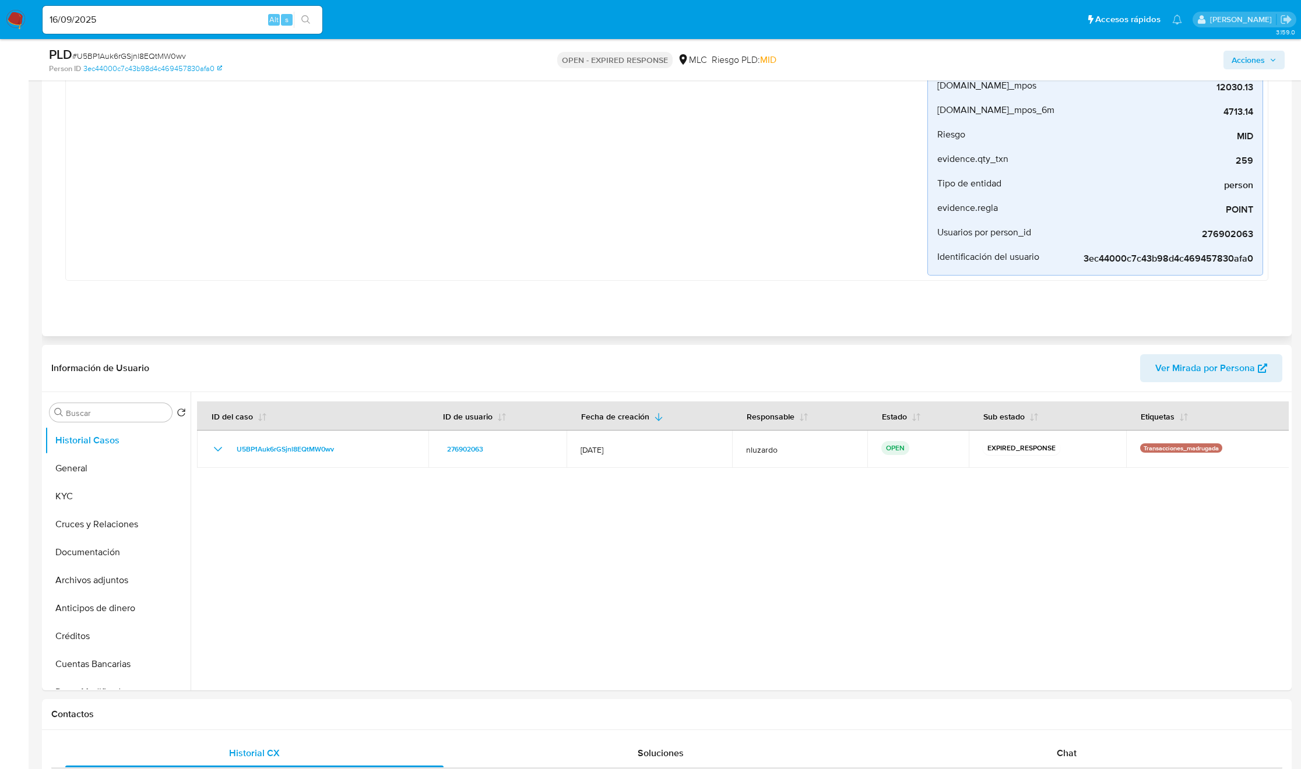
scroll to position [350, 0]
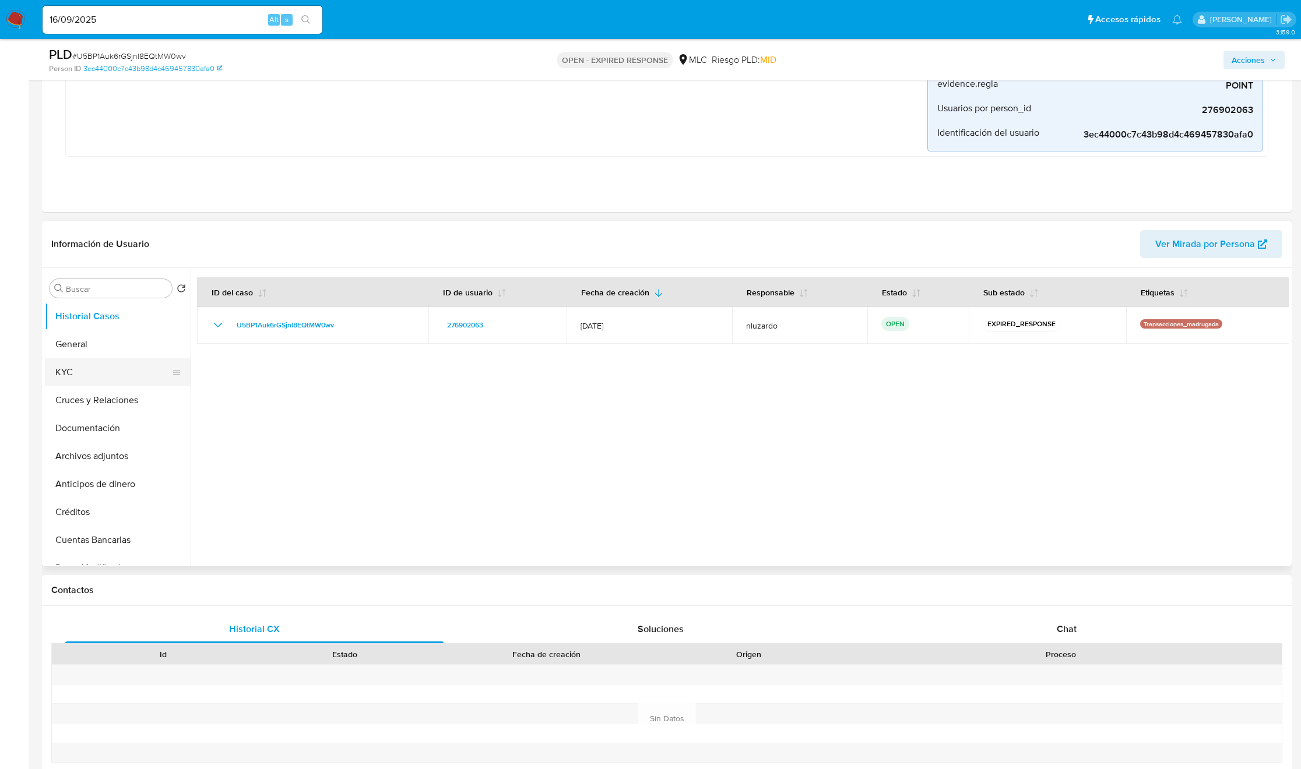
click at [114, 368] on button "KYC" at bounding box center [113, 372] width 136 height 28
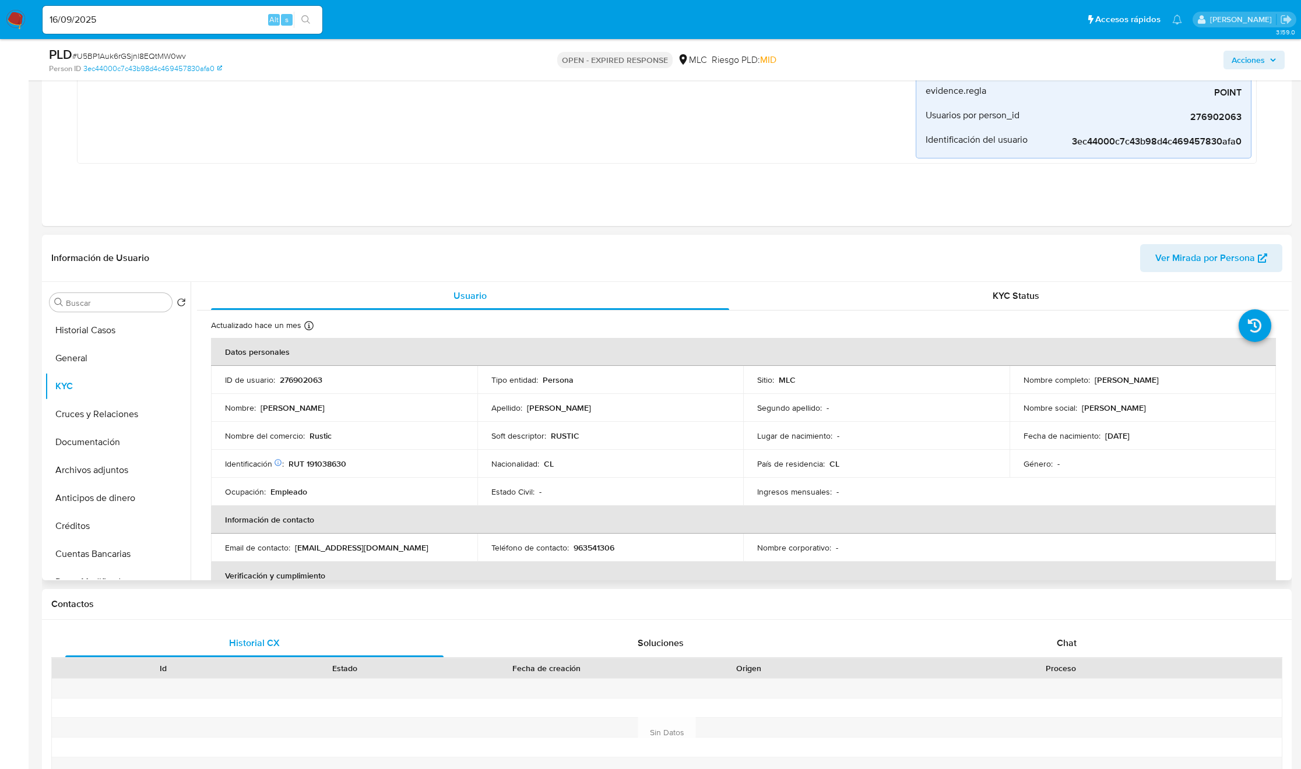
click at [1096, 383] on p "Carolina Andrea Ortiz Zamora" at bounding box center [1127, 380] width 64 height 10
drag, startPoint x: 1163, startPoint y: 379, endPoint x: 1214, endPoint y: 376, distance: 50.8
click at [1214, 376] on div "Nombre completo : Carolina Andrea Ortiz Zamora" at bounding box center [1142, 380] width 238 height 10
copy p "Carolina Andrea Ortiz Zamora"
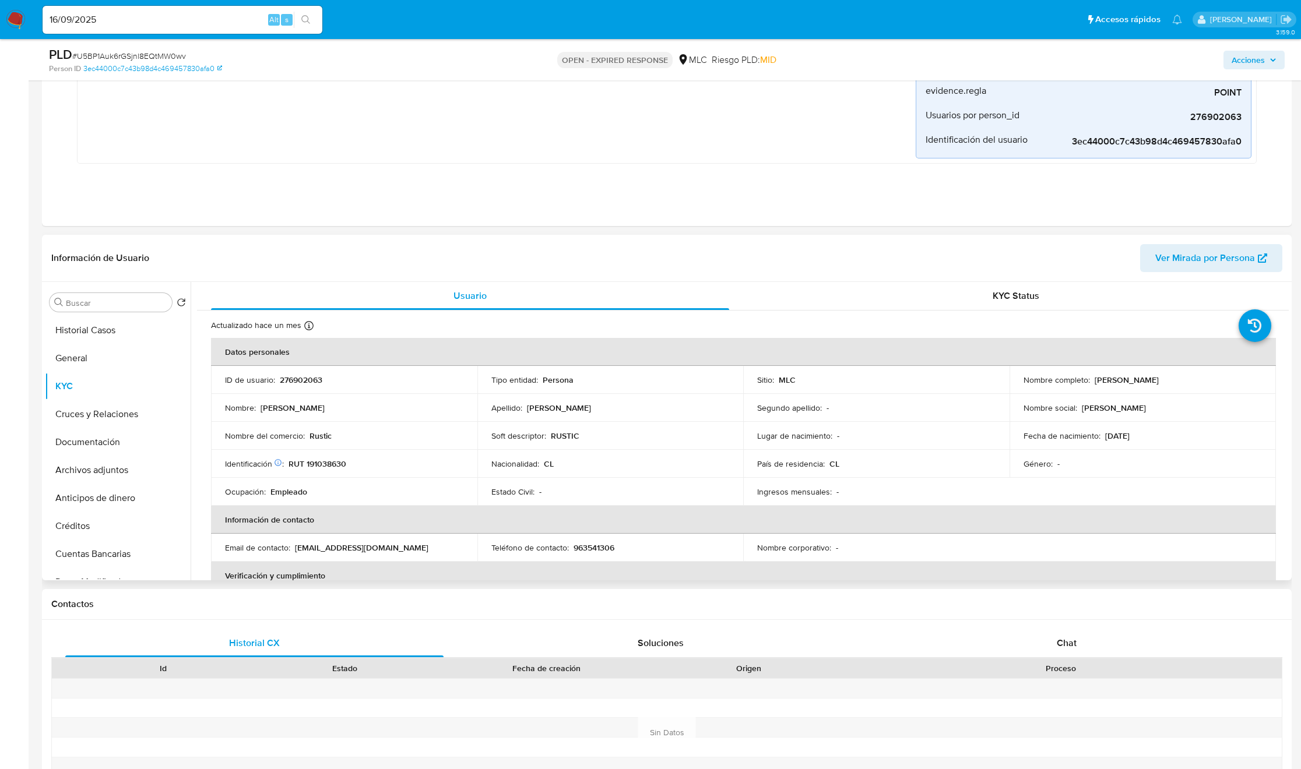
click at [330, 462] on p "RUT 191038630" at bounding box center [318, 464] width 58 height 10
copy p "191038630"
click at [330, 462] on p "RUT 191038630" at bounding box center [318, 464] width 58 height 10
drag, startPoint x: 328, startPoint y: 429, endPoint x: 282, endPoint y: 415, distance: 47.6
click at [328, 429] on td "Nombre del comercio : Rustic" at bounding box center [344, 436] width 266 height 28
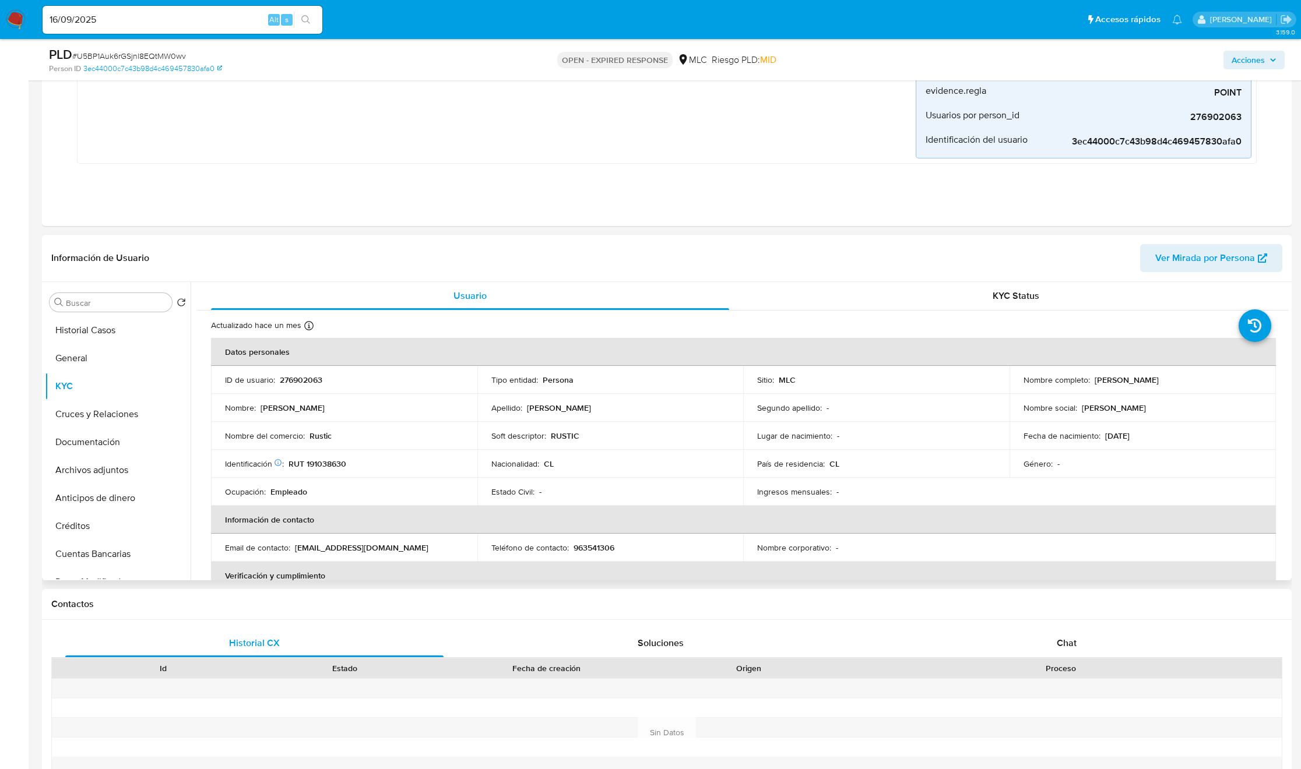
click at [547, 441] on div "Soft descriptor : RUSTIC" at bounding box center [610, 436] width 238 height 10
copy div "Soft descriptor : RUSTIC"
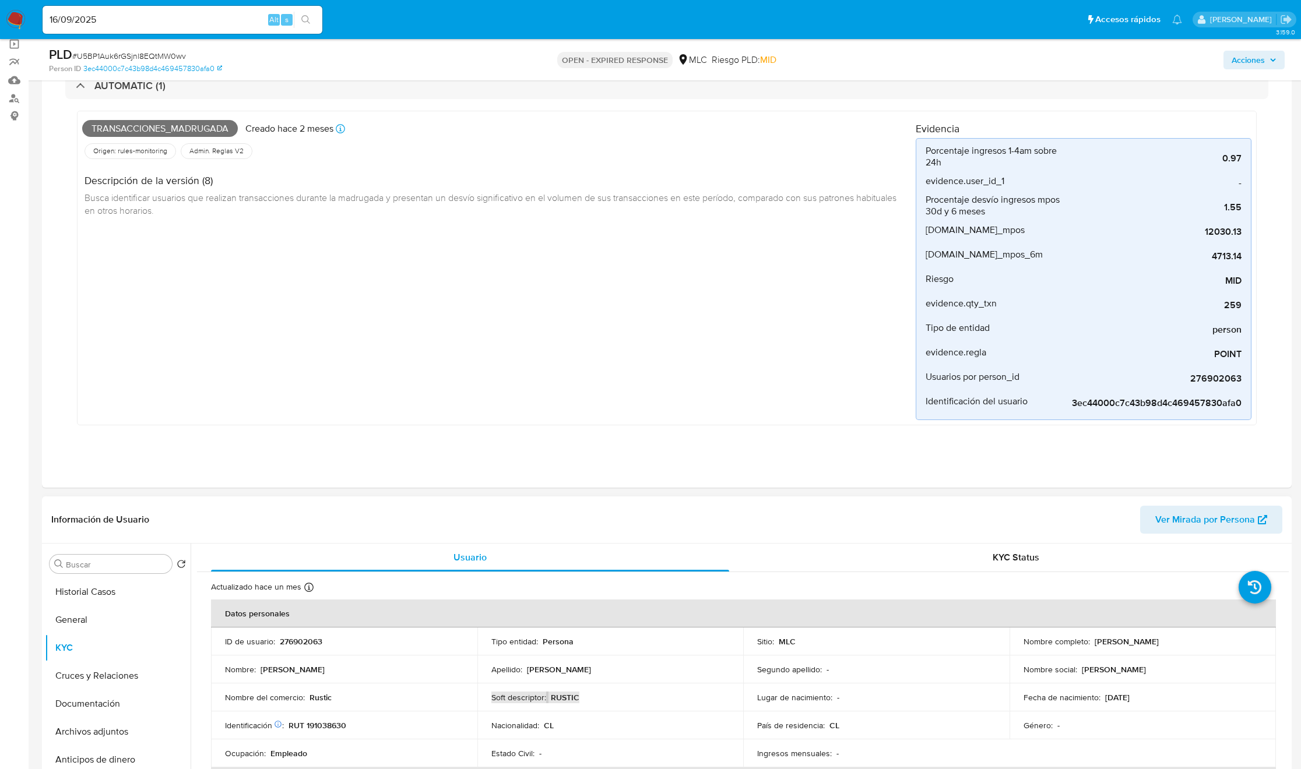
scroll to position [437, 0]
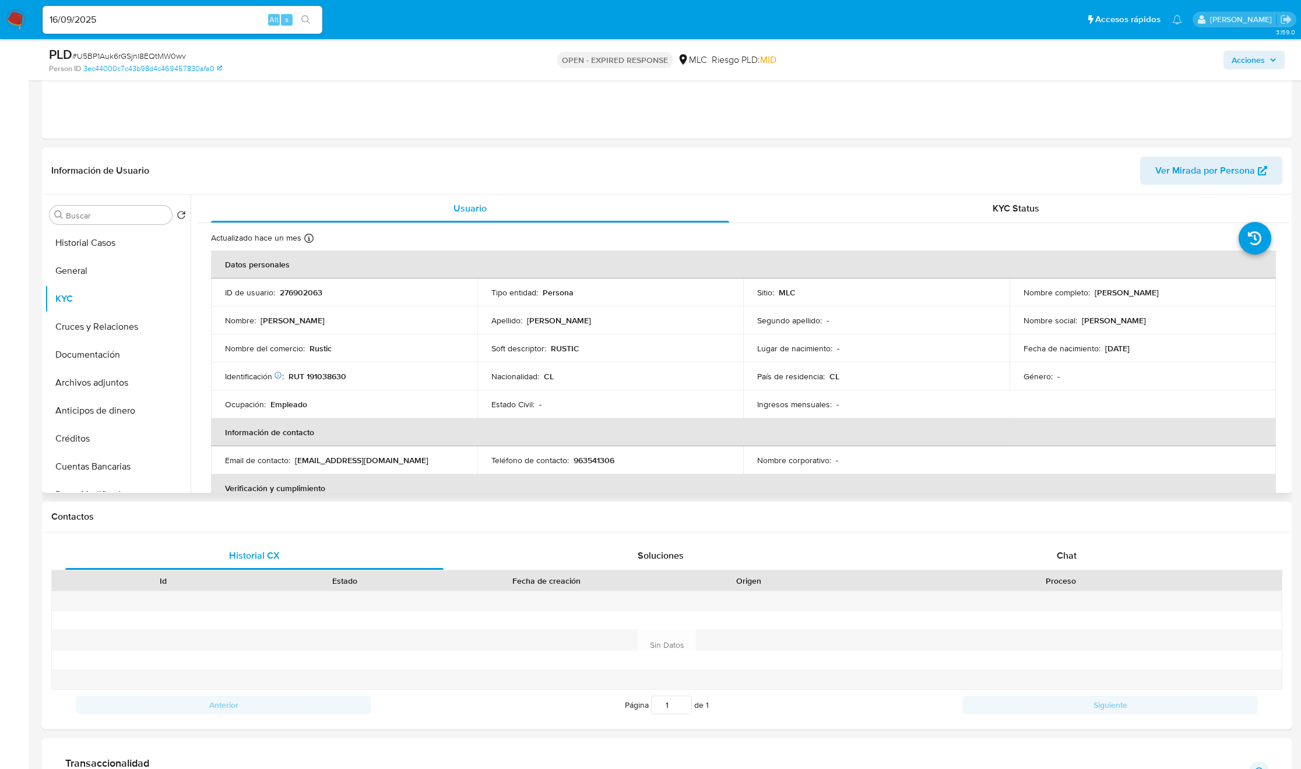
click at [560, 410] on div "Estado Civil : -" at bounding box center [610, 404] width 238 height 10
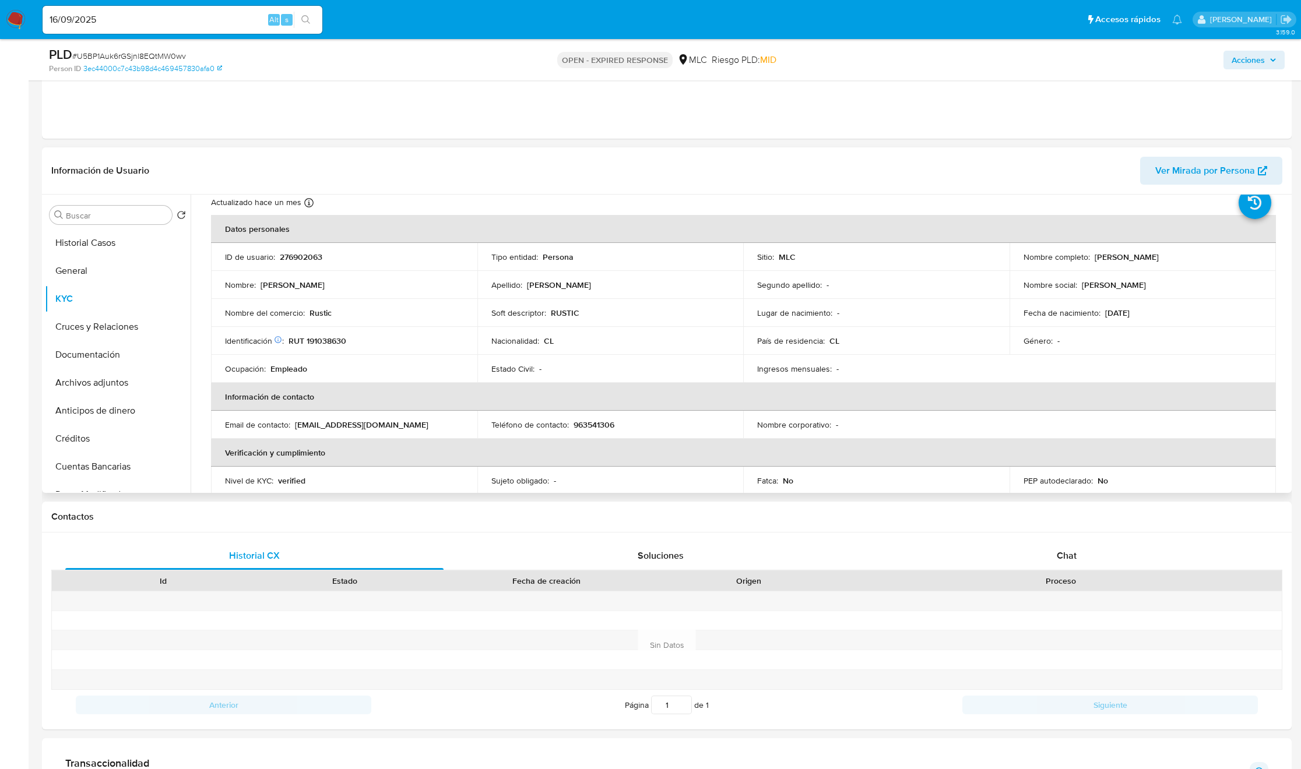
scroll to position [47, 0]
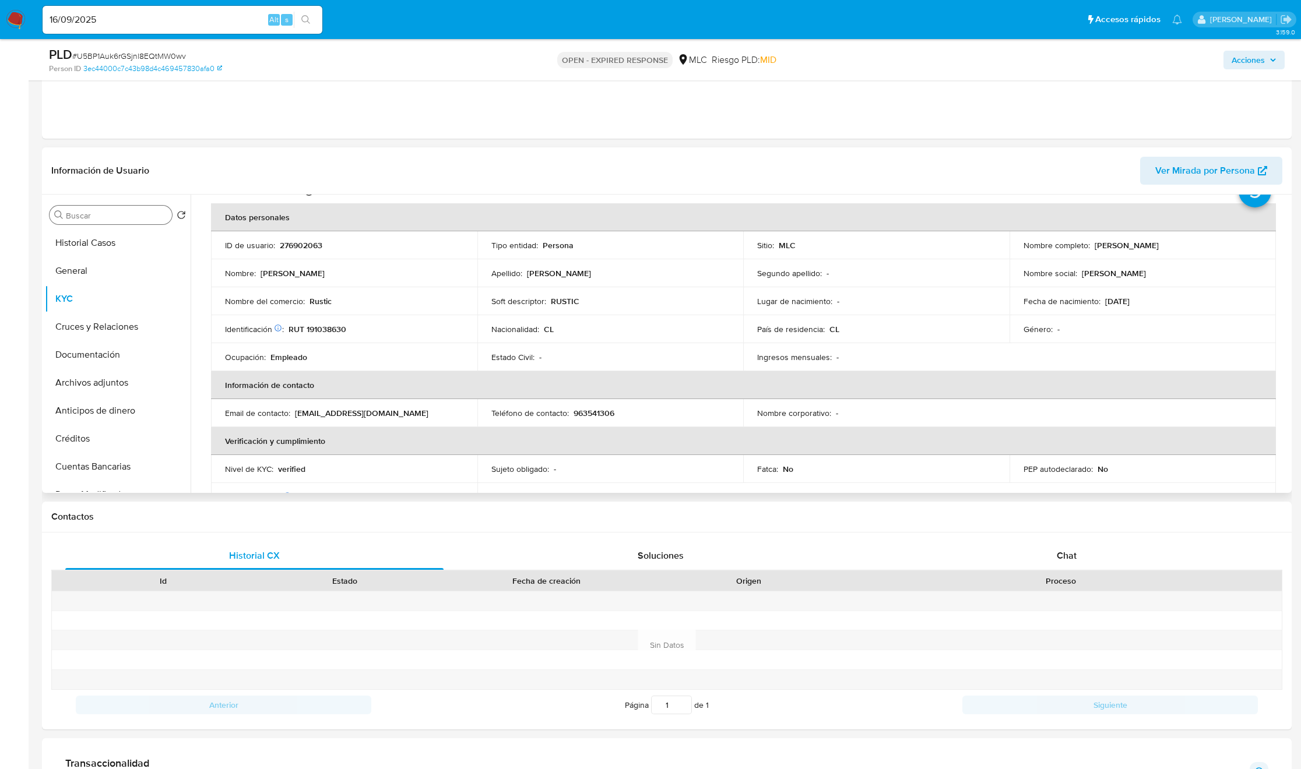
click at [133, 221] on input "Buscar" at bounding box center [116, 215] width 101 height 10
click at [121, 289] on button "Créditos" at bounding box center [113, 299] width 136 height 28
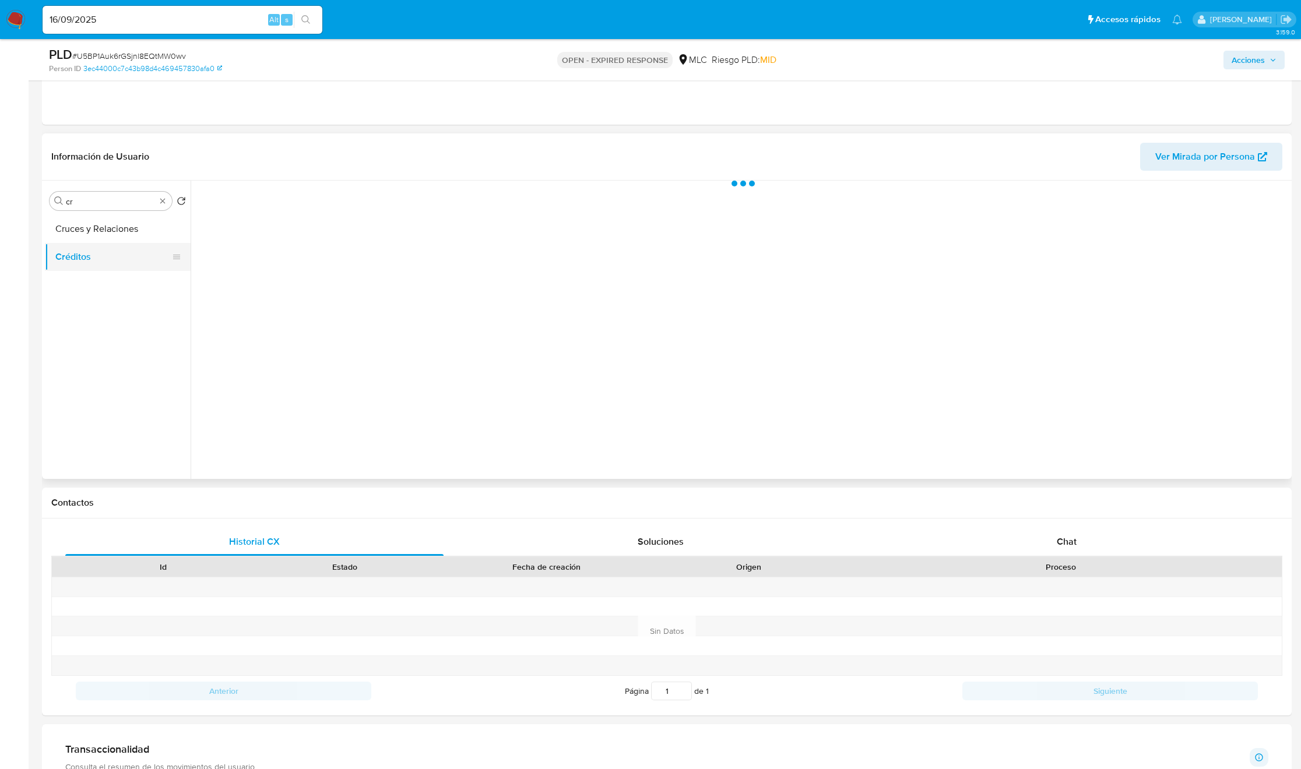
scroll to position [0, 0]
click at [121, 242] on button "Cruces y Relaciones" at bounding box center [113, 229] width 136 height 28
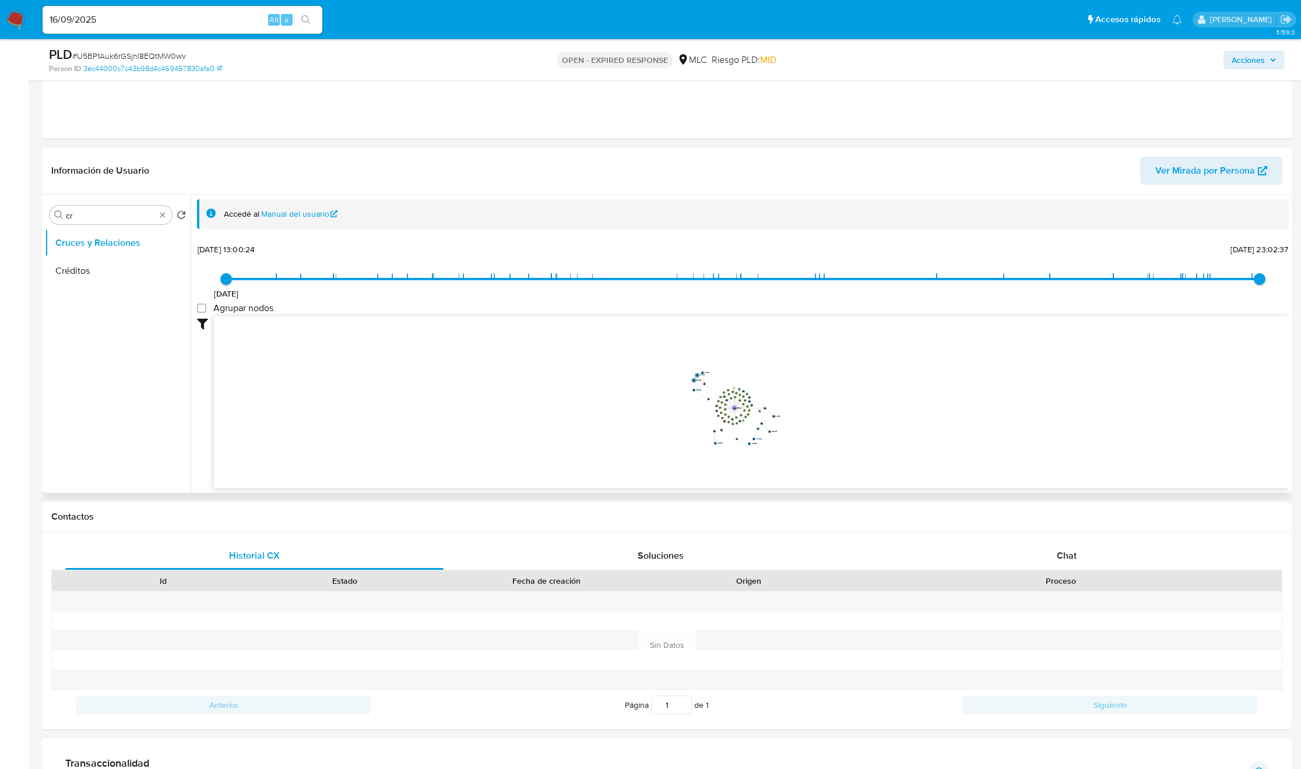
drag, startPoint x: 724, startPoint y: 382, endPoint x: 724, endPoint y: 418, distance: 36.1
click at [724, 418] on icon "device-67196db0998ad7e802009867  user-276902063  276902063 device-6600ade0968…" at bounding box center [751, 400] width 1075 height 169
click at [1075, 560] on span "Chat" at bounding box center [1067, 555] width 20 height 13
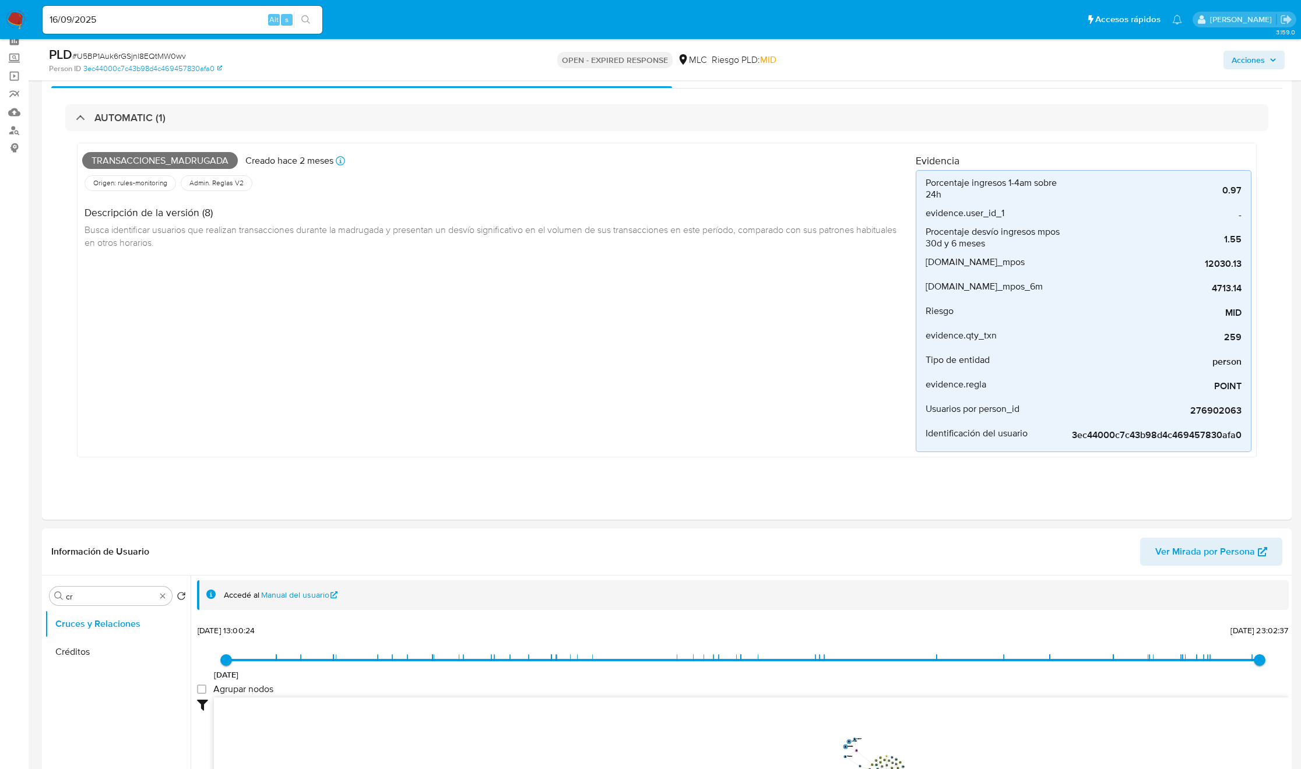
scroll to position [87, 0]
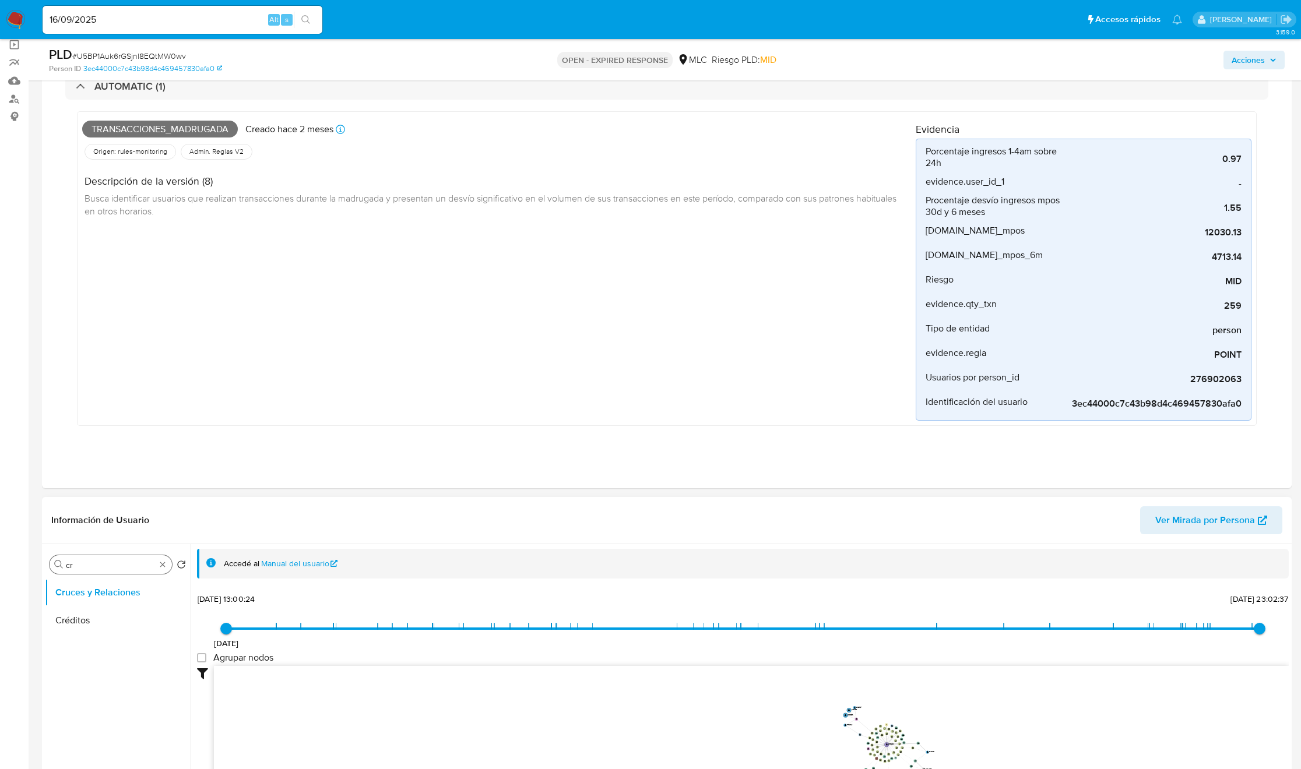
click at [65, 563] on div "Buscar cr" at bounding box center [111, 564] width 122 height 19
click at [77, 564] on input "cr" at bounding box center [111, 565] width 90 height 10
type input "doc"
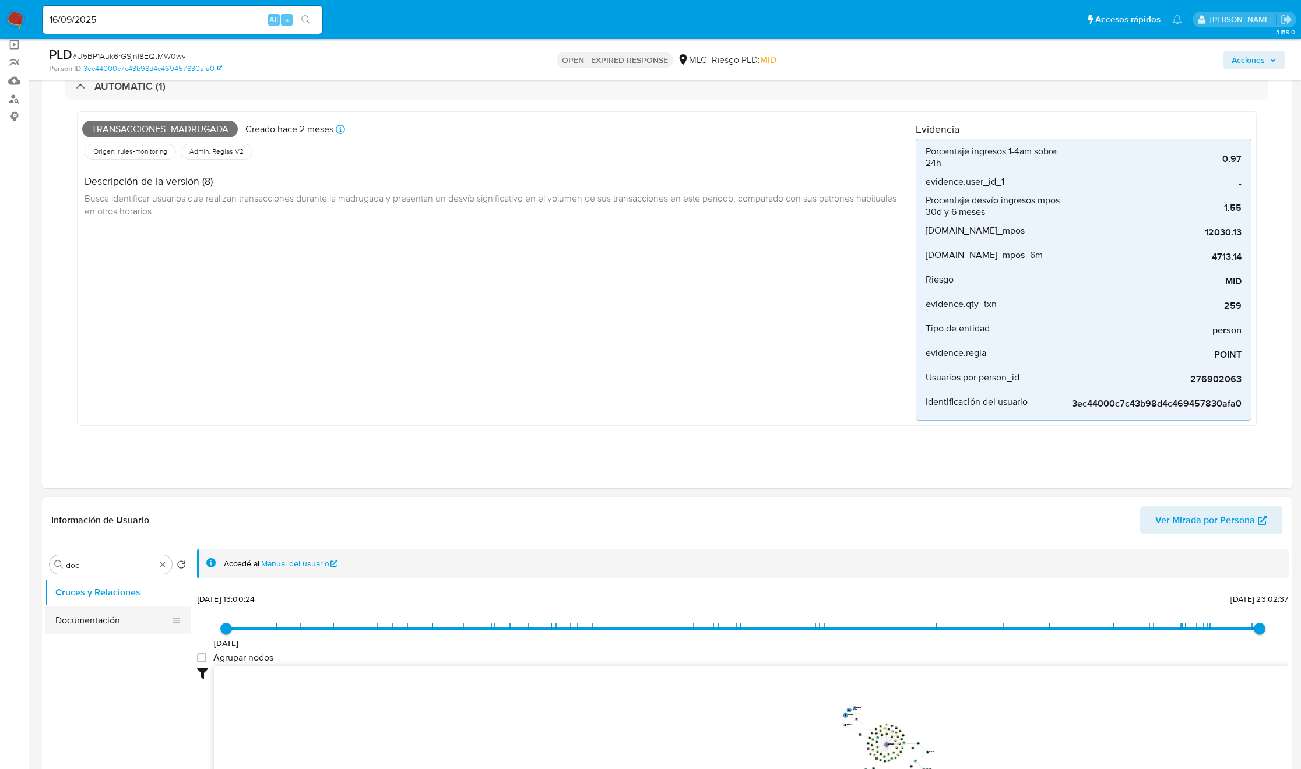
click at [82, 614] on button "Documentación" at bounding box center [113, 621] width 136 height 28
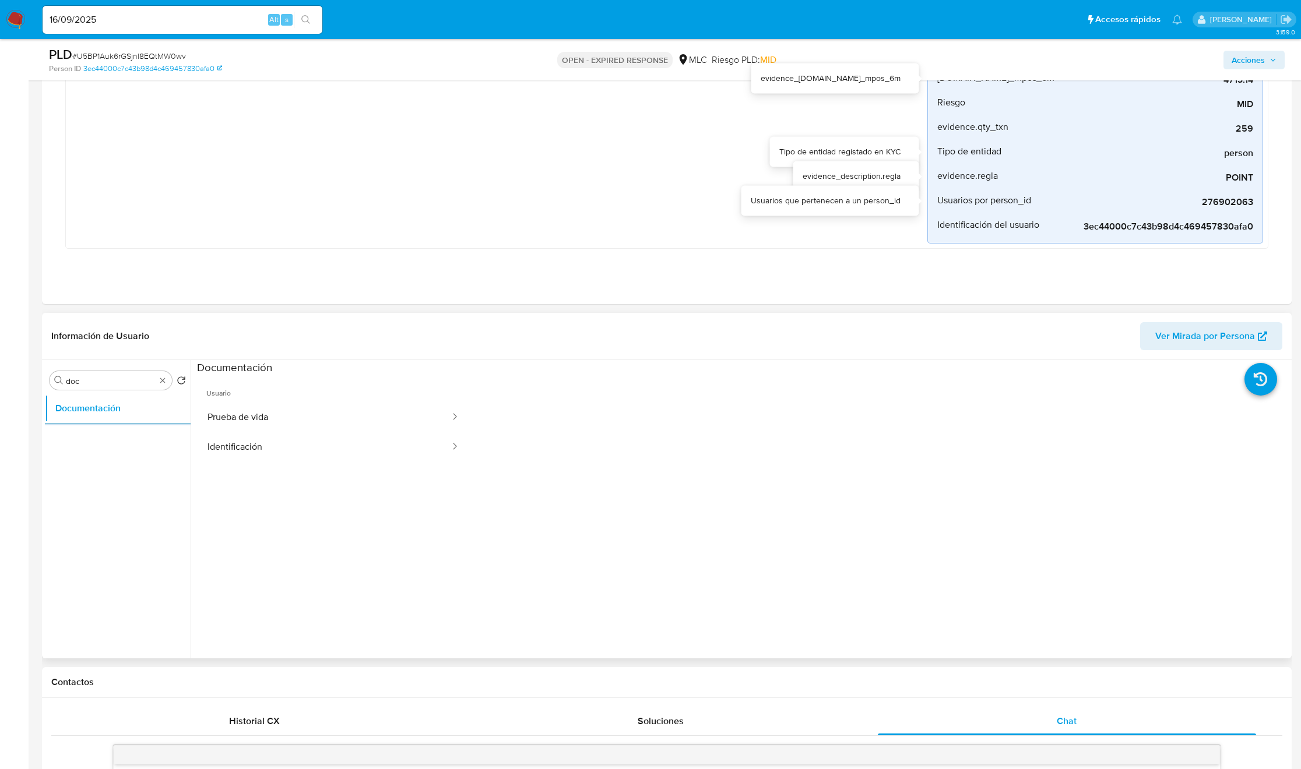
scroll to position [262, 0]
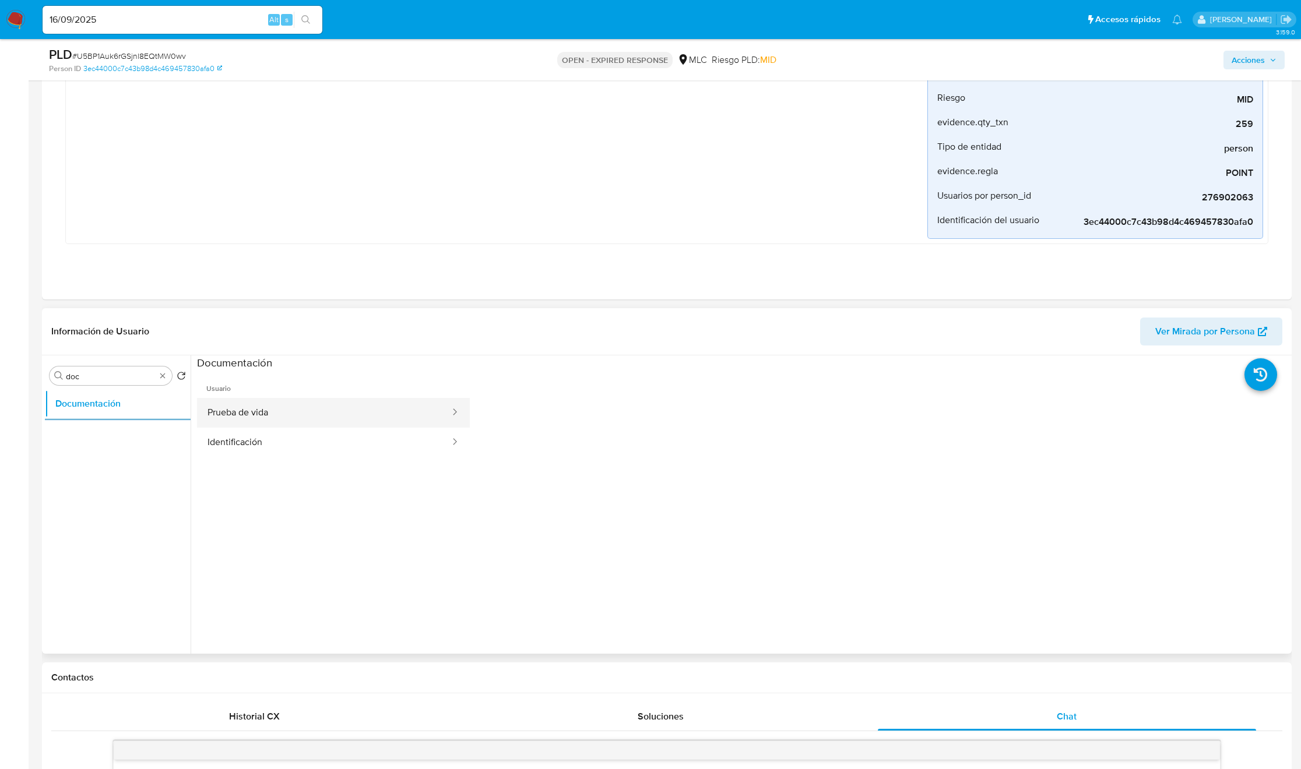
click at [442, 425] on div at bounding box center [451, 413] width 19 height 30
click at [397, 414] on button "Prueba de vida" at bounding box center [324, 413] width 254 height 30
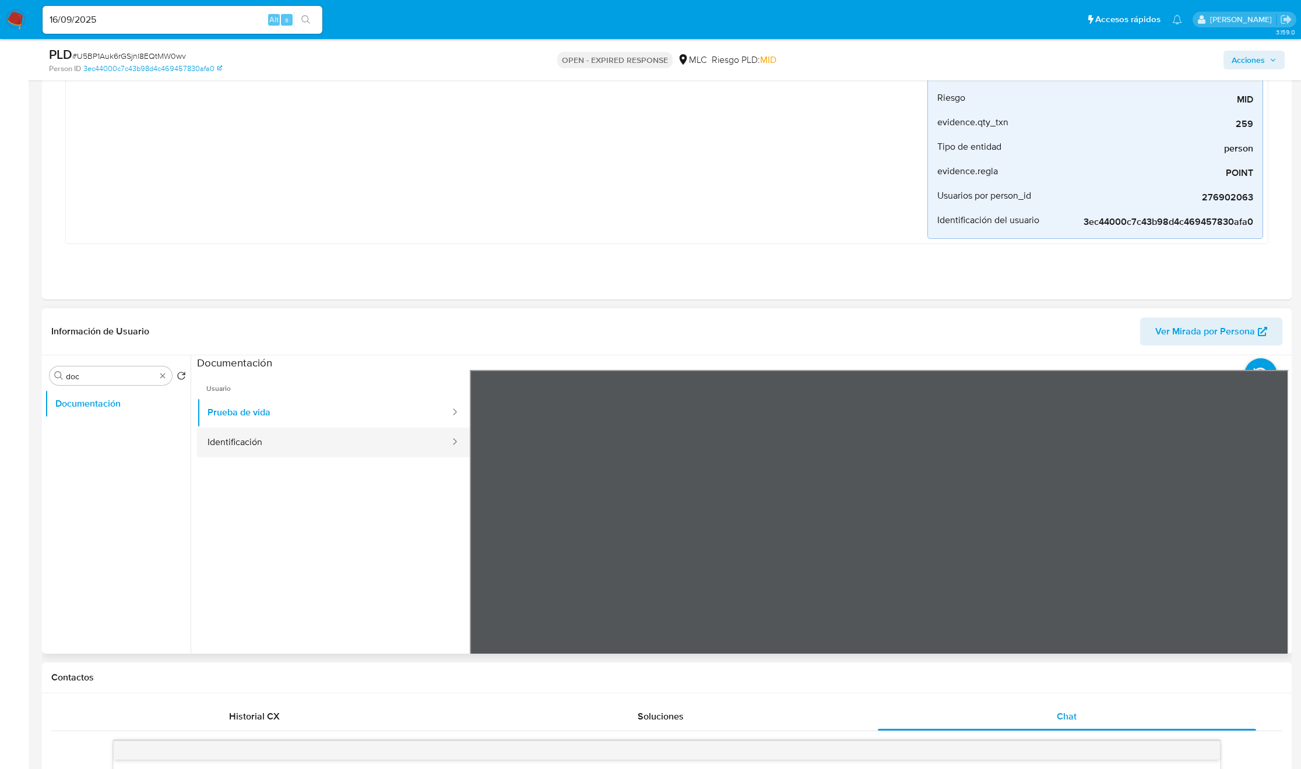
click at [337, 441] on button "Identificación" at bounding box center [324, 443] width 254 height 30
click at [372, 421] on button "Prueba de vida" at bounding box center [324, 413] width 254 height 30
click at [363, 449] on button "Identificación" at bounding box center [324, 443] width 254 height 30
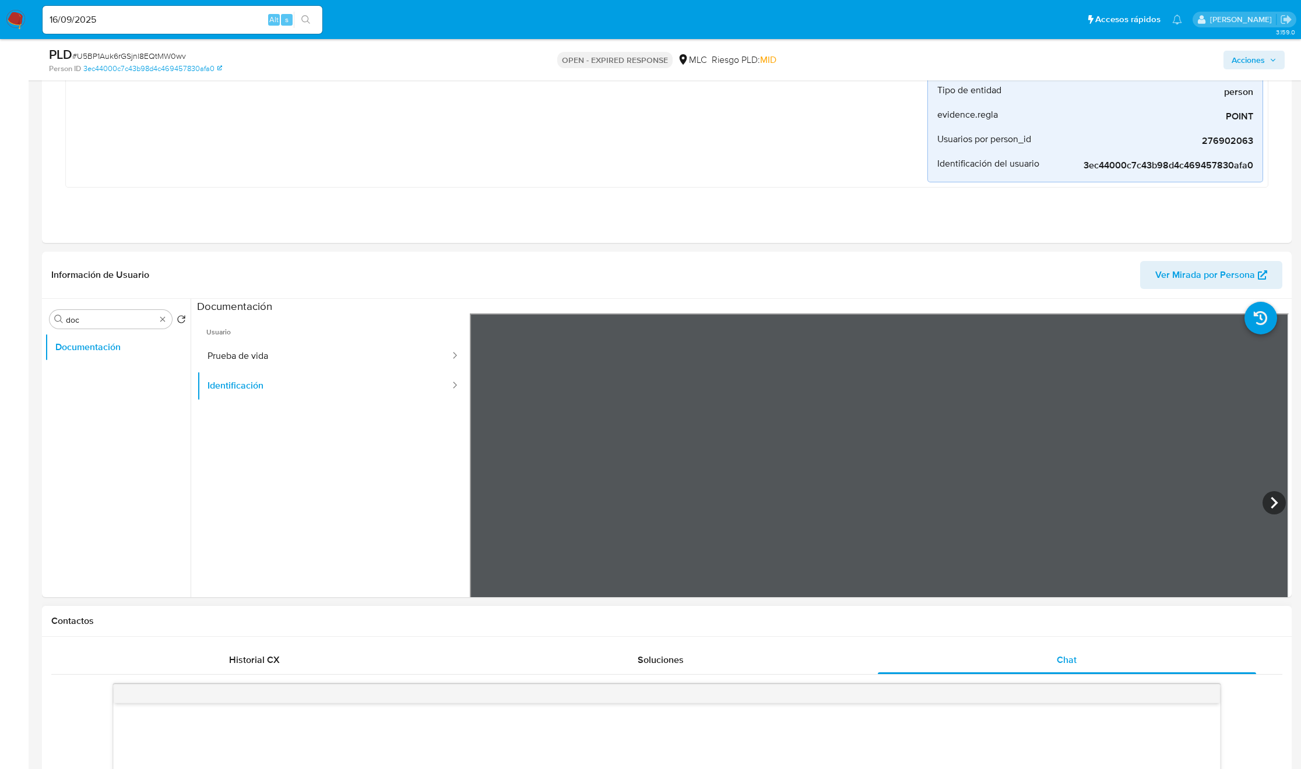
scroll to position [350, 0]
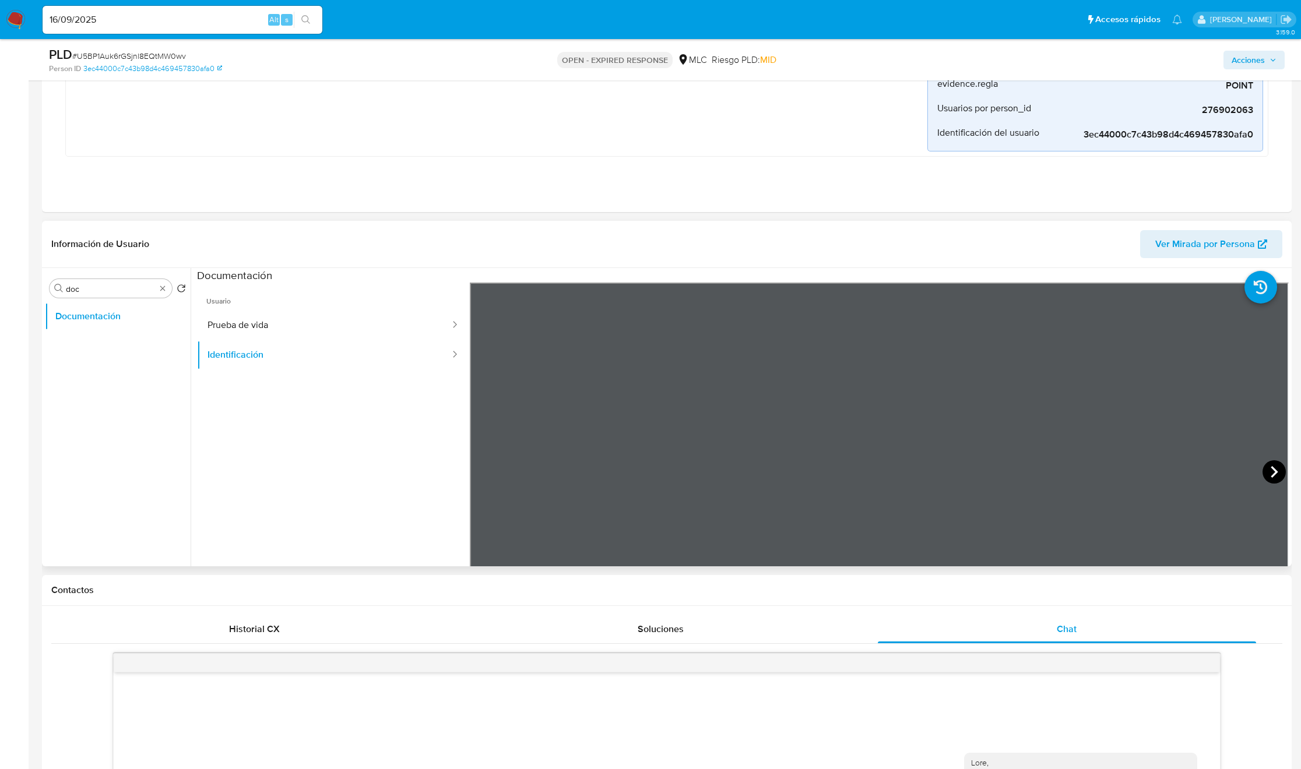
click at [1272, 477] on icon at bounding box center [1273, 471] width 23 height 23
click at [308, 327] on button "Prueba de vida" at bounding box center [324, 326] width 254 height 30
drag, startPoint x: 964, startPoint y: 525, endPoint x: 962, endPoint y: 508, distance: 17.1
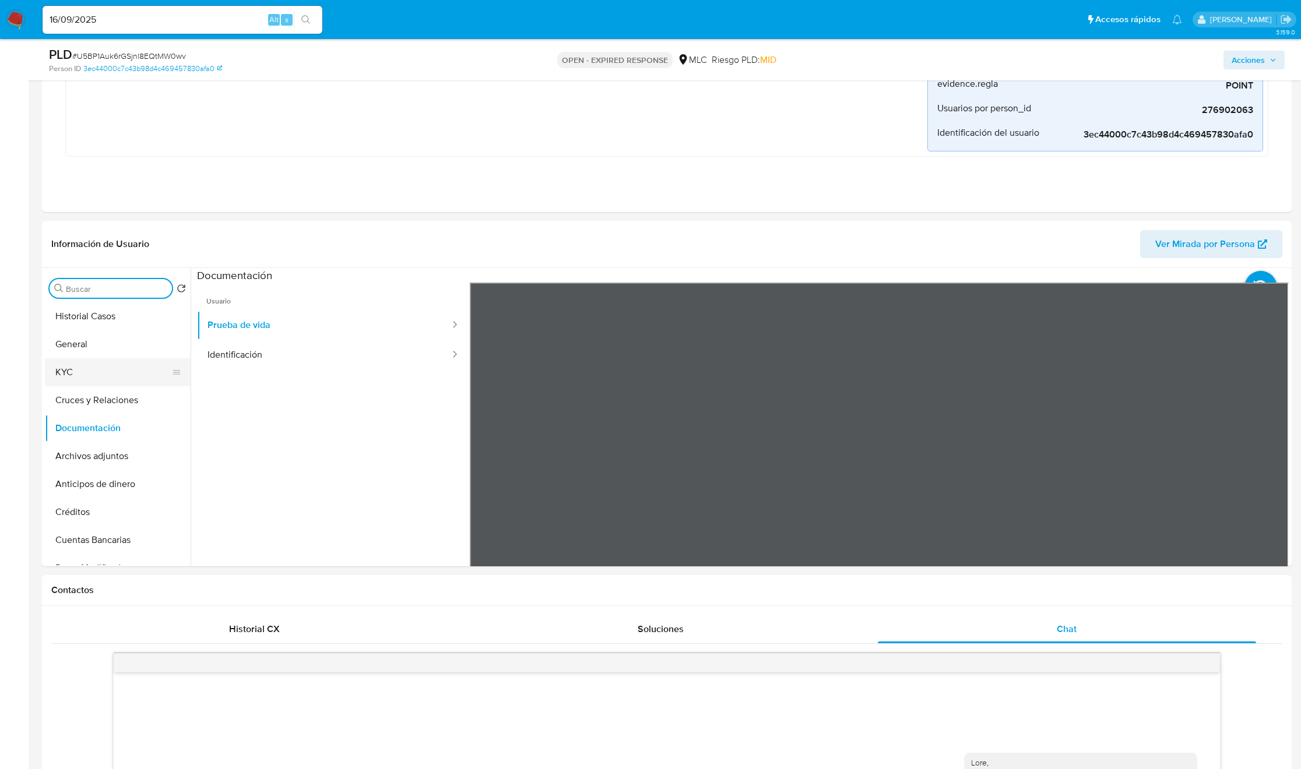
click at [133, 371] on ul "Historial Casos General KYC Cruces y Relaciones Documentación Archivos adjuntos…" at bounding box center [118, 434] width 146 height 263
click at [133, 373] on button "KYC" at bounding box center [113, 372] width 136 height 28
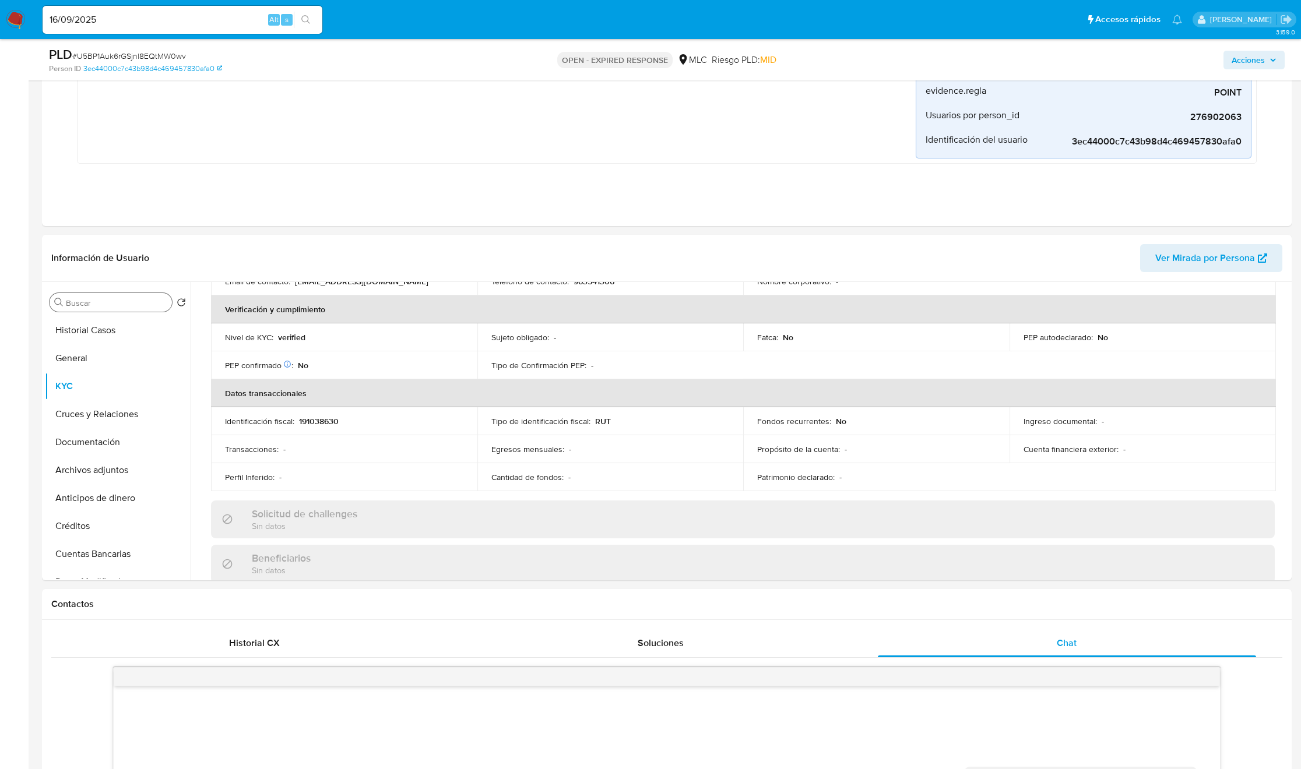
scroll to position [642, 0]
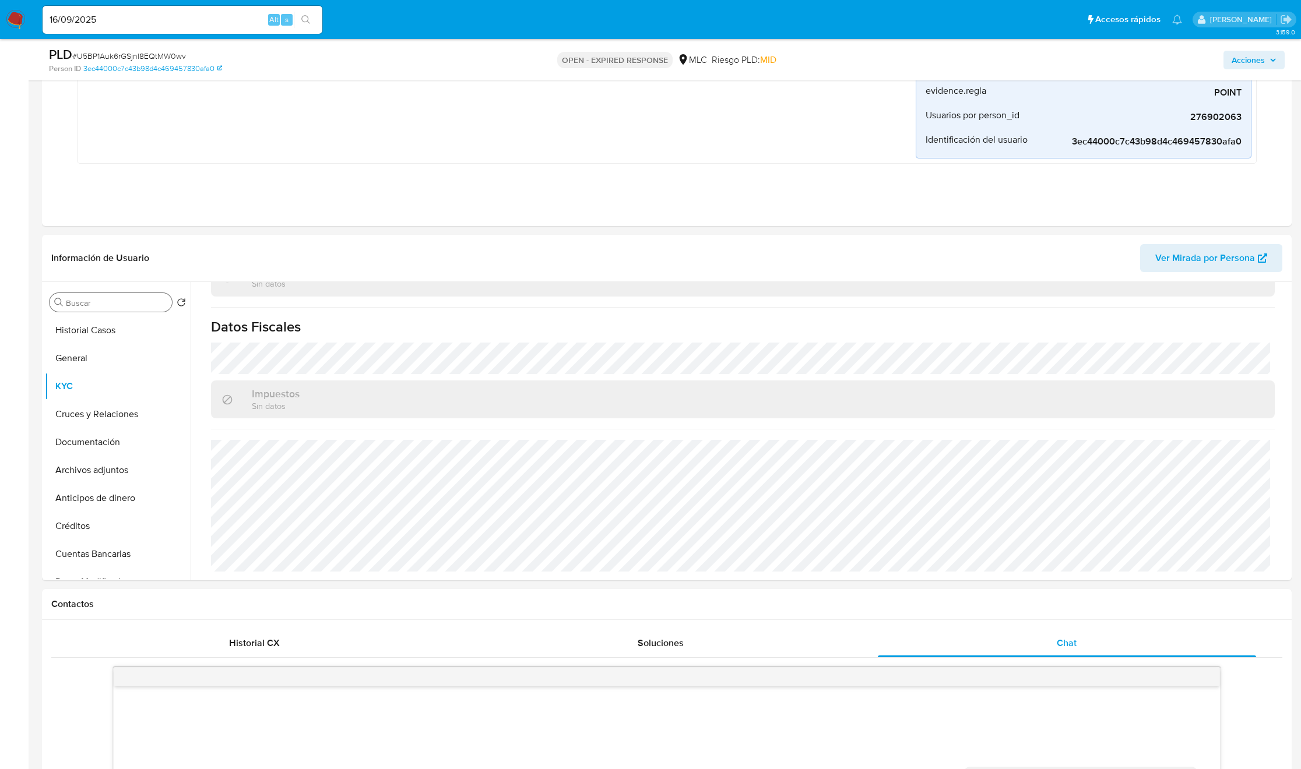
click at [124, 292] on div "Buscar Volver al orden por defecto Historial Casos General KYC Cruces y Relacio…" at bounding box center [118, 432] width 146 height 297
click at [121, 303] on input "Buscar" at bounding box center [116, 303] width 101 height 10
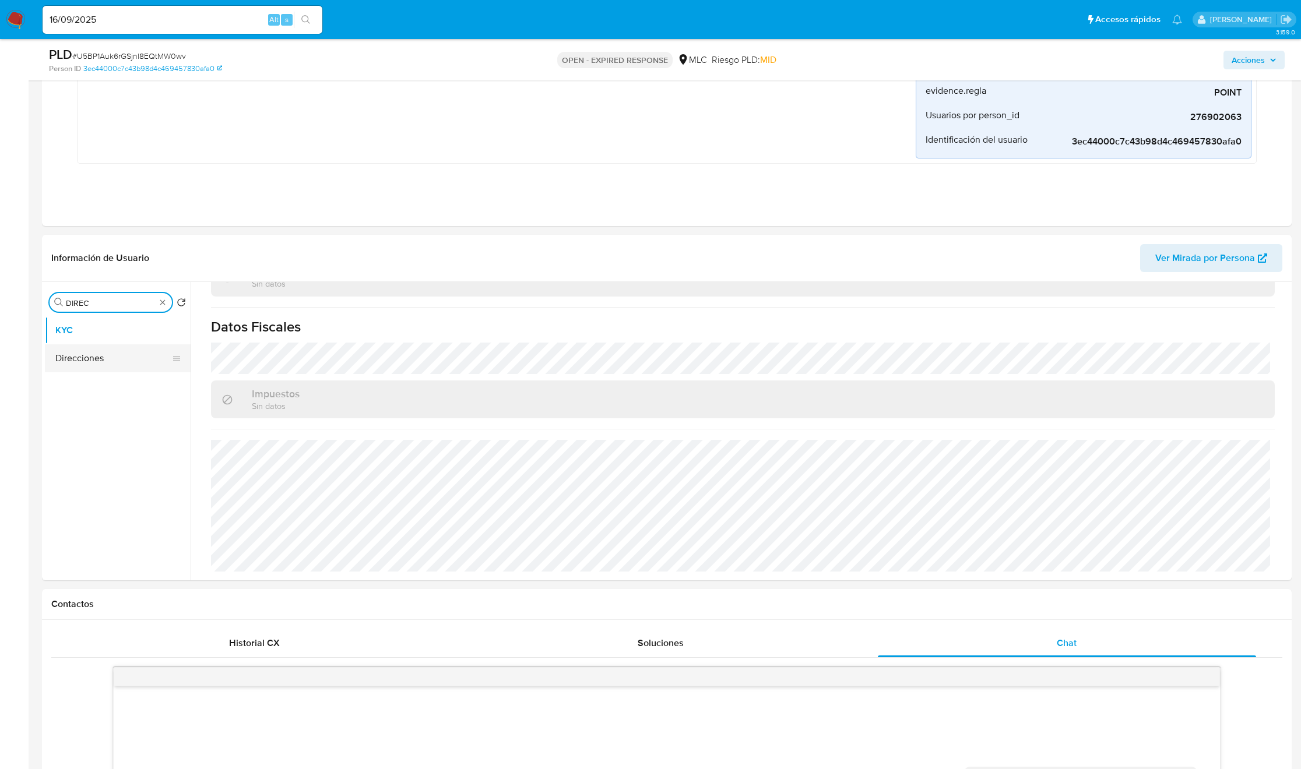
type input "DIREC"
click at [95, 358] on button "Direcciones" at bounding box center [113, 358] width 136 height 28
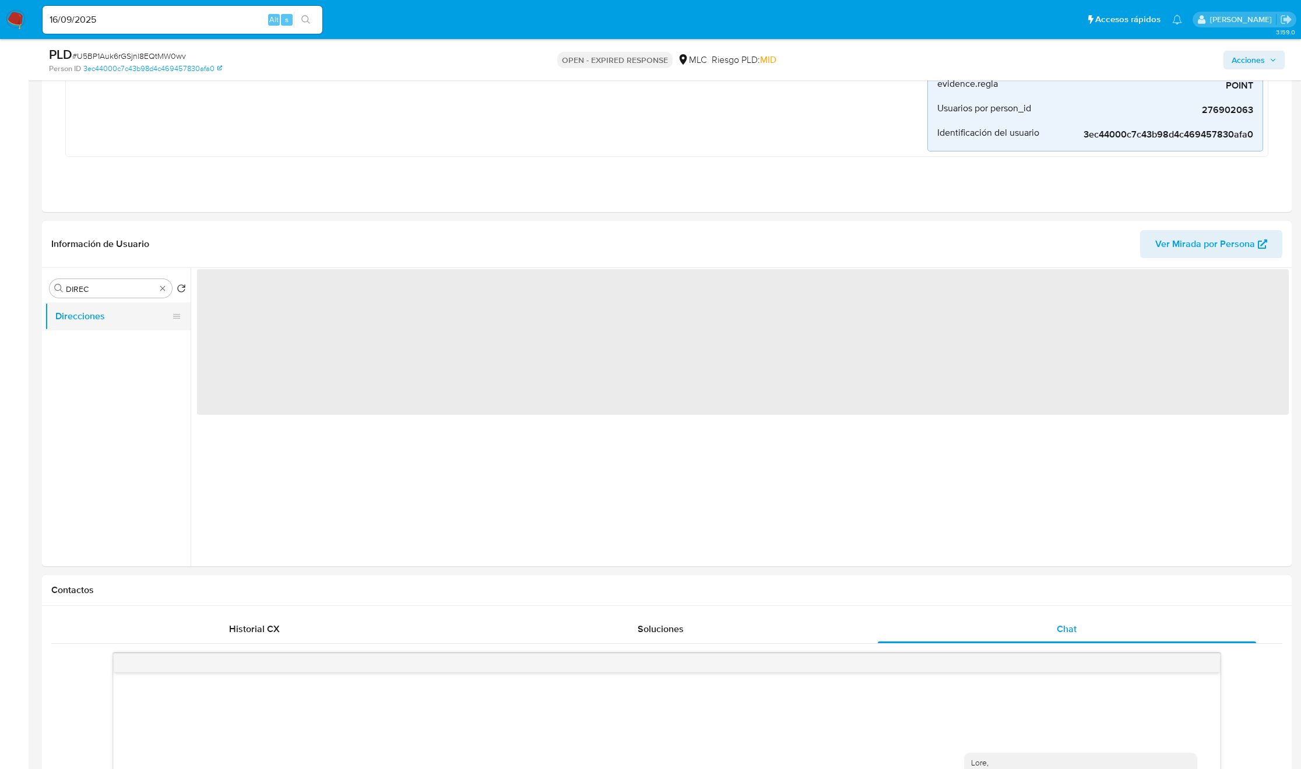
scroll to position [0, 0]
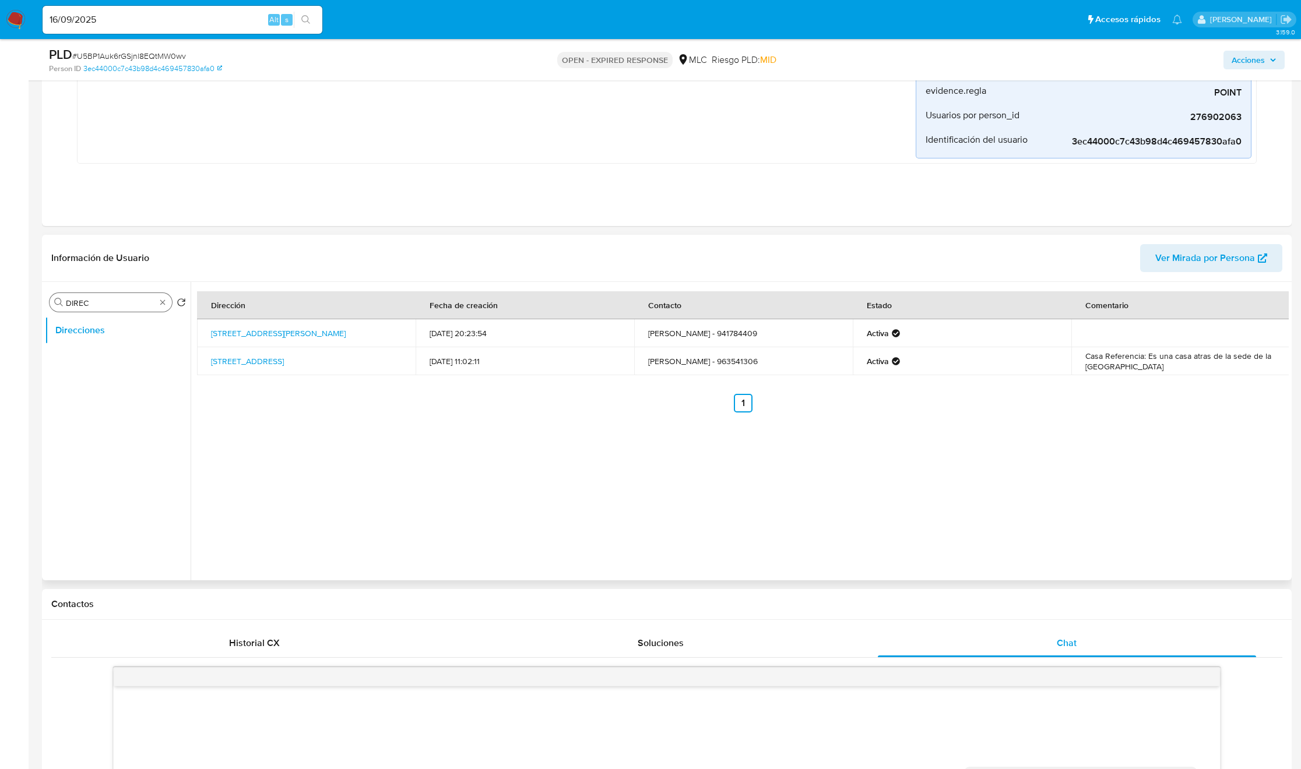
click at [154, 304] on input "DIREC" at bounding box center [111, 303] width 90 height 10
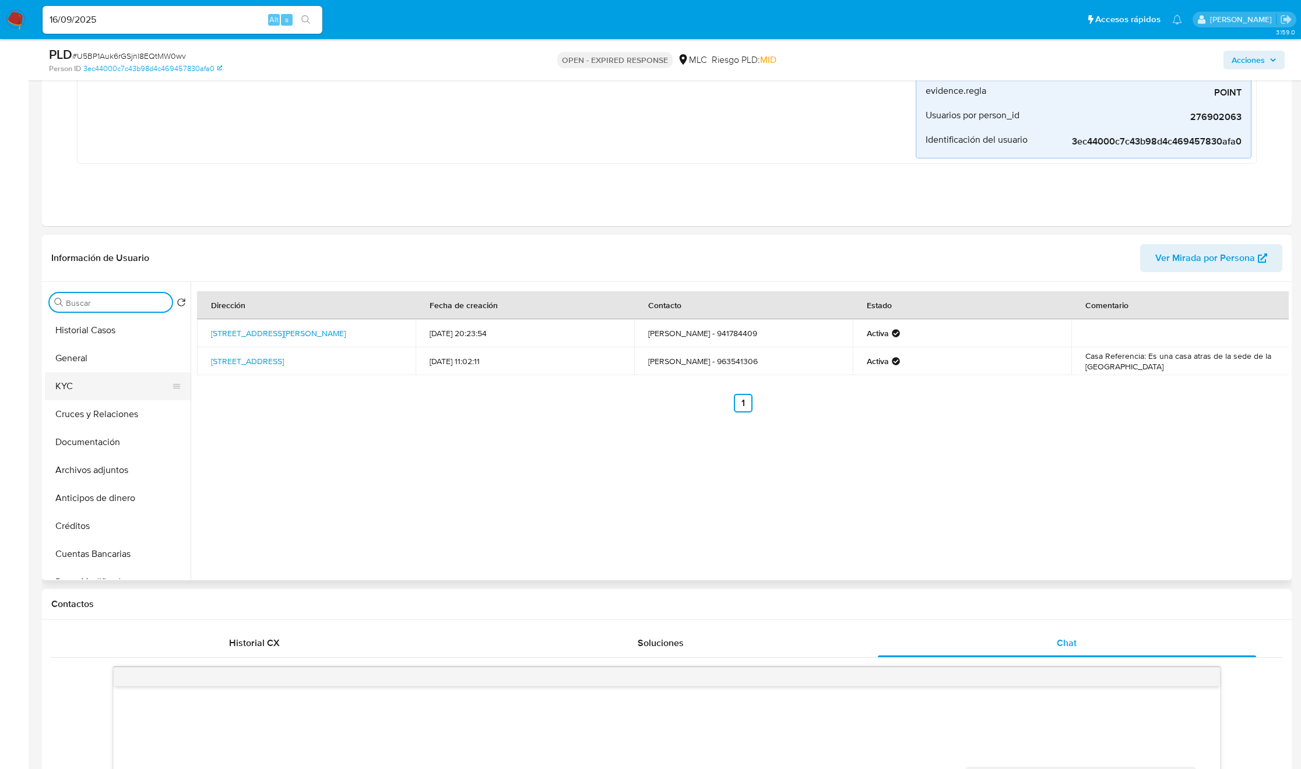
click at [112, 379] on button "KYC" at bounding box center [113, 386] width 136 height 28
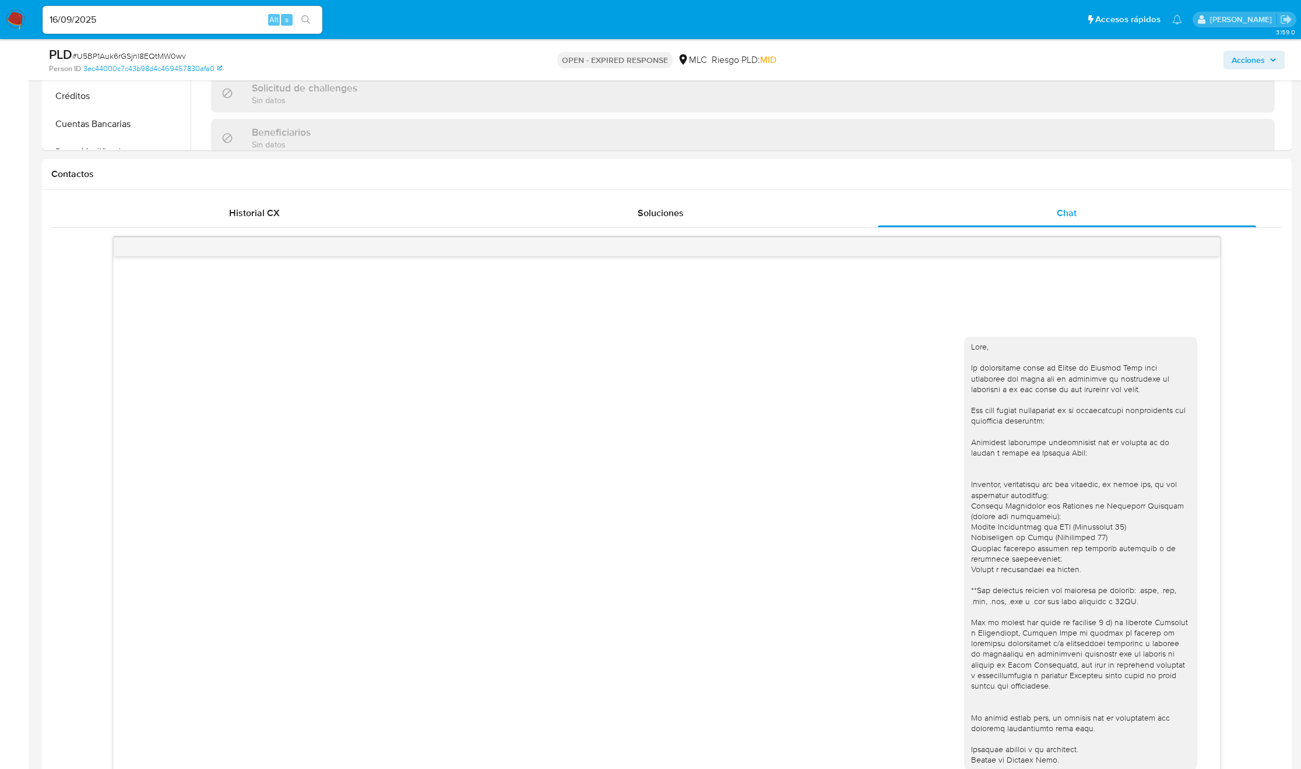
scroll to position [437, 0]
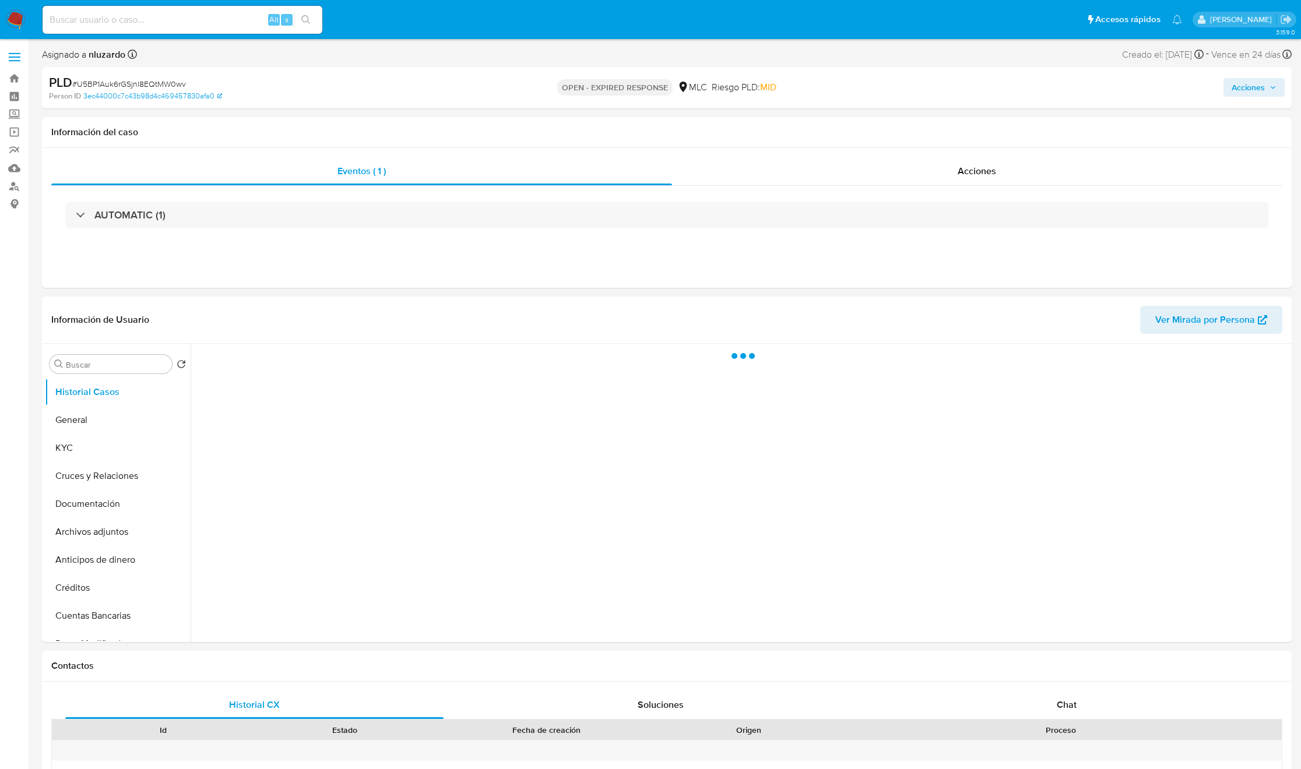
select select "10"
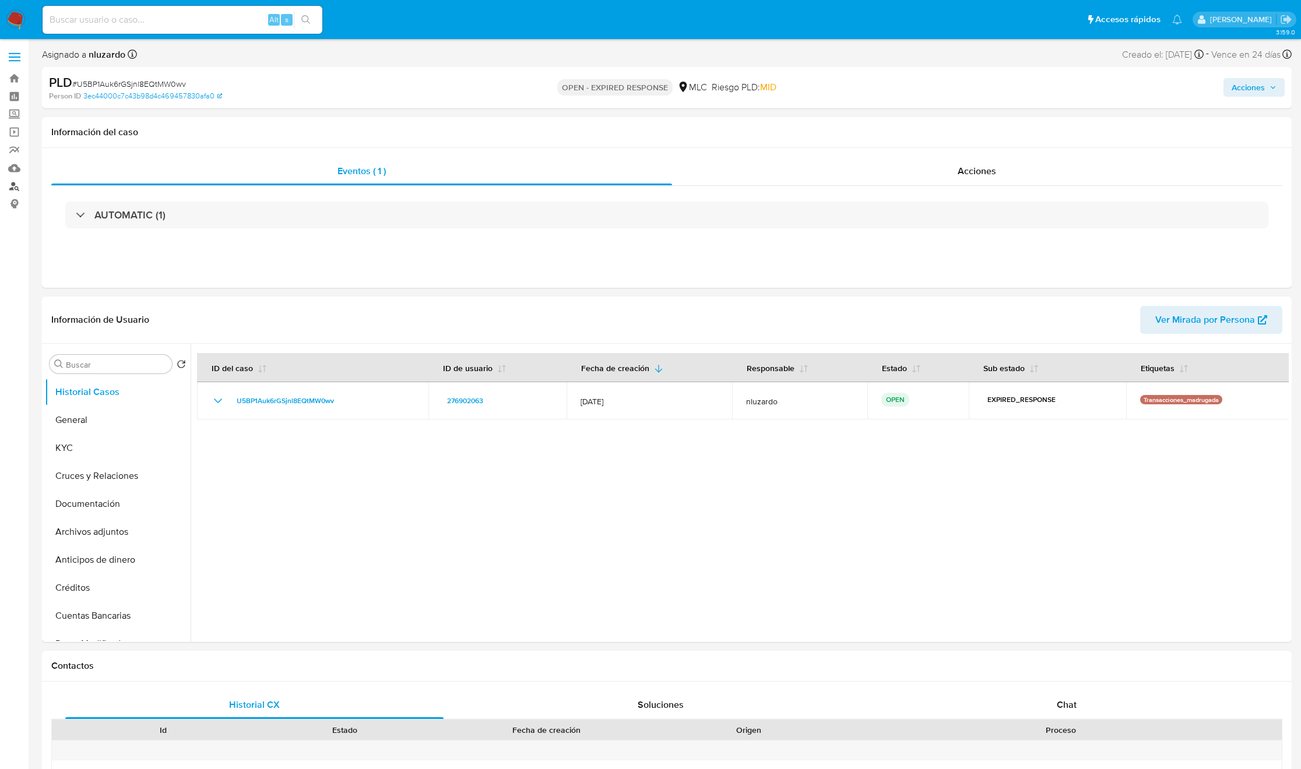
click at [16, 186] on link "Buscador de personas" at bounding box center [69, 186] width 139 height 18
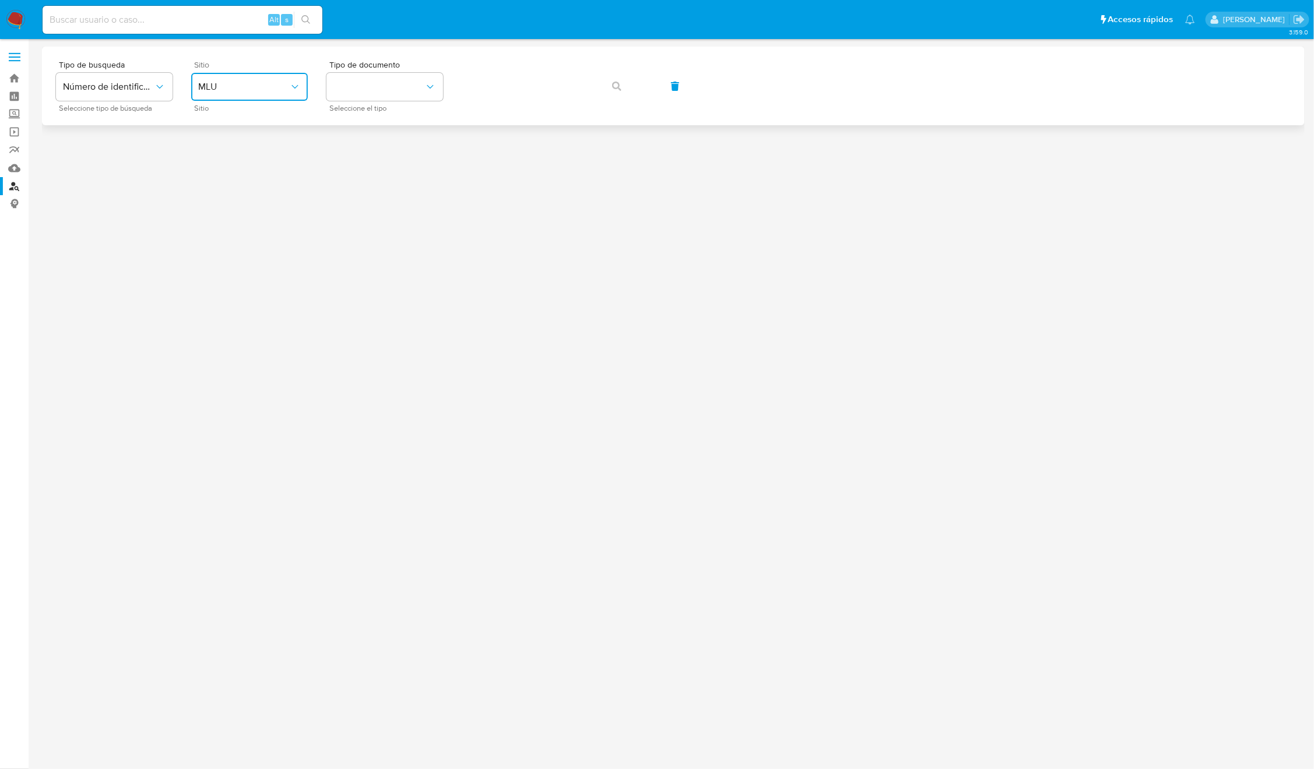
click at [264, 86] on span "MLU" at bounding box center [243, 87] width 91 height 12
click at [244, 289] on div "MLC" at bounding box center [246, 286] width 96 height 28
click at [373, 83] on button "identificationType" at bounding box center [384, 87] width 117 height 28
click at [380, 118] on div "RUT RUT" at bounding box center [381, 124] width 96 height 40
click at [543, 65] on div "Tipo de busqueda Número de identificación Seleccione tipo de búsqueda Sitio MLC…" at bounding box center [673, 86] width 1234 height 51
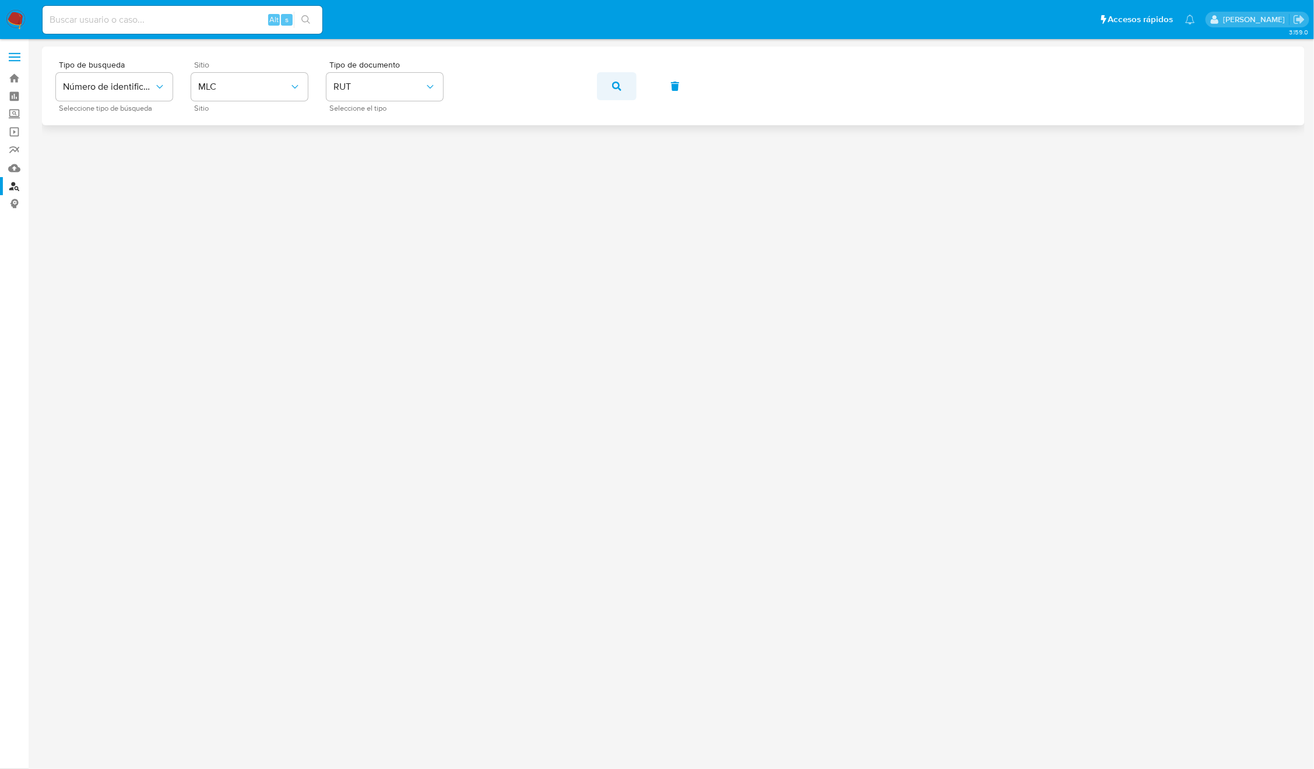
click at [629, 86] on button "button" at bounding box center [617, 86] width 40 height 28
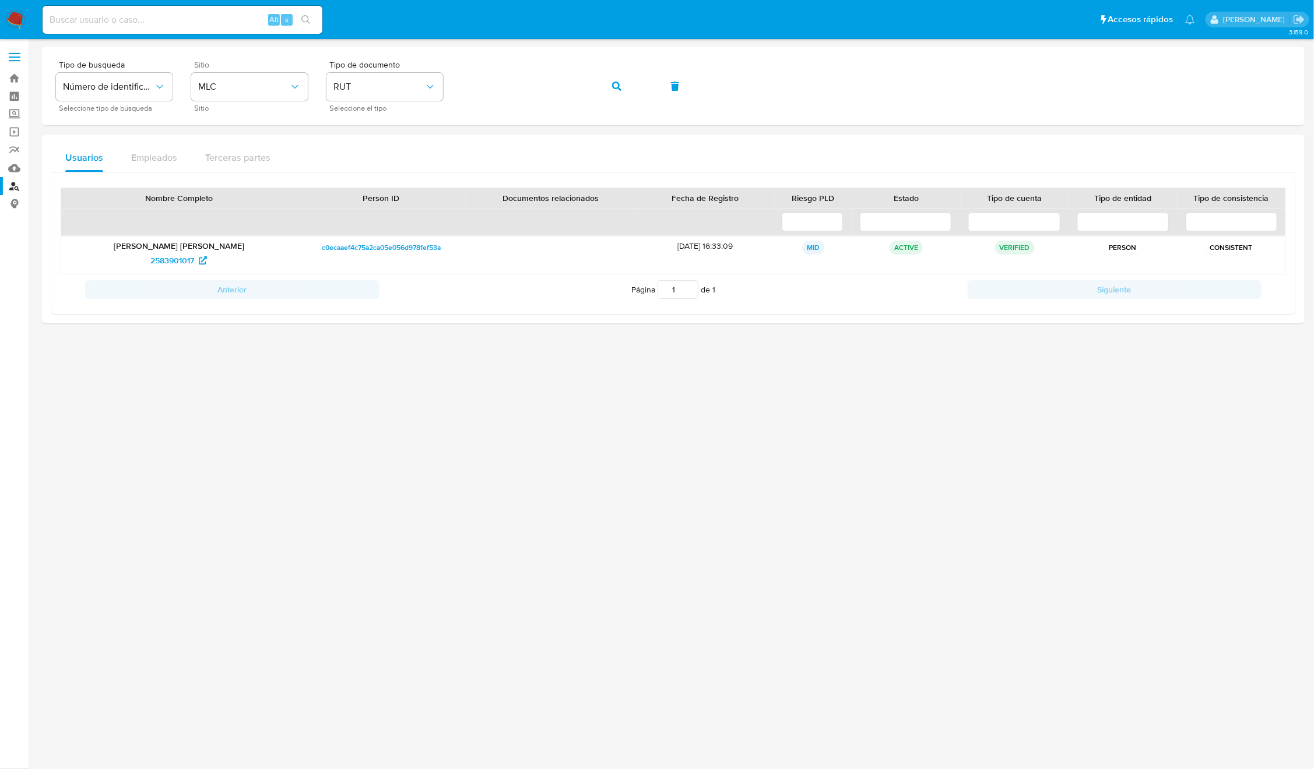
click at [572, 490] on div at bounding box center [673, 383] width 1262 height 673
click at [177, 268] on span "2583901017" at bounding box center [172, 260] width 44 height 19
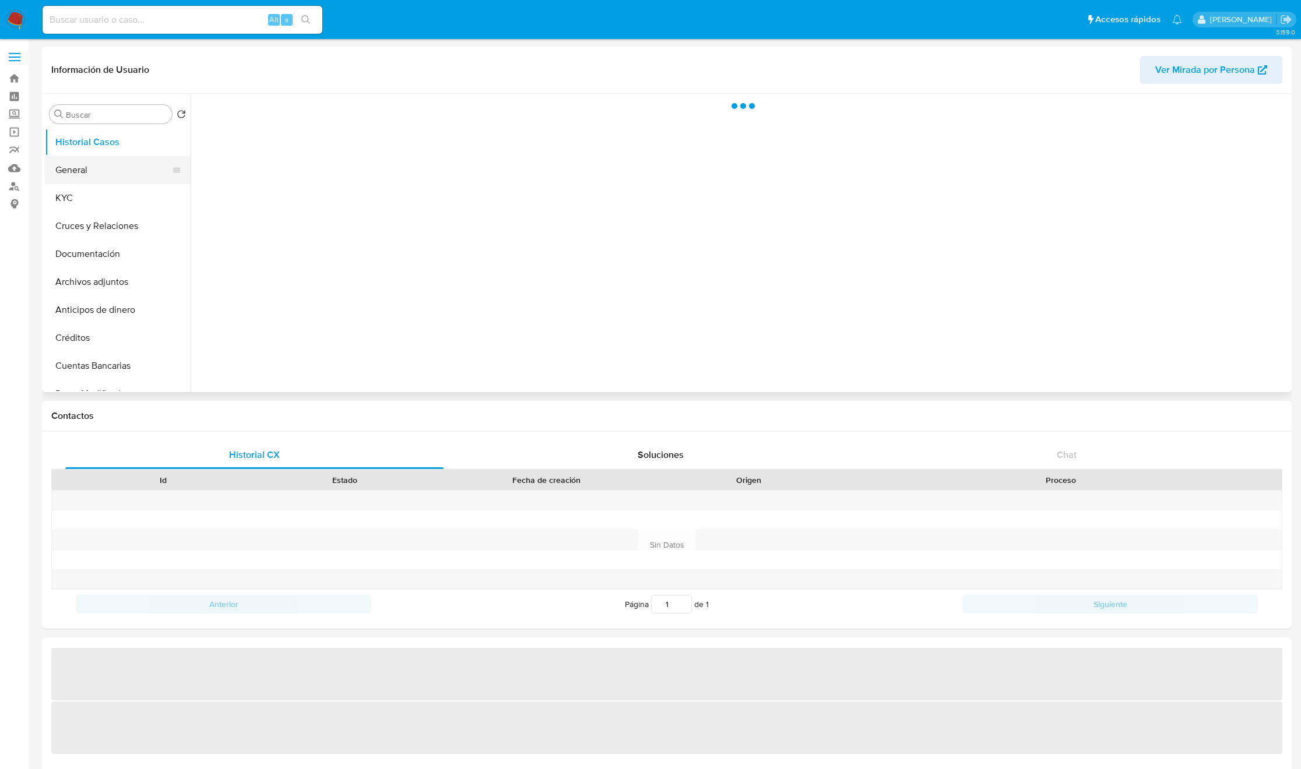
select select "10"
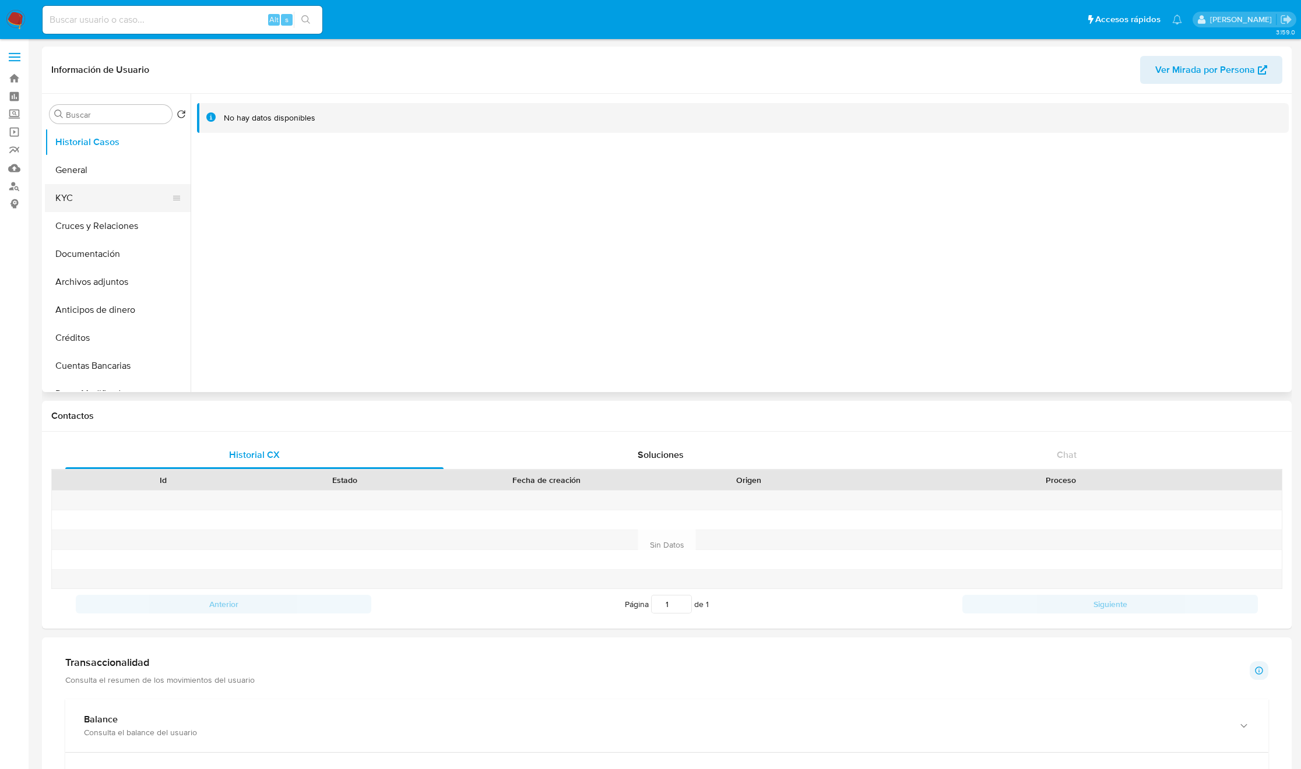
click at [115, 186] on button "KYC" at bounding box center [113, 198] width 136 height 28
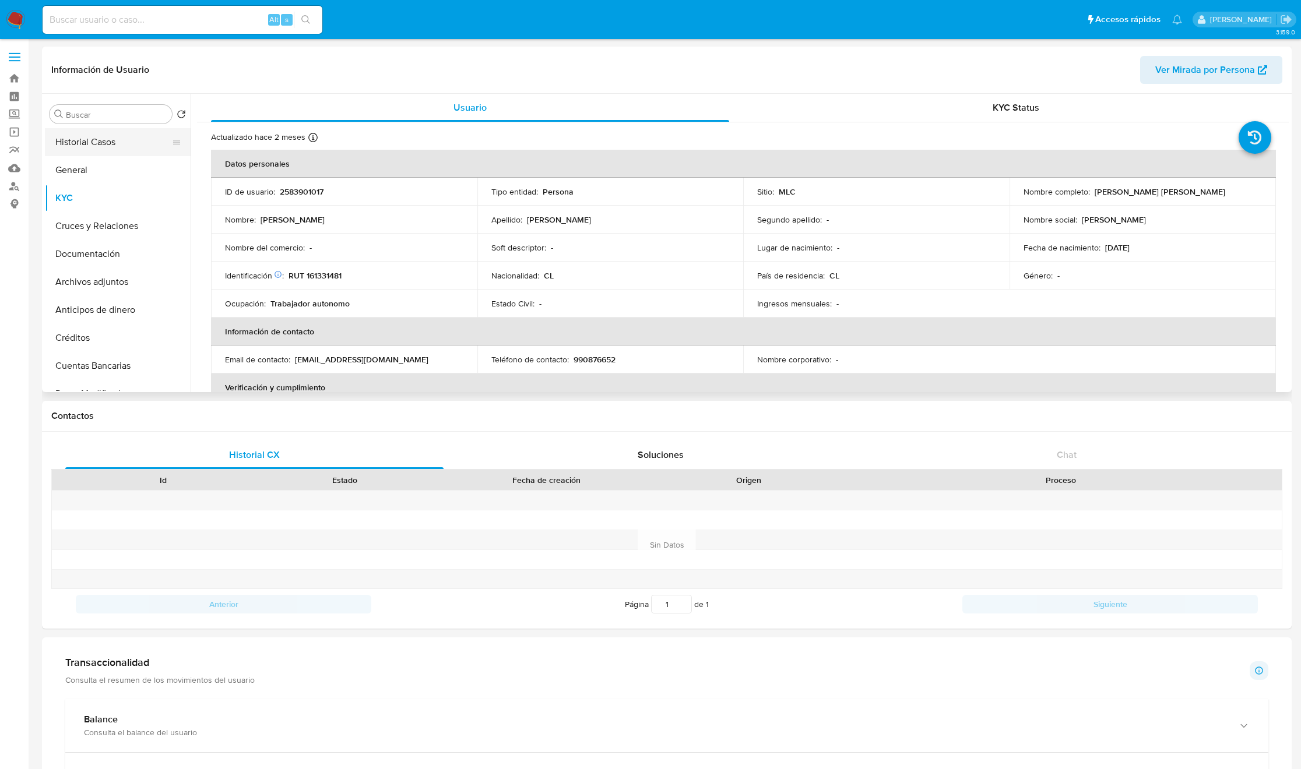
click at [156, 147] on button "Historial Casos" at bounding box center [113, 142] width 136 height 28
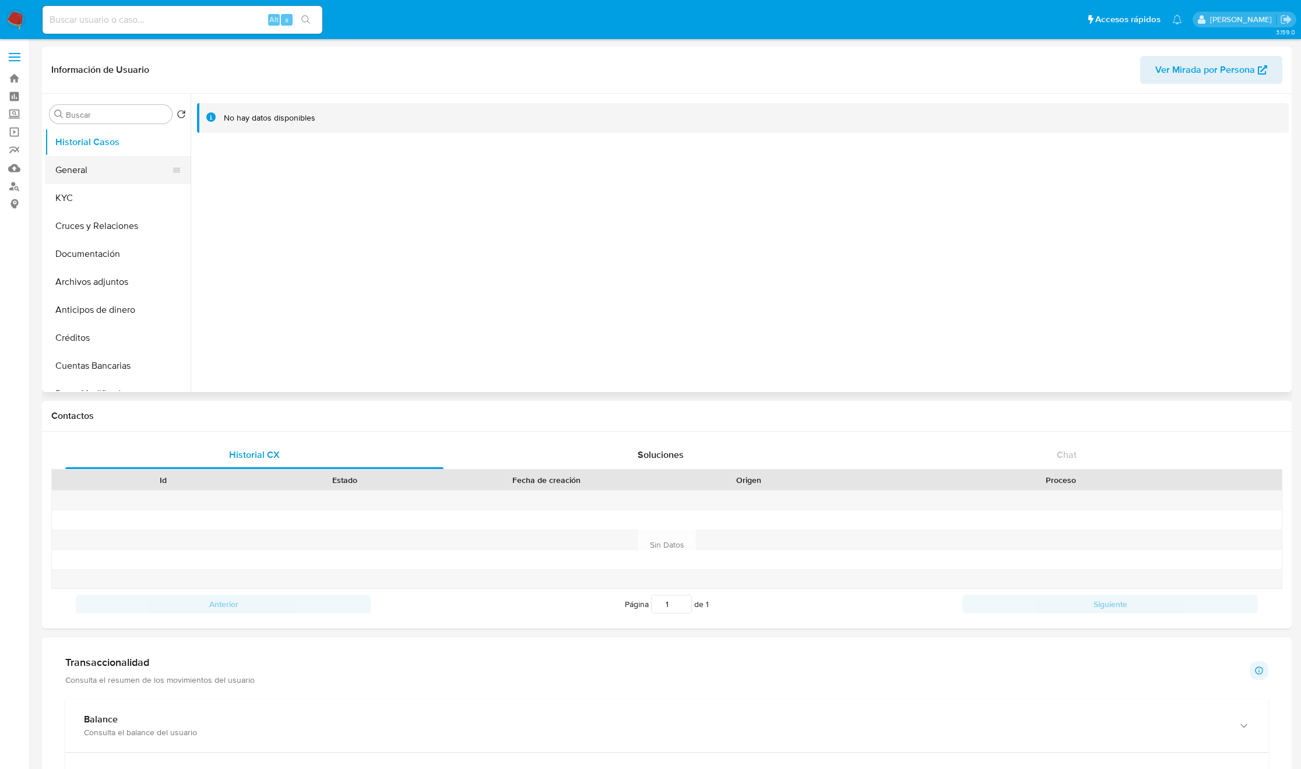
click at [92, 178] on button "General" at bounding box center [113, 170] width 136 height 28
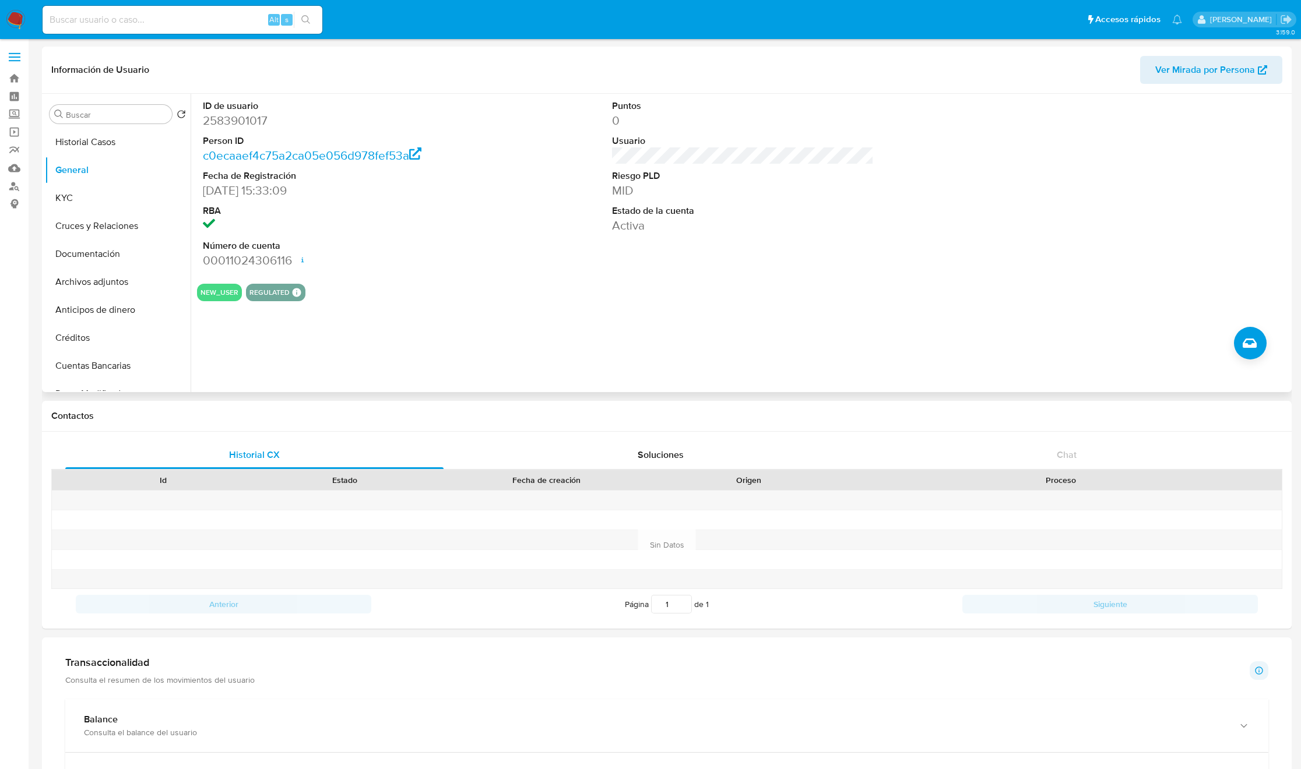
click at [245, 128] on dd "2583901017" at bounding box center [333, 120] width 261 height 16
copy dd "2583901017"
click at [245, 128] on dd "2583901017" at bounding box center [333, 120] width 261 height 16
click at [104, 147] on button "Historial Casos" at bounding box center [113, 142] width 136 height 28
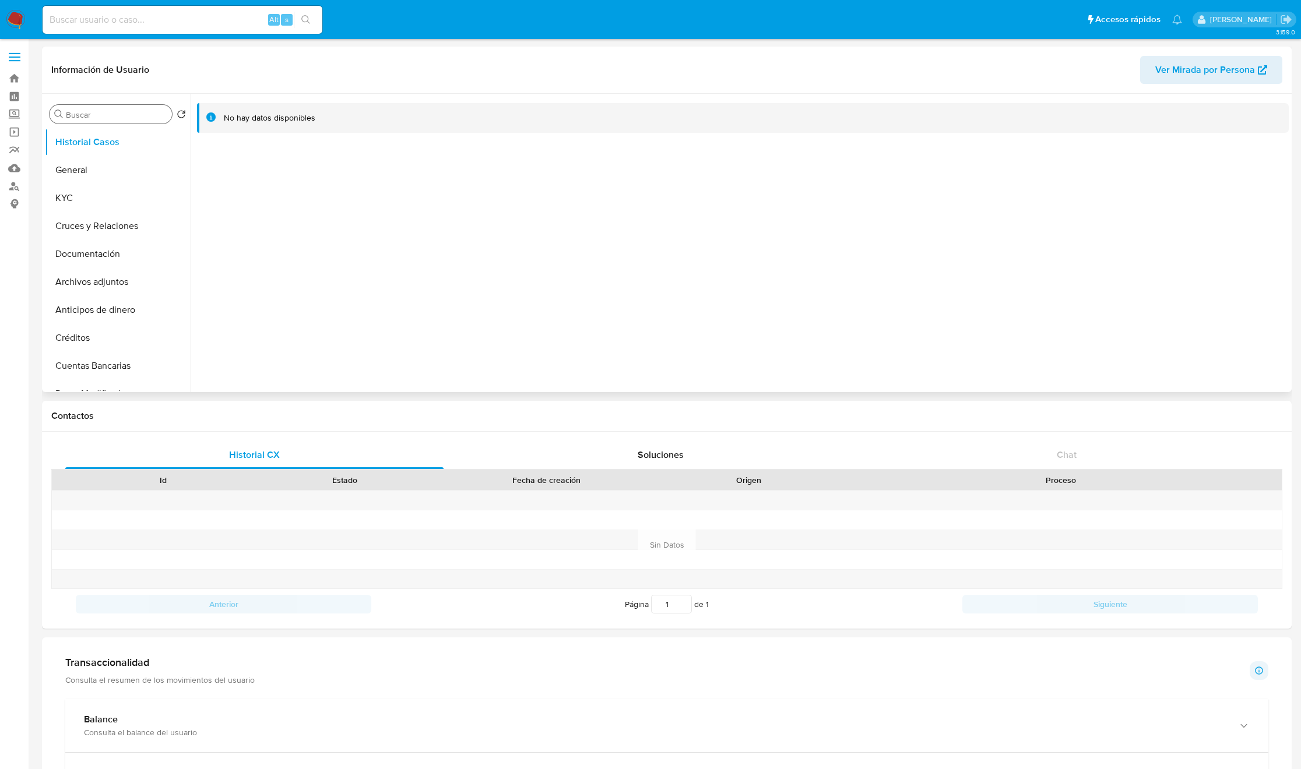
click at [97, 116] on input "Buscar" at bounding box center [116, 115] width 101 height 10
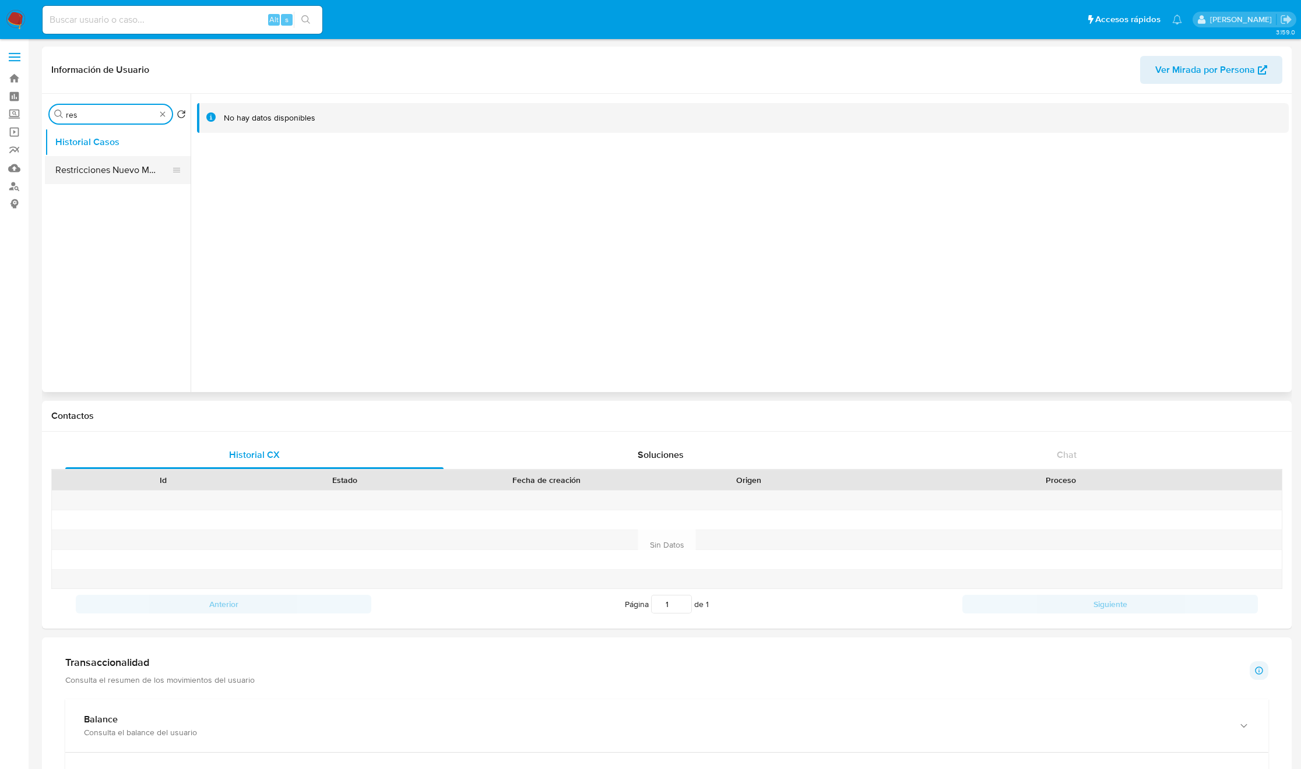
type input "res"
click at [98, 168] on button "Restricciones Nuevo Mundo" at bounding box center [113, 170] width 136 height 28
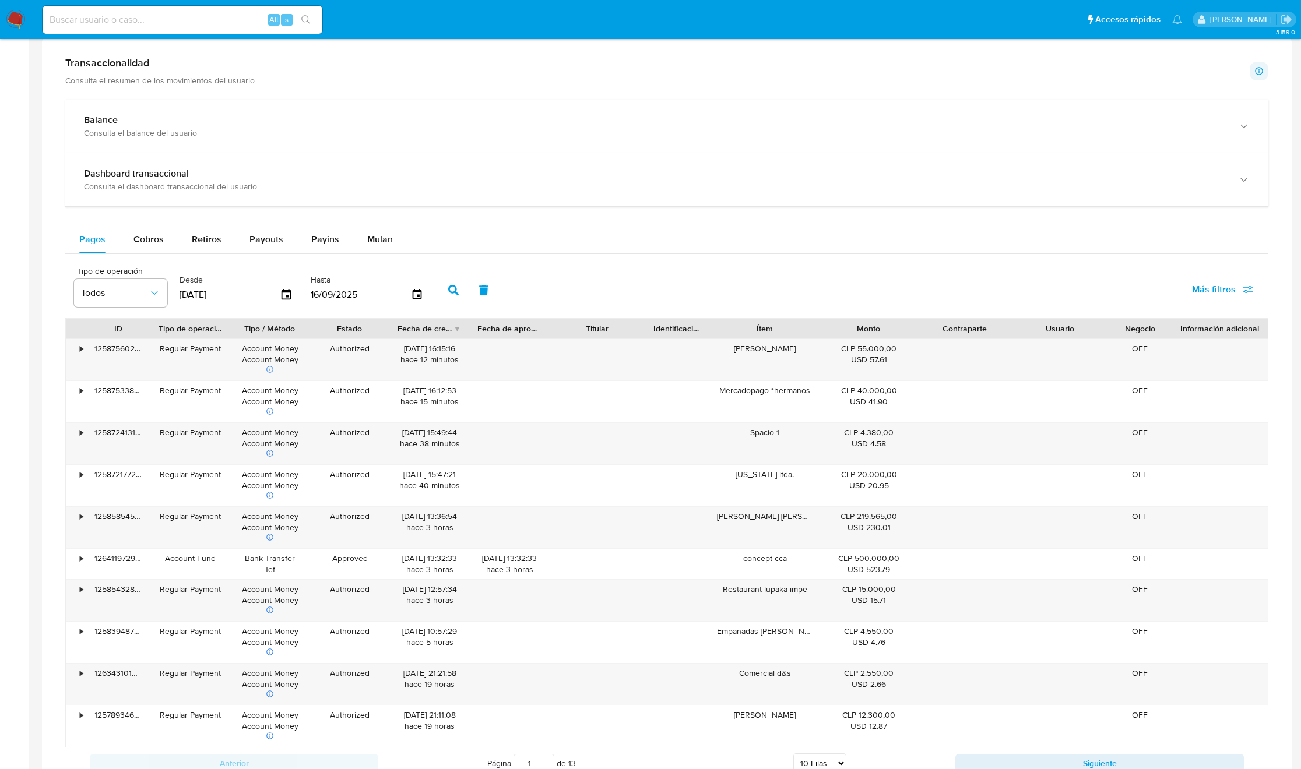
scroll to position [592, 0]
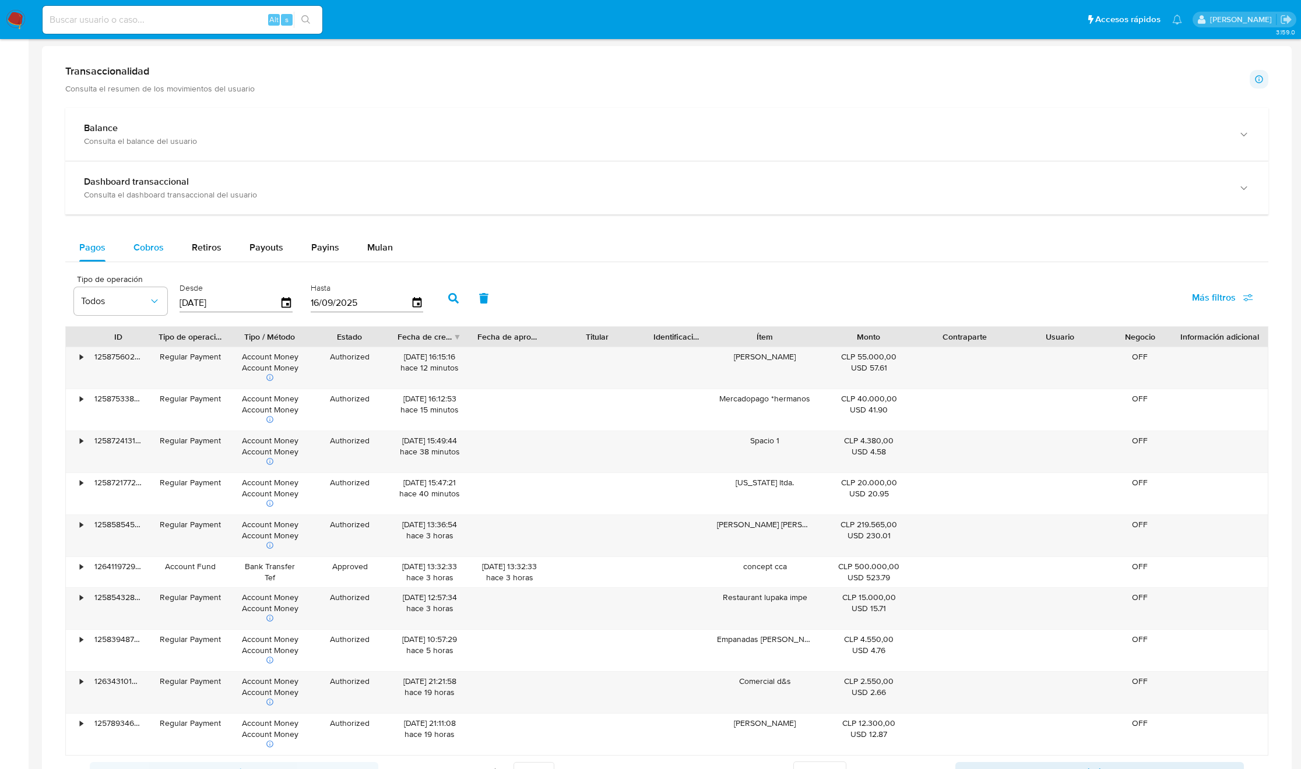
click at [144, 250] on span "Cobros" at bounding box center [148, 247] width 30 height 13
select select "10"
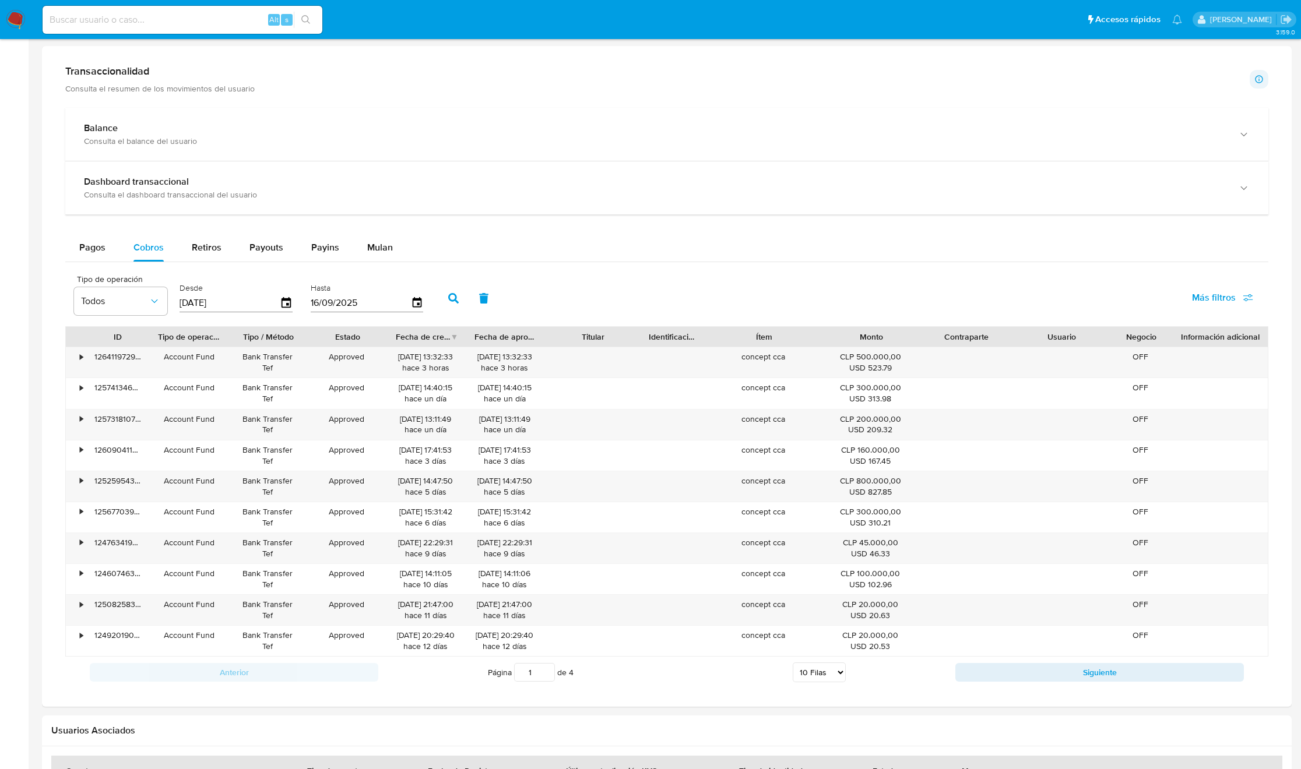
drag, startPoint x: 826, startPoint y: 334, endPoint x: 852, endPoint y: 336, distance: 25.7
click at [852, 335] on div "ID Tipo de operación Tipo / Método Estado Fecha de creación Fecha de aprobación…" at bounding box center [667, 337] width 1202 height 20
click at [1011, 682] on button "Siguiente" at bounding box center [1099, 672] width 289 height 19
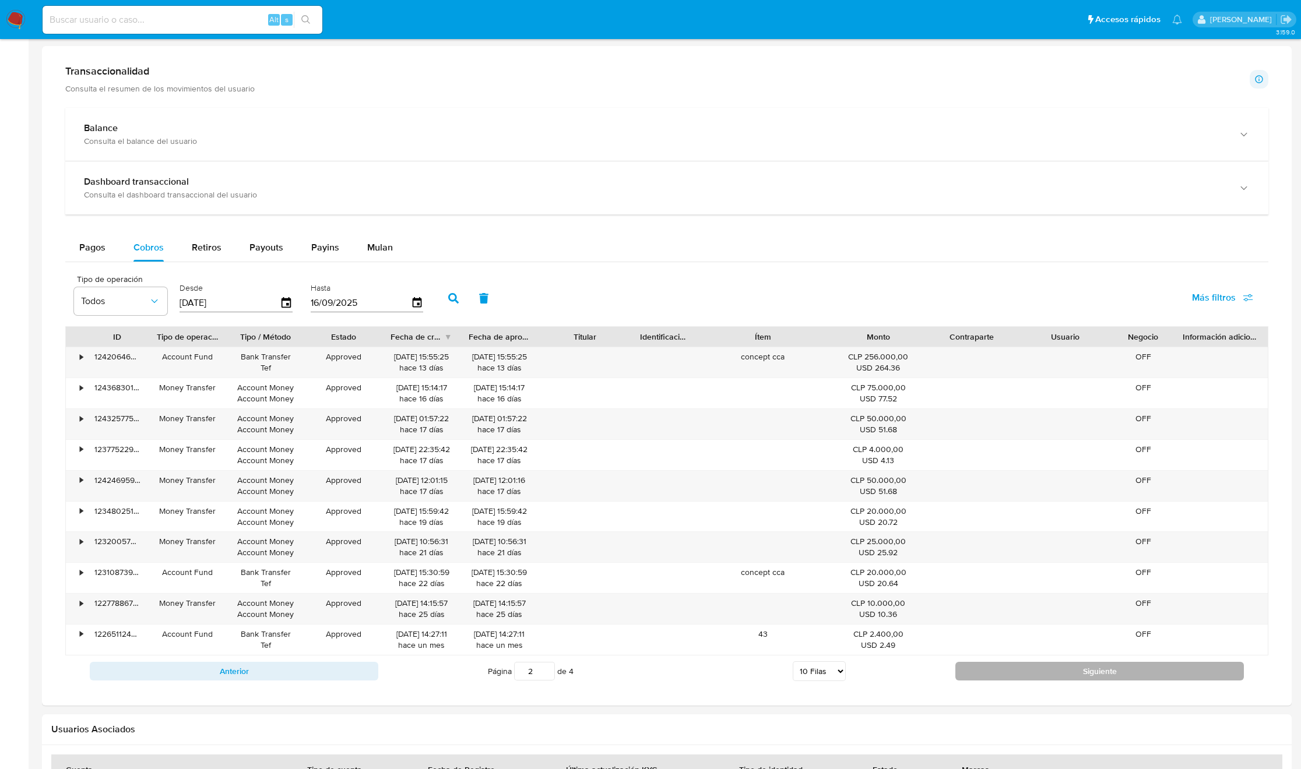
click at [1011, 681] on button "Siguiente" at bounding box center [1099, 671] width 289 height 19
click at [1011, 681] on button "Siguiente" at bounding box center [1099, 672] width 289 height 19
type input "4"
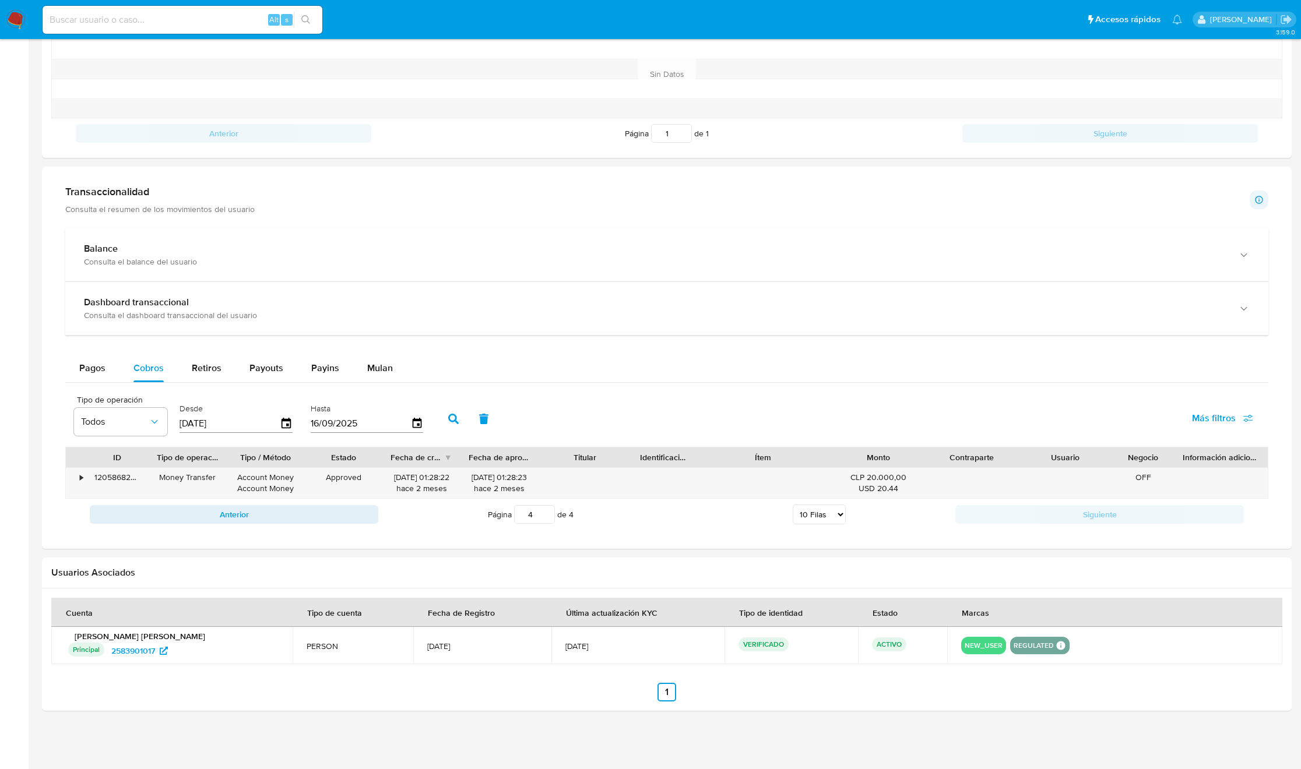
scroll to position [0, 0]
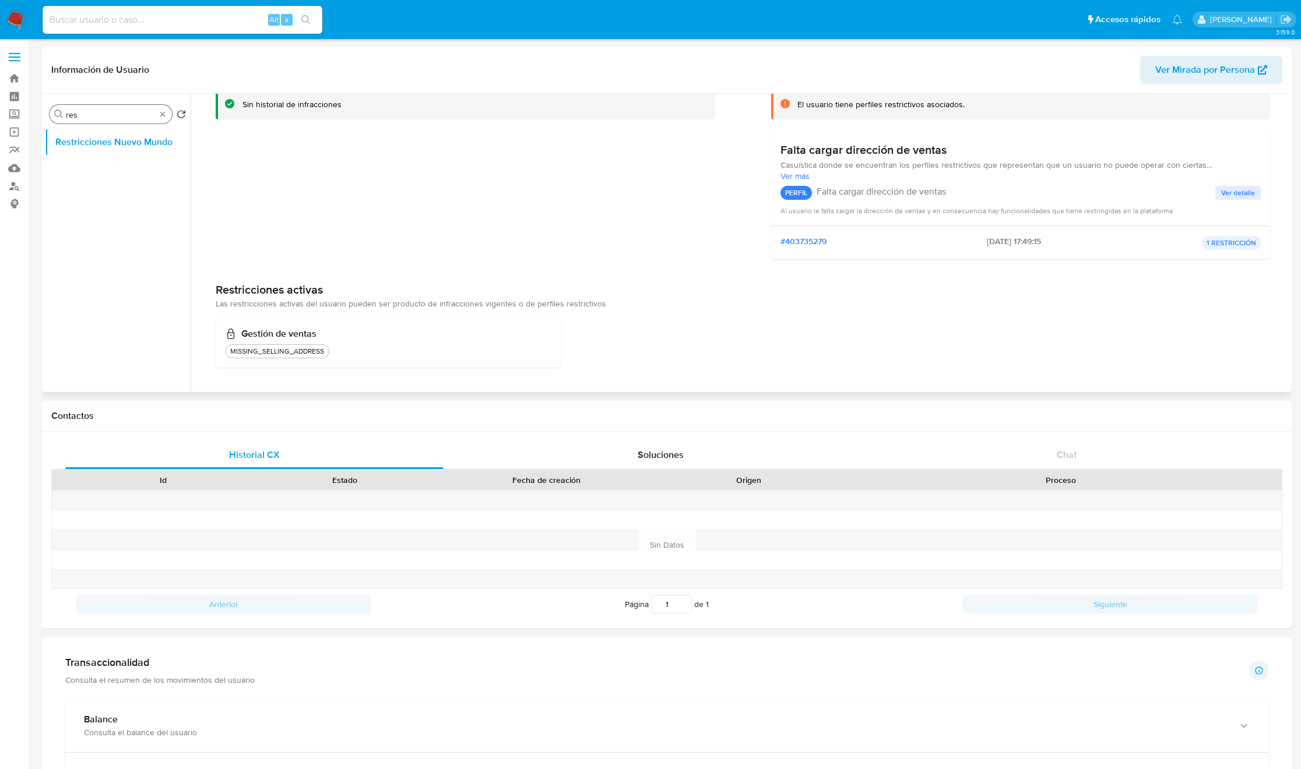
click at [76, 112] on input "res" at bounding box center [111, 115] width 90 height 10
type input "doc"
click at [109, 135] on button "Documentación" at bounding box center [113, 142] width 136 height 28
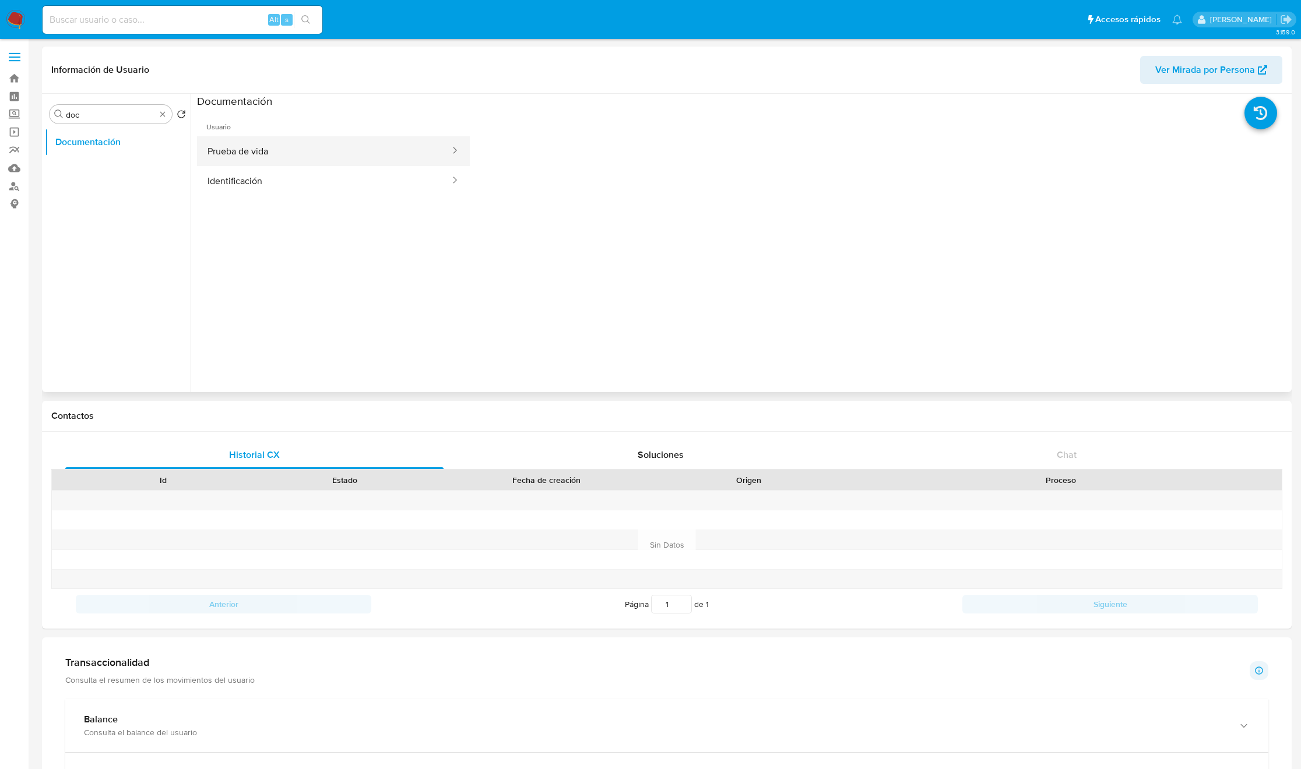
click at [339, 138] on button "Prueba de vida" at bounding box center [324, 151] width 254 height 30
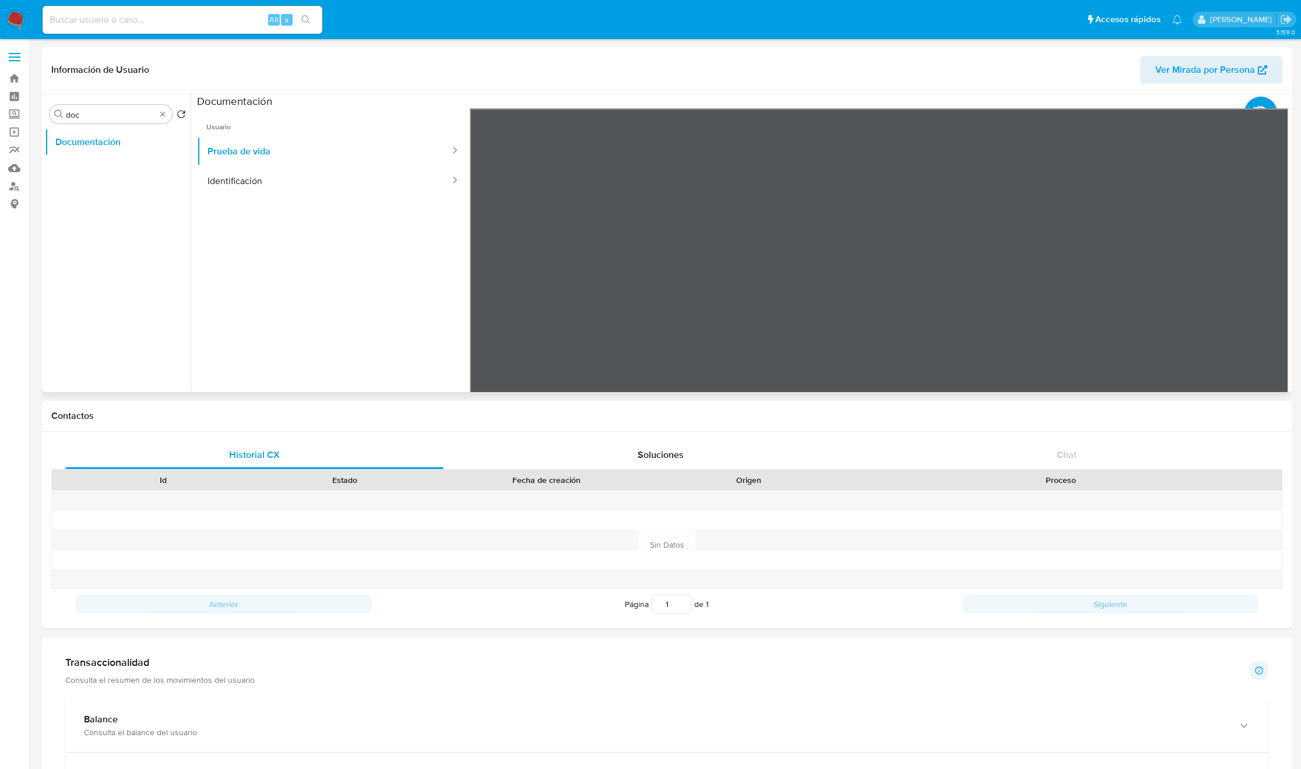
drag, startPoint x: 275, startPoint y: 184, endPoint x: 364, endPoint y: 201, distance: 91.4
click at [275, 182] on button "Identificación" at bounding box center [324, 181] width 254 height 30
type input "cr"
click at [98, 145] on button "Cruces y Relaciones" at bounding box center [113, 142] width 136 height 28
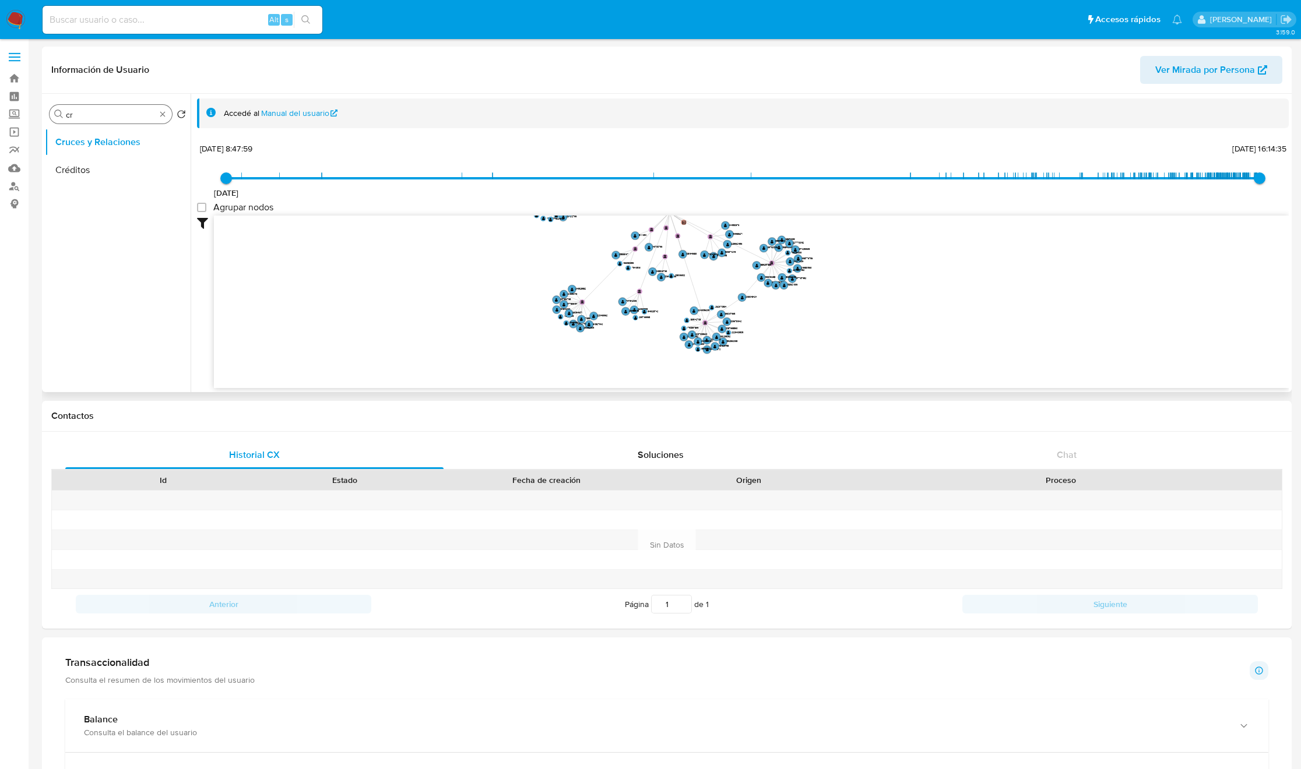
drag, startPoint x: 602, startPoint y: 280, endPoint x: 612, endPoint y: 234, distance: 47.1
click at [612, 234] on icon "device-688bc4f5bc4f560b7ab9a43c  user-2583901017  2583901017 device-68b5aab93…" at bounding box center [751, 300] width 1075 height 169
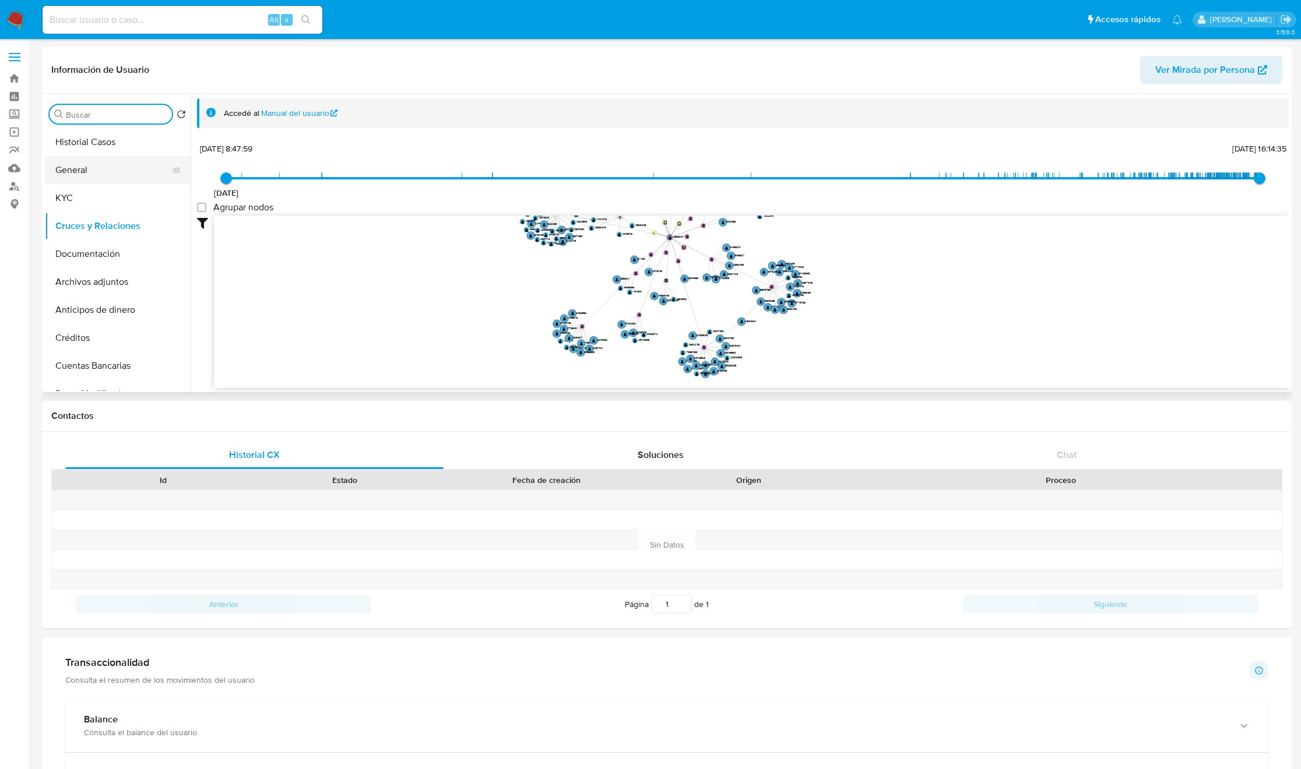
click at [98, 181] on button "General" at bounding box center [113, 170] width 136 height 28
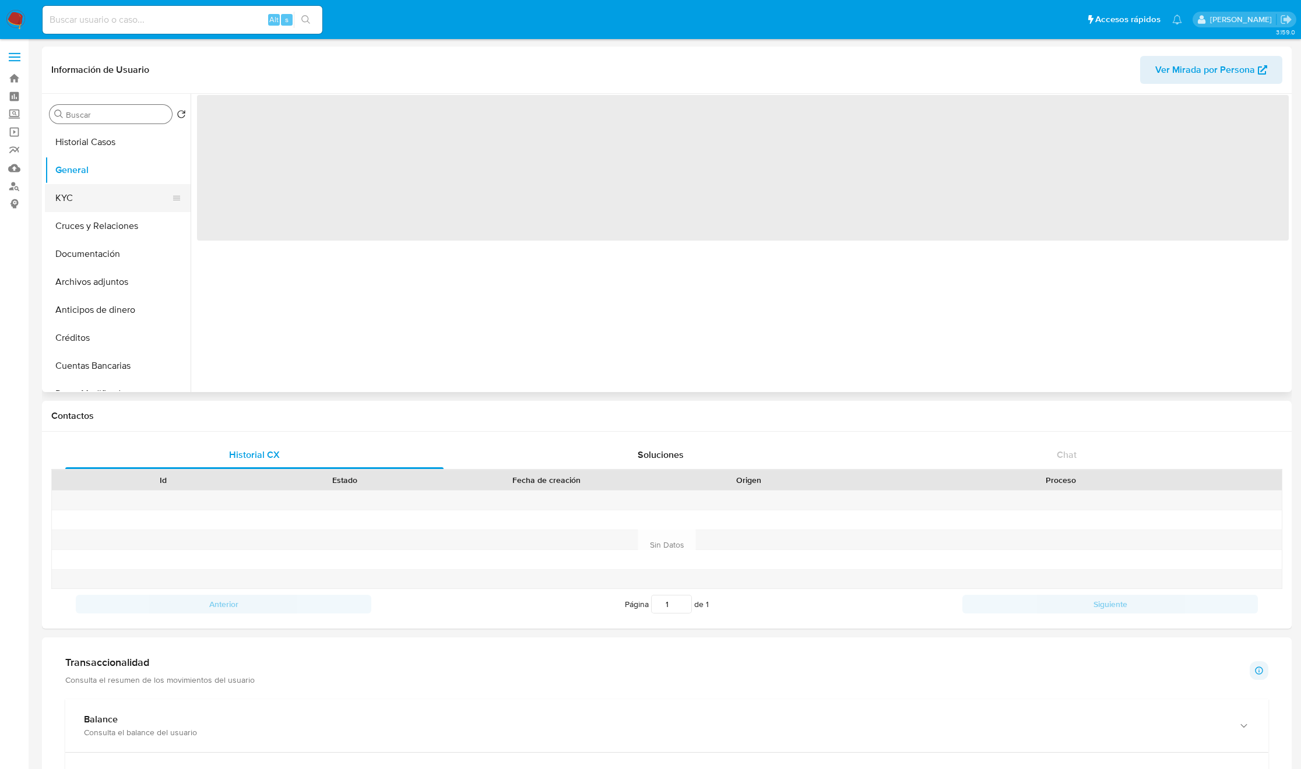
click at [96, 187] on button "KYC" at bounding box center [113, 198] width 136 height 28
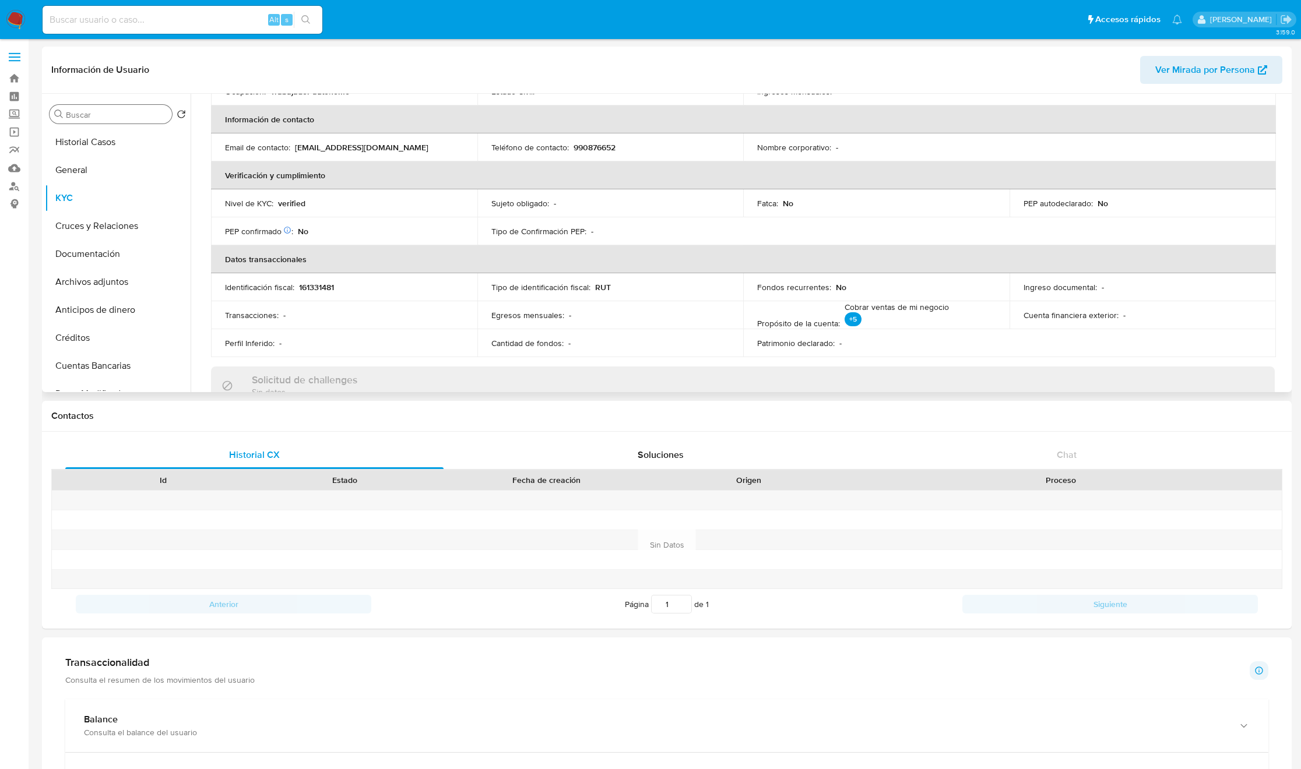
scroll to position [643, 0]
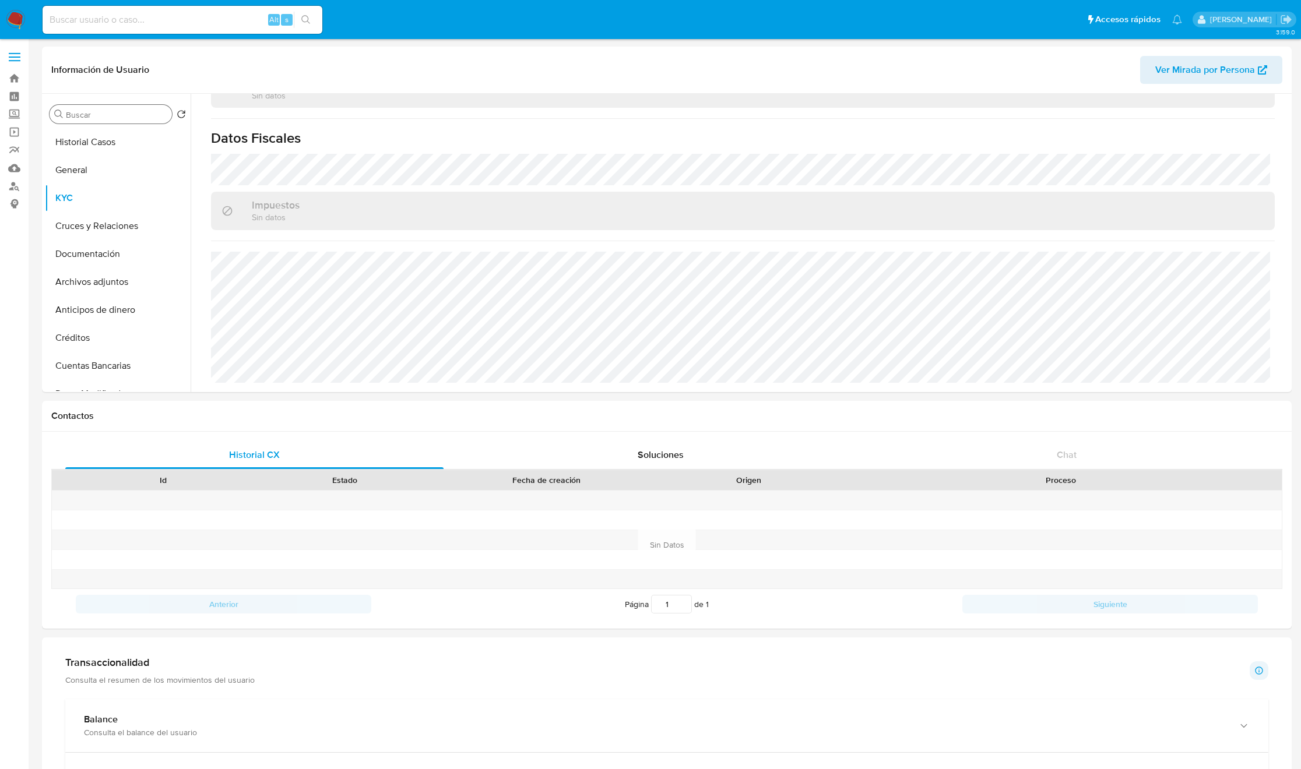
click at [73, 115] on input "Buscar" at bounding box center [116, 115] width 101 height 10
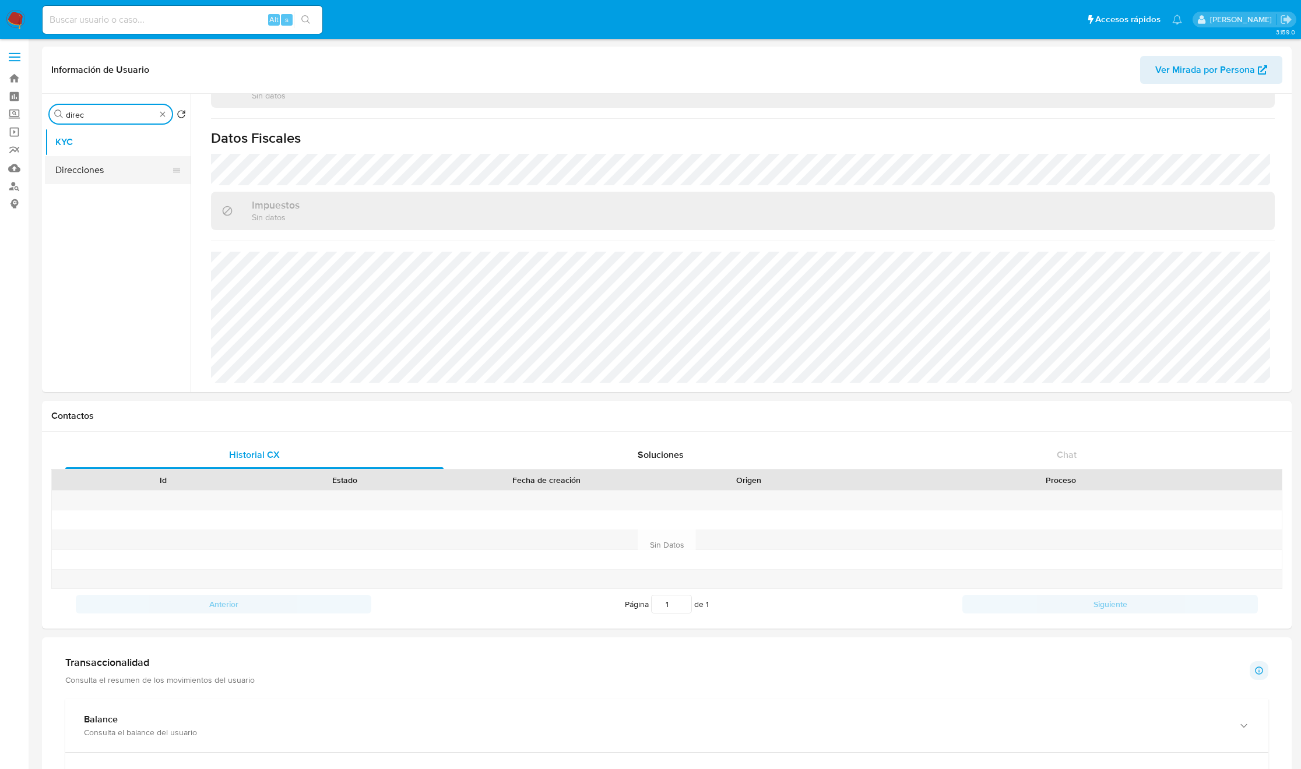
type input "direc"
click at [97, 175] on button "Direcciones" at bounding box center [113, 170] width 136 height 28
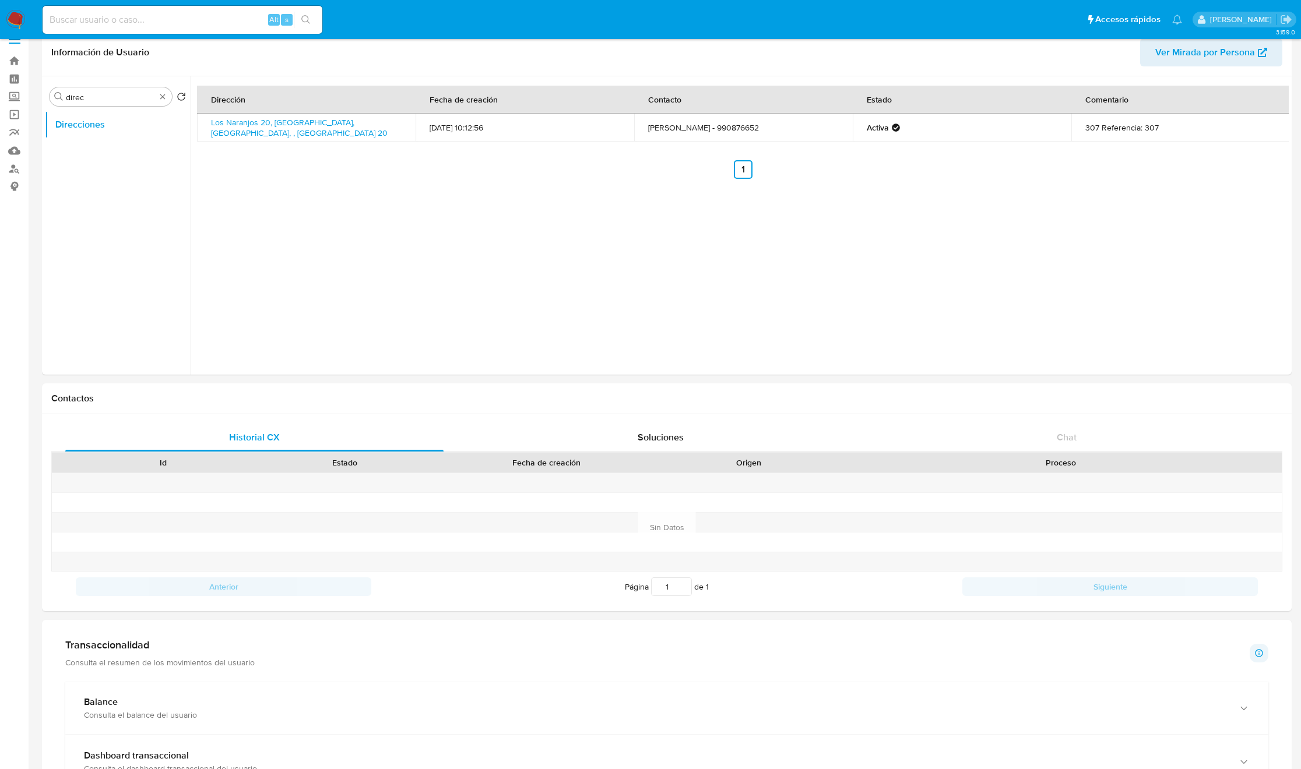
scroll to position [0, 0]
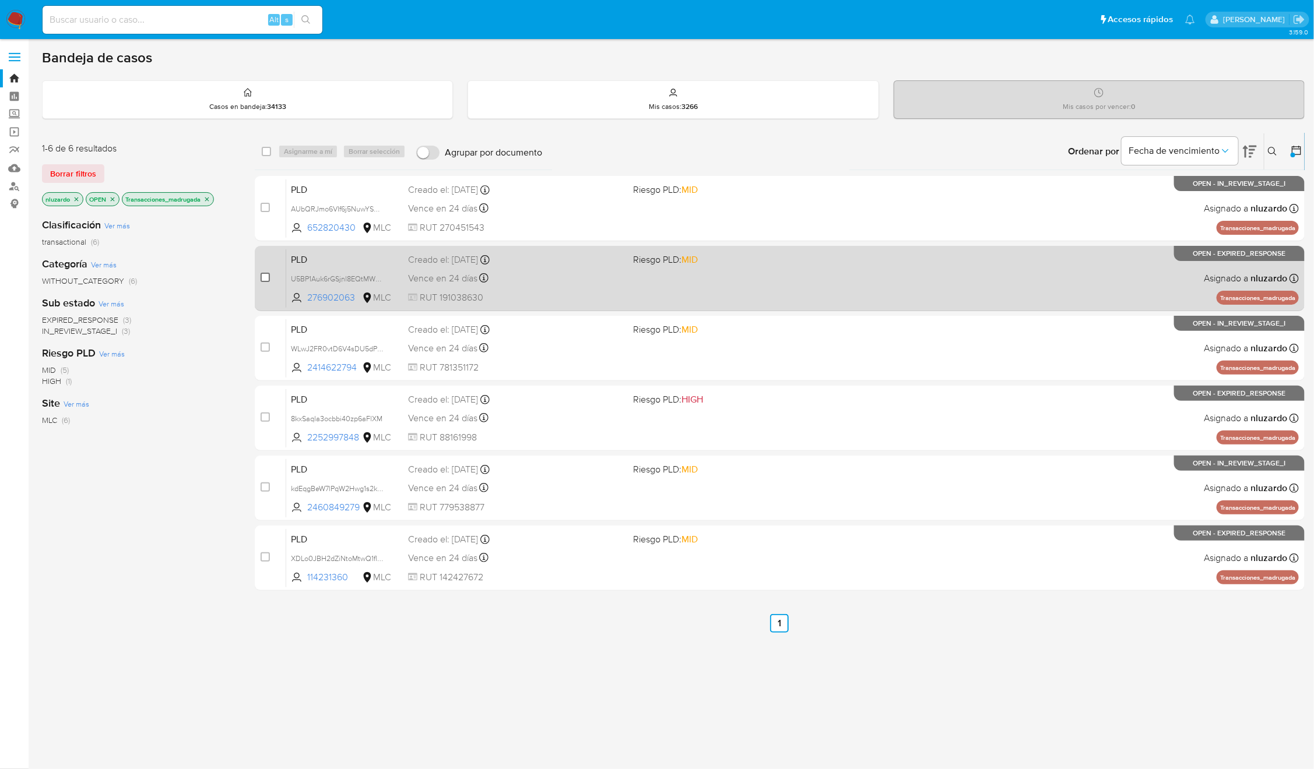
click at [262, 278] on input "checkbox" at bounding box center [265, 277] width 9 height 9
checkbox input "true"
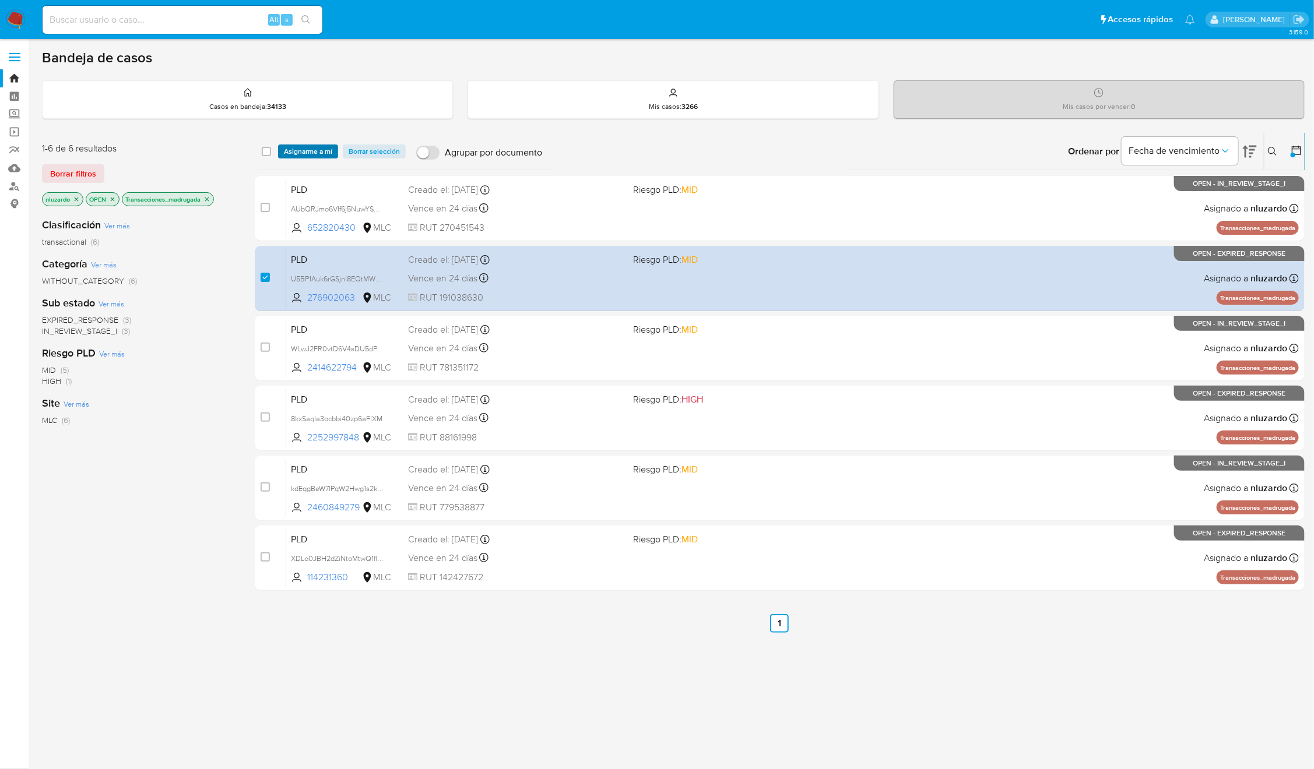
click at [326, 149] on span "Asignarme a mí" at bounding box center [308, 152] width 48 height 12
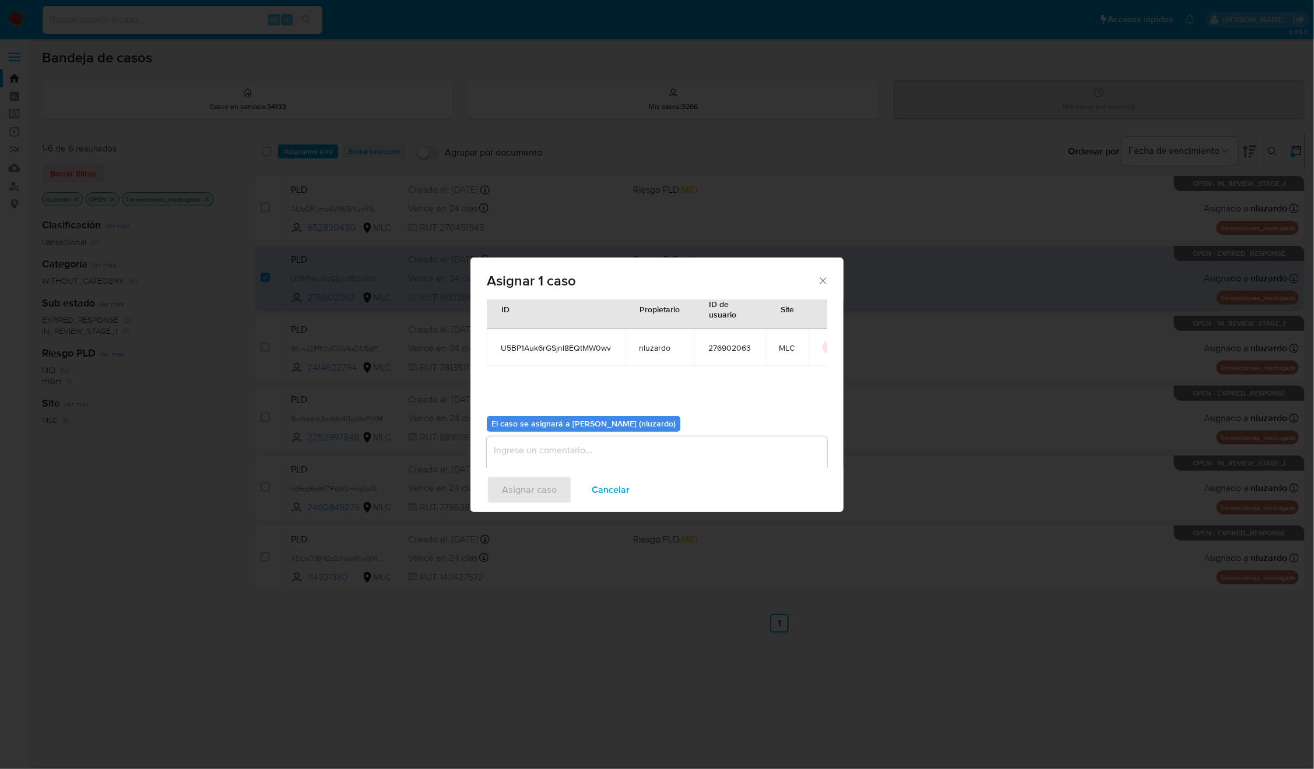
scroll to position [59, 0]
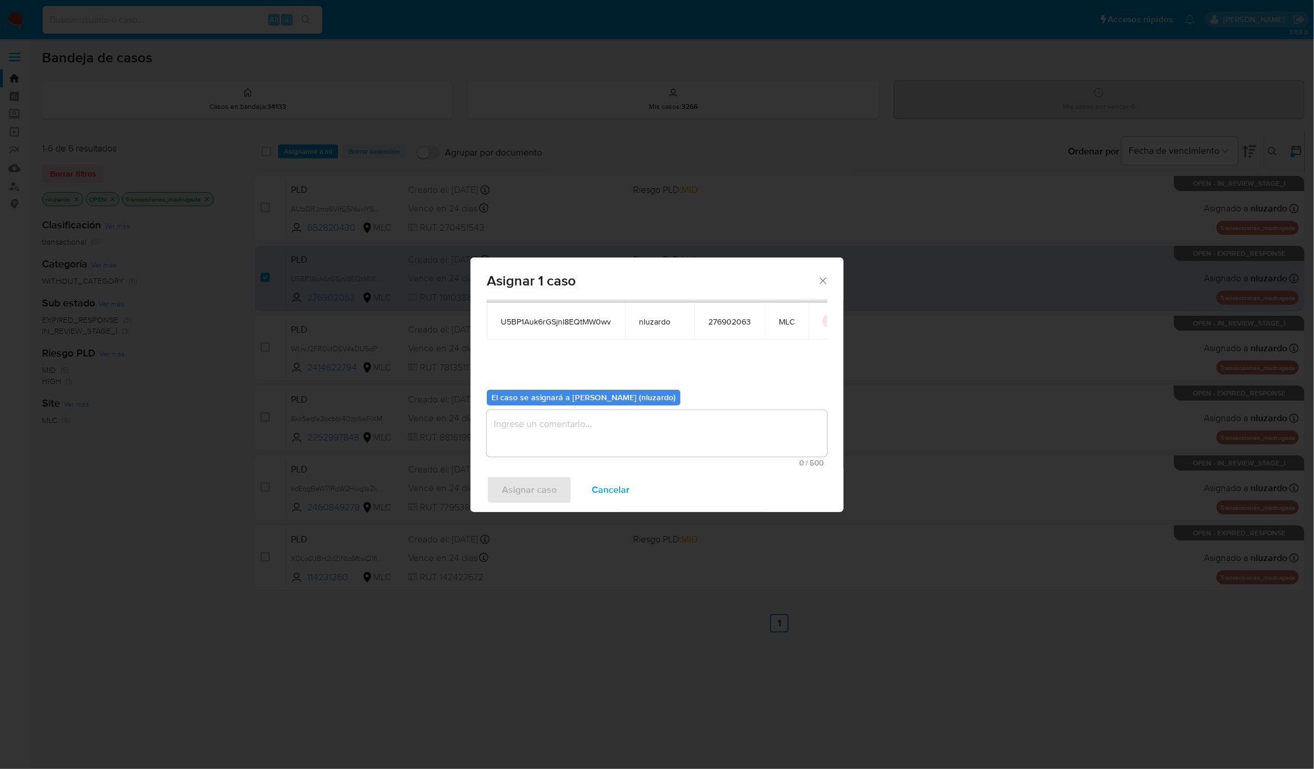
click at [636, 441] on textarea "assign-modal" at bounding box center [657, 433] width 340 height 47
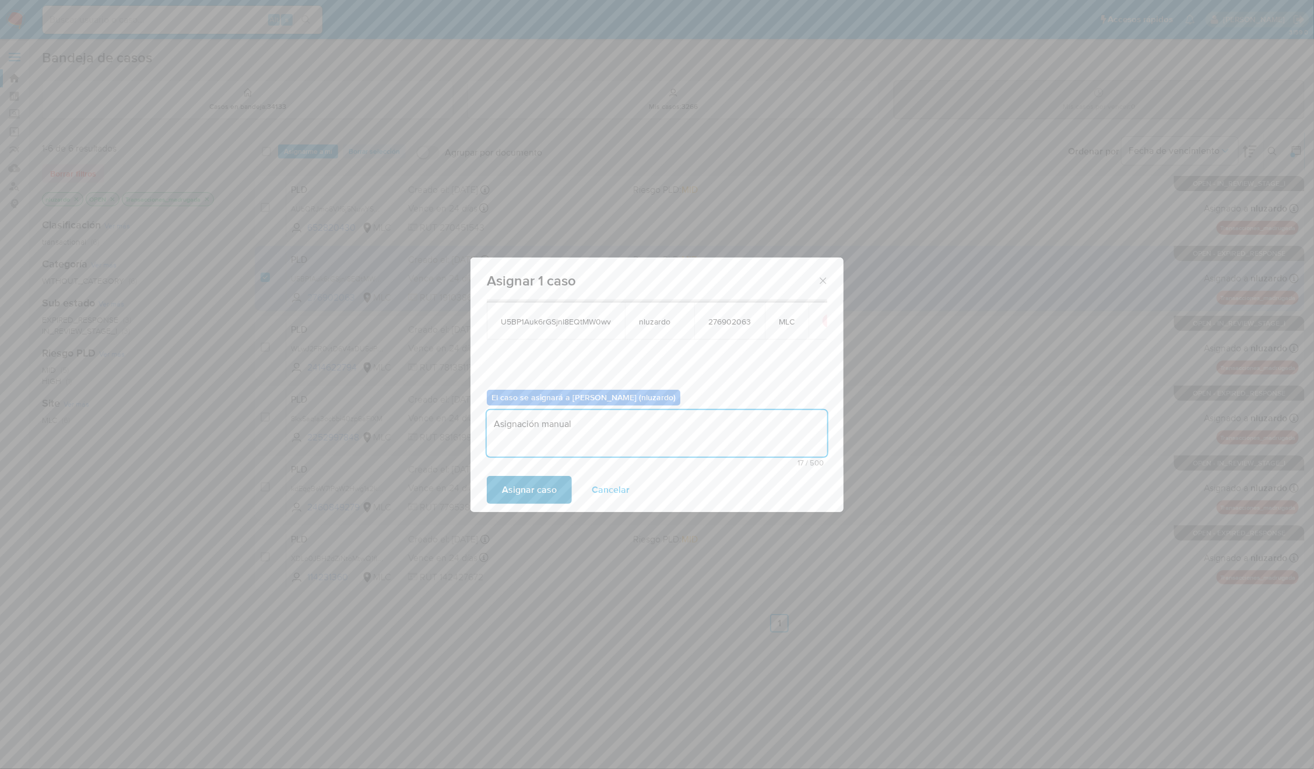
type textarea "Asignación manual"
drag, startPoint x: 542, startPoint y: 488, endPoint x: 602, endPoint y: 528, distance: 71.9
click at [542, 490] on span "Asignar caso" at bounding box center [529, 490] width 55 height 26
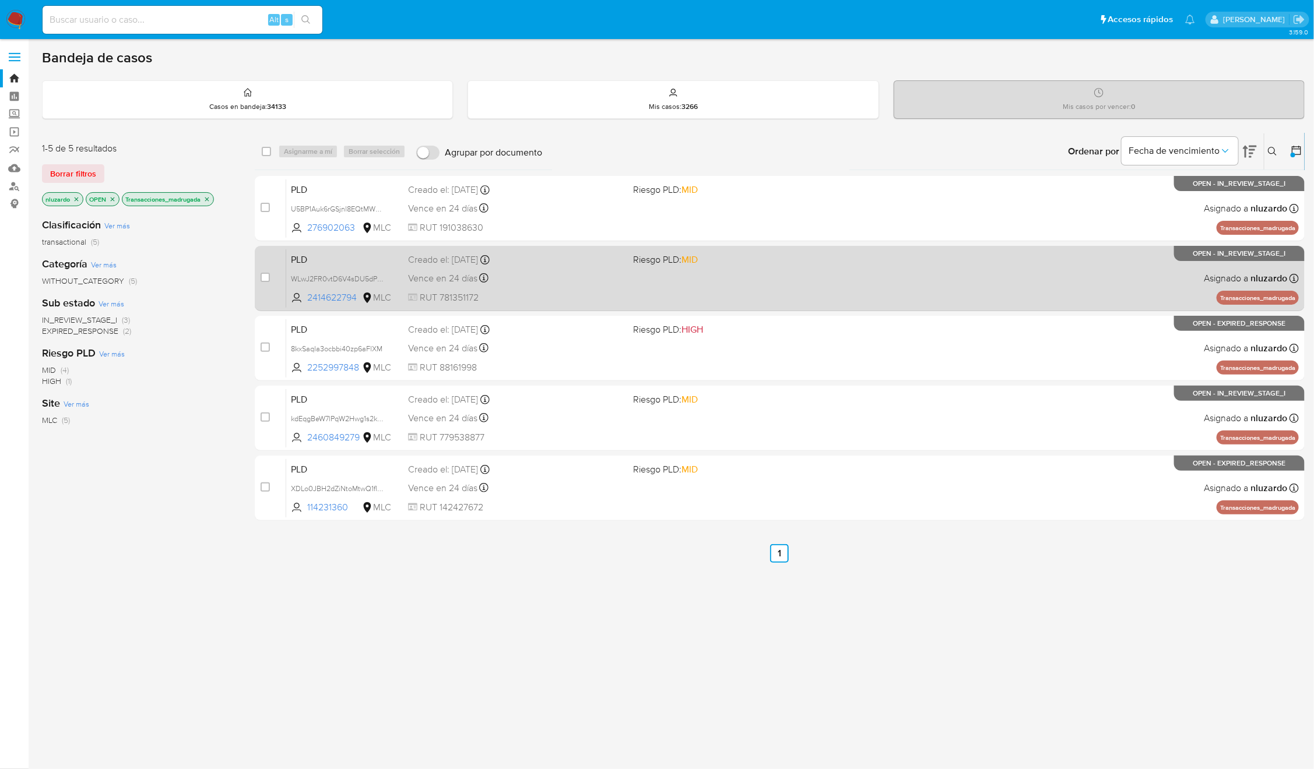
click at [723, 282] on div "PLD WLwJ2FR0vtD6V4sDU5dPWdaY 2414622794 MLC Riesgo PLD: MID Creado el: [DATE] C…" at bounding box center [792, 278] width 1012 height 59
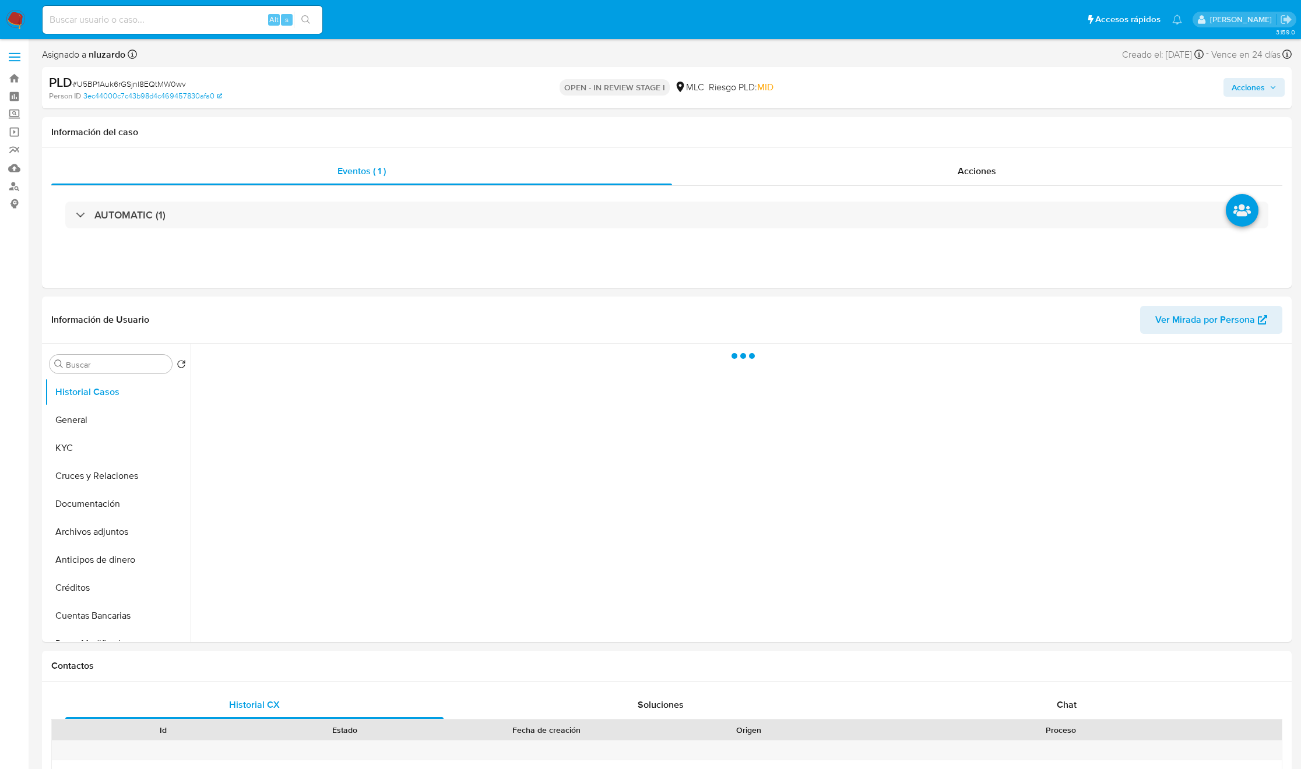
select select "10"
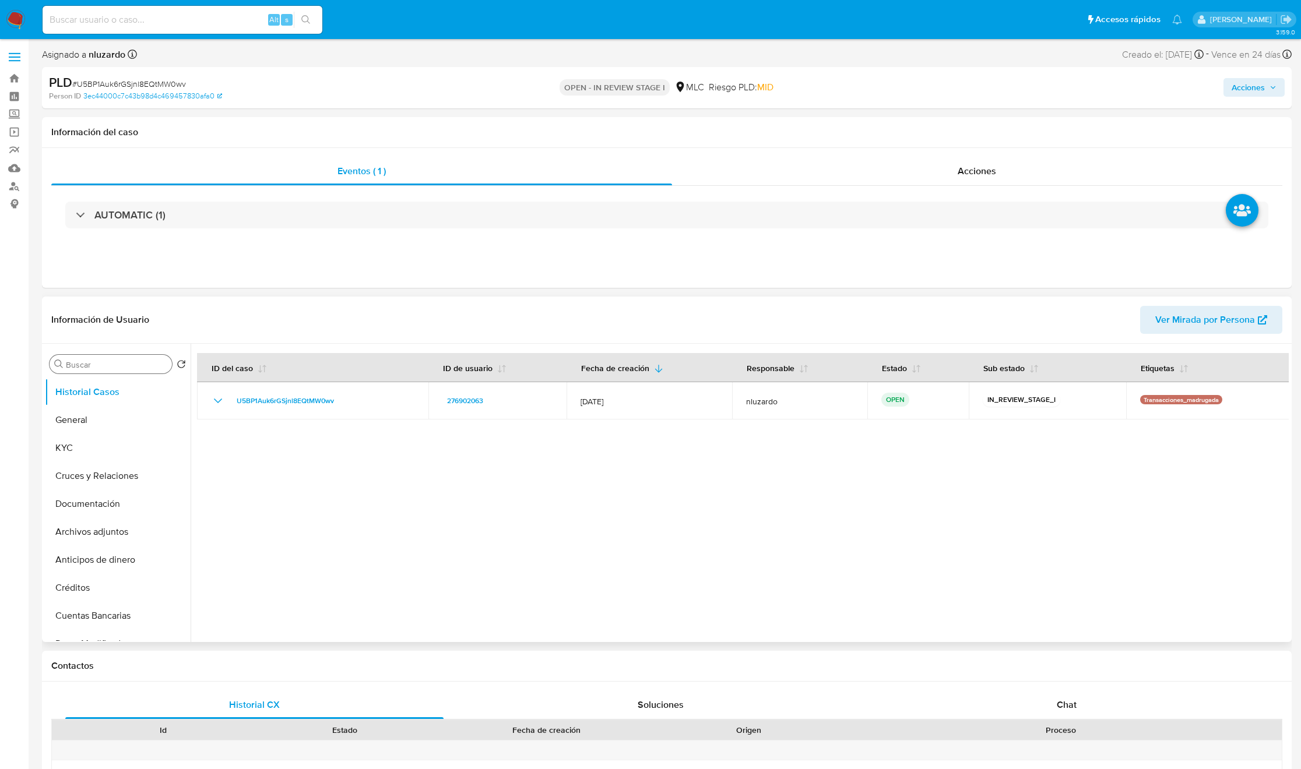
click at [98, 363] on input "Buscar" at bounding box center [116, 365] width 101 height 10
type input "ad"
click at [96, 416] on button "Archivos adjuntos" at bounding box center [113, 420] width 136 height 28
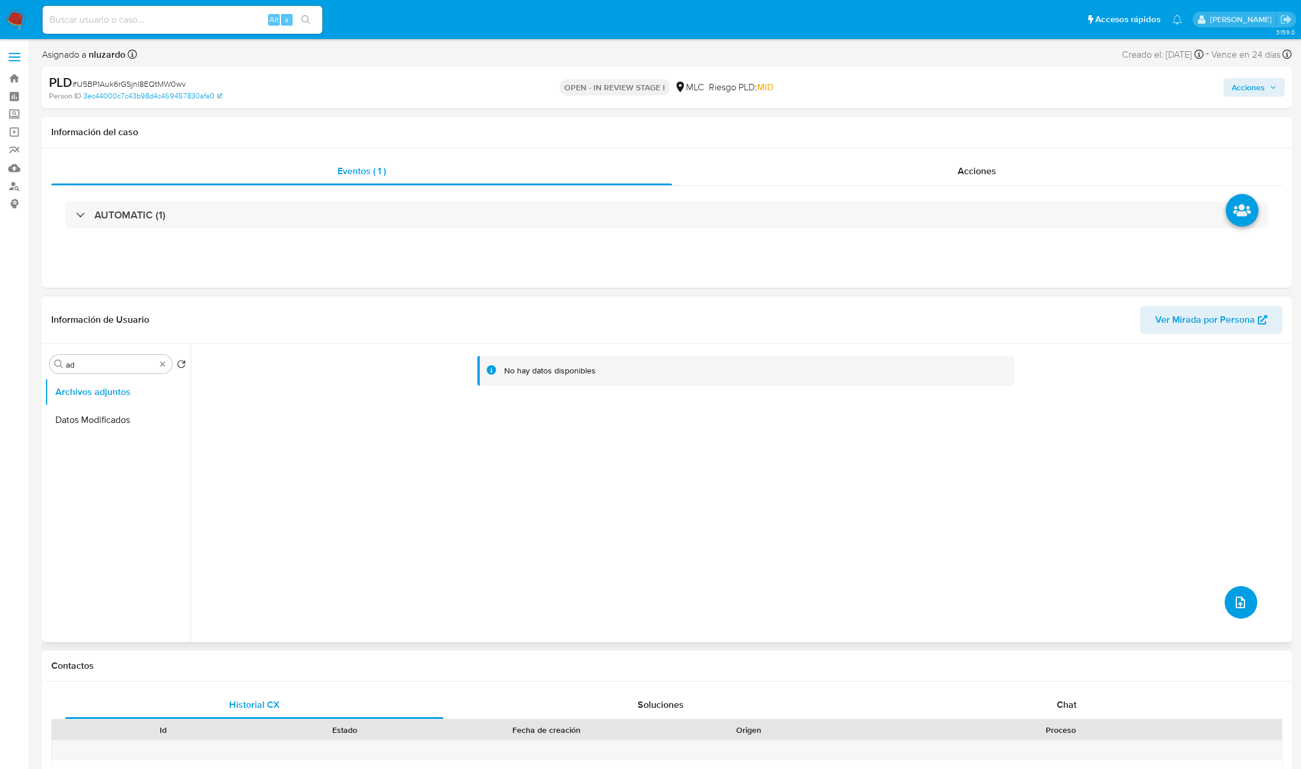
click at [1236, 602] on icon "upload-file" at bounding box center [1240, 603] width 9 height 12
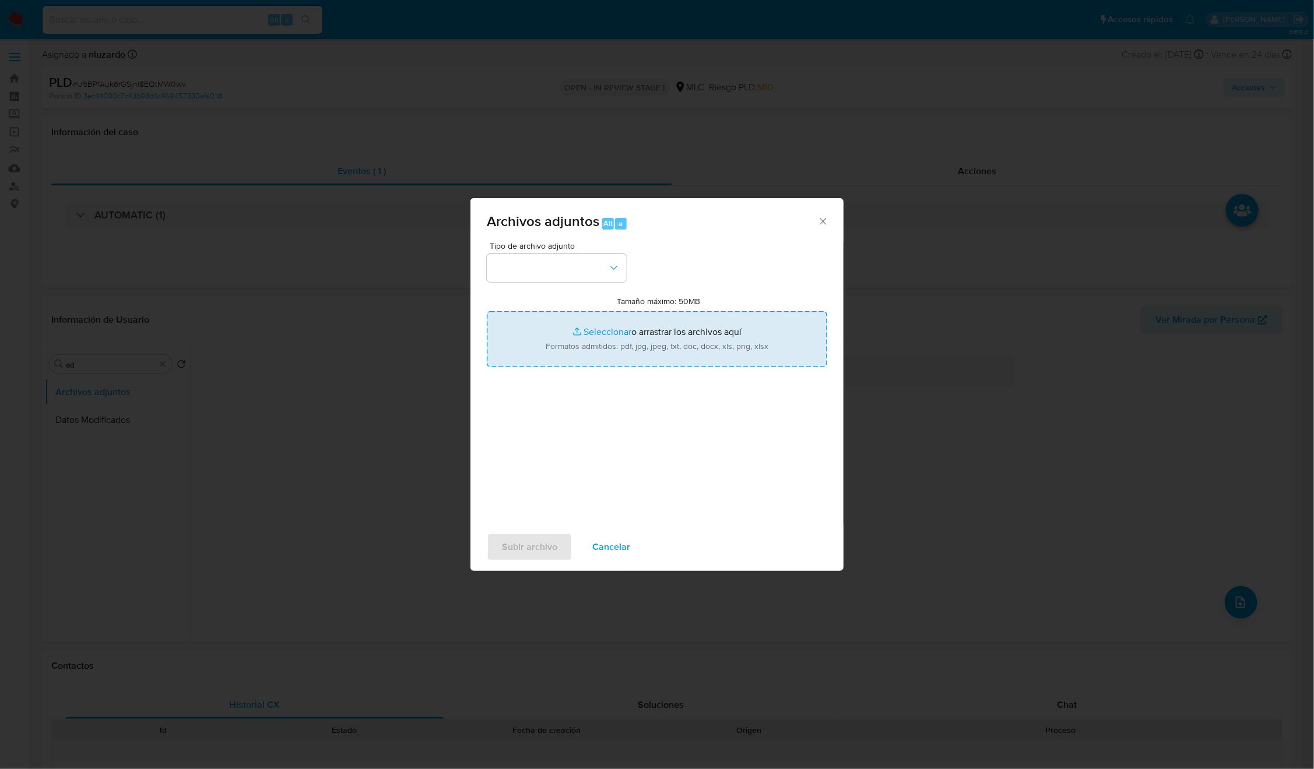
type input "C:\fakepath\276902063_Tablas_Transaccionales_1.3.0.xlsx"
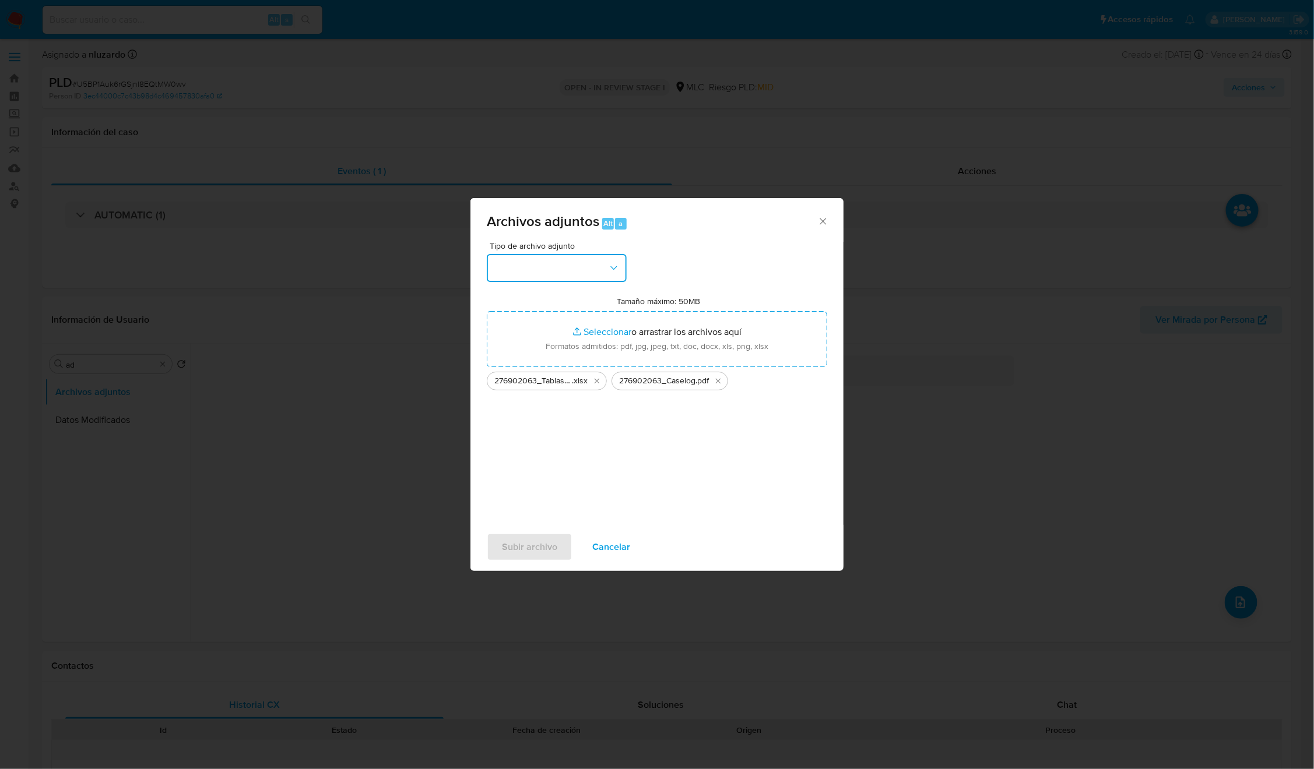
click at [592, 266] on button "button" at bounding box center [557, 268] width 140 height 28
click at [541, 367] on div "OTROS" at bounding box center [553, 361] width 119 height 28
click at [614, 273] on icon "button" at bounding box center [614, 268] width 12 height 12
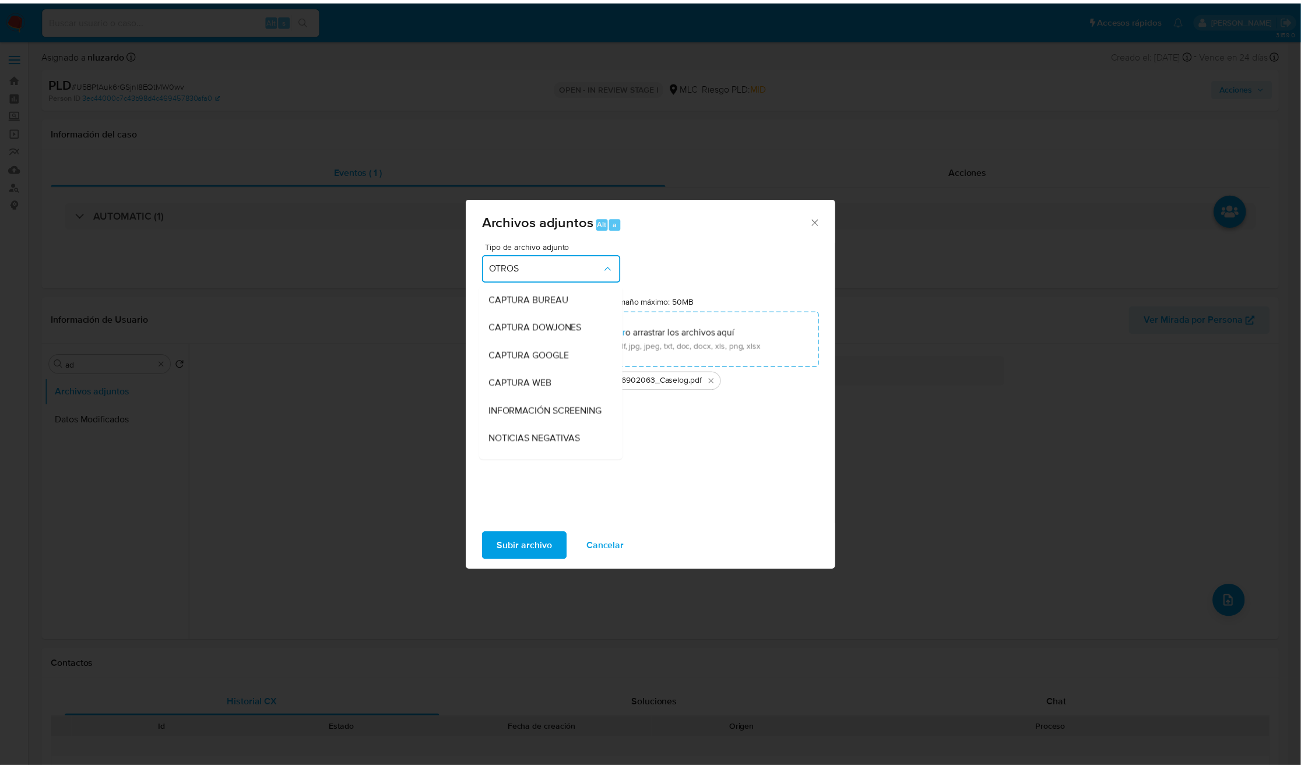
scroll to position [133, 0]
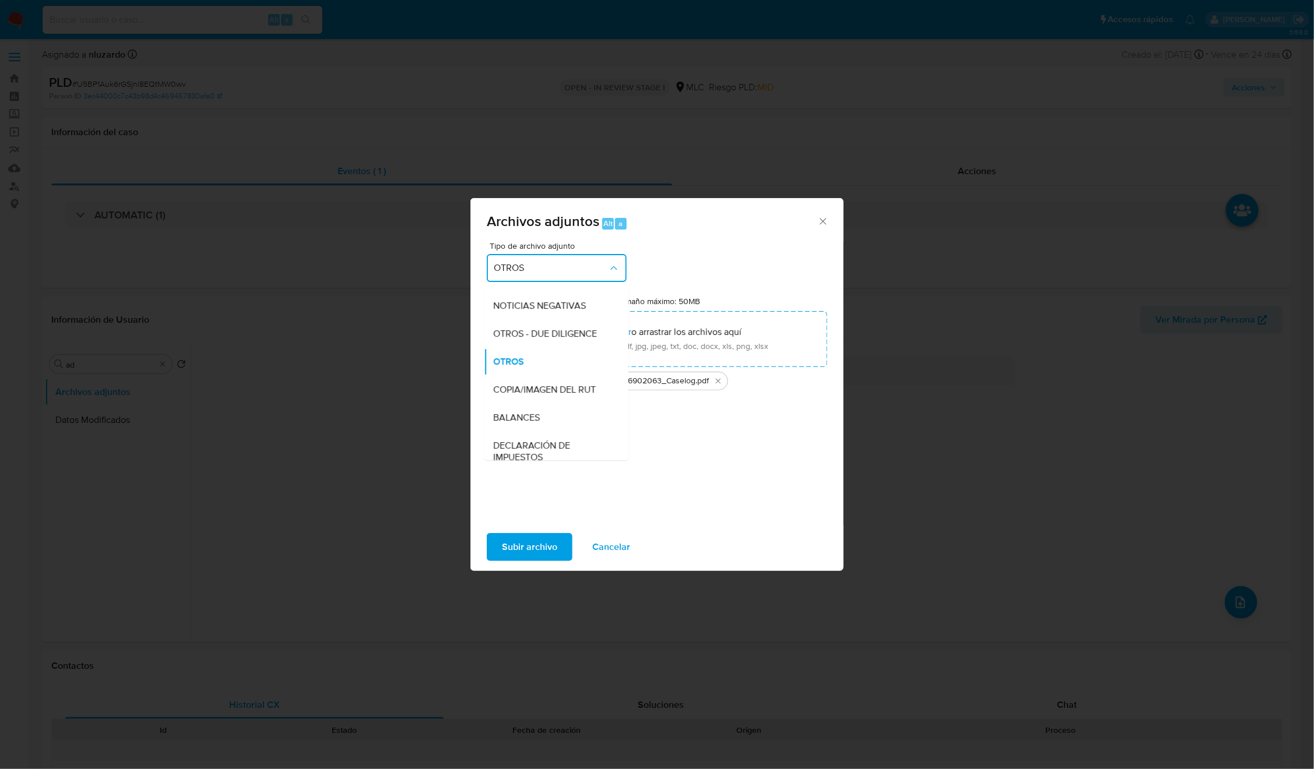
click at [768, 494] on div "Tipo de archivo adjunto OTROS CAPTURA BUREAU CAPTURA DOWJONES CAPTURA GOOGLE CA…" at bounding box center [657, 379] width 340 height 275
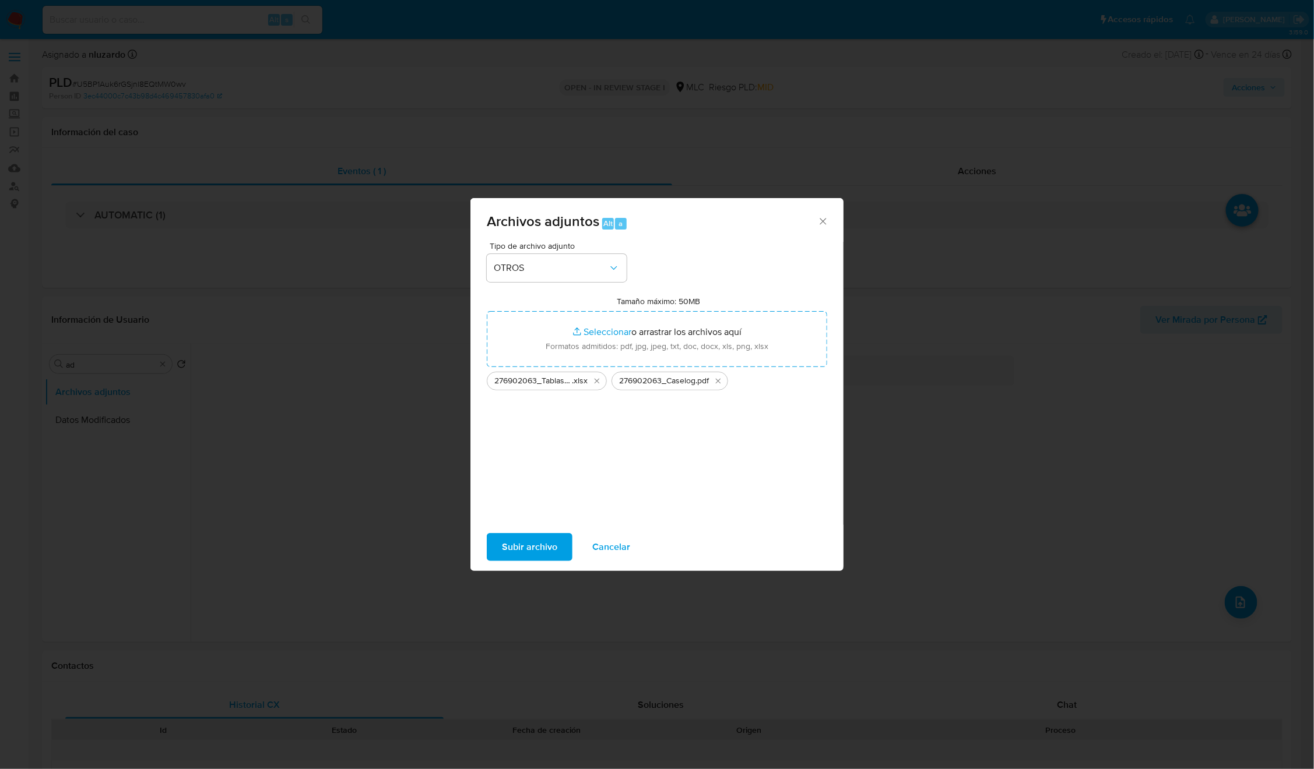
click at [546, 546] on span "Subir archivo" at bounding box center [529, 547] width 55 height 26
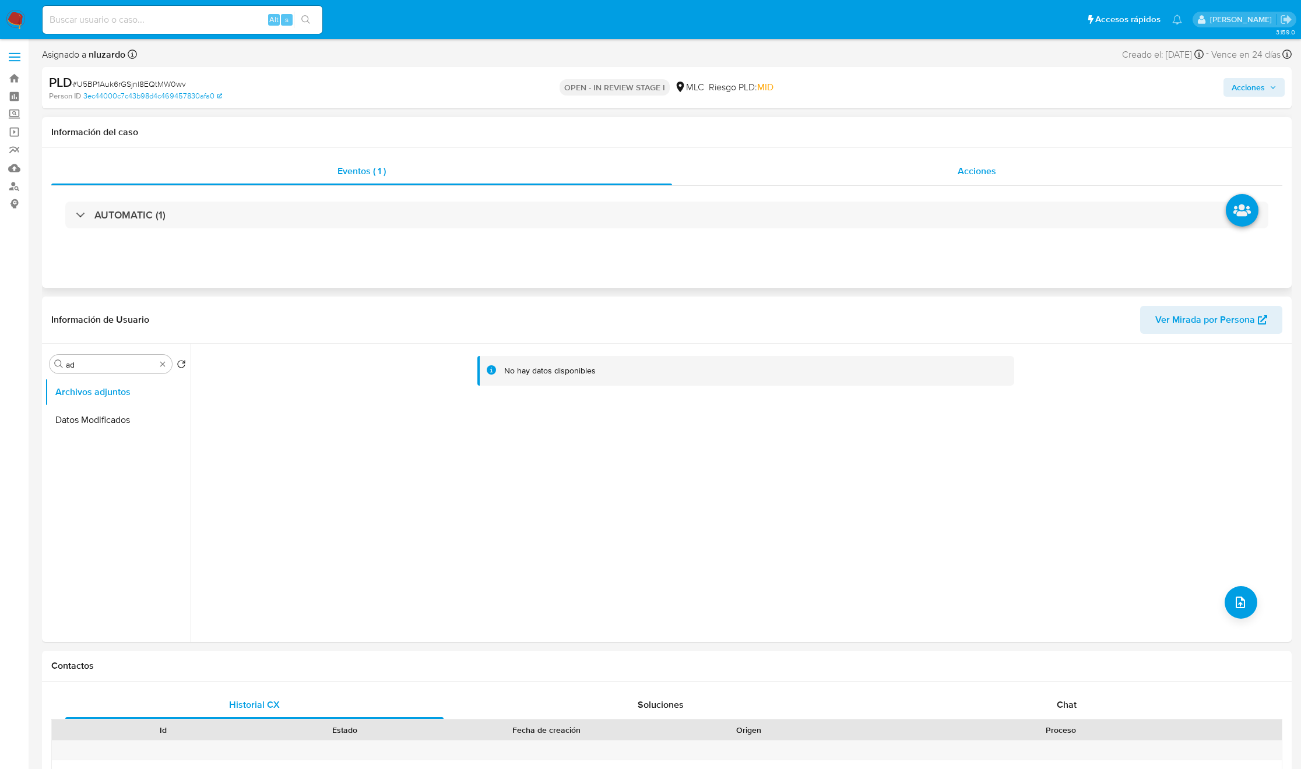
click at [934, 177] on div "Acciones" at bounding box center [977, 171] width 611 height 28
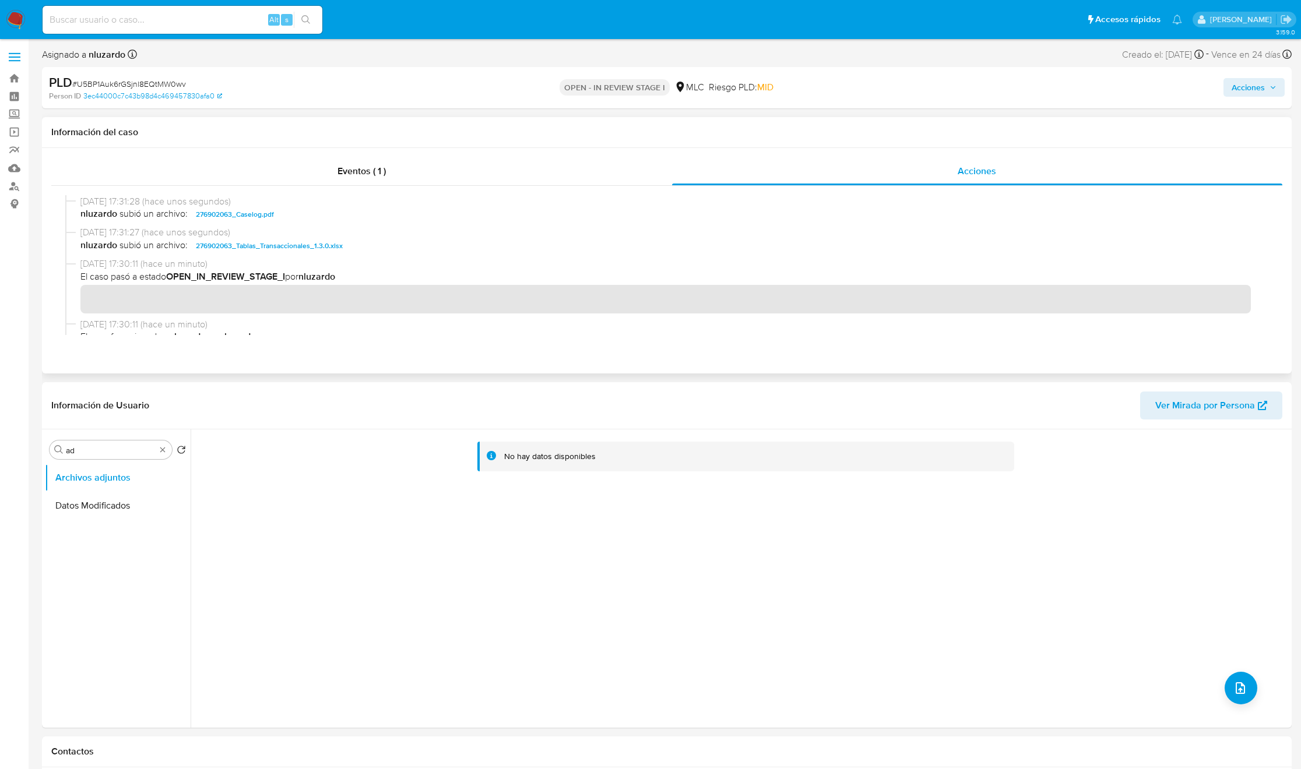
click at [285, 215] on span "nluzardo subió un archivo: 276902063_Caselog.pdf" at bounding box center [671, 214] width 1183 height 14
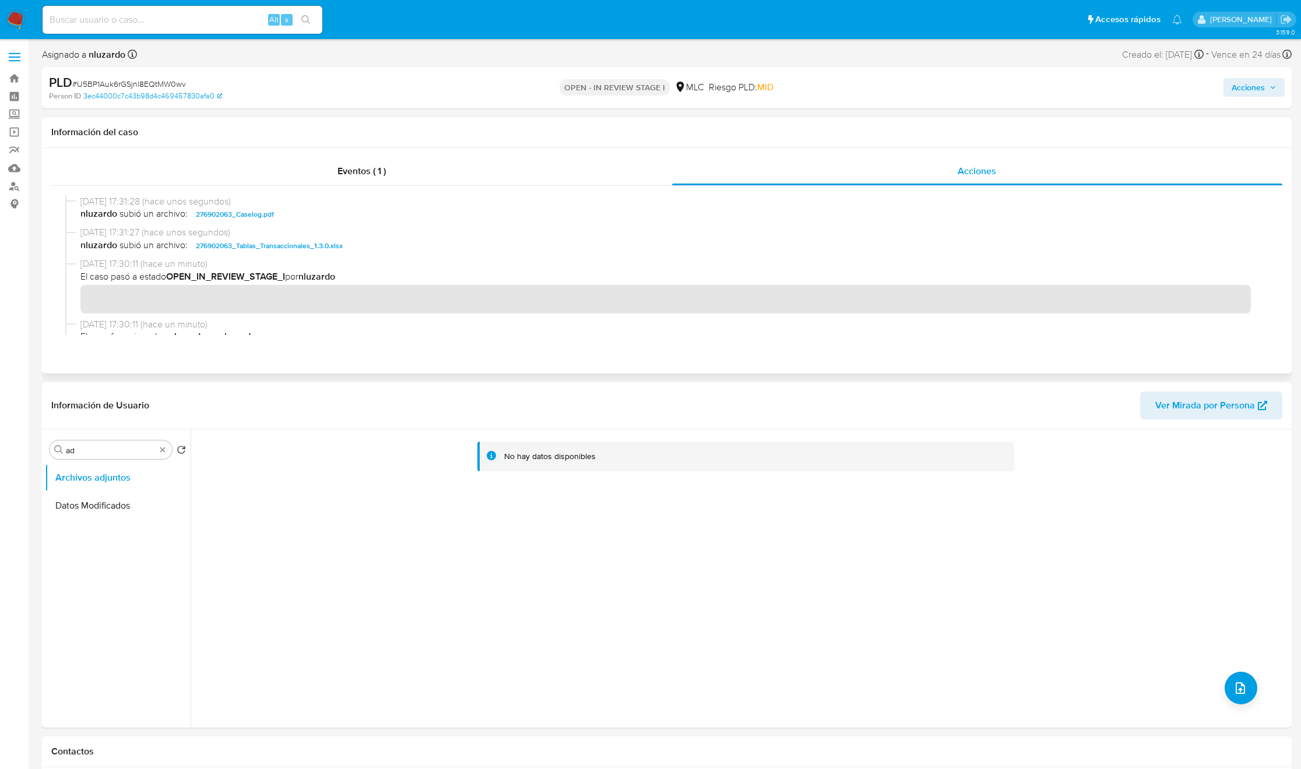
click at [285, 215] on span "nluzardo subió un archivo: 276902063_Caselog.pdf" at bounding box center [671, 214] width 1183 height 14
click at [1249, 86] on span "Acciones" at bounding box center [1248, 87] width 33 height 19
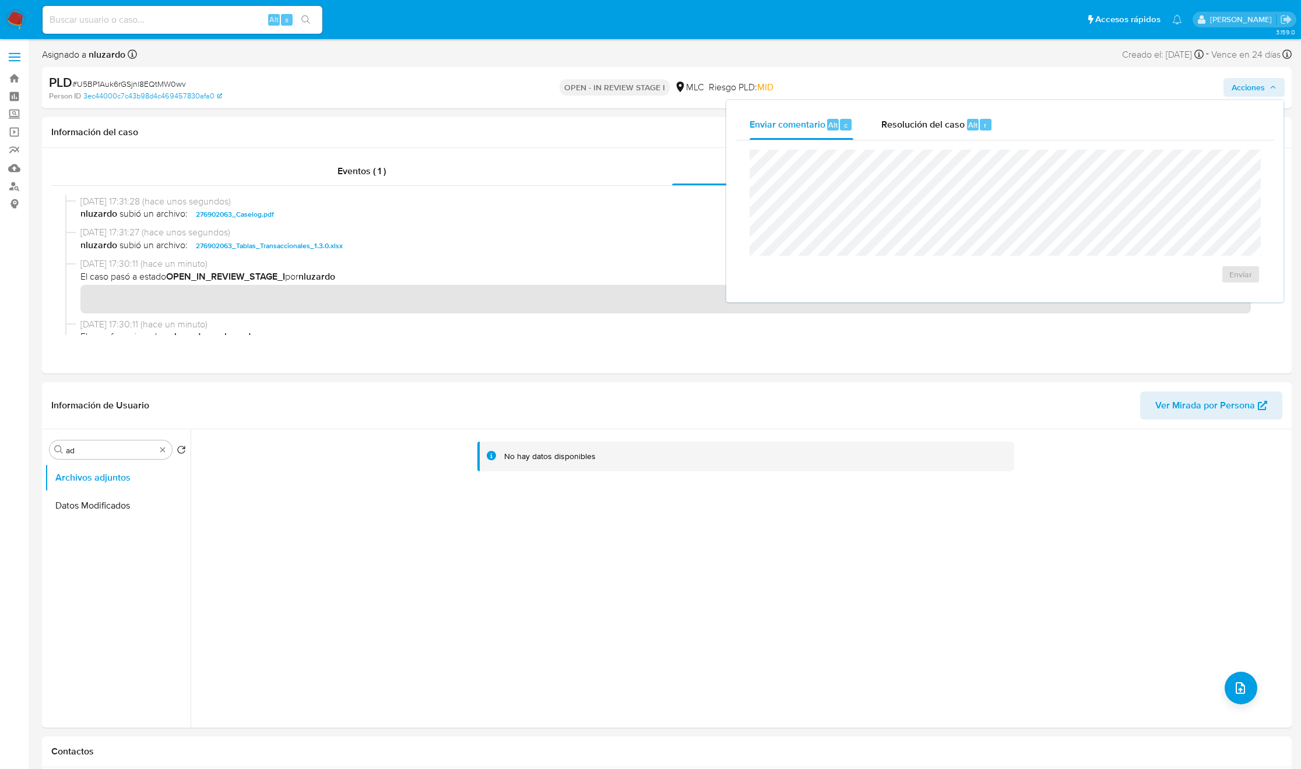
click at [892, 100] on div "Enviar comentario Alt c Resolución del caso Alt r Enviar" at bounding box center [1004, 201] width 557 height 202
click at [920, 118] on span "Resolución del caso" at bounding box center [922, 124] width 83 height 13
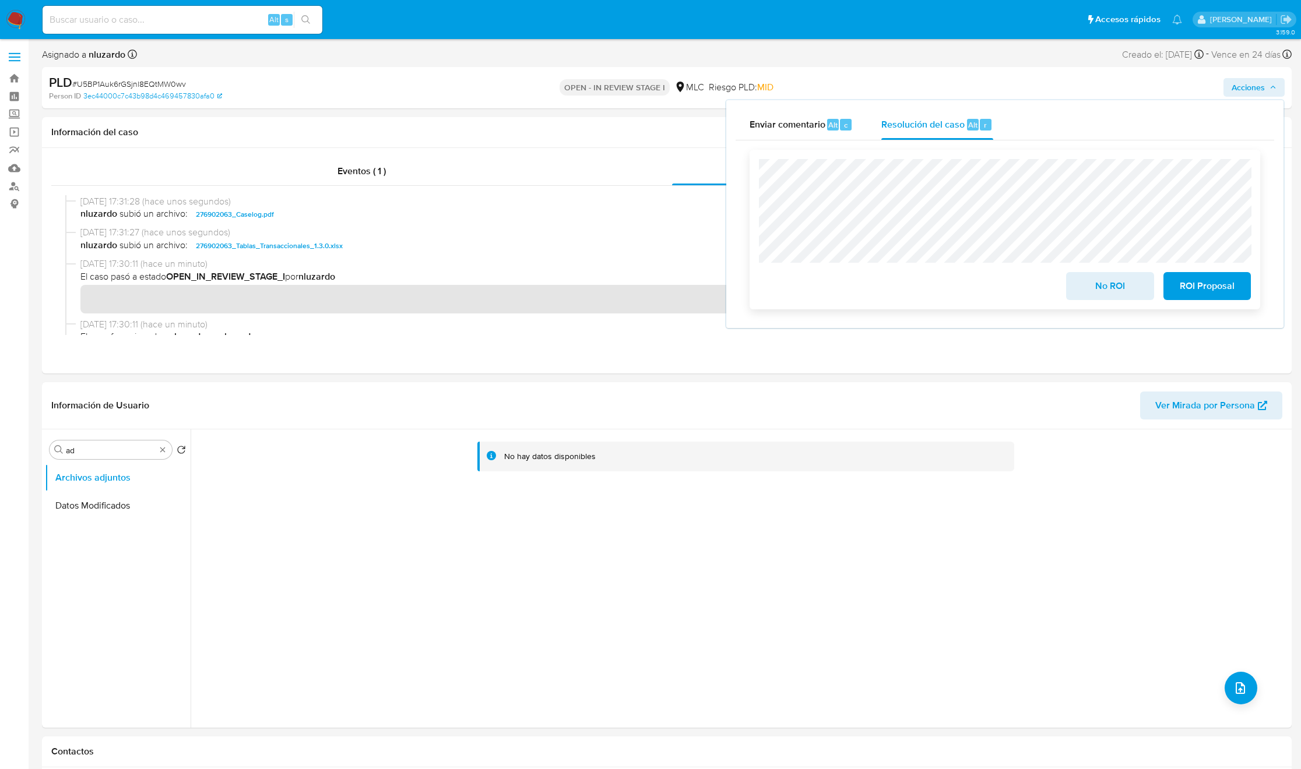
click at [1191, 293] on span "ROI Proposal" at bounding box center [1207, 286] width 57 height 26
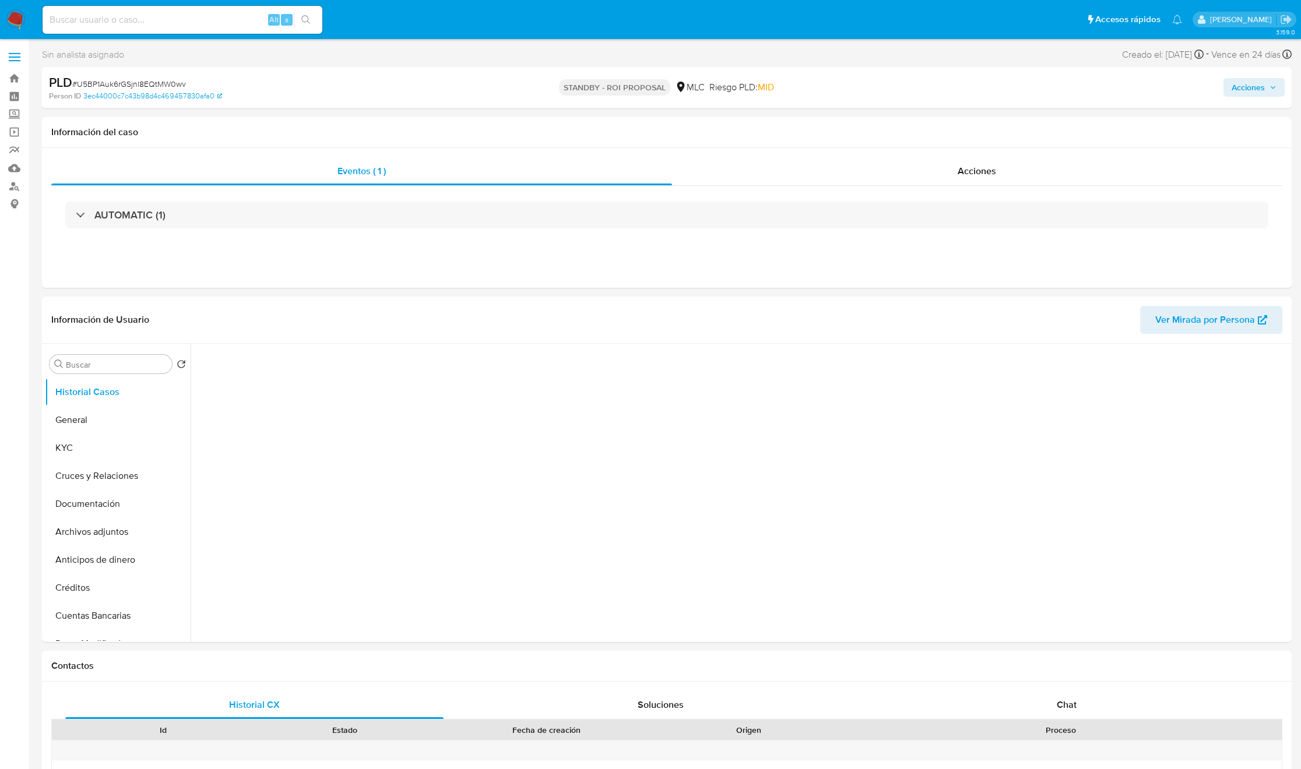
select select "10"
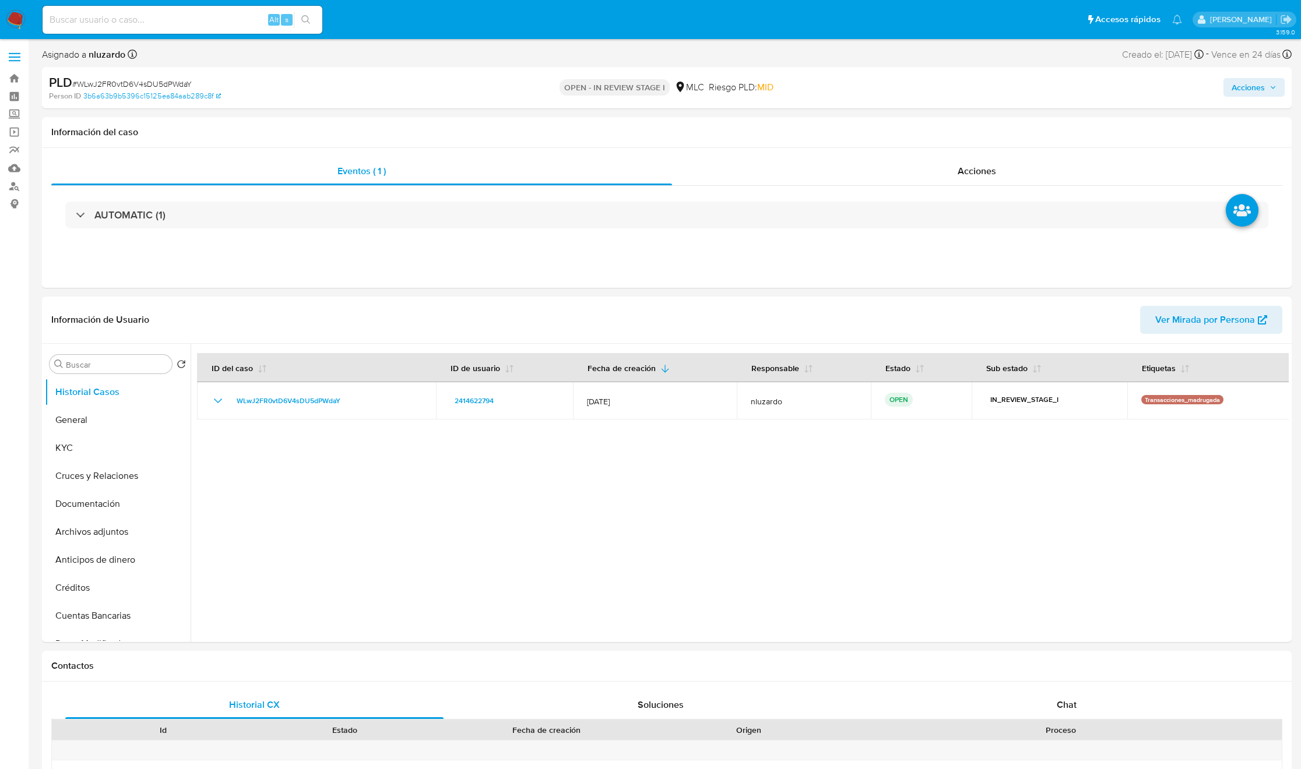
click at [107, 16] on input at bounding box center [183, 19] width 280 height 15
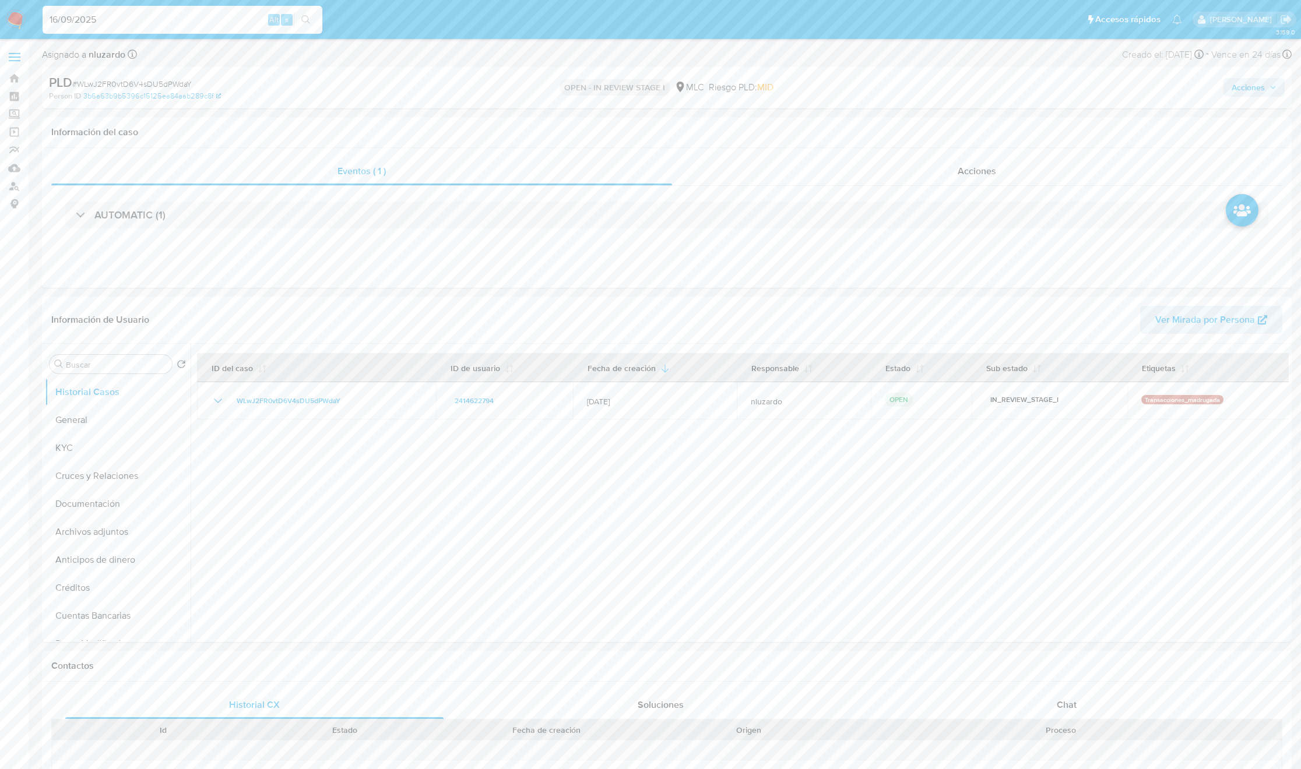
type input "16/09/2025"
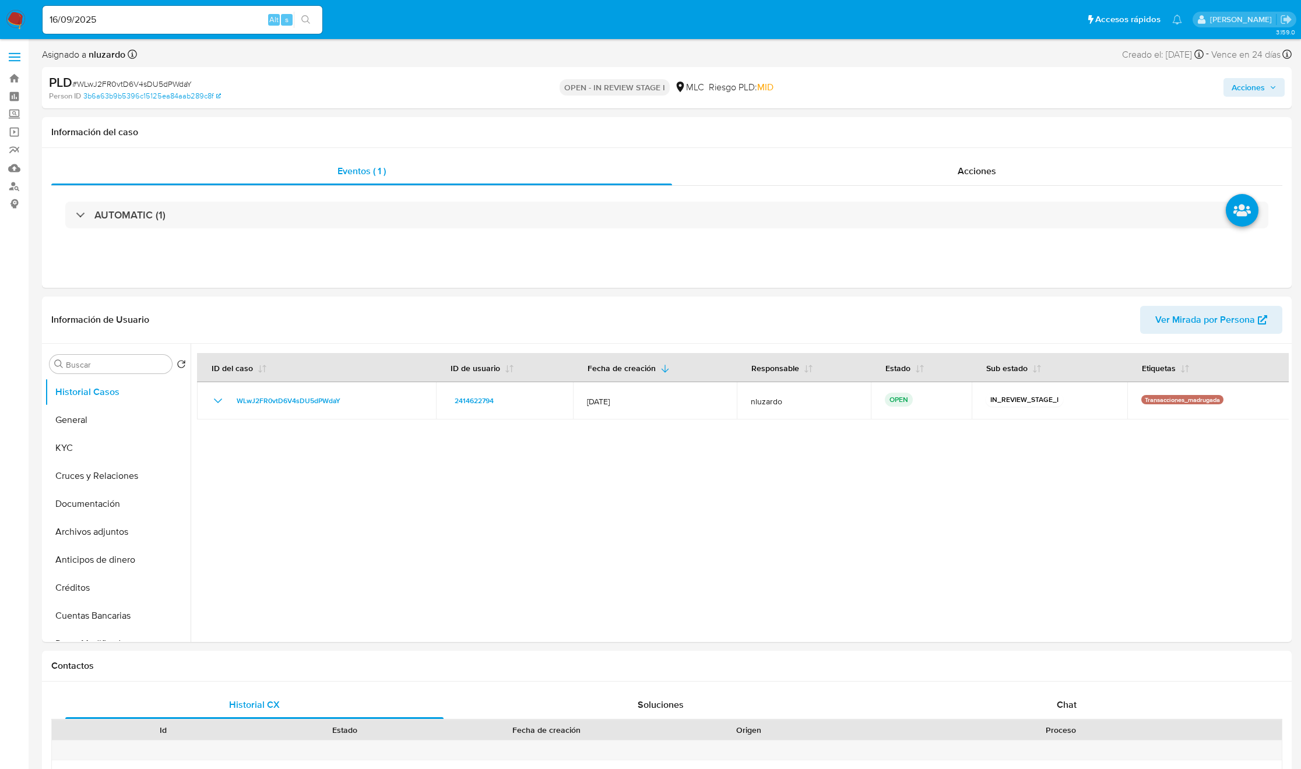
scroll to position [175, 0]
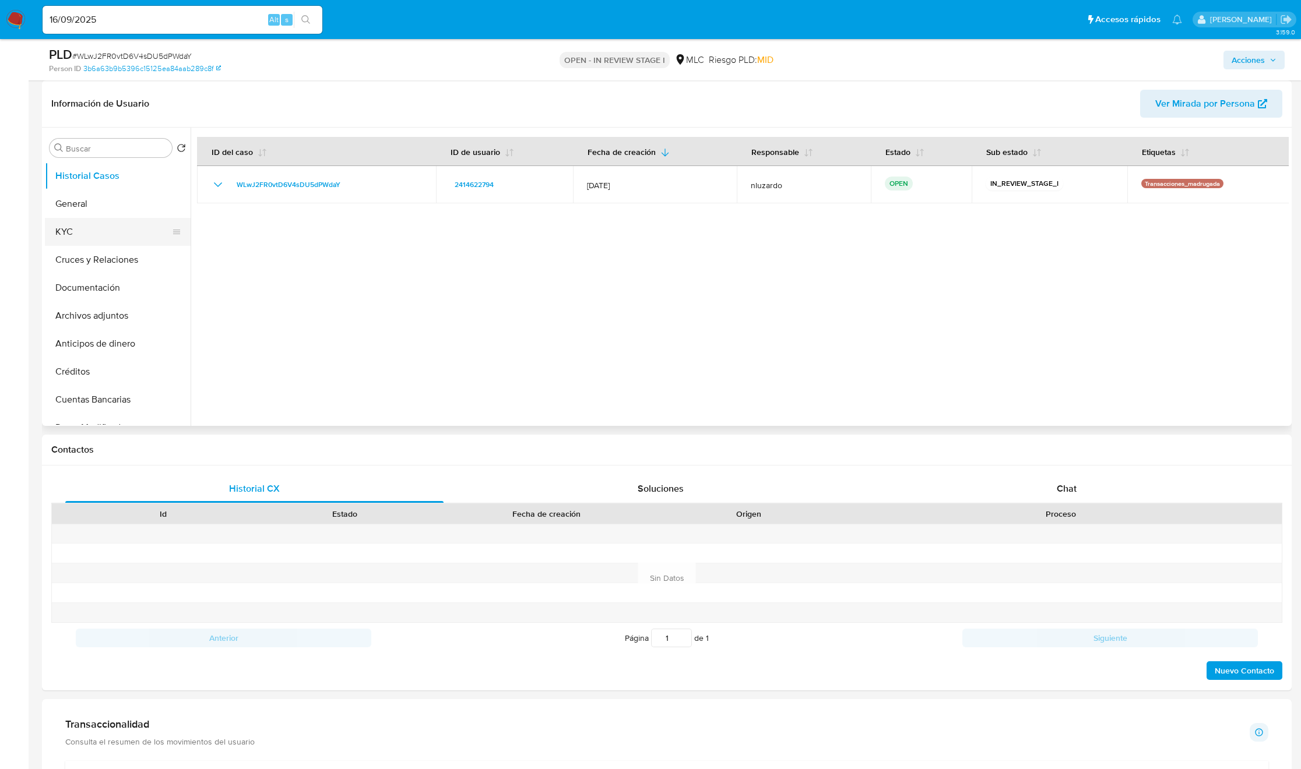
drag, startPoint x: 57, startPoint y: 293, endPoint x: 62, endPoint y: 224, distance: 68.4
click at [57, 279] on button "Documentación" at bounding box center [118, 288] width 146 height 28
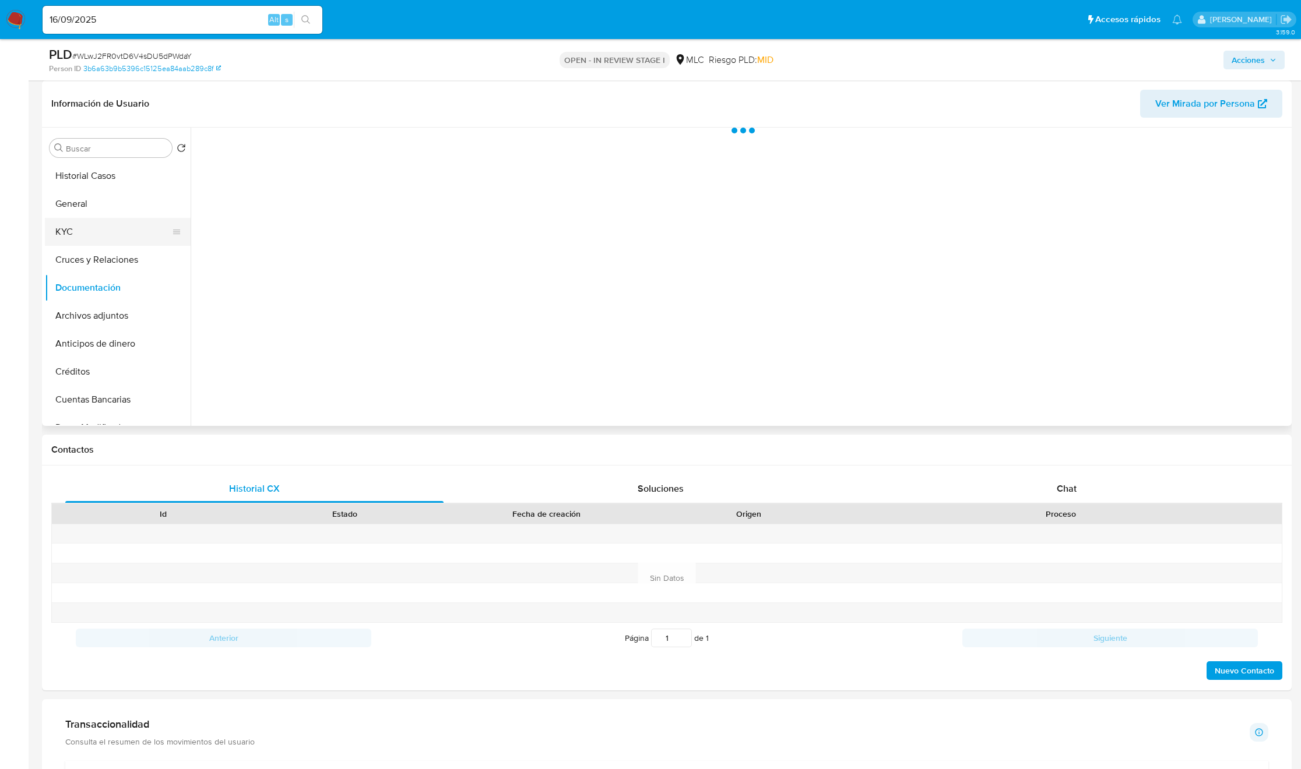
click at [64, 224] on button "KYC" at bounding box center [113, 232] width 136 height 28
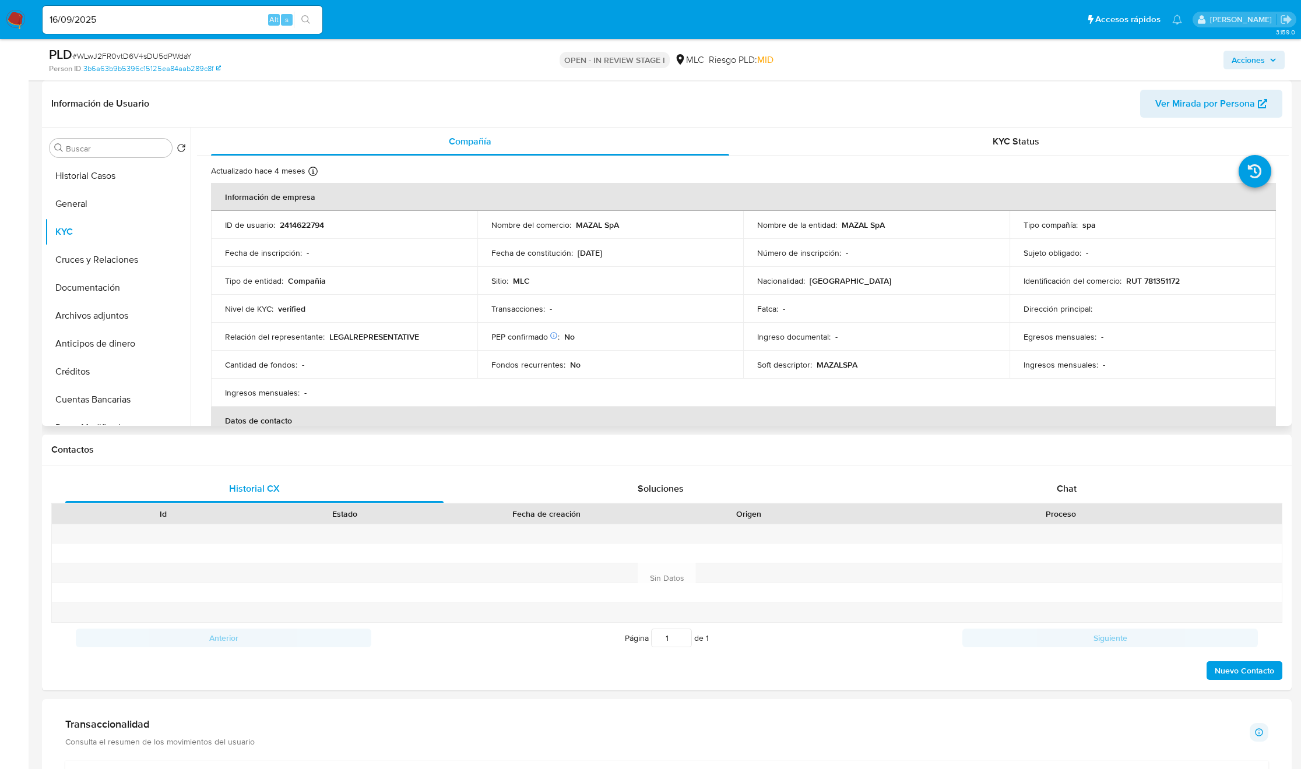
click at [838, 226] on div "Nombre de la entidad : MAZAL SpA" at bounding box center [876, 225] width 238 height 10
drag, startPoint x: 873, startPoint y: 226, endPoint x: 891, endPoint y: 226, distance: 17.5
click at [891, 226] on div "Nombre de la entidad : MAZAL SpA" at bounding box center [876, 225] width 238 height 10
copy div "MAZAL SpA"
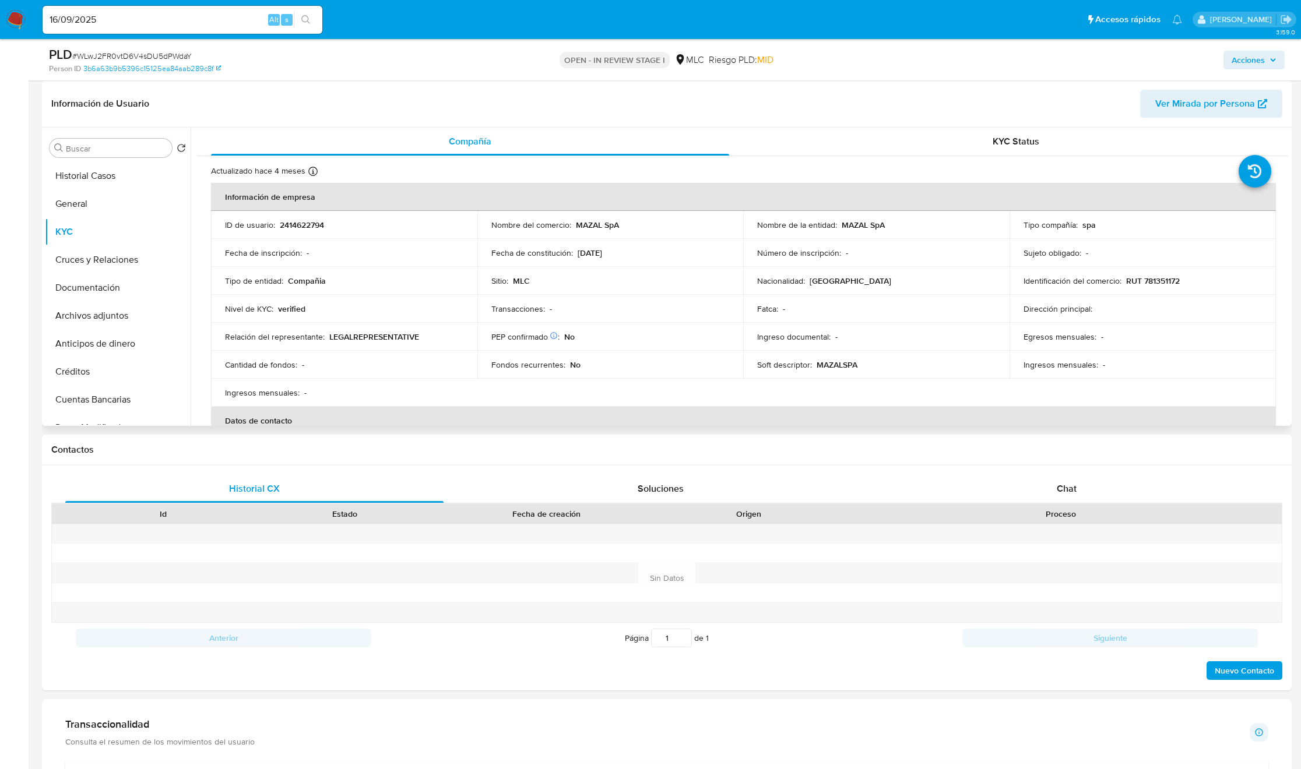
click at [384, 333] on p "LEGALREPRESENTATIVE" at bounding box center [374, 337] width 90 height 10
click at [1175, 284] on p "RUT 781351172" at bounding box center [1153, 281] width 54 height 10
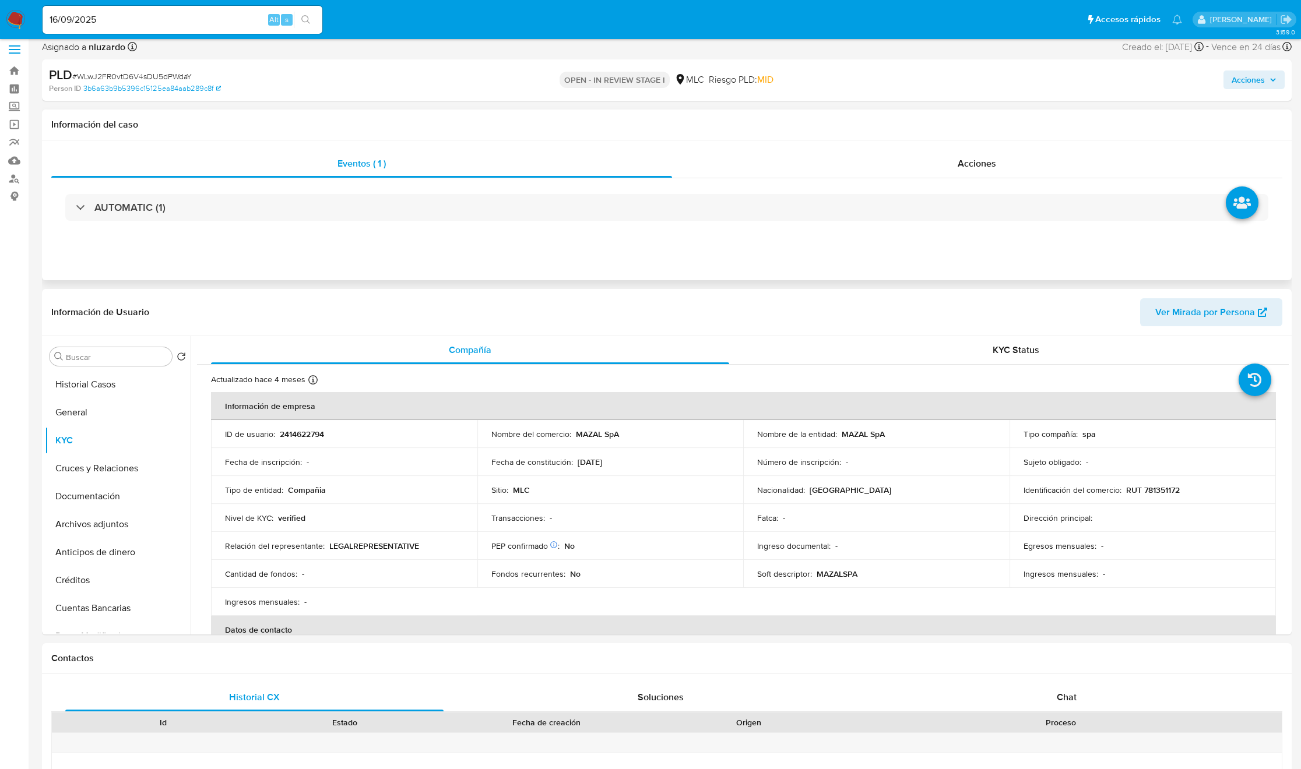
scroll to position [0, 0]
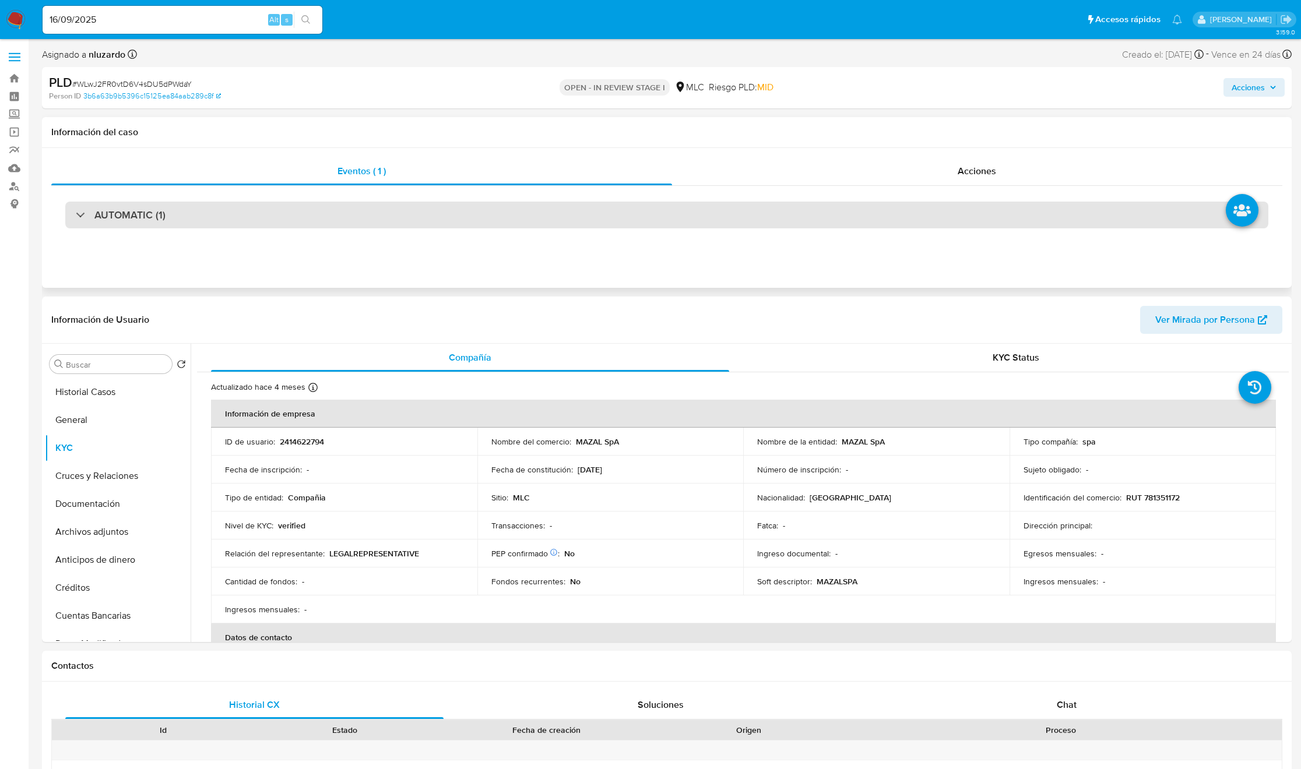
click at [173, 220] on div "AUTOMATIC (1)" at bounding box center [666, 215] width 1203 height 27
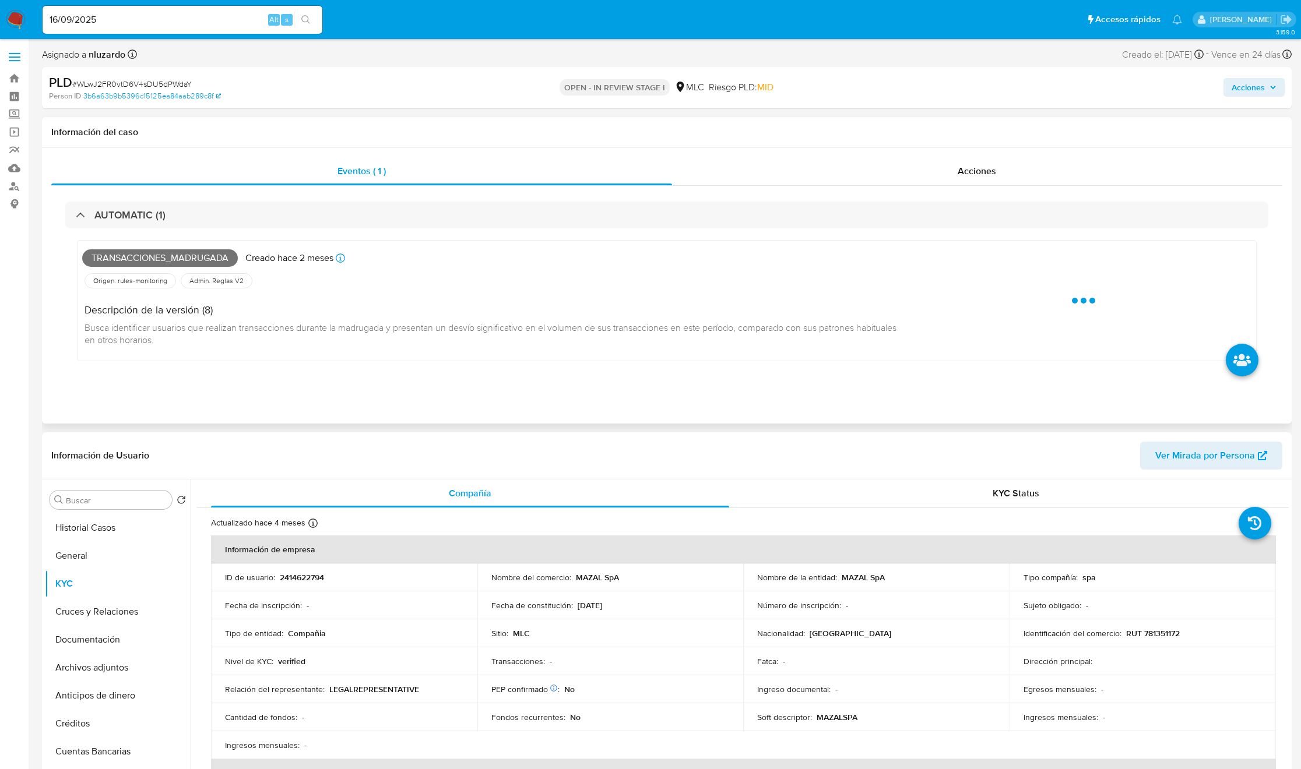
click at [166, 256] on span "Transacciones_madrugada" at bounding box center [160, 257] width 156 height 17
copy span "Transacciones_madrugada"
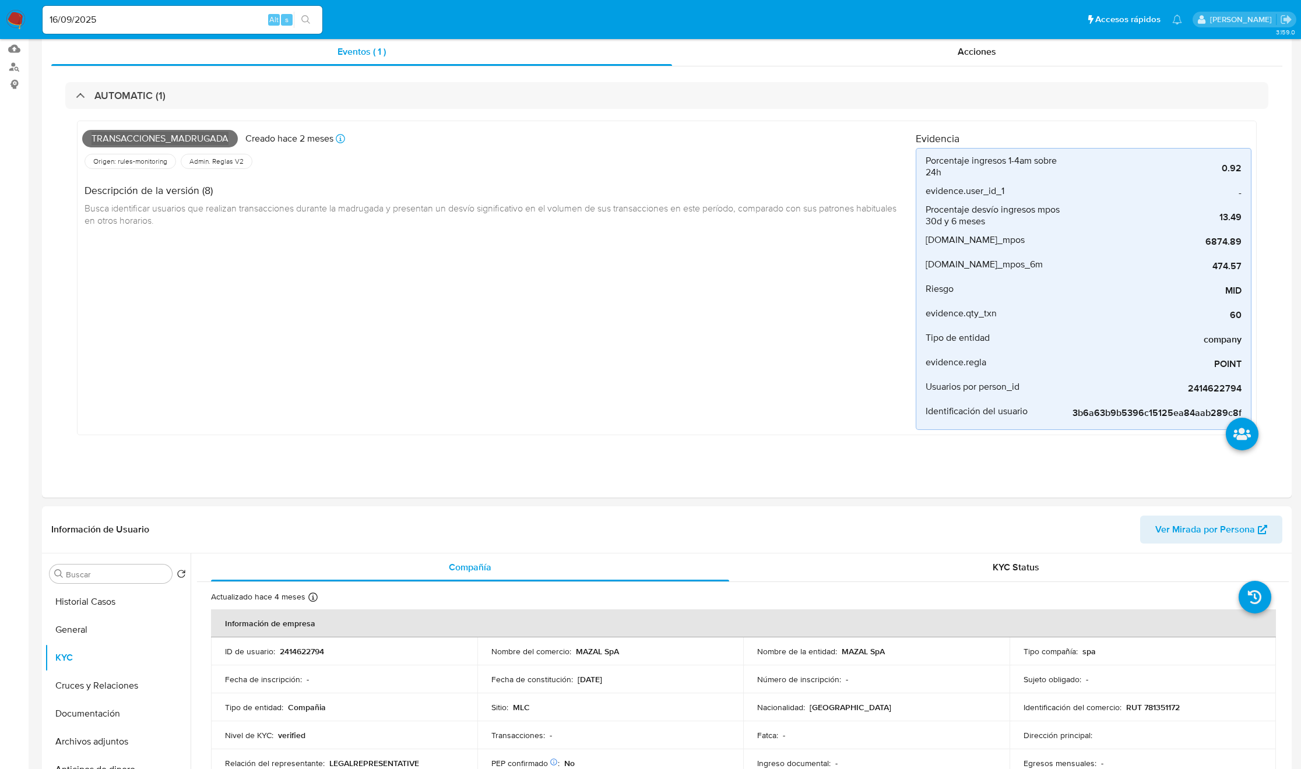
scroll to position [437, 0]
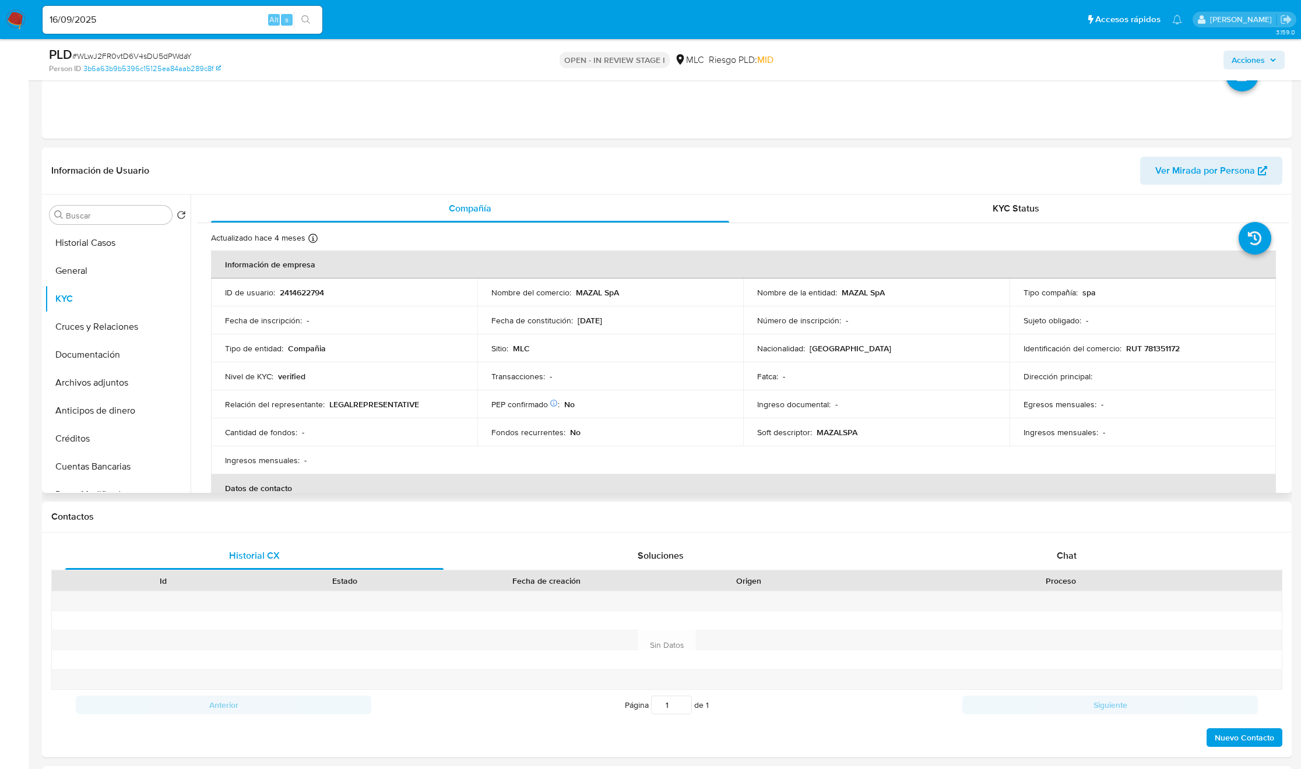
click at [1174, 349] on p "RUT 781351172" at bounding box center [1153, 348] width 54 height 10
copy p "781351172"
click at [716, 308] on td "Fecha de constitución : [DATE]" at bounding box center [610, 321] width 266 height 28
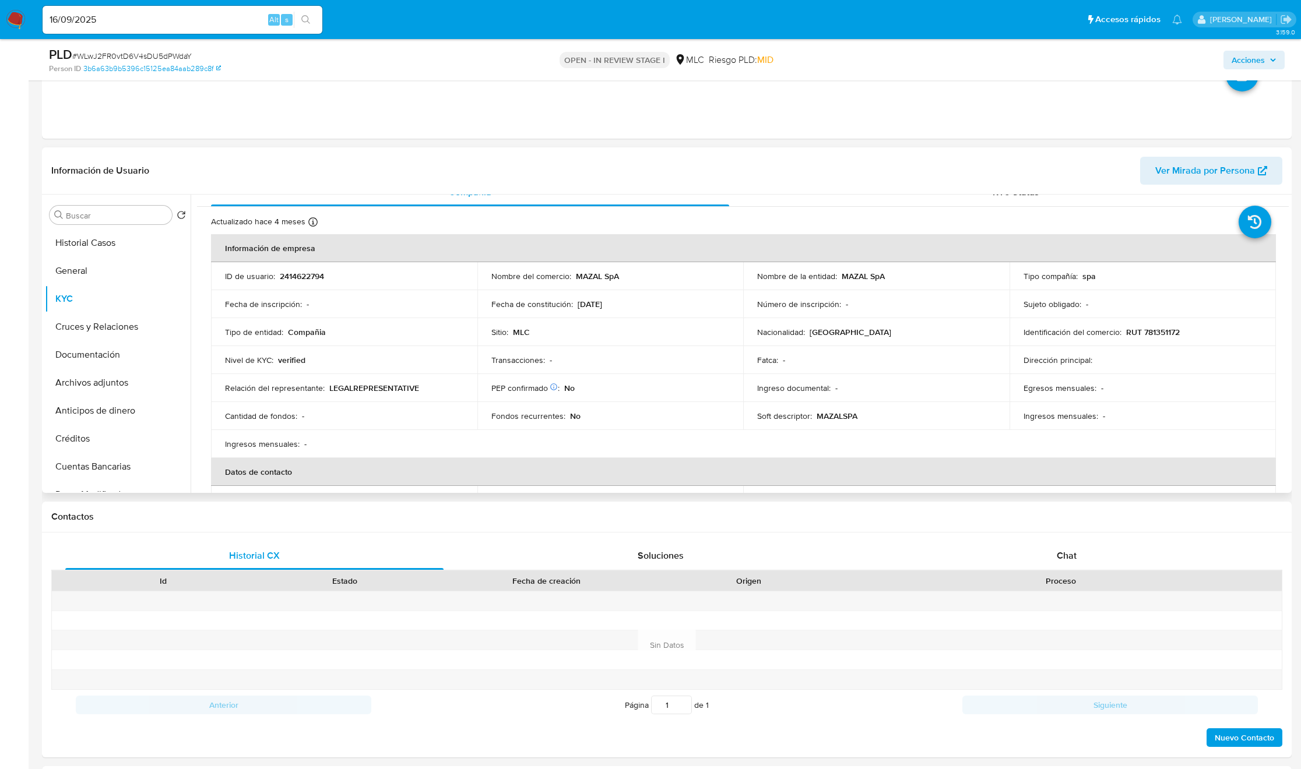
scroll to position [0, 0]
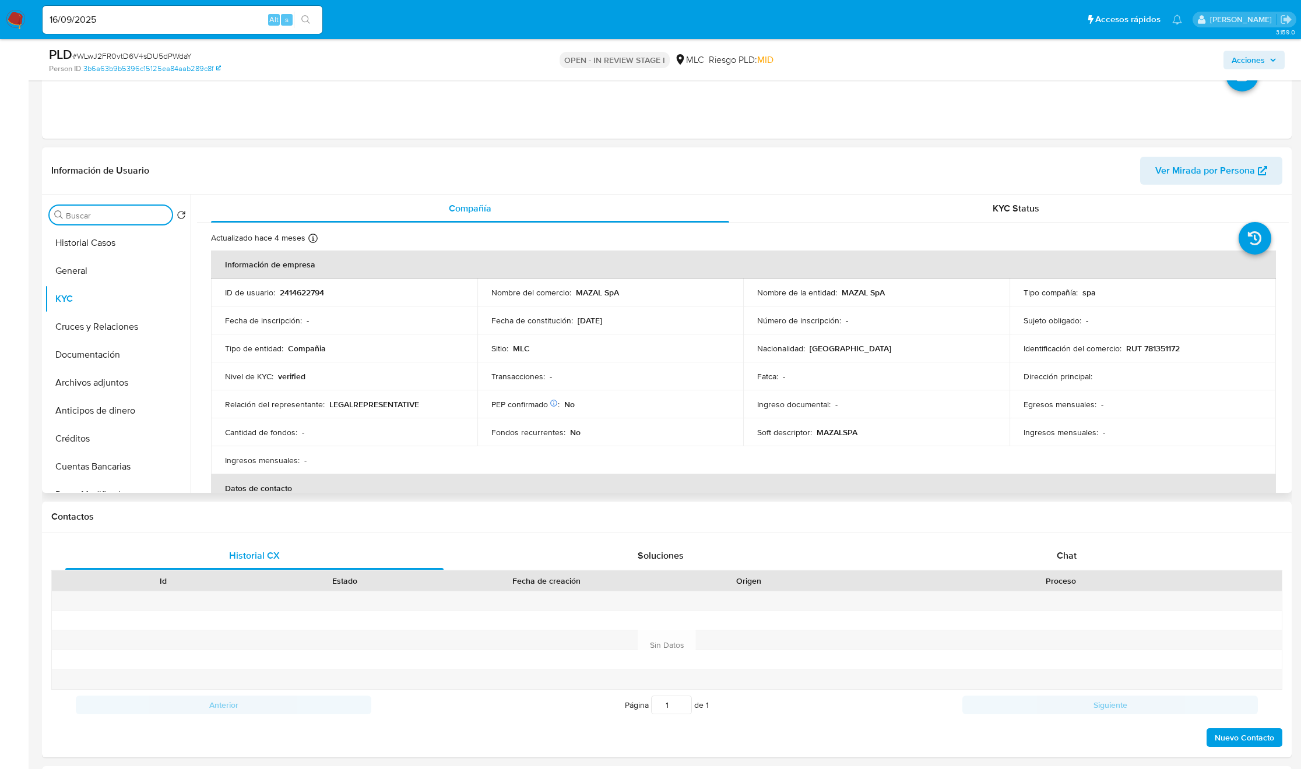
click at [126, 219] on input "Buscar" at bounding box center [116, 215] width 101 height 10
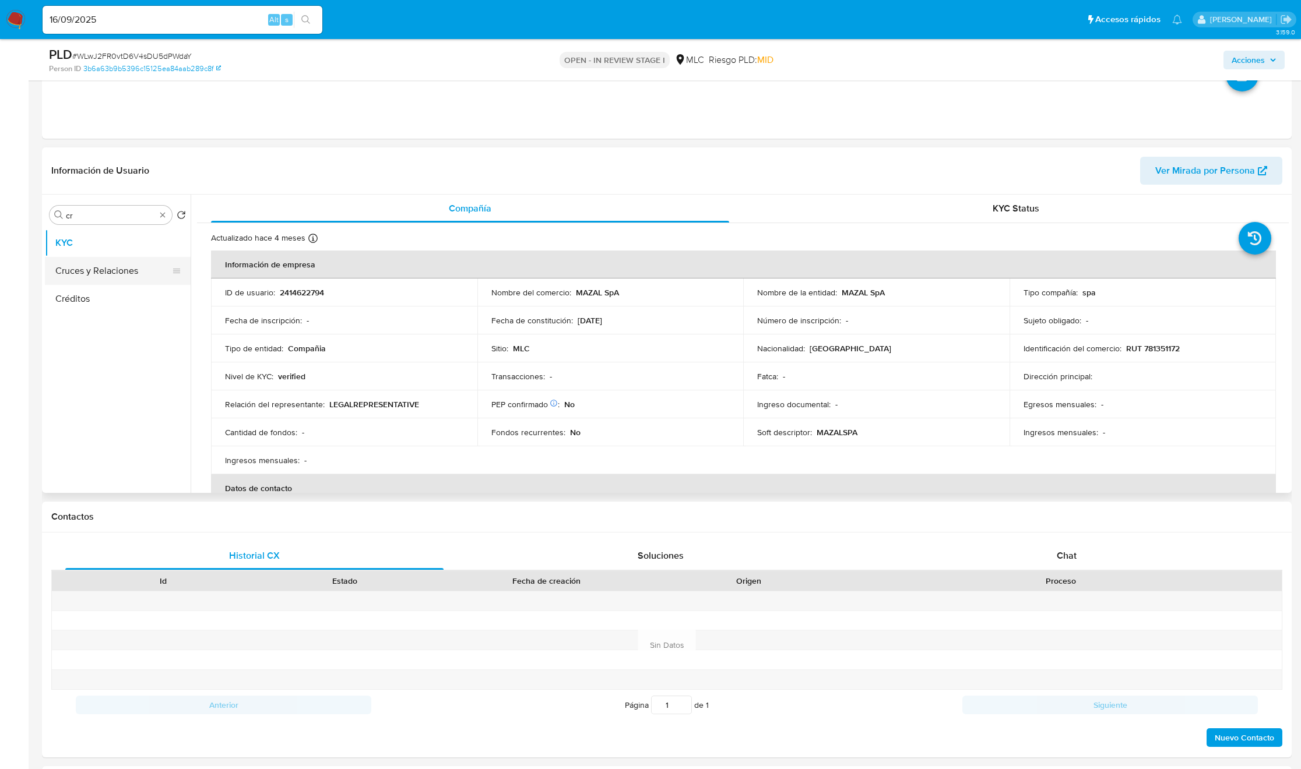
click at [118, 280] on button "Cruces y Relaciones" at bounding box center [113, 271] width 136 height 28
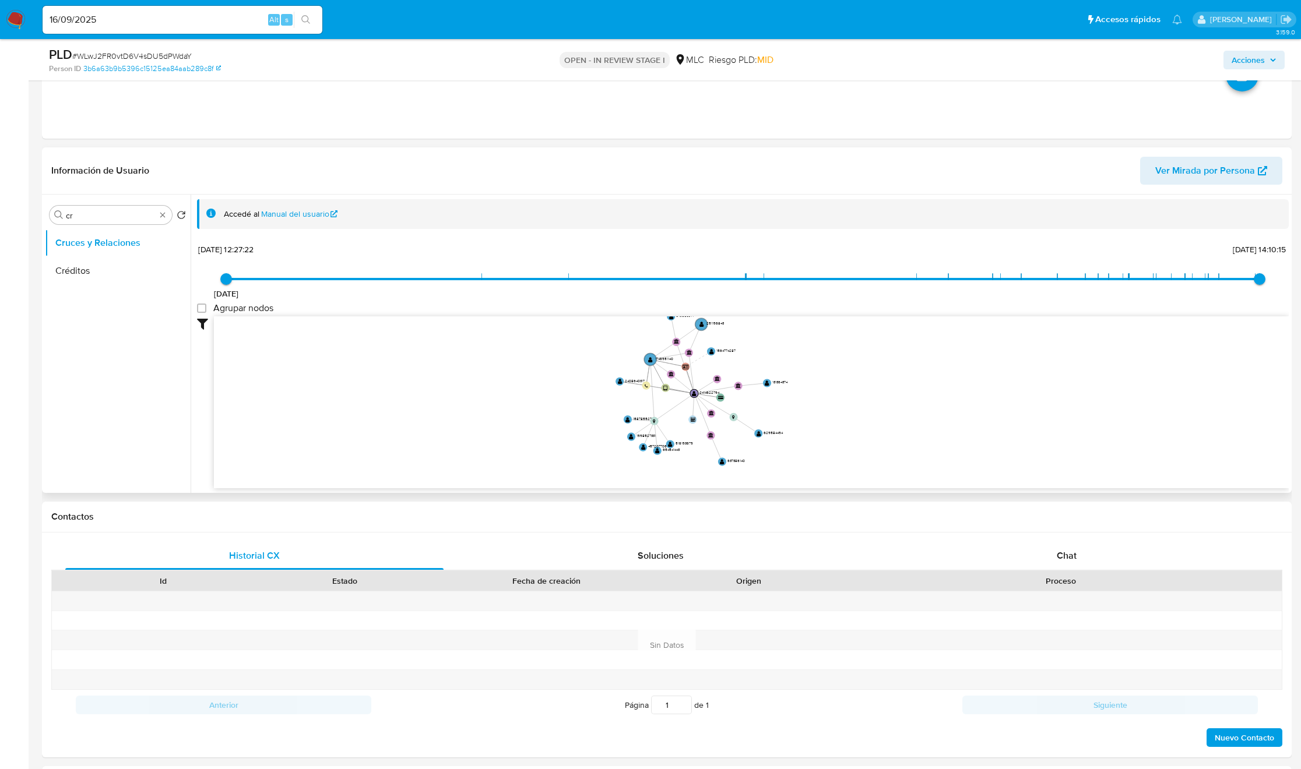
drag, startPoint x: 680, startPoint y: 416, endPoint x: 704, endPoint y: 430, distance: 27.2
click at [704, 430] on icon "user-2414622794  2414622794 device-680784f9a96e239cabeef785  user-1746951140 …" at bounding box center [751, 400] width 1075 height 169
drag, startPoint x: 733, startPoint y: 401, endPoint x: 745, endPoint y: 401, distance: 12.2
click at [745, 401] on icon "user-2414622794  2414622794 device-680784f9a96e239cabeef785  user-1746951140 …" at bounding box center [751, 400] width 1075 height 169
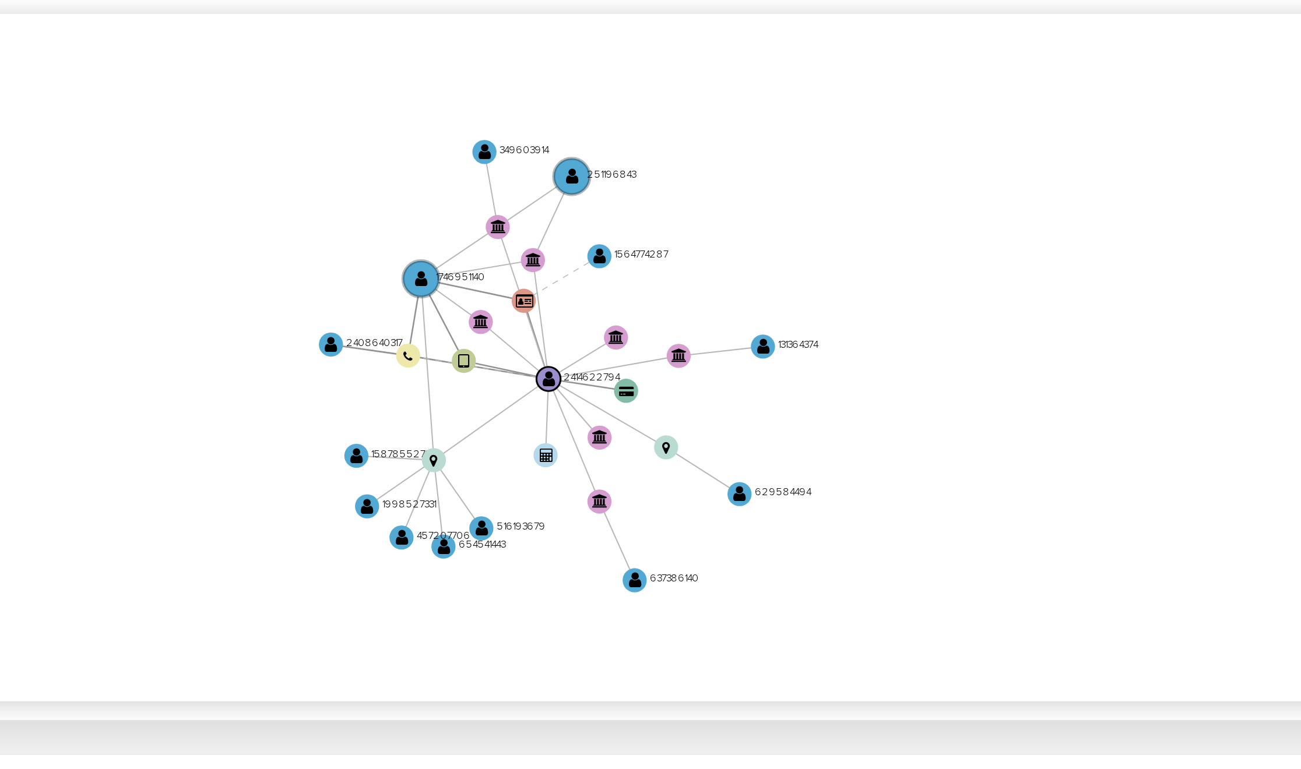
drag, startPoint x: 823, startPoint y: 404, endPoint x: 832, endPoint y: 412, distance: 12.4
click at [832, 412] on icon "user-2414622794  2414622794 device-680784f9a96e239cabeef785  user-1746951140 …" at bounding box center [751, 400] width 1075 height 169
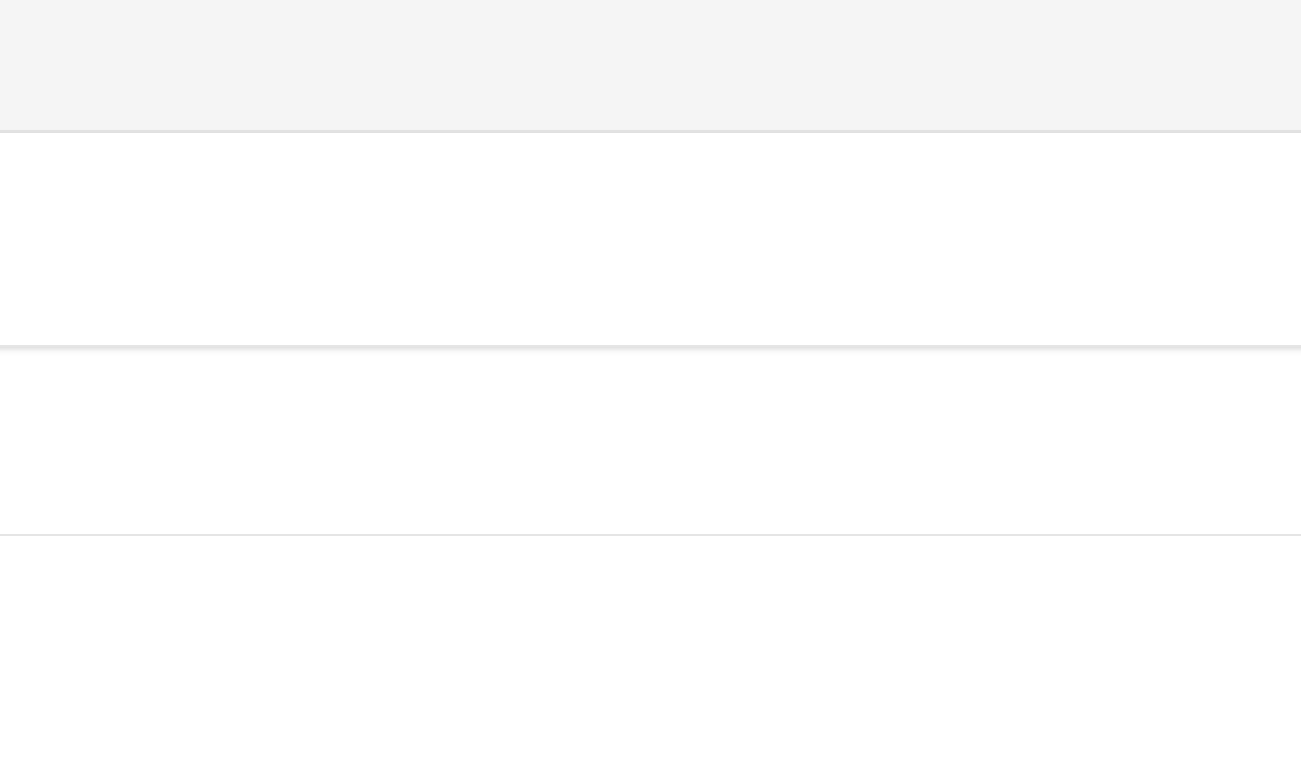
scroll to position [721, 0]
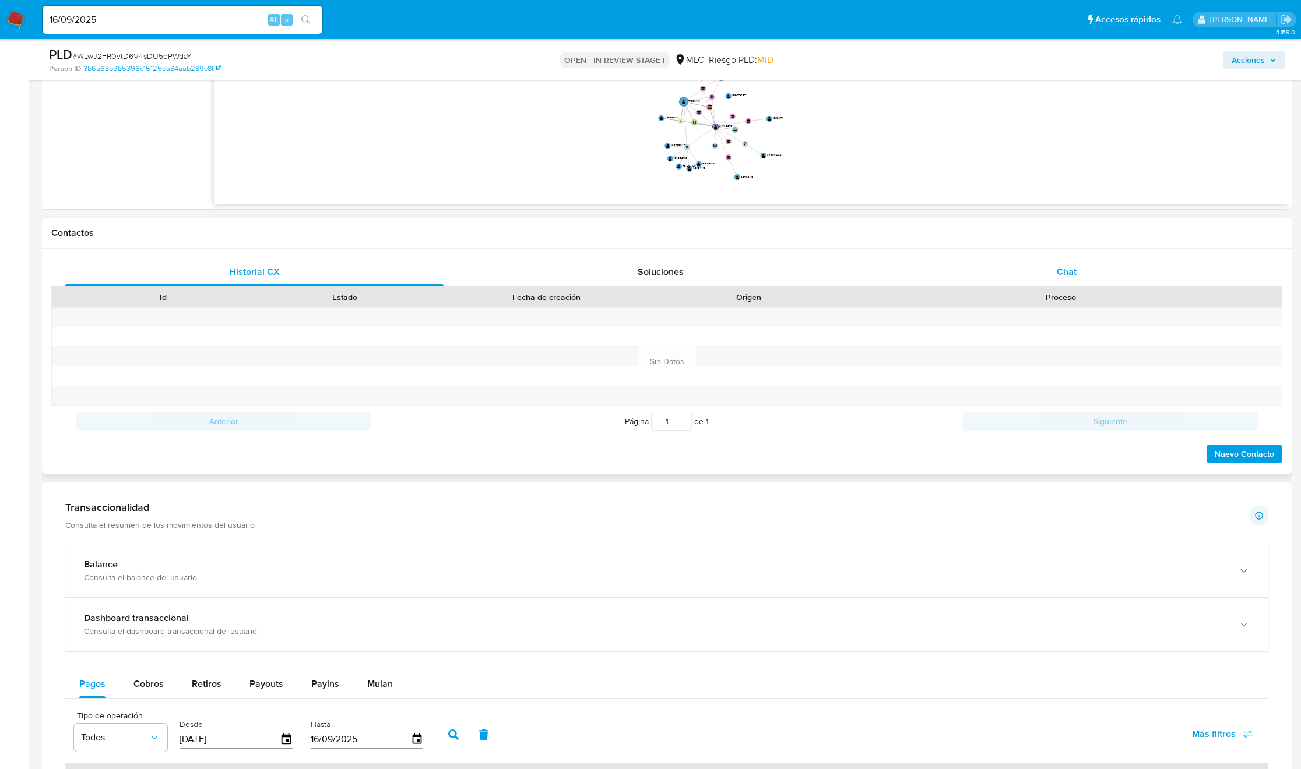
click at [1014, 268] on div "Chat" at bounding box center [1067, 272] width 378 height 28
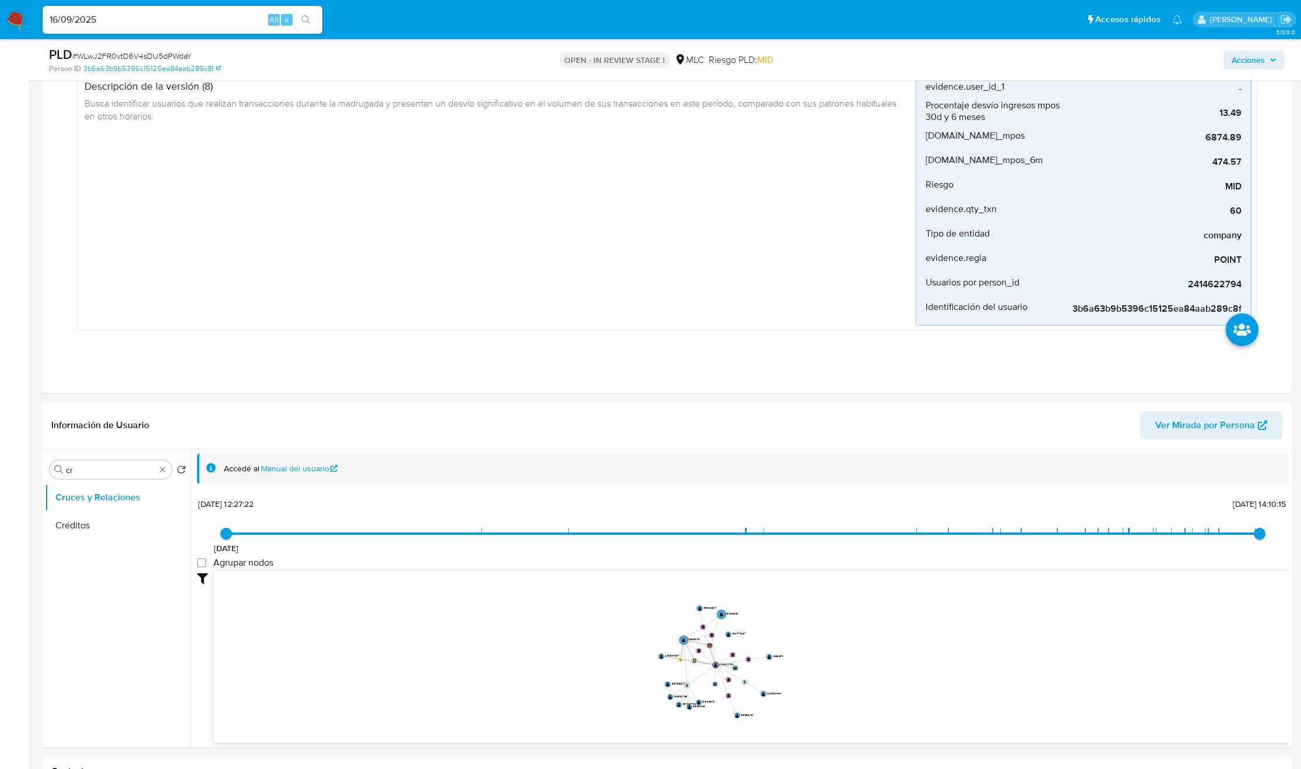
scroll to position [109, 0]
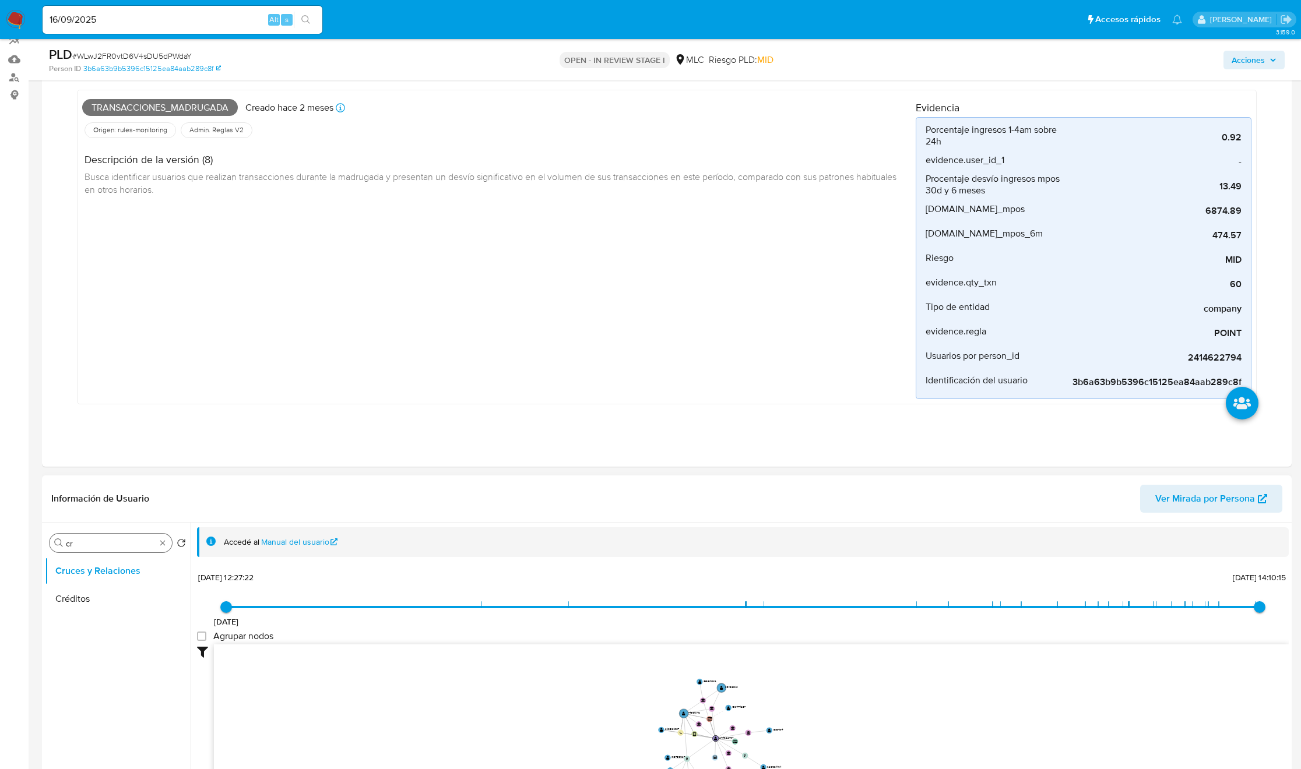
click at [129, 536] on div "Buscar cr" at bounding box center [111, 543] width 122 height 19
click at [126, 541] on input "cr" at bounding box center [111, 544] width 90 height 10
type input "DOC"
click at [101, 598] on button "Documentación" at bounding box center [113, 599] width 136 height 28
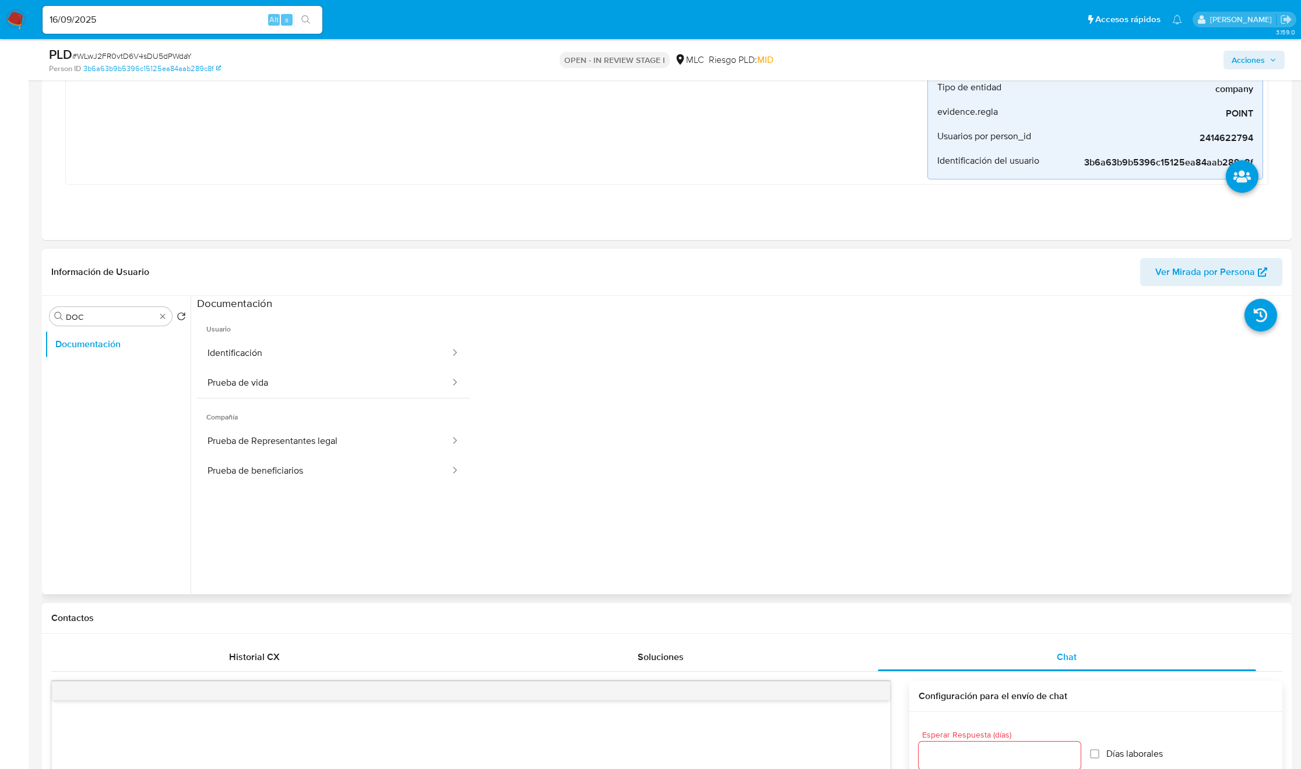
scroll to position [459, 0]
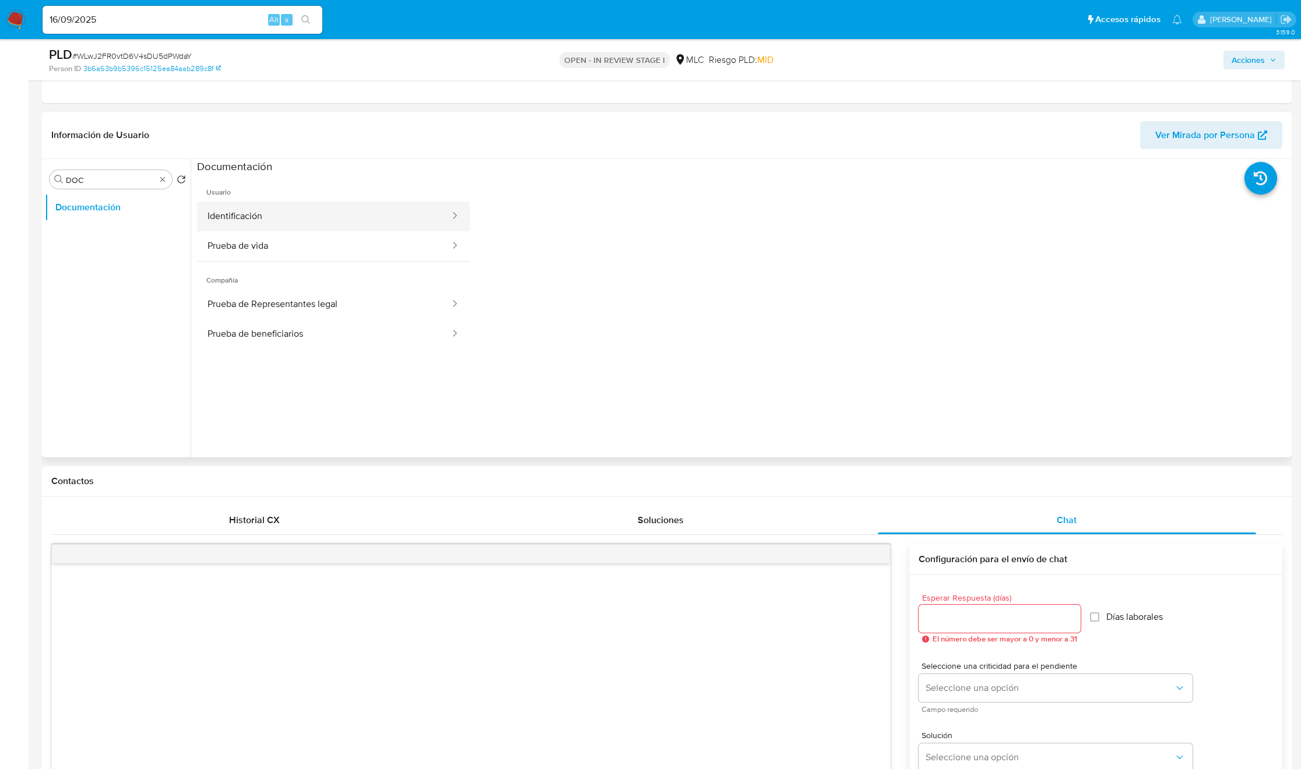
click at [278, 226] on button "Identificación" at bounding box center [324, 217] width 254 height 30
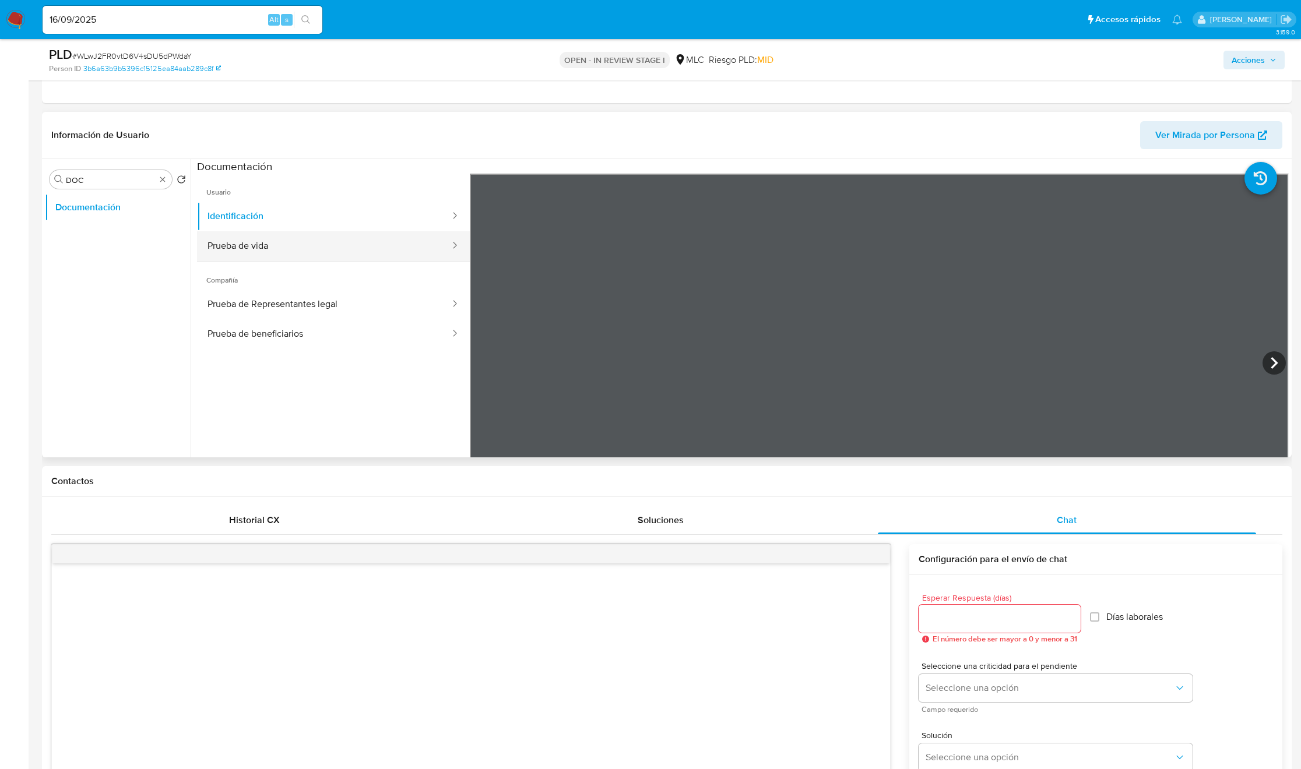
click at [313, 261] on button "Prueba de vida" at bounding box center [324, 246] width 254 height 30
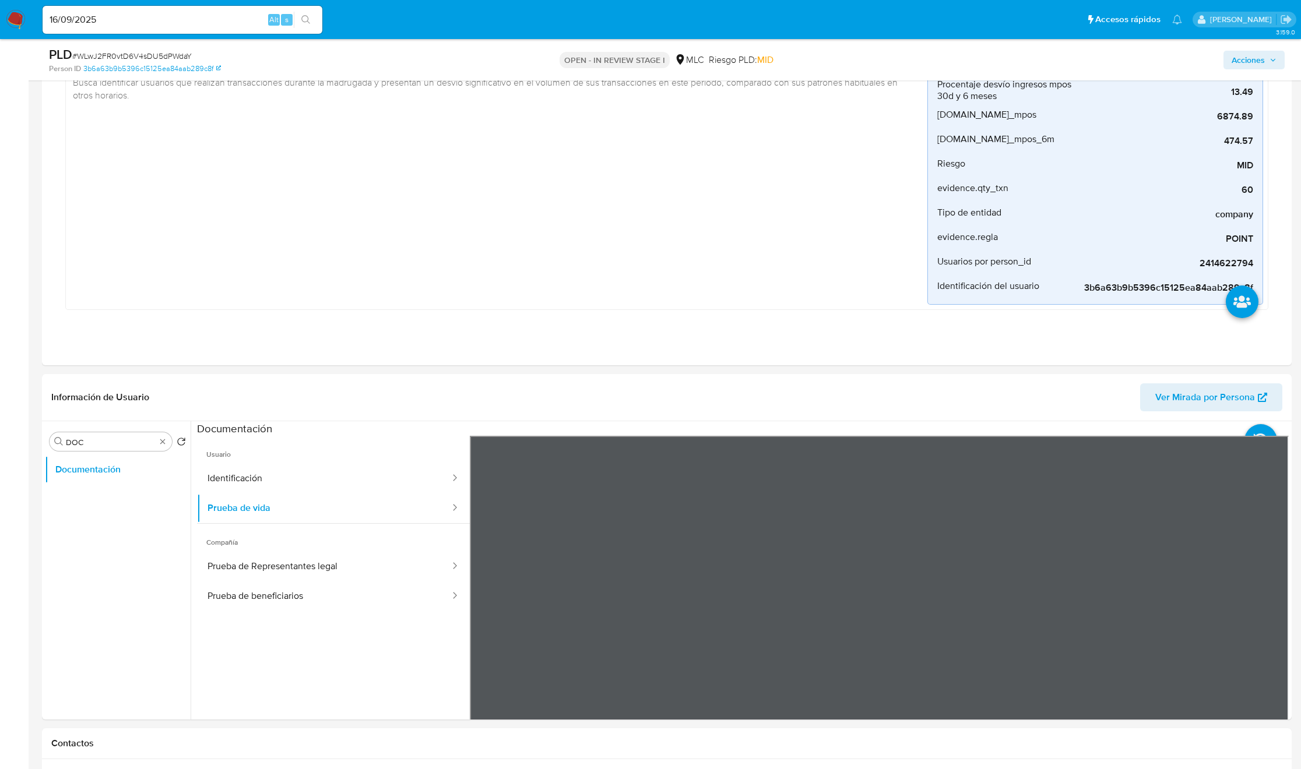
scroll to position [350, 0]
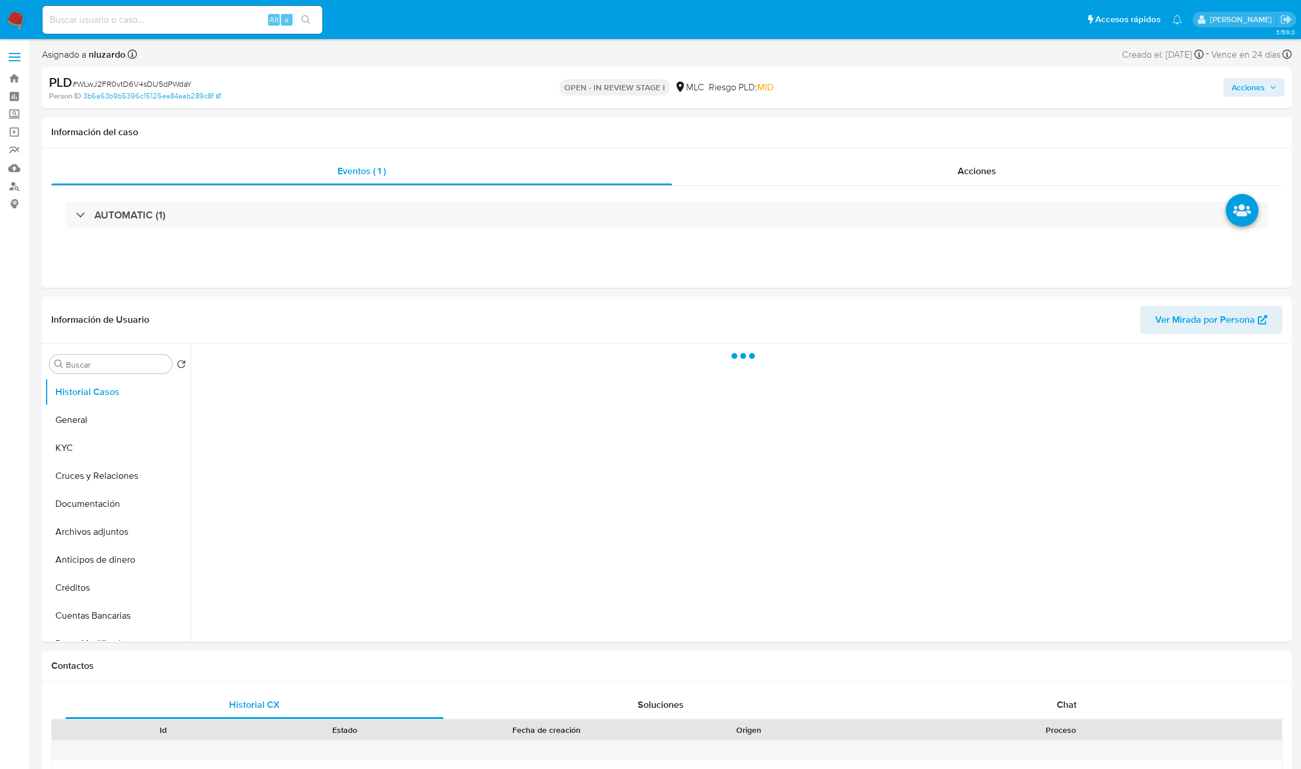
select select "10"
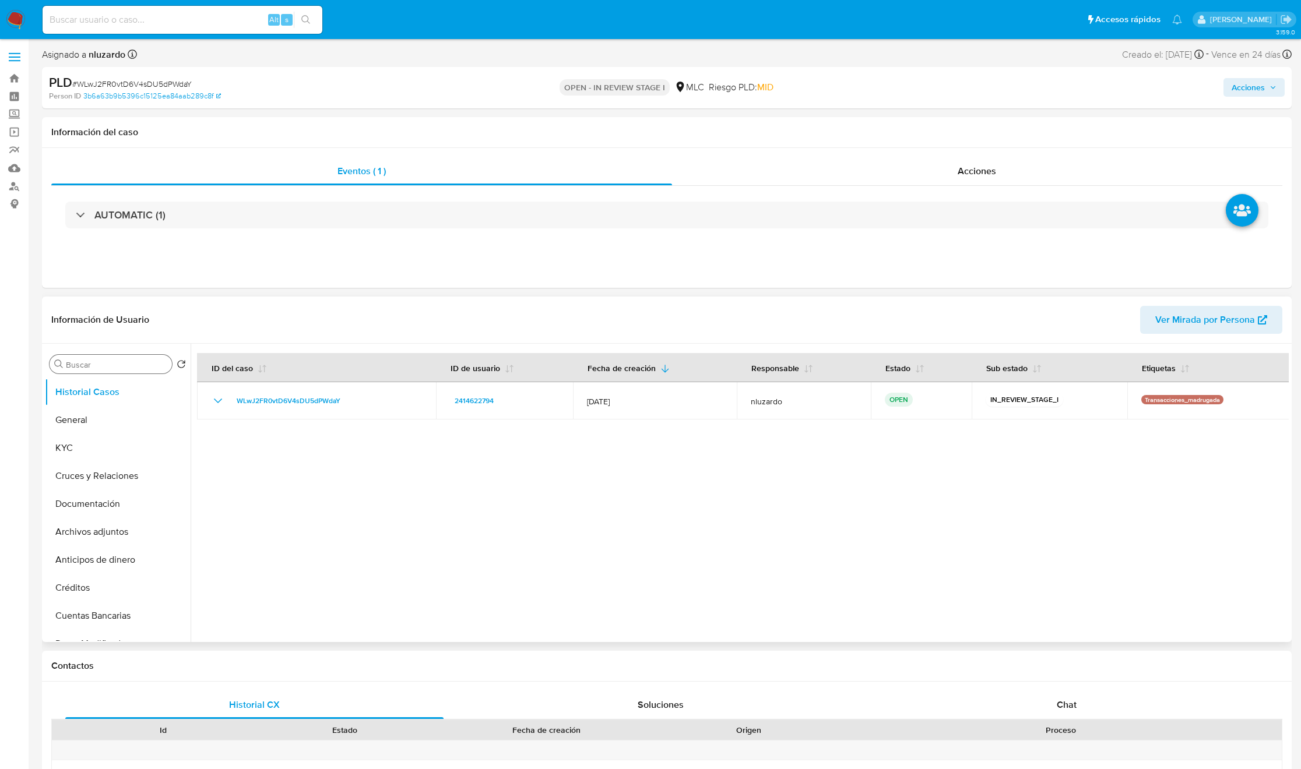
click at [133, 370] on input "Buscar" at bounding box center [116, 365] width 101 height 10
type input "doc"
click at [116, 415] on button "Documentación" at bounding box center [113, 420] width 136 height 28
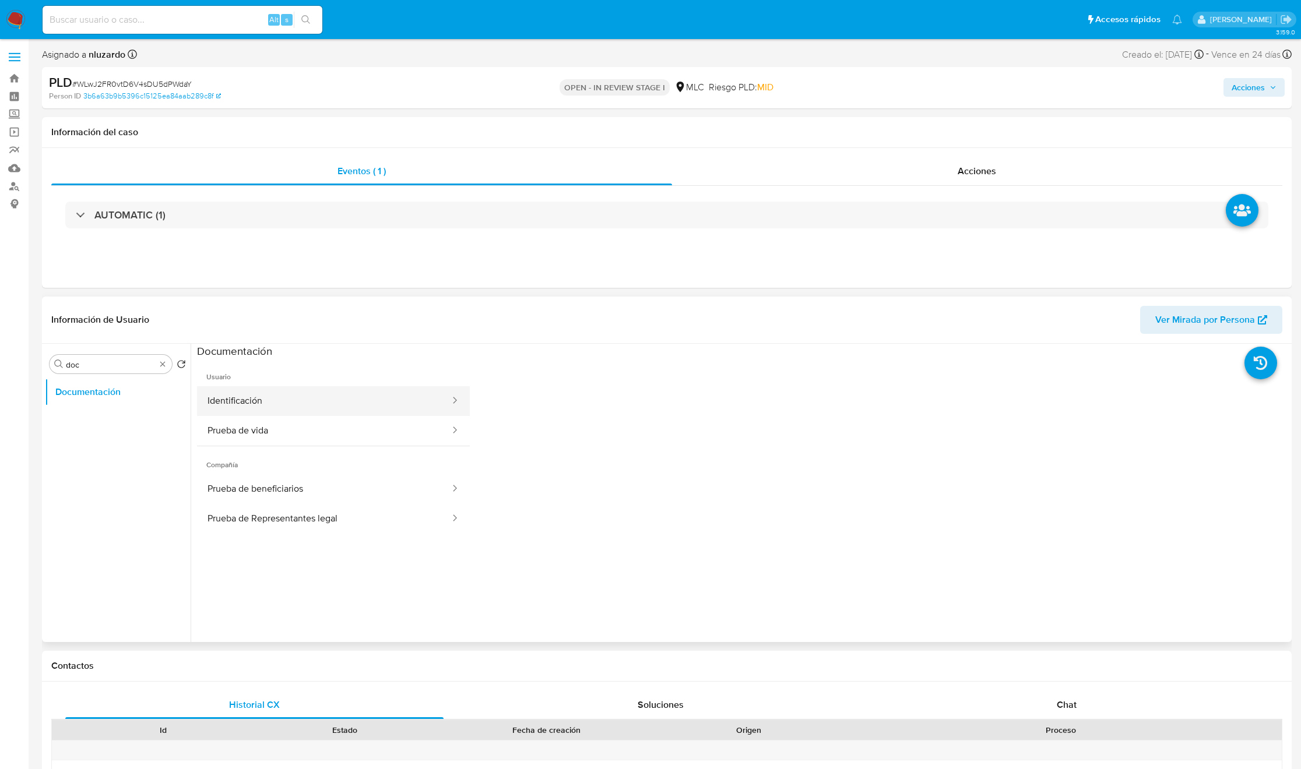
click at [371, 405] on button "Identificación" at bounding box center [324, 401] width 254 height 30
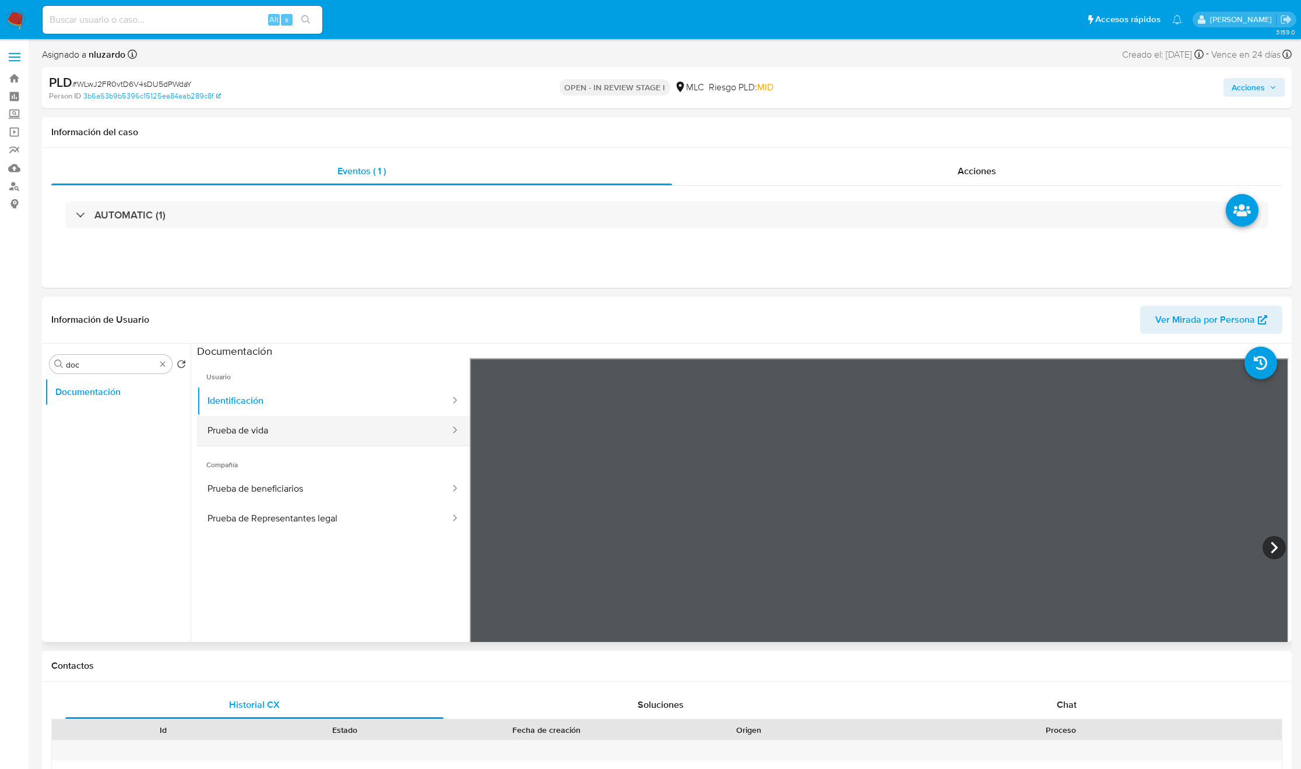
click at [321, 437] on button "Prueba de vida" at bounding box center [324, 431] width 254 height 30
click at [801, 351] on section at bounding box center [743, 538] width 1092 height 388
click at [334, 402] on button "Identificación" at bounding box center [324, 401] width 254 height 30
click at [350, 427] on button "Prueba de vida" at bounding box center [324, 431] width 254 height 30
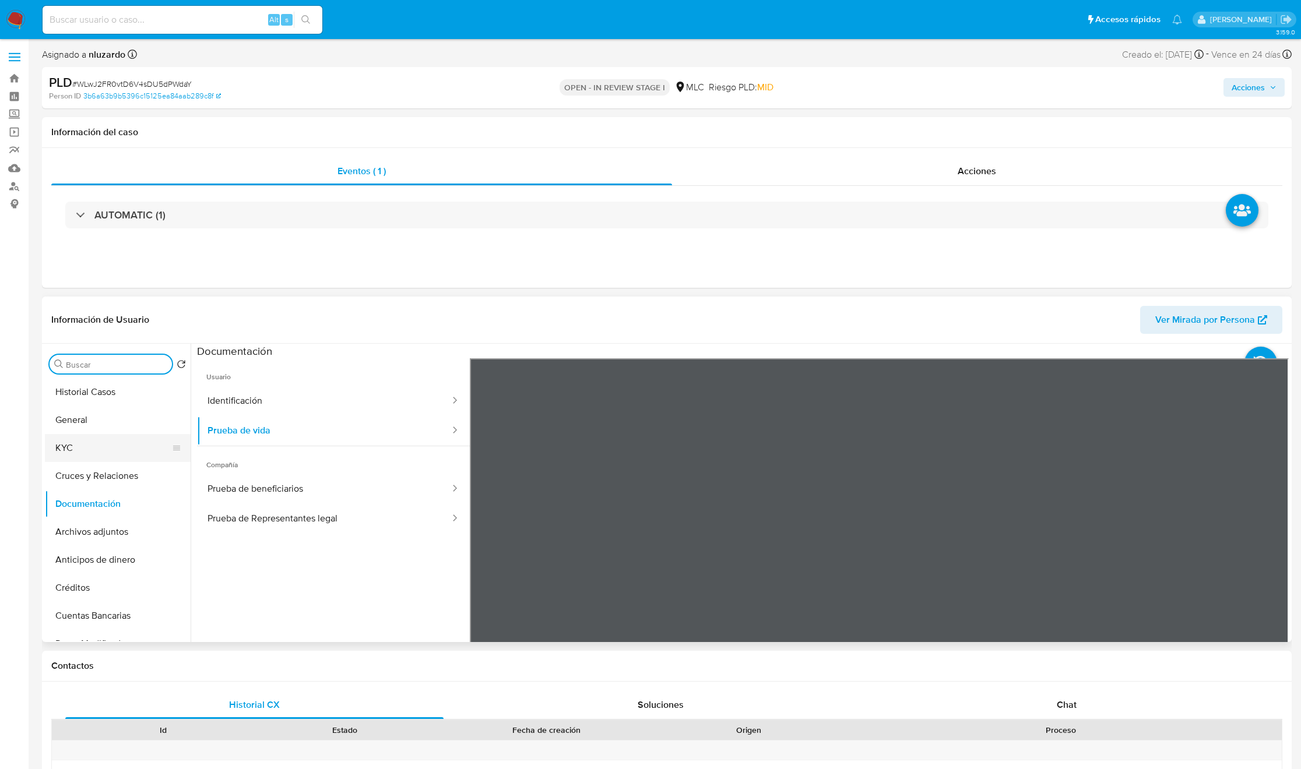
click at [107, 441] on button "KYC" at bounding box center [113, 448] width 136 height 28
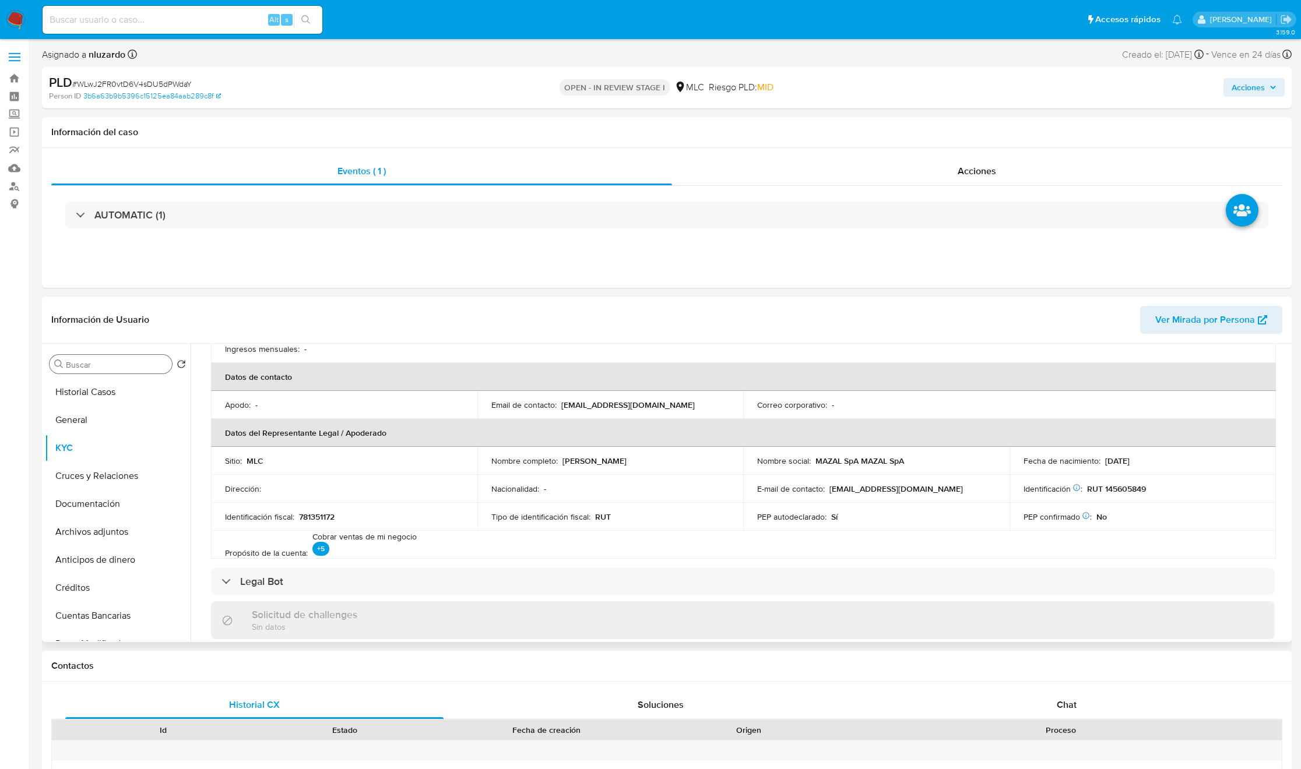
scroll to position [230, 0]
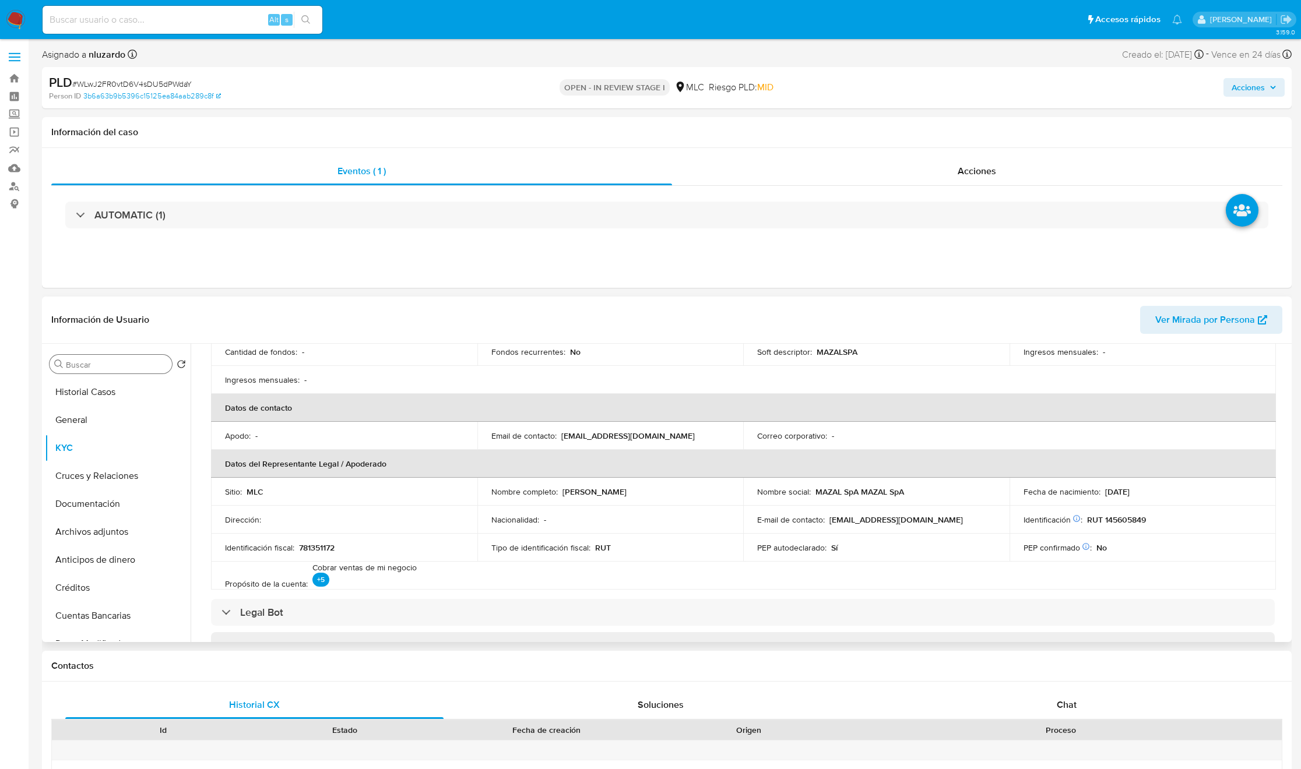
click at [571, 494] on p "[PERSON_NAME] [PERSON_NAME]" at bounding box center [594, 492] width 64 height 10
drag, startPoint x: 617, startPoint y: 497, endPoint x: 717, endPoint y: 492, distance: 99.8
click at [717, 492] on div "Nombre completo : Mauricio Alejandro Paniagua Herrera" at bounding box center [610, 492] width 238 height 10
copy p "[PERSON_NAME] [PERSON_NAME]"
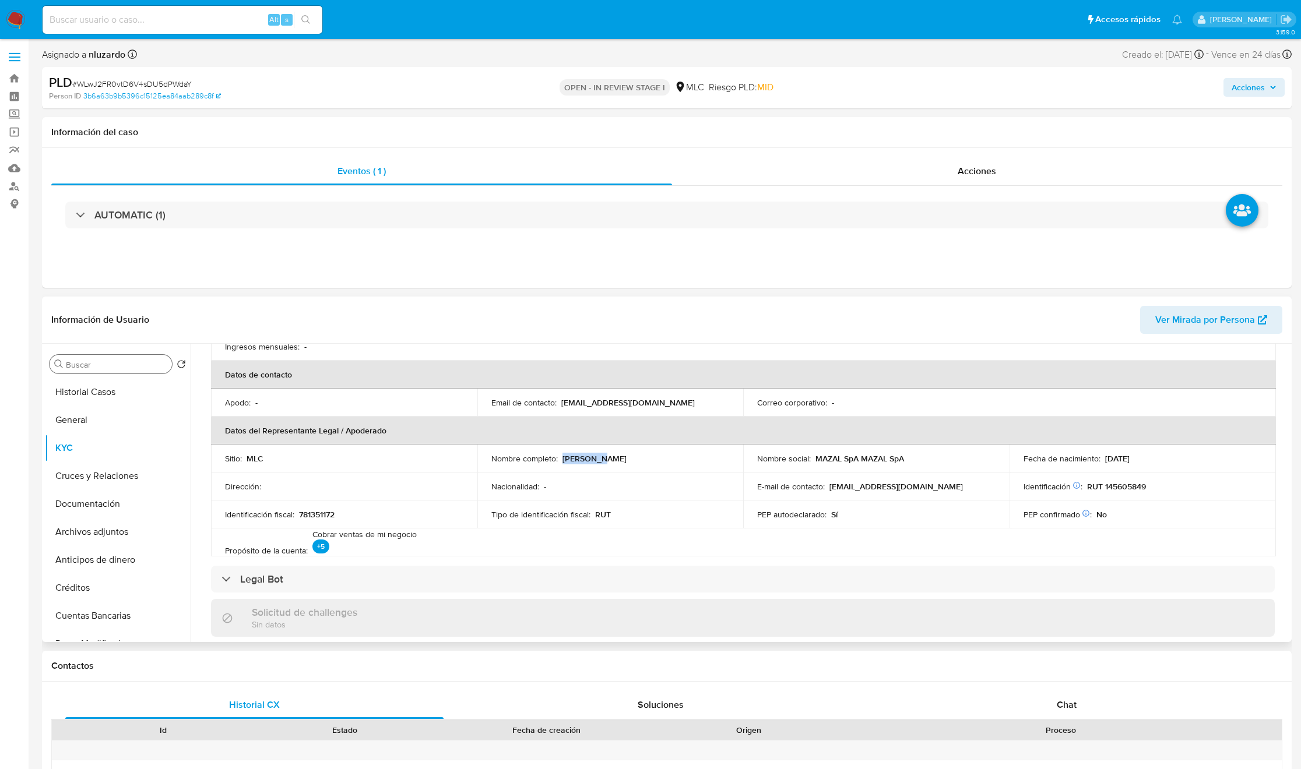
scroll to position [262, 0]
click at [819, 514] on p "PEP autodeclarado :" at bounding box center [791, 515] width 69 height 10
click at [568, 455] on p "[PERSON_NAME] [PERSON_NAME]" at bounding box center [594, 459] width 64 height 10
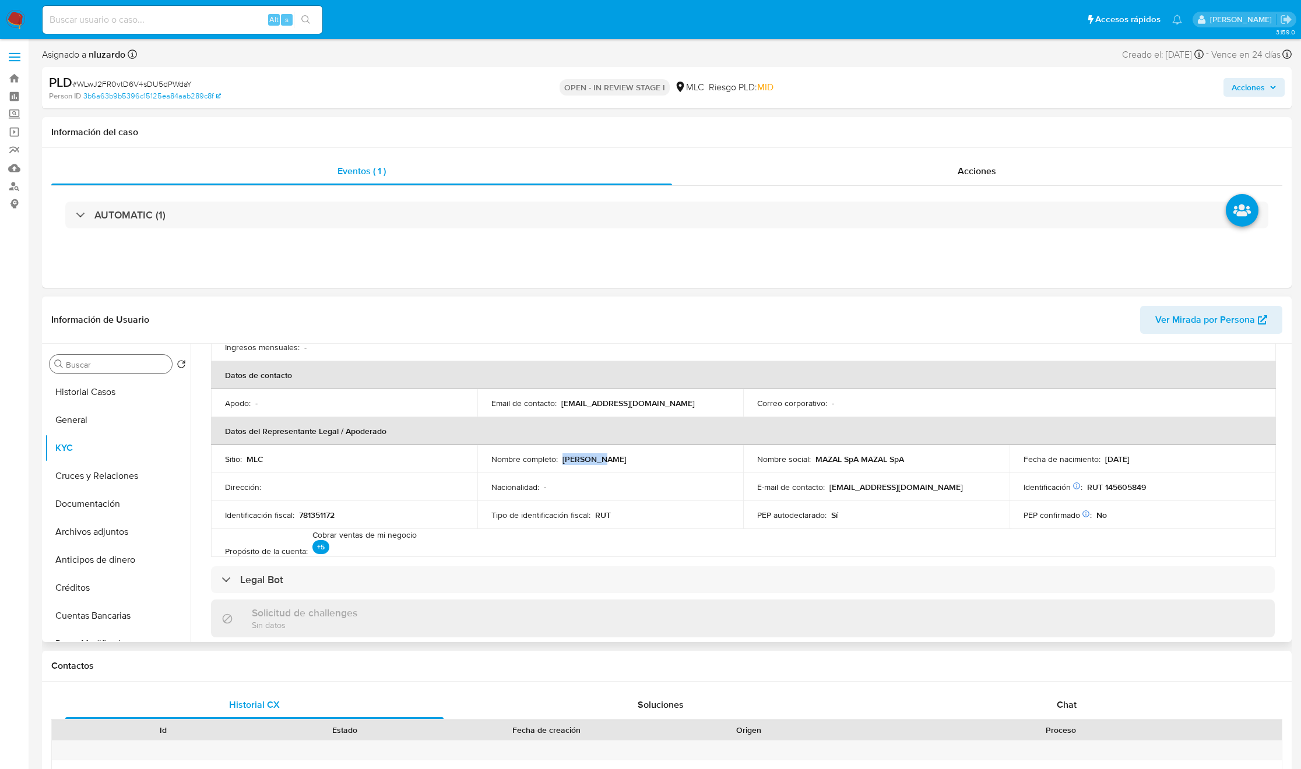
click at [568, 455] on p "[PERSON_NAME] [PERSON_NAME]" at bounding box center [594, 459] width 64 height 10
click at [100, 364] on input "Buscar" at bounding box center [116, 365] width 101 height 10
type input "DOC"
click at [87, 427] on button "Documentación" at bounding box center [118, 420] width 146 height 28
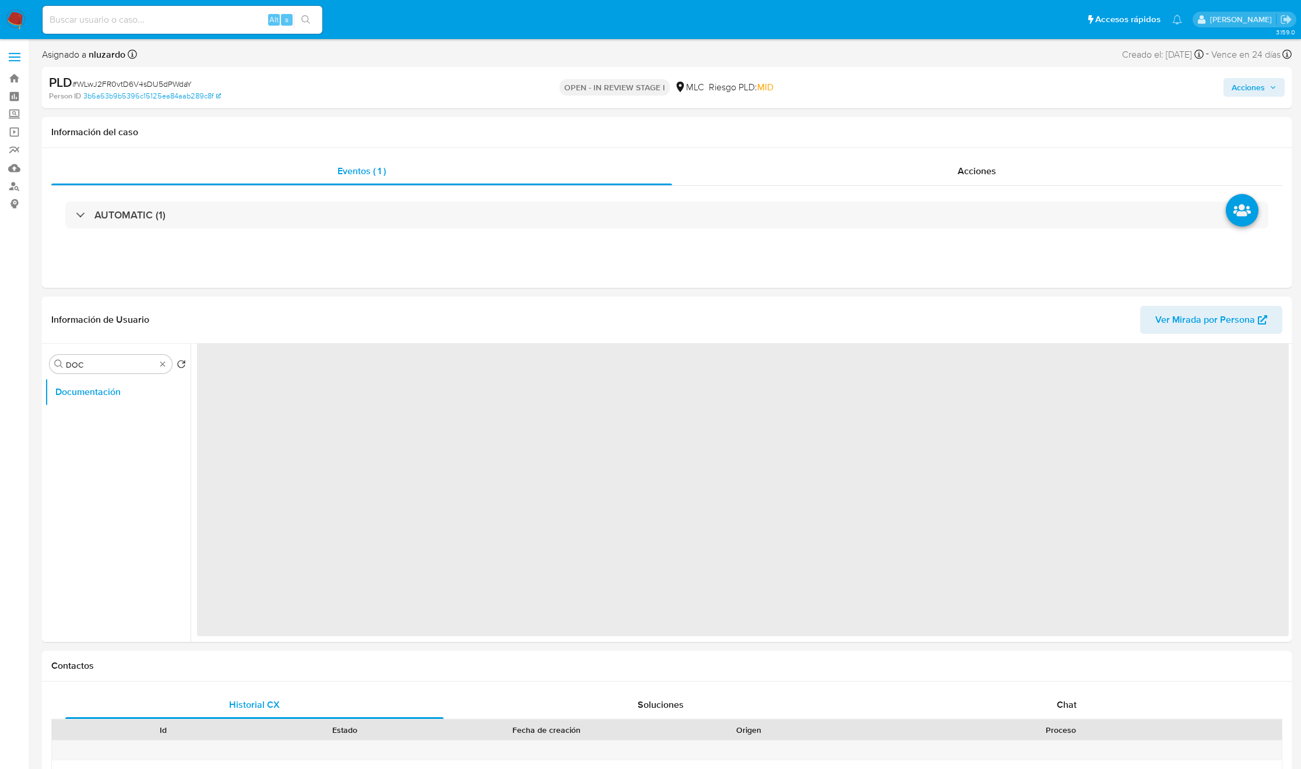
scroll to position [0, 0]
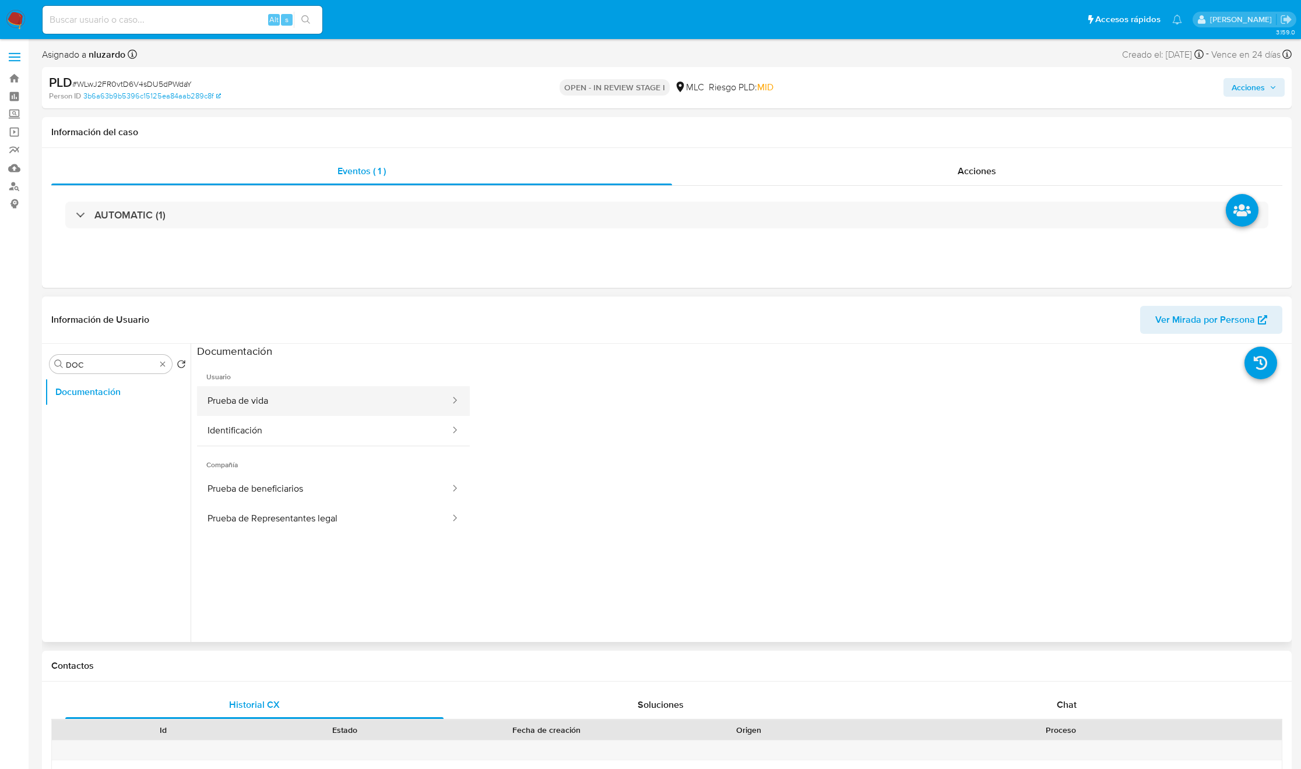
click at [356, 405] on button "Prueba de vida" at bounding box center [324, 401] width 254 height 30
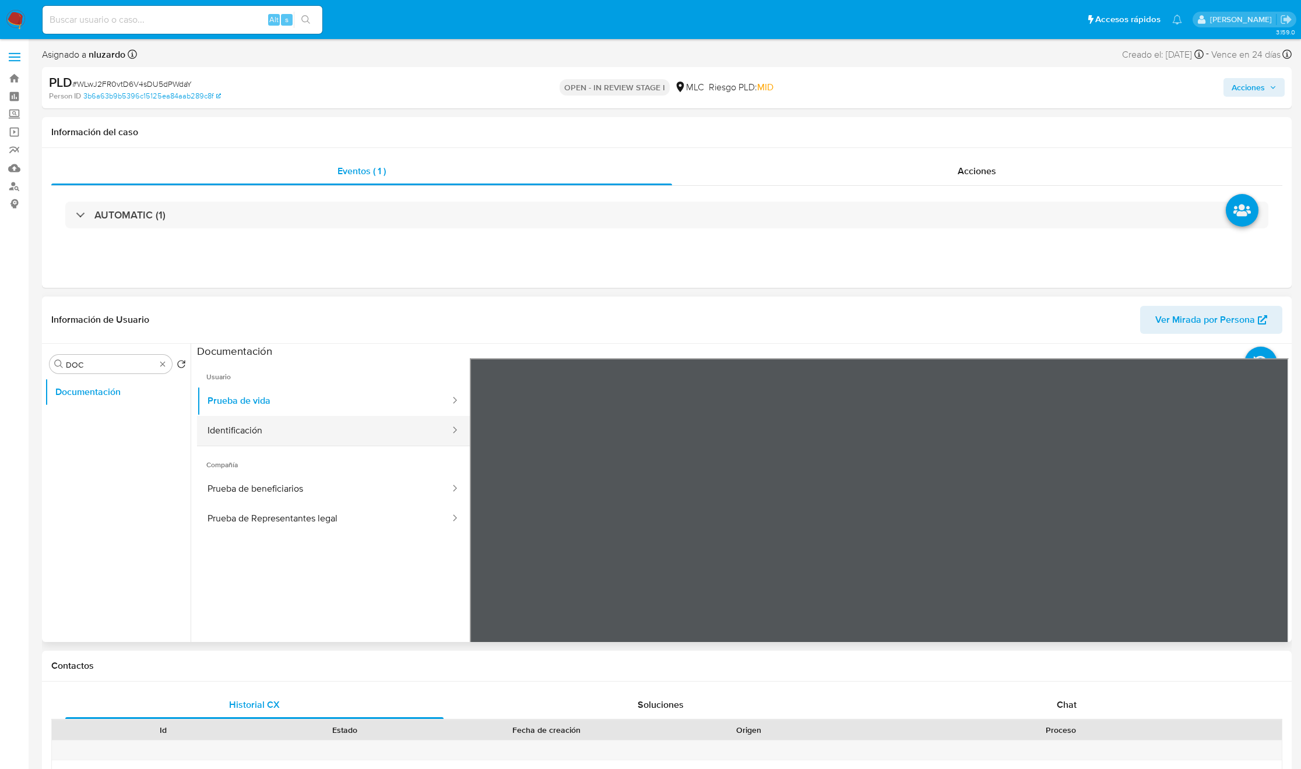
click at [279, 428] on button "Identificación" at bounding box center [324, 431] width 254 height 30
